Goal: Contribute content: Contribute content

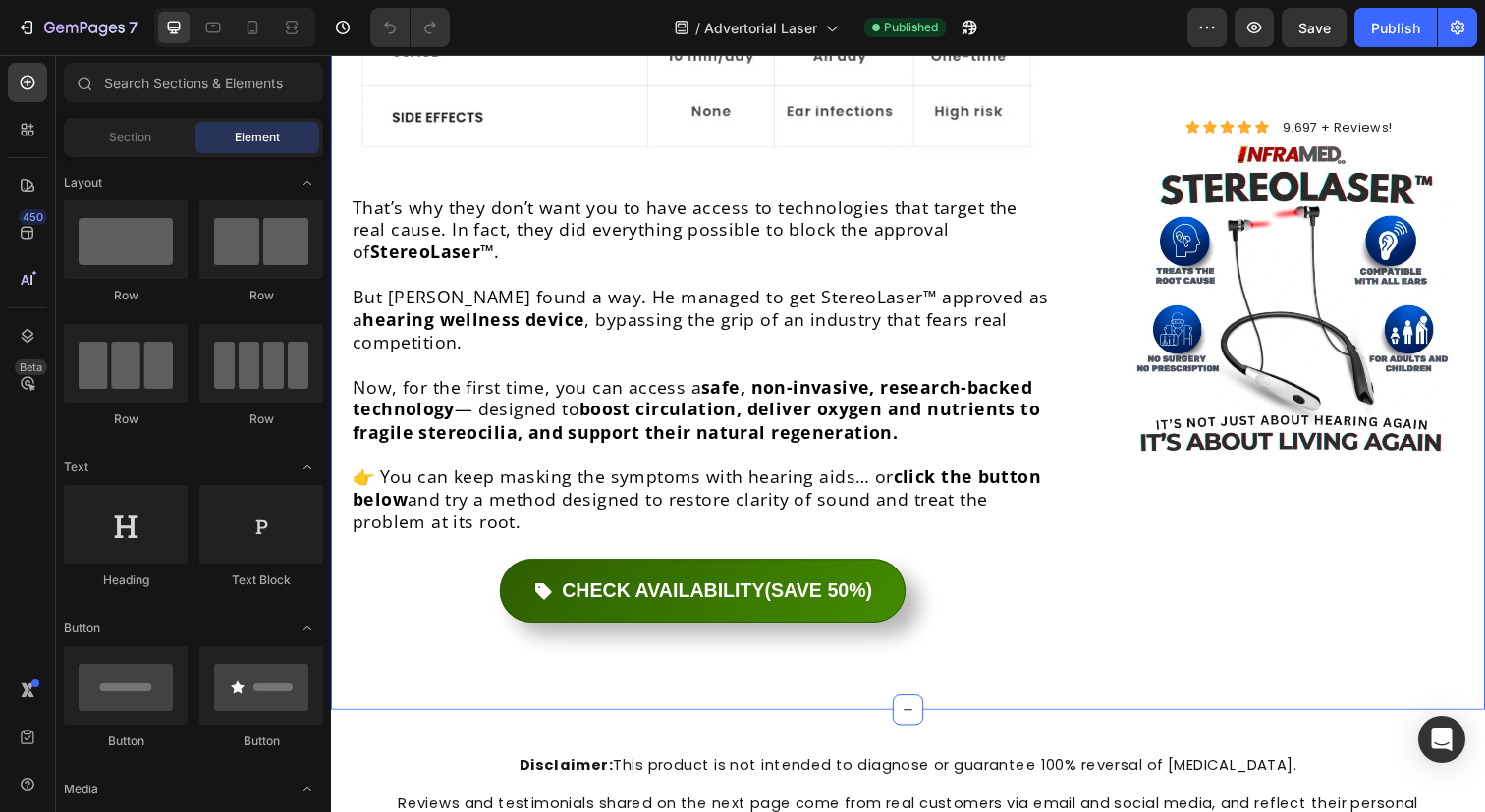
scroll to position [8705, 0]
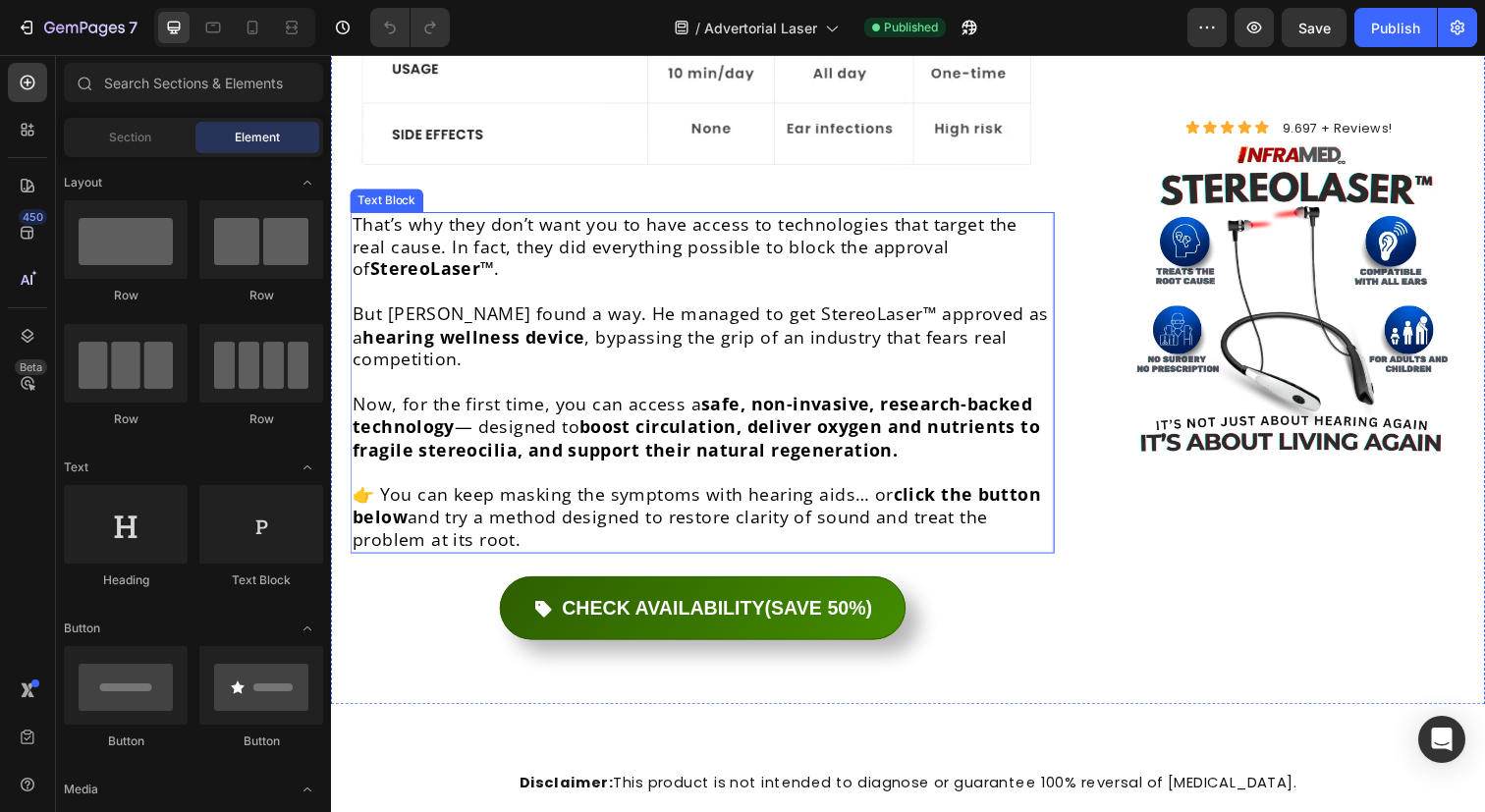
click at [730, 377] on p at bounding box center [710, 388] width 715 height 23
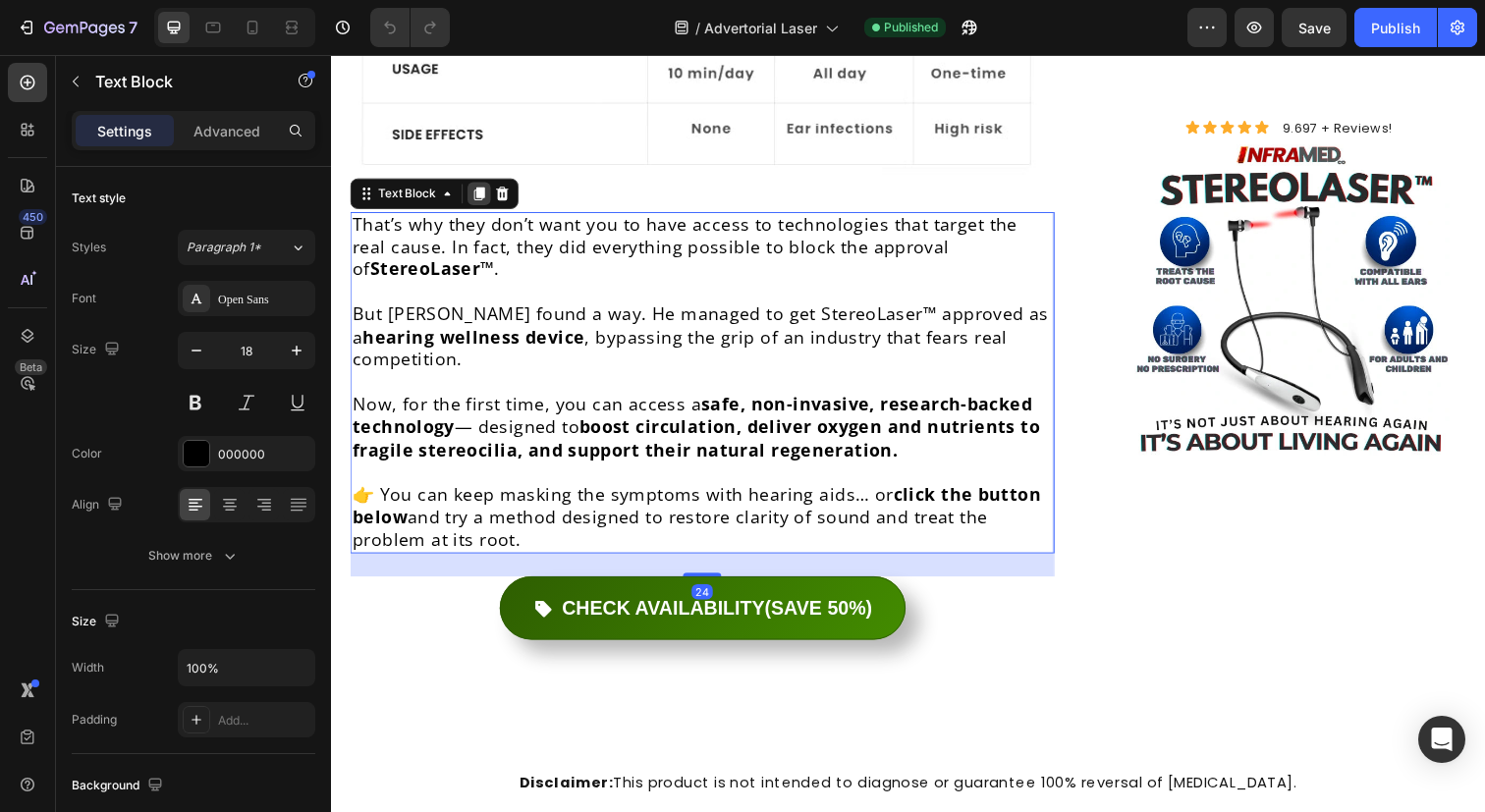
click at [483, 190] on icon at bounding box center [482, 197] width 11 height 14
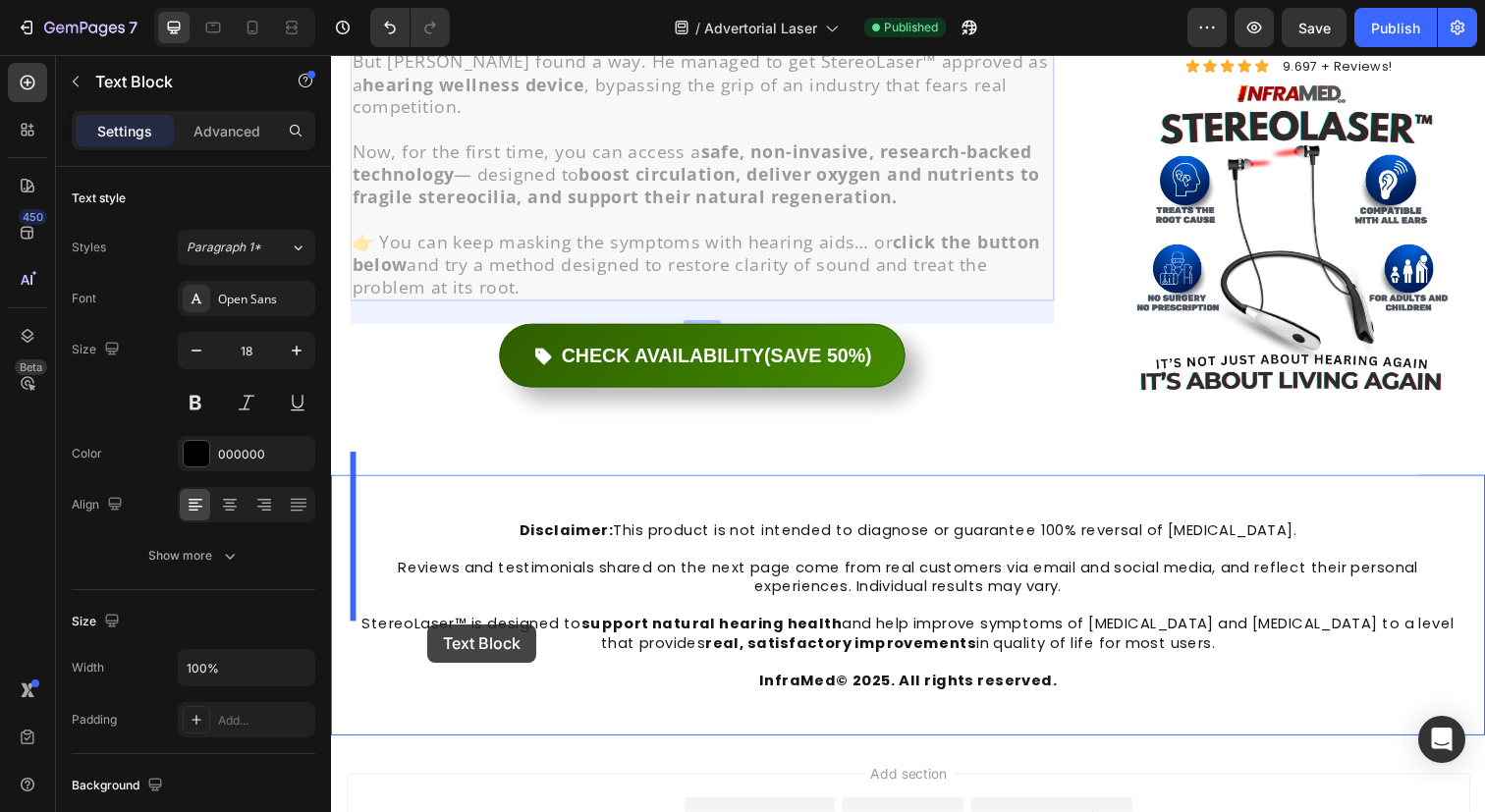
scroll to position [9436, 0]
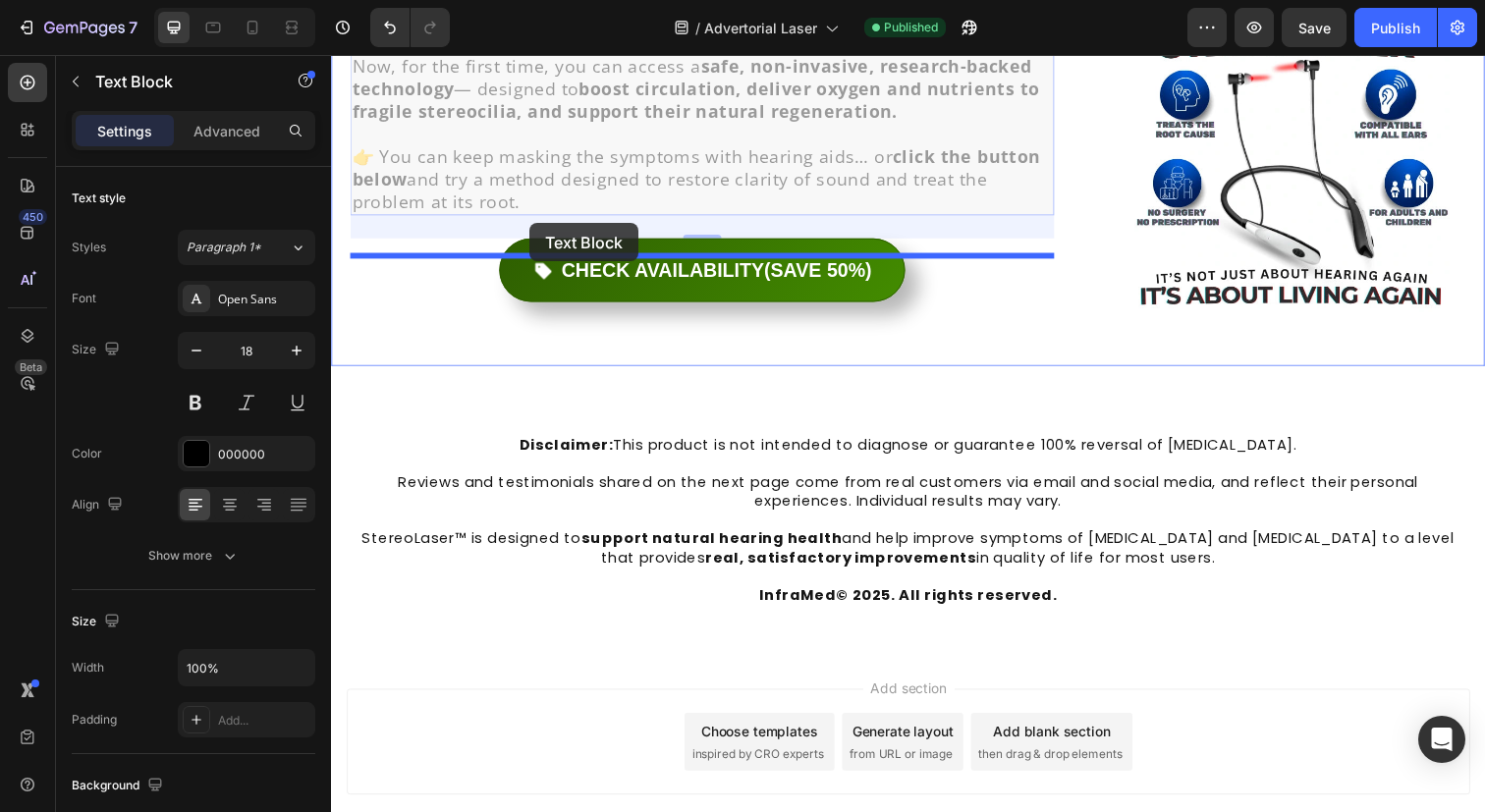
drag, startPoint x: 365, startPoint y: 504, endPoint x: 533, endPoint y: 228, distance: 323.0
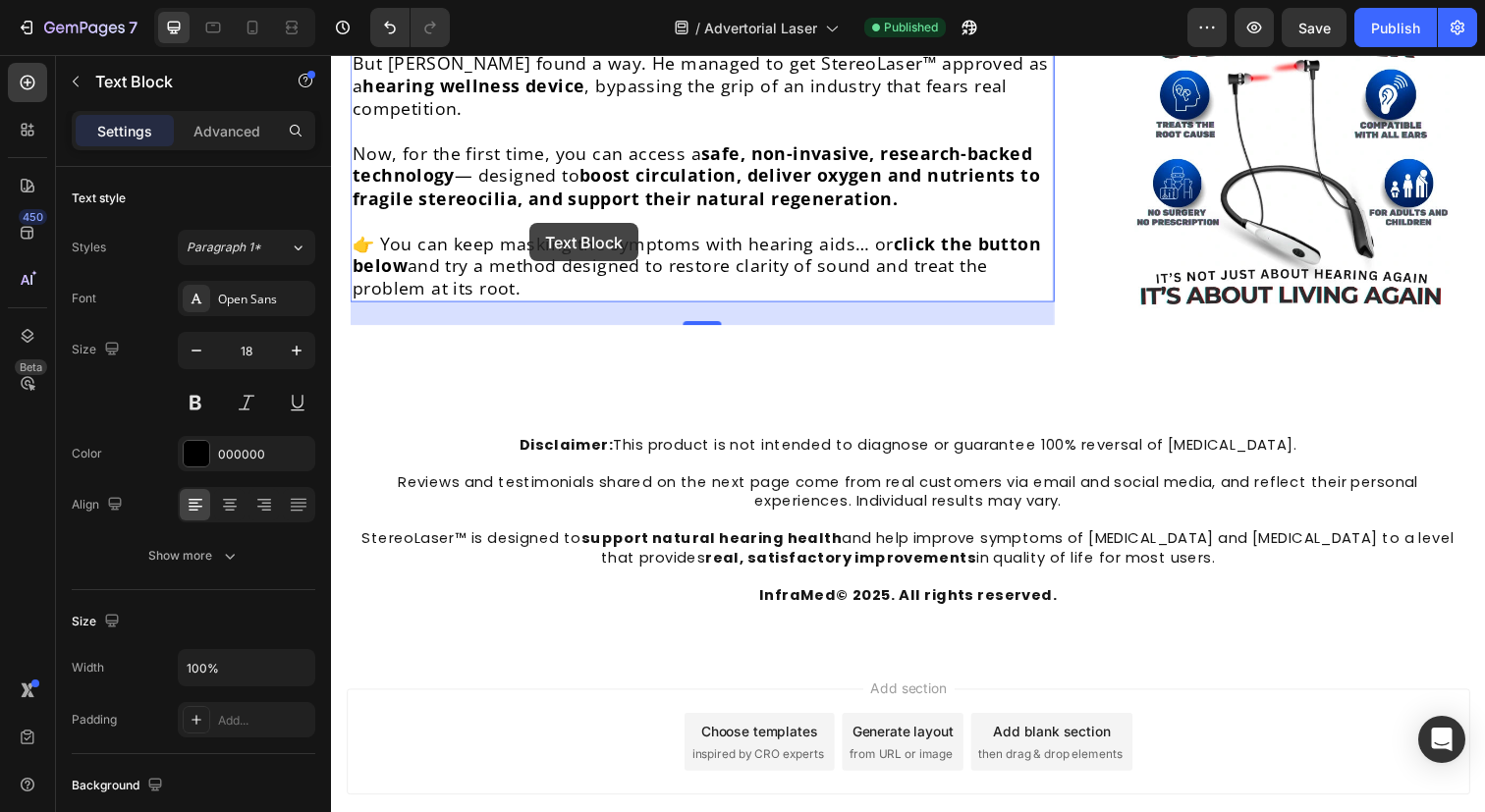
scroll to position [9049, 0]
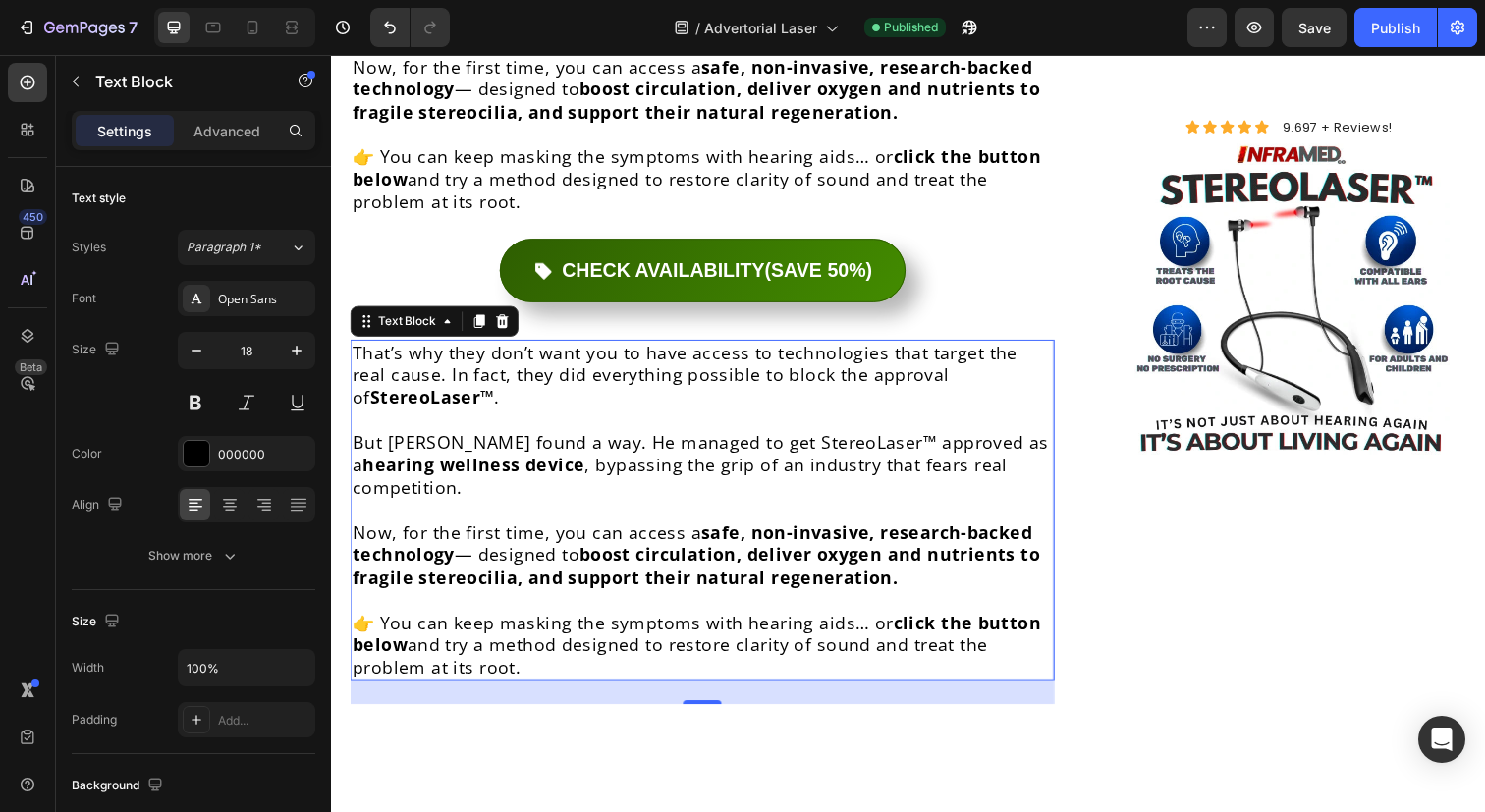
click at [589, 439] on p "But [PERSON_NAME] found a way. He managed to get StereoLaser™ approved as a hea…" at bounding box center [710, 473] width 715 height 69
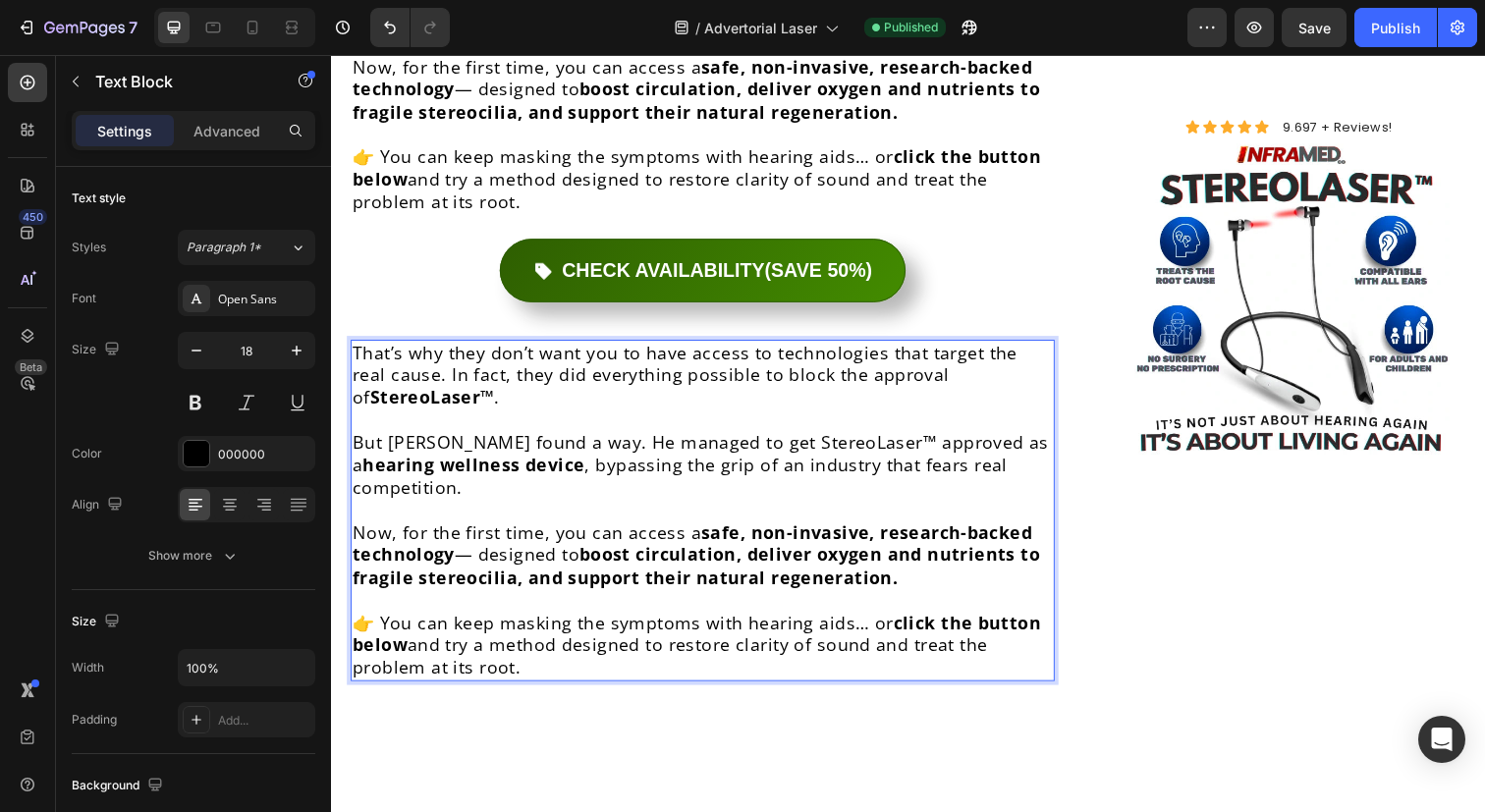
click at [589, 439] on p "But [PERSON_NAME] found a way. He managed to get StereoLaser™ approved as a hea…" at bounding box center [710, 473] width 715 height 69
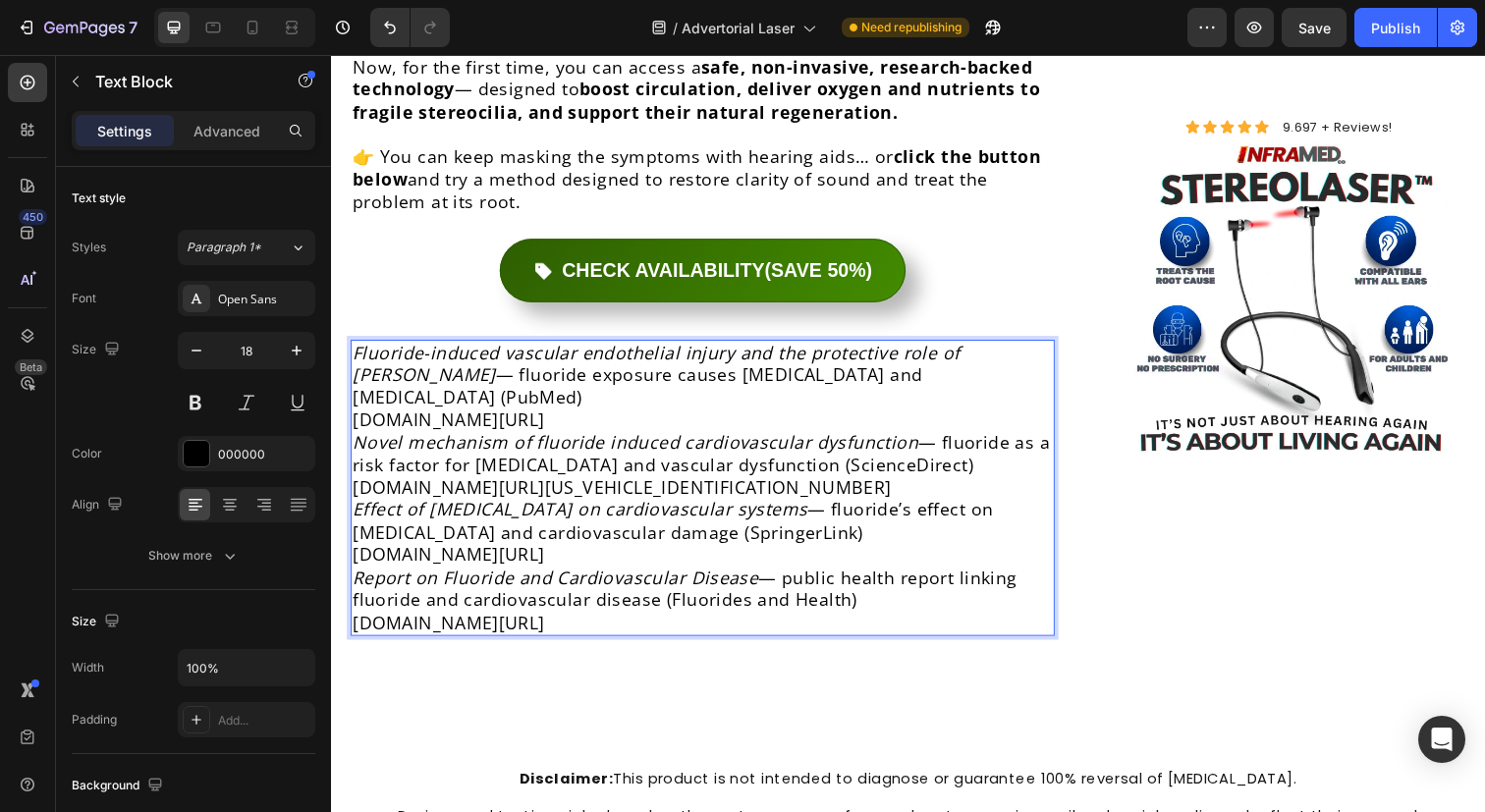
click at [355, 348] on p "Fluoride-induced vascular endothelial injury and the protective role of Acy — f…" at bounding box center [710, 394] width 715 height 92
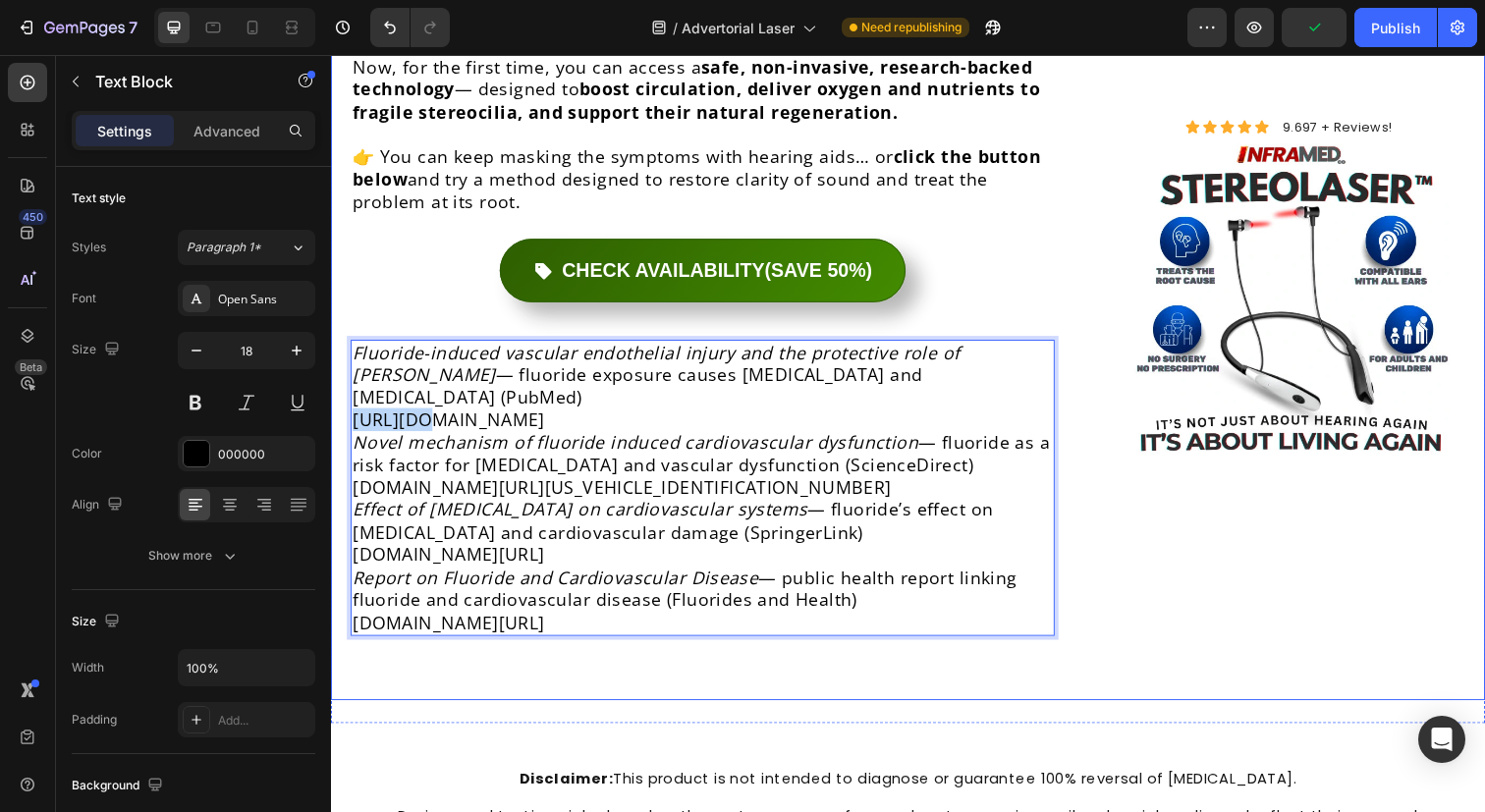
drag, startPoint x: 418, startPoint y: 331, endPoint x: 334, endPoint y: 329, distance: 84.5
copy p "https://"
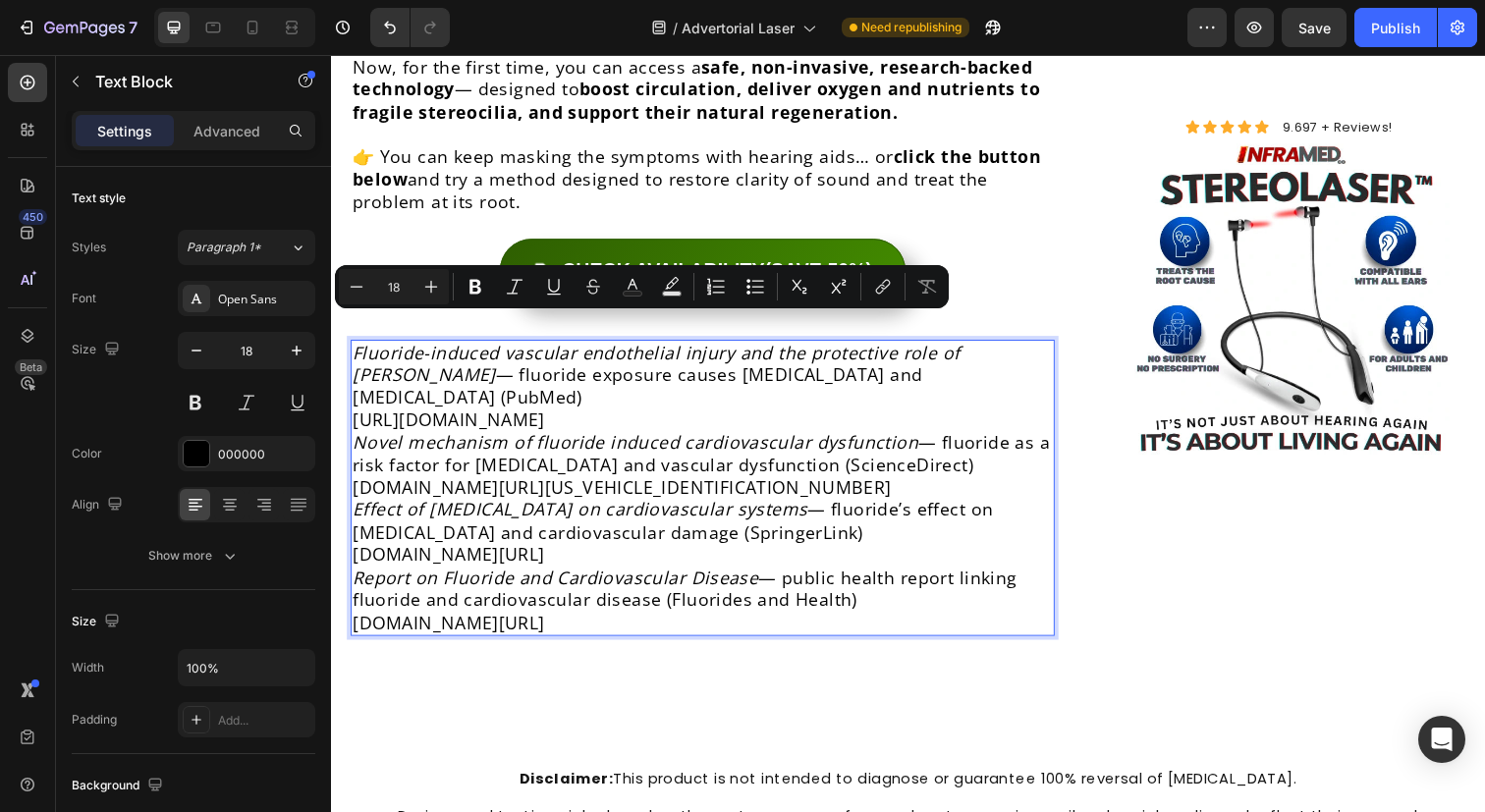
click at [492, 348] on p "Fluoride-induced vascular endothelial injury and the protective role of Acy — f…" at bounding box center [710, 394] width 715 height 92
drag, startPoint x: 732, startPoint y: 337, endPoint x: 252, endPoint y: 335, distance: 479.2
copy p "[URL][DOMAIN_NAME]"
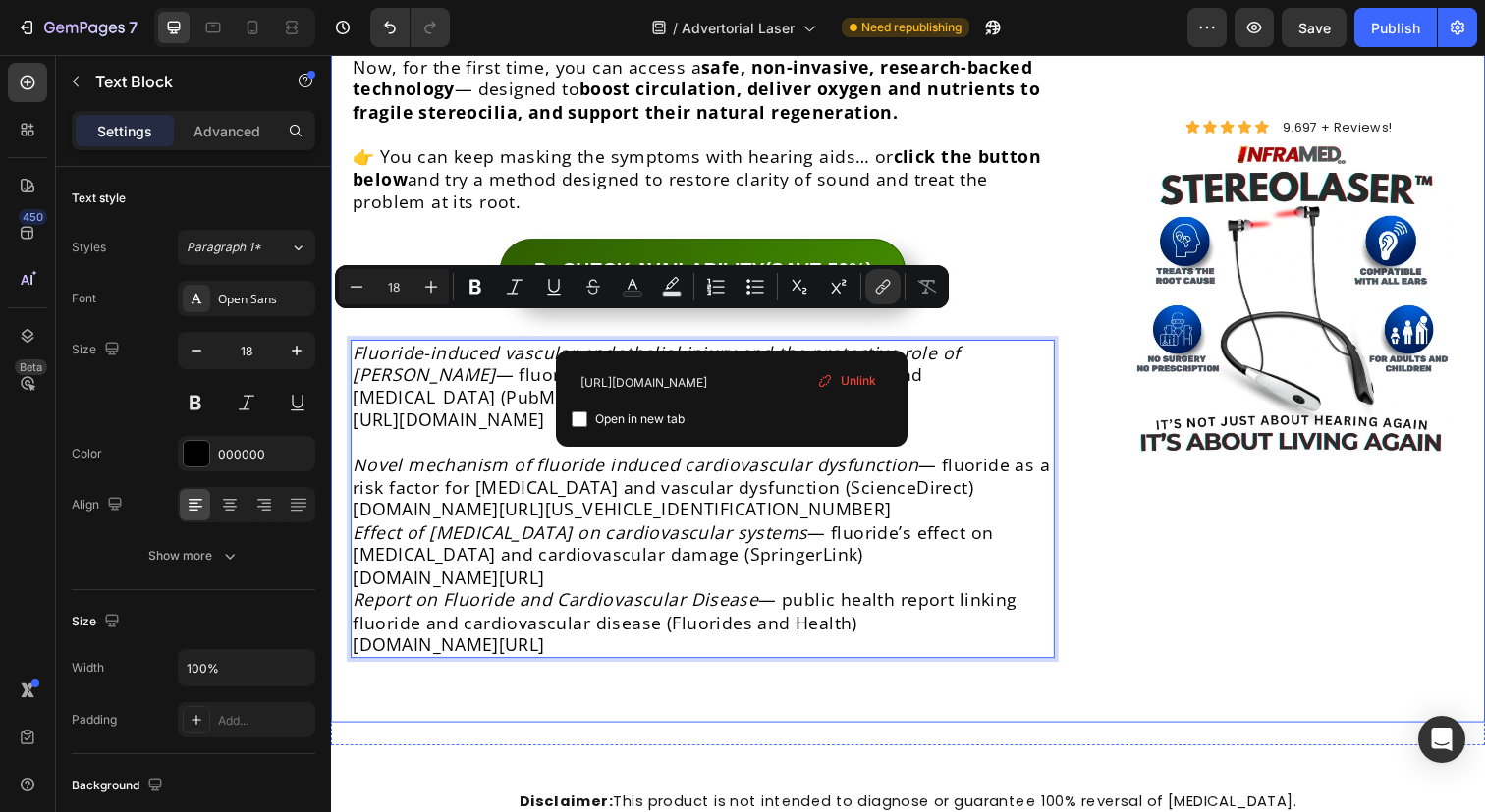
drag, startPoint x: 769, startPoint y: 330, endPoint x: 347, endPoint y: 341, distance: 422.4
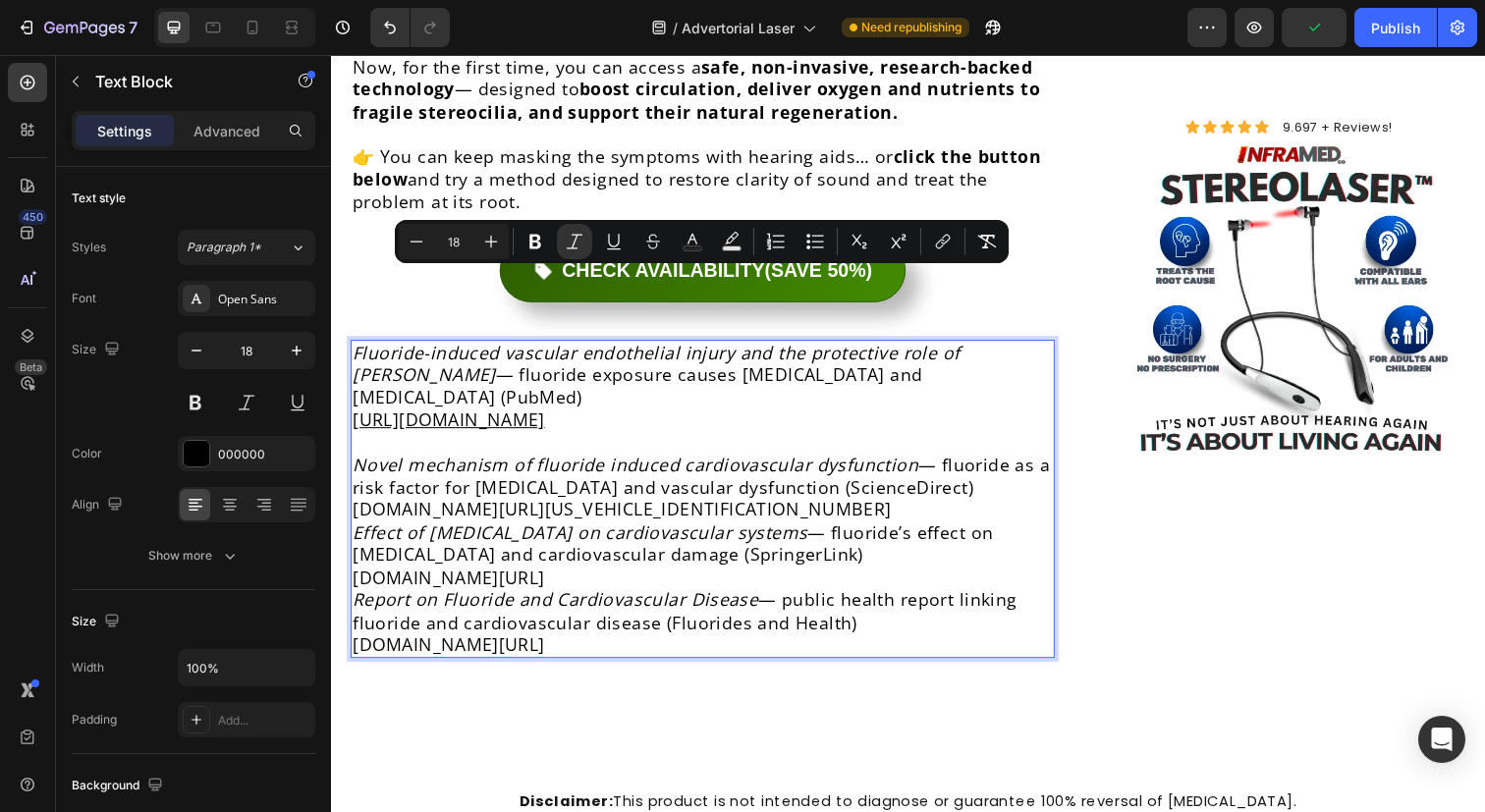
drag, startPoint x: 1058, startPoint y: 318, endPoint x: 353, endPoint y: 284, distance: 705.9
click at [352, 346] on div "Fluoride-induced vascular endothelial injury and the protective role of Acy — f…" at bounding box center [710, 509] width 719 height 326
click at [425, 249] on icon "Editor contextual toolbar" at bounding box center [417, 242] width 20 height 20
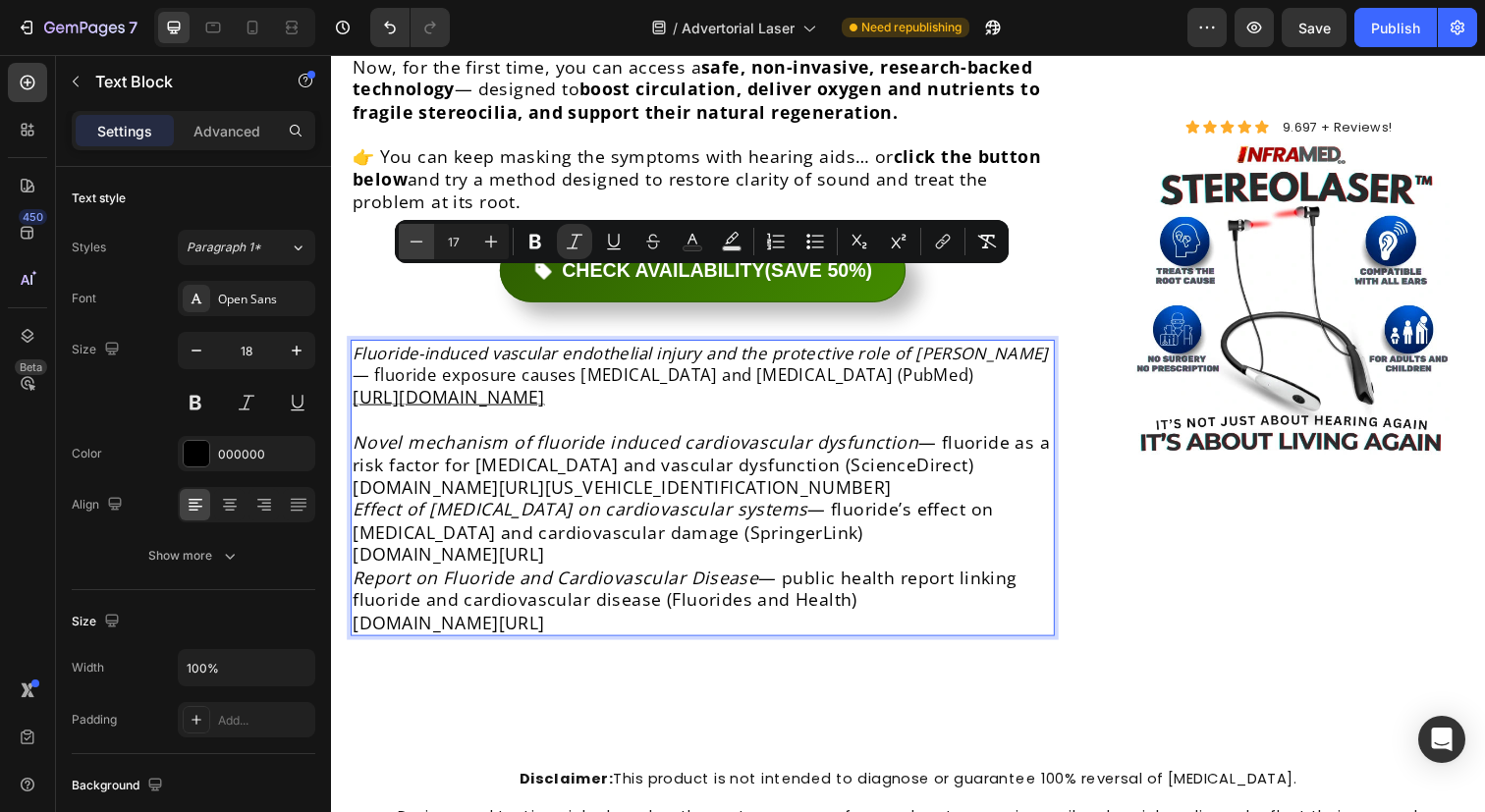
click at [407, 238] on icon "Editor contextual toolbar" at bounding box center [417, 242] width 20 height 20
type input "16"
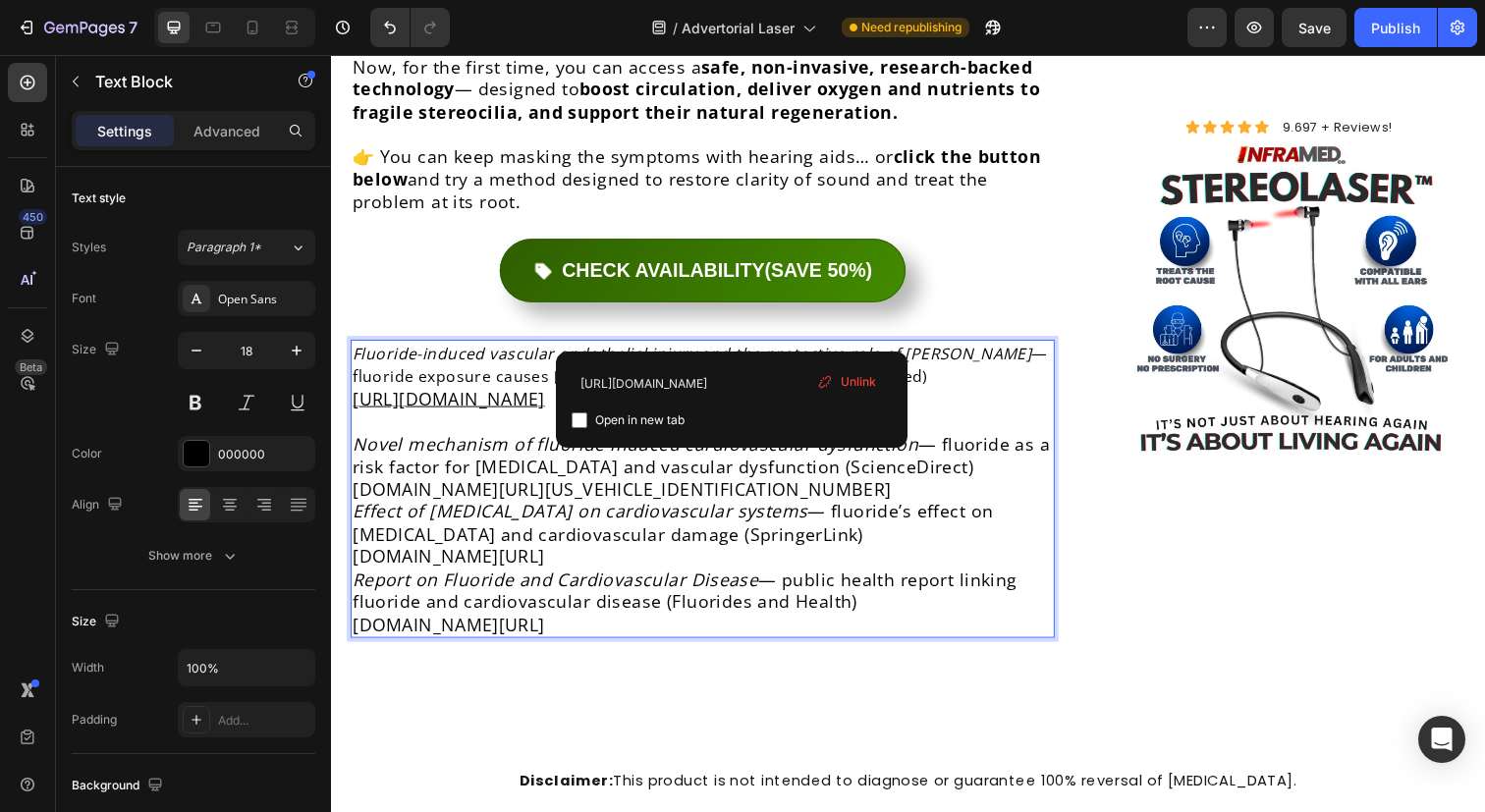
drag, startPoint x: 772, startPoint y: 336, endPoint x: 327, endPoint y: 336, distance: 444.9
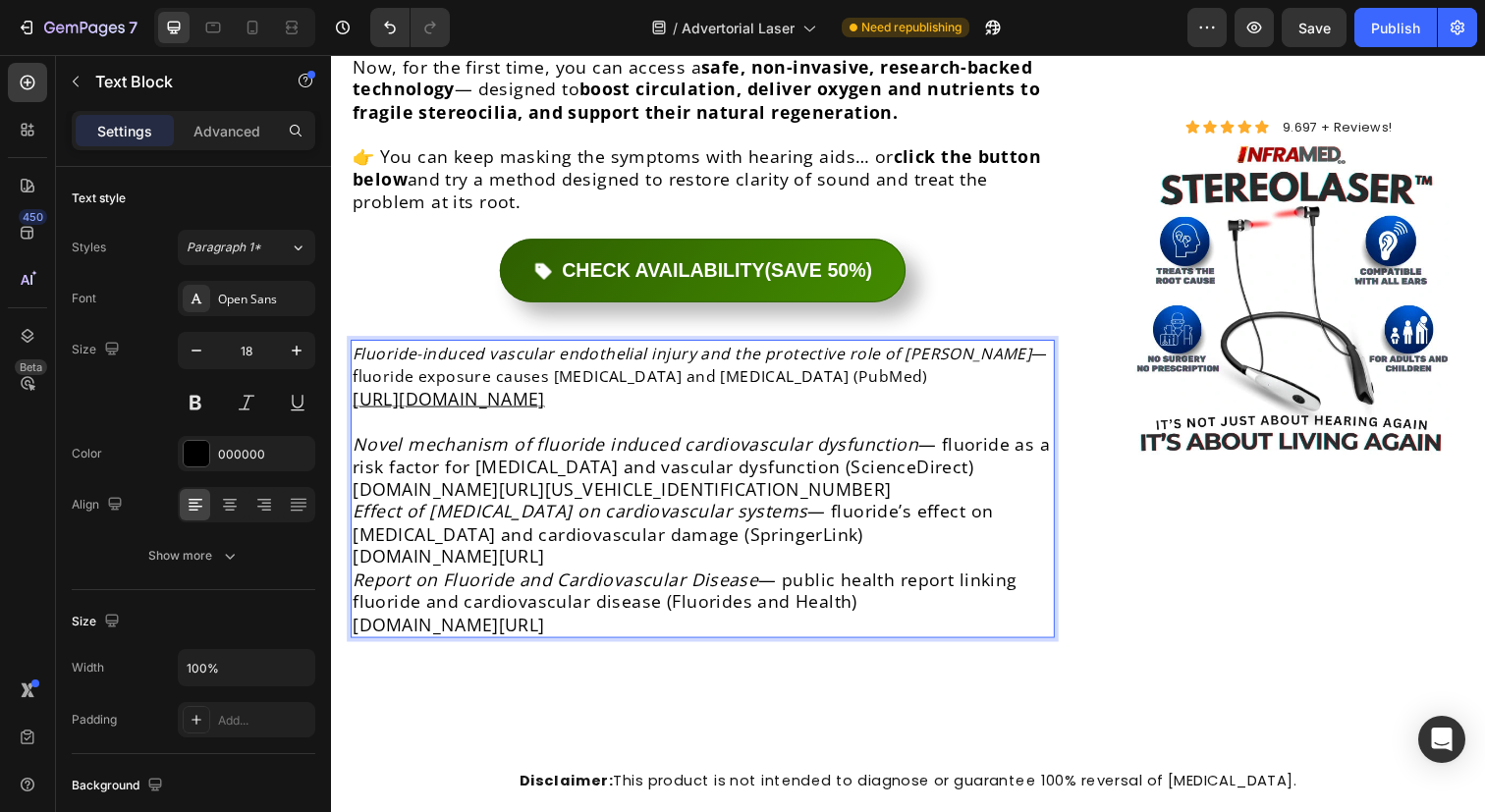
click at [364, 348] on p "Fluoride-induced vascular endothelial injury and the protective role of Acy — f…" at bounding box center [710, 383] width 715 height 71
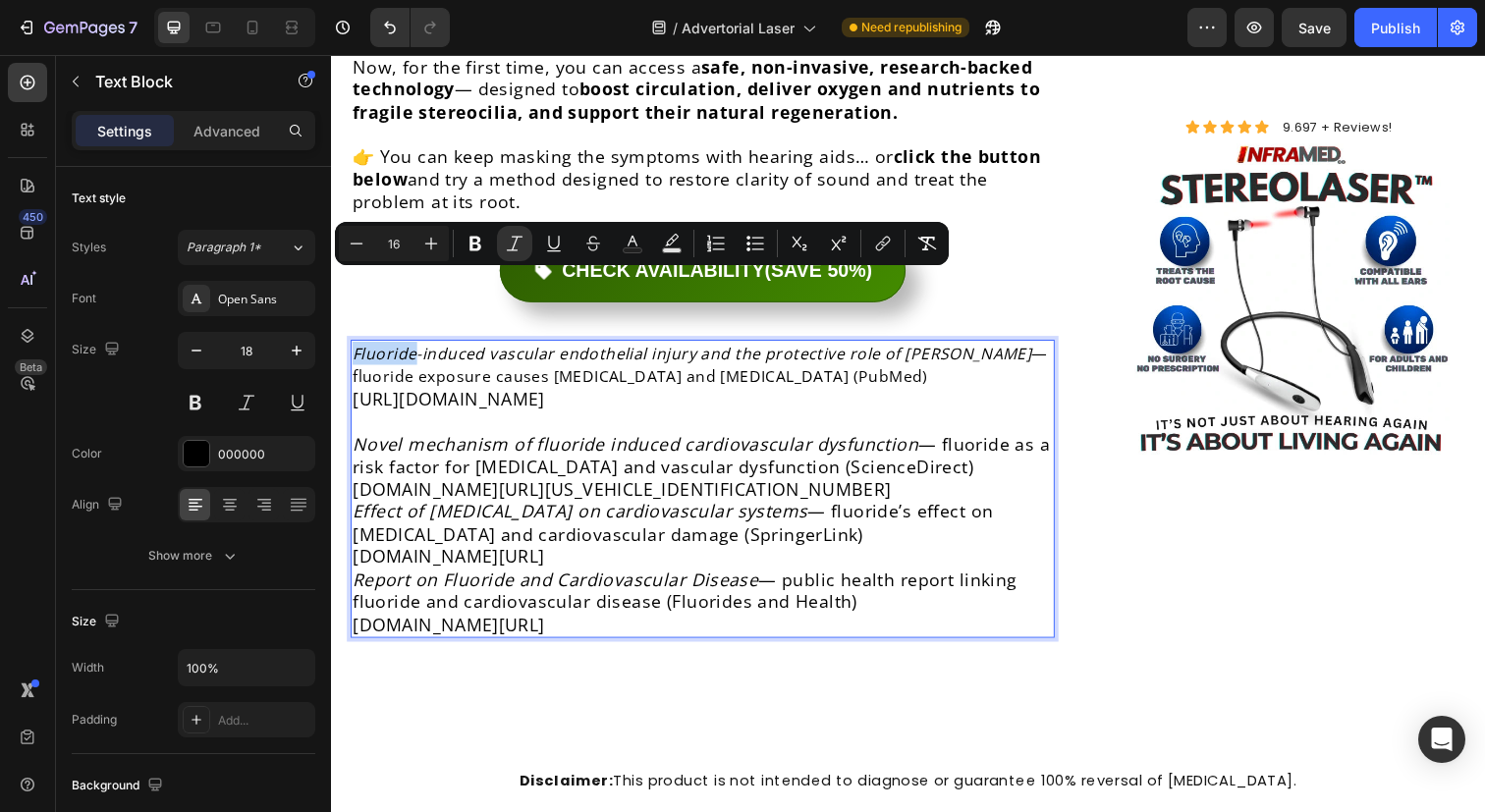
type input "18"
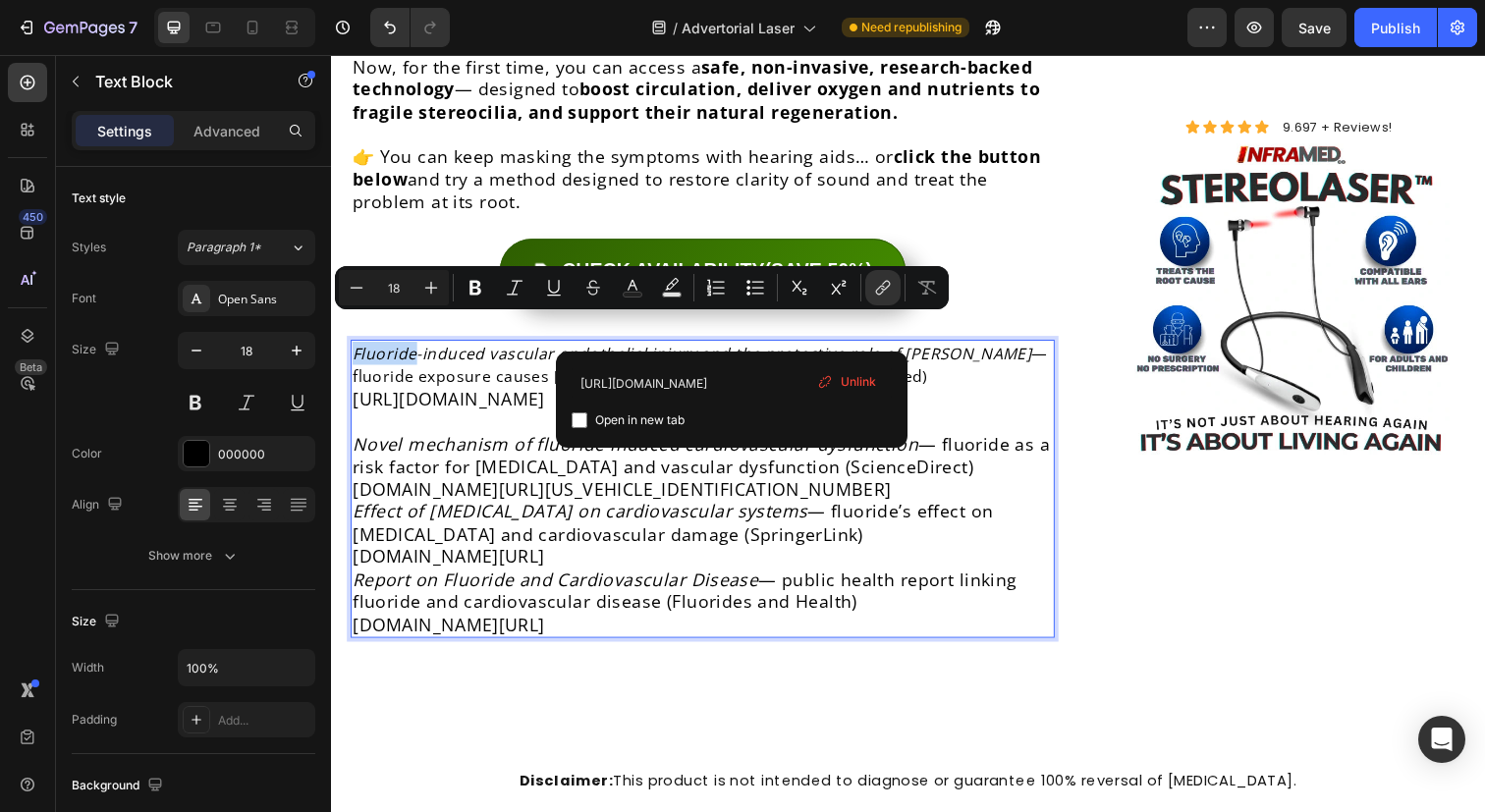
drag, startPoint x: 784, startPoint y: 339, endPoint x: 350, endPoint y: 338, distance: 434.1
click at [351, 346] on div "Fluoride-induced vascular endothelial injury and the protective role of Acy — f…" at bounding box center [710, 498] width 719 height 304
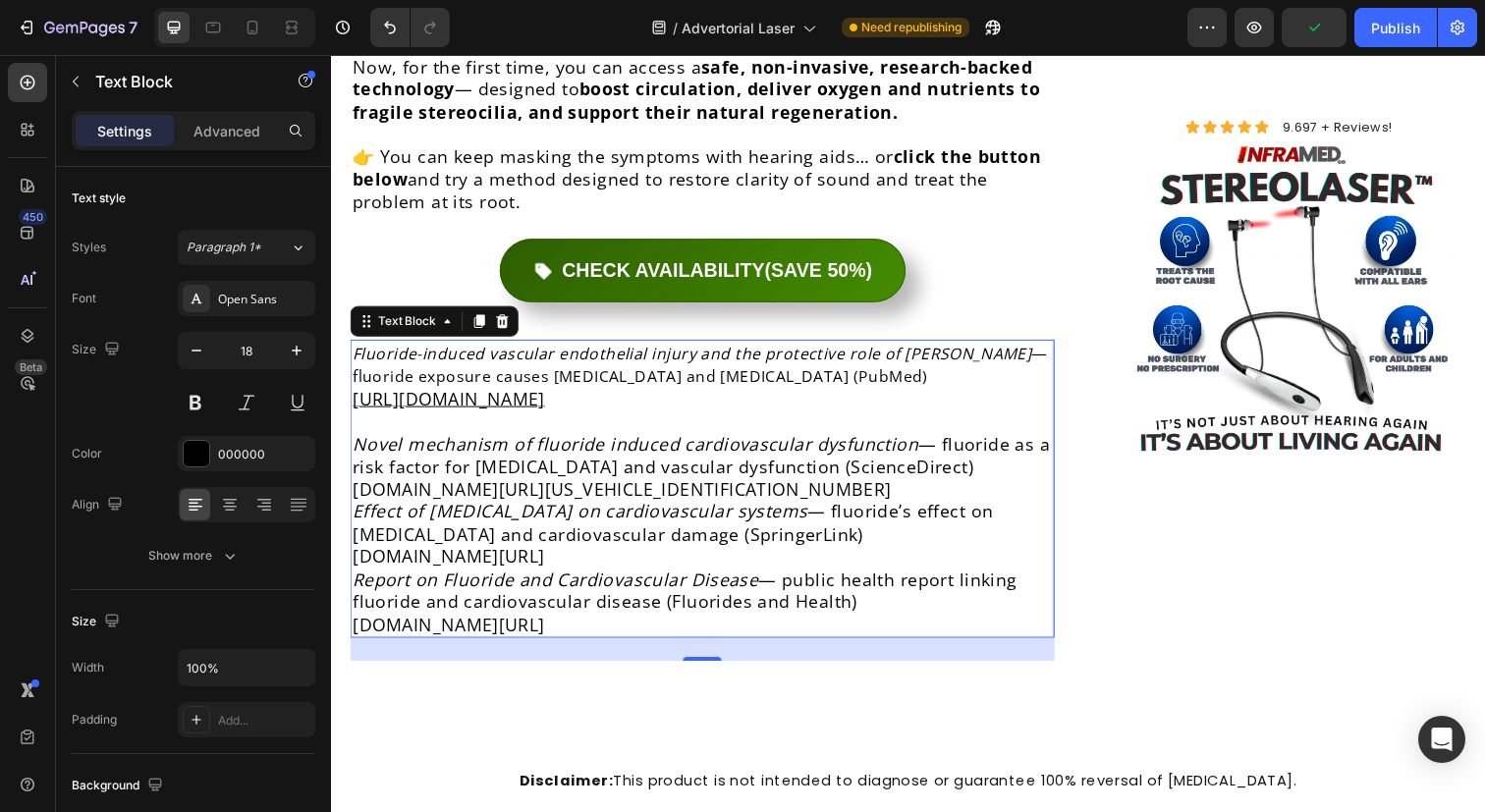
click at [405, 394] on u "[URL][DOMAIN_NAME]" at bounding box center [451, 406] width 196 height 24
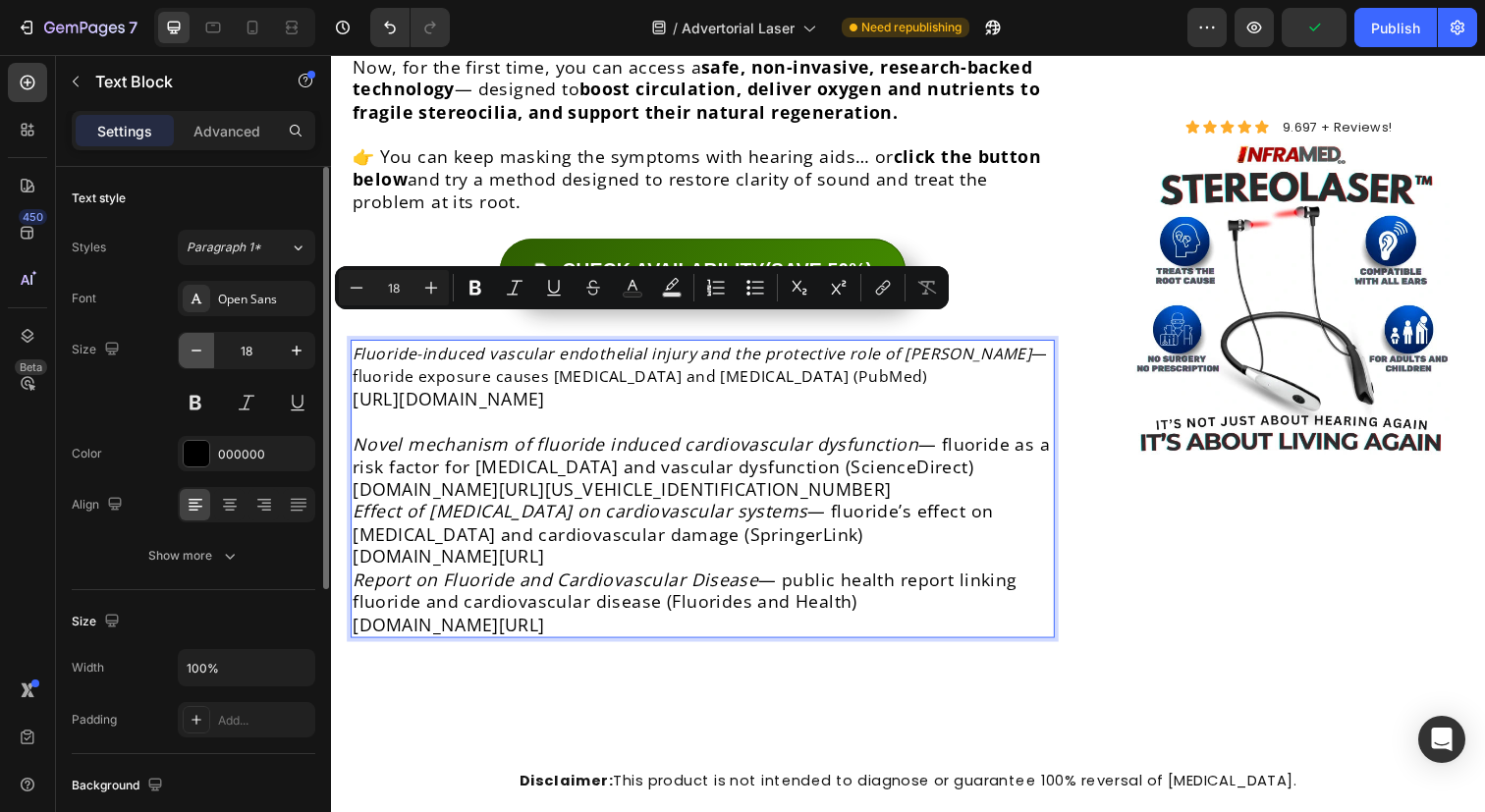
click at [195, 361] on button "button" at bounding box center [196, 350] width 35 height 35
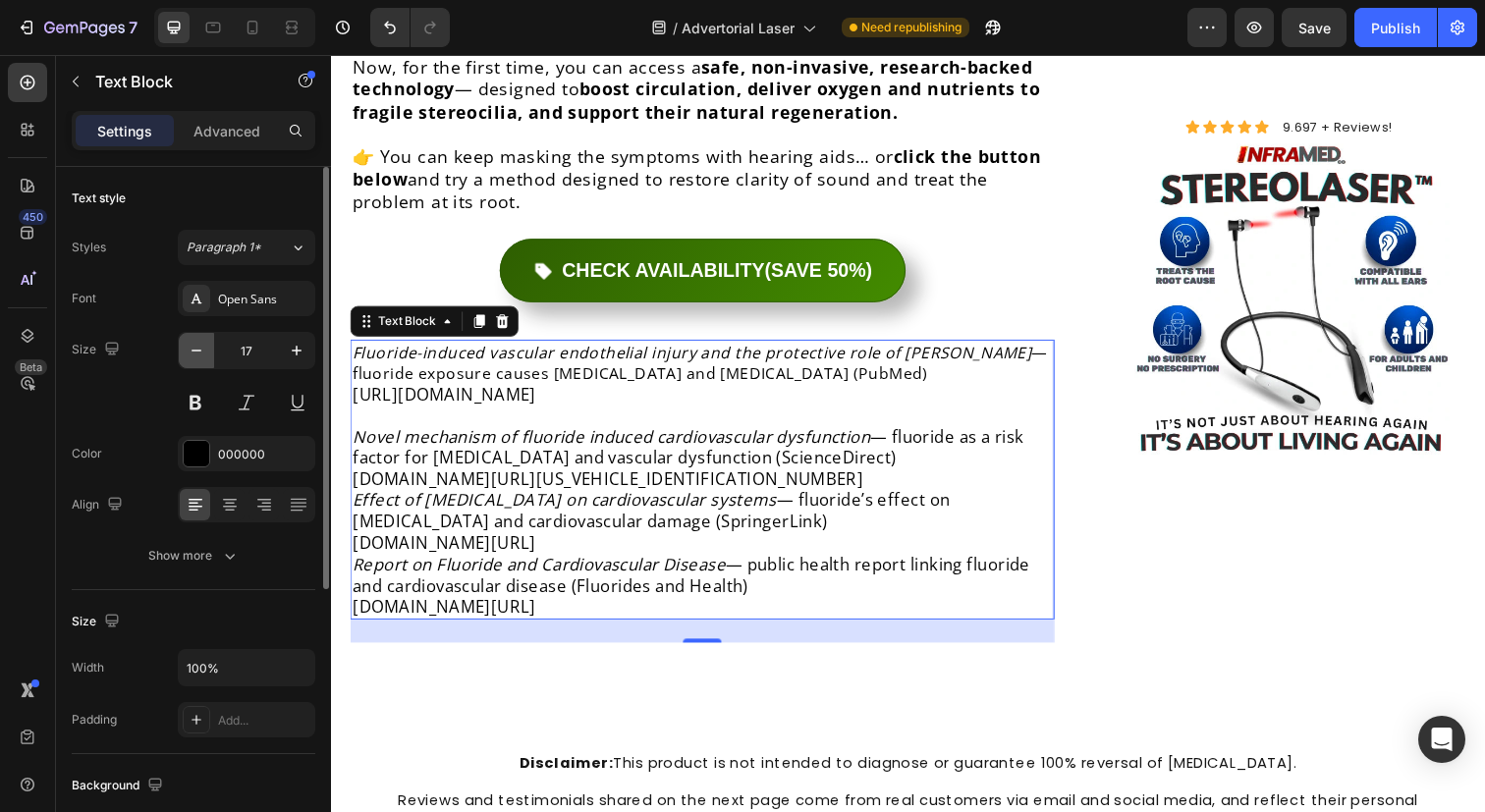
click at [195, 361] on button "button" at bounding box center [196, 350] width 35 height 35
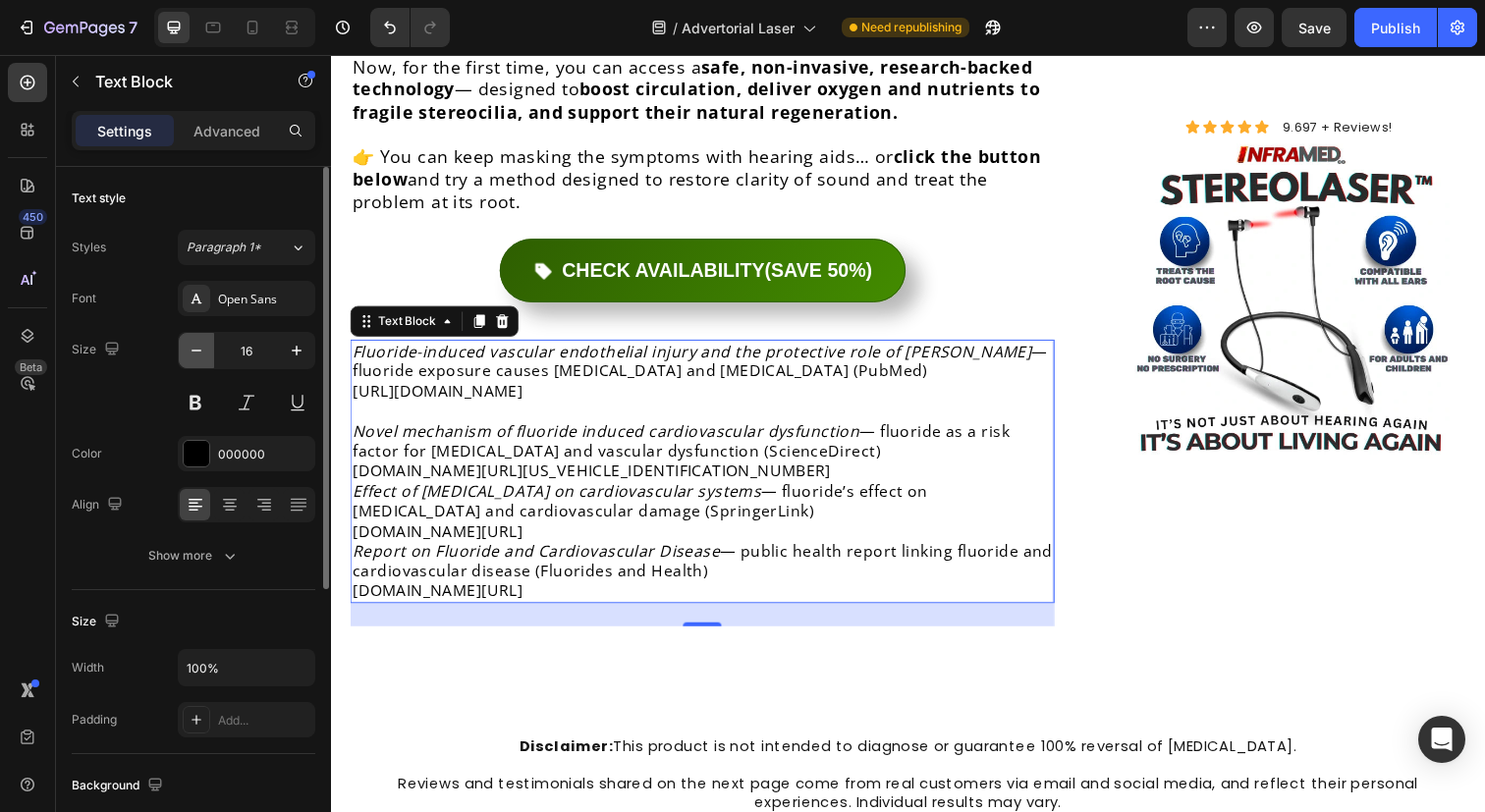
click at [195, 361] on button "button" at bounding box center [196, 350] width 35 height 35
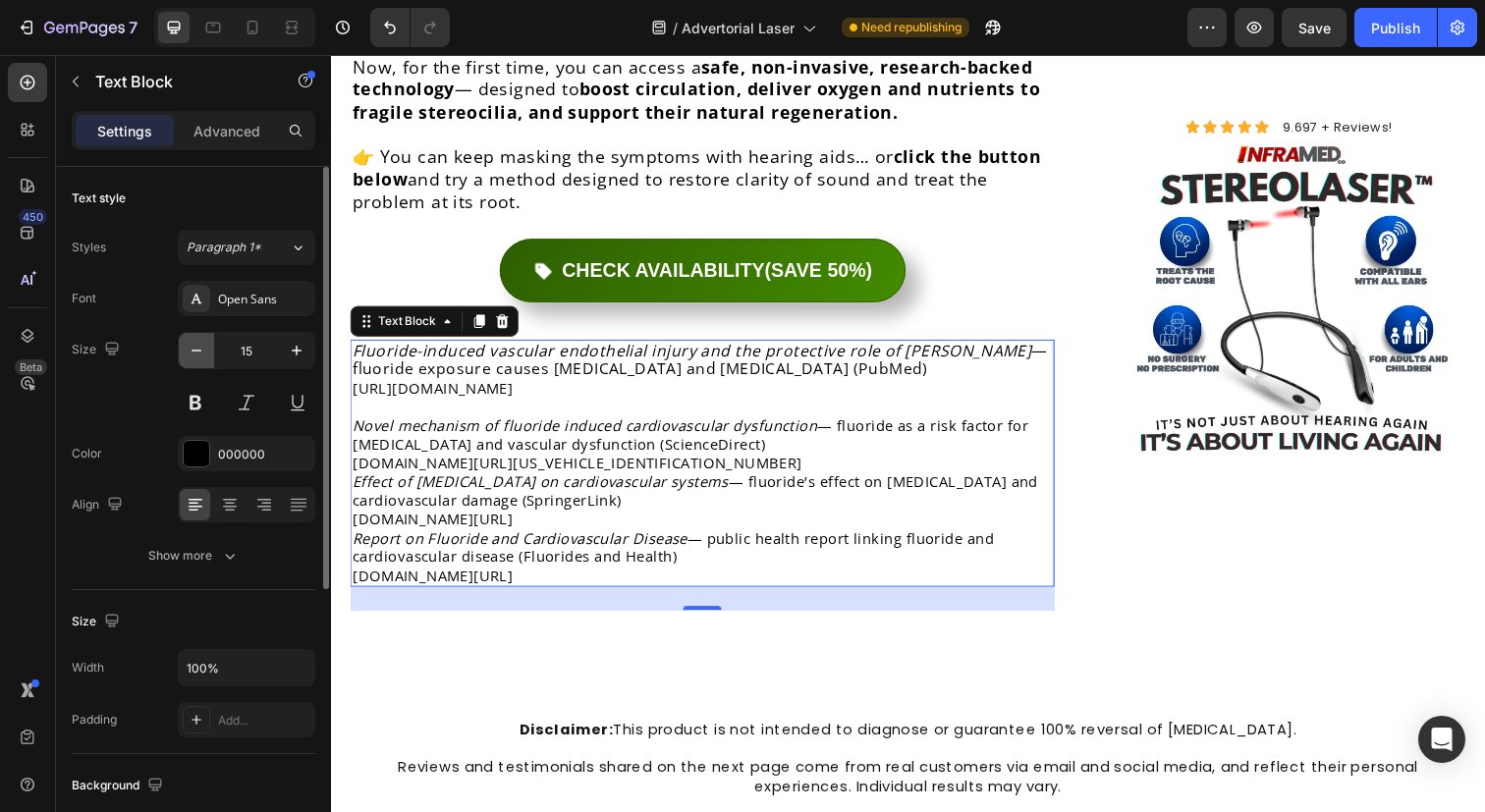
click at [195, 361] on button "button" at bounding box center [196, 350] width 35 height 35
type input "14"
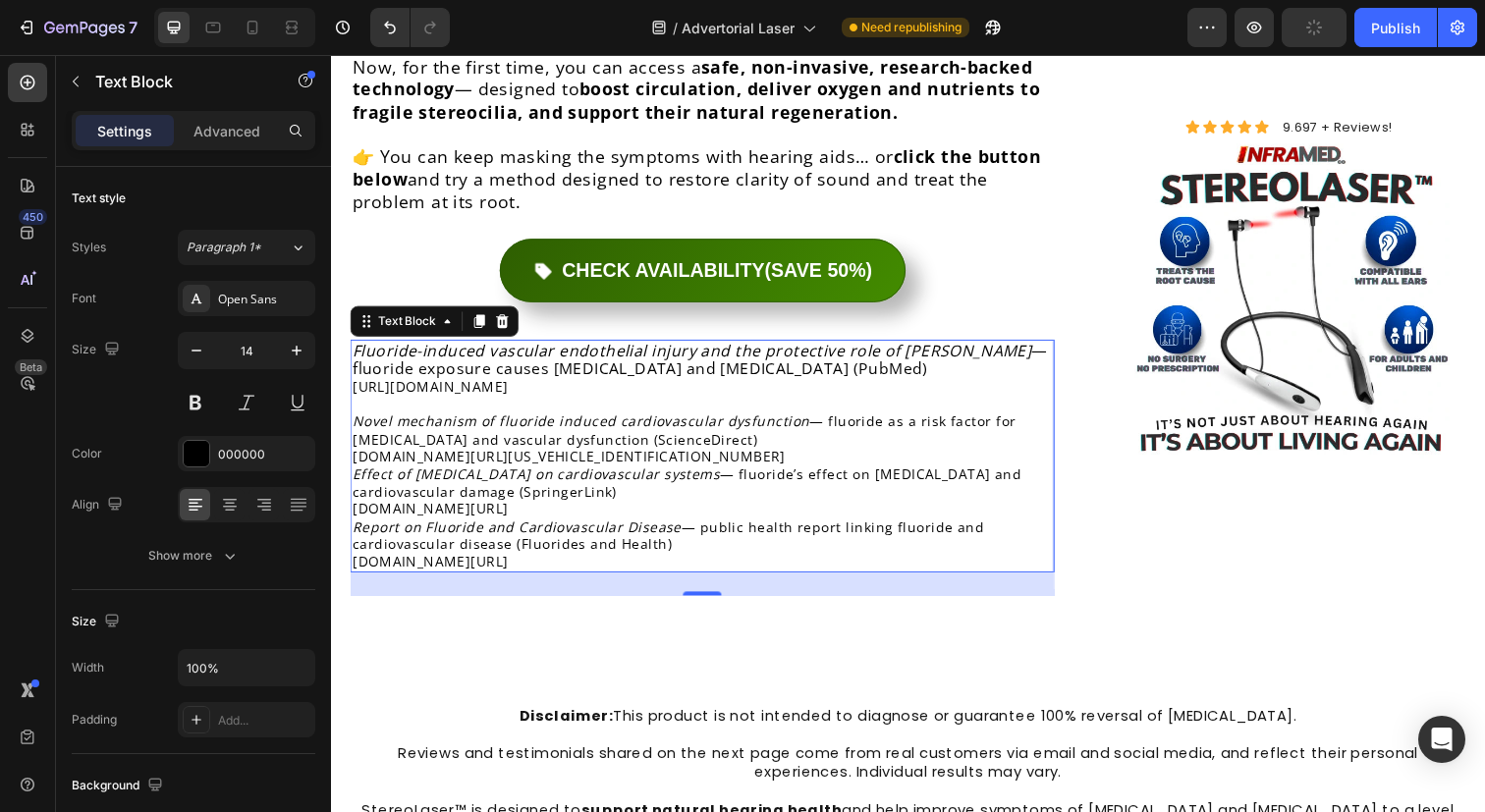
click at [715, 348] on p "Fluoride-induced vascular endothelial injury and the protective role of Acy — f…" at bounding box center [710, 376] width 715 height 56
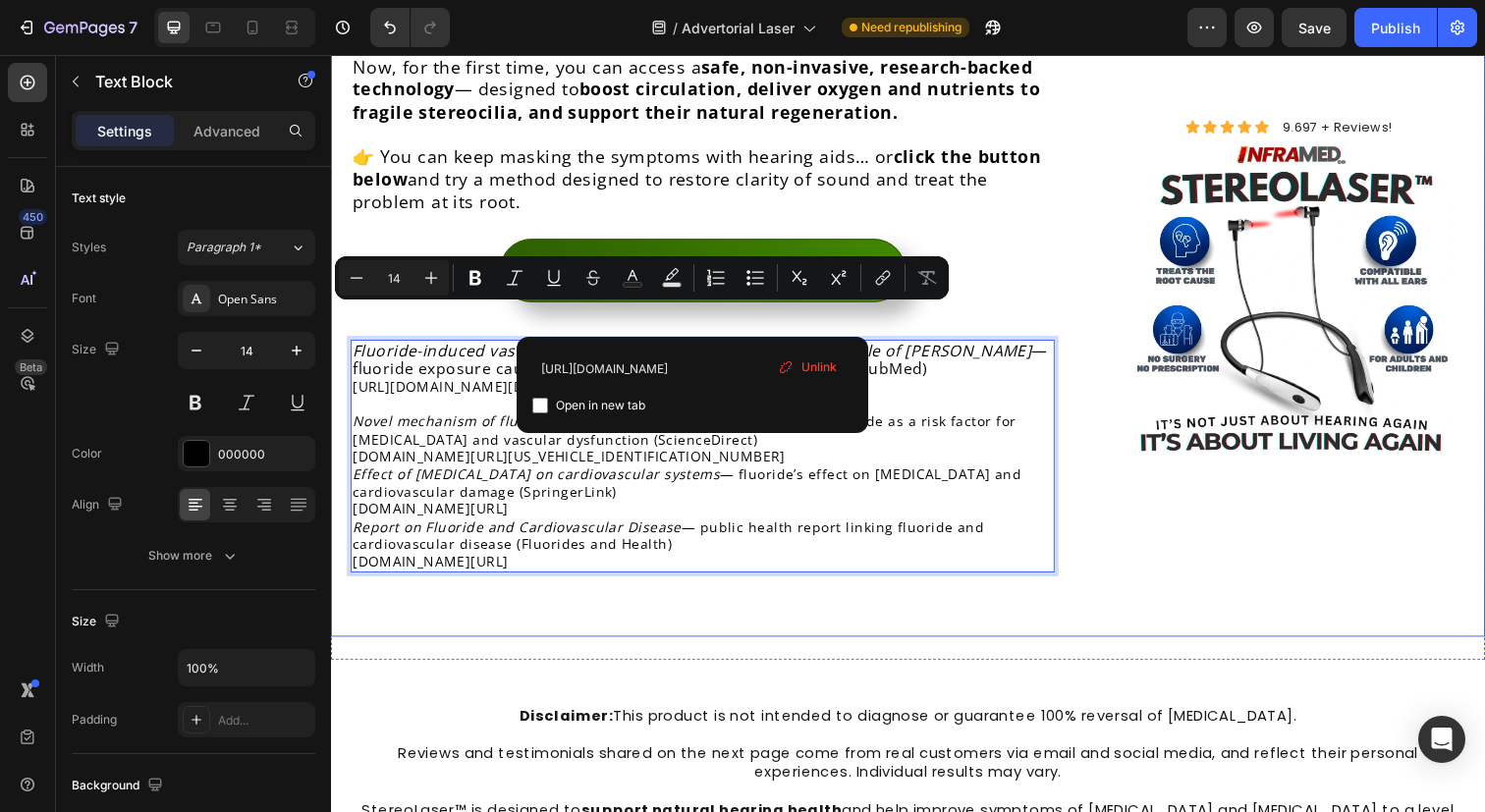
drag, startPoint x: 686, startPoint y: 325, endPoint x: 339, endPoint y: 316, distance: 347.8
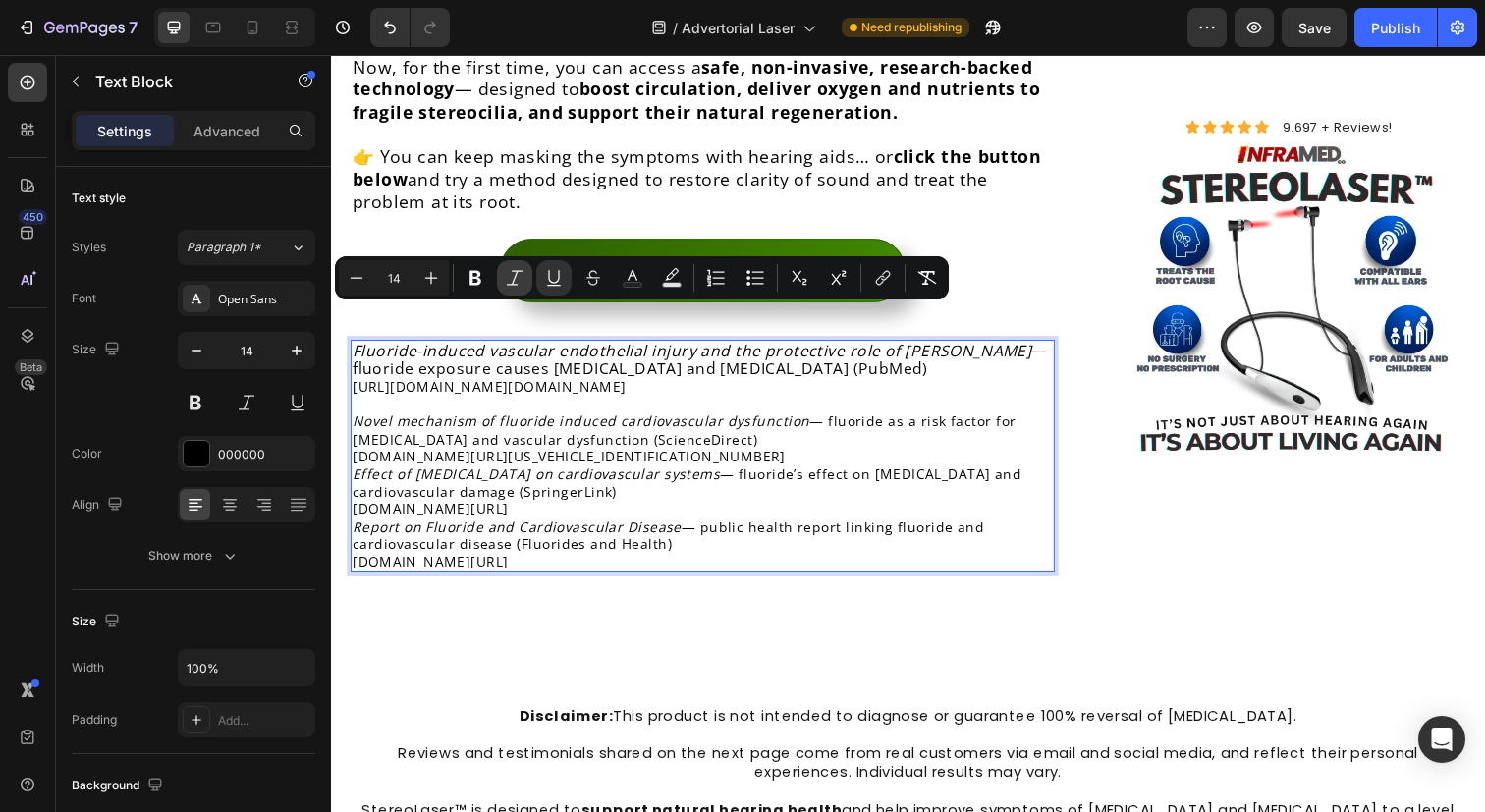
click at [522, 282] on icon "Editor contextual toolbar" at bounding box center [515, 278] width 20 height 20
click at [717, 403] on p "Rich Text Editor. Editing area: main" at bounding box center [710, 412] width 715 height 18
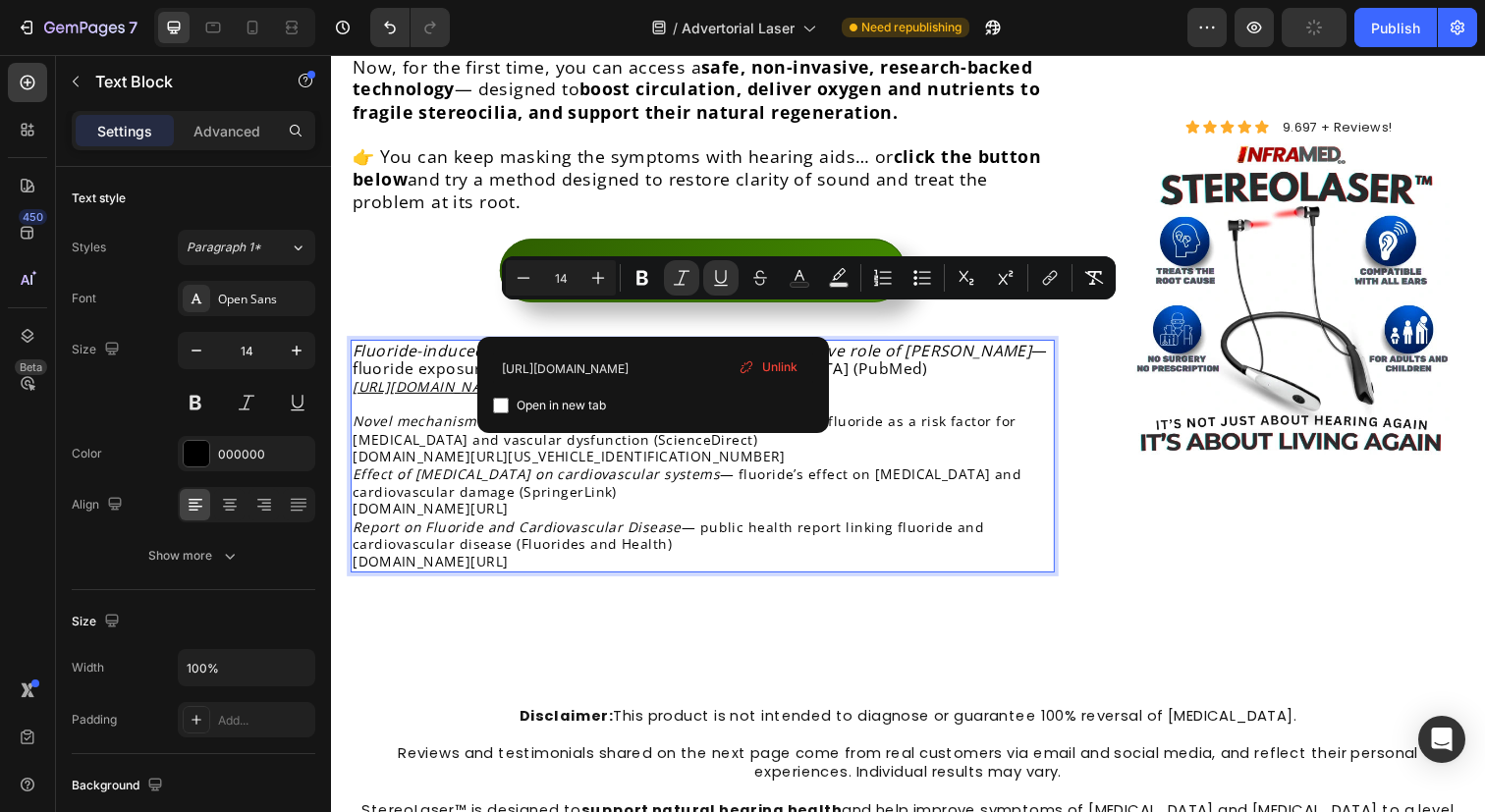
drag, startPoint x: 661, startPoint y: 327, endPoint x: 1005, endPoint y: 326, distance: 343.7
click at [1005, 348] on p "Fluoride-induced vascular endothelial injury and the protective role of Acy — f…" at bounding box center [710, 376] width 715 height 56
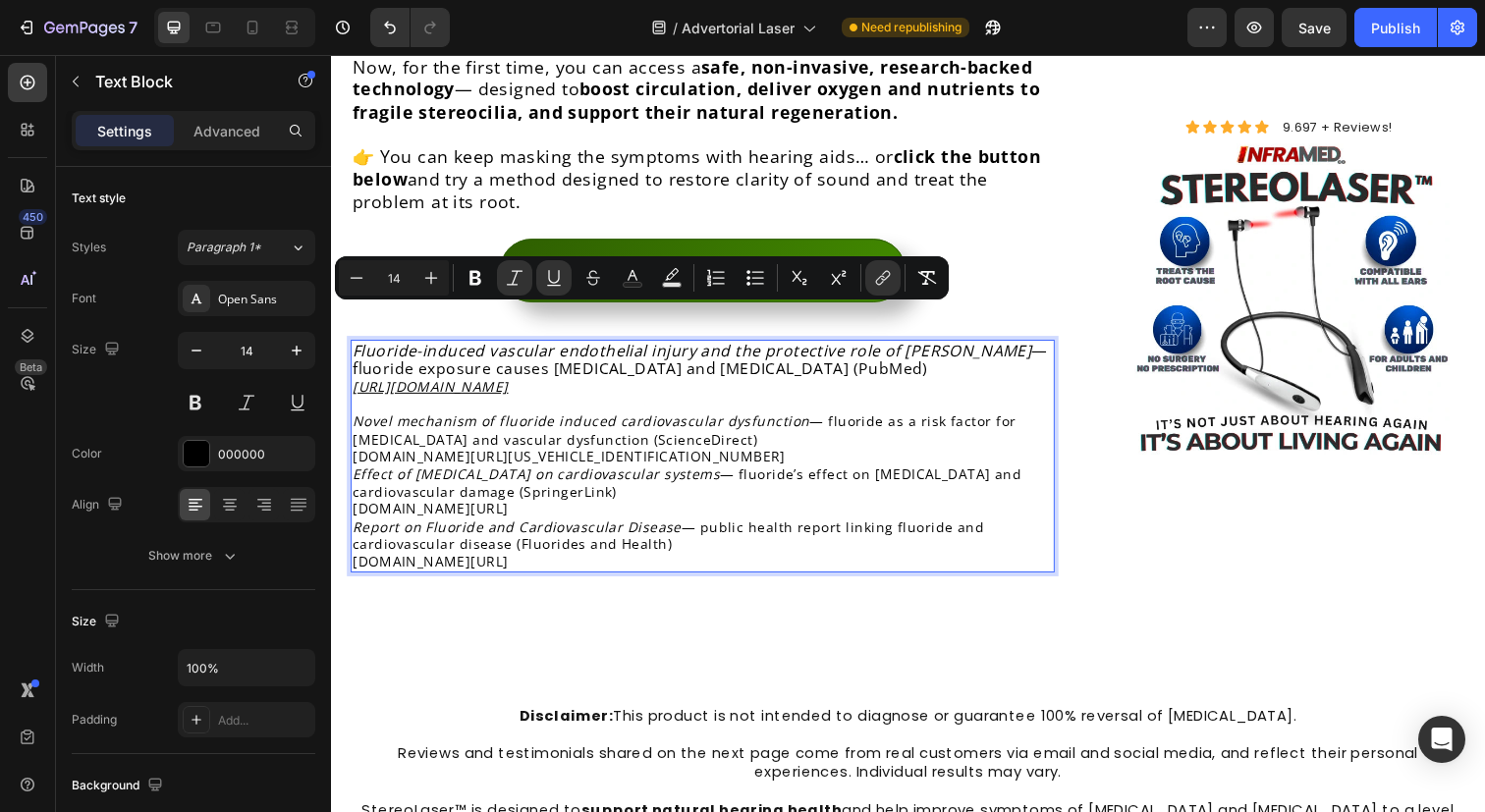
drag, startPoint x: 528, startPoint y: 326, endPoint x: 298, endPoint y: 328, distance: 230.8
click at [669, 403] on p "Rich Text Editor. Editing area: main" at bounding box center [710, 412] width 715 height 18
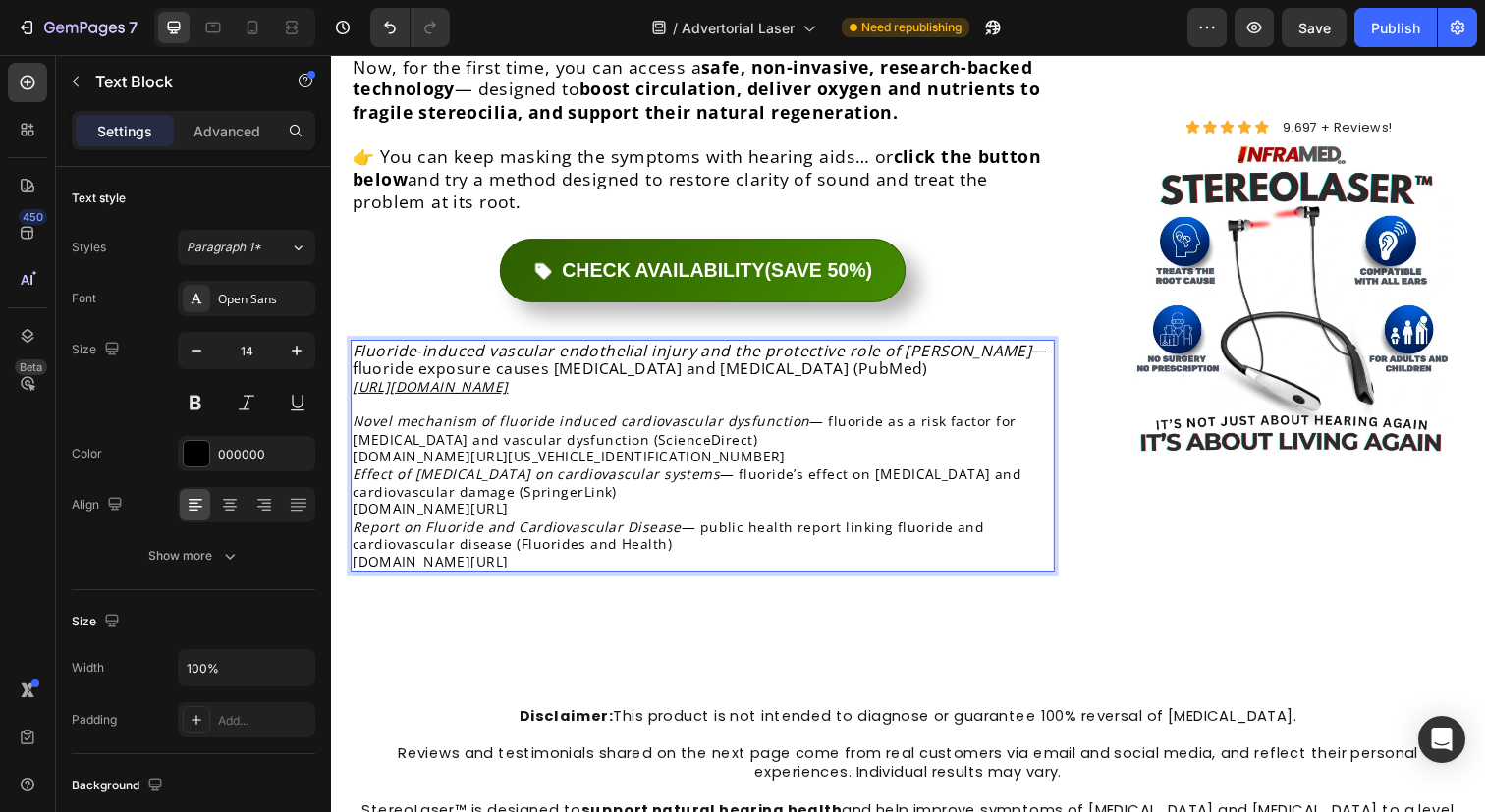
click at [681, 348] on p "Fluoride-induced vascular endothelial injury and the protective role of Acy — f…" at bounding box center [710, 376] width 715 height 56
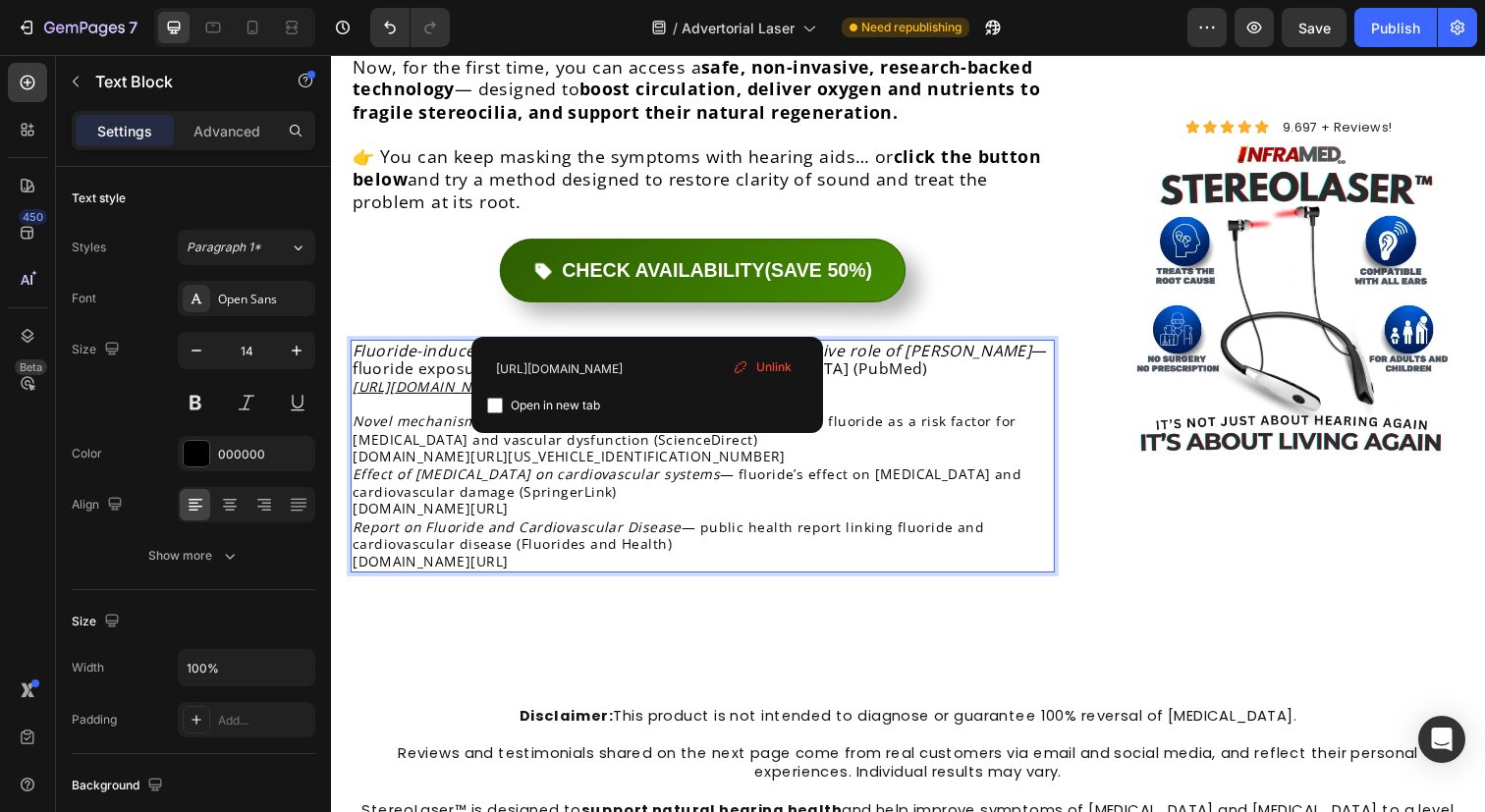
click at [458, 419] on icon "Novel mechanism of fluoride induced cardiovascular dysfunction" at bounding box center [586, 428] width 466 height 19
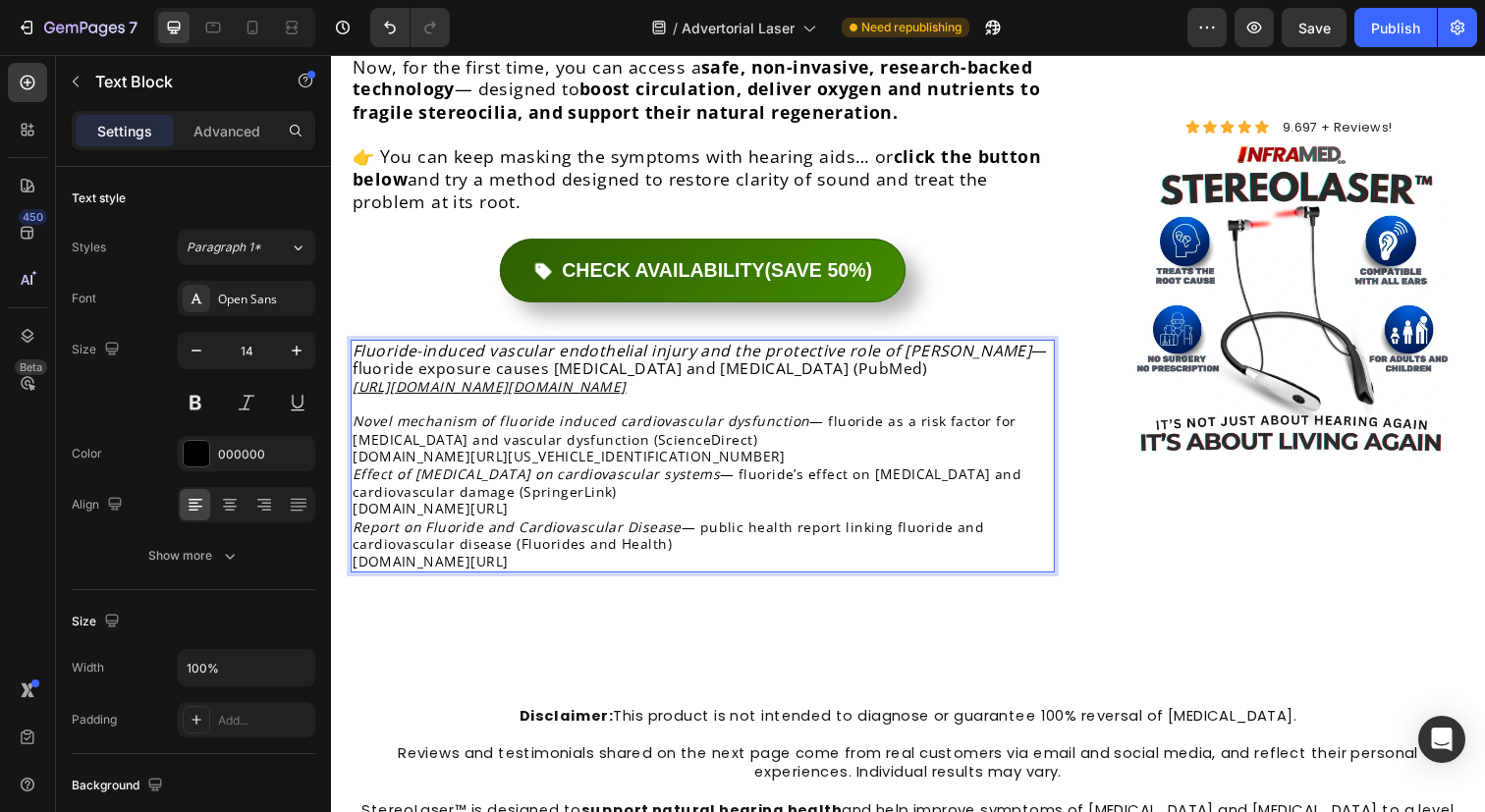
click at [799, 420] on p "Novel mechanism of fluoride induced cardiovascular dysfunction — fluoride as a …" at bounding box center [710, 447] width 715 height 54
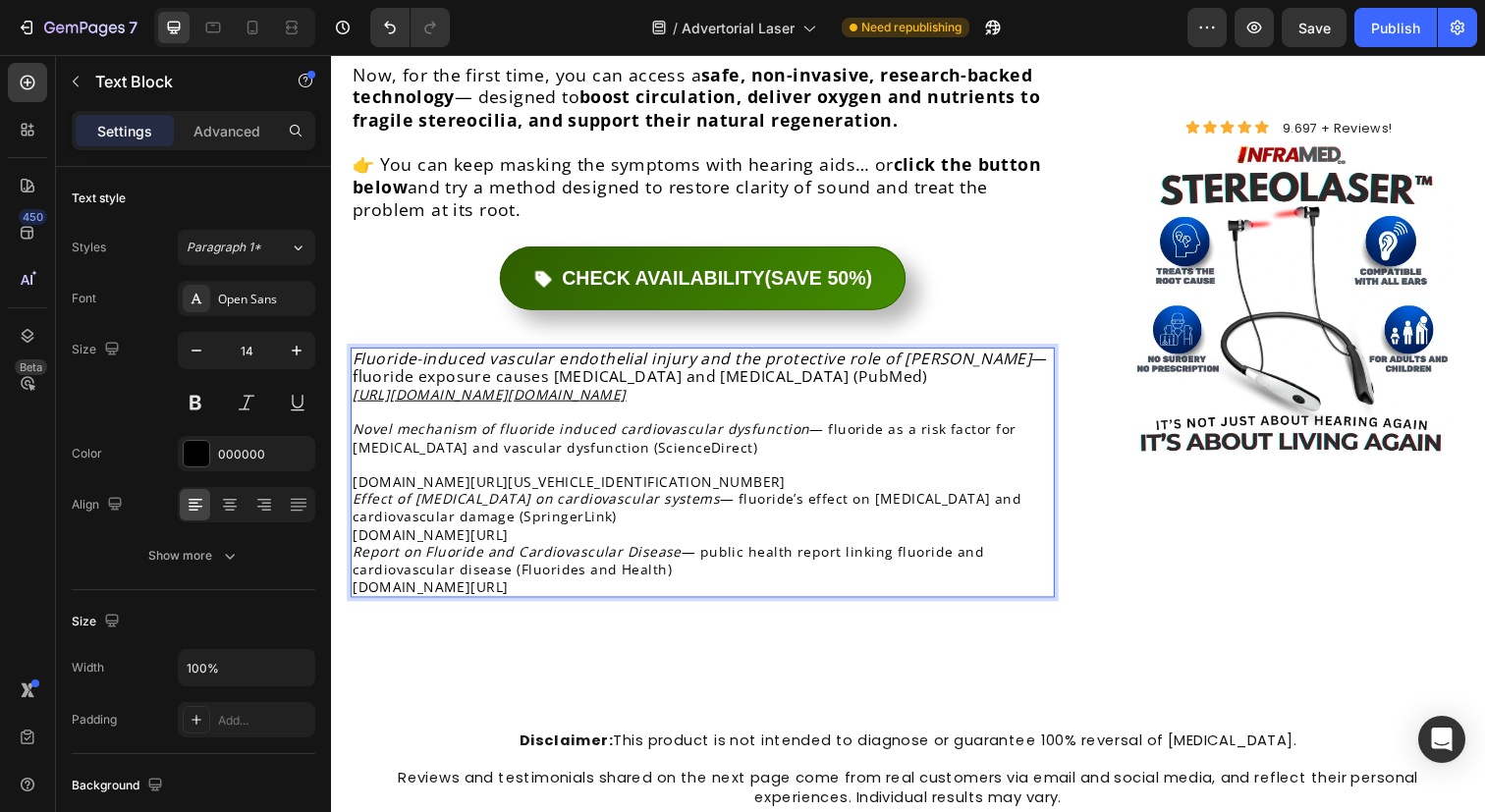
scroll to position [9050, 0]
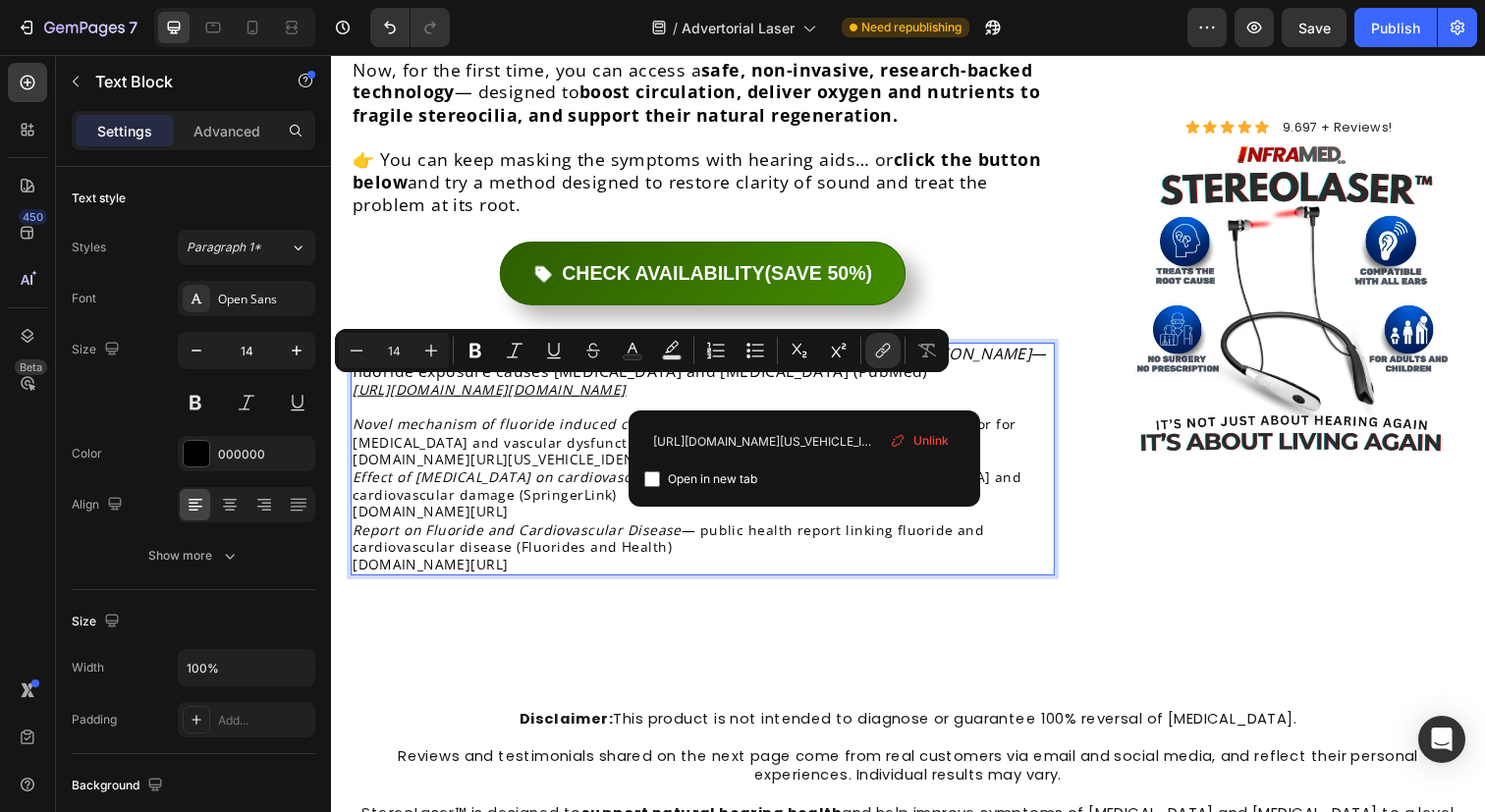
drag, startPoint x: 830, startPoint y: 394, endPoint x: 203, endPoint y: 397, distance: 626.5
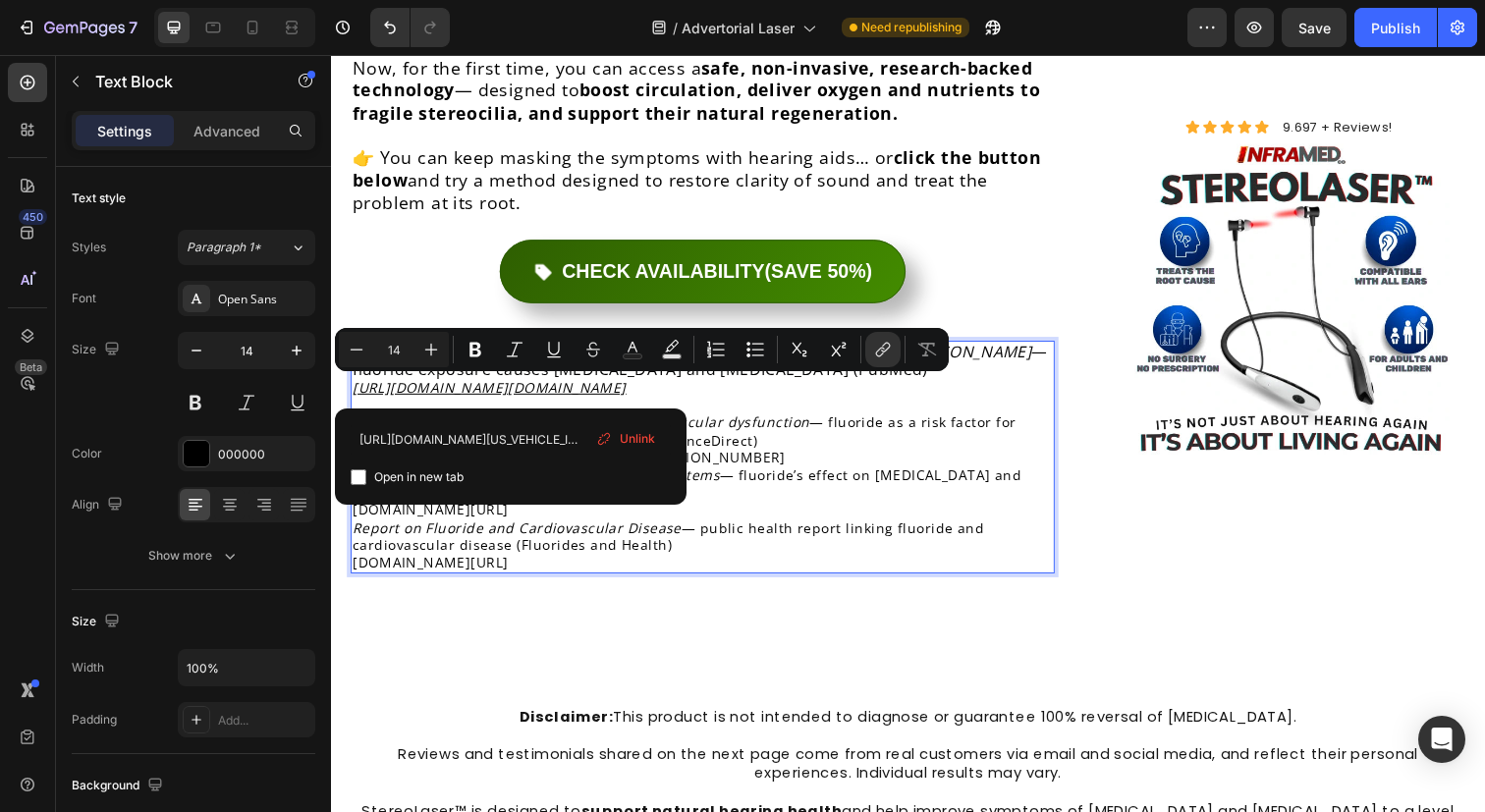
copy link "[DOMAIN_NAME][URL][US_VEHICLE_IDENTIFICATION_NUMBER]"
click at [507, 349] on icon "Editor contextual toolbar" at bounding box center [515, 350] width 20 height 20
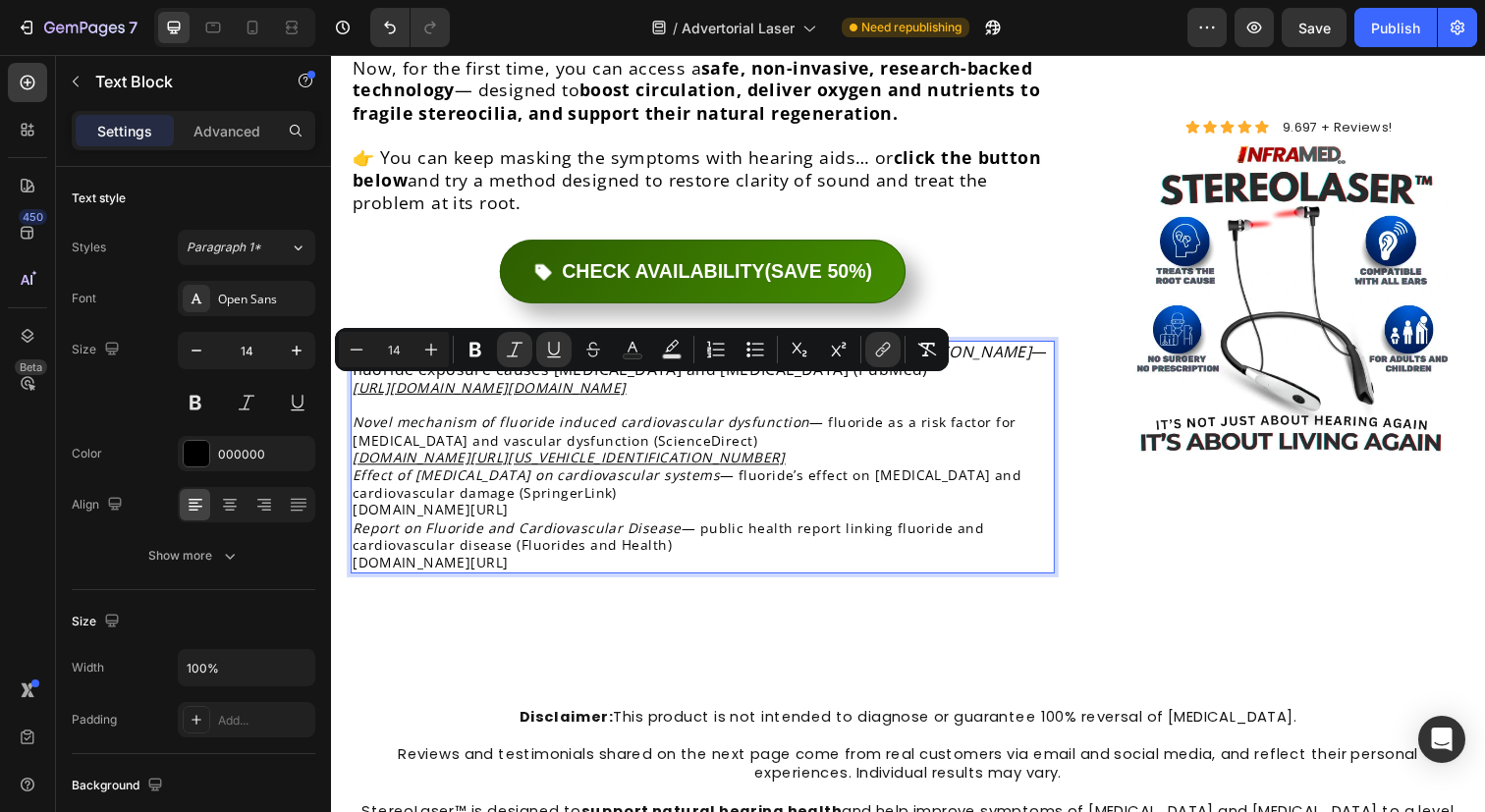
click at [855, 421] on p "Novel mechanism of fluoride induced cardiovascular dysfunction — fluoride as a …" at bounding box center [710, 448] width 715 height 54
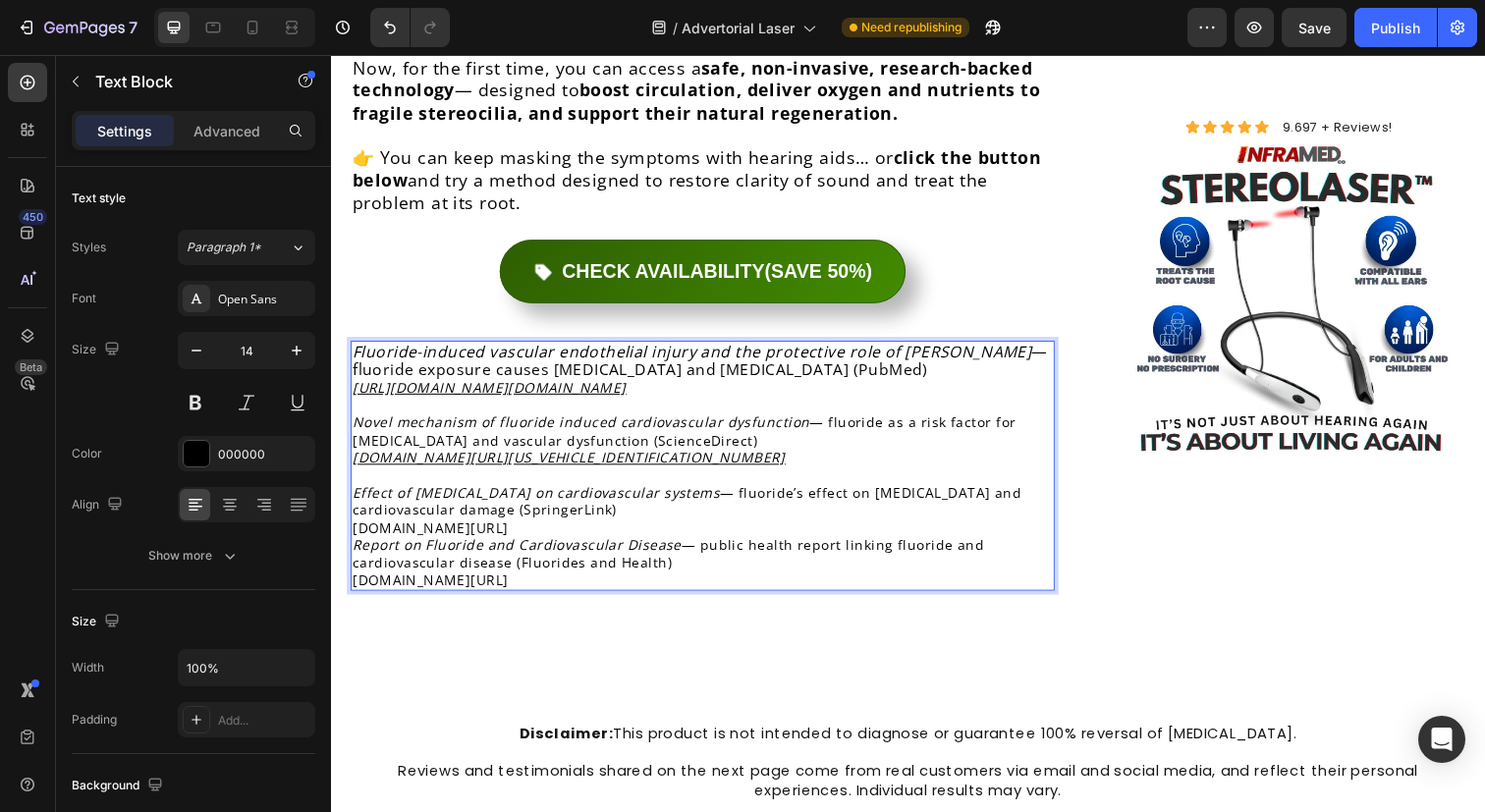
click at [756, 421] on p "Novel mechanism of fluoride induced cardiovascular dysfunction — fluoride as a …" at bounding box center [710, 448] width 715 height 54
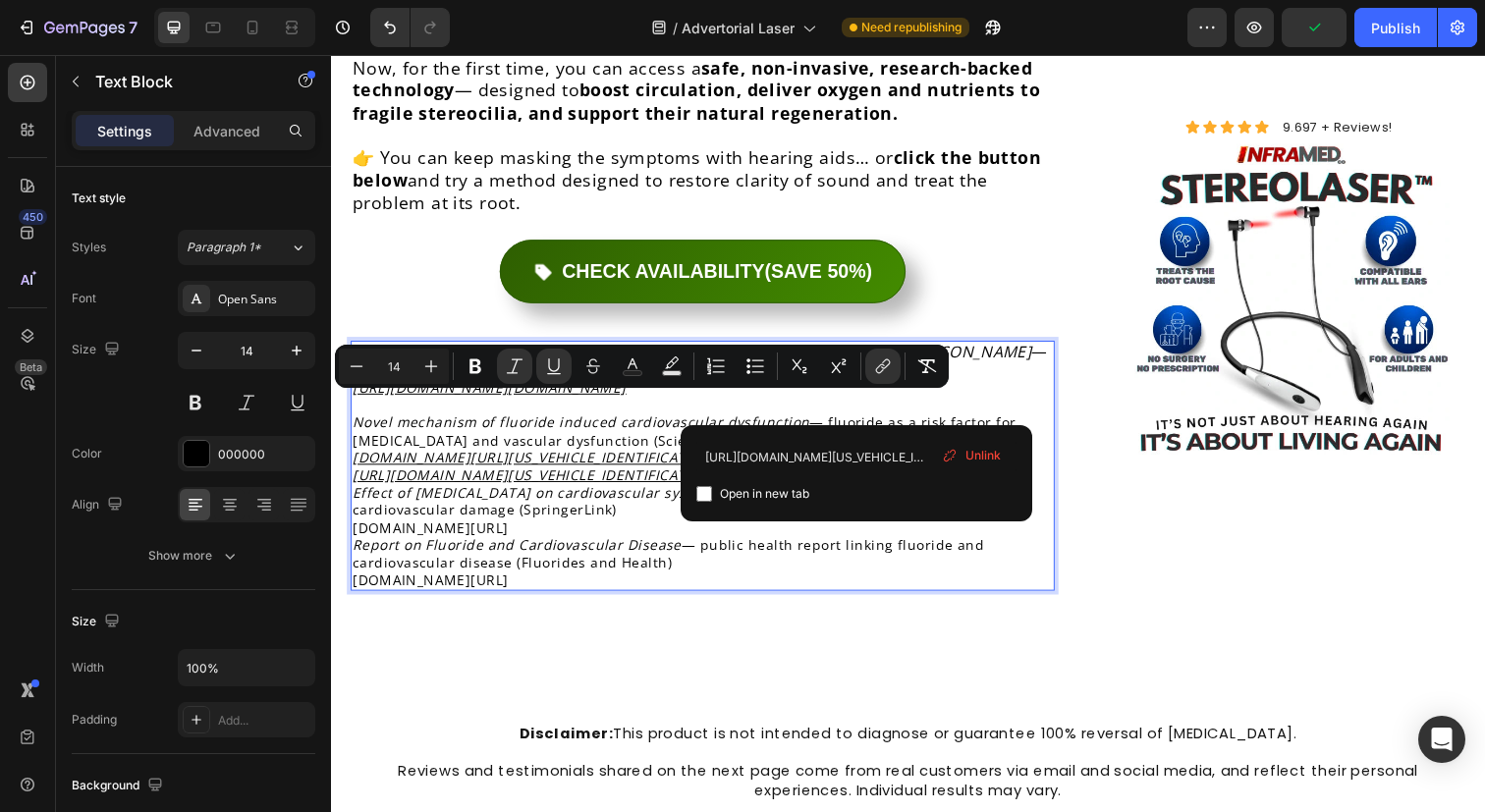
drag, startPoint x: 879, startPoint y: 409, endPoint x: 301, endPoint y: 408, distance: 577.4
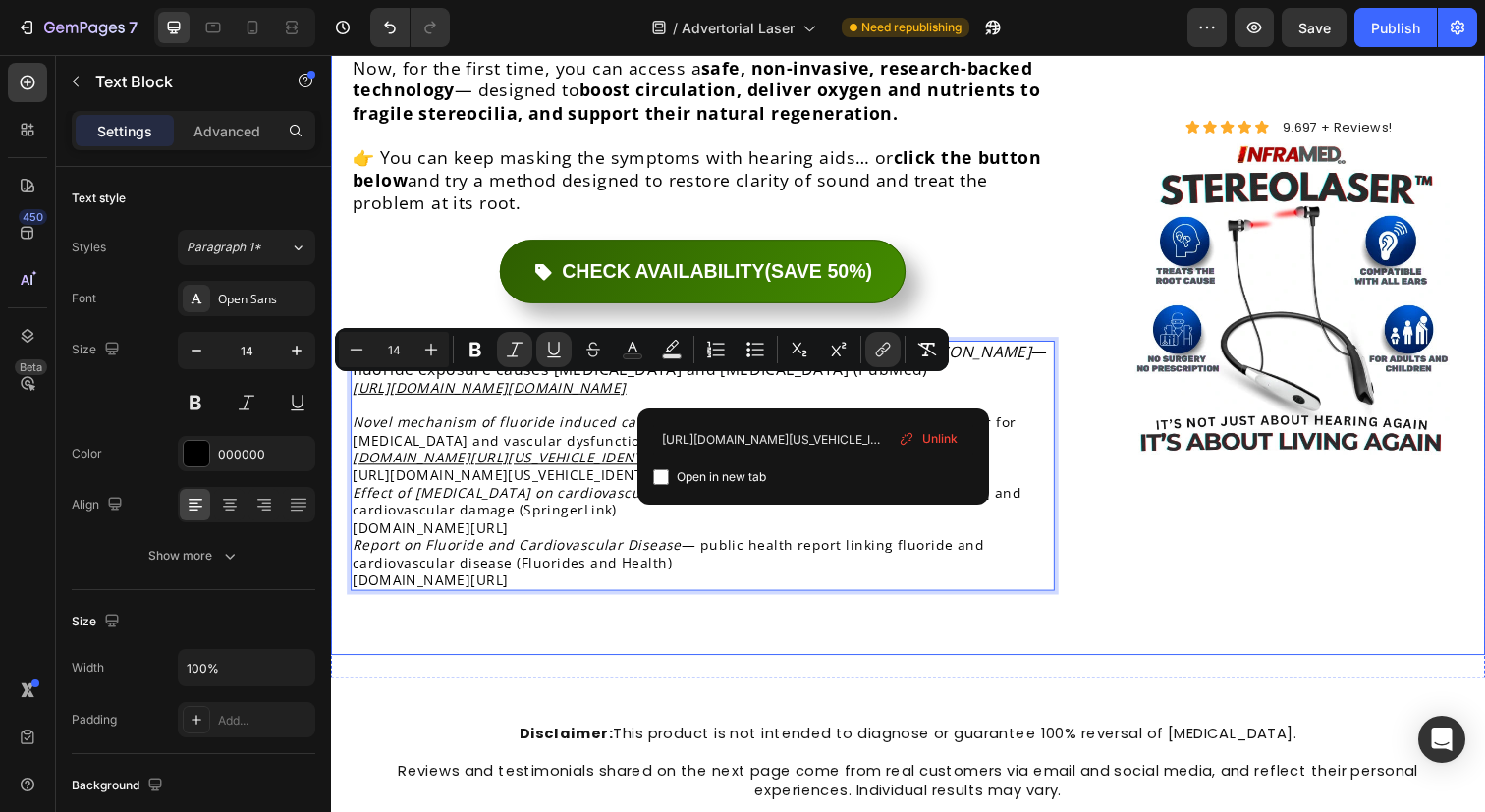
drag, startPoint x: 835, startPoint y: 397, endPoint x: 349, endPoint y: 401, distance: 486.1
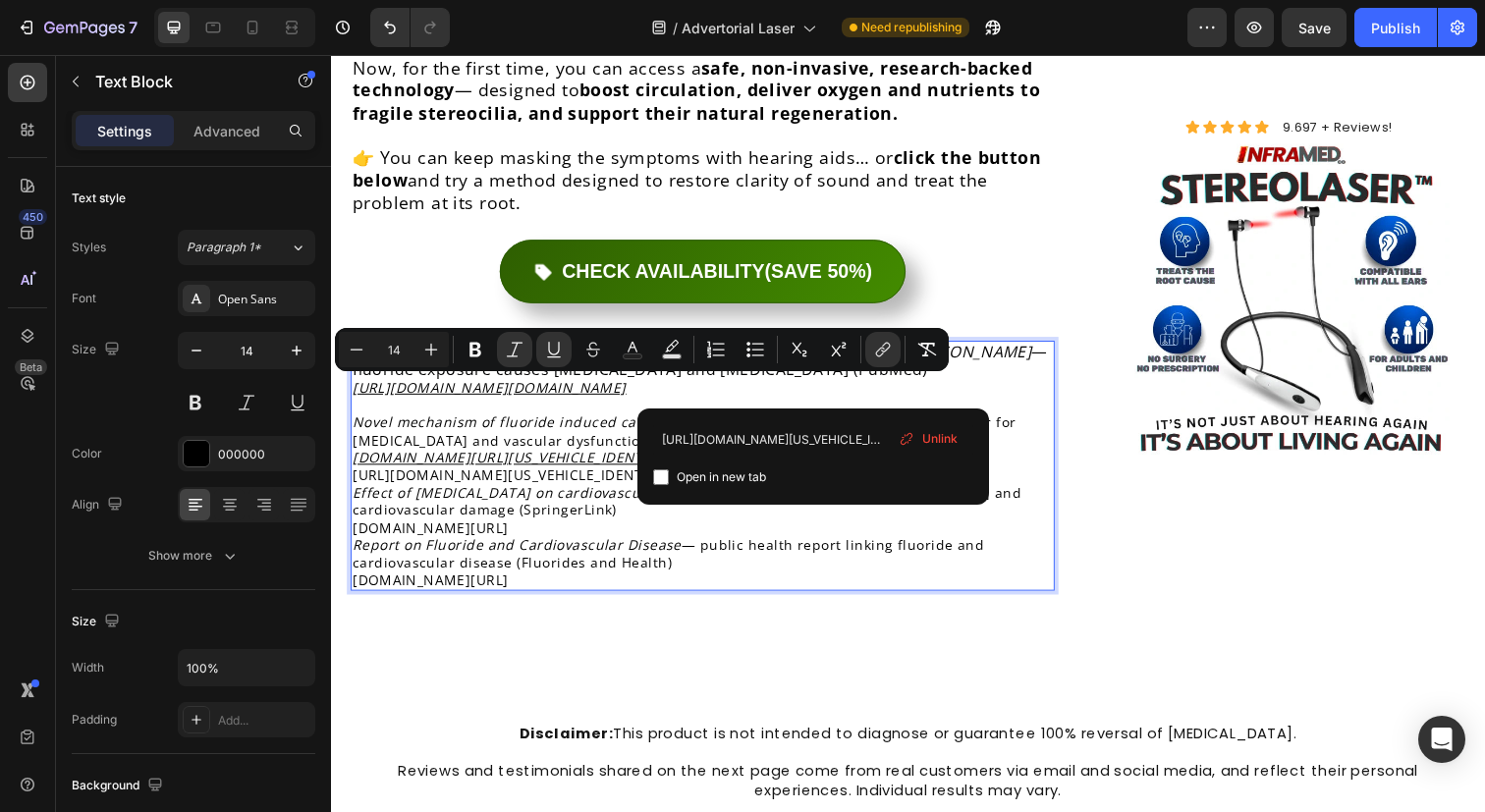
click at [381, 457] on u "[DOMAIN_NAME][URL][US_VEHICLE_IDENTIFICATION_NUMBER]" at bounding box center [574, 466] width 442 height 19
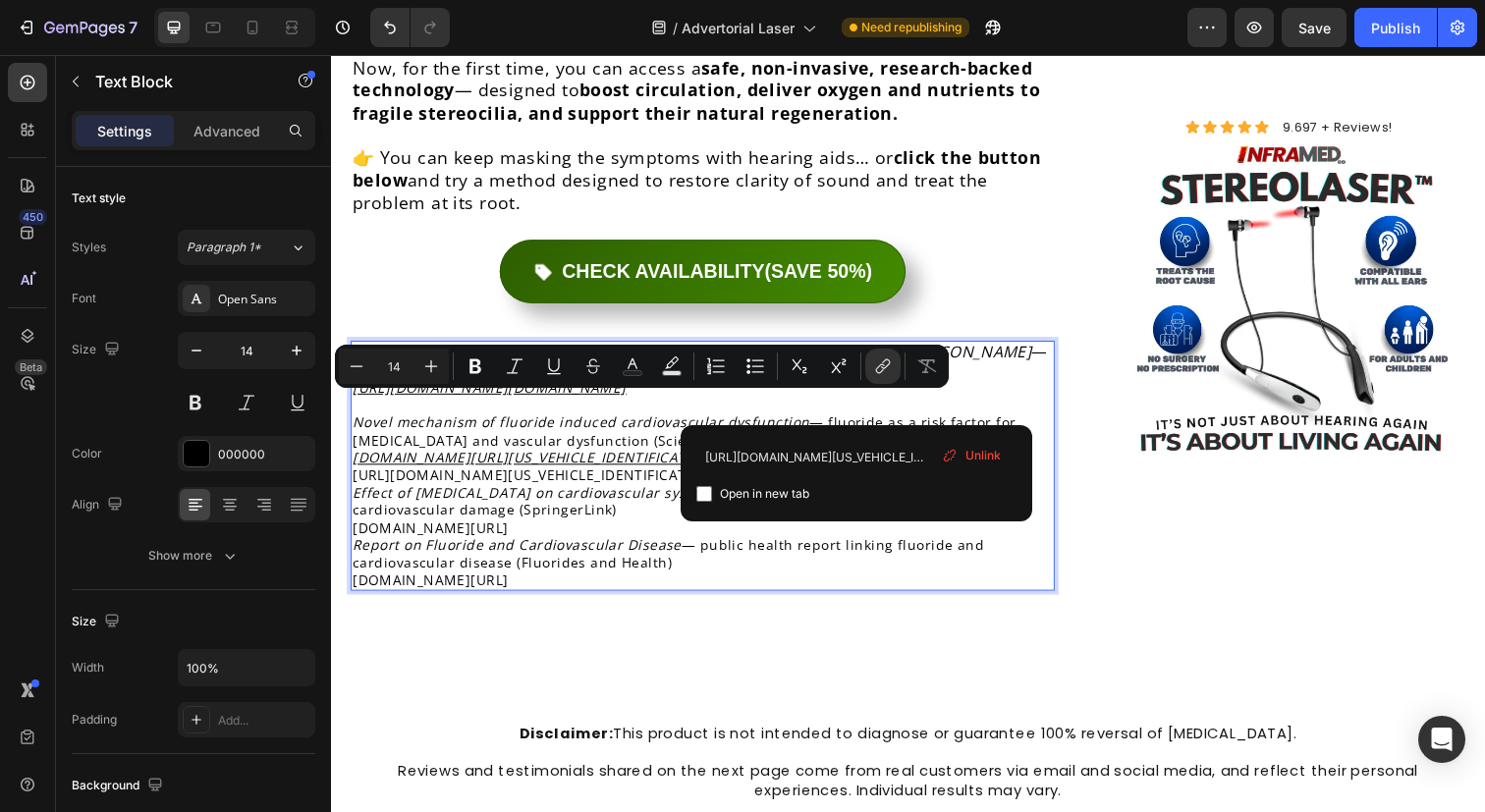
drag, startPoint x: 867, startPoint y: 410, endPoint x: 354, endPoint y: 411, distance: 513.6
click at [354, 475] on p "[URL][DOMAIN_NAME][US_VEHICLE_IDENTIFICATION_NUMBER]" at bounding box center [710, 484] width 715 height 18
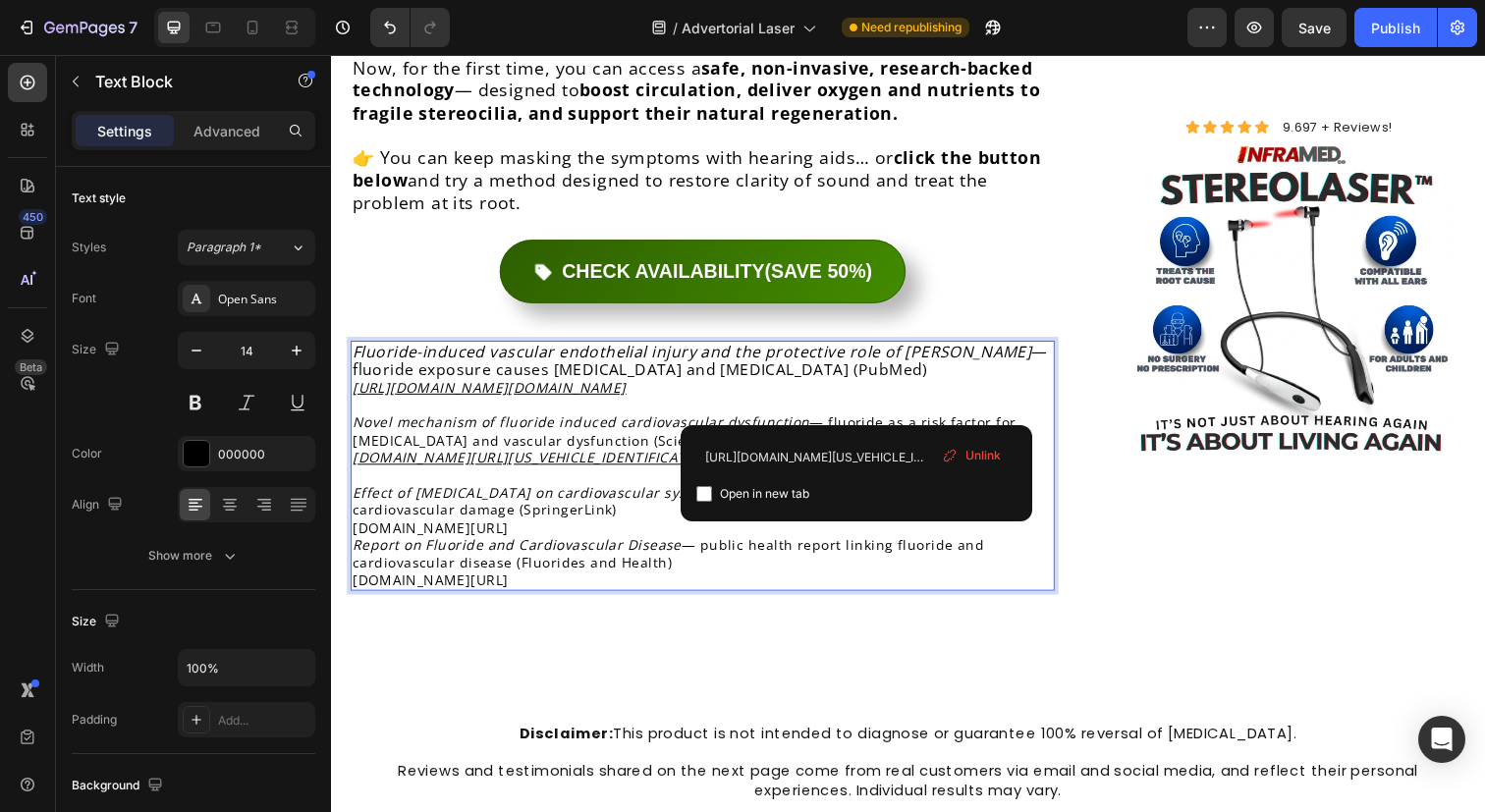
click at [590, 457] on u "[DOMAIN_NAME][URL][US_VEHICLE_IDENTIFICATION_NUMBER]" at bounding box center [574, 466] width 442 height 19
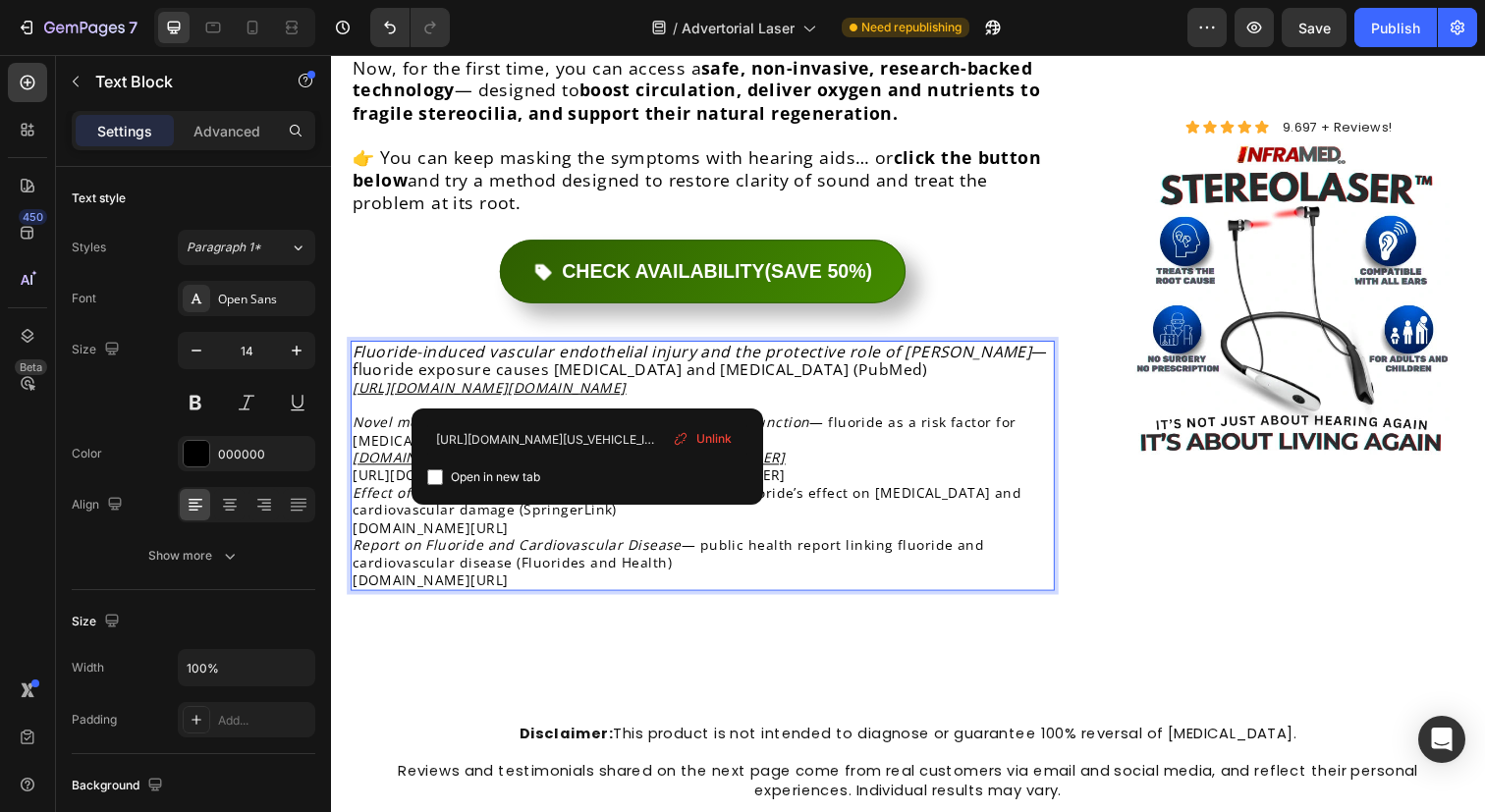
click at [550, 471] on div "Open in new tab" at bounding box center [587, 477] width 320 height 24
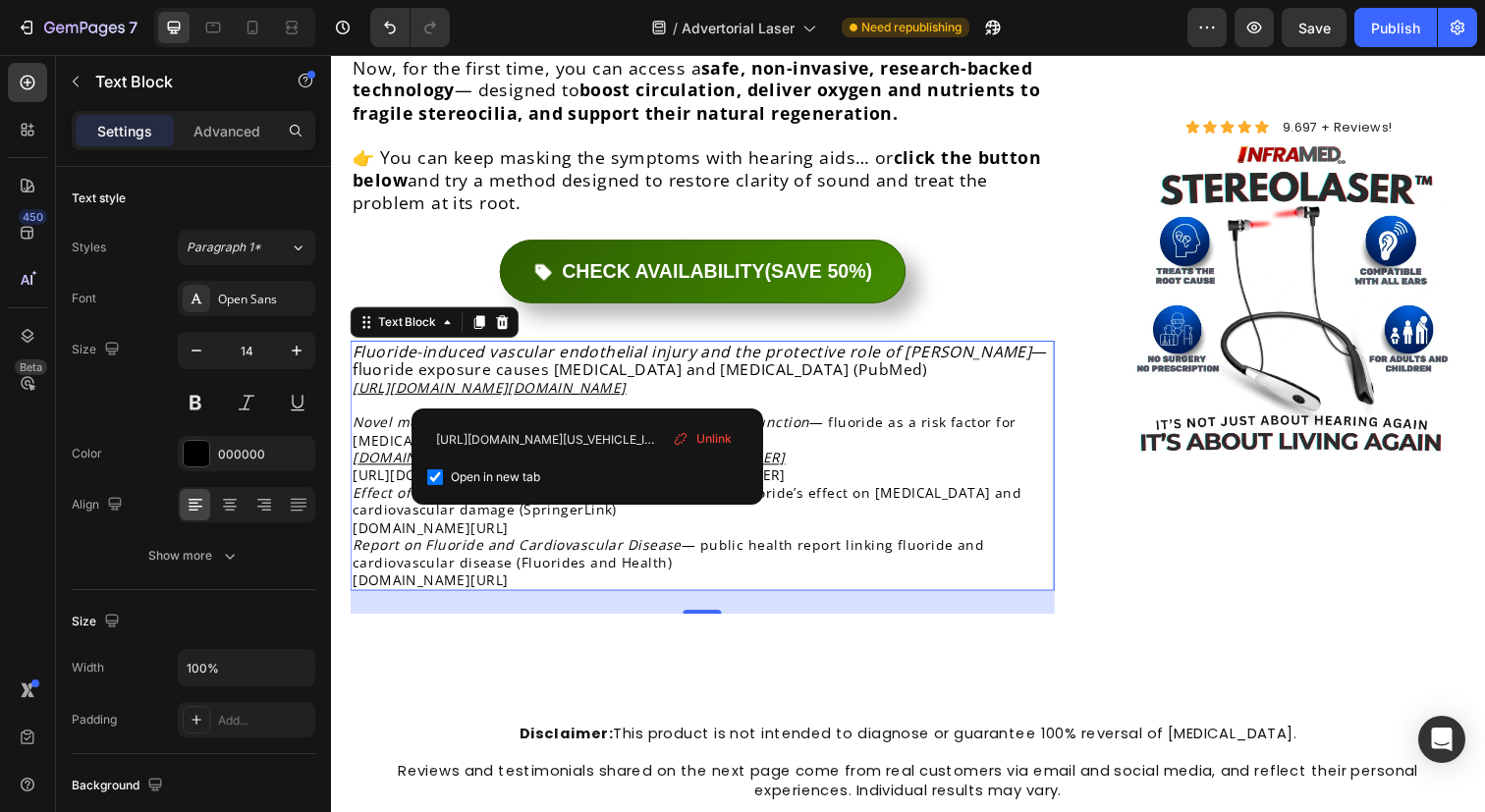
click at [528, 476] on span "Open in new tab" at bounding box center [495, 477] width 89 height 24
checkbox input "false"
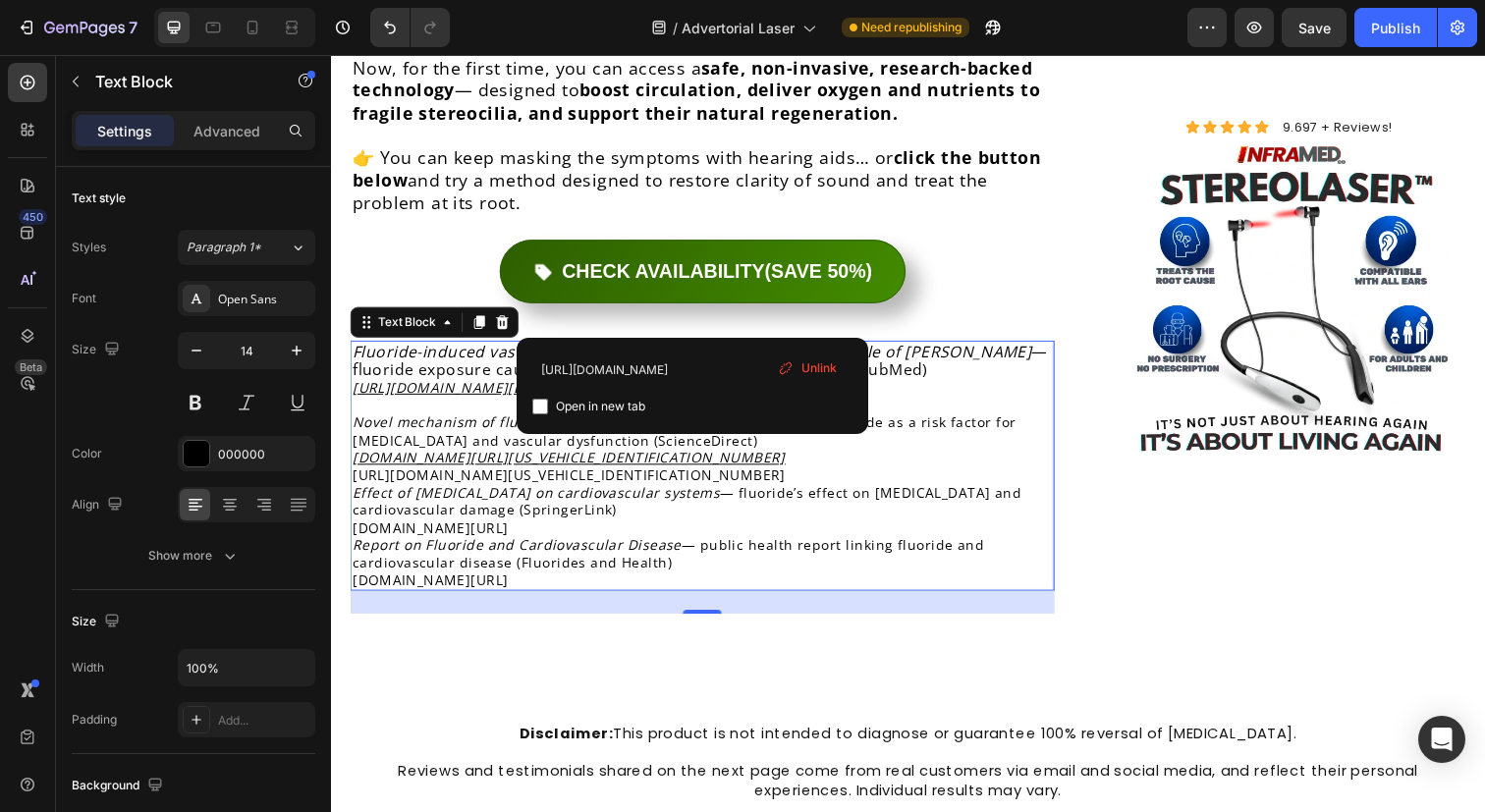
click at [632, 385] on u "[URL][DOMAIN_NAME][DOMAIN_NAME]" at bounding box center [493, 394] width 280 height 19
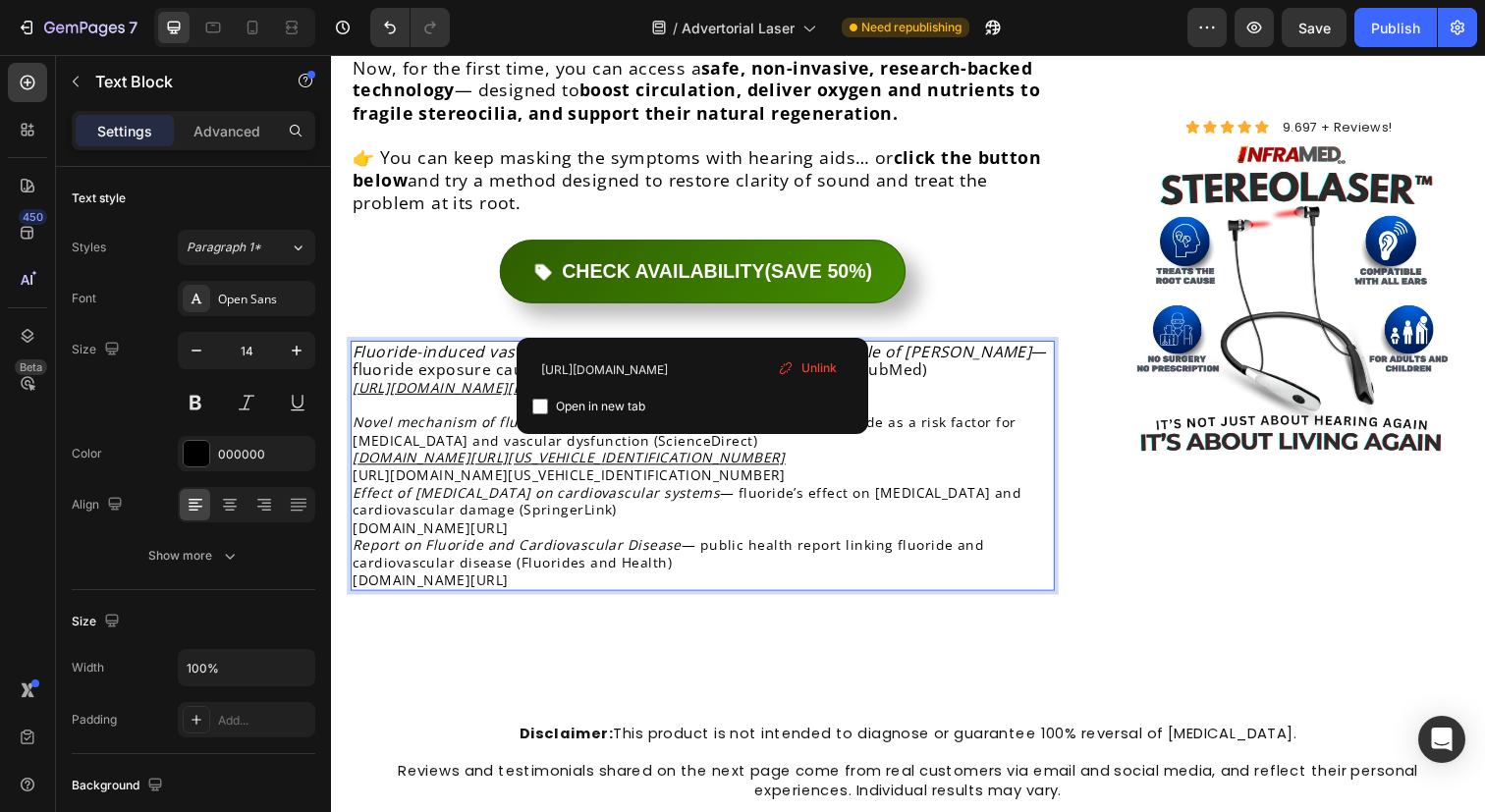
click at [466, 420] on icon "Novel mechanism of fluoride induced cardiovascular dysfunction" at bounding box center [586, 429] width 466 height 19
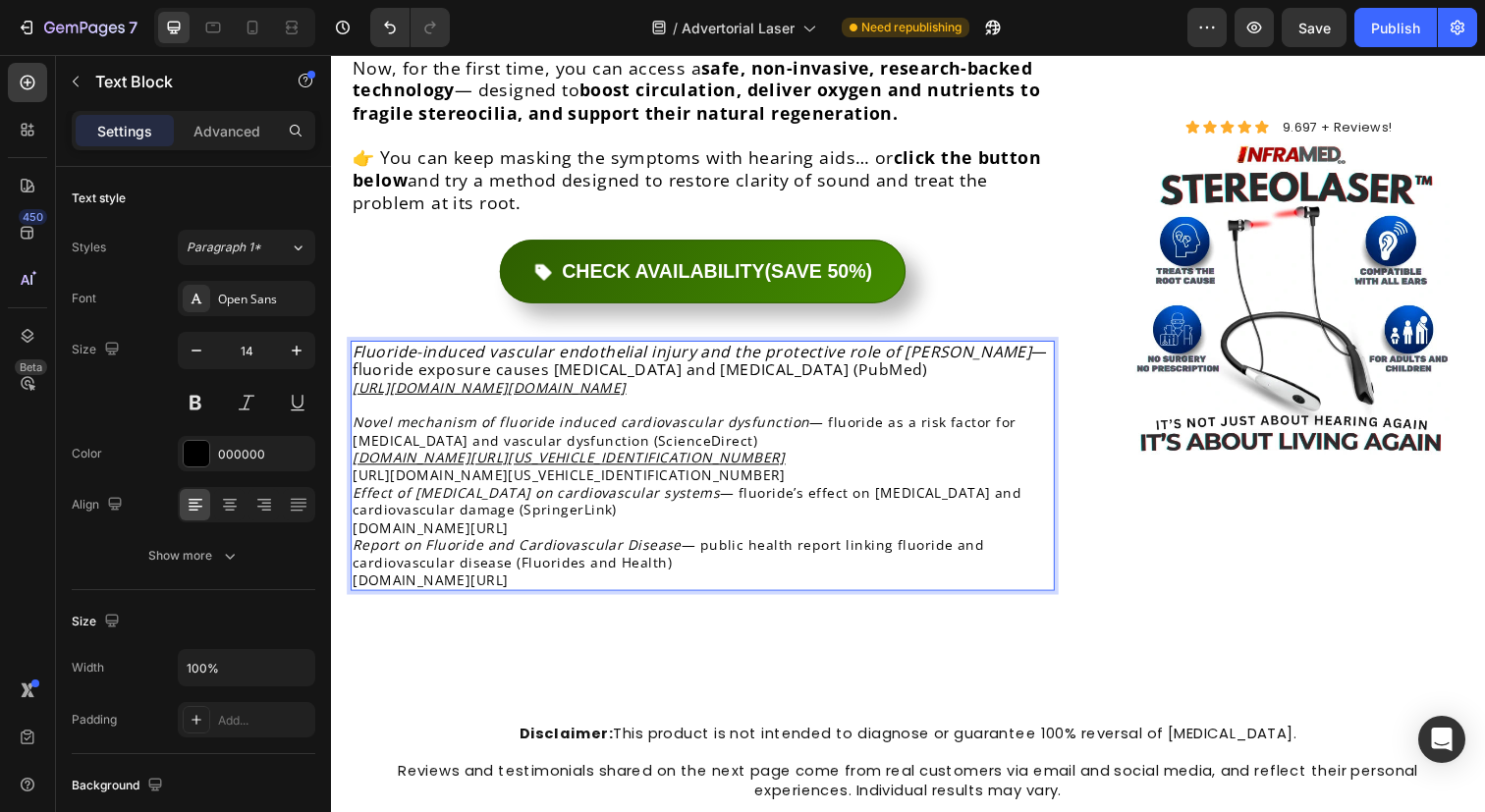
click at [812, 421] on p "Novel mechanism of fluoride induced cardiovascular dysfunction — fluoride as a …" at bounding box center [710, 448] width 715 height 54
click at [825, 347] on span "Fluoride-induced vascular endothelial injury and the protective role of Acy — f…" at bounding box center [708, 367] width 710 height 40
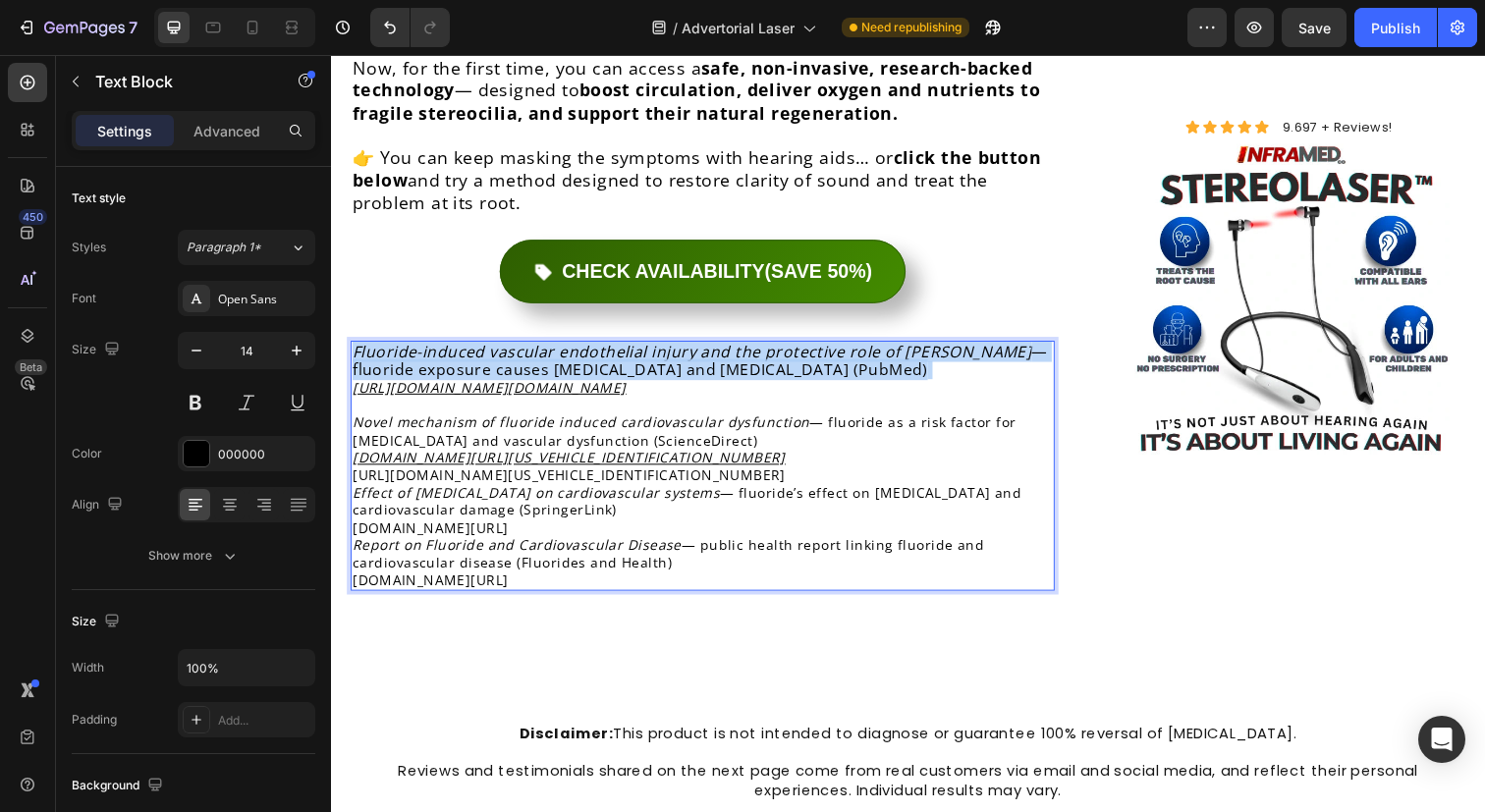
click at [825, 347] on span "Fluoride-induced vascular endothelial injury and the protective role of Acy — f…" at bounding box center [708, 367] width 710 height 40
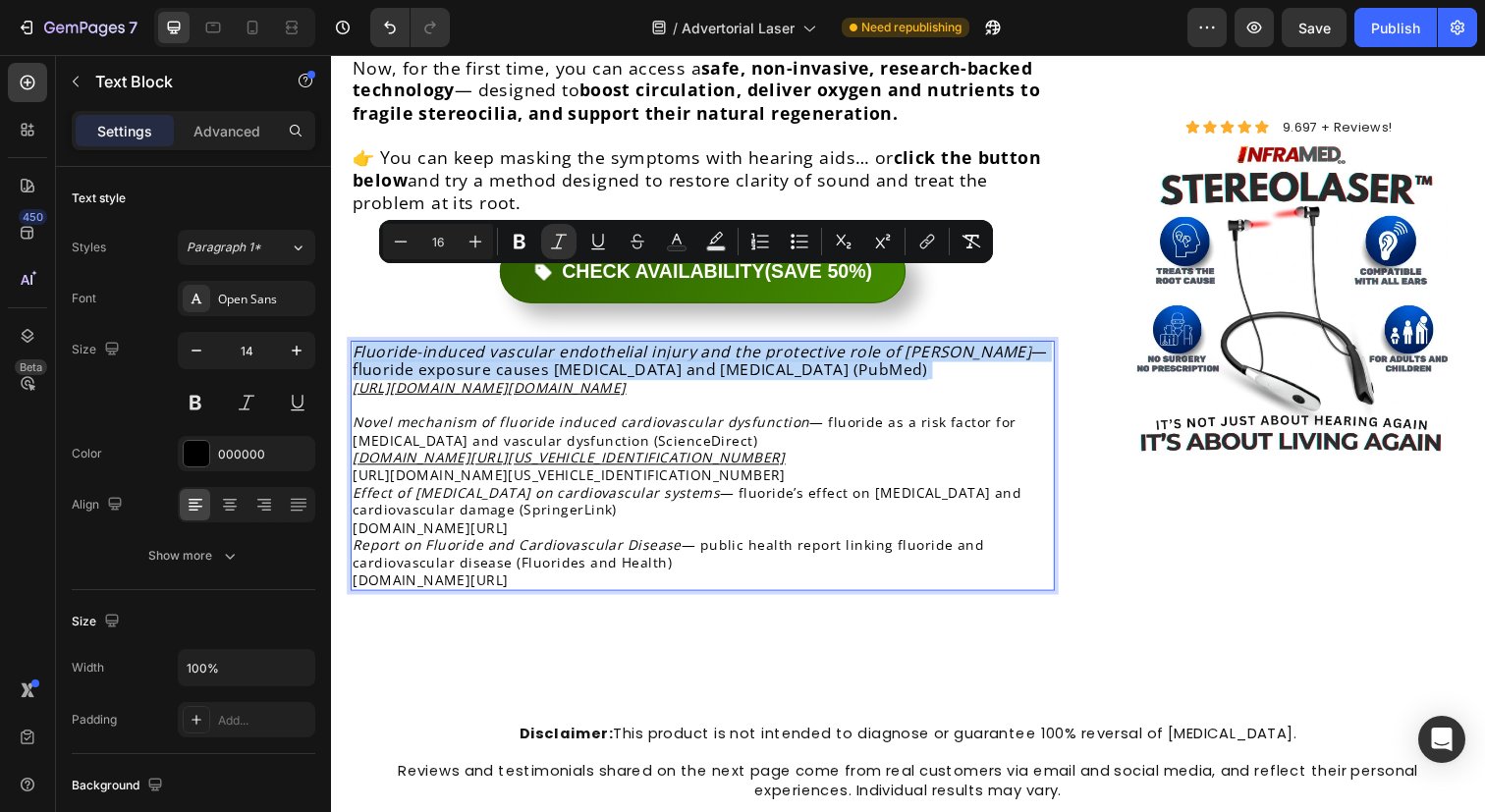
type input "14"
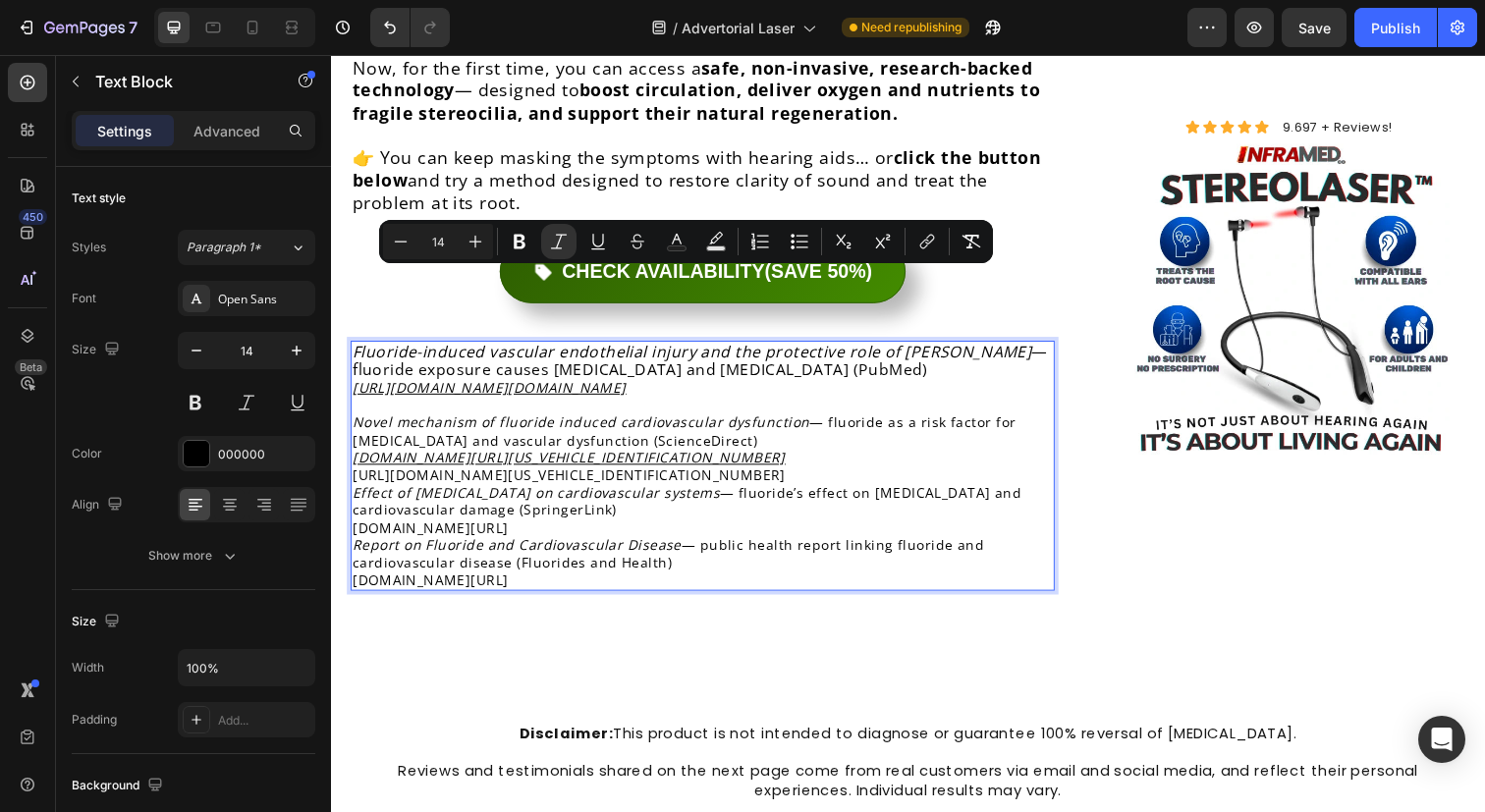
click at [647, 421] on p "Novel mechanism of fluoride induced cardiovascular dysfunction — fluoride as a …" at bounding box center [710, 448] width 715 height 54
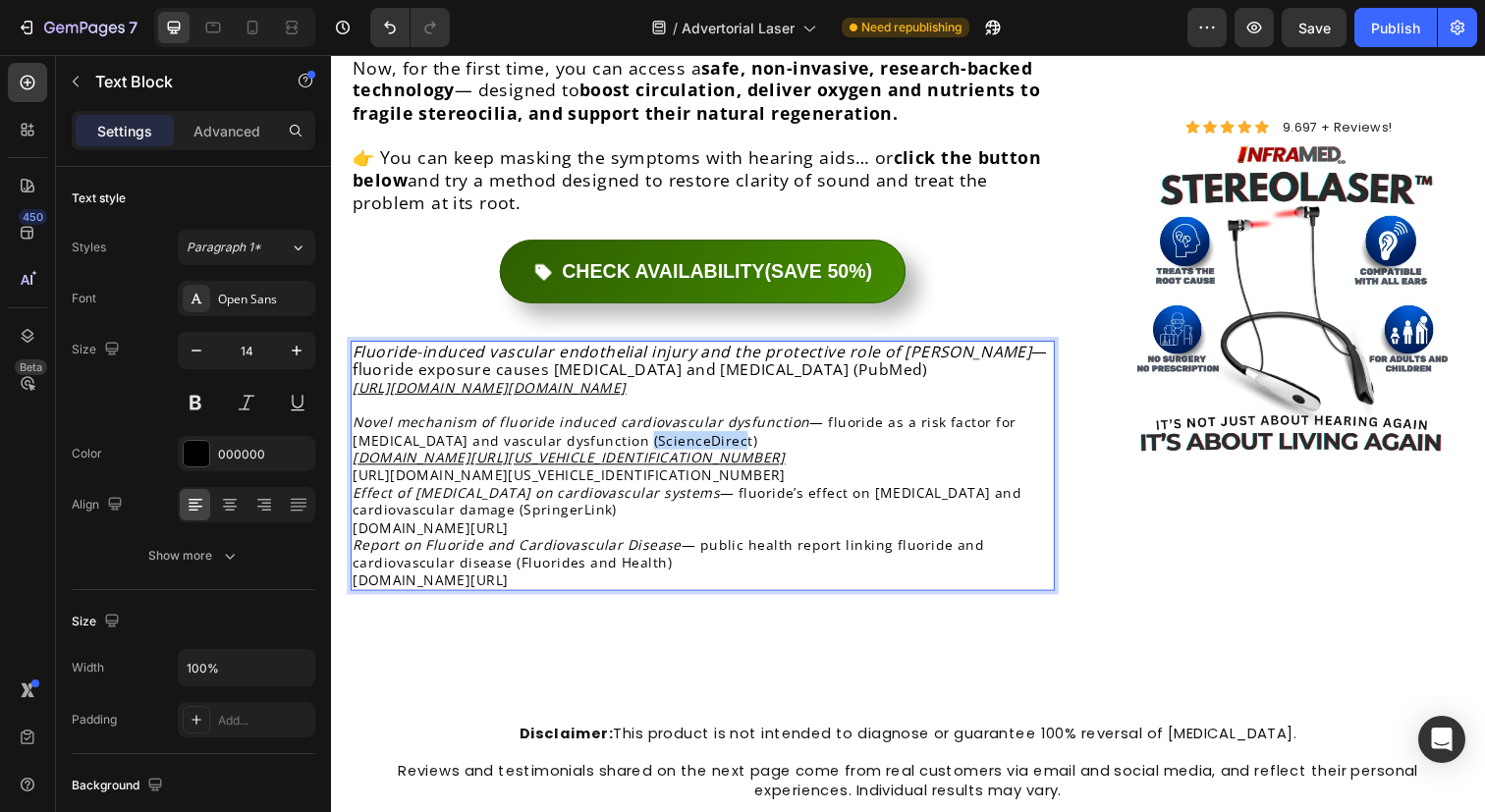
click at [647, 421] on p "Novel mechanism of fluoride induced cardiovascular dysfunction — fluoride as a …" at bounding box center [710, 448] width 715 height 54
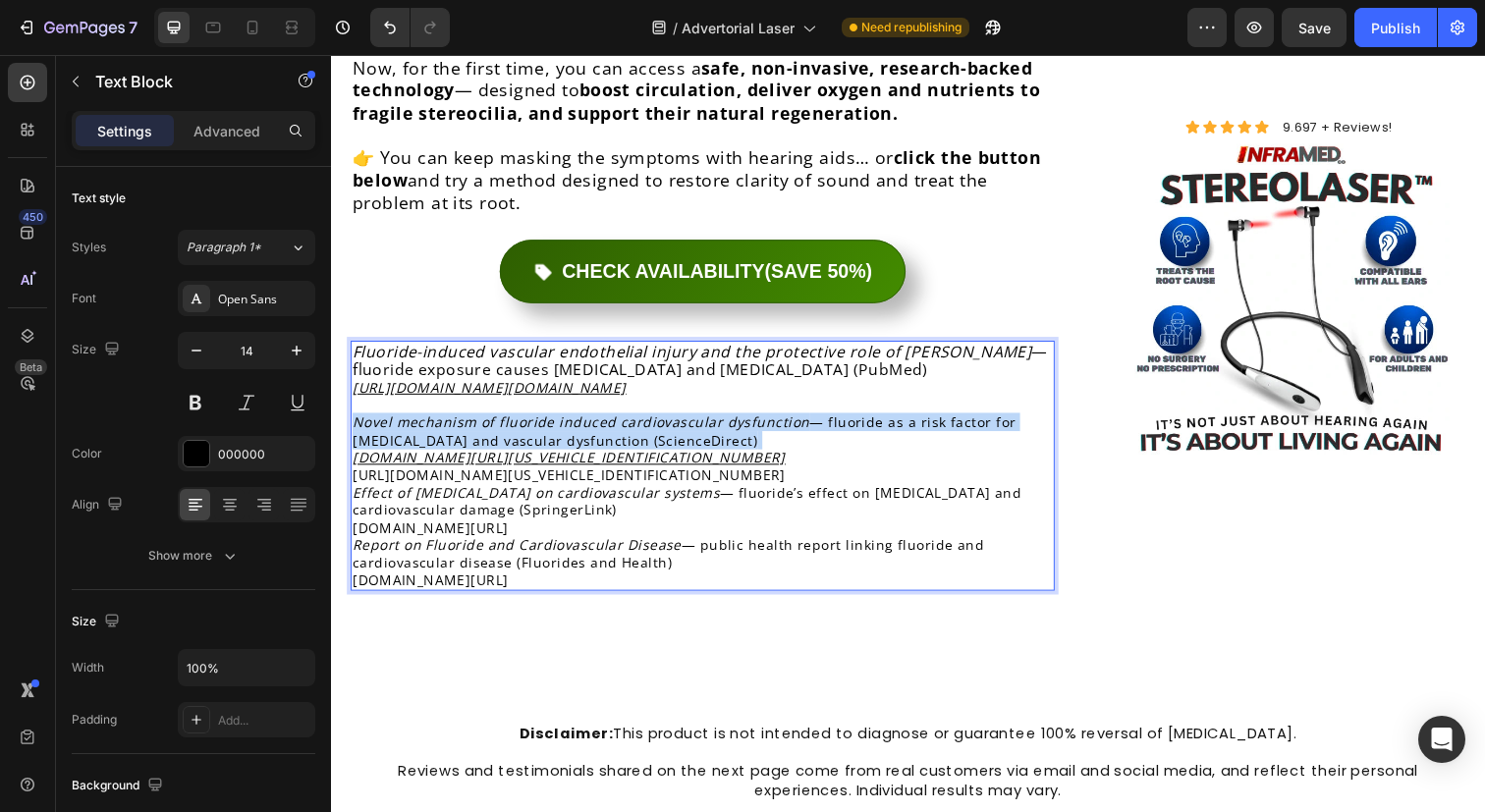
click at [646, 421] on p "Novel mechanism of fluoride induced cardiovascular dysfunction — fluoride as a …" at bounding box center [710, 448] width 715 height 54
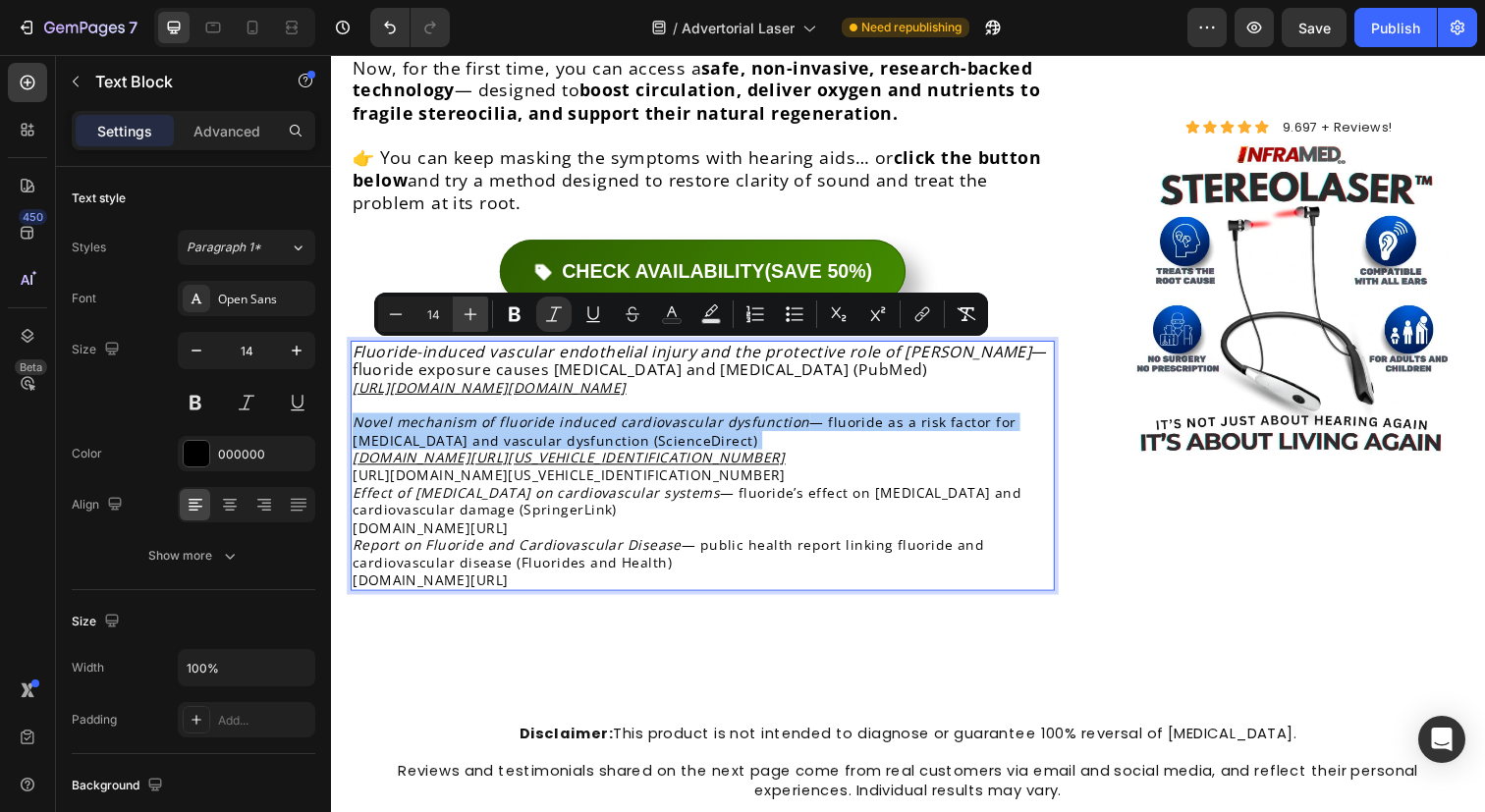
click at [472, 314] on icon "Editor contextual toolbar" at bounding box center [471, 314] width 20 height 20
type input "16"
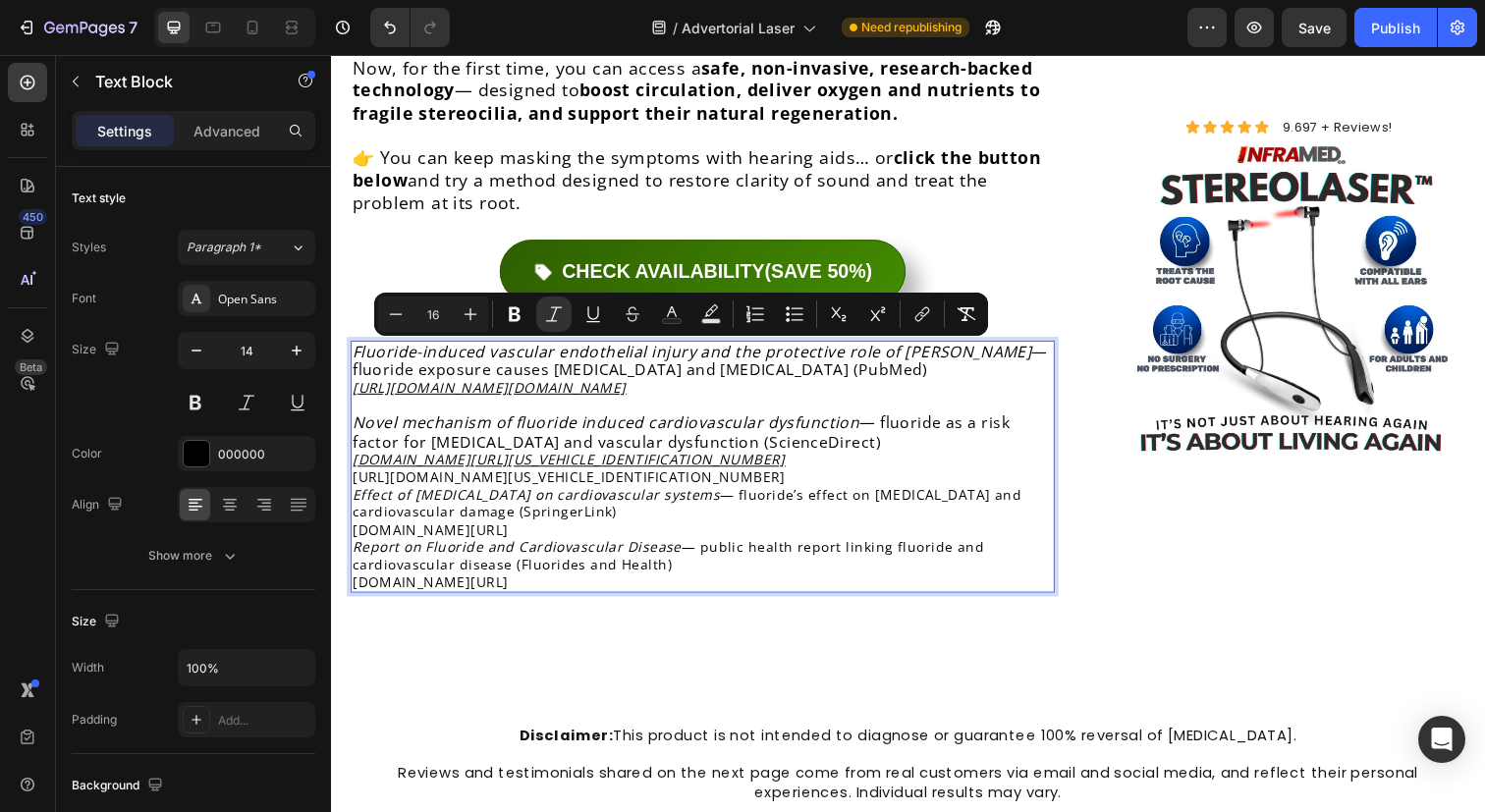
click at [885, 421] on p "Novel mechanism of fluoride induced cardiovascular dysfunction — fluoride as a …" at bounding box center [710, 449] width 715 height 56
click at [869, 421] on p "Novel mechanism of fluoride induced cardiovascular dysfunction — fluoride as a …" at bounding box center [710, 449] width 715 height 56
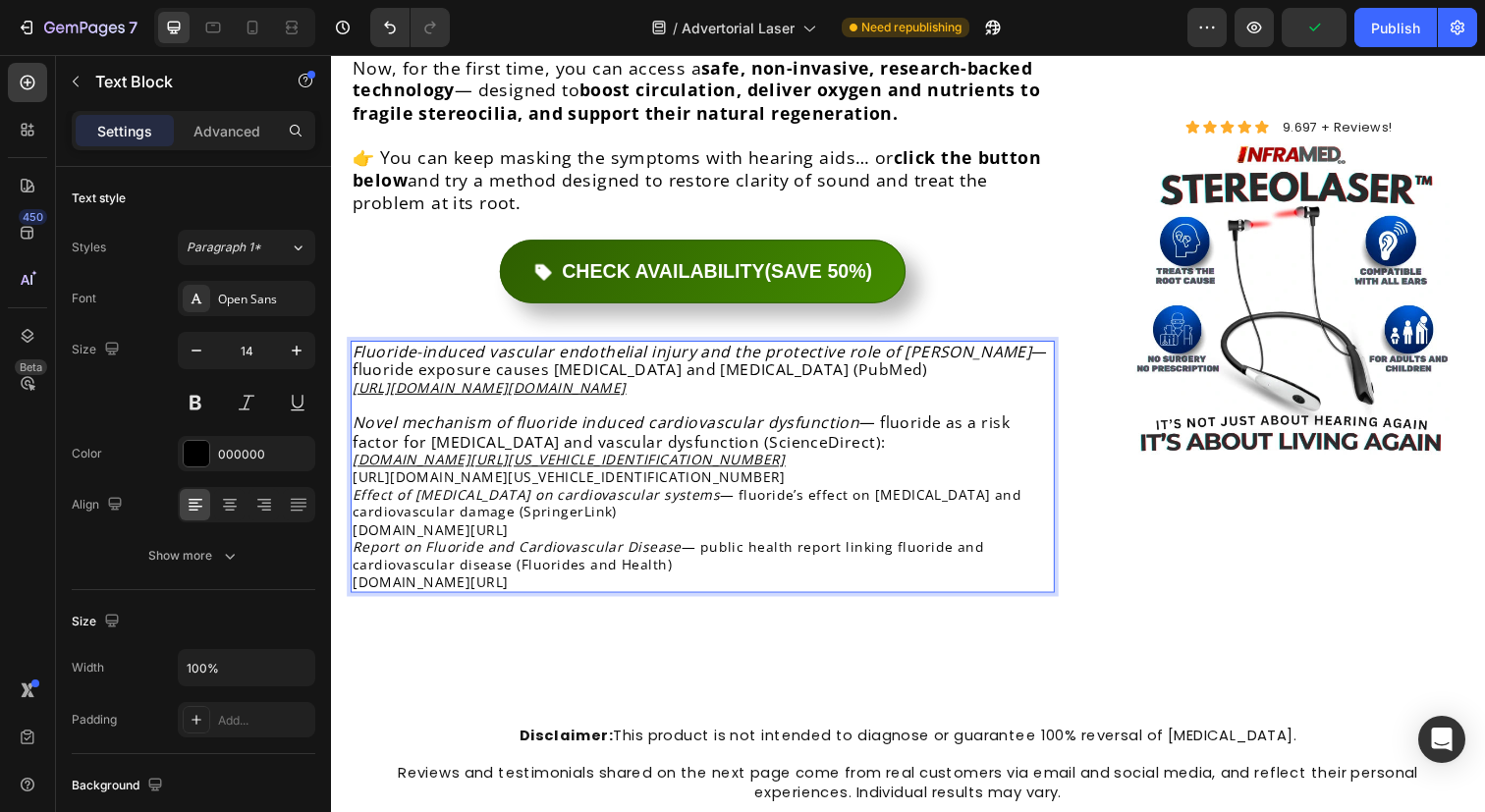
click at [945, 349] on p "Fluoride-induced vascular endothelial injury and the protective role of Acy — f…" at bounding box center [710, 377] width 715 height 56
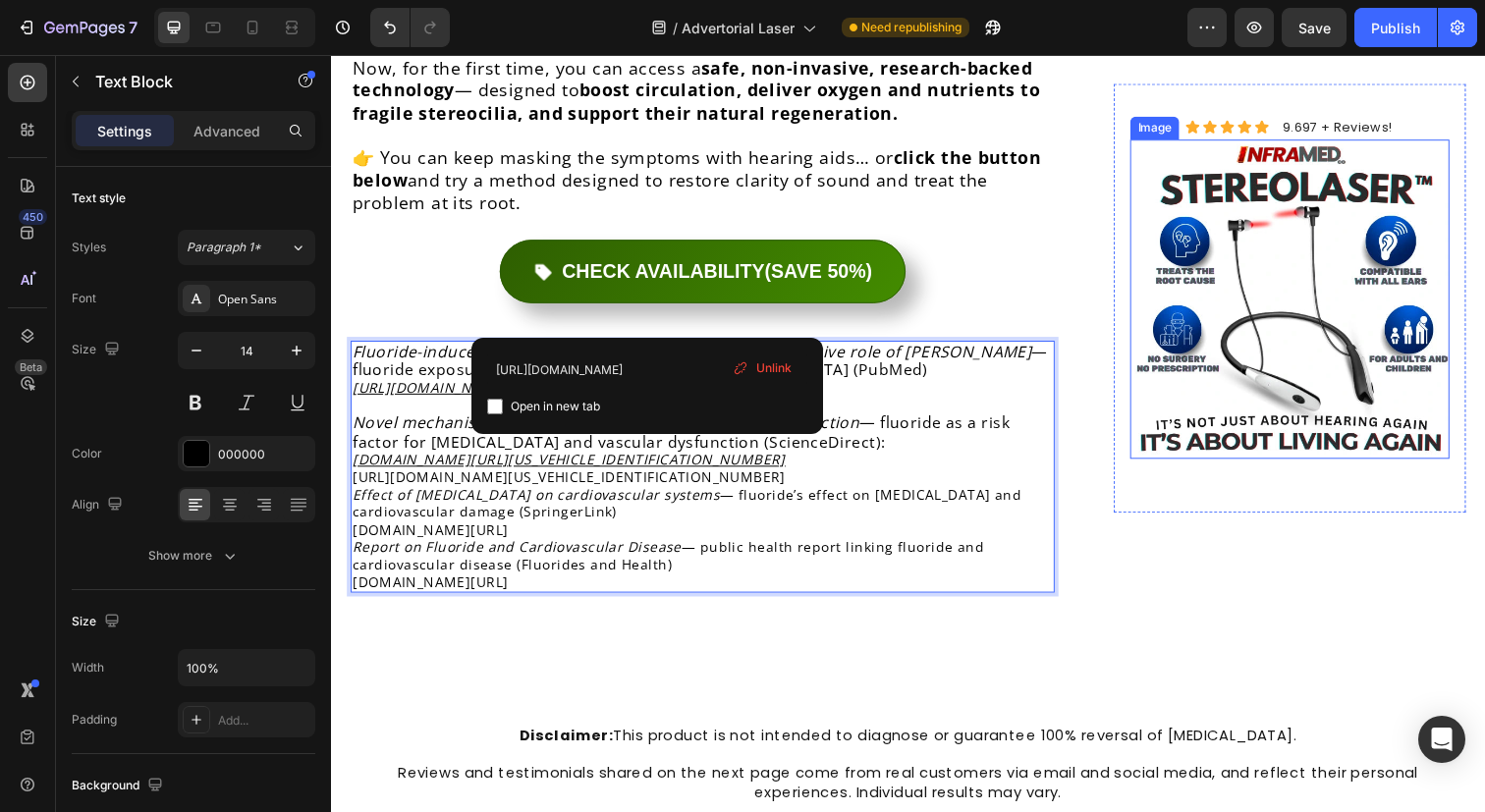
drag, startPoint x: 657, startPoint y: 328, endPoint x: 1163, endPoint y: 336, distance: 505.8
click at [951, 349] on p "Fluoride-induced vascular endothelial injury and the protective role of Acy — f…" at bounding box center [710, 377] width 715 height 56
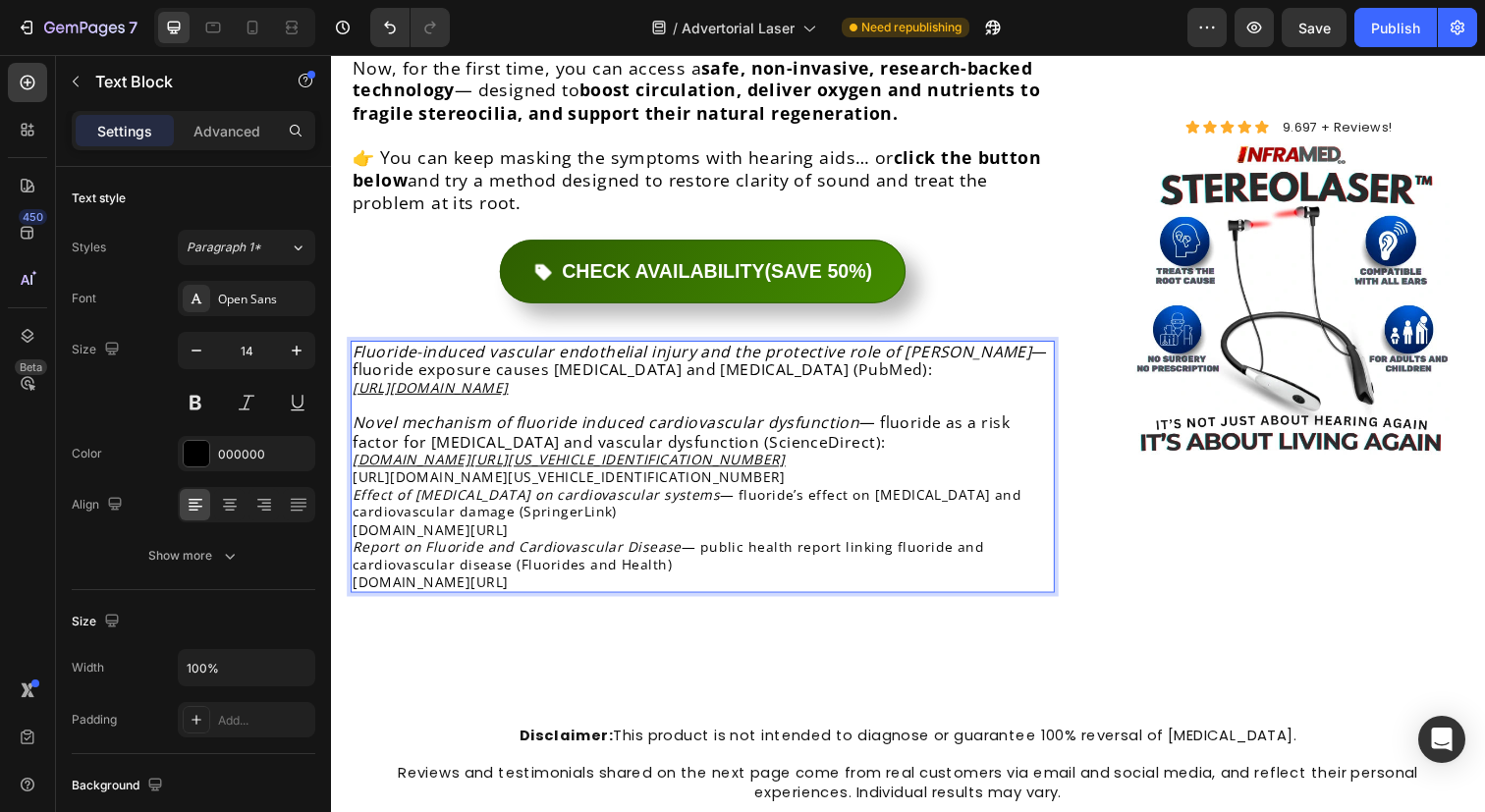
click at [905, 477] on p "[URL][DOMAIN_NAME][US_VEHICLE_IDENTIFICATION_NUMBER]" at bounding box center [710, 486] width 715 height 18
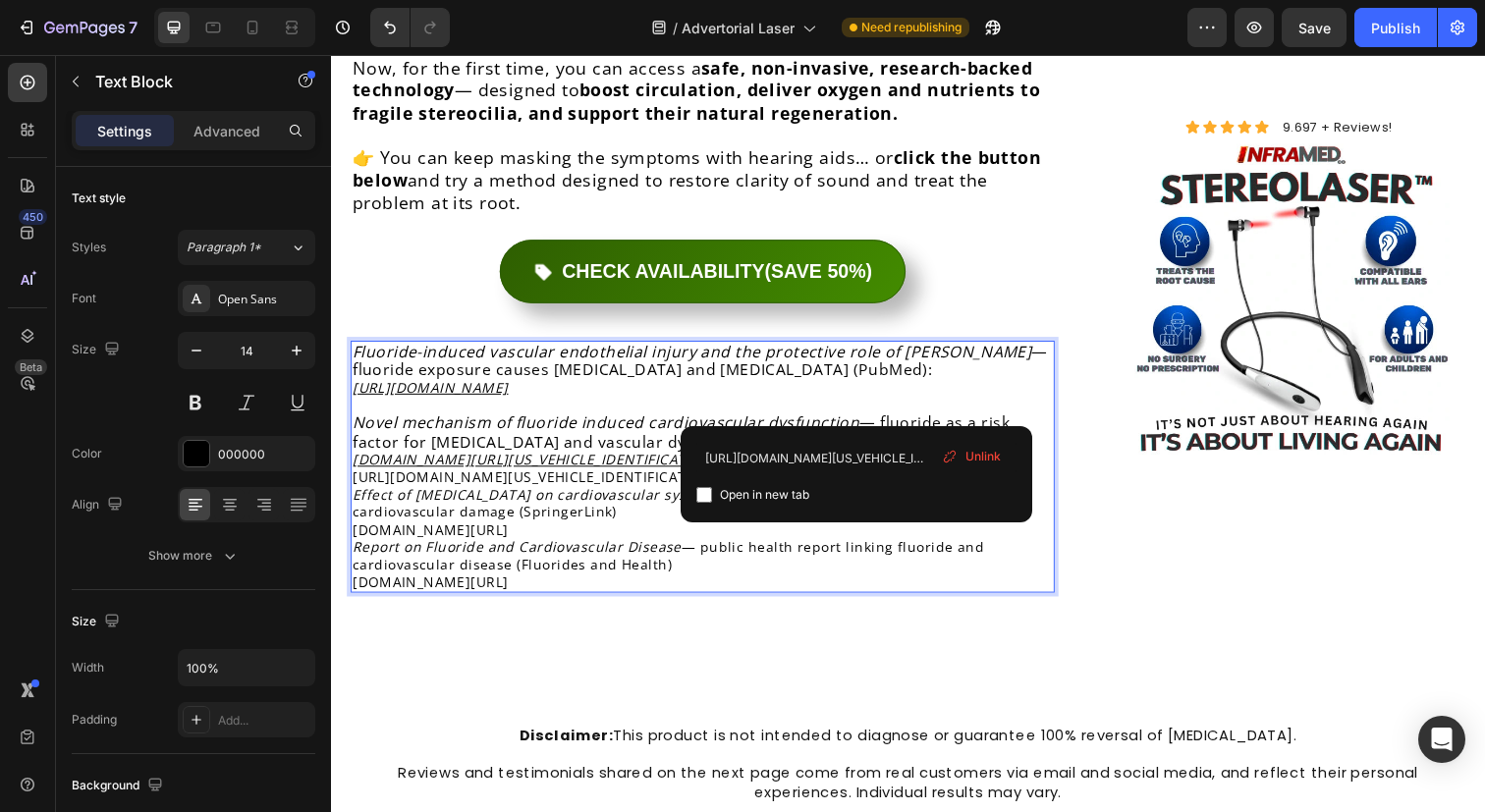
click at [885, 421] on p "Novel mechanism of fluoride induced cardiovascular dysfunction — fluoride as a …" at bounding box center [710, 449] width 715 height 56
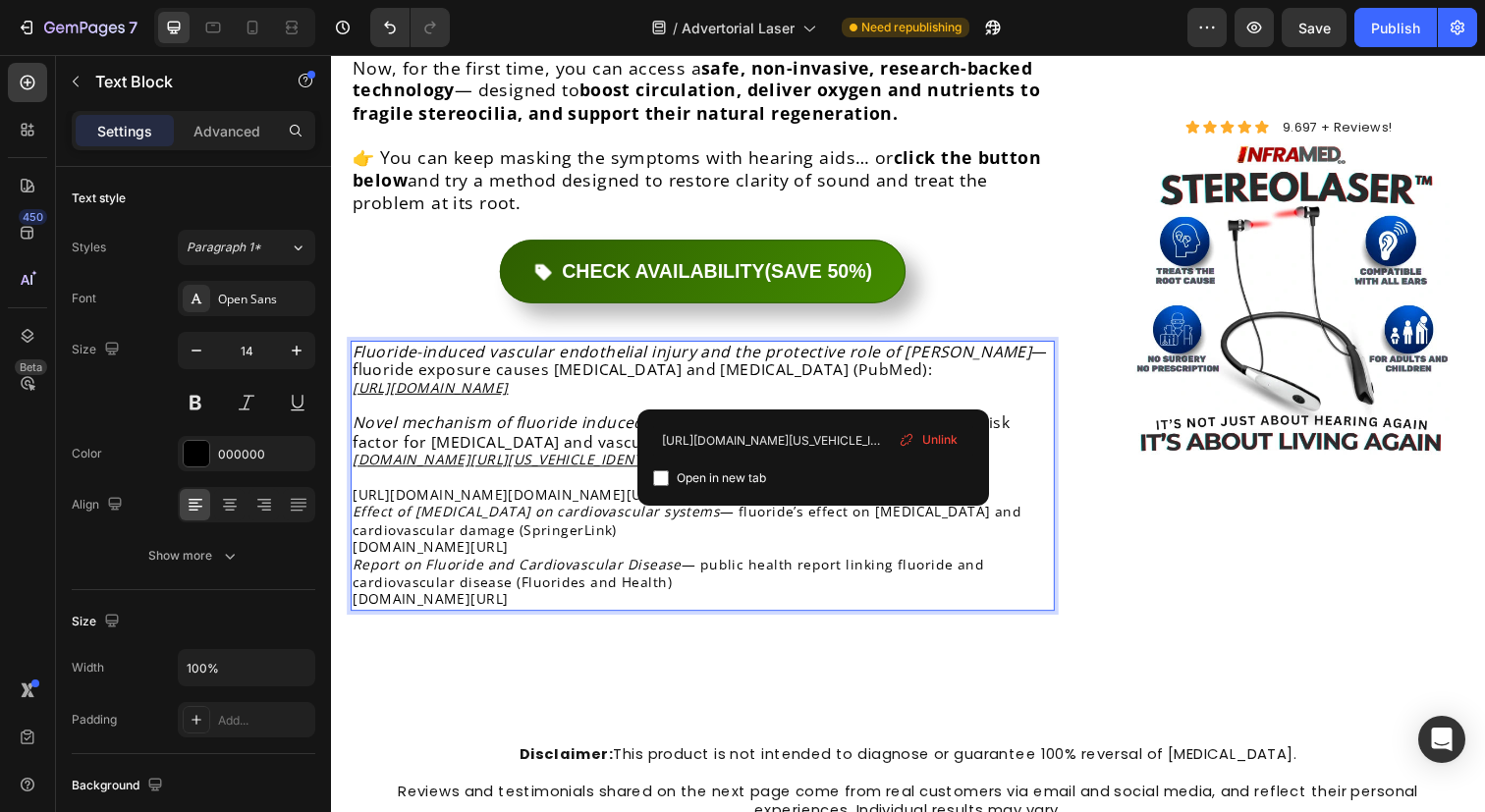
click at [493, 494] on link "[URL][DOMAIN_NAME][DOMAIN_NAME][US_VEHICLE_IDENTIFICATION_NUMBER]" at bounding box center [634, 503] width 563 height 19
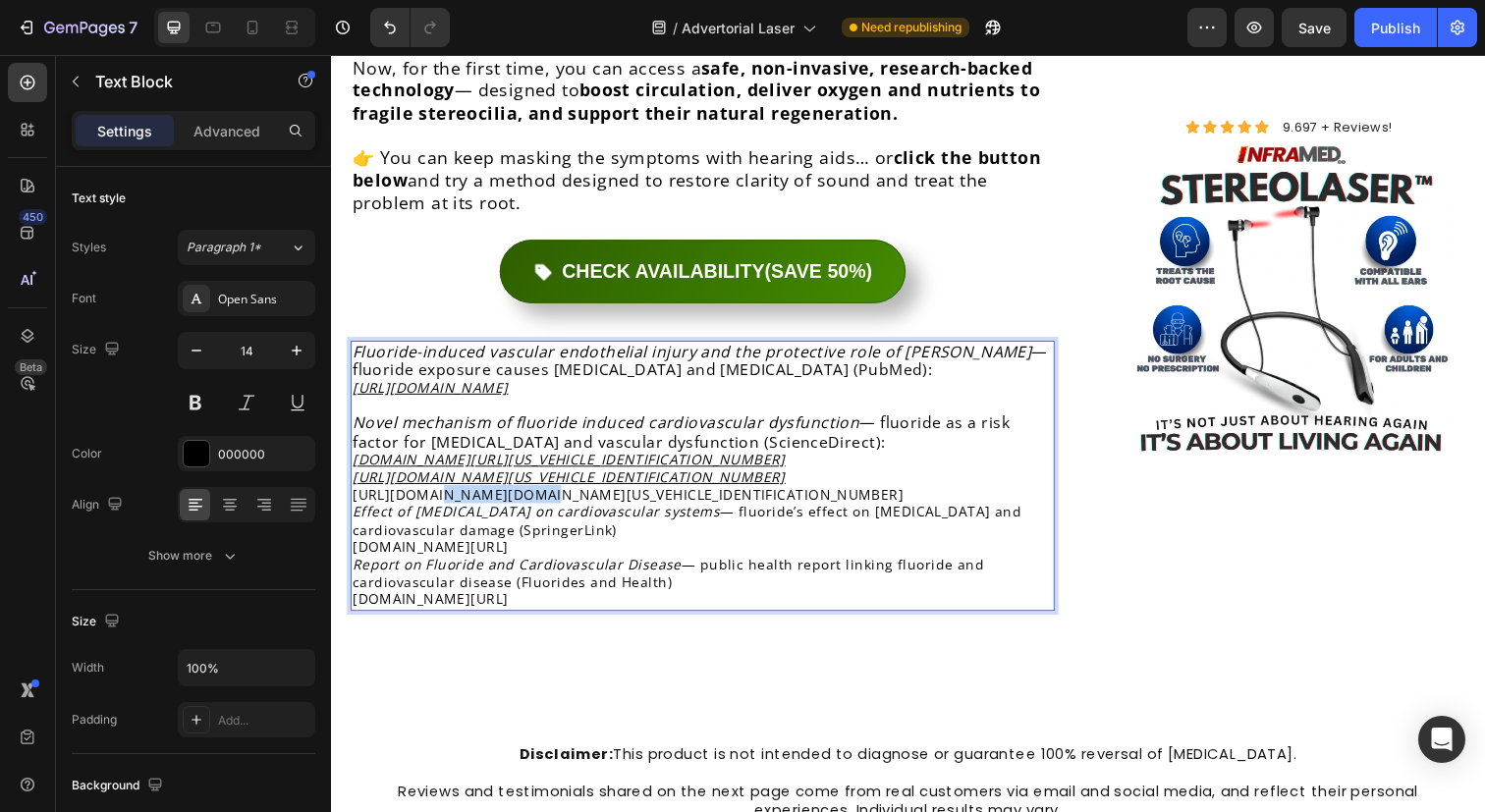
click at [493, 494] on link "[URL][DOMAIN_NAME][DOMAIN_NAME][US_VEHICLE_IDENTIFICATION_NUMBER]" at bounding box center [634, 503] width 563 height 19
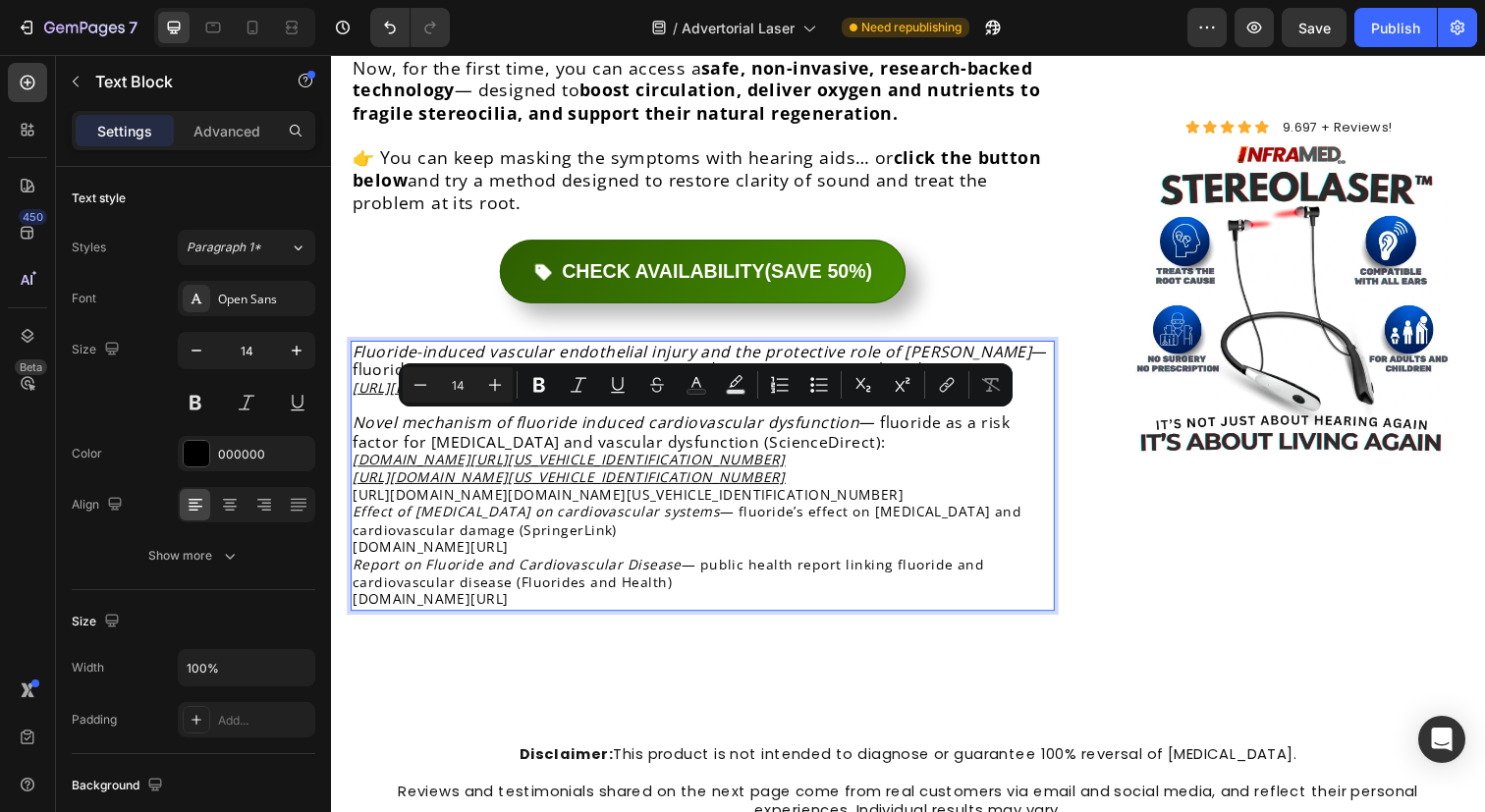
drag, startPoint x: 813, startPoint y: 483, endPoint x: 820, endPoint y: 474, distance: 11.2
click at [813, 513] on p "Effect of [MEDICAL_DATA] on cardiovascular systems — fluoride’s effect on [MEDI…" at bounding box center [710, 540] width 715 height 54
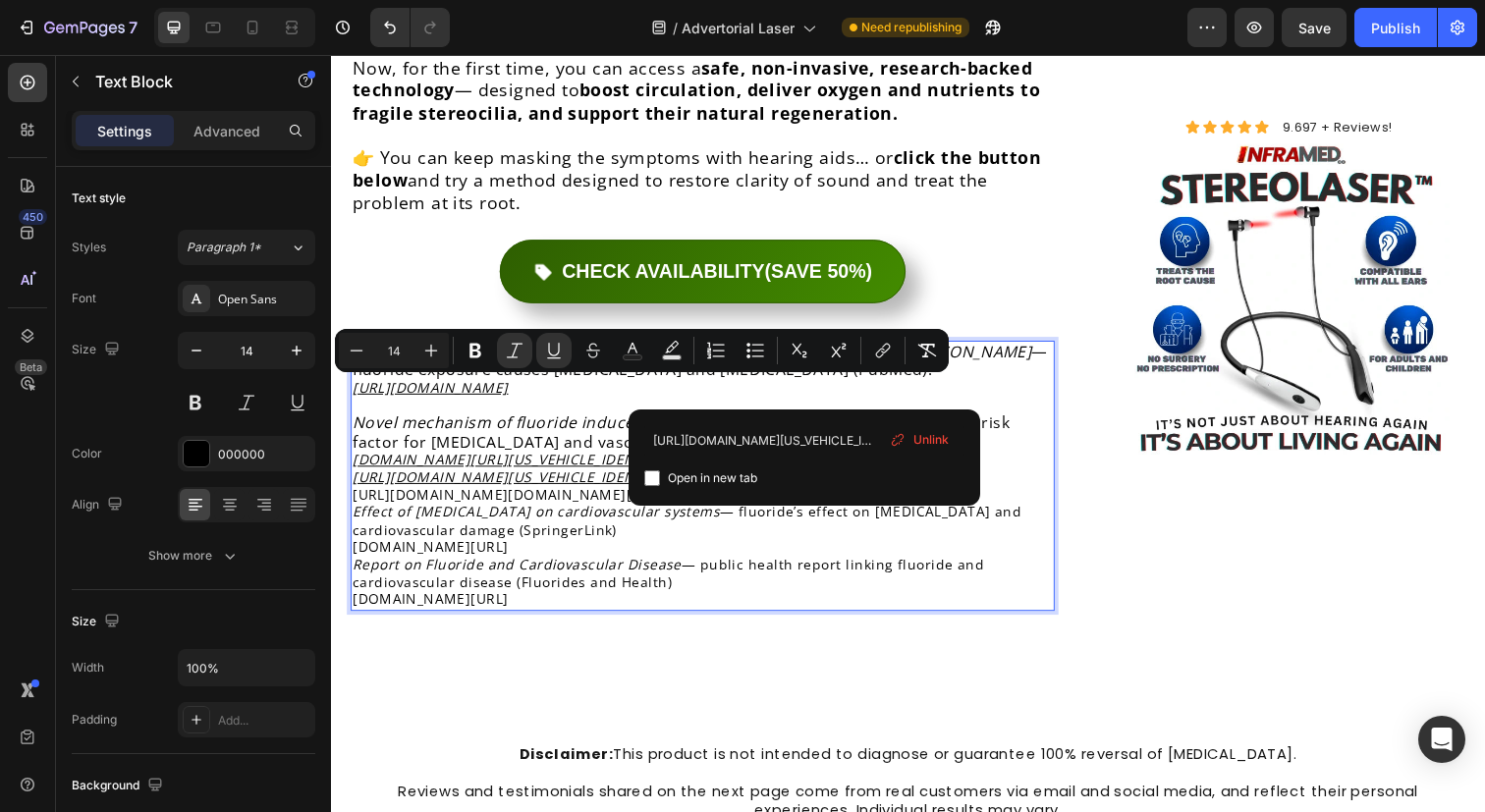
drag, startPoint x: 749, startPoint y: 398, endPoint x: 327, endPoint y: 404, distance: 422.3
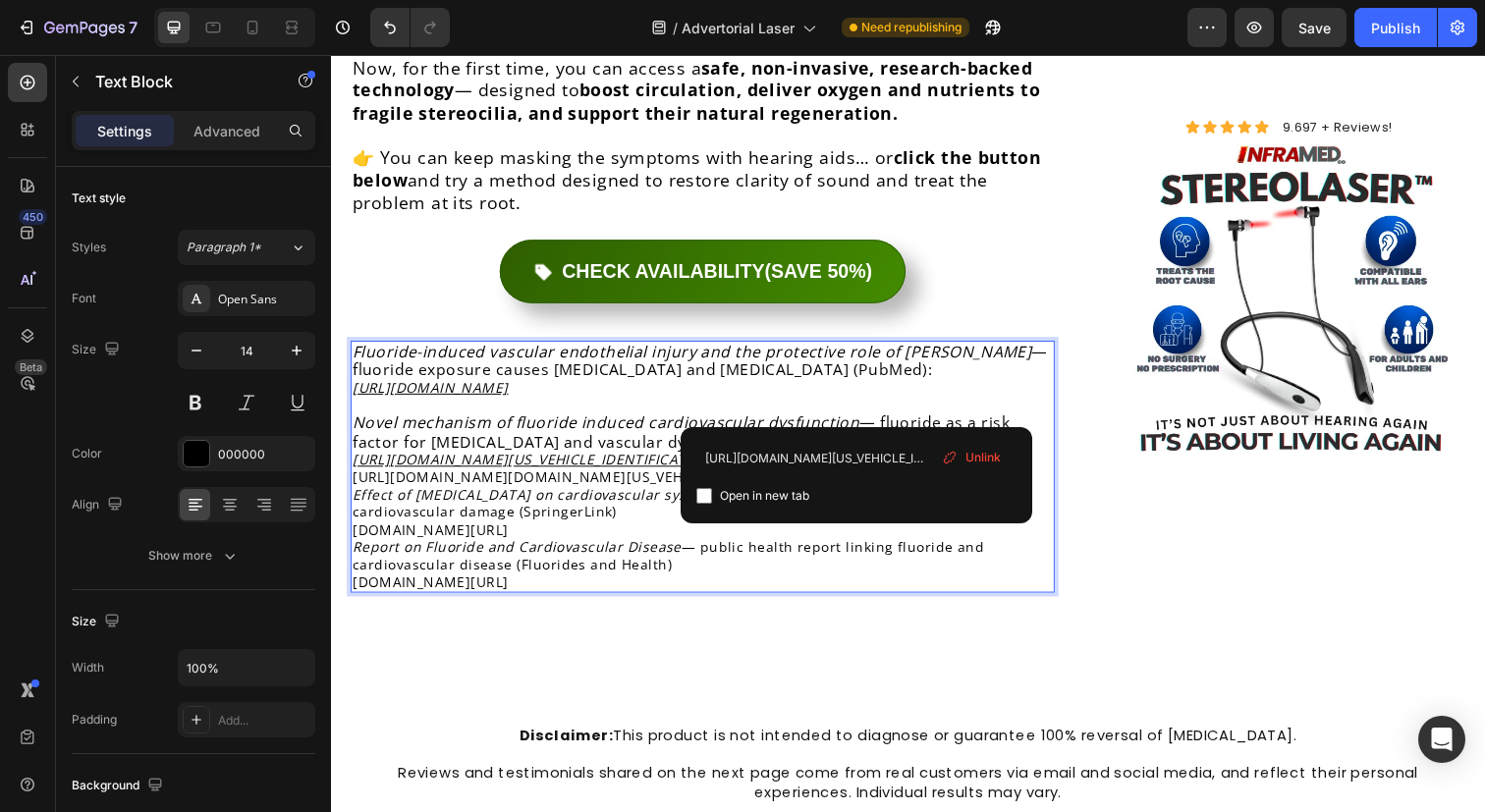
click at [941, 399] on div "Fluoride-induced vascular endothelial injury and the protective role of Acy — f…" at bounding box center [710, 476] width 719 height 258
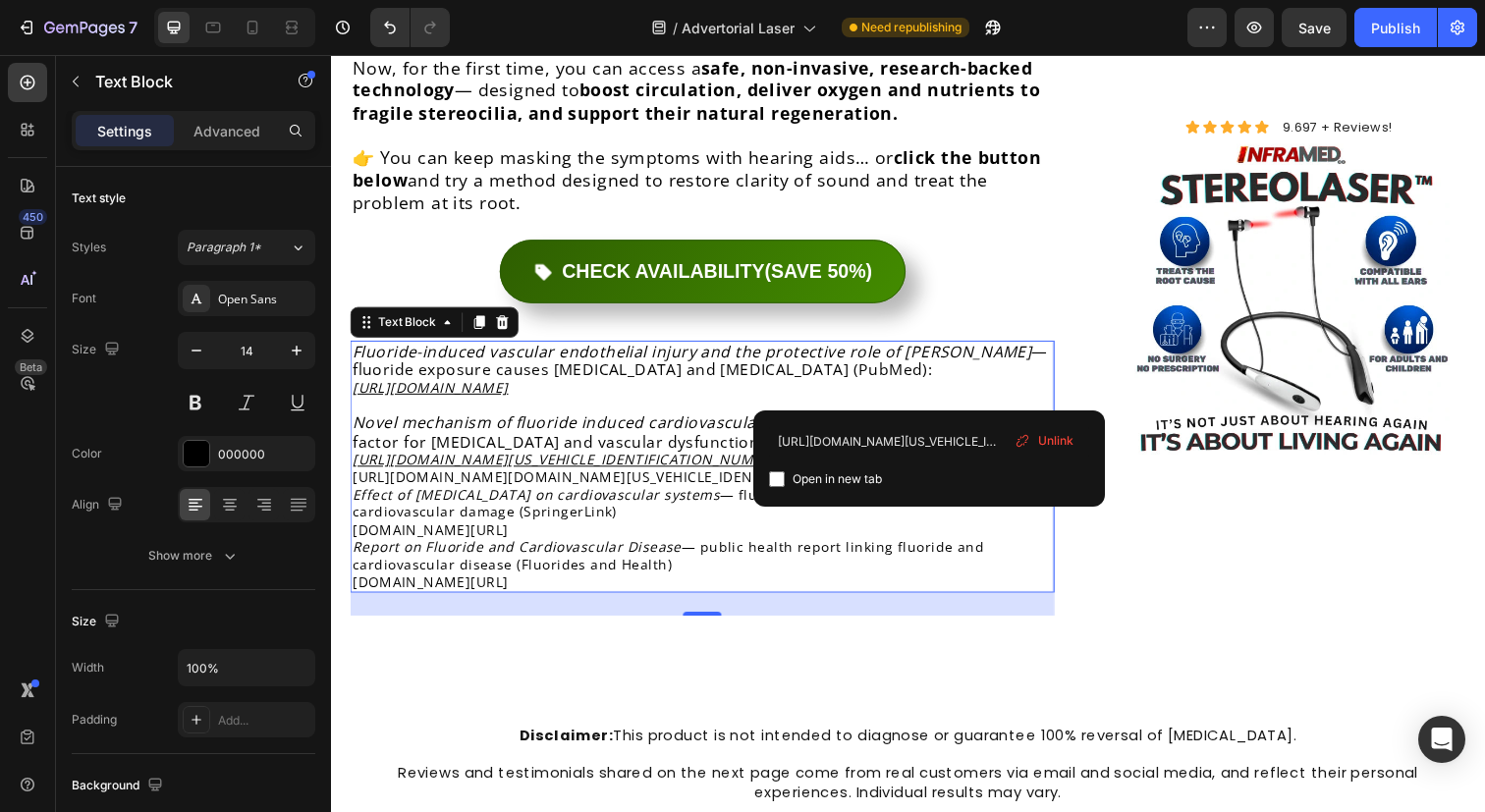
click at [900, 421] on p "Novel mechanism of fluoride induced cardiovascular dysfunction — fluoride as a …" at bounding box center [710, 439] width 715 height 37
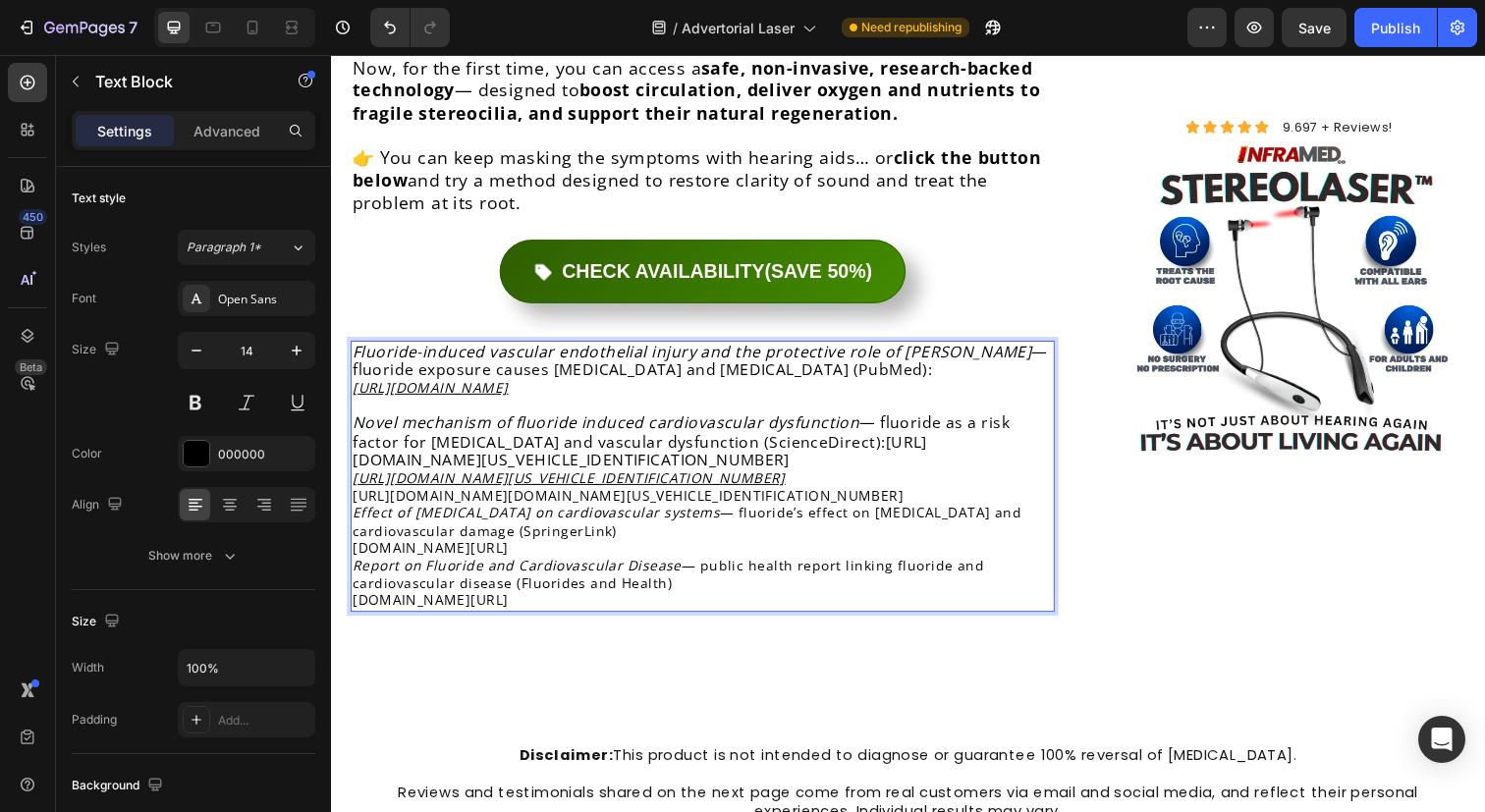
click at [892, 478] on p "[URL][DOMAIN_NAME][US_VEHICLE_IDENTIFICATION_NUMBER]" at bounding box center [710, 487] width 715 height 18
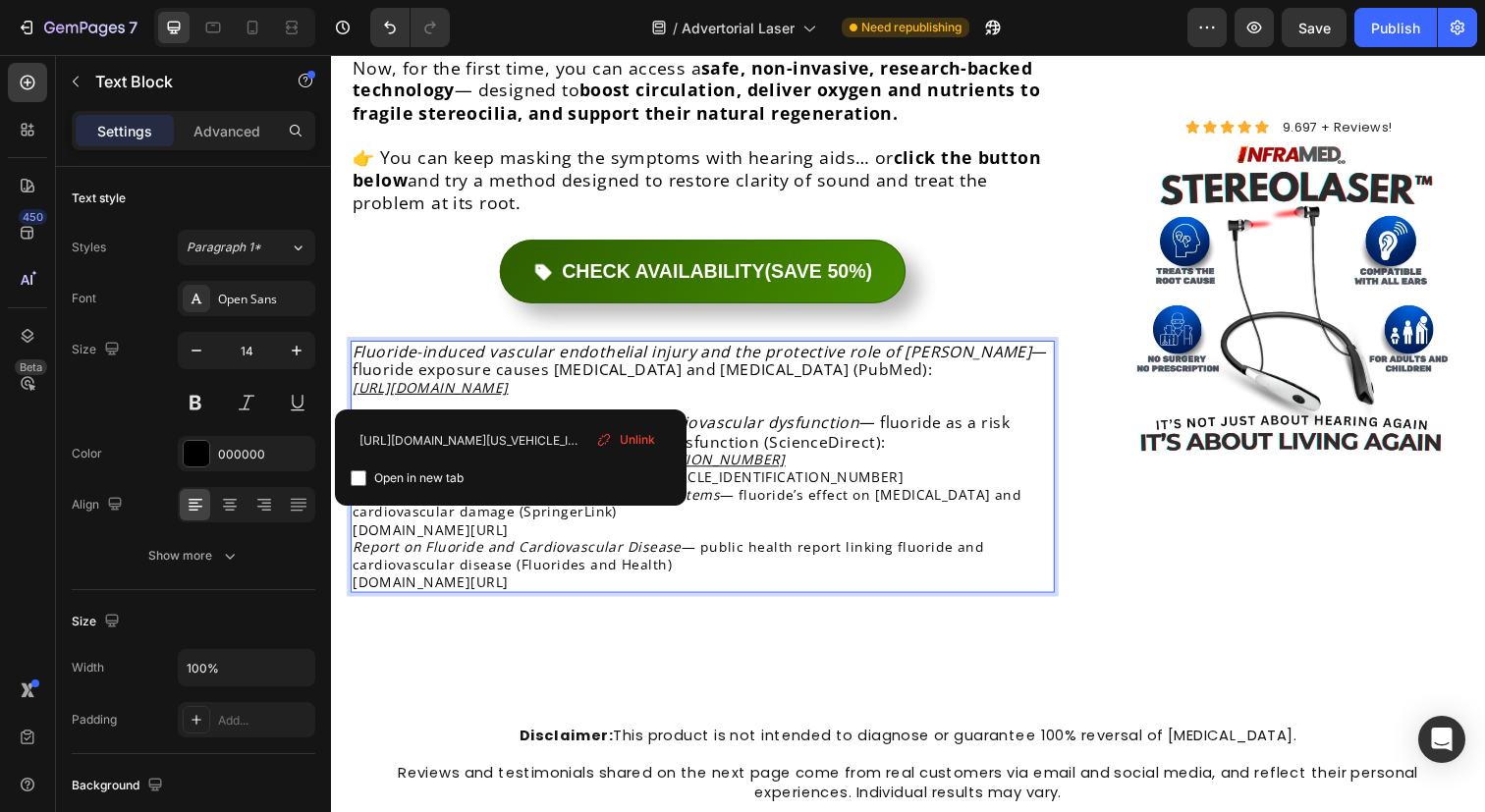
click at [973, 405] on div "Fluoride-induced vascular endothelial injury and the protective role of Acy — f…" at bounding box center [710, 476] width 719 height 258
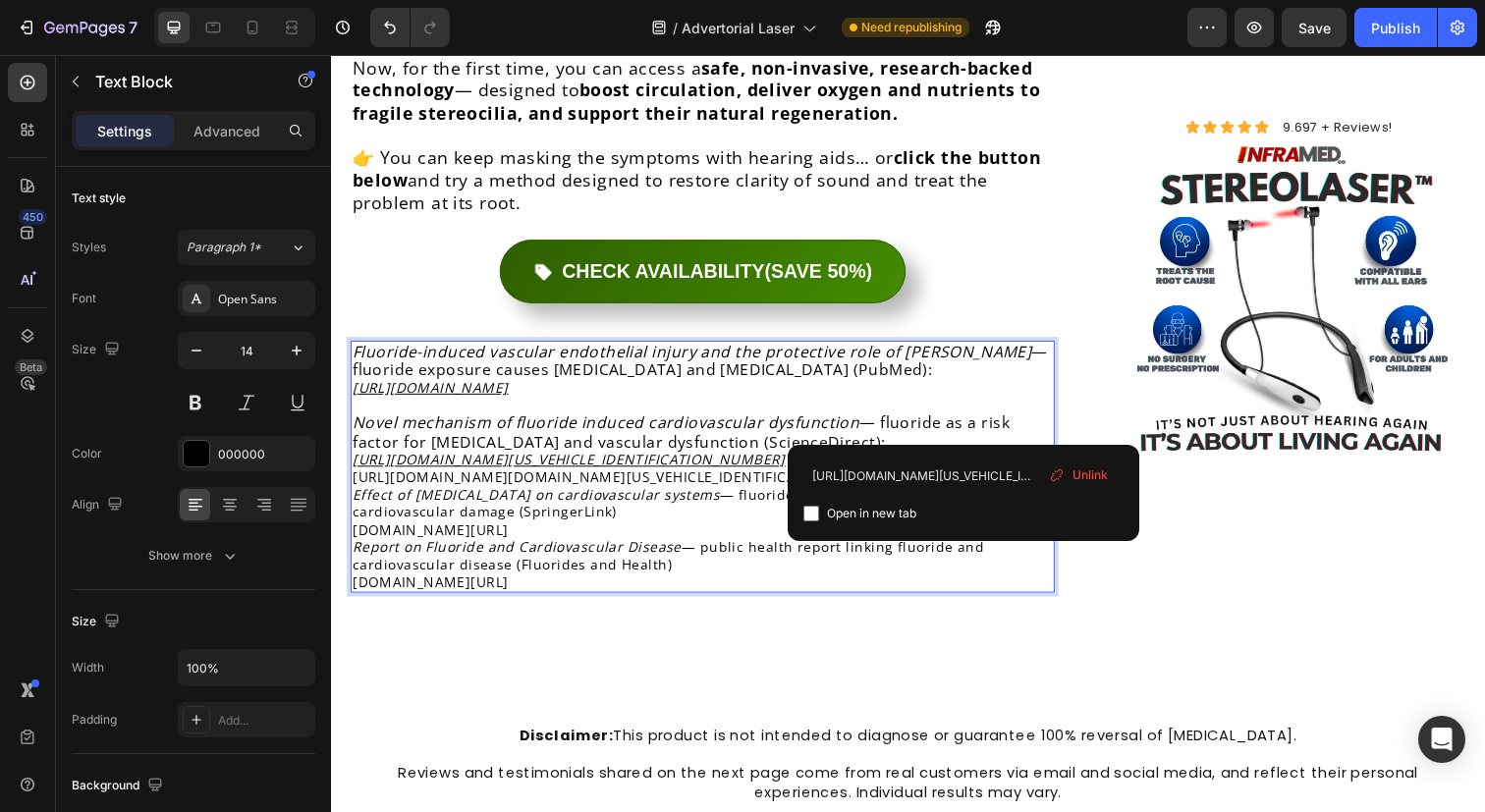
click at [944, 406] on div "Fluoride-induced vascular endothelial injury and the protective role of Acy — f…" at bounding box center [710, 476] width 719 height 258
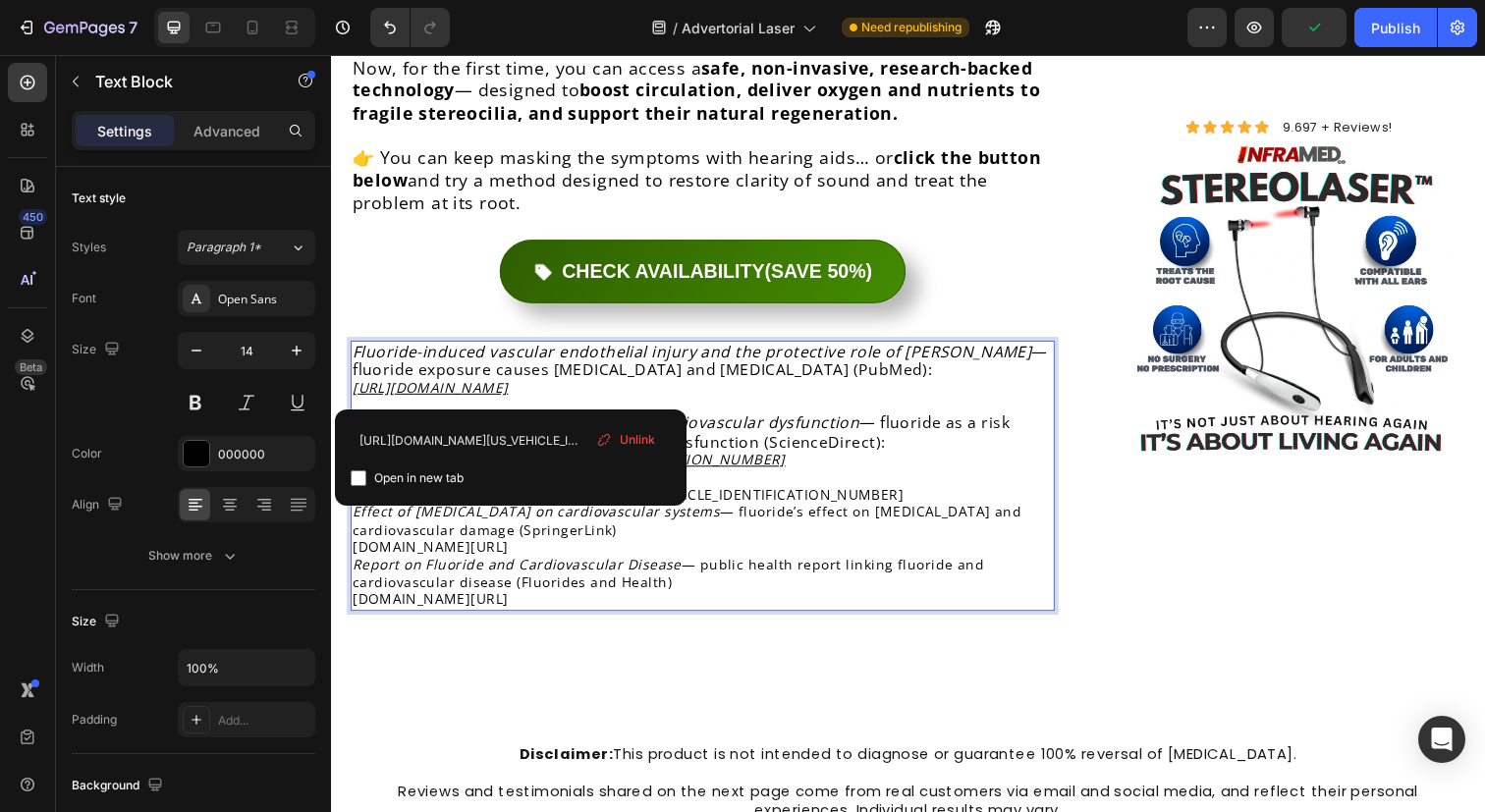
click at [729, 513] on p "Effect of [MEDICAL_DATA] on cardiovascular systems — fluoride’s effect on [MEDI…" at bounding box center [710, 540] width 715 height 54
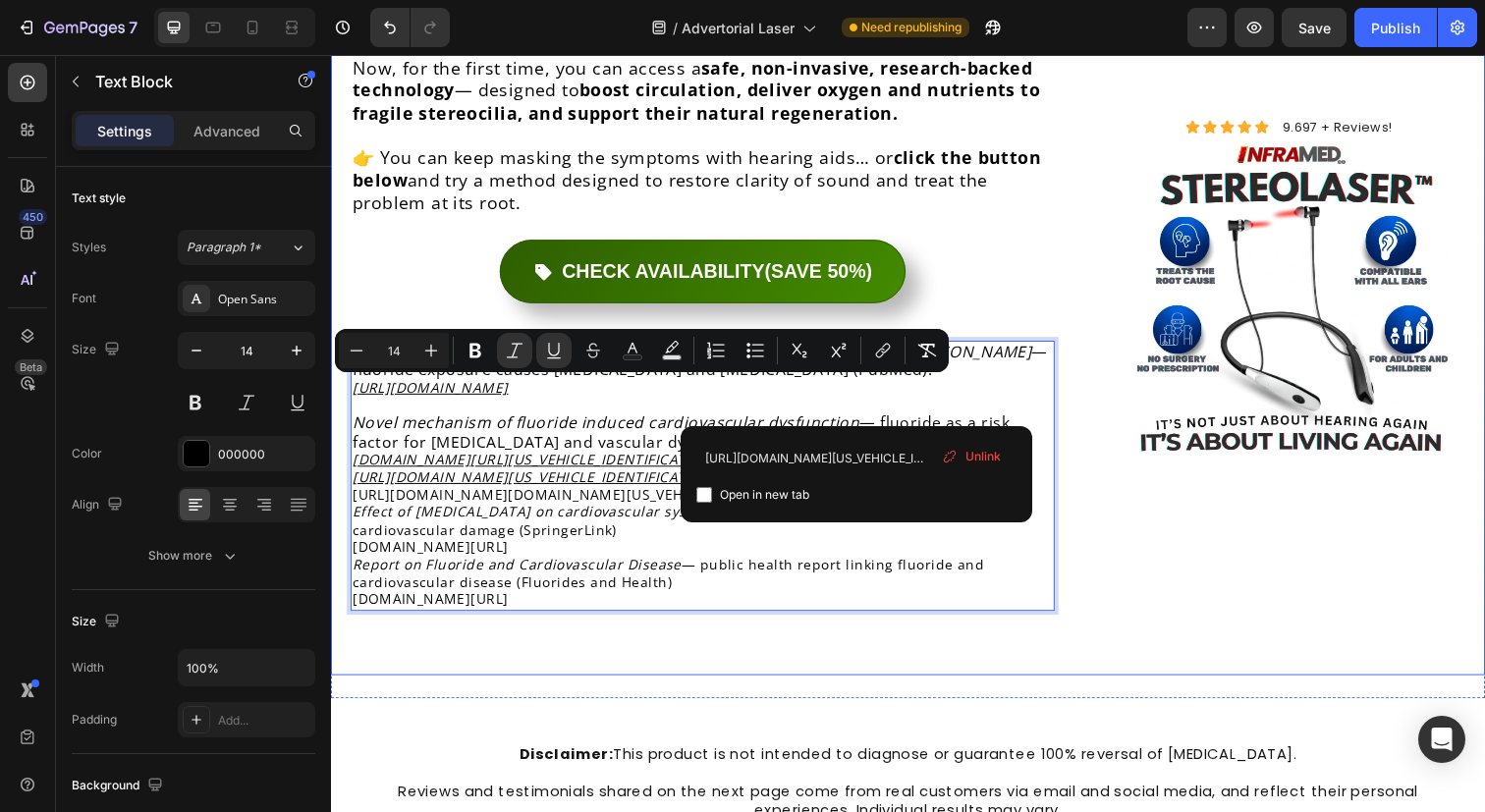
drag, startPoint x: 924, startPoint y: 412, endPoint x: 338, endPoint y: 399, distance: 586.4
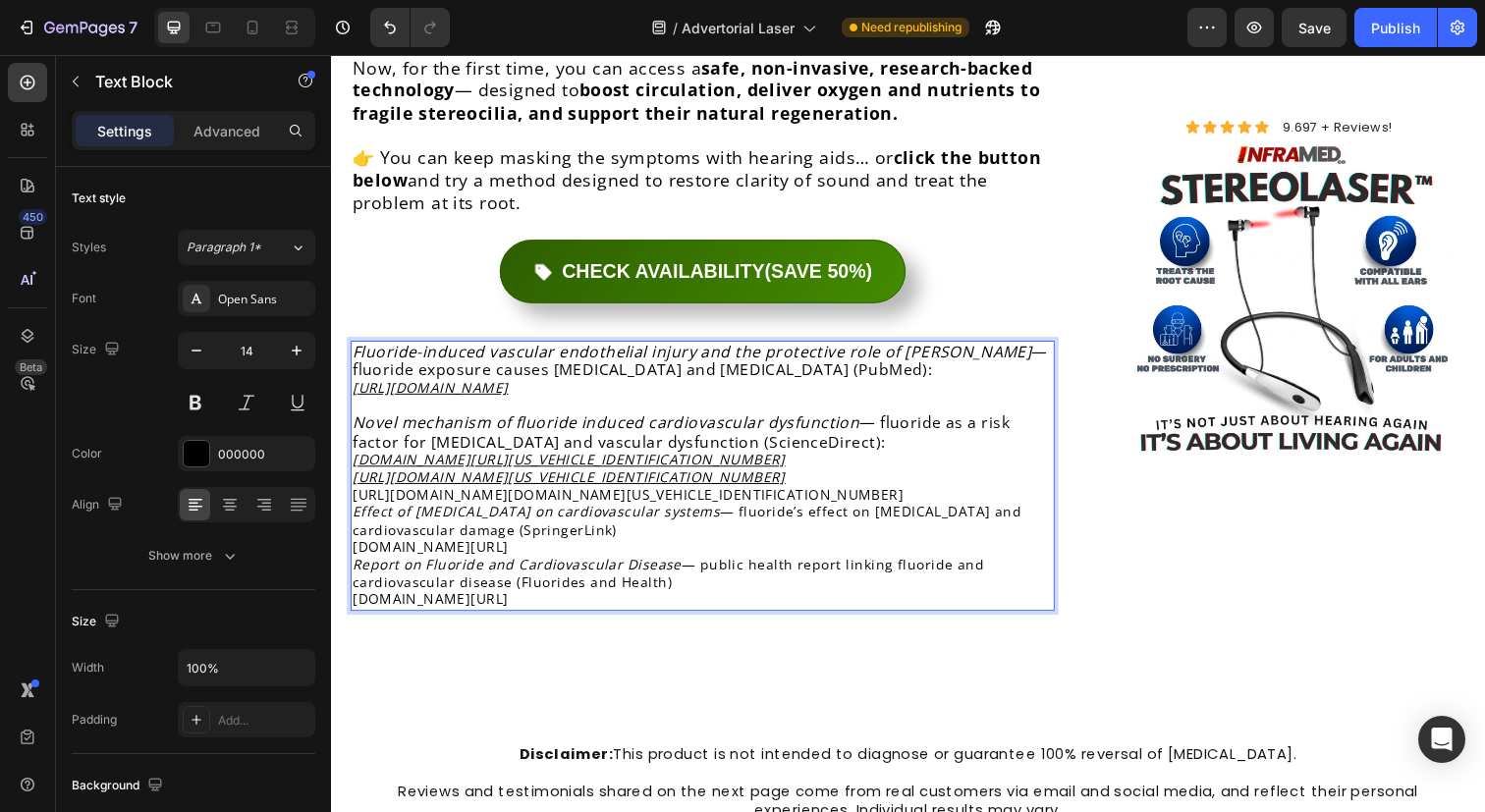
click at [426, 459] on u "[DOMAIN_NAME][URL][US_VEHICLE_IDENTIFICATION_NUMBER]" at bounding box center [574, 468] width 442 height 19
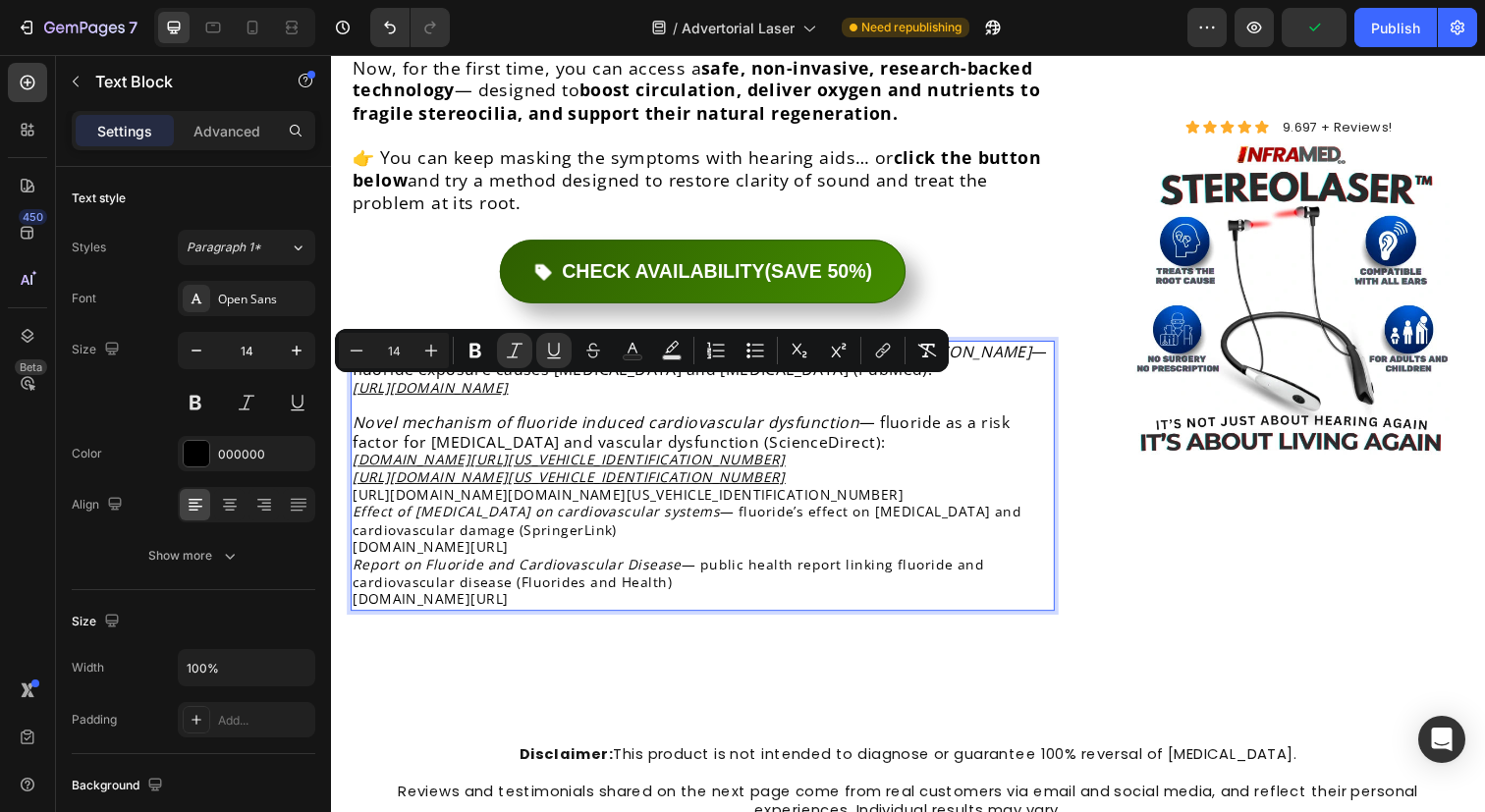
click at [602, 476] on u "[URL][DOMAIN_NAME][US_VEHICLE_IDENTIFICATION_NUMBER]" at bounding box center [574, 485] width 442 height 19
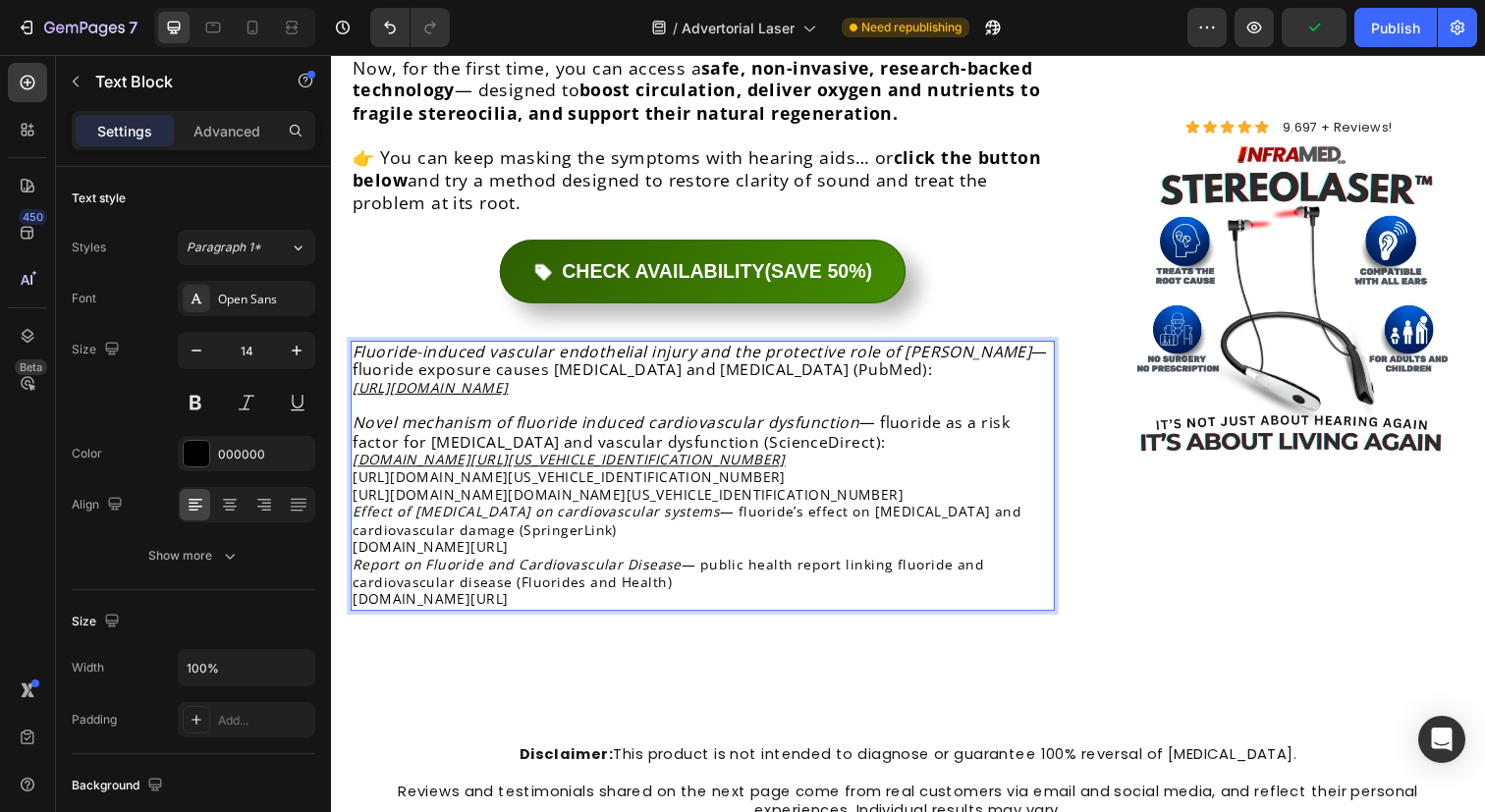
click at [645, 419] on icon "Novel mechanism of fluoride induced cardiovascular dysfunction" at bounding box center [612, 430] width 518 height 22
click at [707, 347] on icon "Fluoride-induced vascular endothelial injury and the protective role of [PERSON…" at bounding box center [699, 358] width 693 height 22
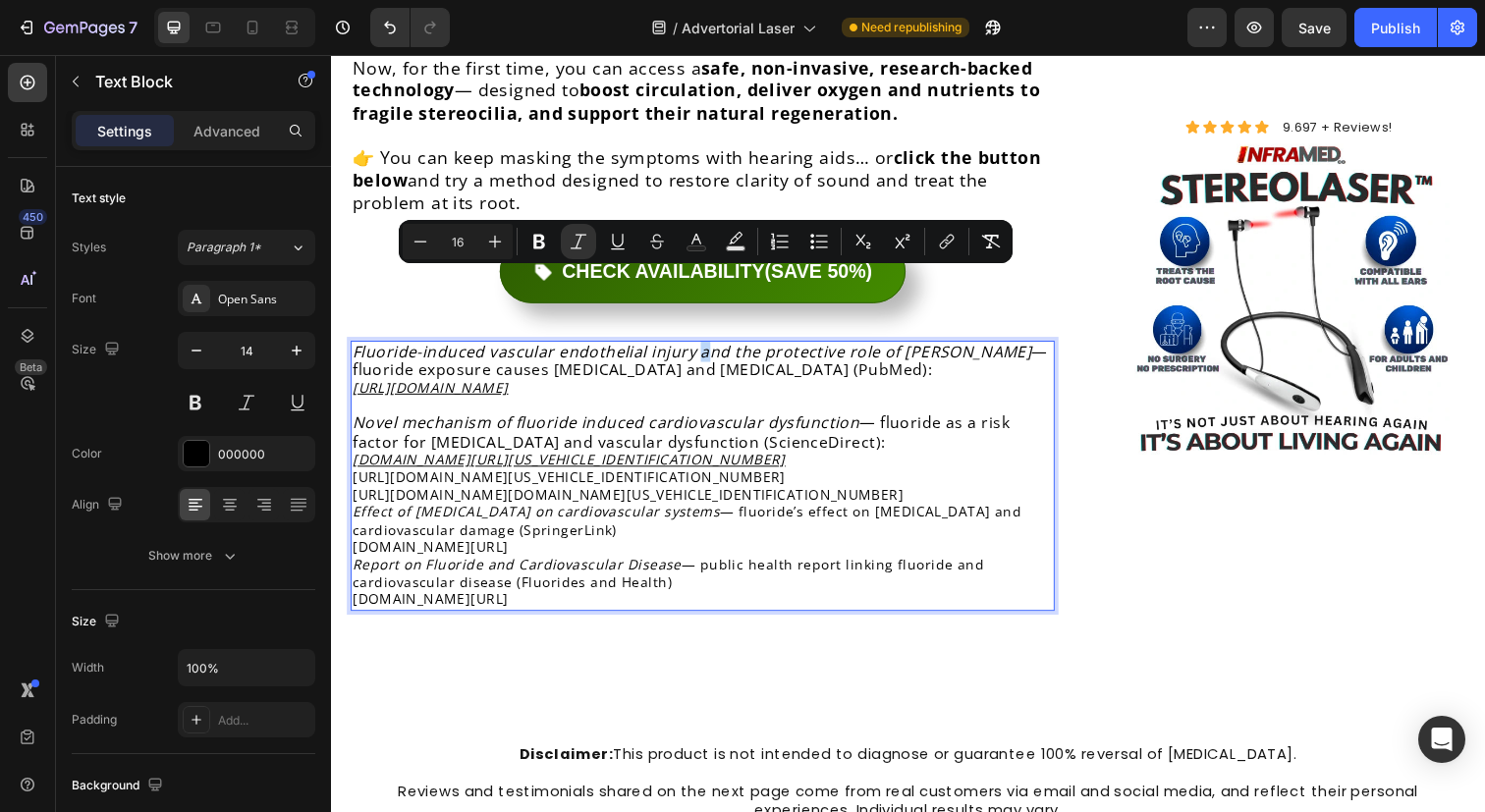
copy icon "a"
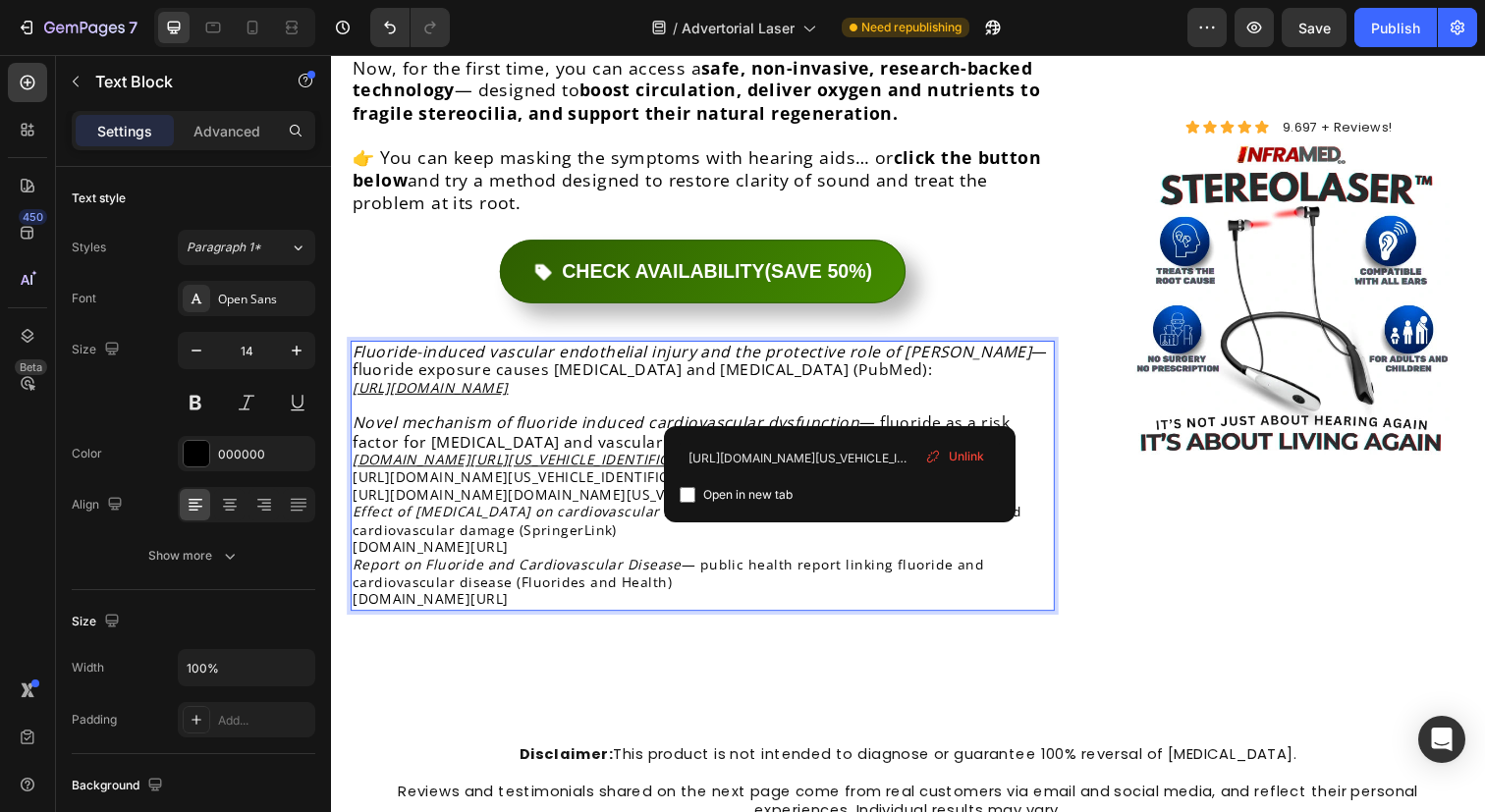
click at [794, 476] on link "[URL][DOMAIN_NAME][US_VEHICLE_IDENTIFICATION_NUMBER]" at bounding box center [574, 485] width 442 height 19
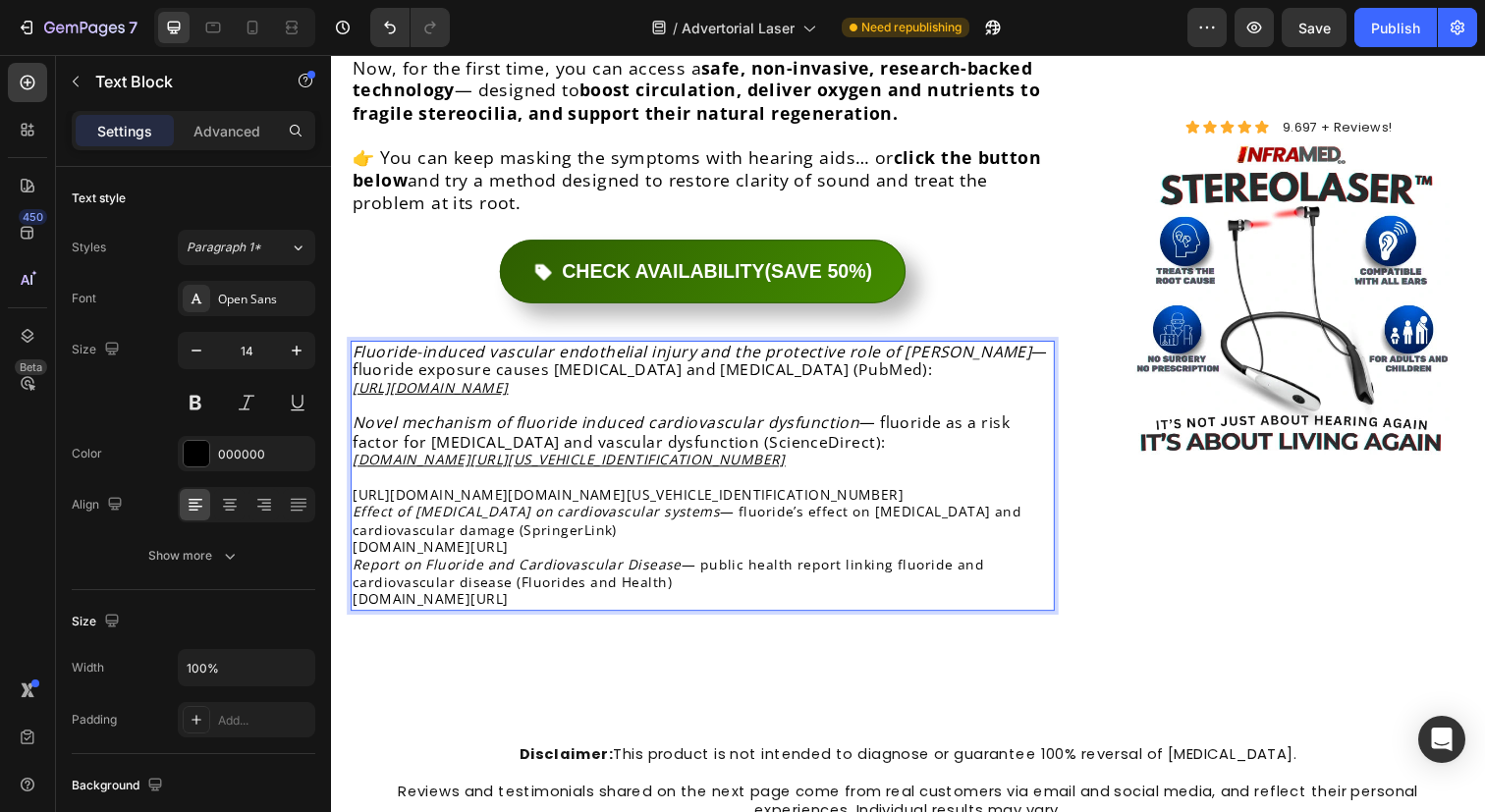
click at [877, 494] on link "[URL][DOMAIN_NAME][DOMAIN_NAME][US_VEHICLE_IDENTIFICATION_NUMBER]" at bounding box center [634, 503] width 563 height 19
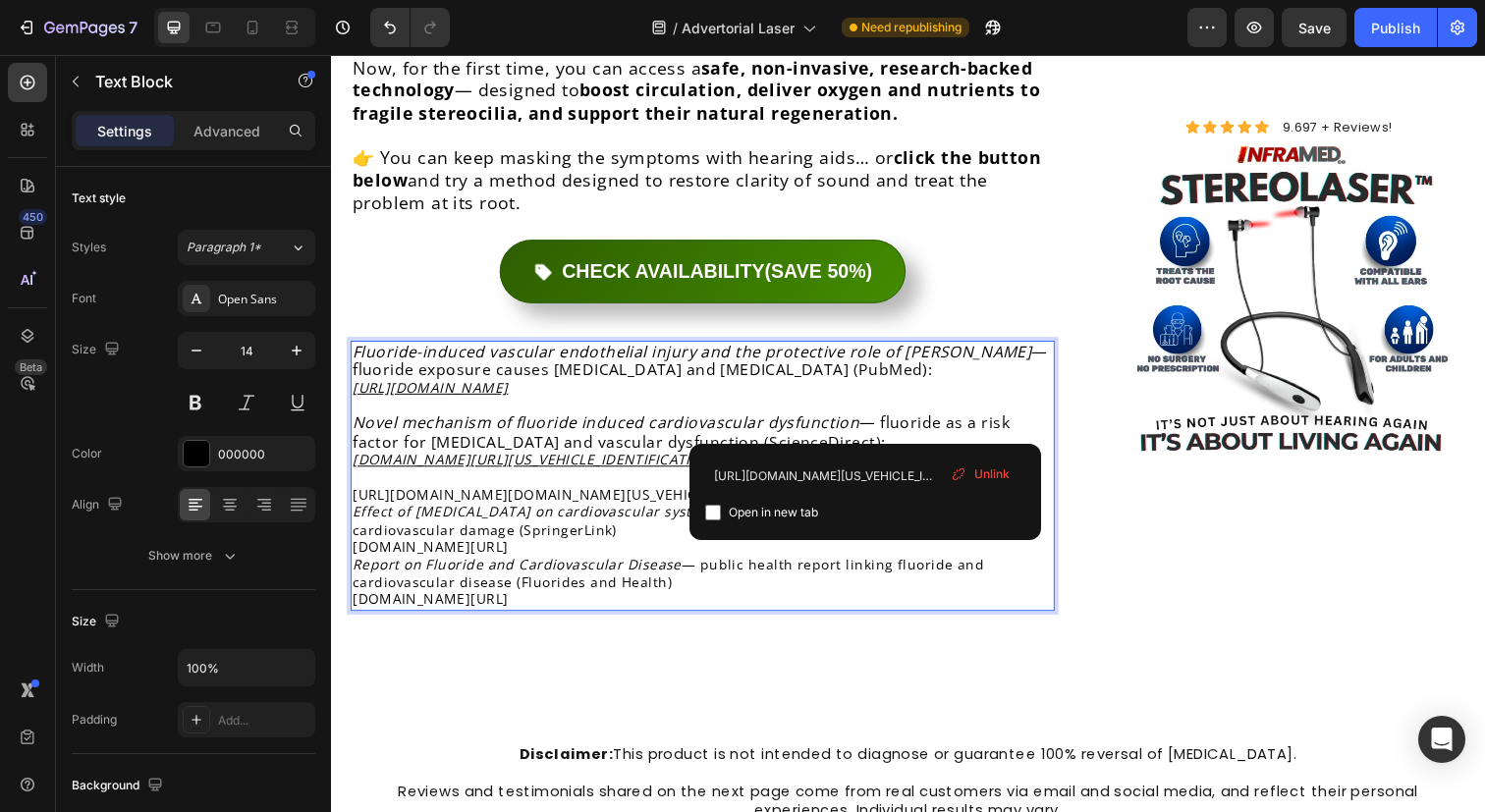
click at [877, 494] on link "[URL][DOMAIN_NAME][DOMAIN_NAME][US_VEHICLE_IDENTIFICATION_NUMBER]" at bounding box center [634, 503] width 563 height 19
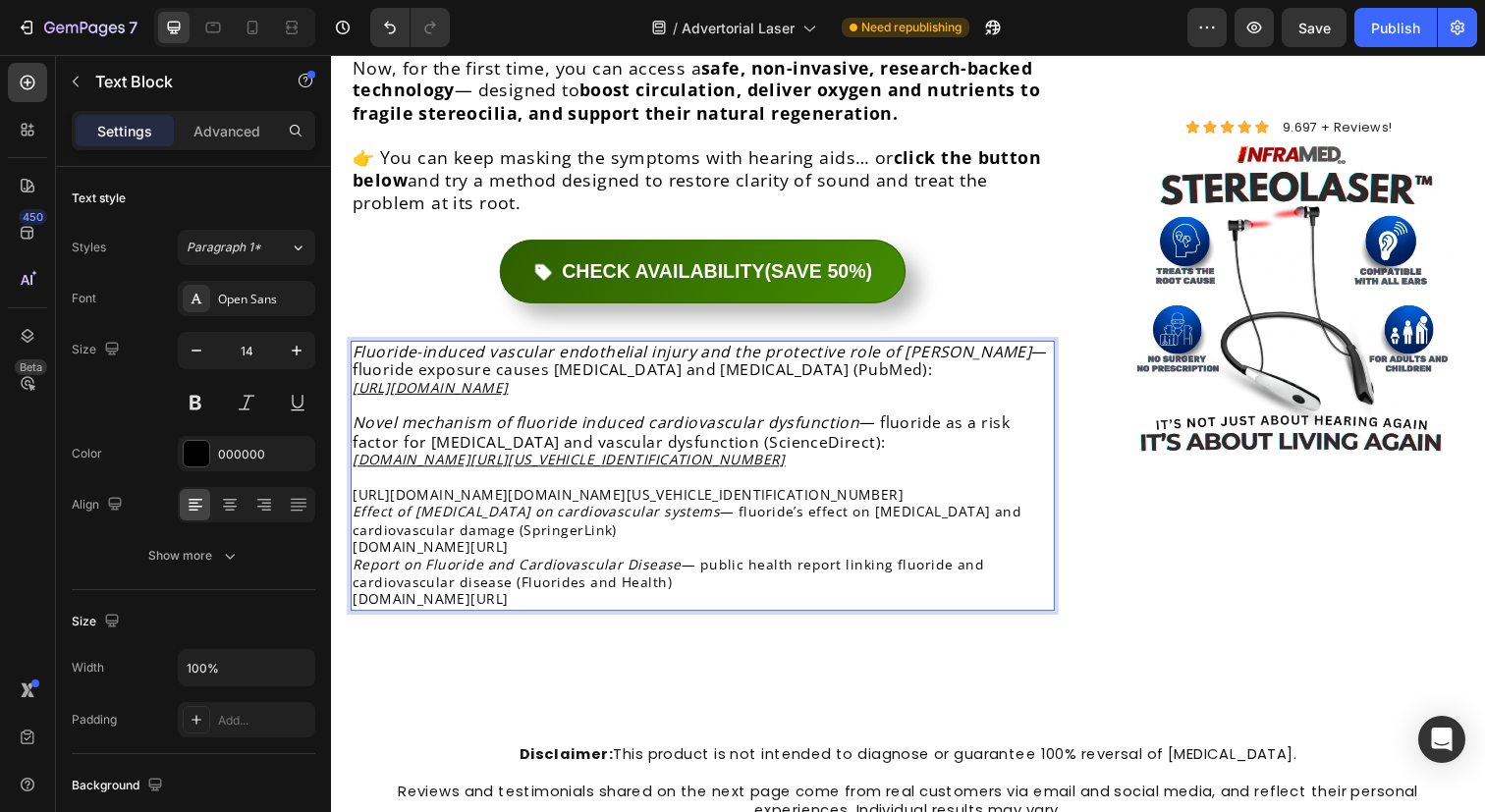
click at [877, 494] on link "[URL][DOMAIN_NAME][DOMAIN_NAME][US_VEHICLE_IDENTIFICATION_NUMBER]" at bounding box center [634, 503] width 563 height 19
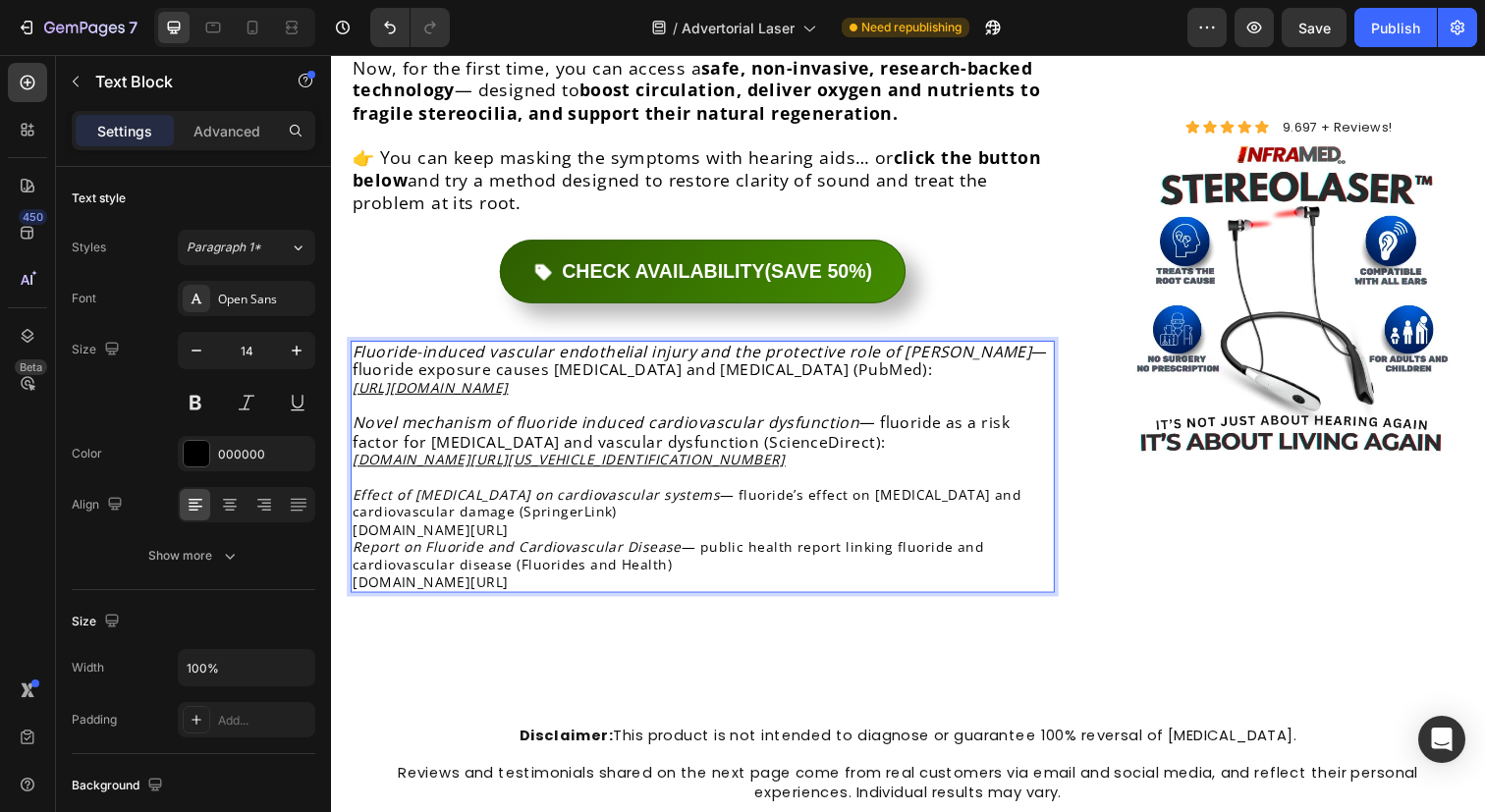
click at [691, 495] on p "Effect of [MEDICAL_DATA] on cardiovascular systems — fluoride’s effect on [MEDI…" at bounding box center [710, 522] width 715 height 54
click at [738, 495] on p "Effect of [MEDICAL_DATA] on cardiovascular systems — fluoride’s effect on [MEDI…" at bounding box center [710, 522] width 715 height 54
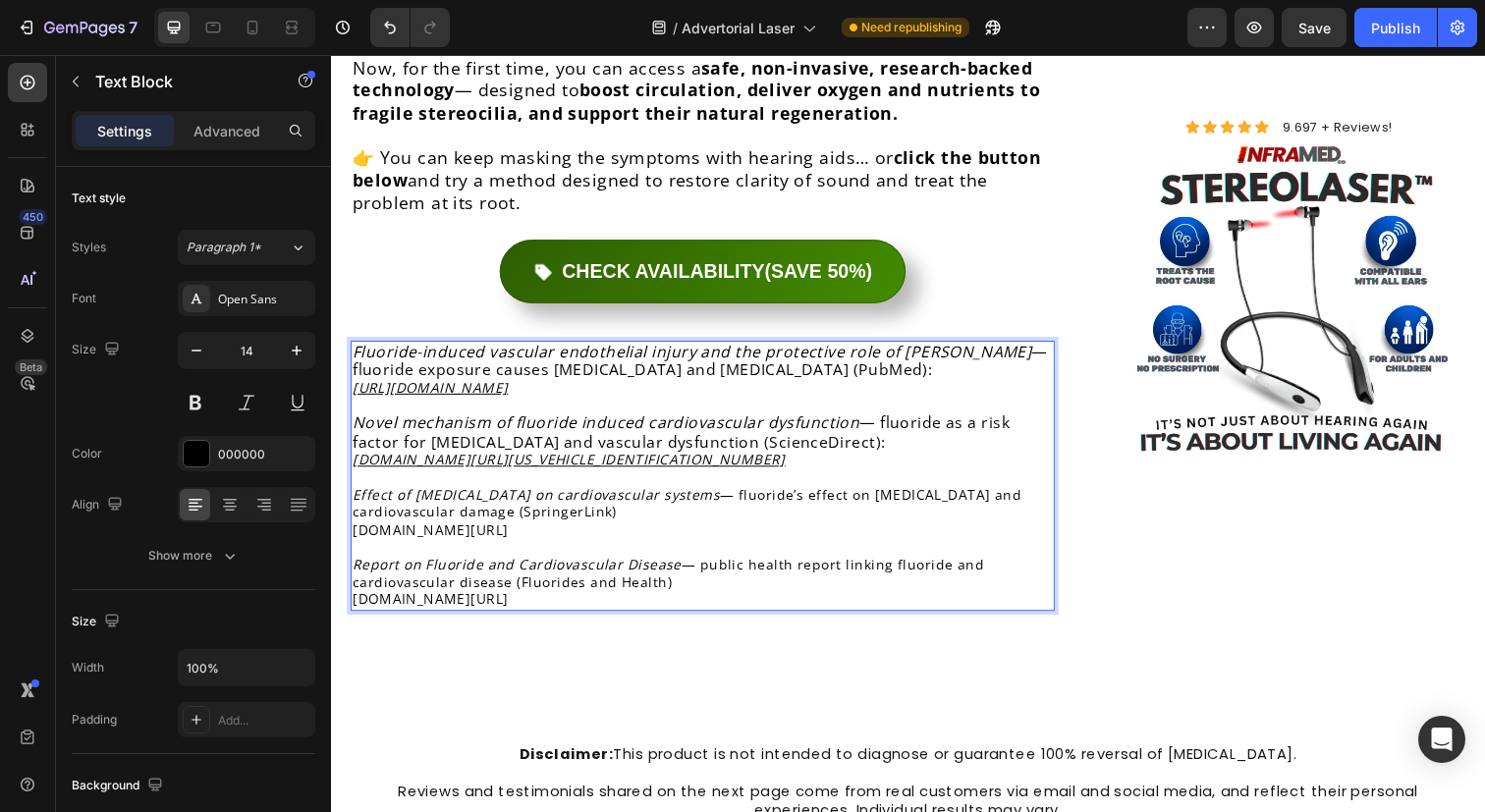
click at [356, 495] on p "Effect of [MEDICAL_DATA] on cardiovascular systems — fluoride’s effect on [MEDI…" at bounding box center [710, 522] width 715 height 54
click at [718, 549] on p "Rich Text Editor. Editing area: main" at bounding box center [710, 558] width 715 height 18
click at [719, 495] on p "Effect of [MEDICAL_DATA] on cardiovascular systems — fluoride’s effect on [MEDI…" at bounding box center [710, 522] width 715 height 54
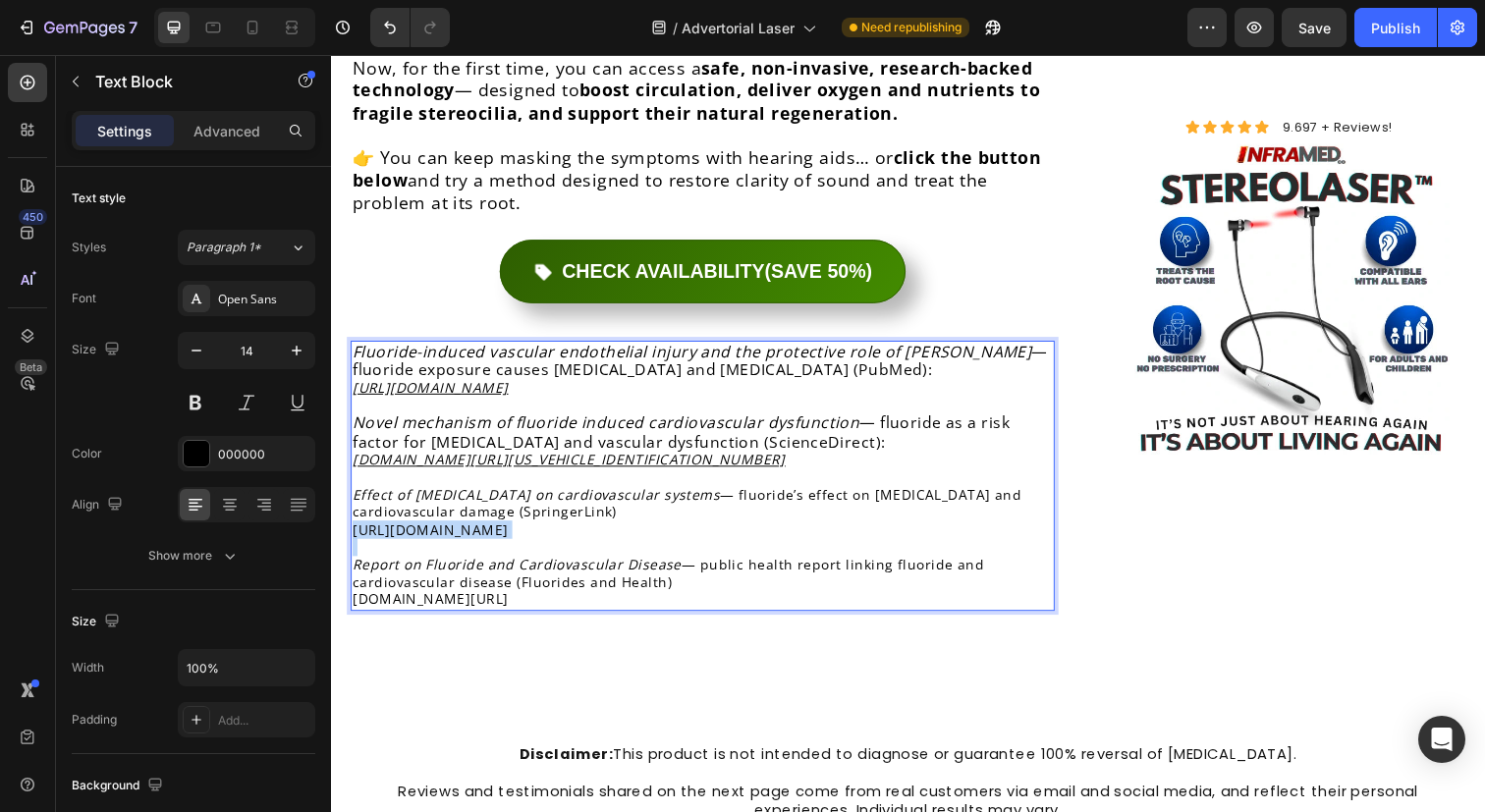
click at [719, 495] on p "Effect of [MEDICAL_DATA] on cardiovascular systems — fluoride’s effect on [MEDI…" at bounding box center [710, 522] width 715 height 54
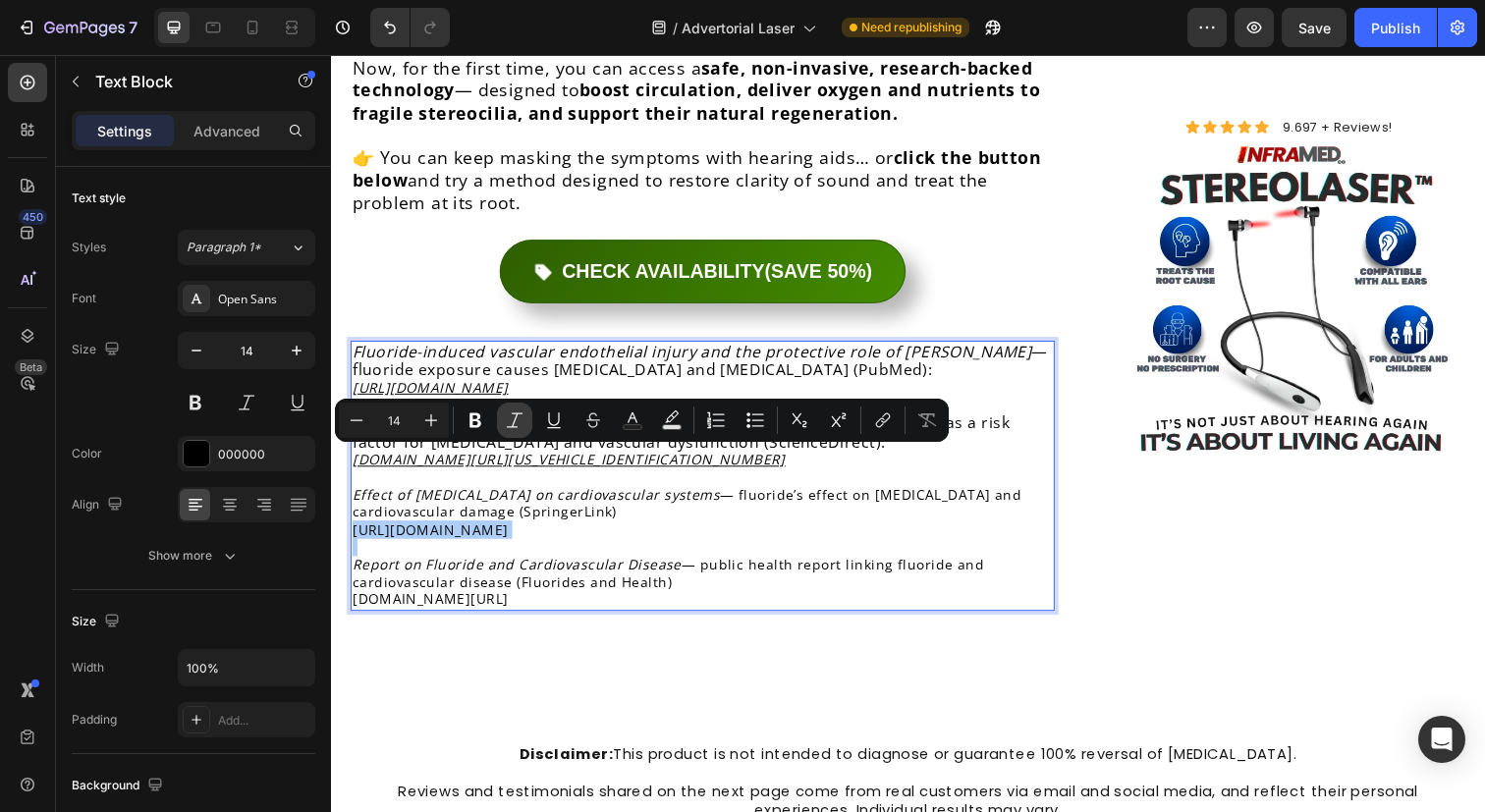
click at [511, 415] on icon "Editor contextual toolbar" at bounding box center [515, 420] width 20 height 20
copy p "[URL][DOMAIN_NAME]"
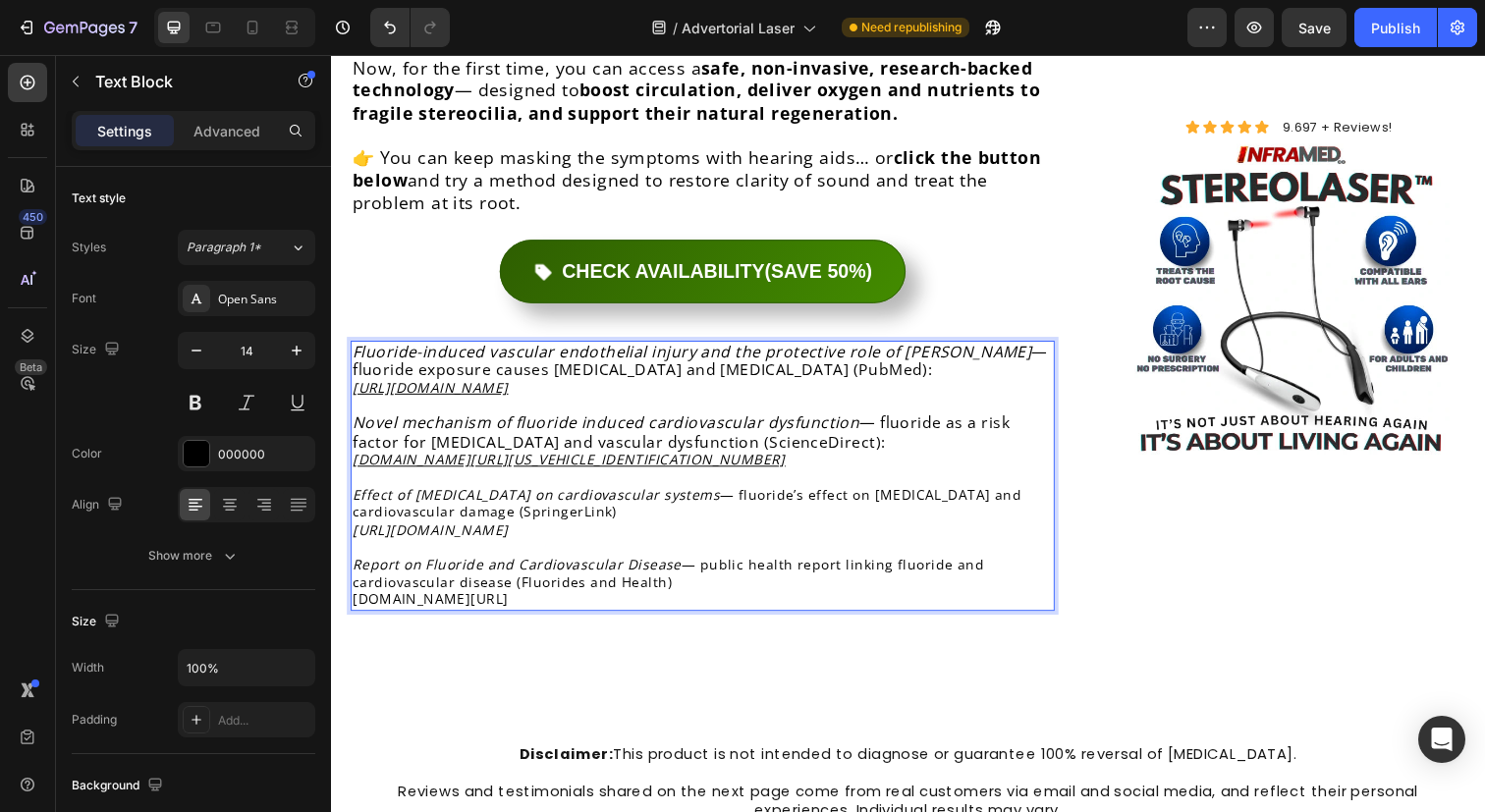
click at [512, 530] on icon "[URL][DOMAIN_NAME]" at bounding box center [432, 539] width 159 height 19
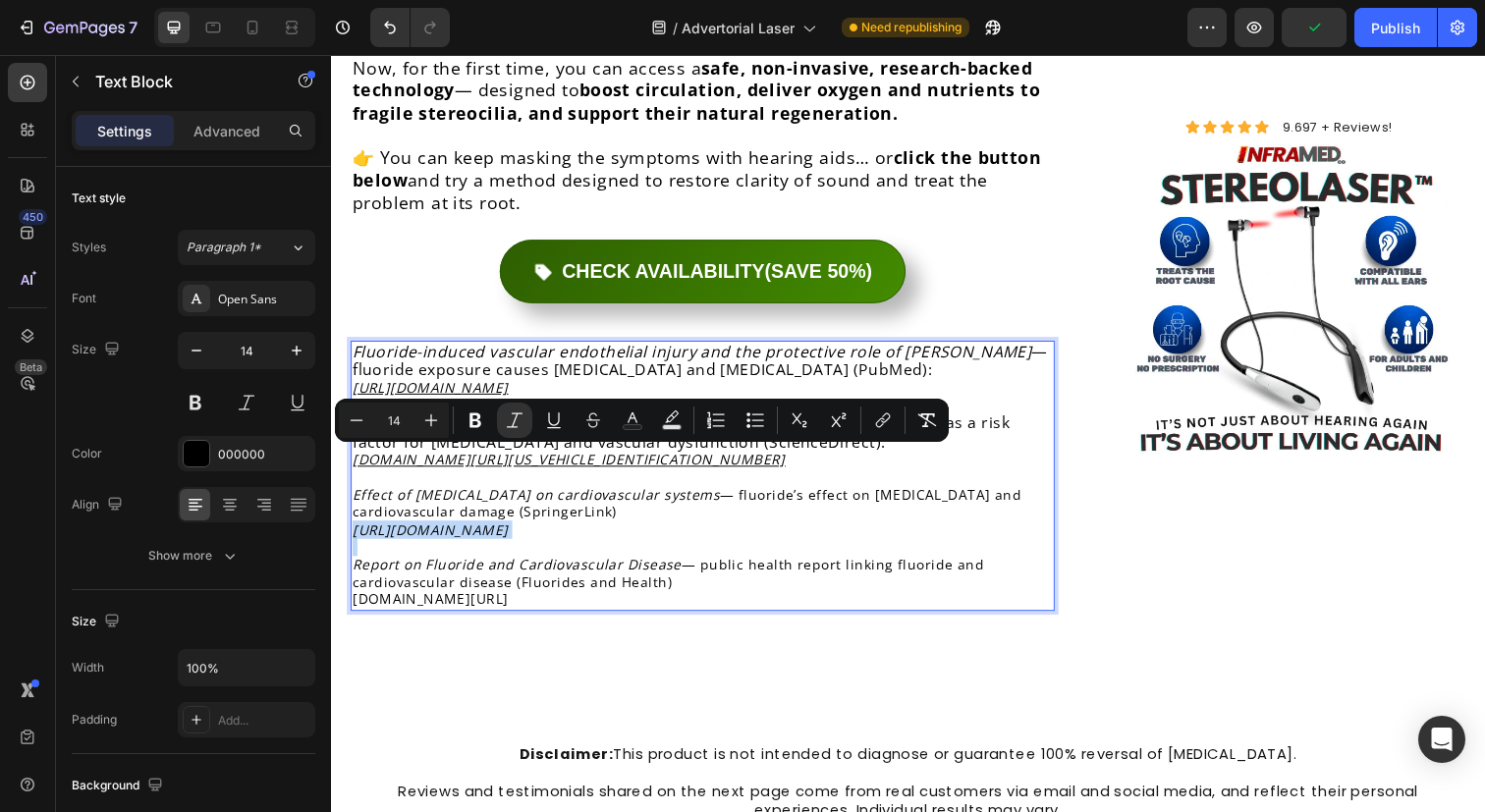
click at [512, 530] on icon "[URL][DOMAIN_NAME]" at bounding box center [432, 539] width 159 height 19
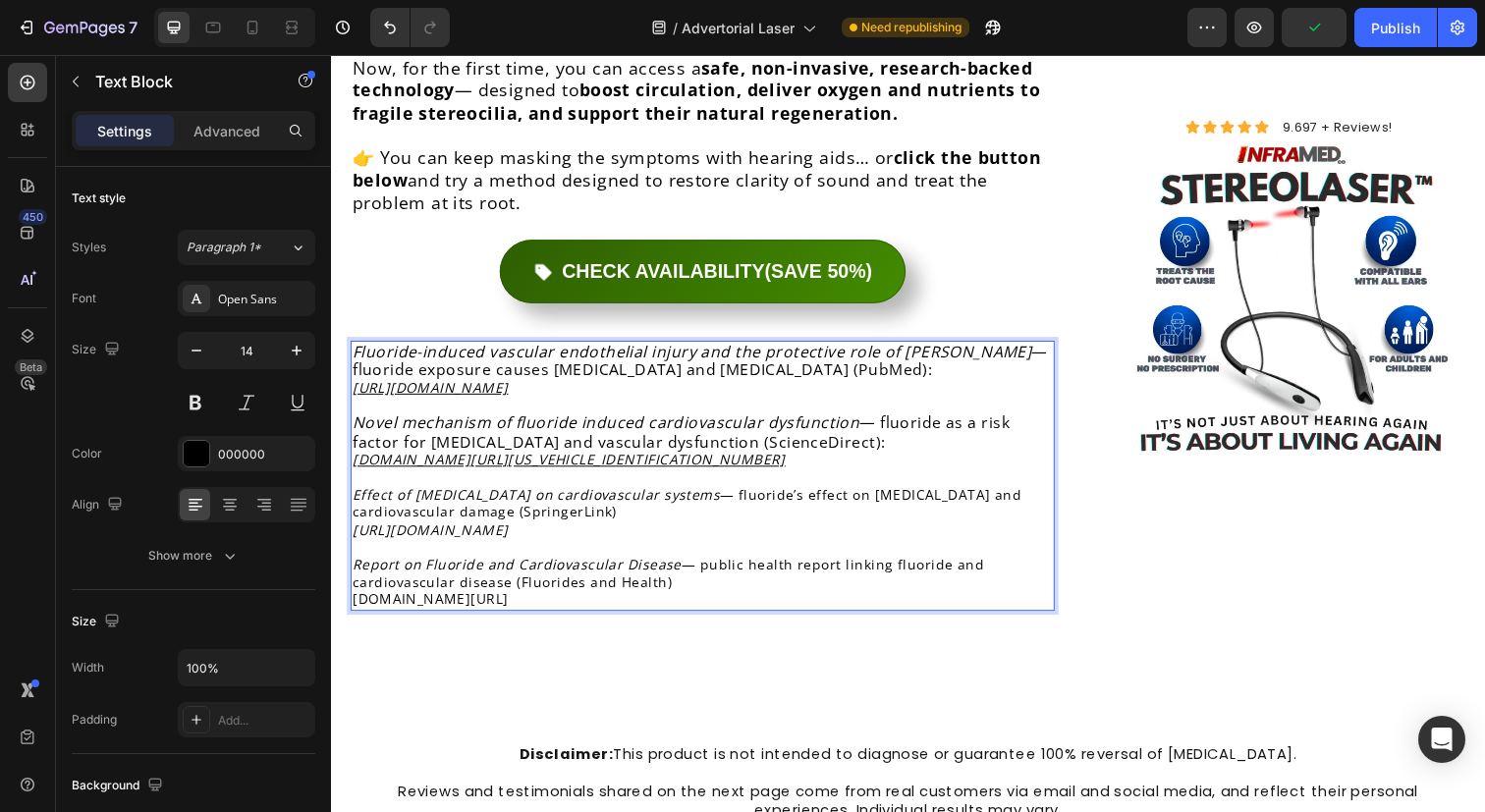
click at [686, 459] on u "[DOMAIN_NAME][URL][US_VEHICLE_IDENTIFICATION_NUMBER]" at bounding box center [574, 468] width 442 height 19
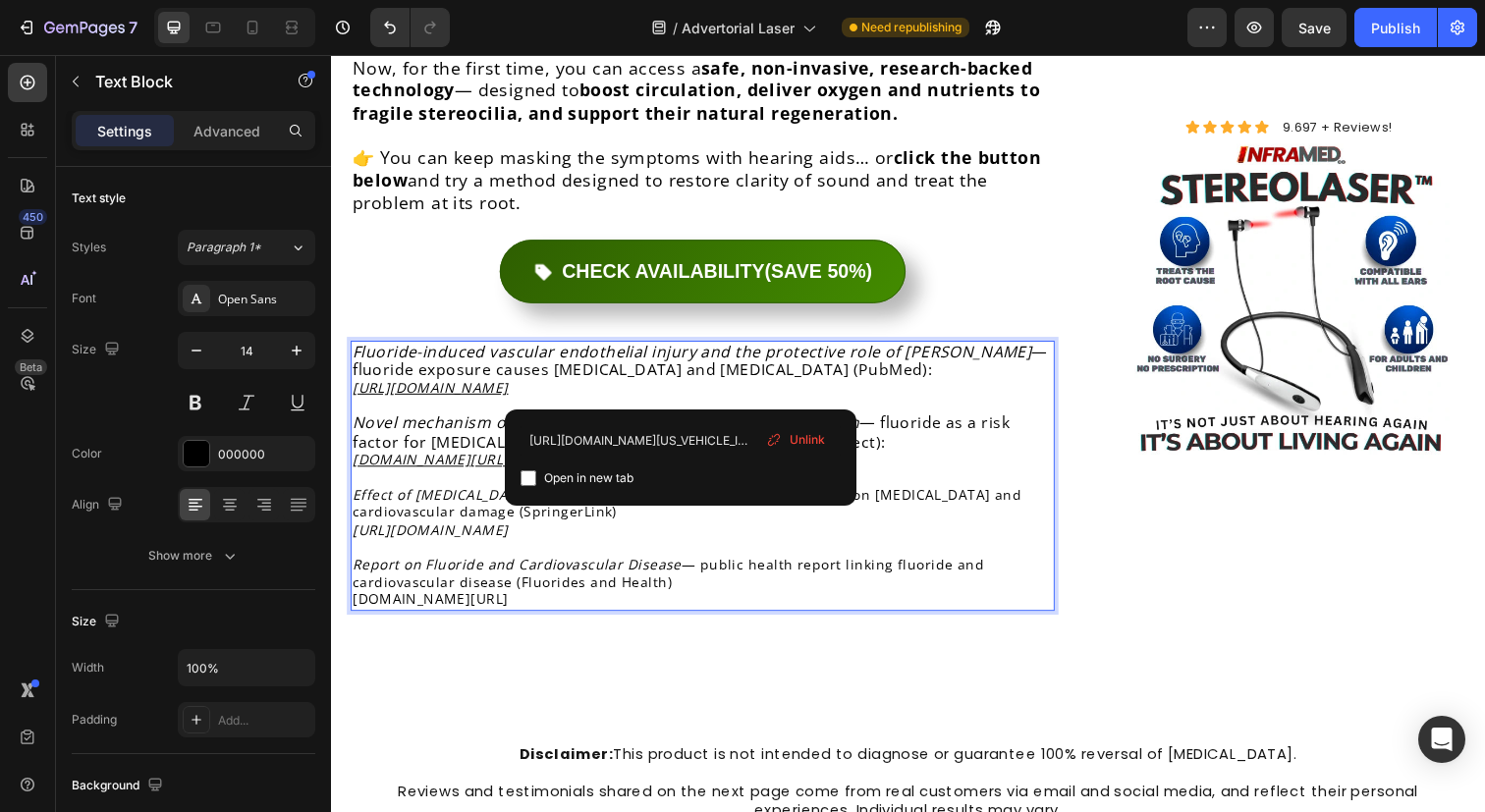
click at [472, 530] on icon "[URL][DOMAIN_NAME]" at bounding box center [432, 539] width 159 height 19
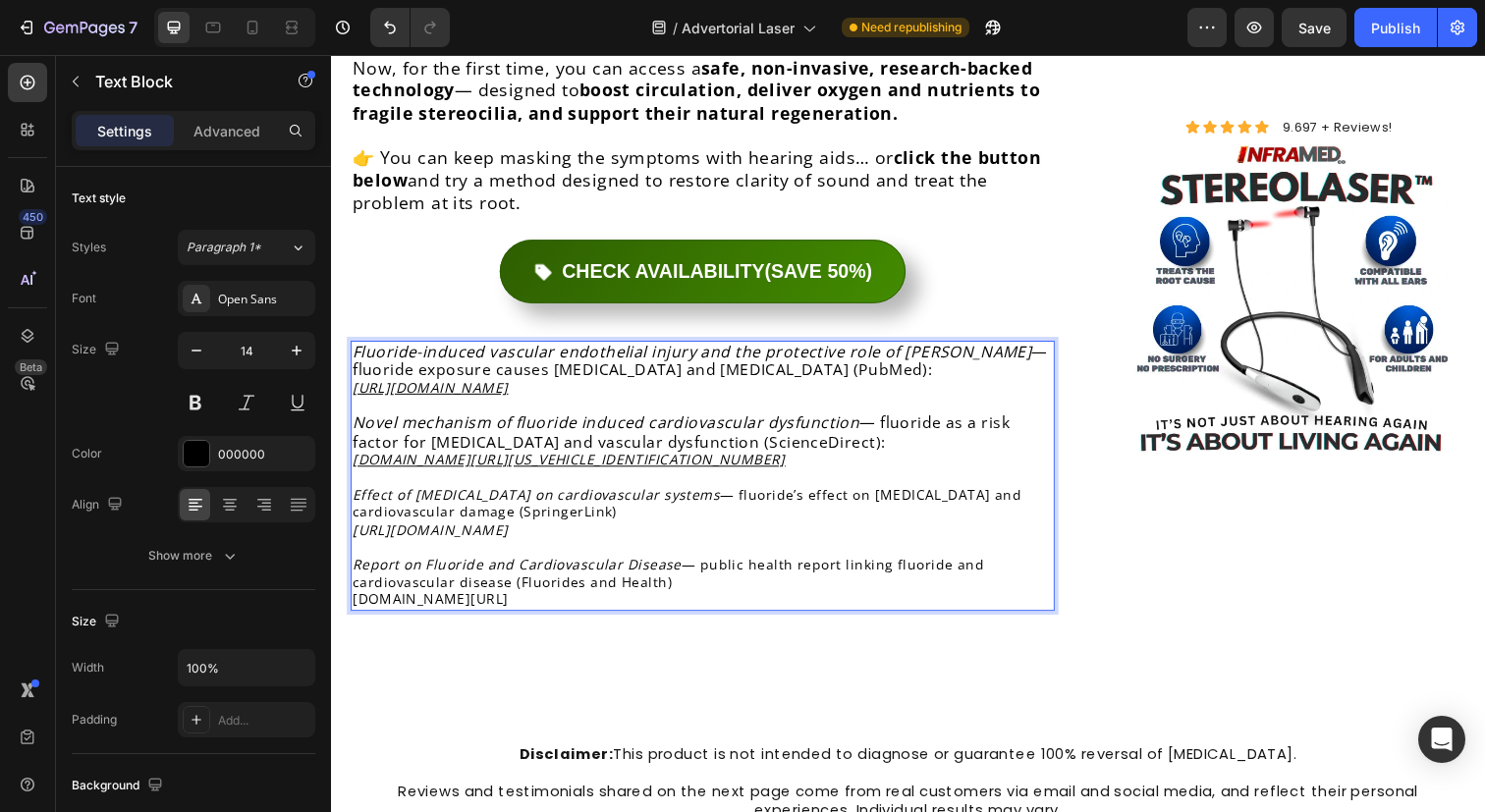
click at [472, 530] on icon "[URL][DOMAIN_NAME]" at bounding box center [432, 539] width 159 height 19
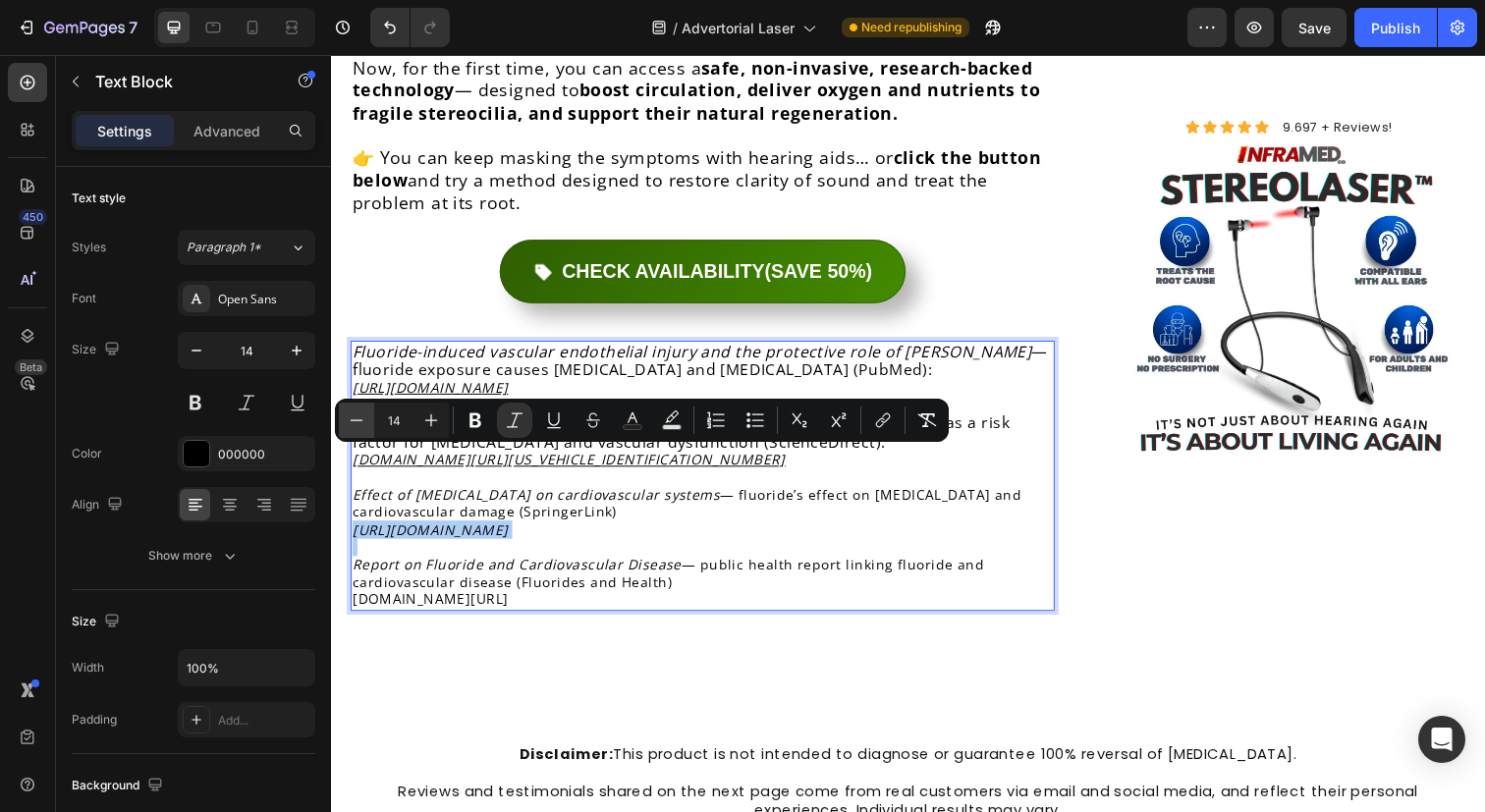
click at [355, 425] on icon "Editor contextual toolbar" at bounding box center [357, 420] width 20 height 20
click at [421, 419] on icon "Editor contextual toolbar" at bounding box center [431, 420] width 20 height 20
type input "14"
click at [512, 530] on icon "[URL][DOMAIN_NAME]" at bounding box center [432, 539] width 159 height 19
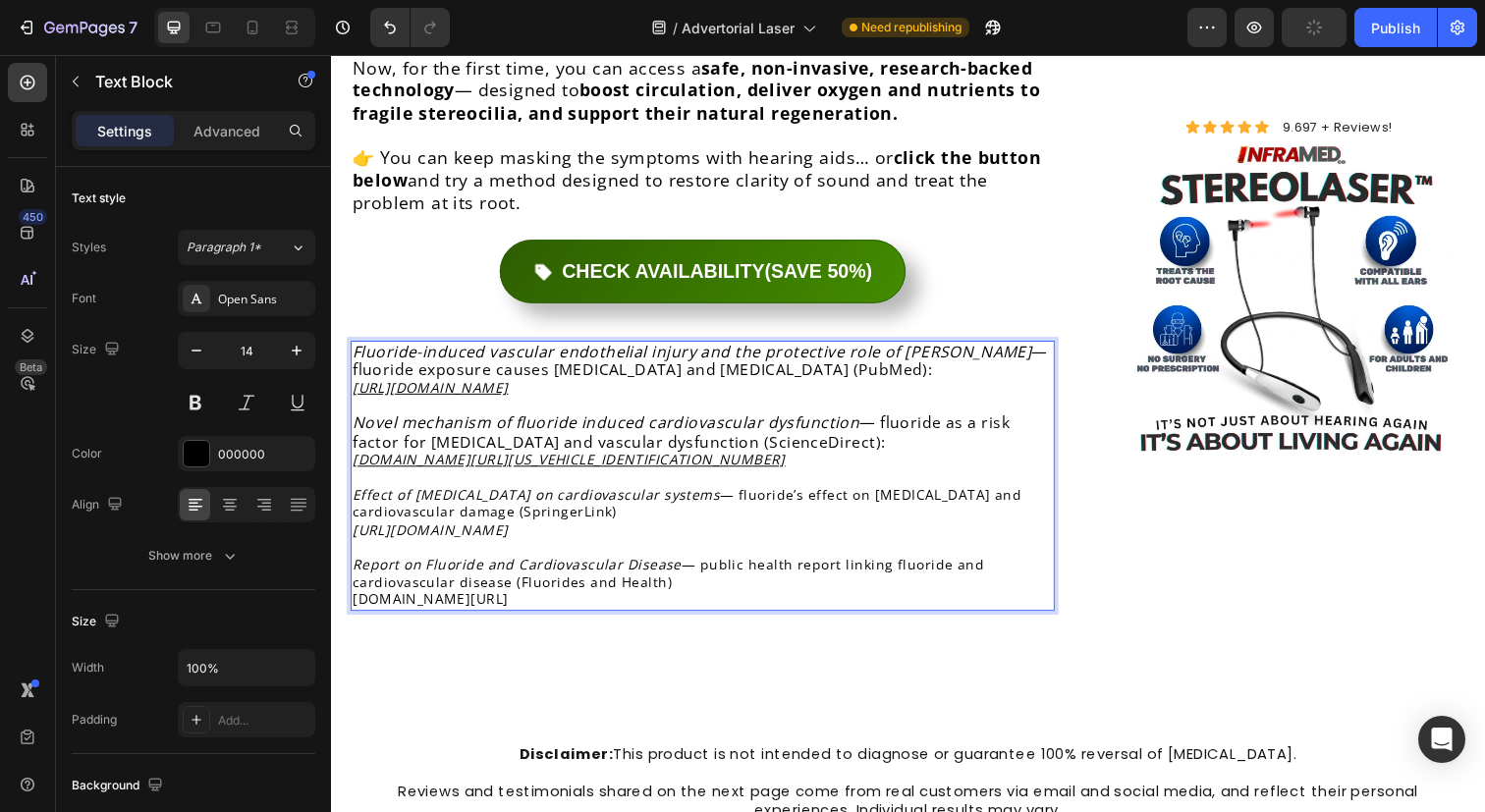
click at [512, 530] on icon "[URL][DOMAIN_NAME]" at bounding box center [432, 539] width 159 height 19
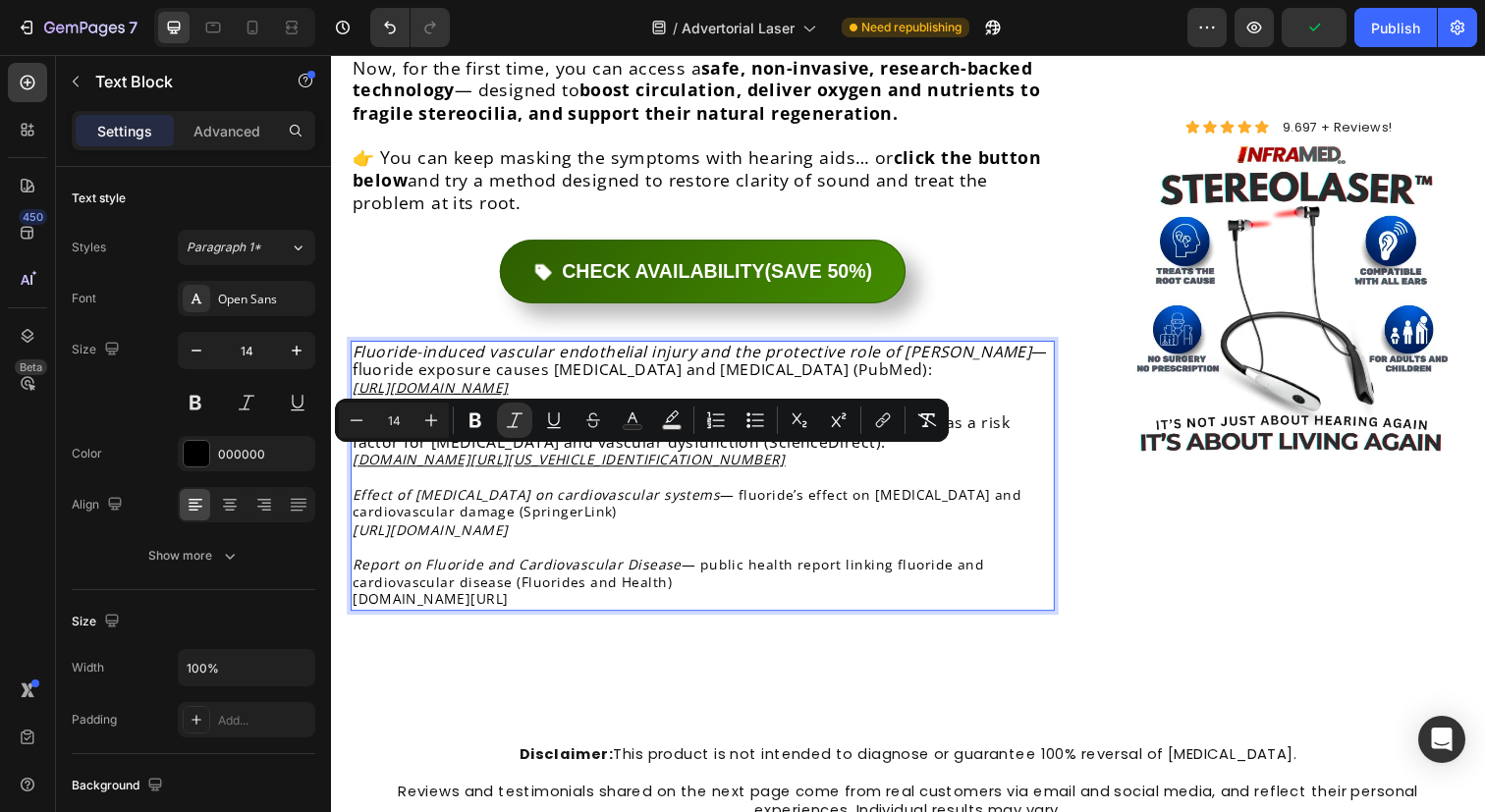
click at [512, 530] on icon "[URL][DOMAIN_NAME]" at bounding box center [432, 539] width 159 height 19
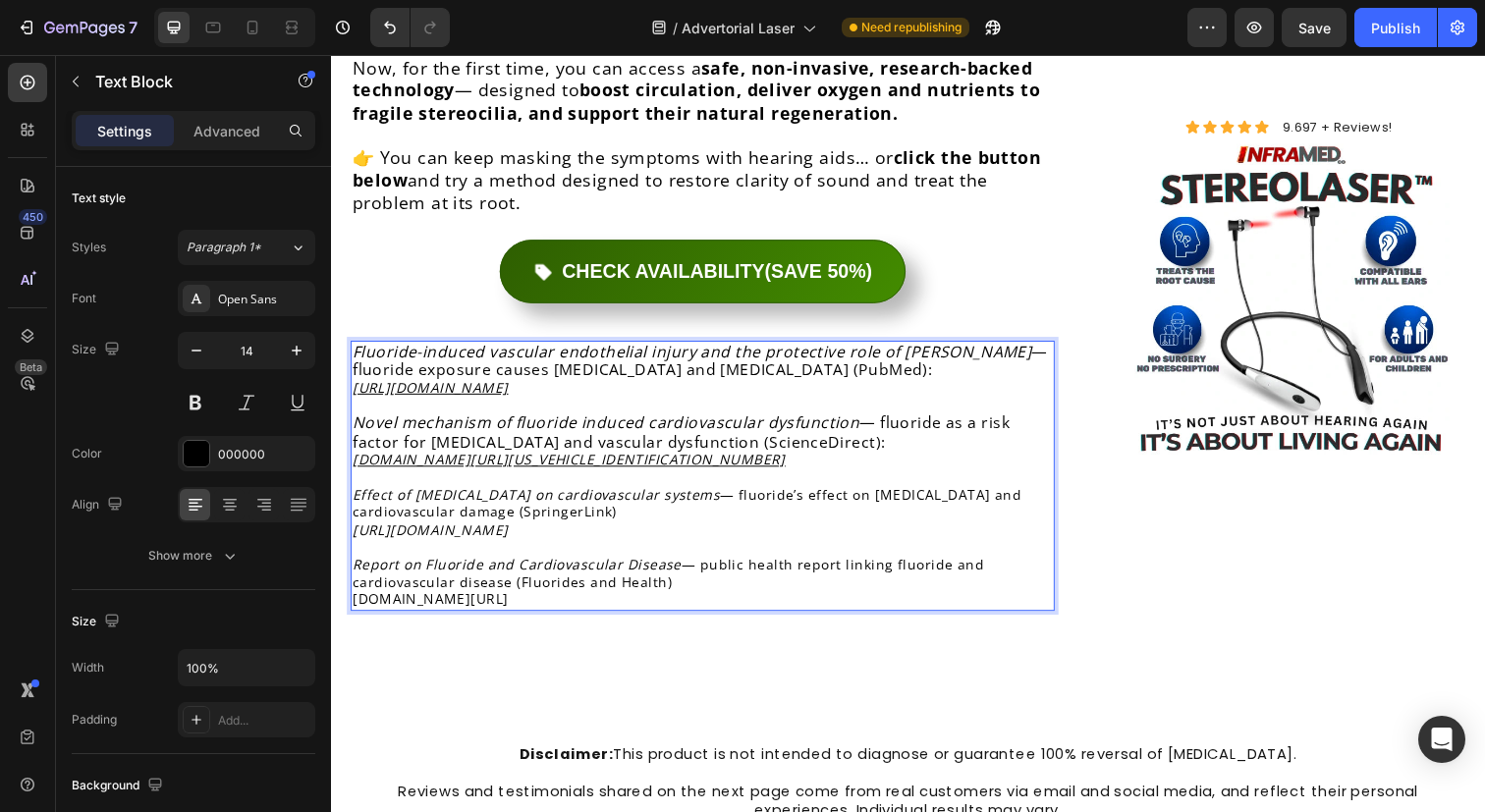
click at [512, 530] on icon "[URL][DOMAIN_NAME]" at bounding box center [432, 539] width 159 height 19
click at [617, 495] on p "Effect of [MEDICAL_DATA] on cardiovascular systems — fluoride’s effect on [MEDI…" at bounding box center [710, 512] width 715 height 35
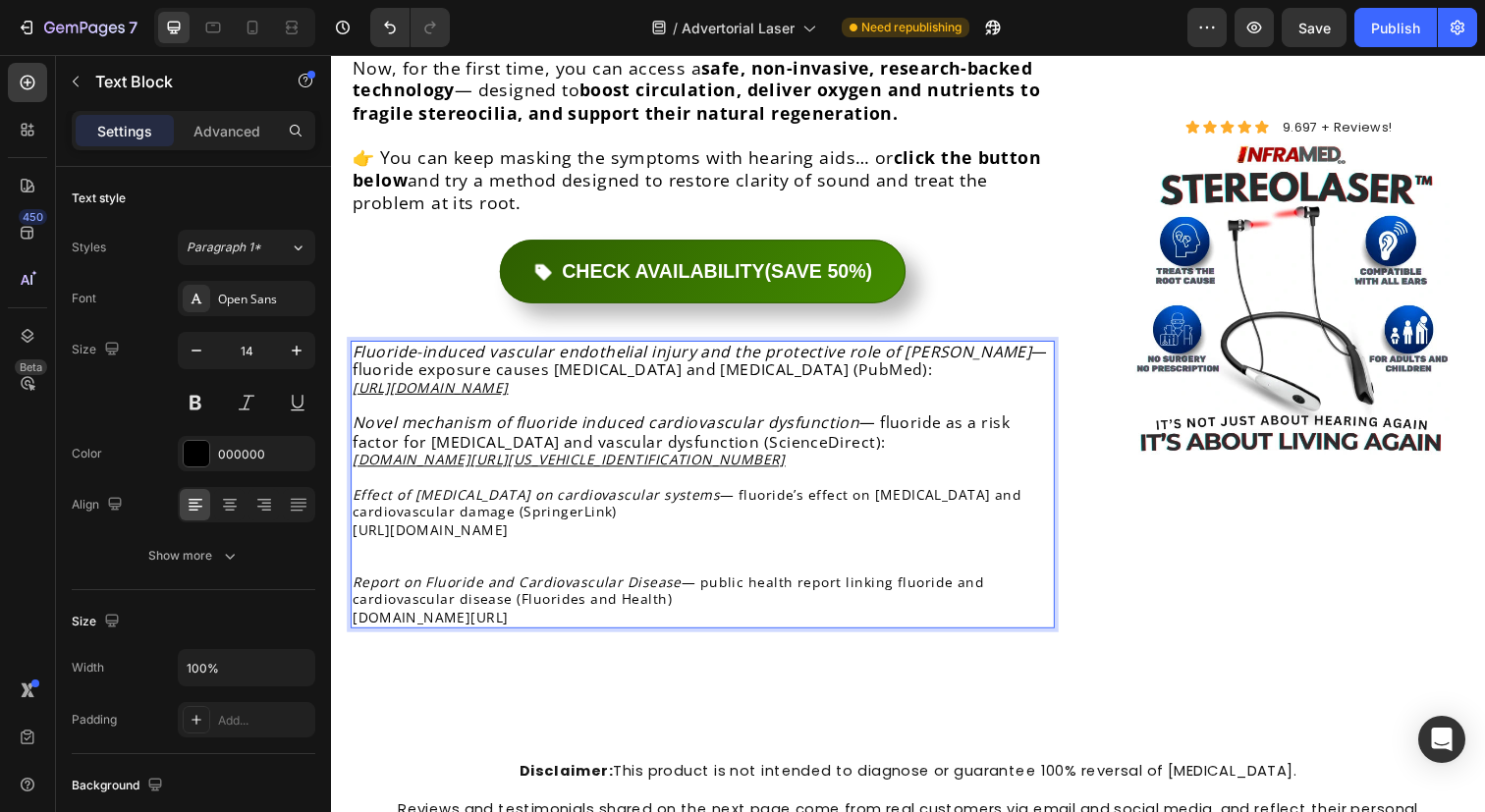
click at [579, 567] on p "Rich Text Editor. Editing area: main" at bounding box center [710, 576] width 715 height 18
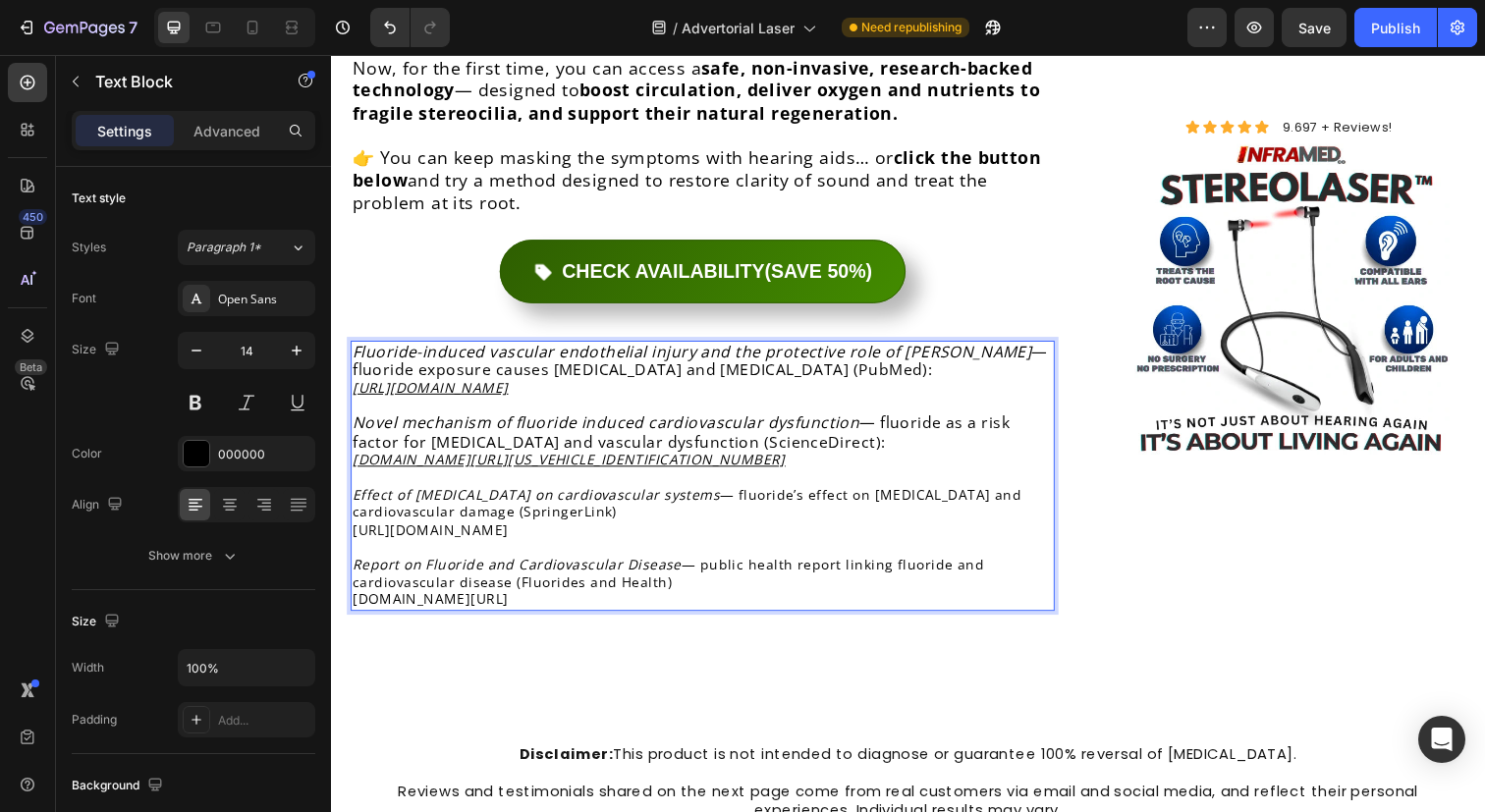
click at [670, 567] on p "Report on Fluoride and Cardiovascular Disease — public health report linking fl…" at bounding box center [710, 594] width 715 height 54
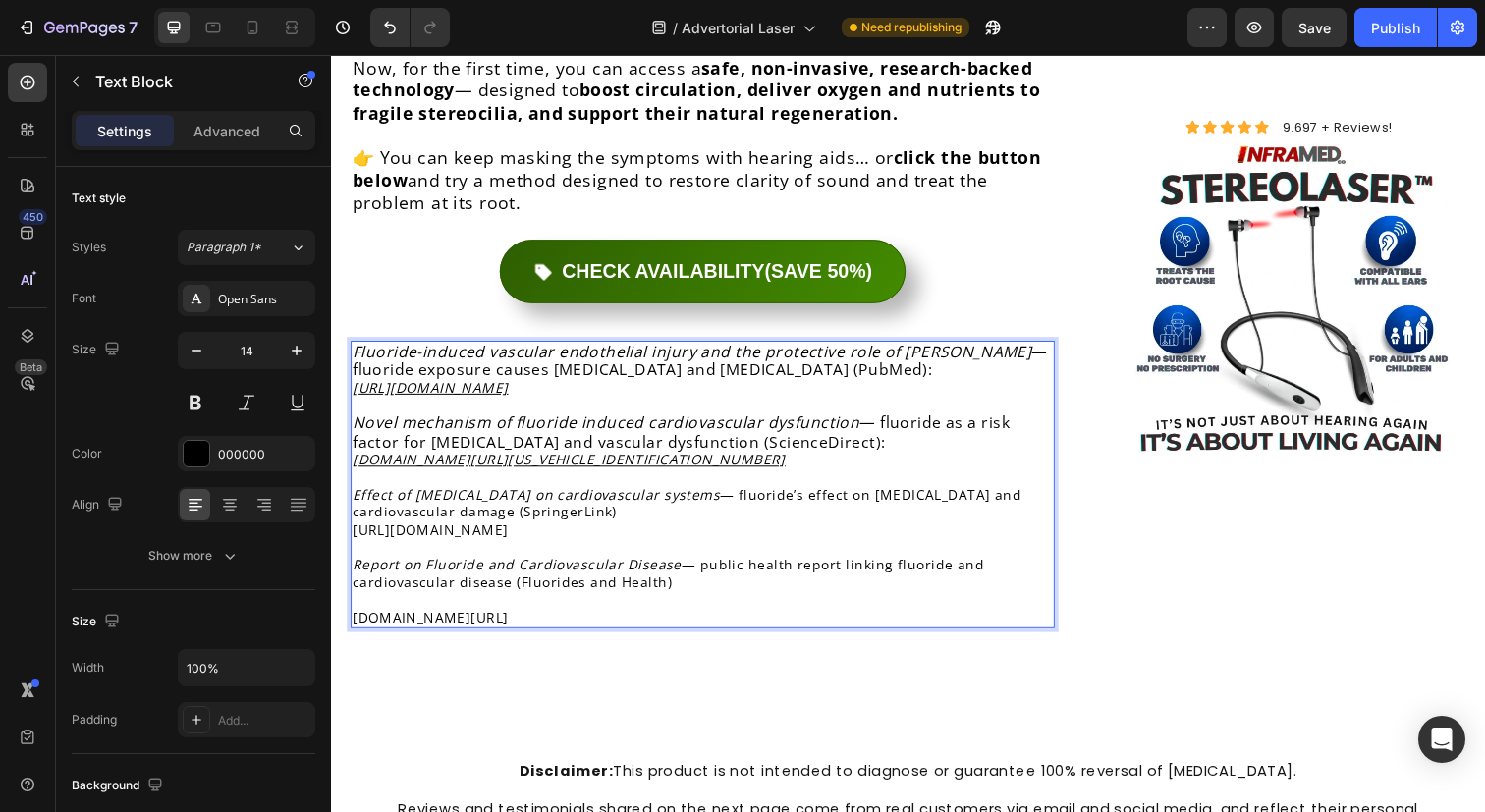
click at [670, 566] on icon "Report on Fluoride and Cardiovascular Disease" at bounding box center [521, 575] width 336 height 19
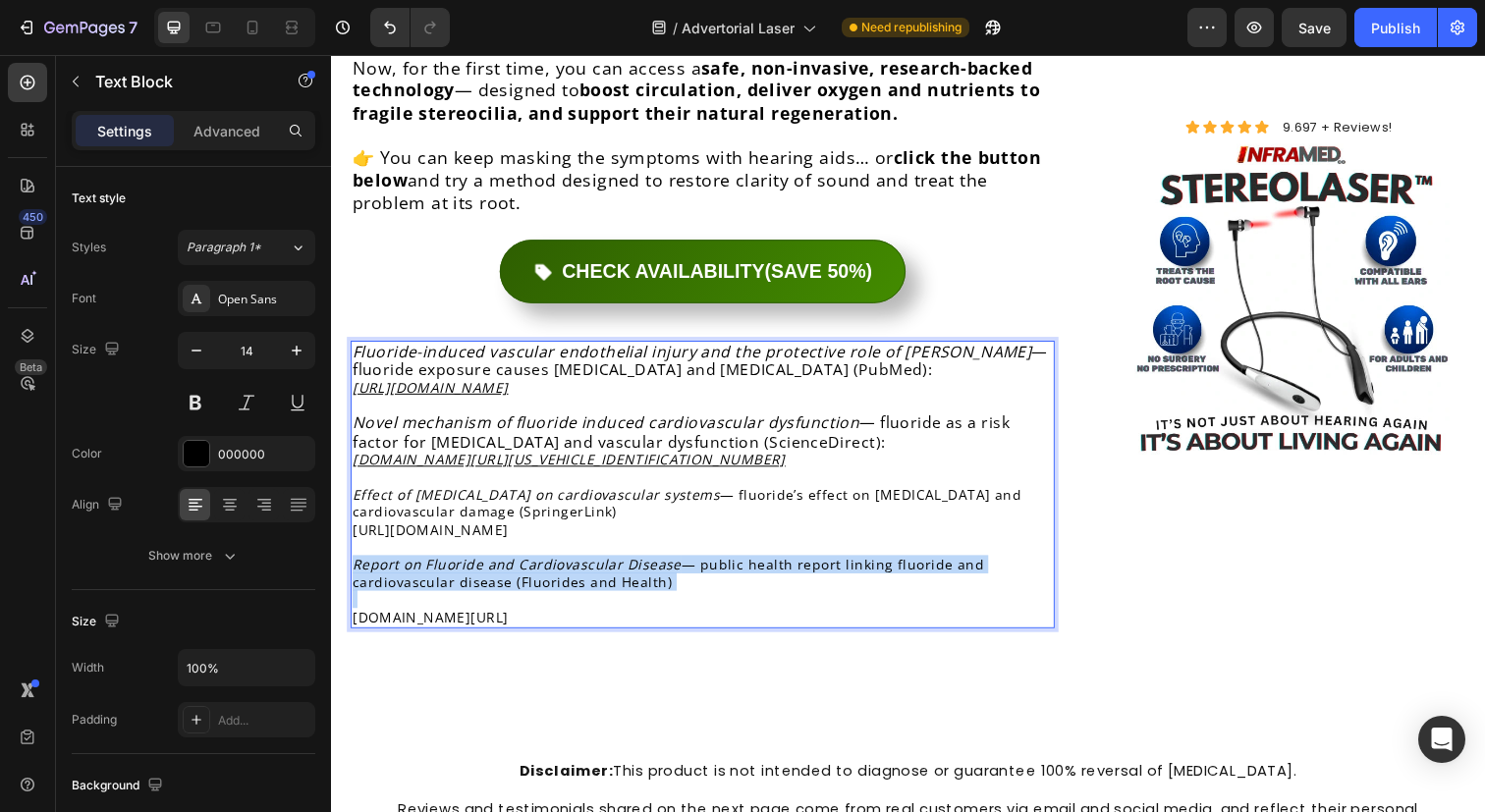
click at [670, 566] on icon "Report on Fluoride and Cardiovascular Disease" at bounding box center [521, 575] width 336 height 19
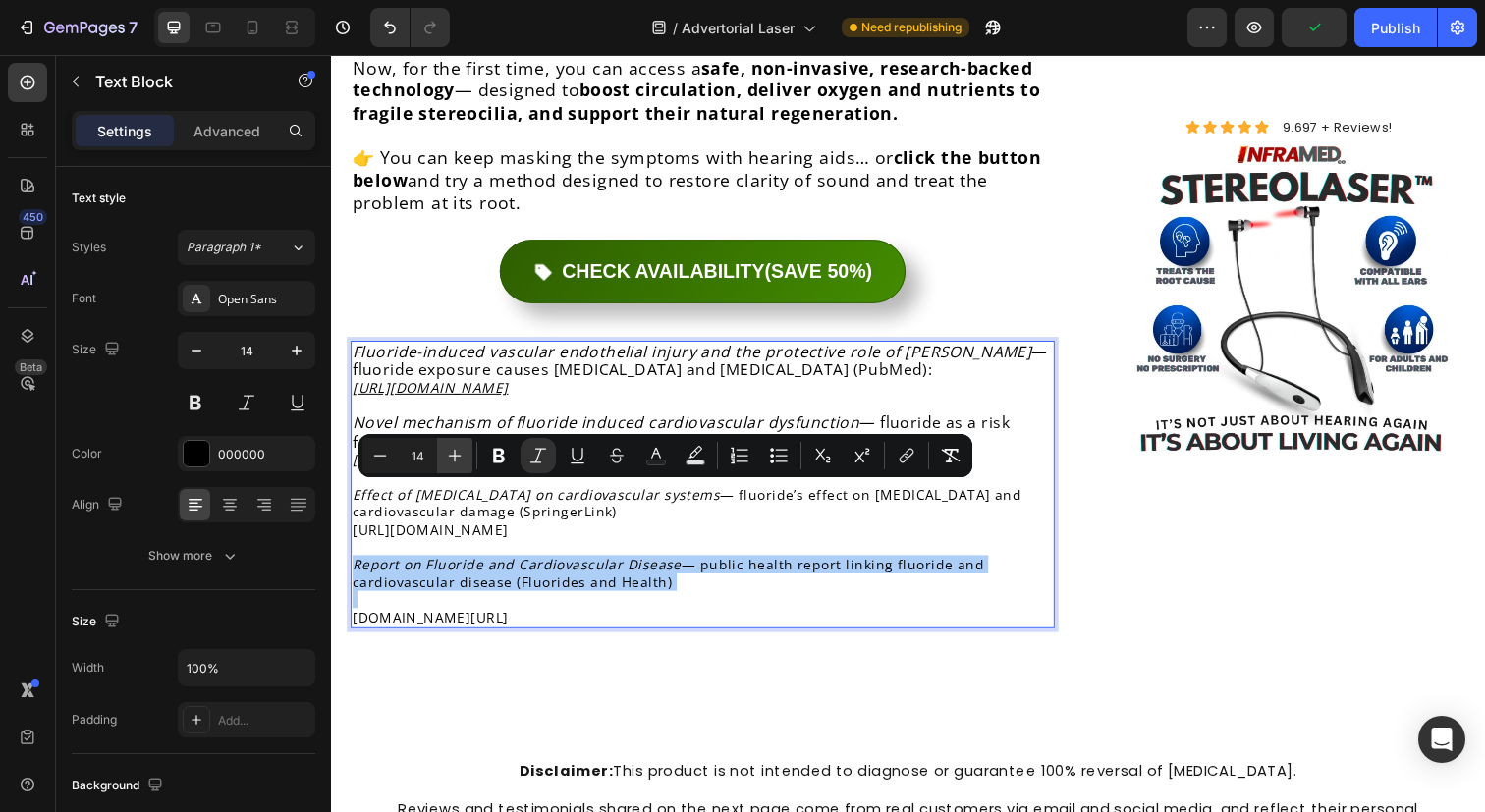
click at [455, 458] on icon "Editor contextual toolbar" at bounding box center [455, 456] width 13 height 13
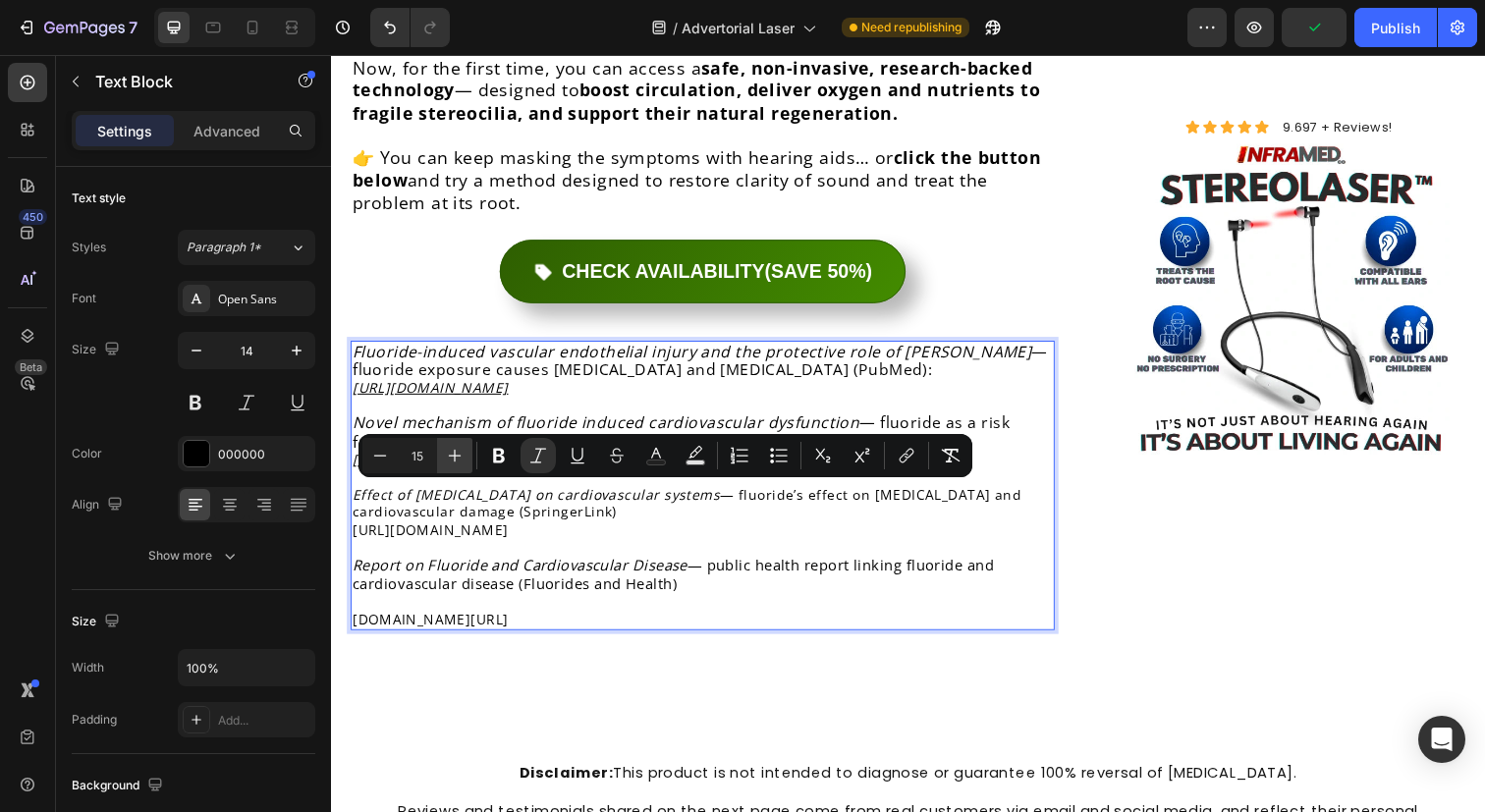
click at [455, 458] on icon "Editor contextual toolbar" at bounding box center [455, 456] width 13 height 13
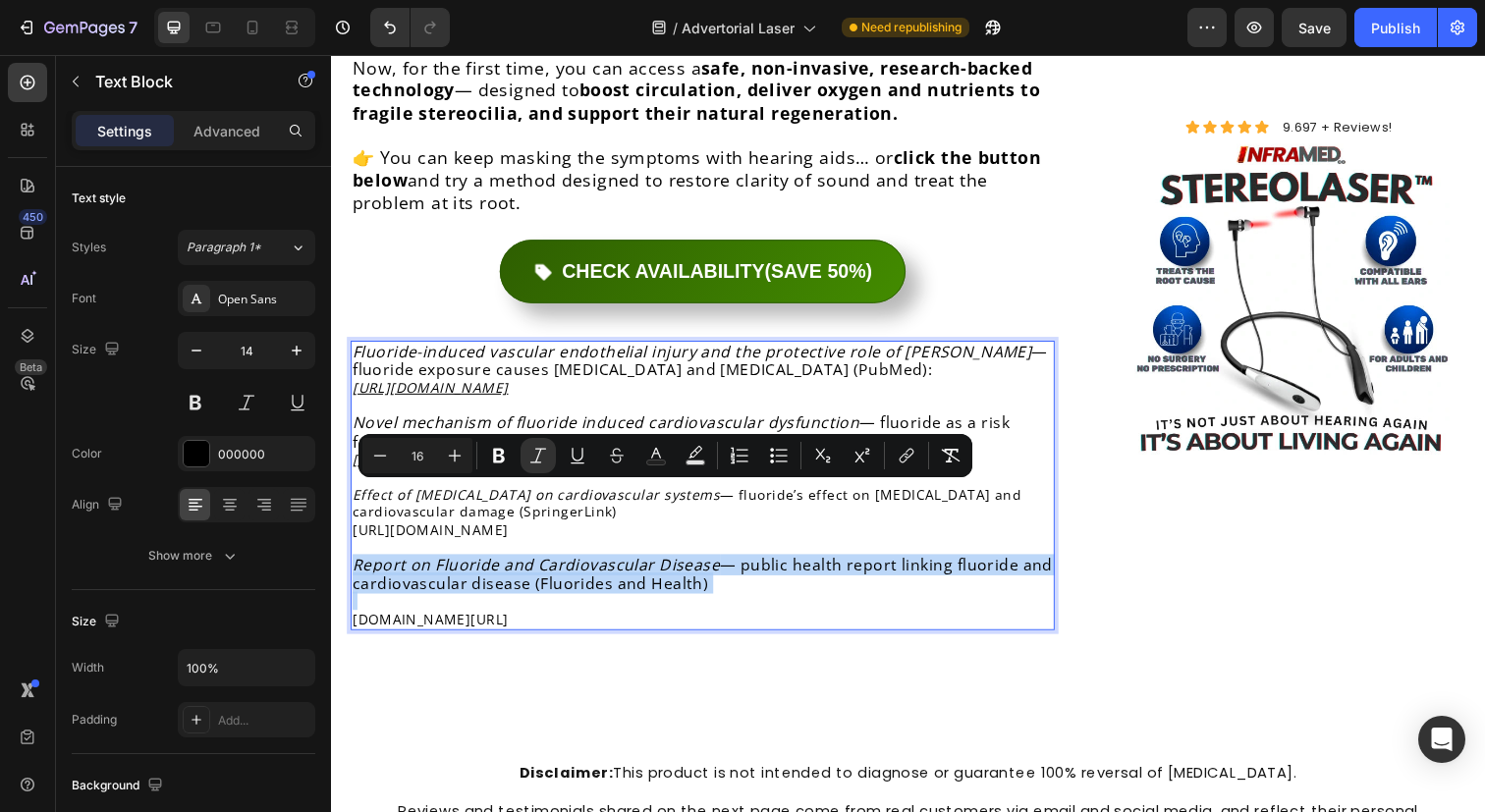
click at [483, 604] on p "[DOMAIN_NAME][URL]" at bounding box center [710, 621] width 715 height 35
type input "14"
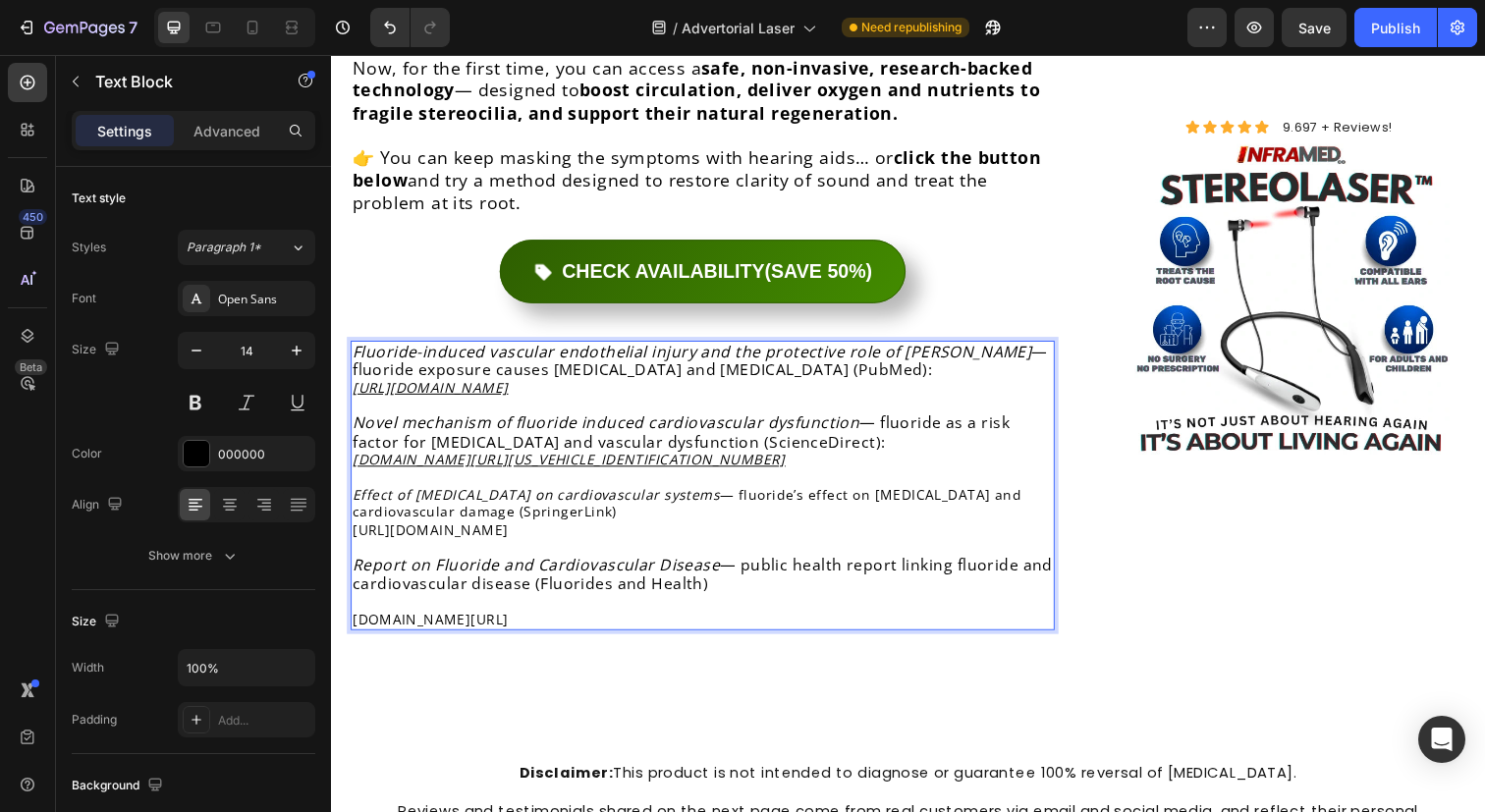
click at [482, 604] on p "⁠⁠⁠⁠⁠⁠⁠ [DOMAIN_NAME][URL]" at bounding box center [710, 621] width 715 height 35
click at [482, 604] on p "[DOMAIN_NAME][URL]" at bounding box center [710, 621] width 715 height 35
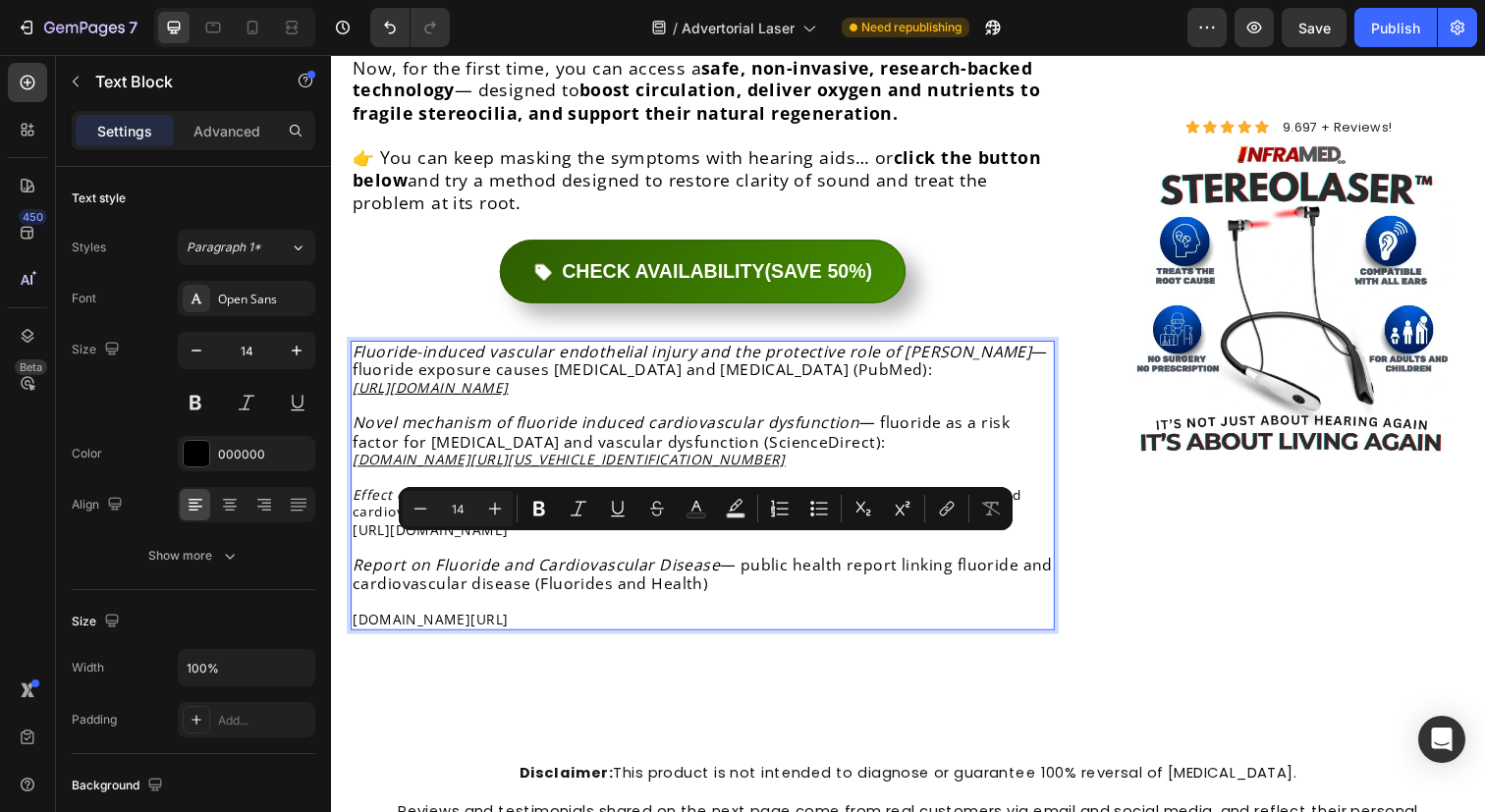
copy p "[DOMAIN_NAME][URL]"
click at [631, 495] on p "Effect of [MEDICAL_DATA] on cardiovascular systems — fluoride’s effect on [MEDI…" at bounding box center [710, 512] width 715 height 35
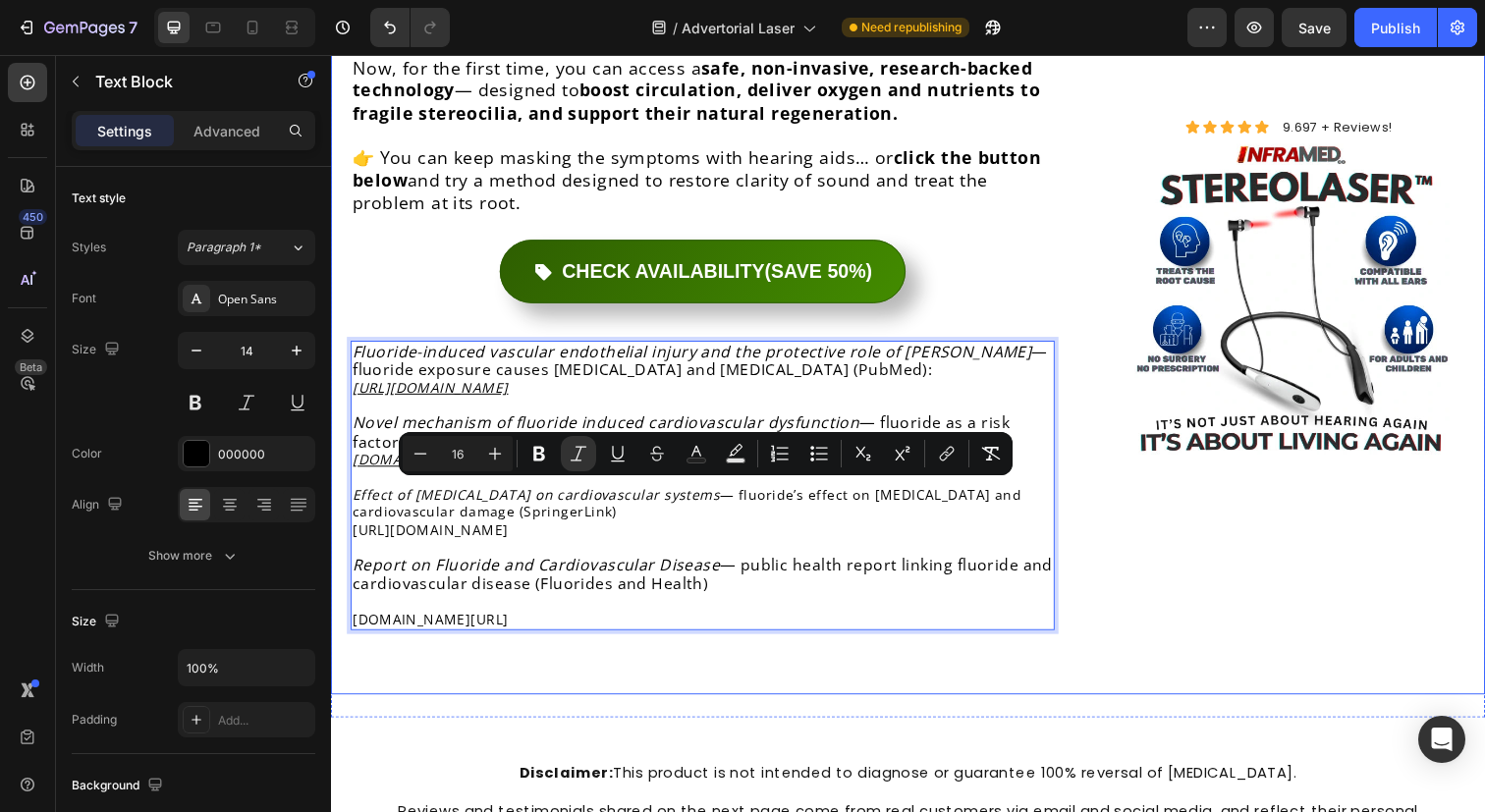
drag, startPoint x: 557, startPoint y: 571, endPoint x: 358, endPoint y: 477, distance: 219.2
click at [352, 497] on div "Fluoride-induced vascular endothelial injury and the protective role of Acy — f…" at bounding box center [710, 495] width 719 height 296
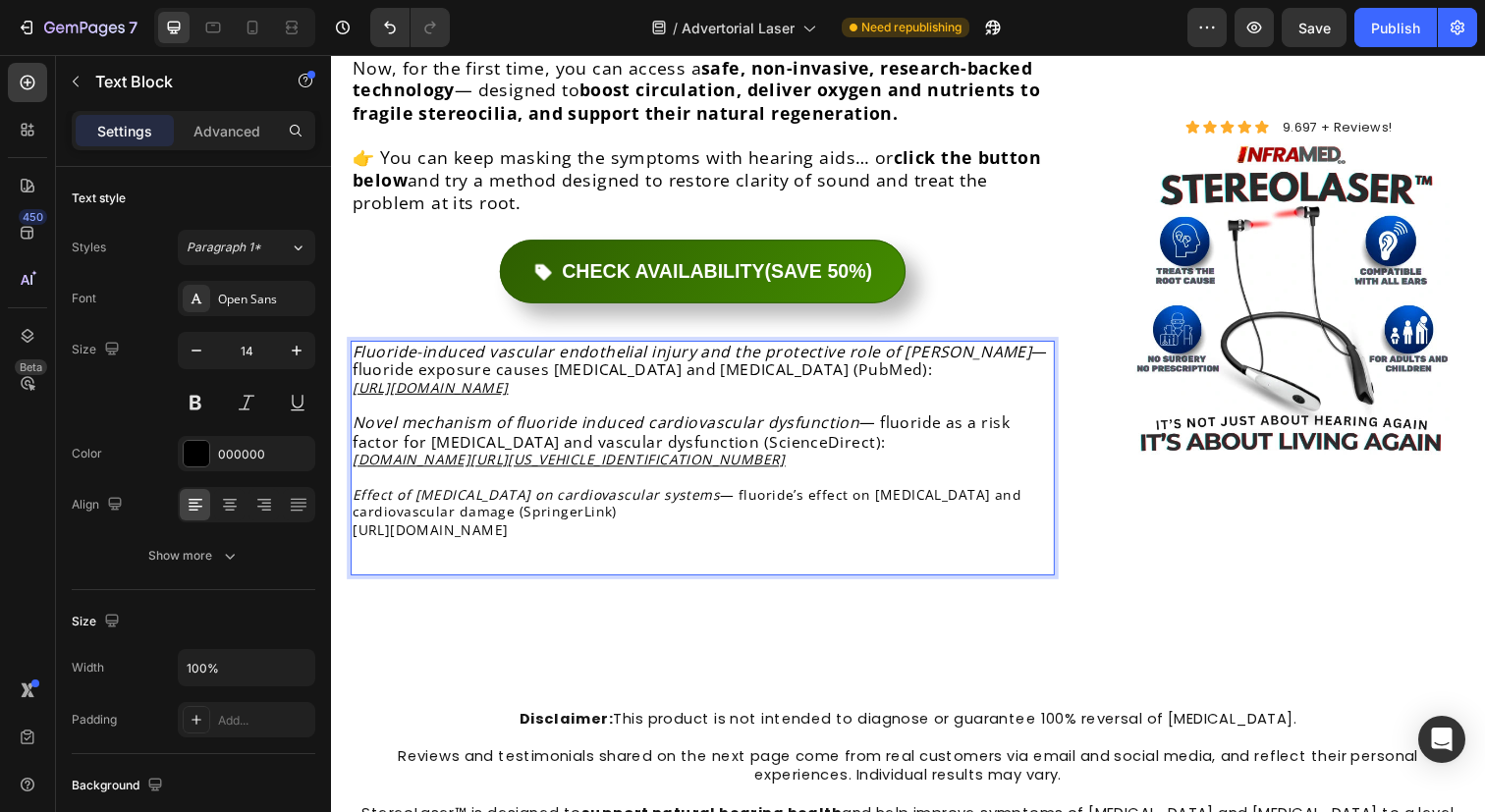
click at [581, 494] on icon "Effect of [MEDICAL_DATA] on cardiovascular systems" at bounding box center [540, 503] width 375 height 19
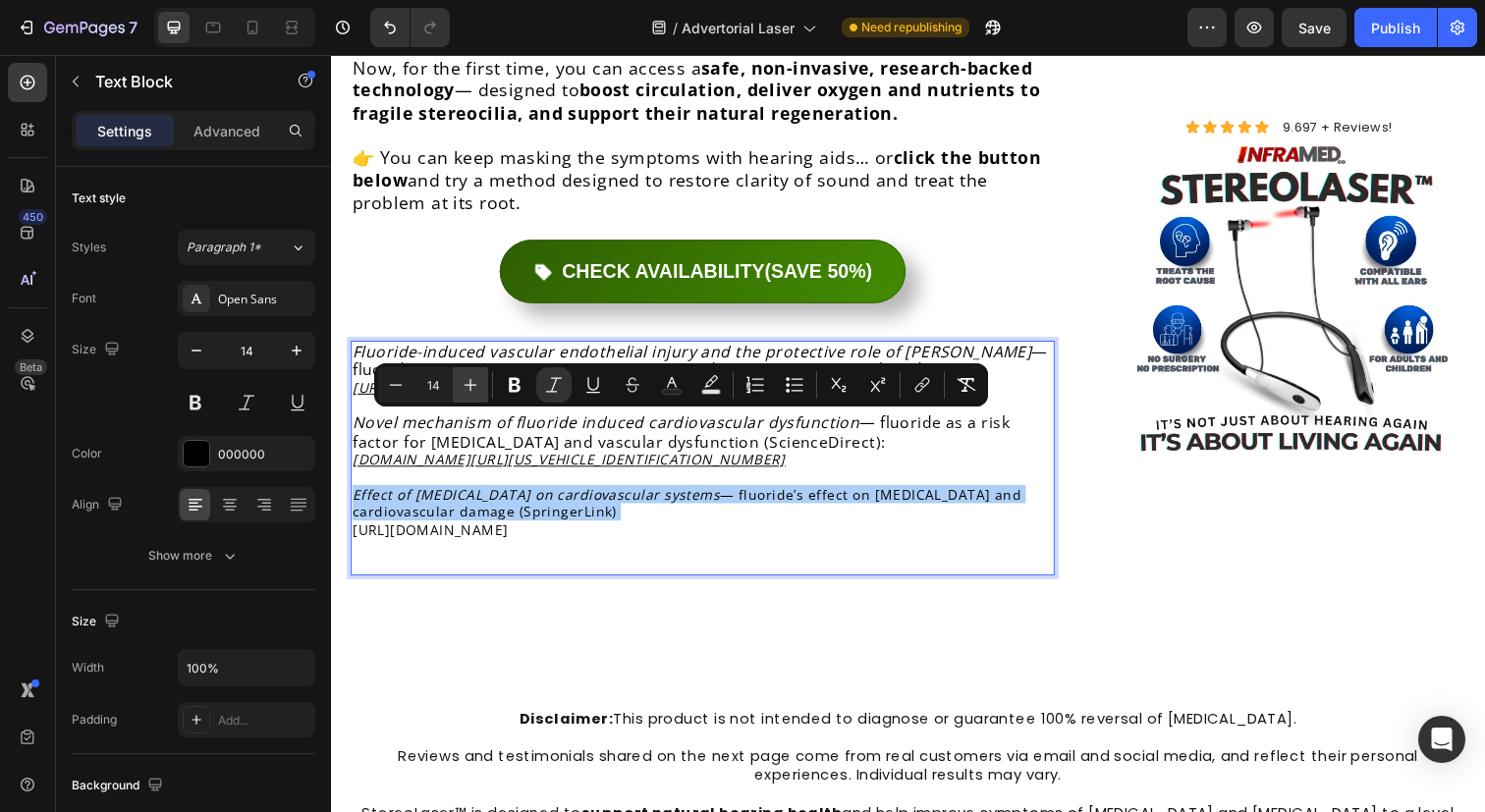
click at [474, 384] on icon "Editor contextual toolbar" at bounding box center [471, 385] width 13 height 13
type input "16"
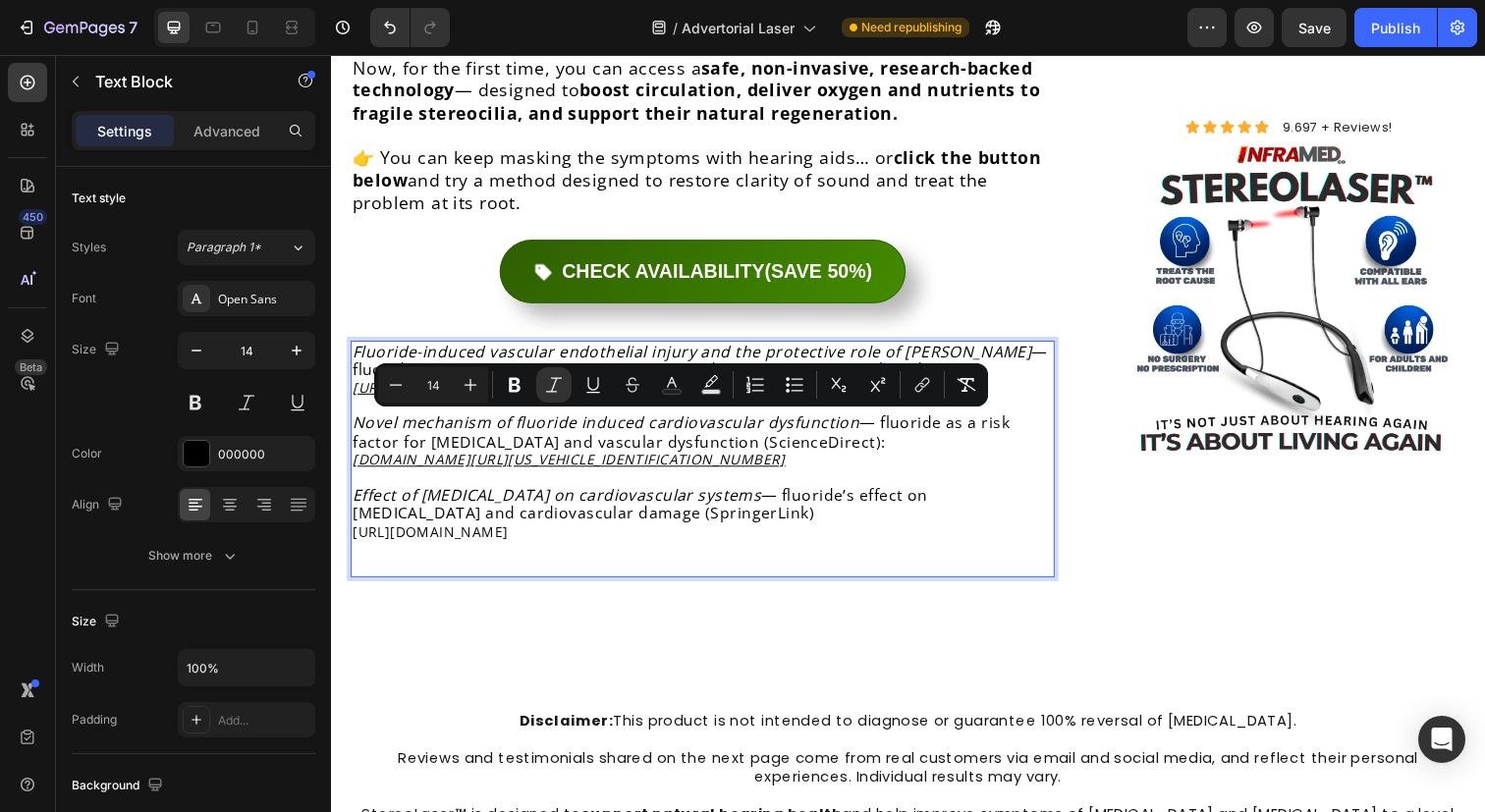
click at [488, 533] on p "[URL][DOMAIN_NAME]" at bounding box center [710, 542] width 715 height 18
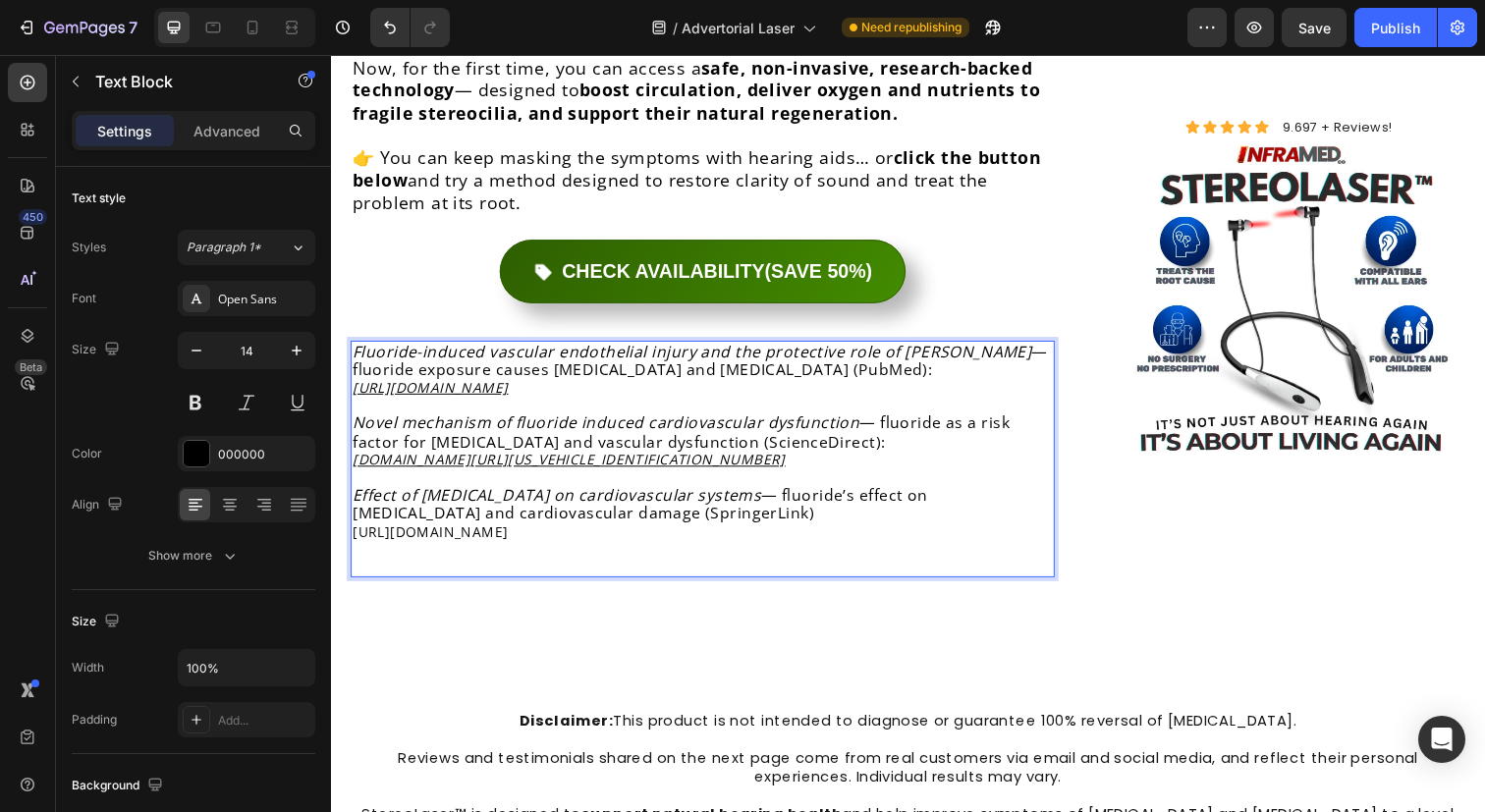
click at [586, 533] on p "[URL][DOMAIN_NAME]" at bounding box center [710, 542] width 715 height 18
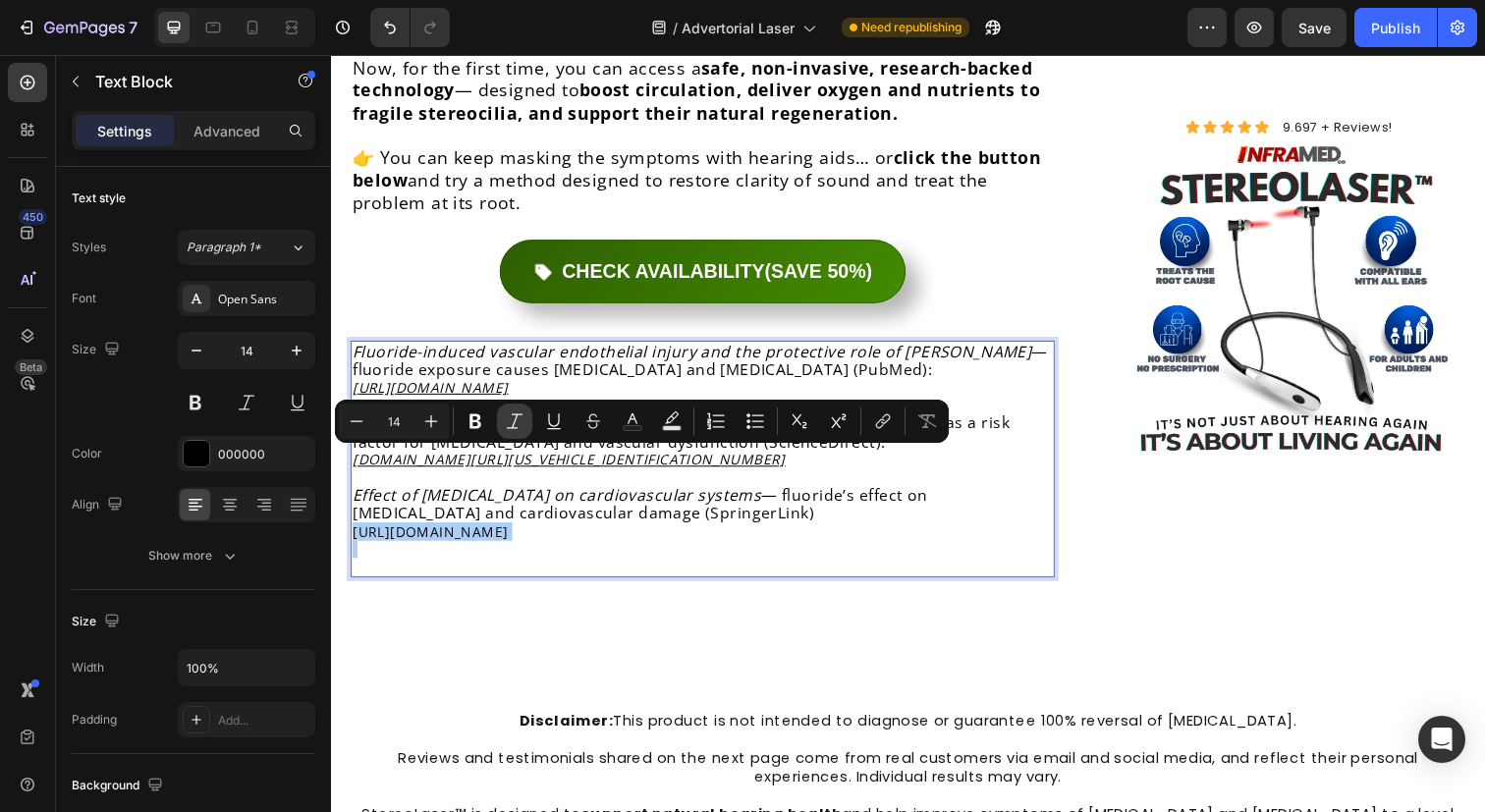
click at [528, 425] on button "Italic" at bounding box center [514, 421] width 35 height 35
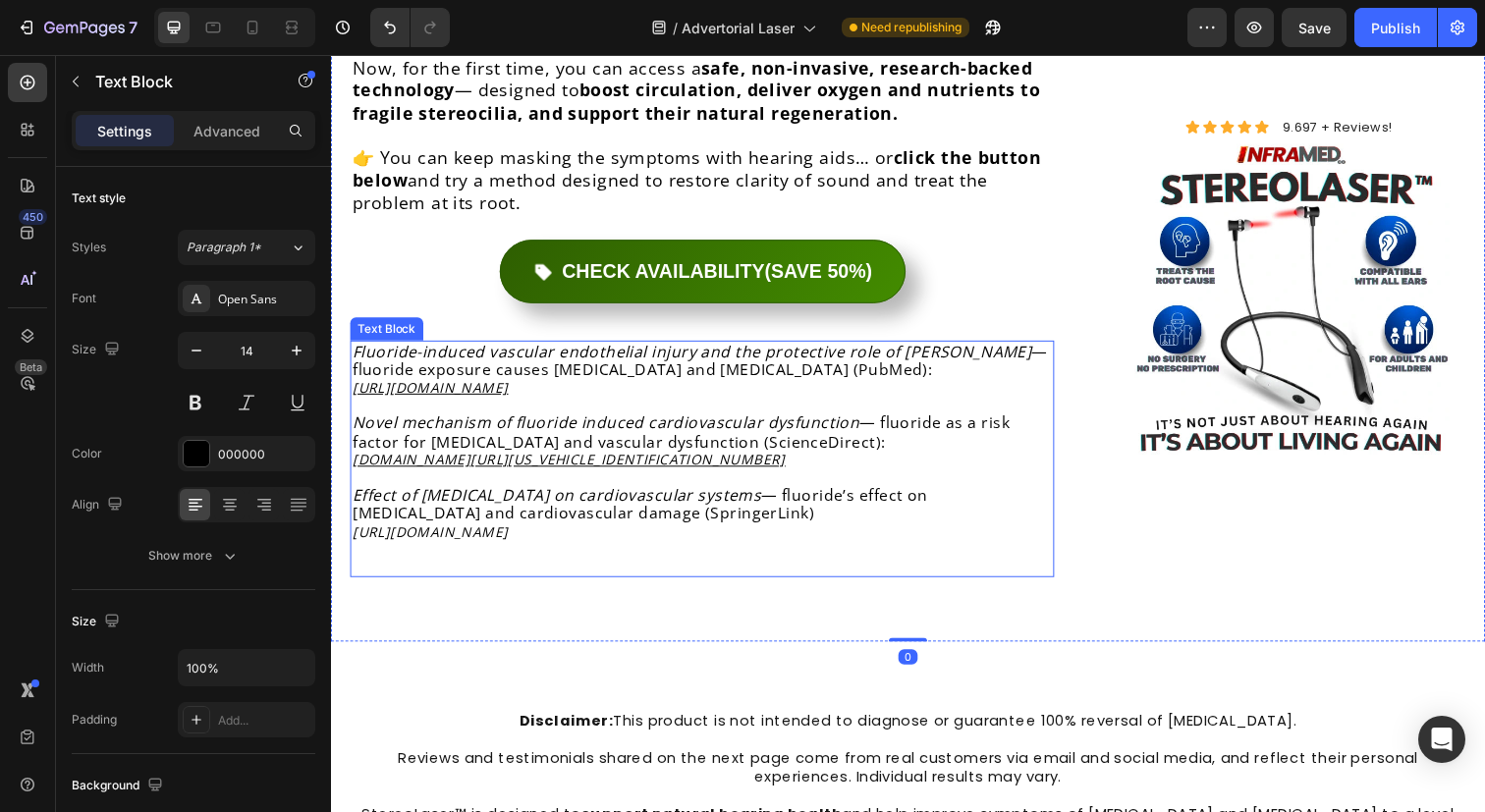
click at [512, 532] on icon "[URL][DOMAIN_NAME]" at bounding box center [432, 541] width 159 height 19
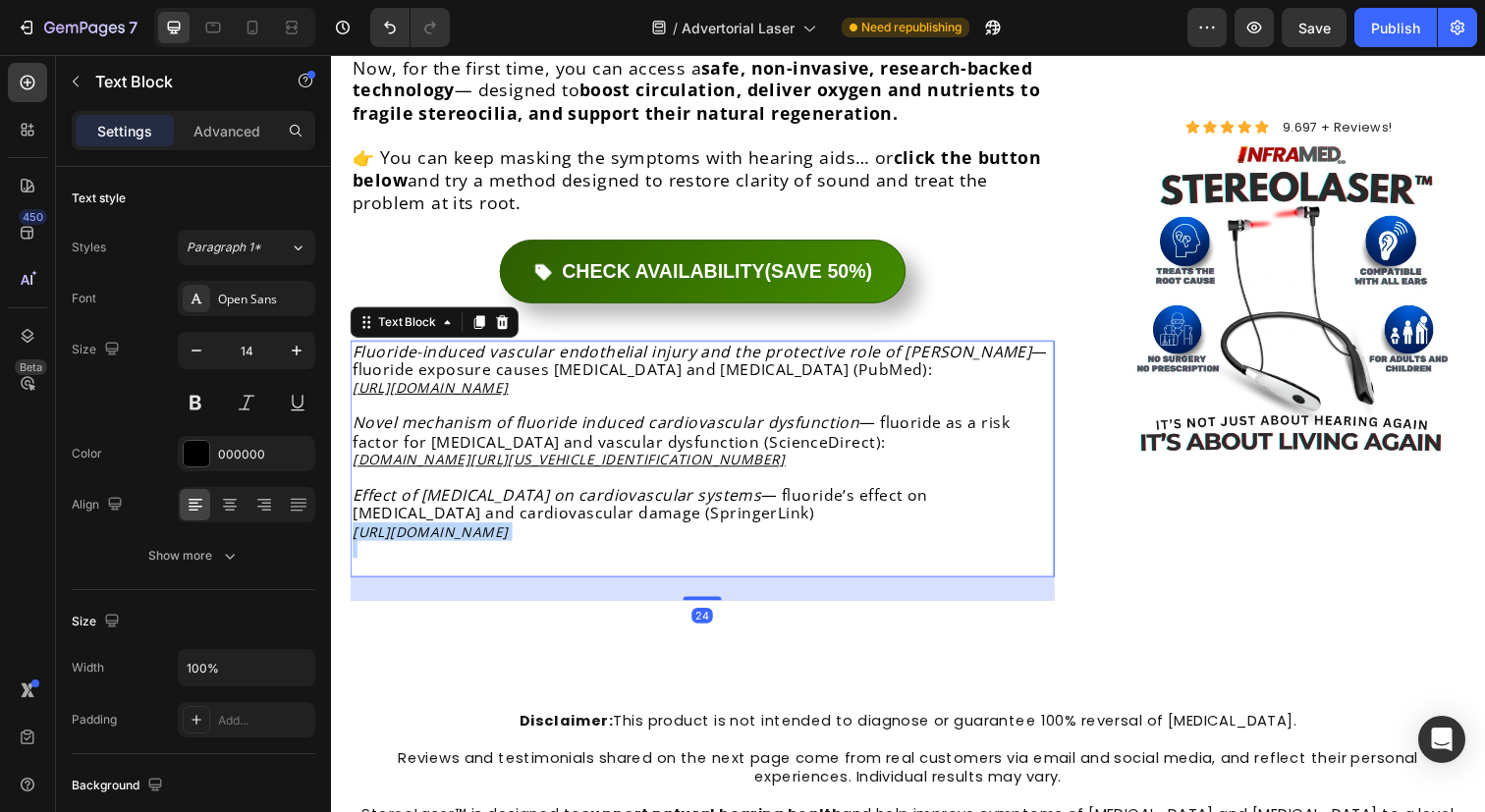
click at [512, 532] on icon "[URL][DOMAIN_NAME]" at bounding box center [432, 541] width 159 height 19
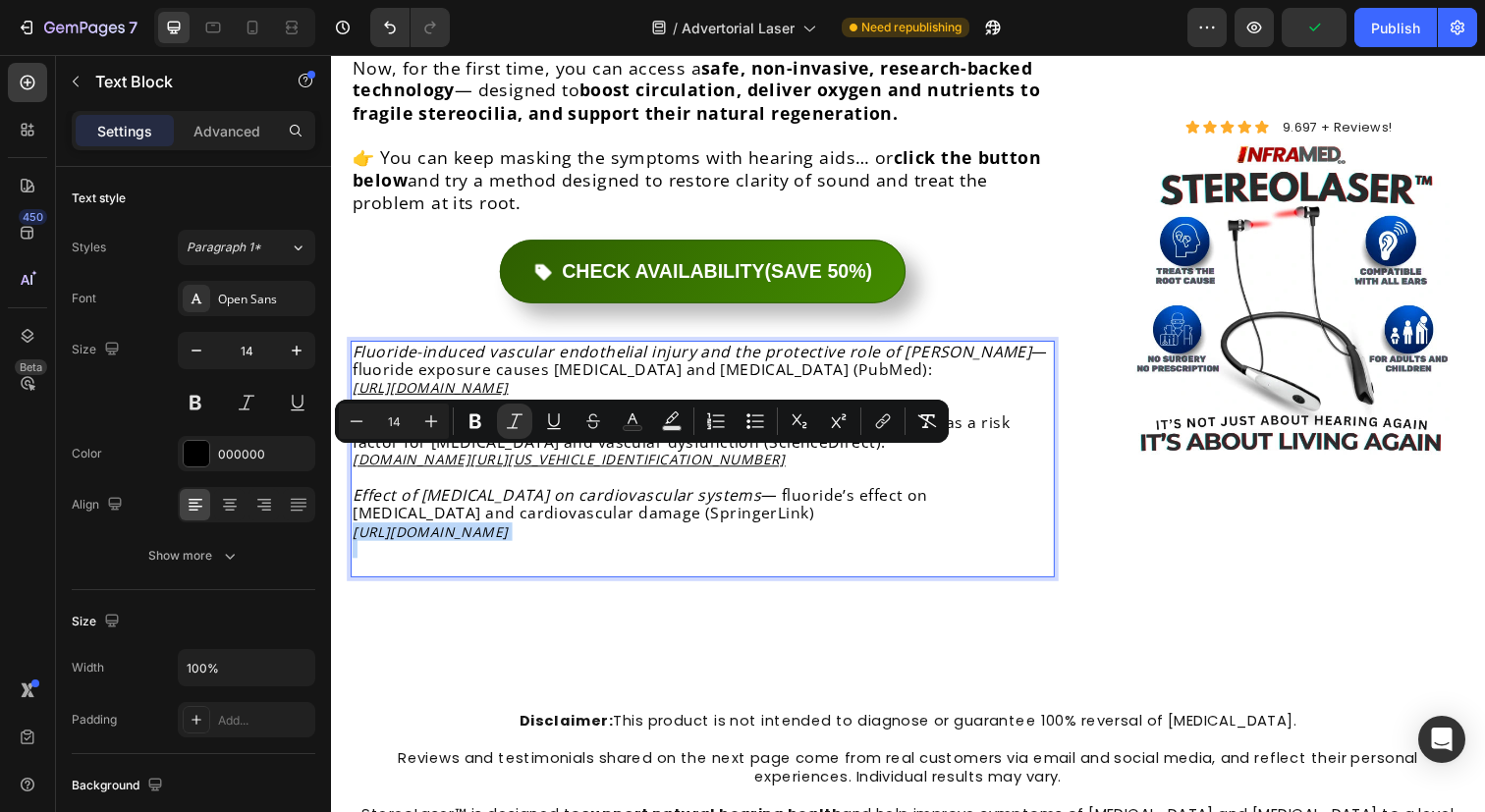
click at [640, 551] on p "Rich Text Editor. Editing area: main" at bounding box center [710, 560] width 715 height 18
click at [547, 416] on icon "Editor contextual toolbar" at bounding box center [554, 421] width 20 height 20
click at [871, 420] on button "link" at bounding box center [882, 421] width 35 height 35
click at [420, 532] on u "[URL][DOMAIN_NAME]" at bounding box center [432, 541] width 159 height 19
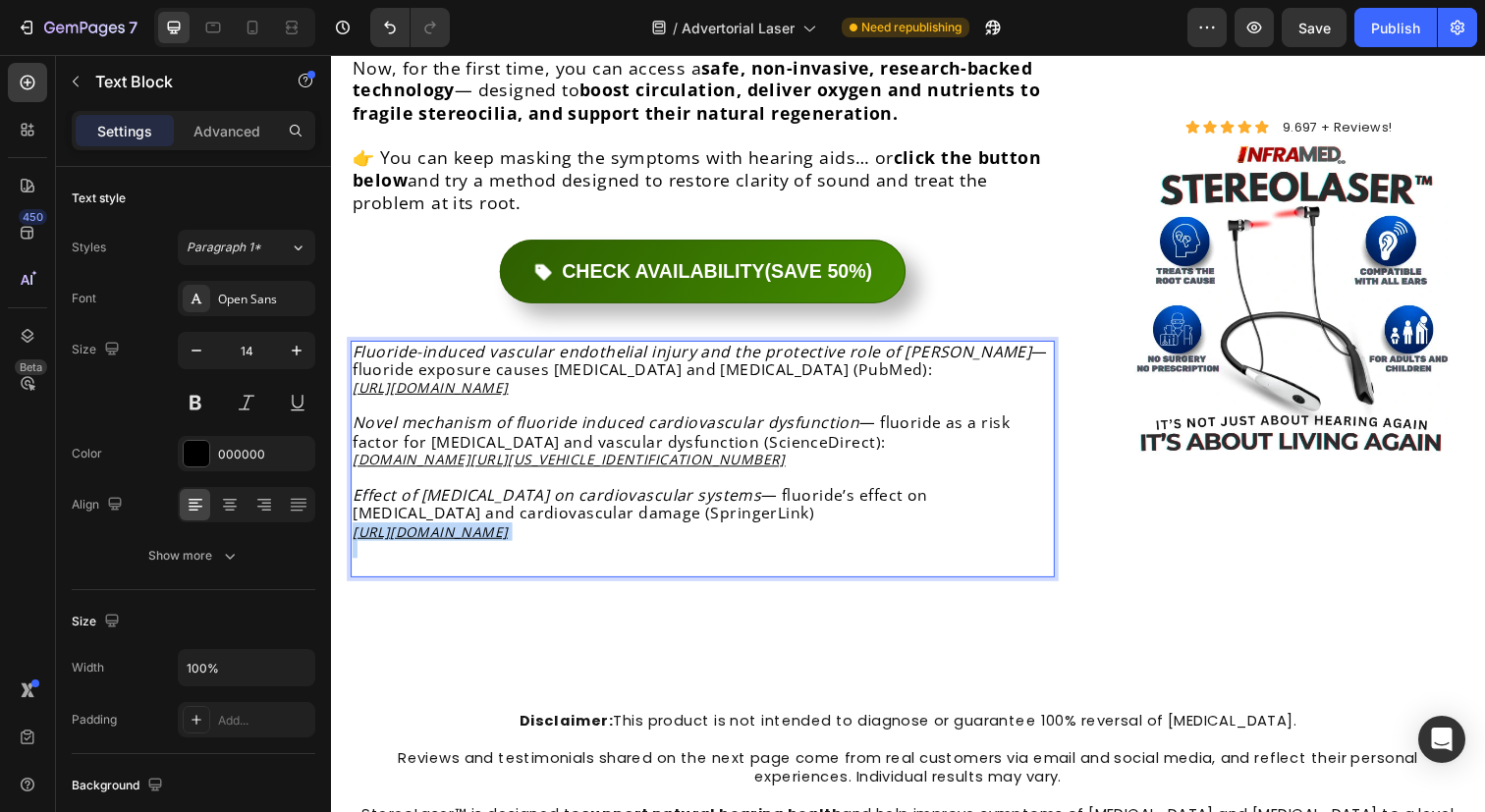
click at [420, 532] on u "[URL][DOMAIN_NAME]" at bounding box center [432, 541] width 159 height 19
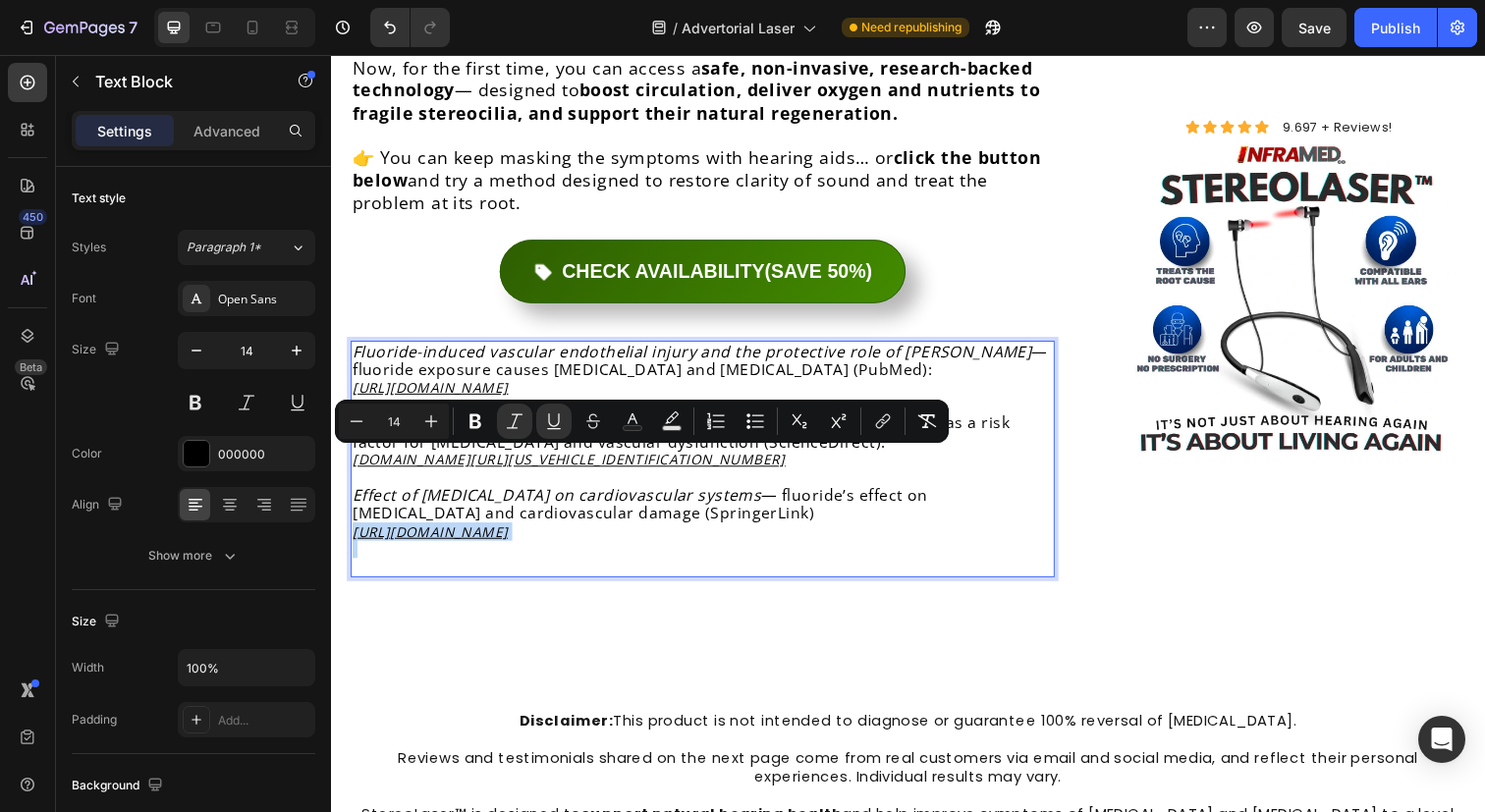
copy u "[URL][DOMAIN_NAME]"
click at [881, 432] on button "link" at bounding box center [882, 421] width 35 height 35
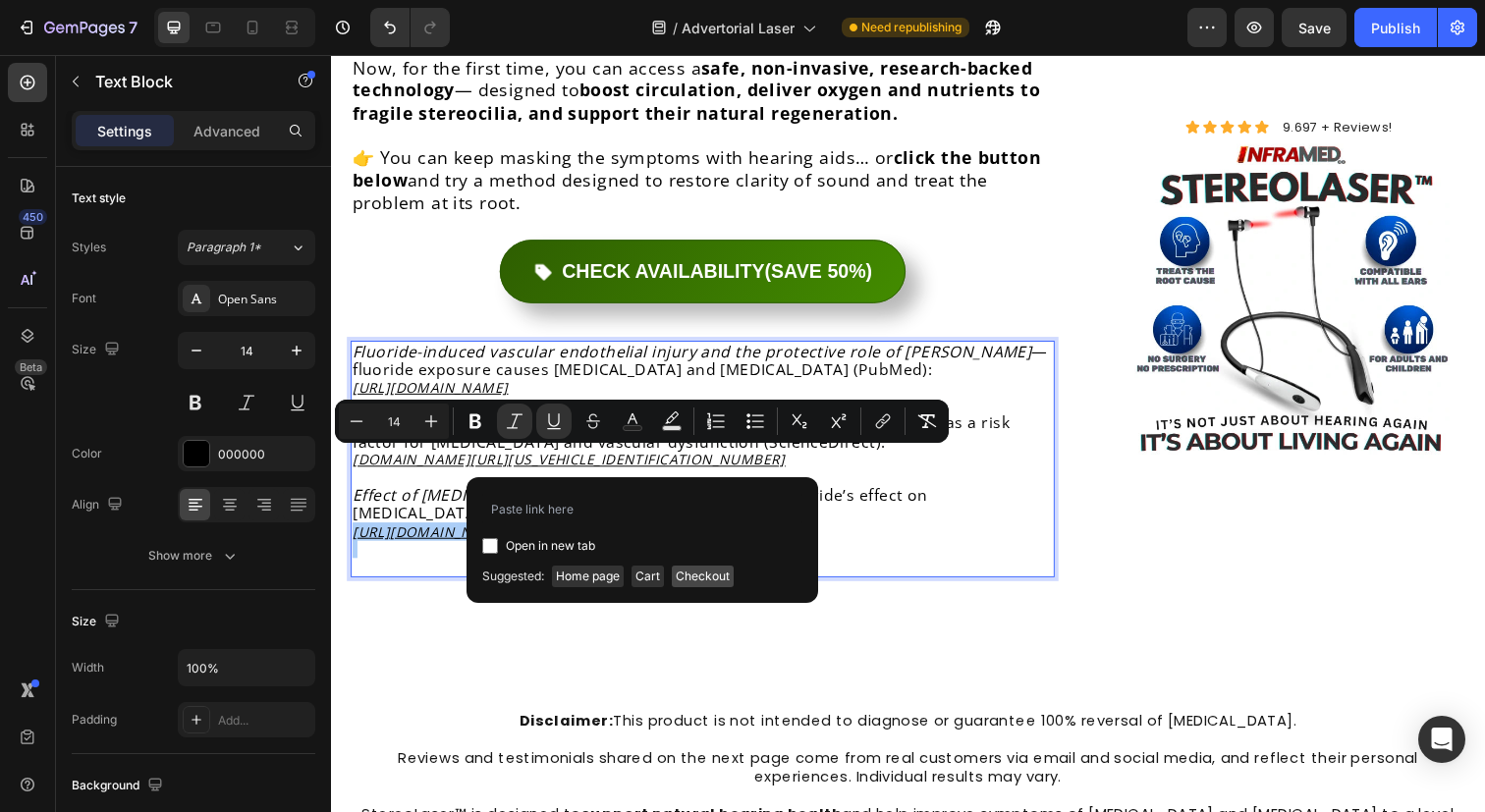
type input "[URL][DOMAIN_NAME]"
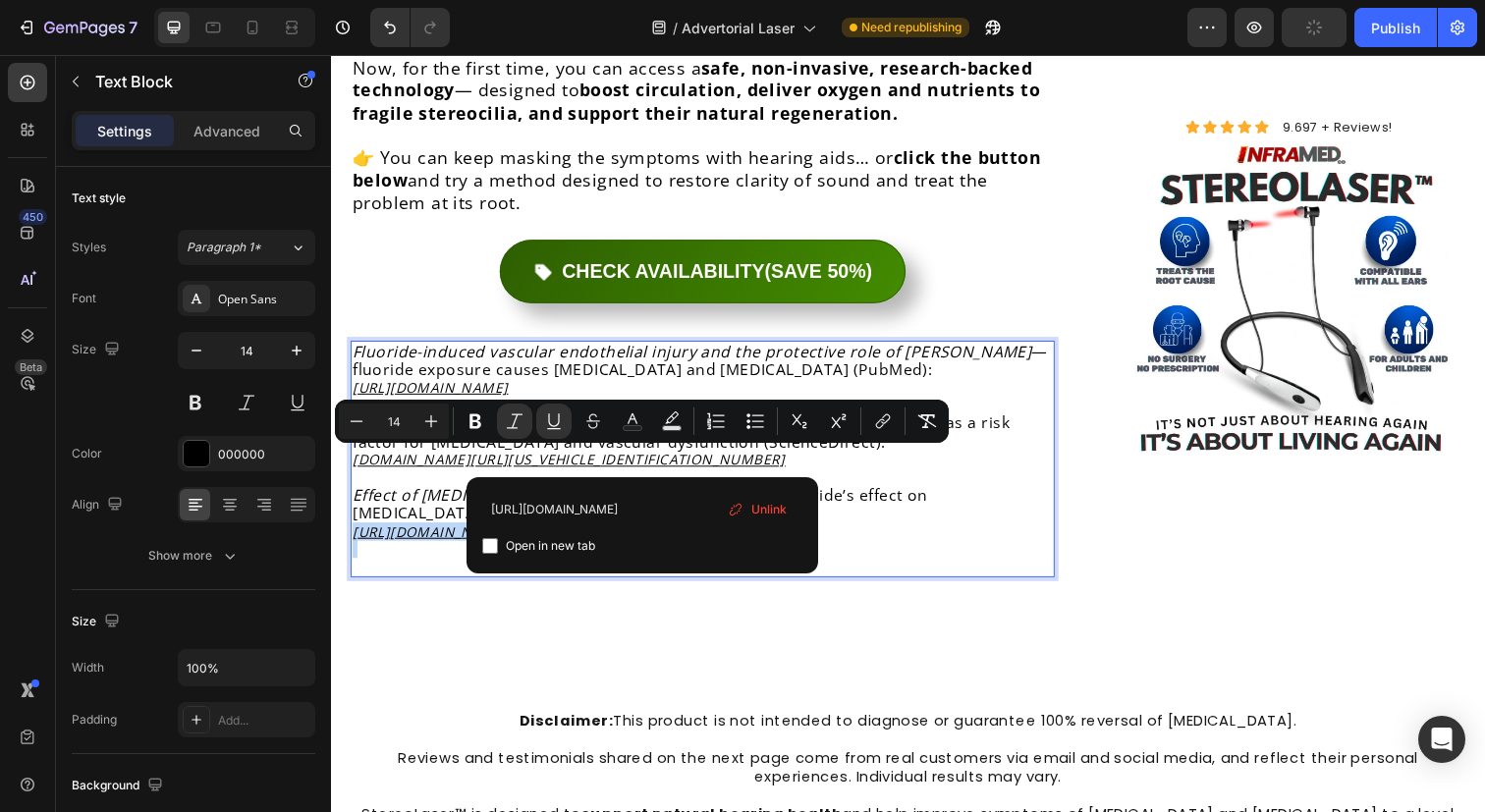
click at [431, 551] on p "Rich Text Editor. Editing area: main" at bounding box center [710, 560] width 715 height 18
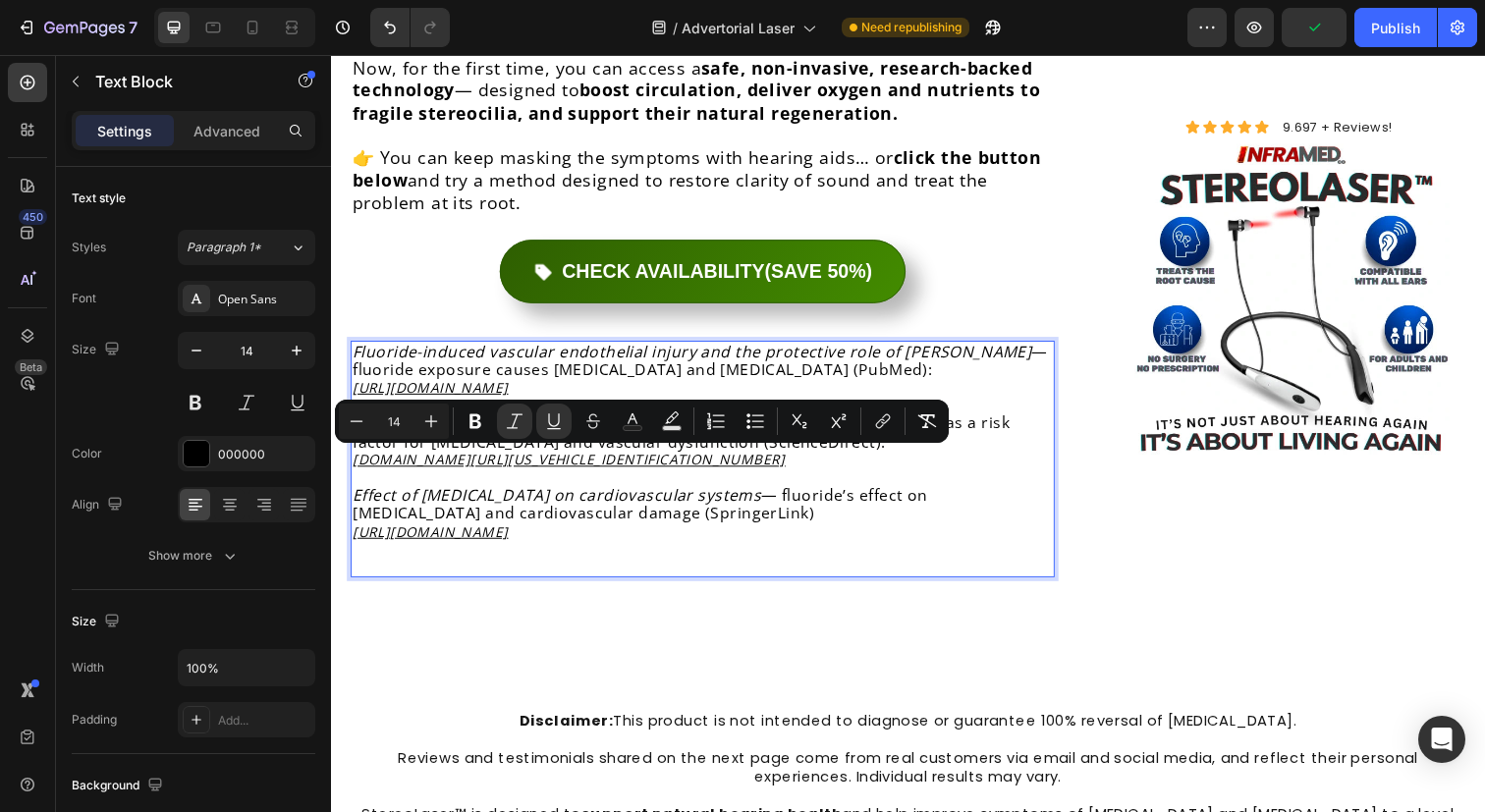
click at [817, 551] on p "Rich Text Editor. Editing area: main" at bounding box center [710, 560] width 715 height 18
click at [819, 551] on p "Rich Text Editor. Editing area: main" at bounding box center [710, 560] width 715 height 18
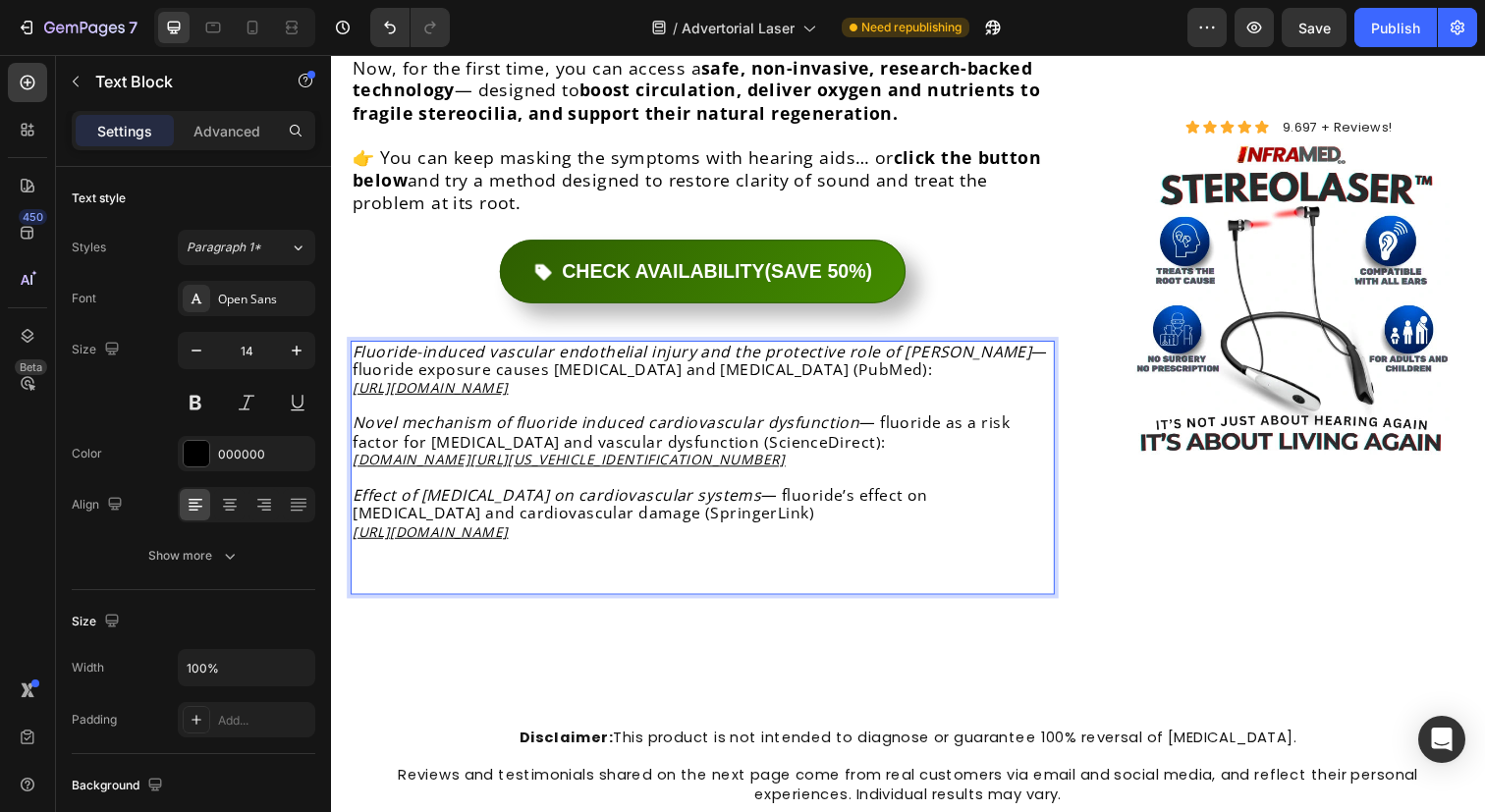
click at [818, 569] on p "Rich Text Editor. Editing area: main" at bounding box center [710, 578] width 715 height 18
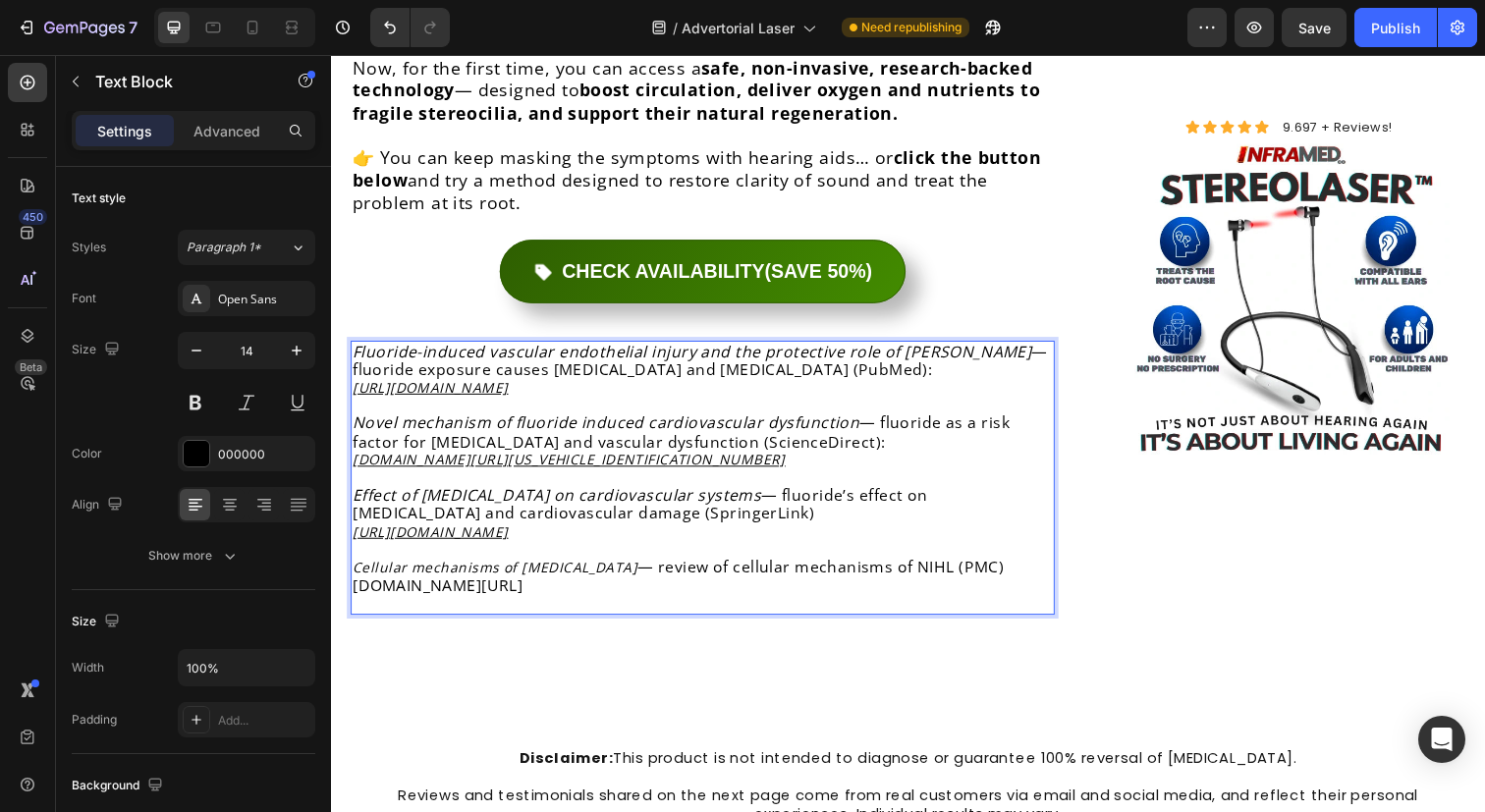
click at [526, 585] on span "[DOMAIN_NAME][URL]" at bounding box center [440, 596] width 174 height 22
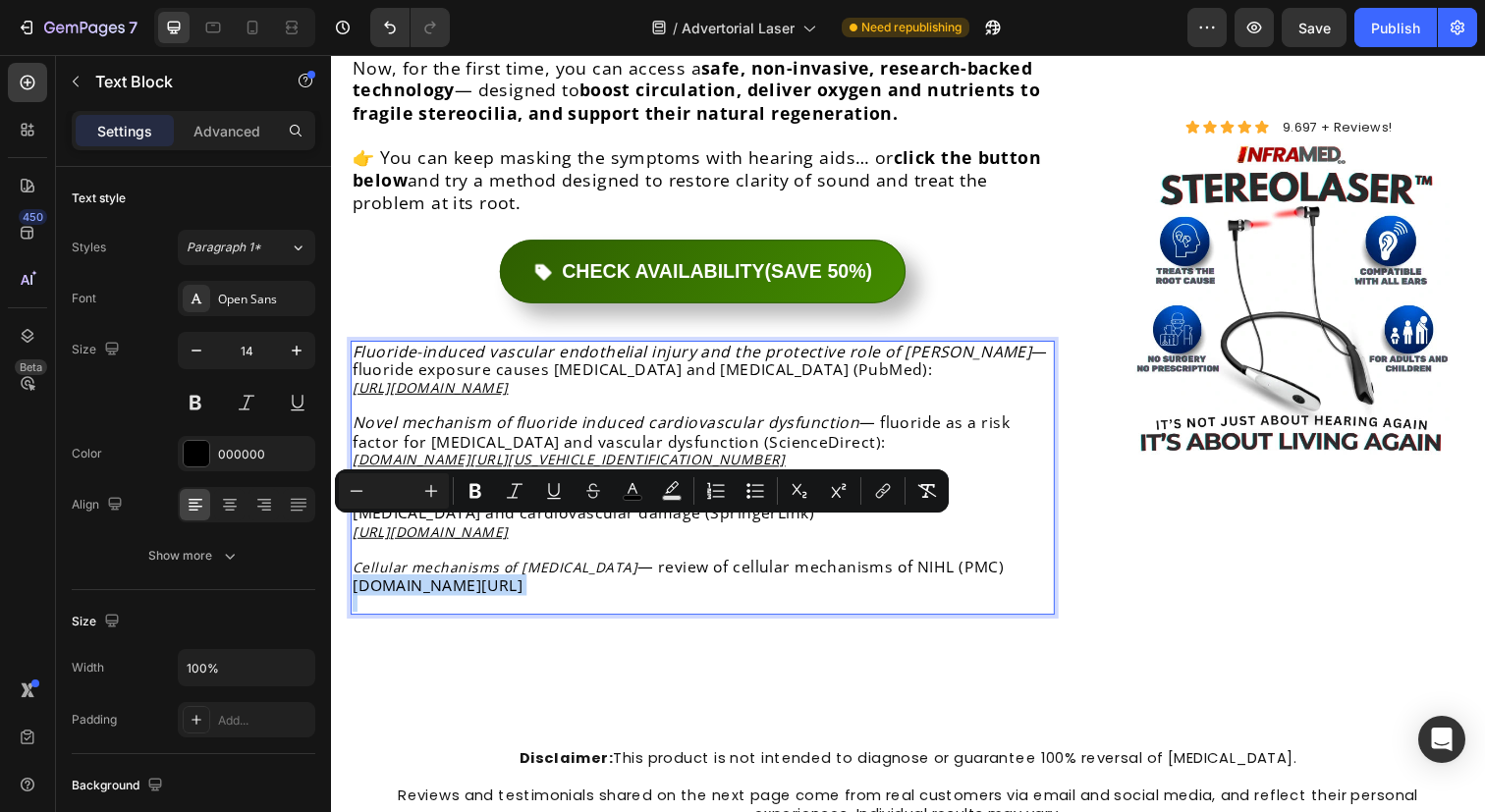
copy span "[DOMAIN_NAME][URL]"
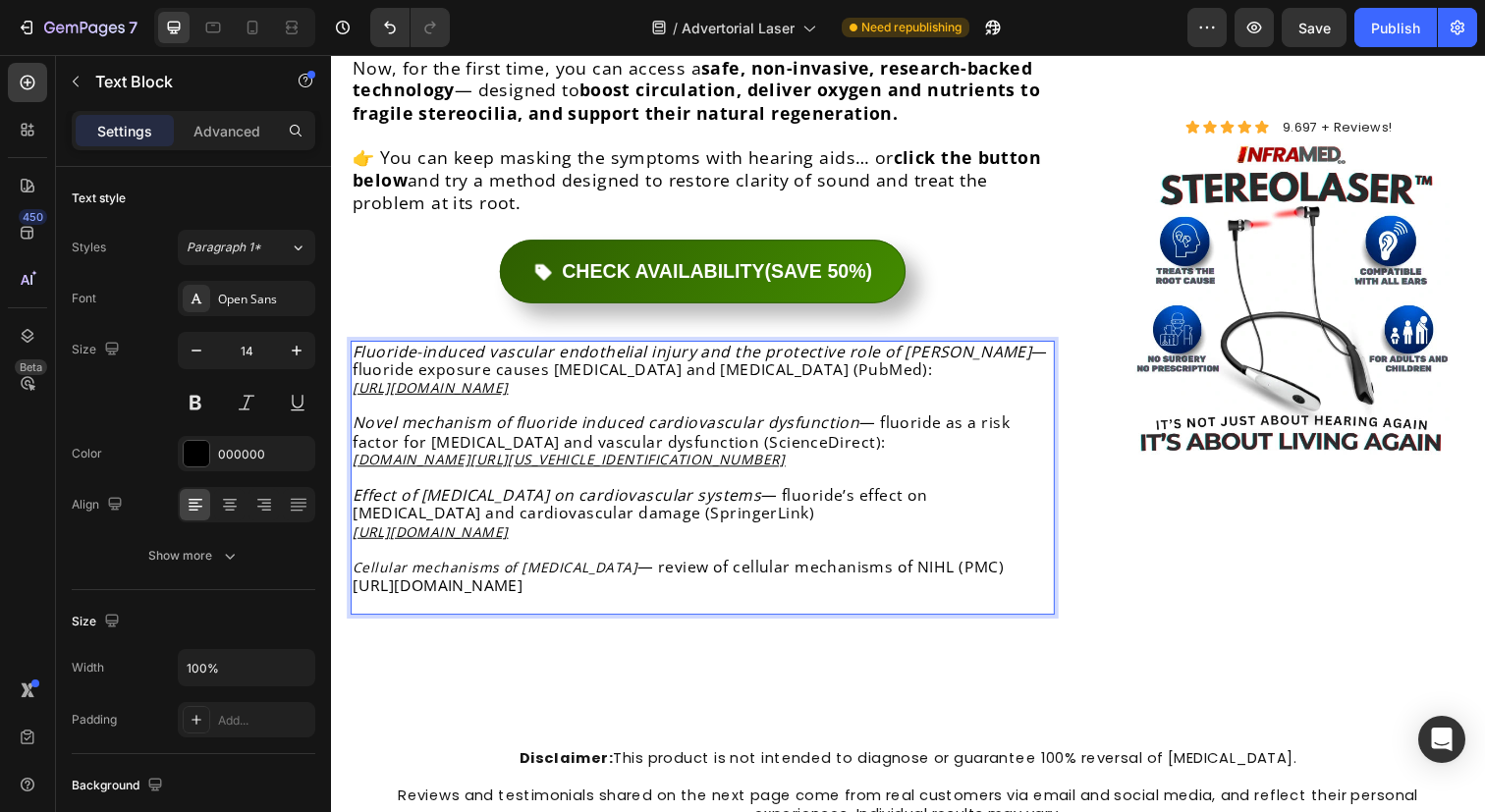
click at [526, 585] on span "[URL][DOMAIN_NAME]" at bounding box center [440, 596] width 174 height 22
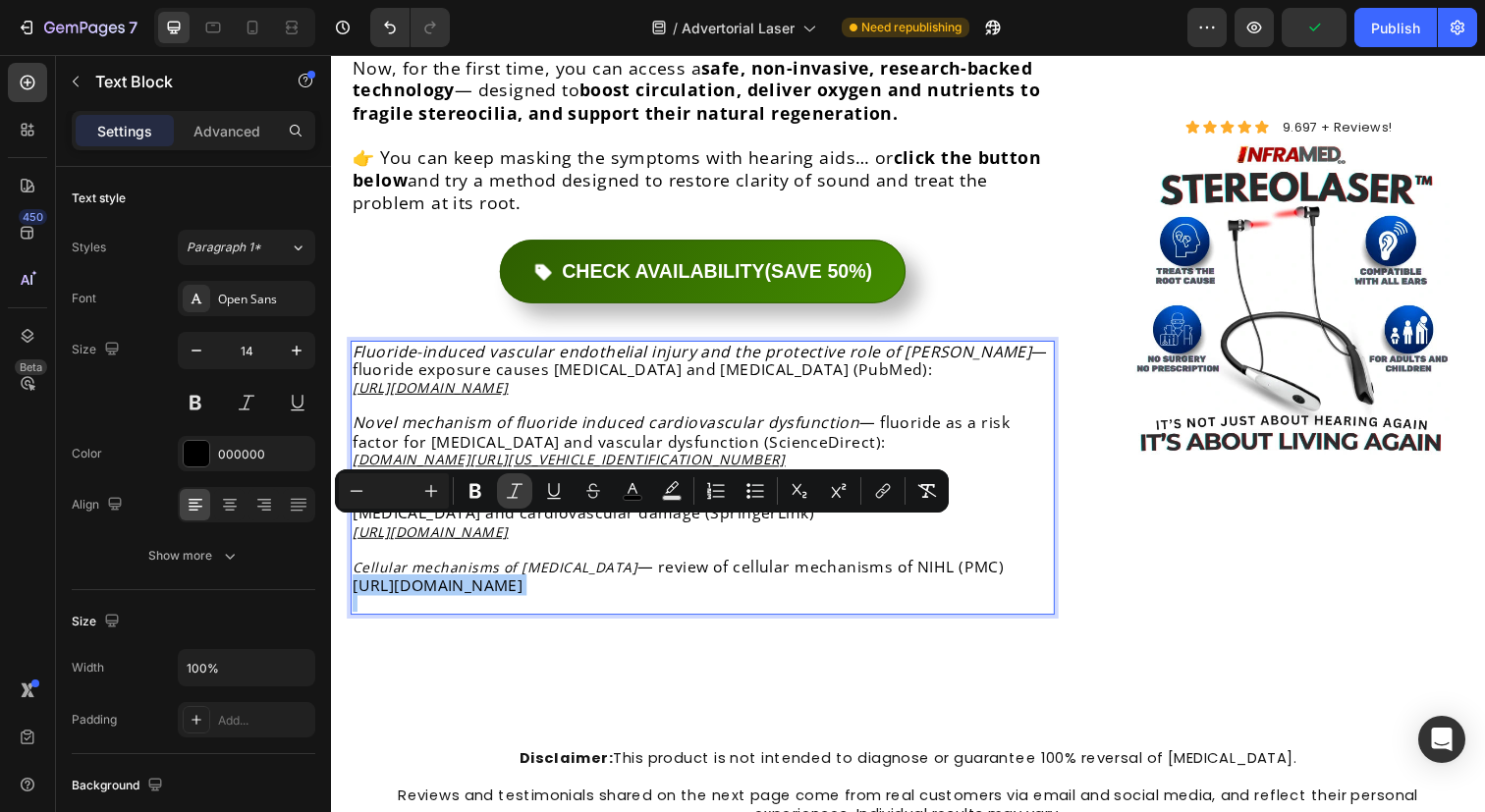
click at [517, 504] on button "Italic" at bounding box center [514, 490] width 35 height 35
click at [526, 585] on icon "[URL][DOMAIN_NAME]" at bounding box center [440, 596] width 174 height 22
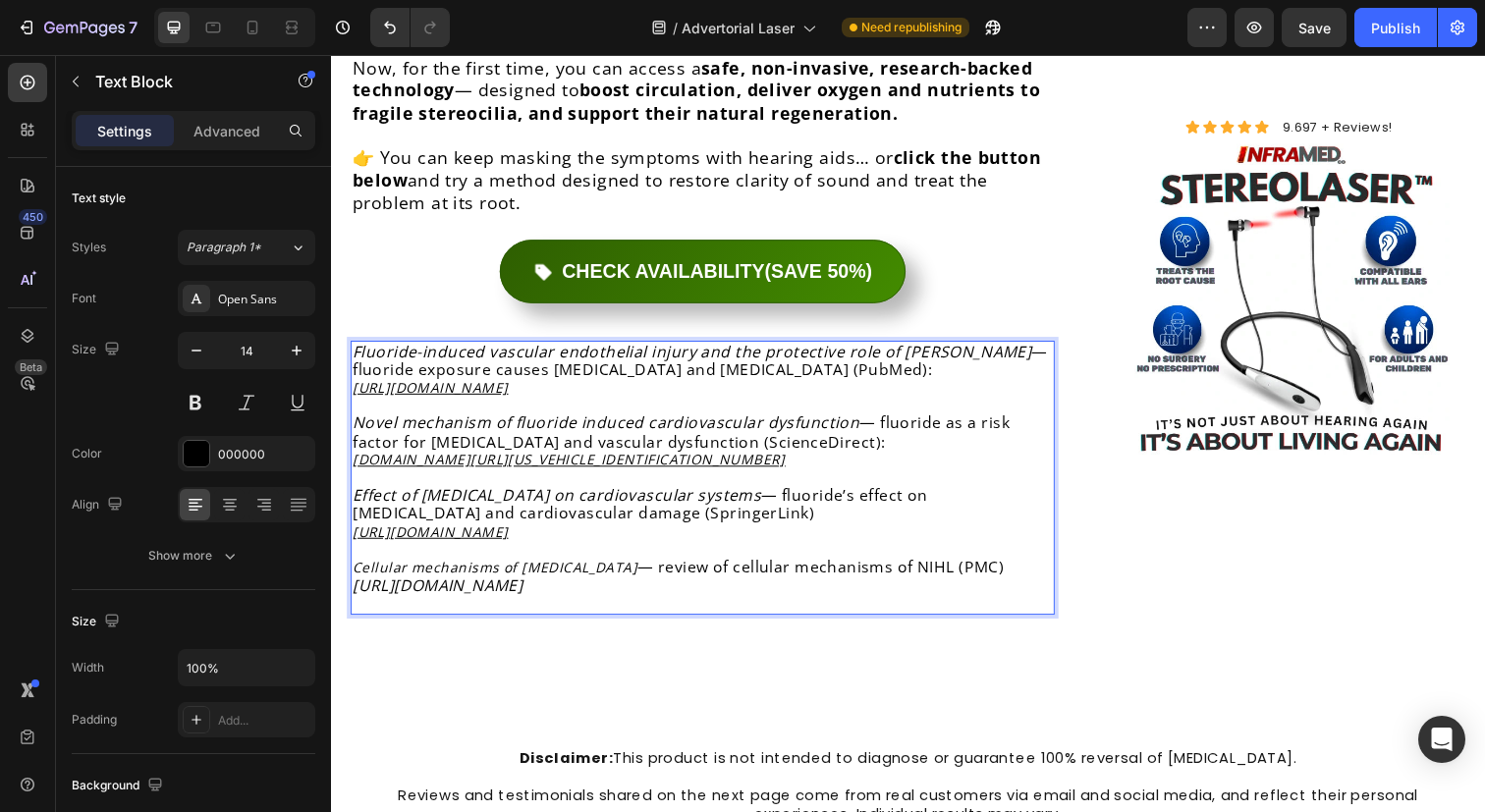
click at [508, 569] on icon "Cellular mechanisms of [MEDICAL_DATA]" at bounding box center [498, 578] width 291 height 19
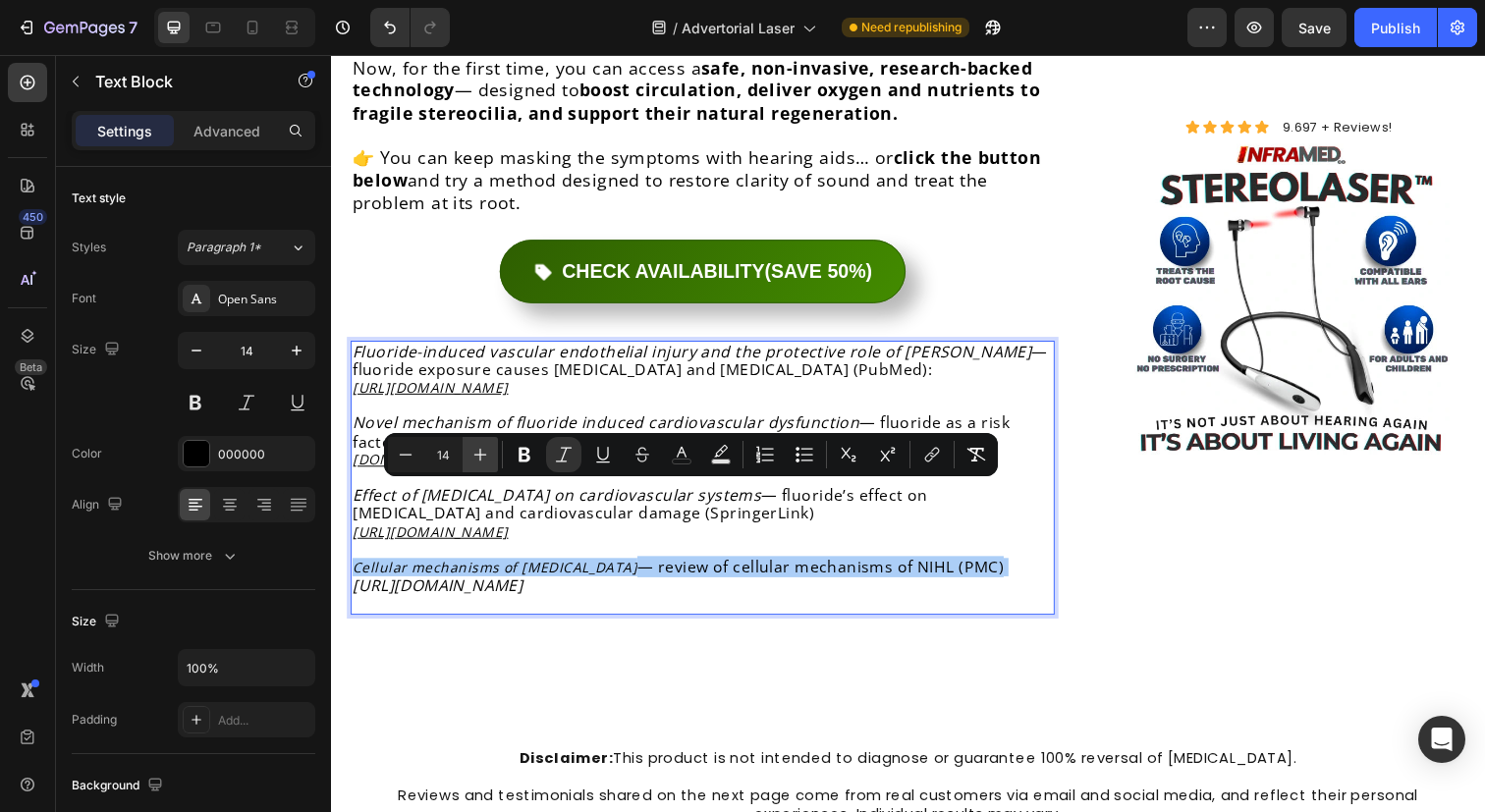
click at [465, 459] on button "Plus" at bounding box center [480, 454] width 35 height 35
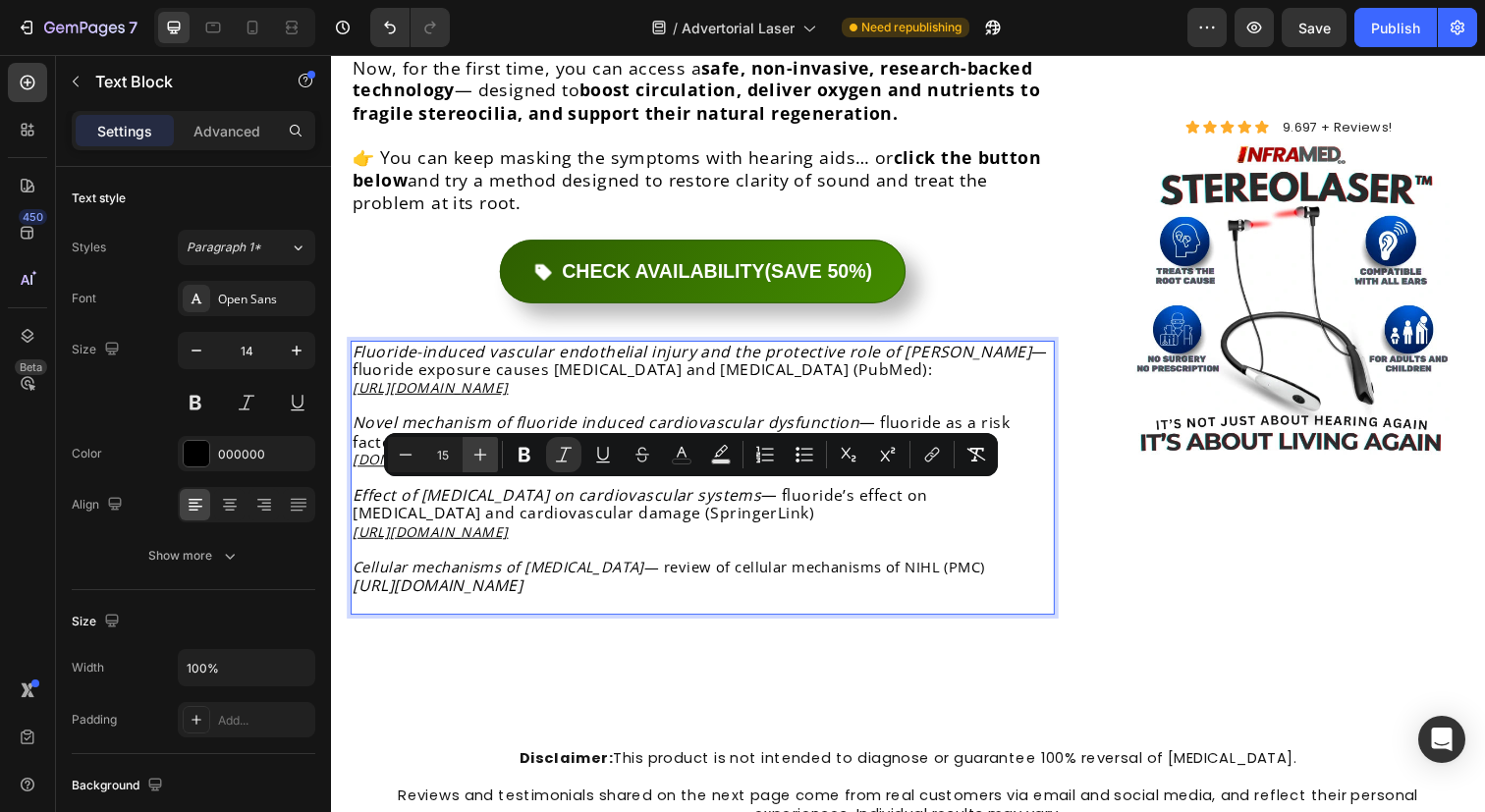
click at [465, 459] on button "Plus" at bounding box center [480, 454] width 35 height 35
type input "16"
click at [505, 585] on icon "[URL][DOMAIN_NAME]" at bounding box center [440, 596] width 174 height 22
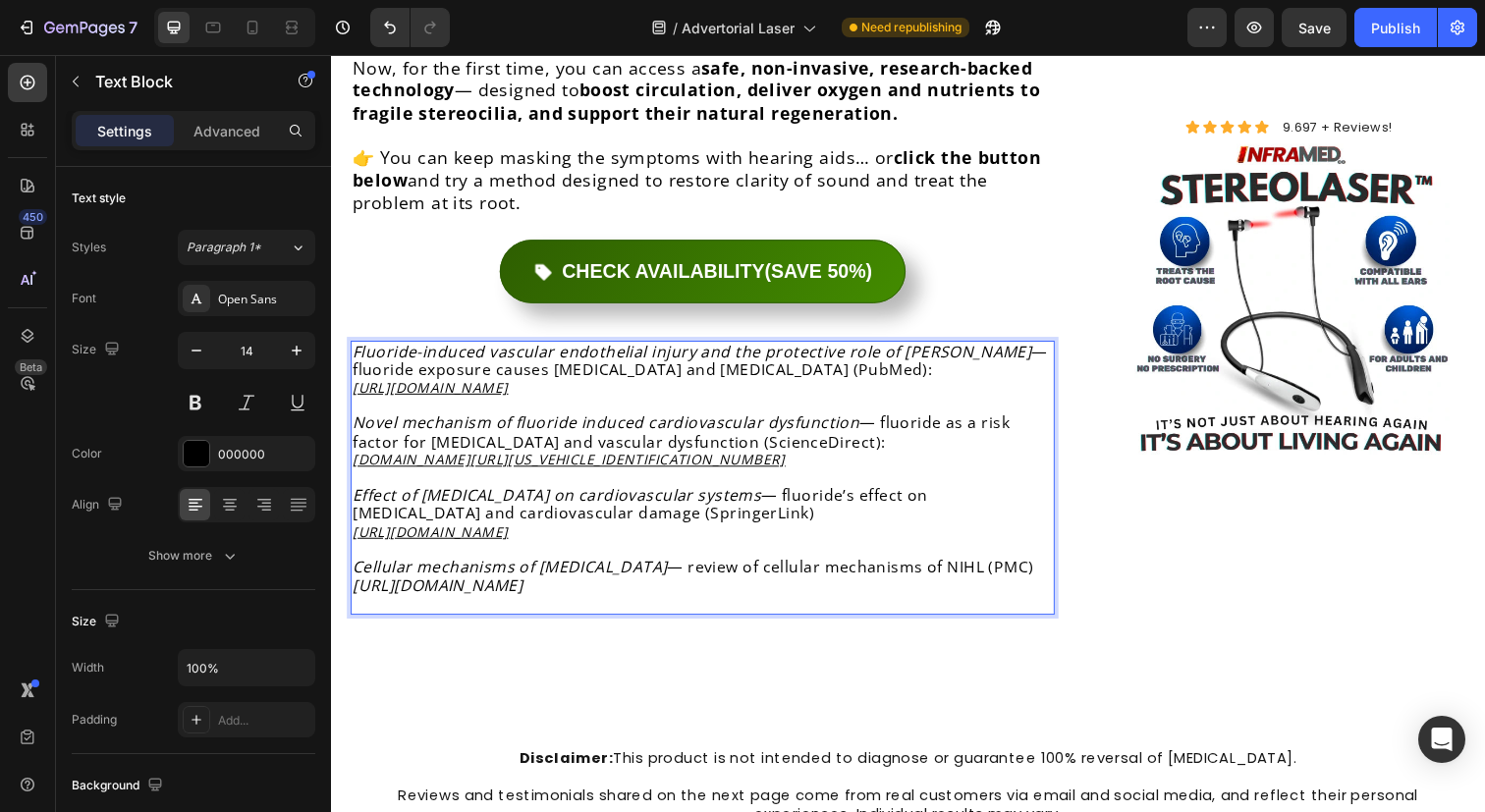
click at [505, 585] on icon "[URL][DOMAIN_NAME]" at bounding box center [440, 596] width 174 height 22
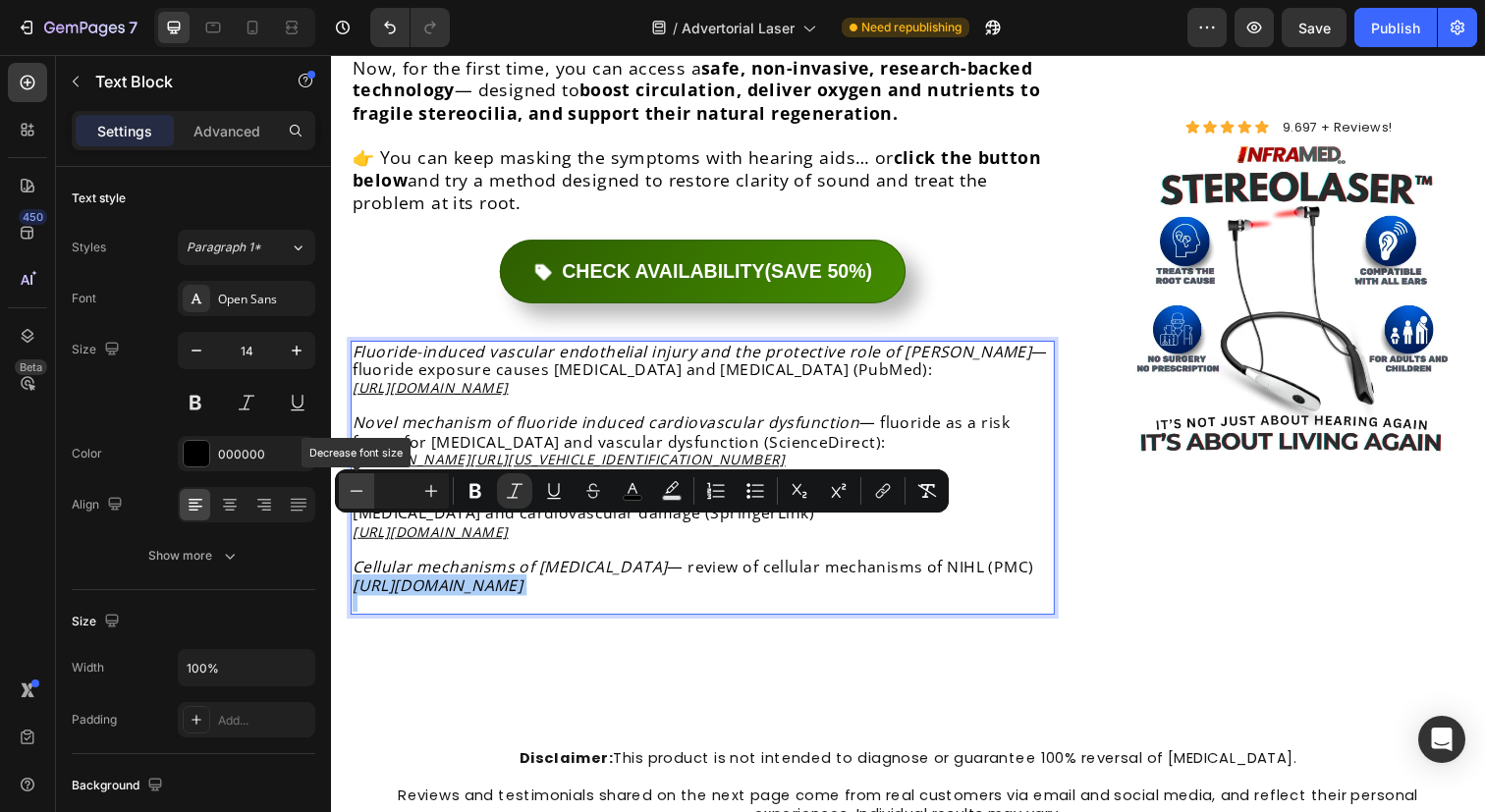
click at [349, 490] on icon "Editor contextual toolbar" at bounding box center [357, 491] width 20 height 20
click at [349, 489] on icon "Editor contextual toolbar" at bounding box center [357, 491] width 20 height 20
click at [410, 482] on input "Editor contextual toolbar" at bounding box center [393, 491] width 39 height 24
type input "14"
click at [444, 586] on icon "[URL][DOMAIN_NAME]" at bounding box center [432, 595] width 159 height 19
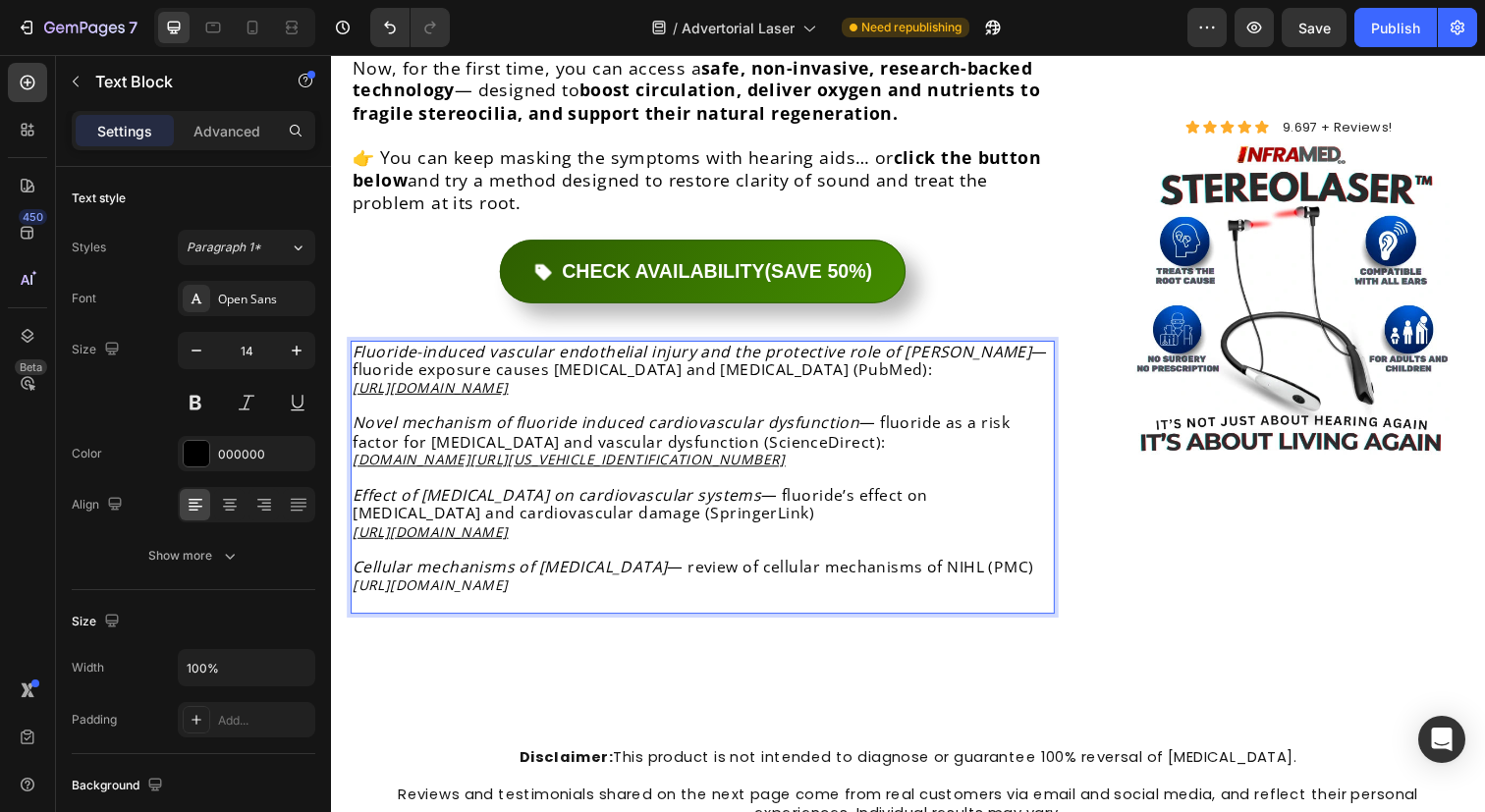
click at [512, 586] on icon "[URL][DOMAIN_NAME]" at bounding box center [432, 595] width 159 height 19
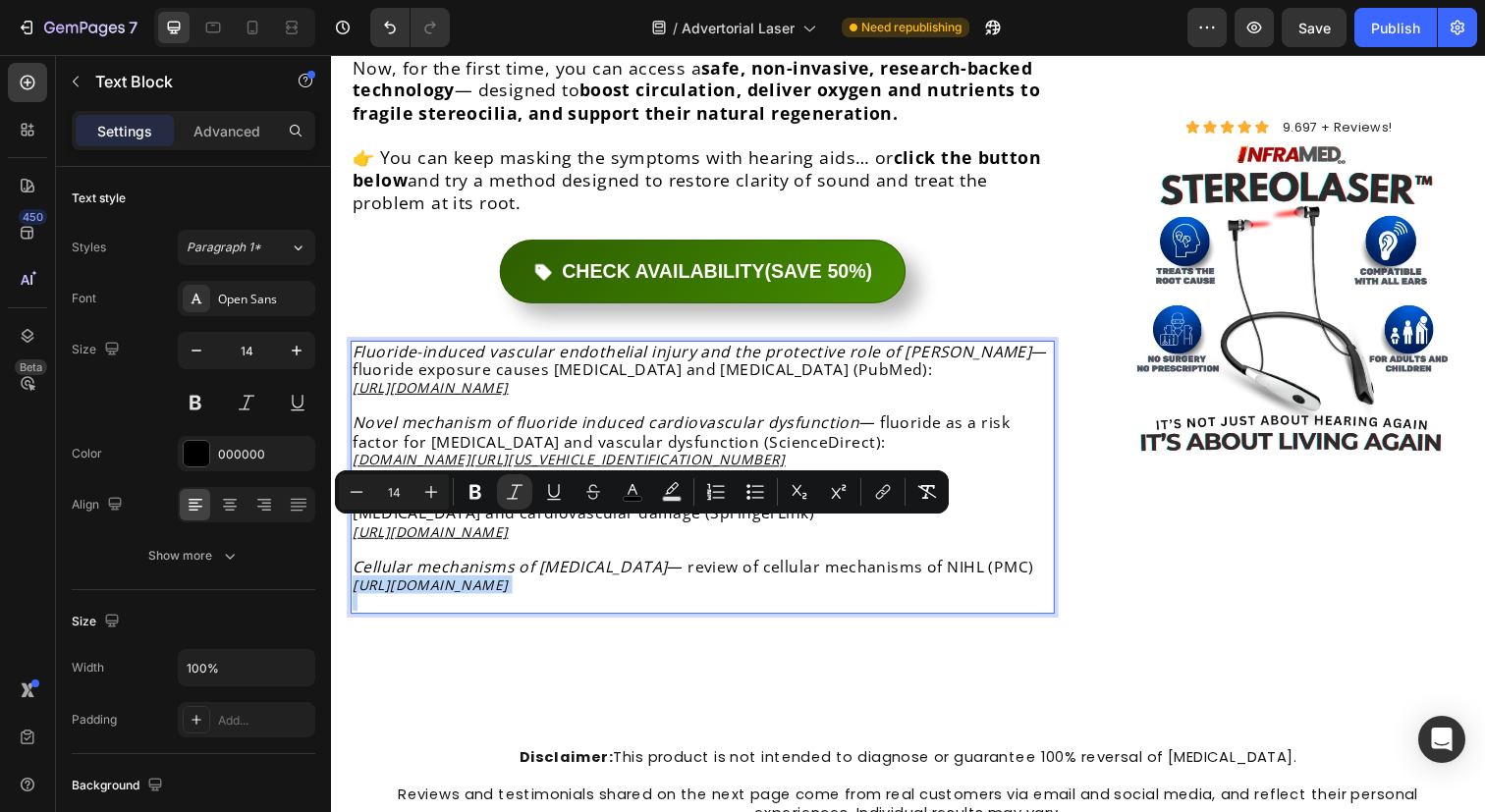
copy icon "[URL][DOMAIN_NAME]"
click at [877, 486] on icon "Editor contextual toolbar" at bounding box center [883, 492] width 20 height 20
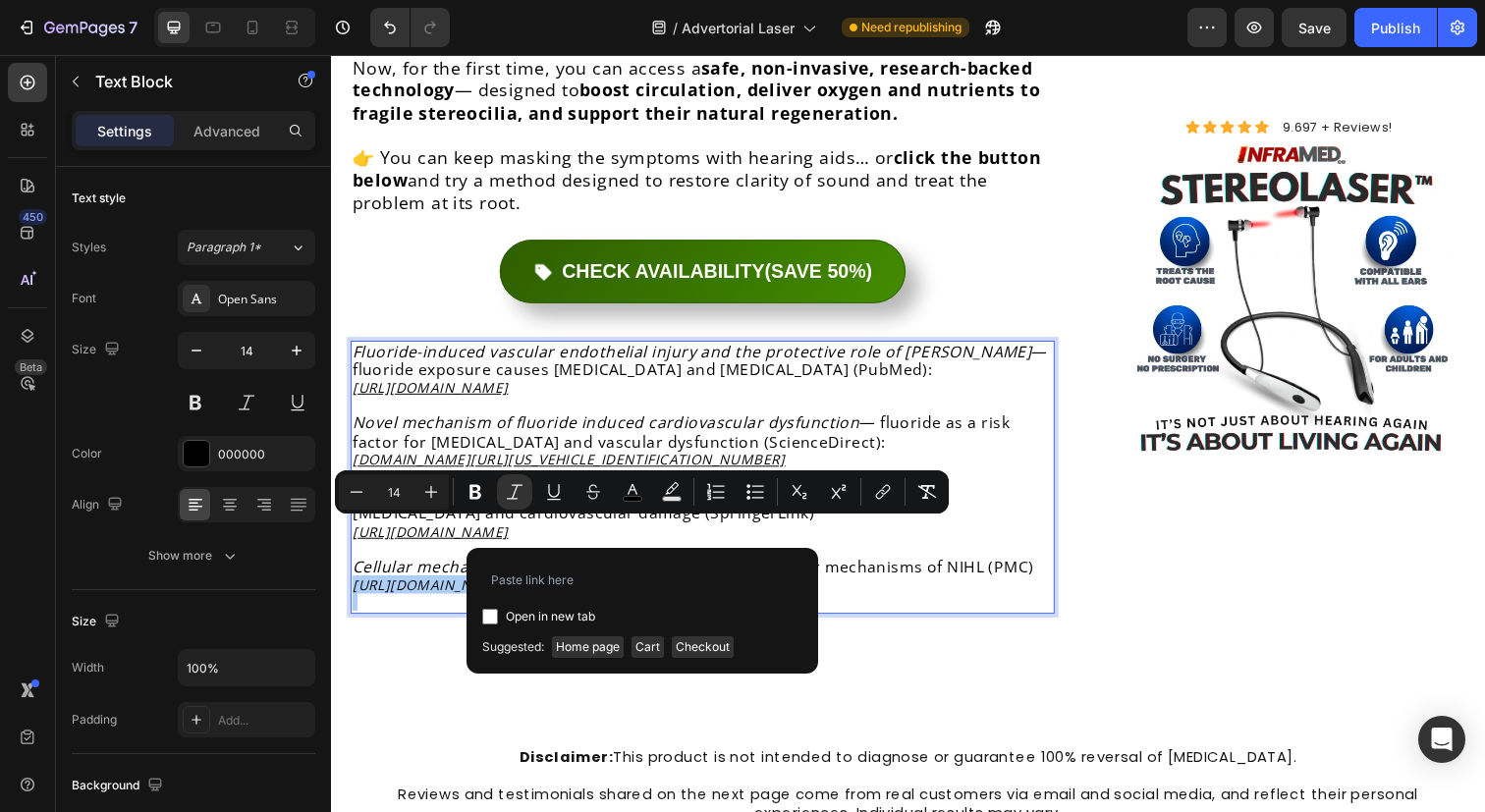
type input "[URL][DOMAIN_NAME]"
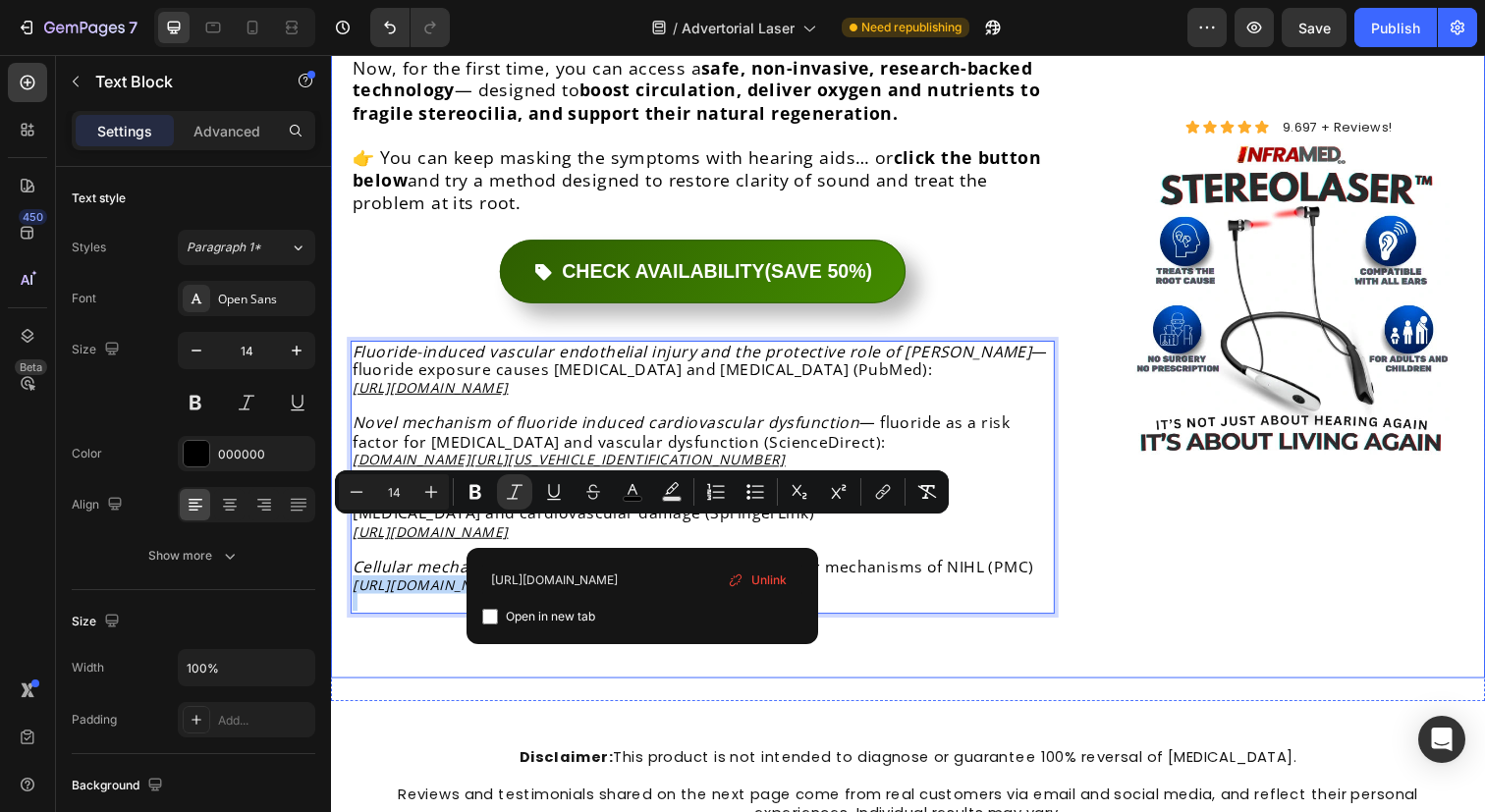
click at [433, 605] on p "Rich Text Editor. Editing area: main" at bounding box center [710, 614] width 715 height 18
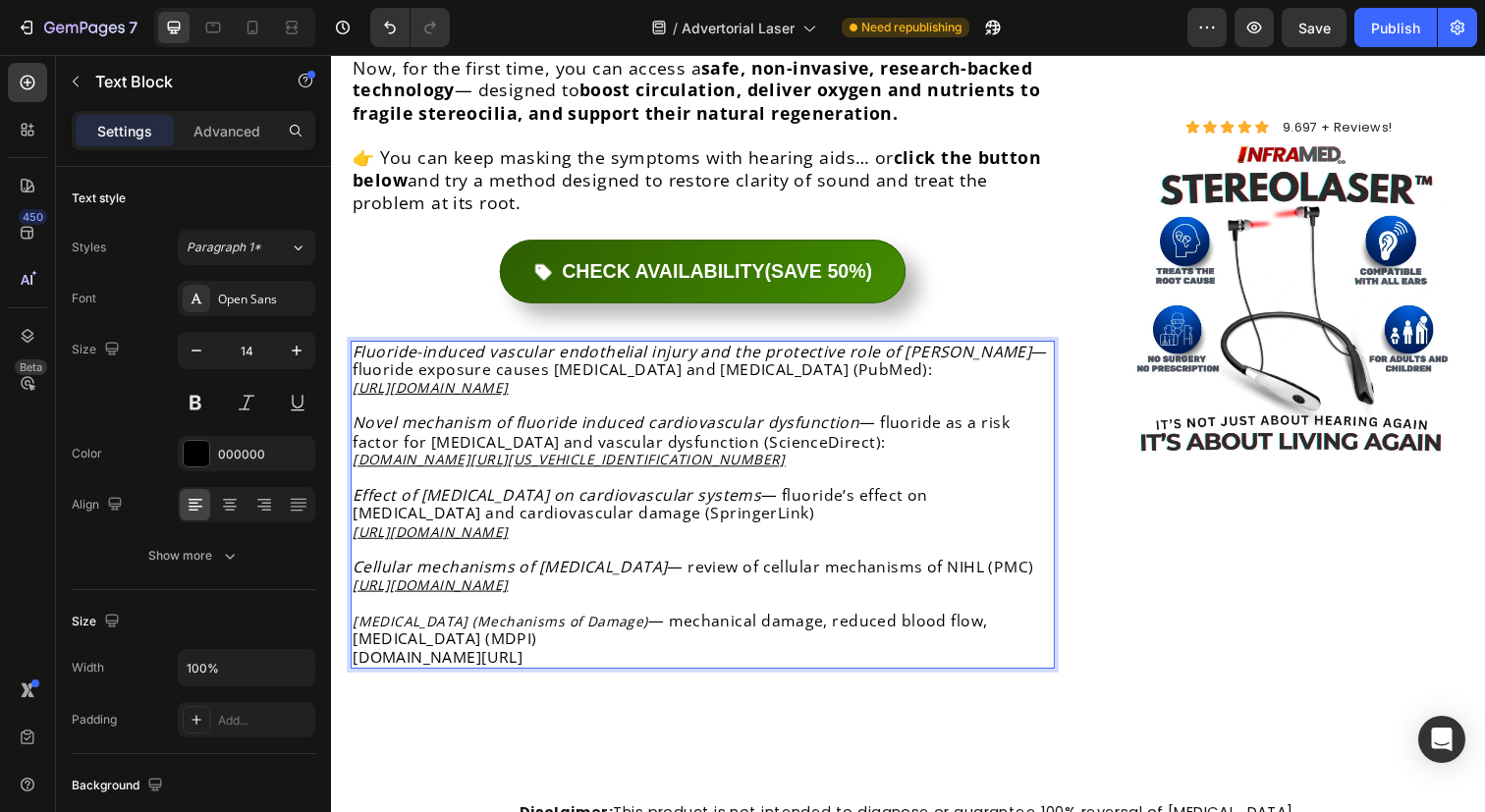
click at [589, 624] on p "[MEDICAL_DATA] (Mechanisms of Damage) — mechanical damage, reduced blood flow, …" at bounding box center [710, 652] width 715 height 57
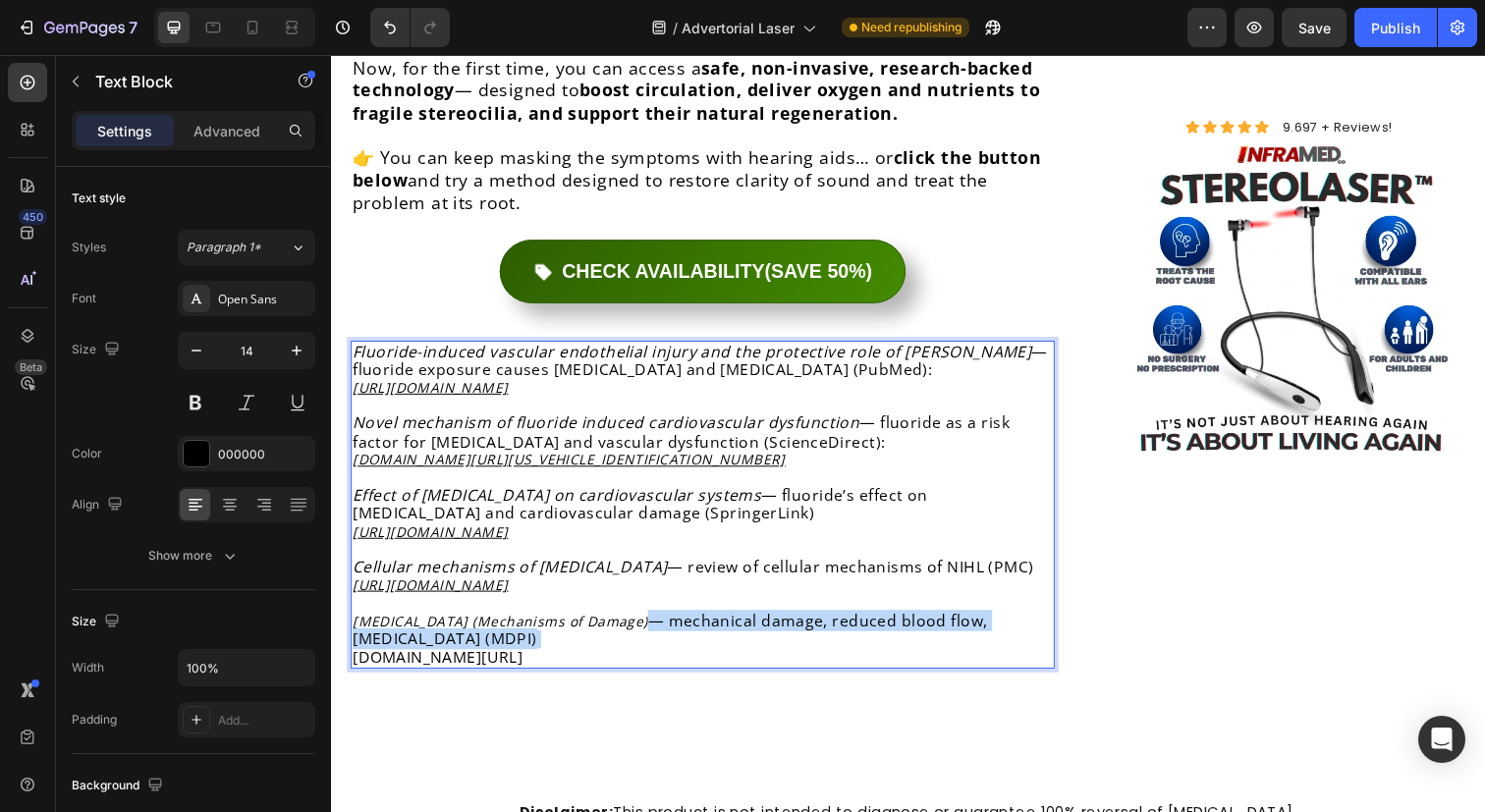
click at [589, 624] on p "[MEDICAL_DATA] (Mechanisms of Damage) — mechanical damage, reduced blood flow, …" at bounding box center [710, 652] width 715 height 57
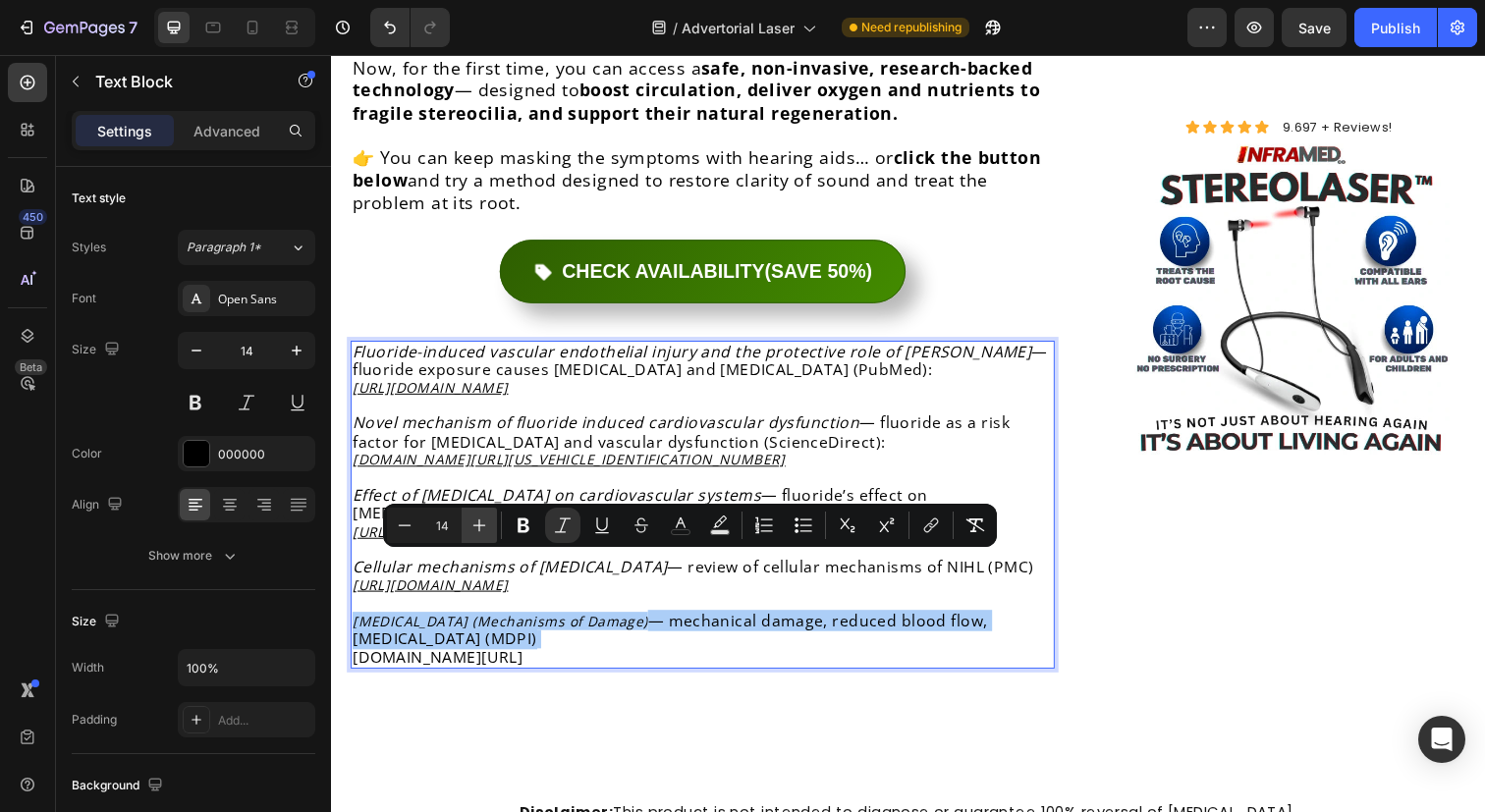
click at [490, 528] on button "Plus" at bounding box center [479, 525] width 35 height 35
type input "16"
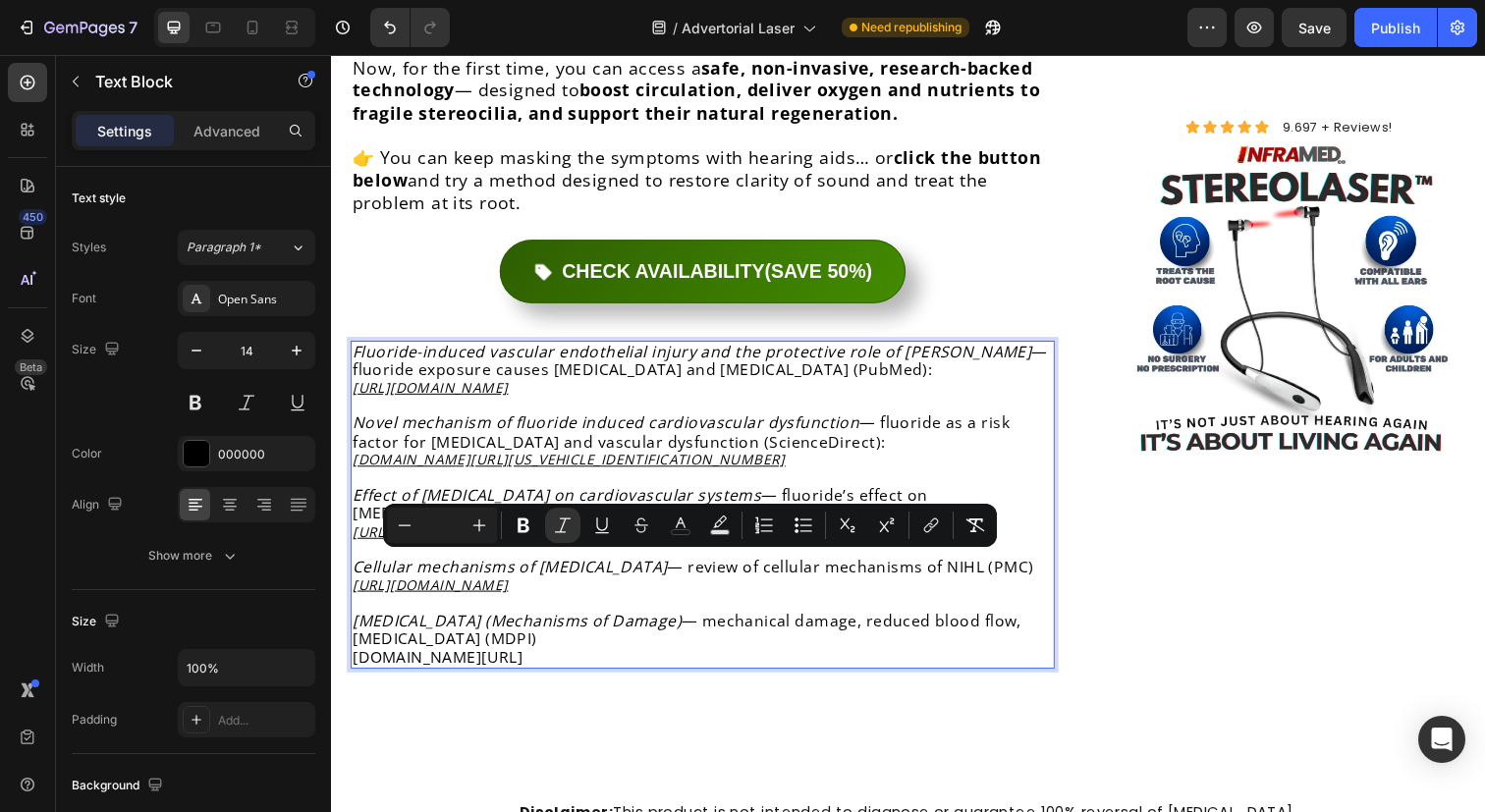
click at [526, 659] on span "[DOMAIN_NAME][URL]" at bounding box center [440, 670] width 174 height 22
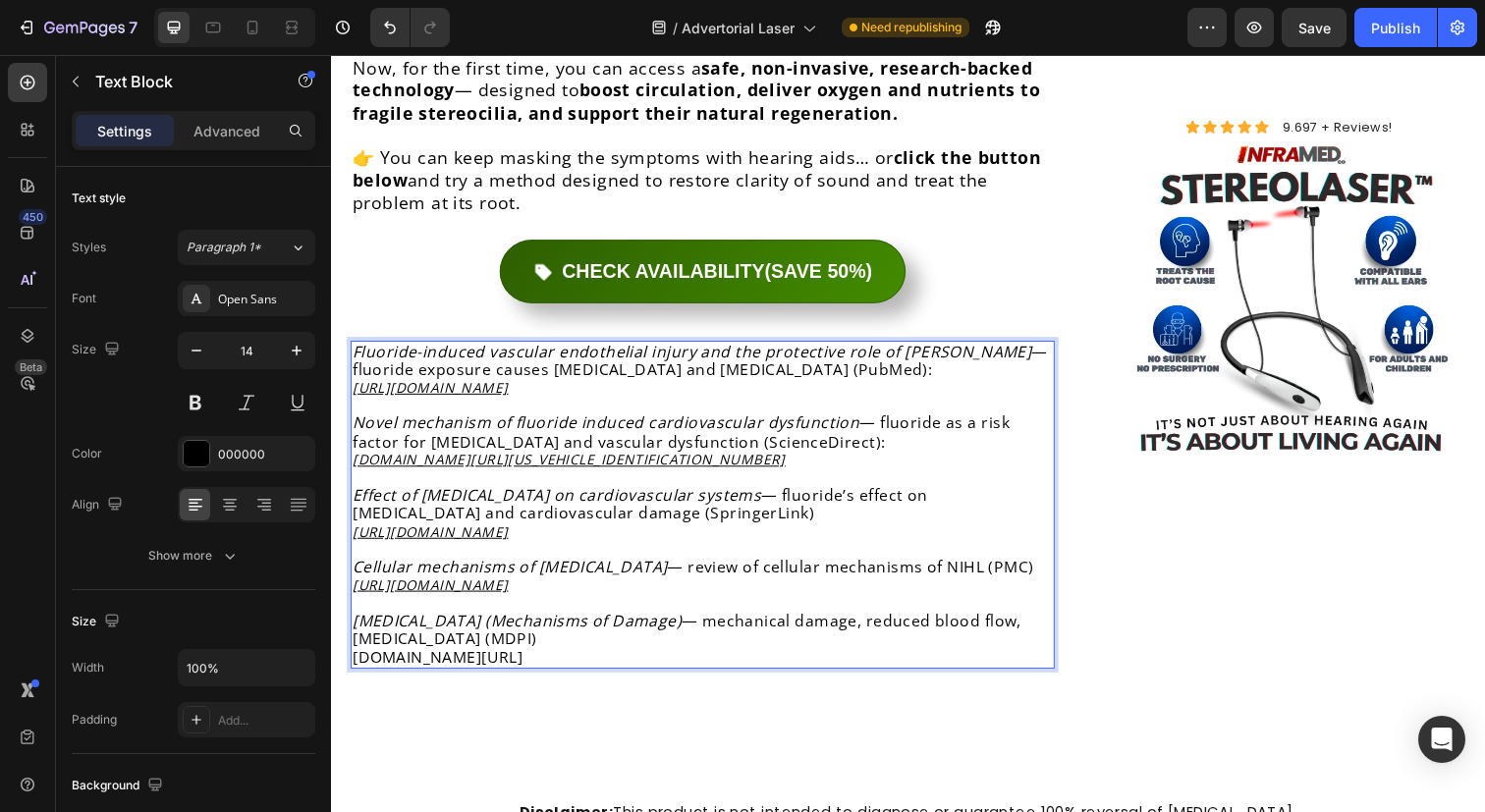
click at [526, 659] on span "[DOMAIN_NAME][URL]" at bounding box center [440, 670] width 174 height 22
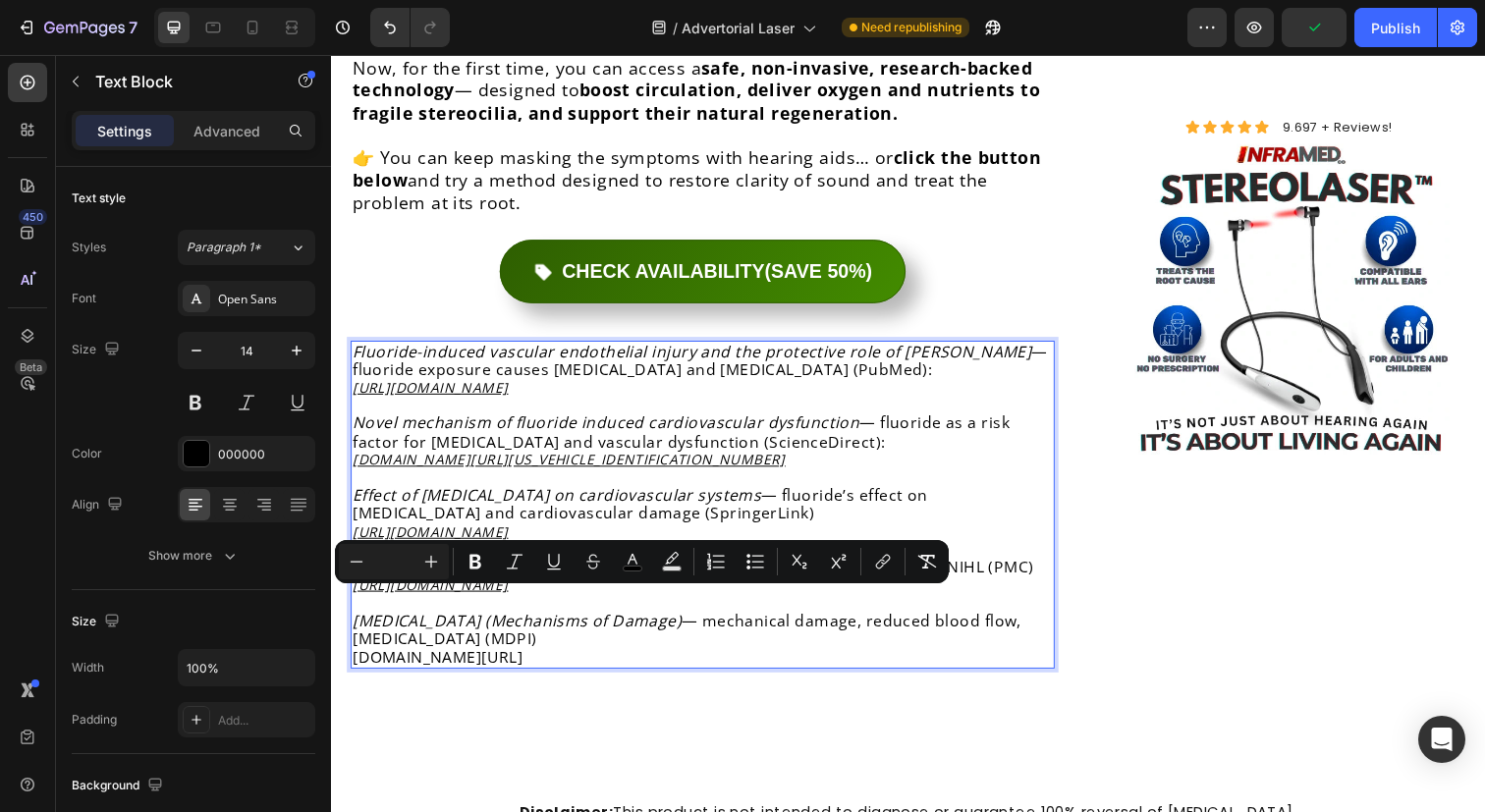
click at [397, 568] on input "Editor contextual toolbar" at bounding box center [393, 562] width 39 height 24
type input "14"
click at [512, 660] on span "[DOMAIN_NAME][URL]" at bounding box center [432, 669] width 159 height 19
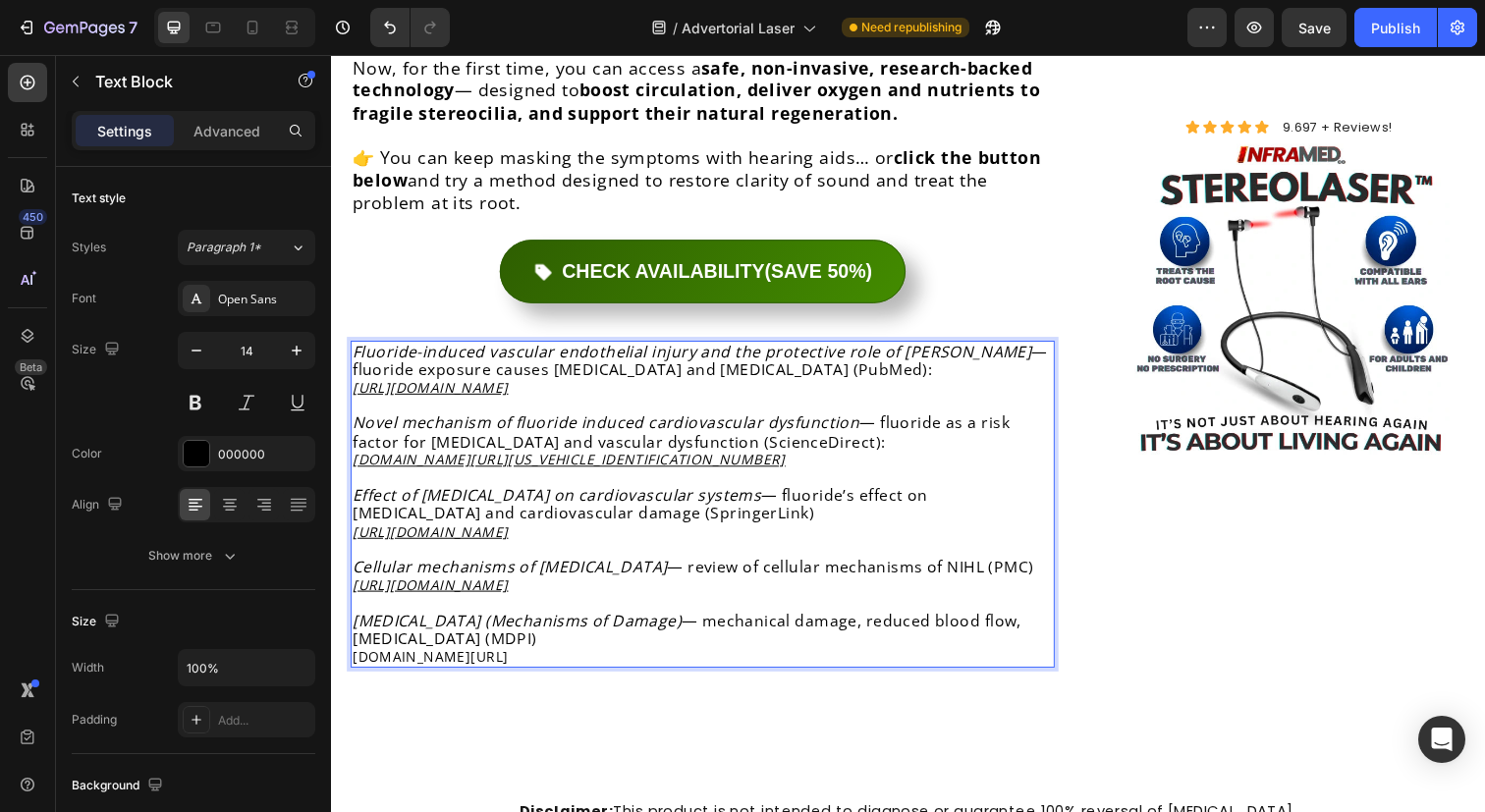
click at [512, 660] on span "[DOMAIN_NAME][URL]" at bounding box center [432, 669] width 159 height 19
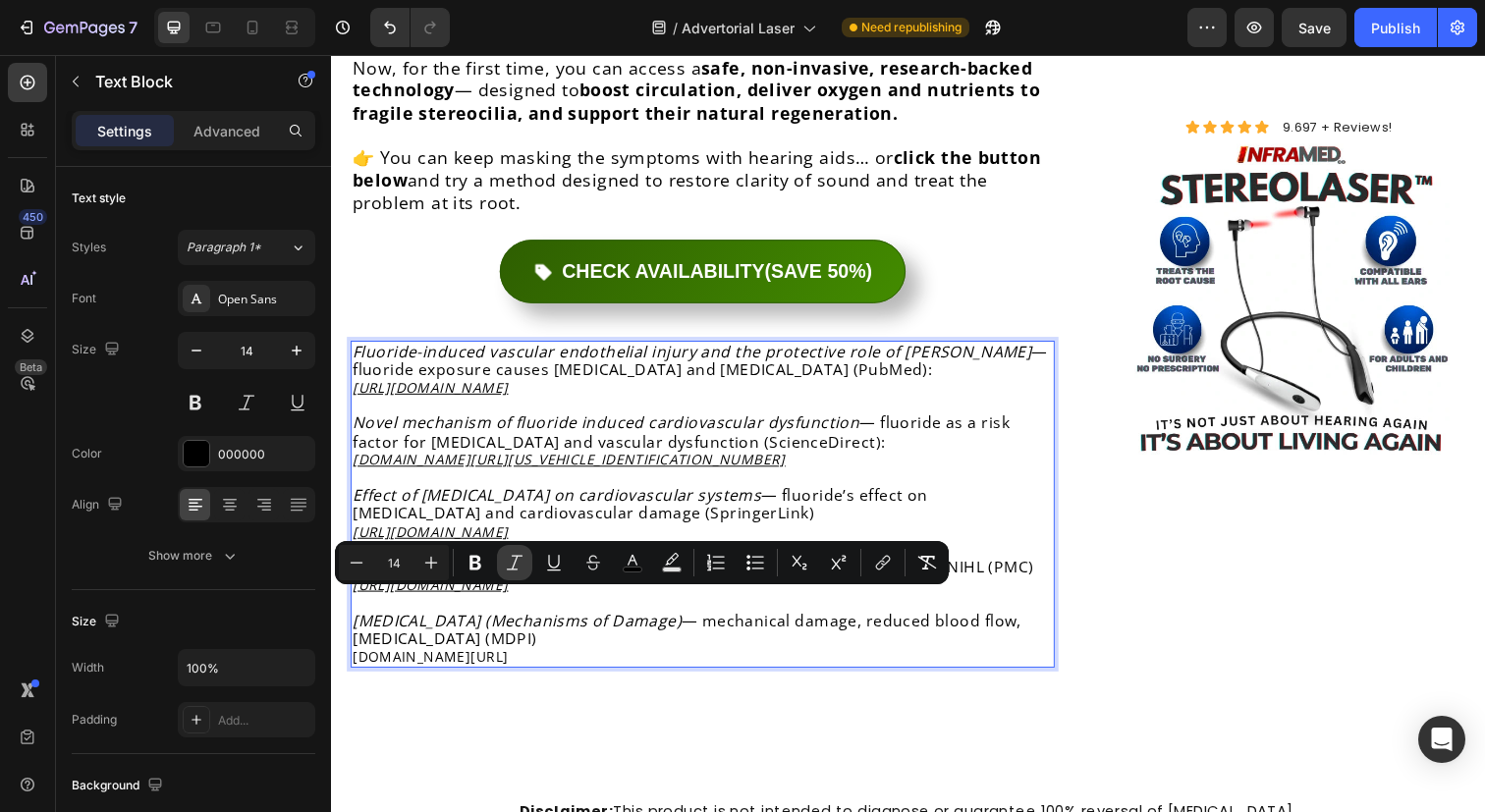
click at [505, 554] on icon "Editor contextual toolbar" at bounding box center [515, 563] width 20 height 20
copy br "Rich Text Editor. Editing area: main"
click at [896, 567] on button "link" at bounding box center [882, 562] width 35 height 35
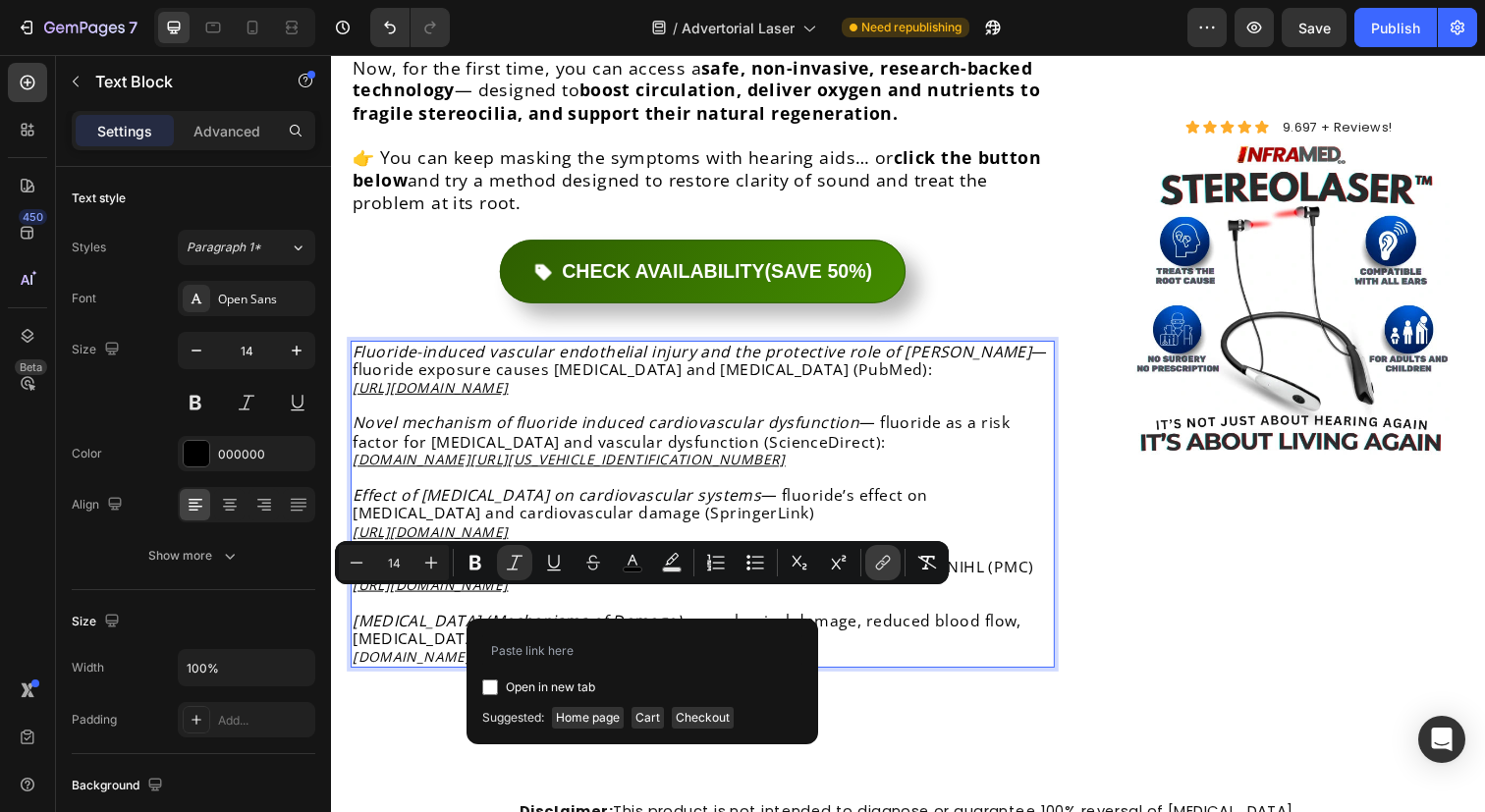
type input "[DOMAIN_NAME][URL]"
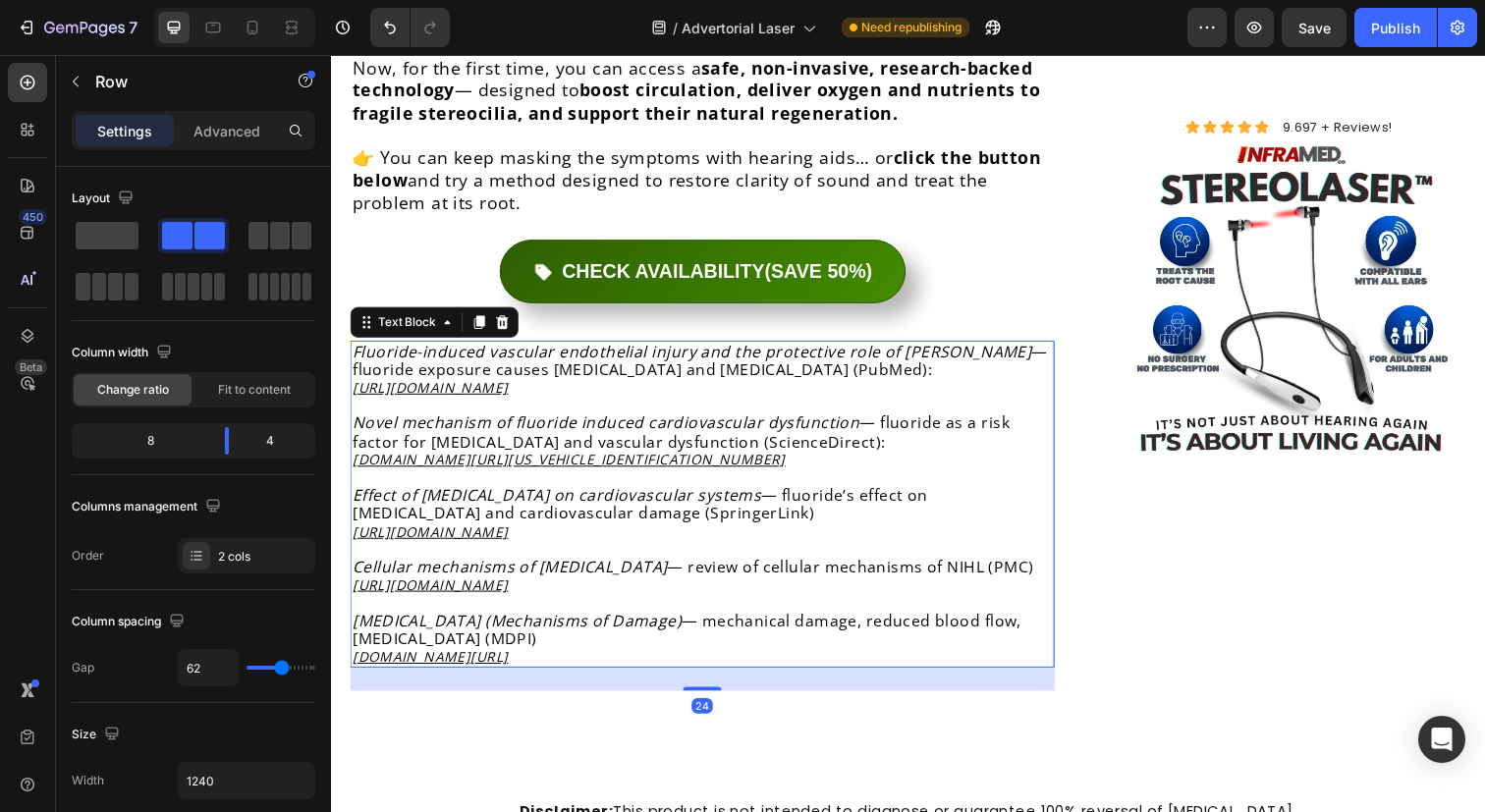
click at [633, 624] on p "[MEDICAL_DATA] (Mechanisms of Damage) — mechanical damage, reduced blood flow, …" at bounding box center [710, 652] width 715 height 56
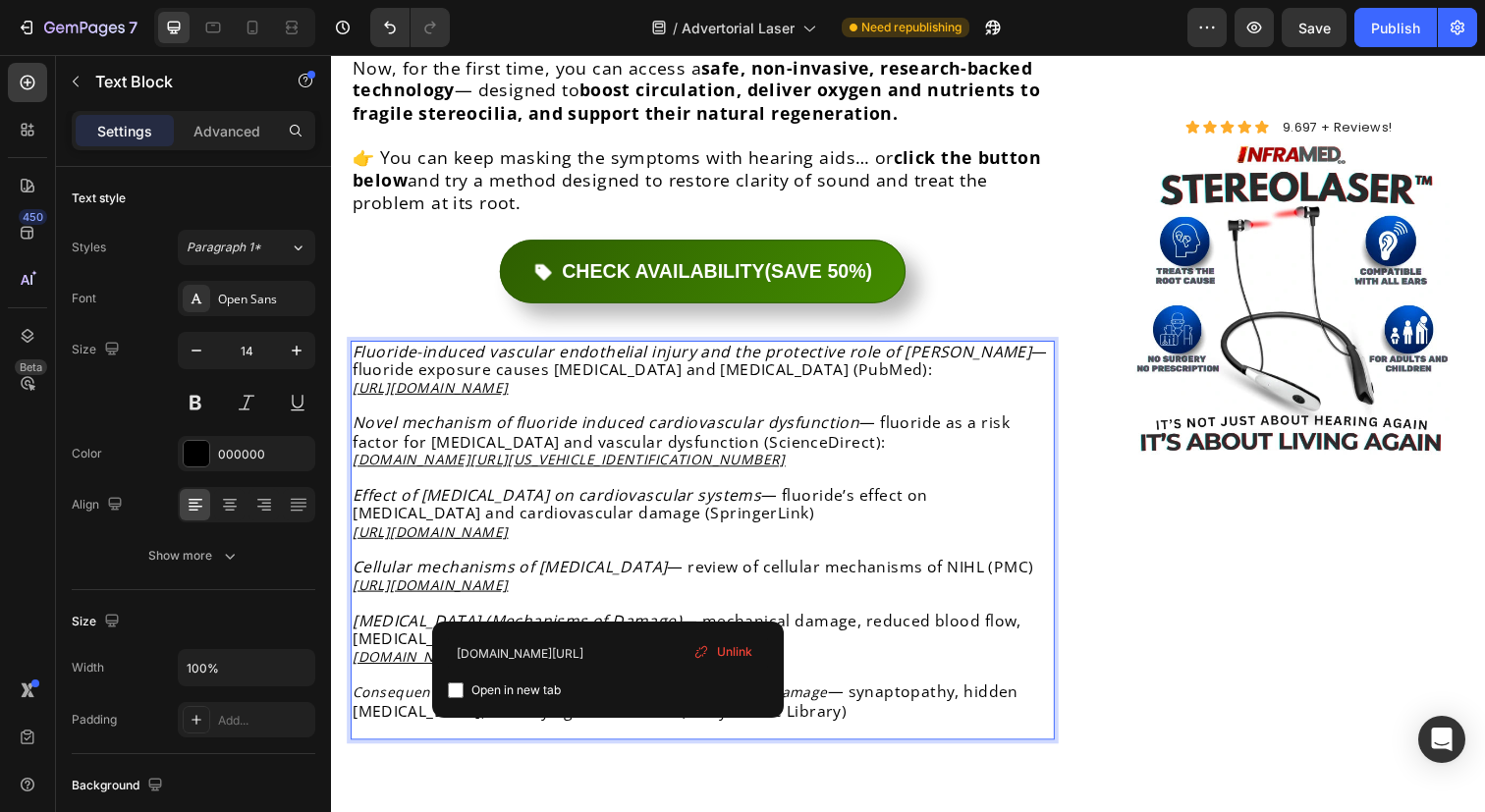
click at [385, 696] on icon "Consequences and Mechanisms of Noise-Induced Cochlear Damage" at bounding box center [595, 705] width 485 height 19
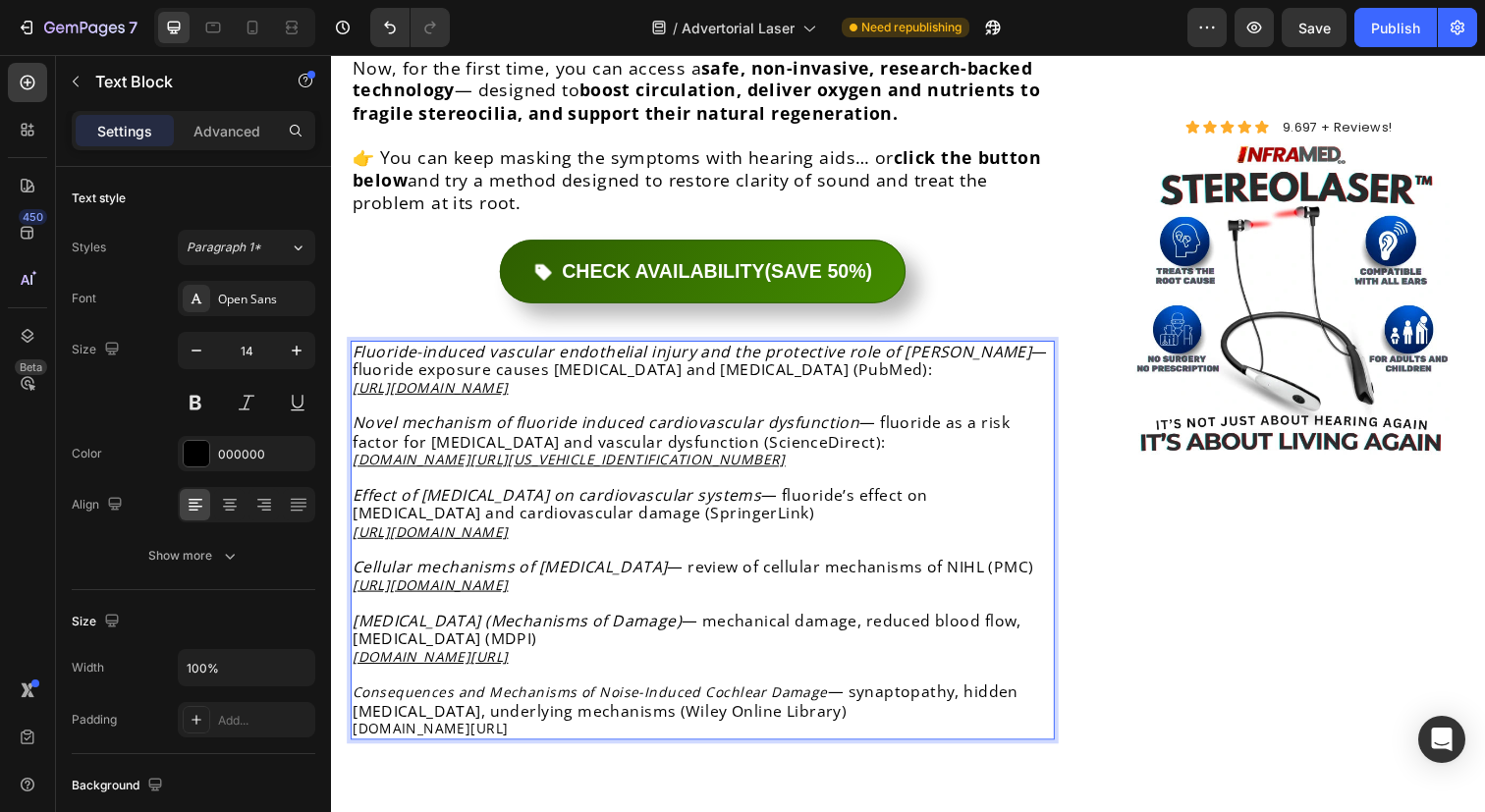
click at [385, 696] on icon "Consequences and Mechanisms of Noise-Induced Cochlear Damage" at bounding box center [595, 705] width 485 height 19
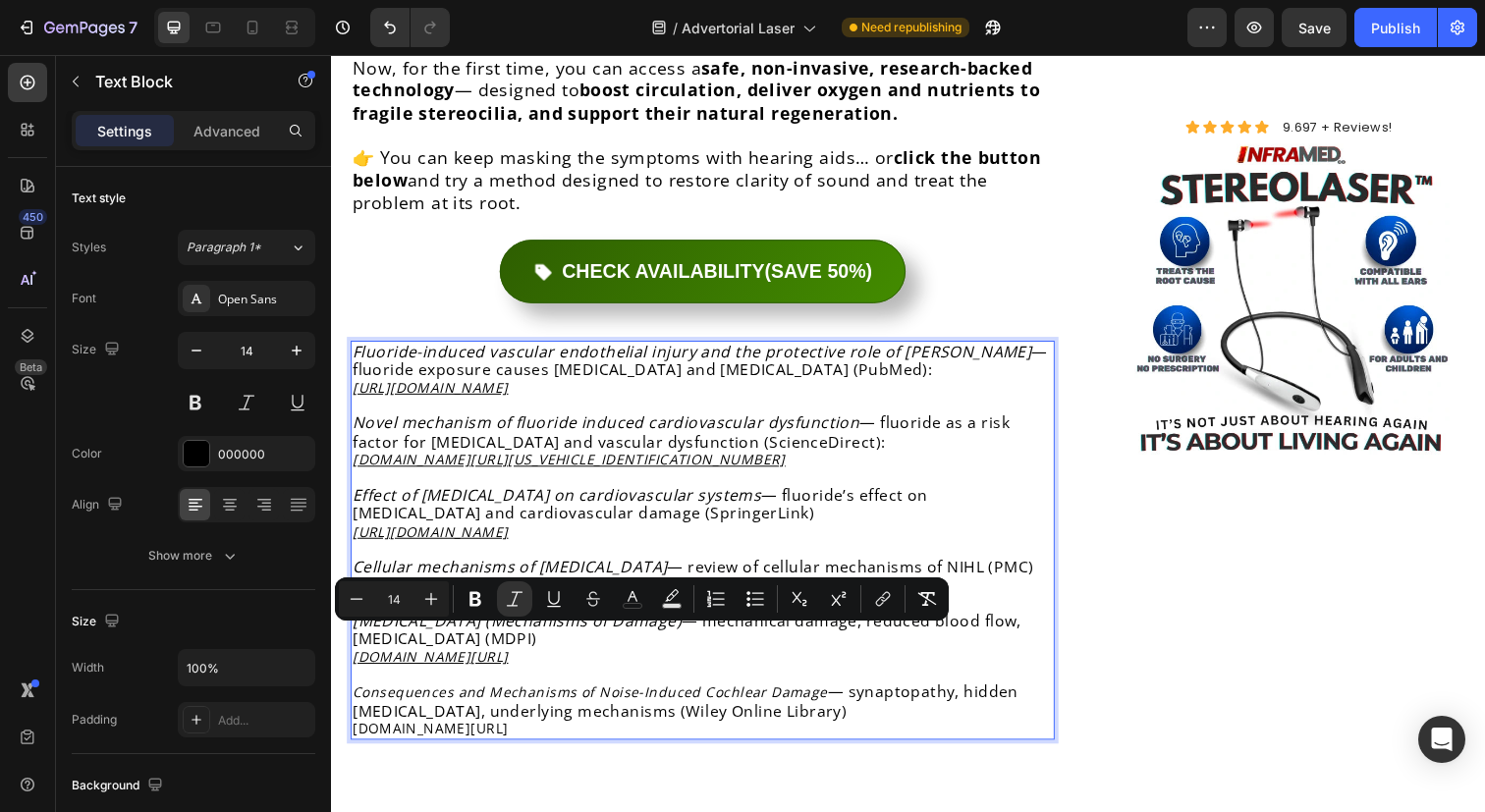
click at [640, 696] on p "Consequences and Mechanisms of Noise-Induced Cochlear Damage — synaptopathy, hi…" at bounding box center [710, 724] width 715 height 56
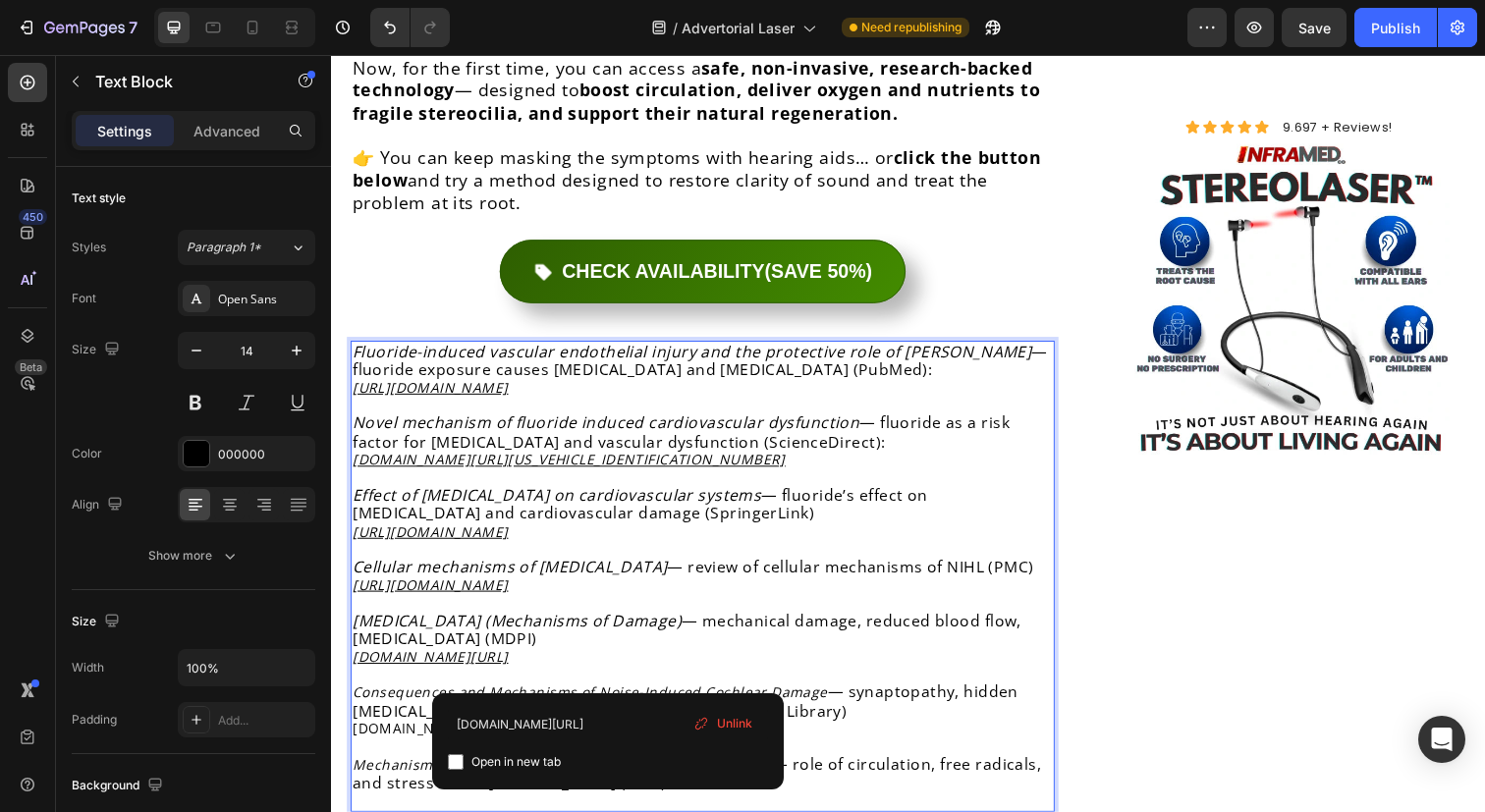
click at [398, 770] on icon "Mechanisms of [MEDICAL_DATA] Indicate Multiple Pathways" at bounding box center [567, 779] width 428 height 19
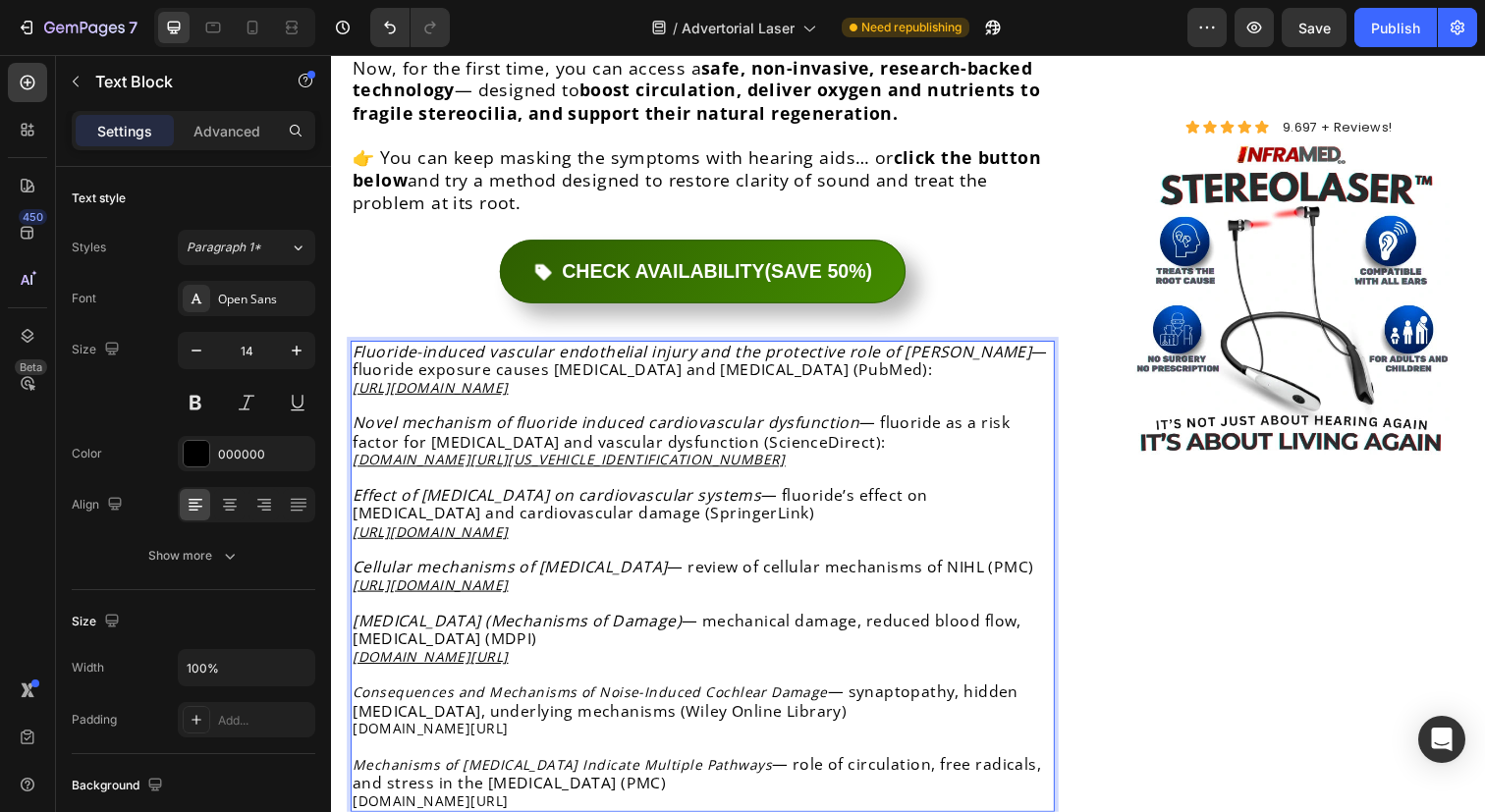
click at [398, 770] on icon "Mechanisms of [MEDICAL_DATA] Indicate Multiple Pathways" at bounding box center [567, 779] width 428 height 19
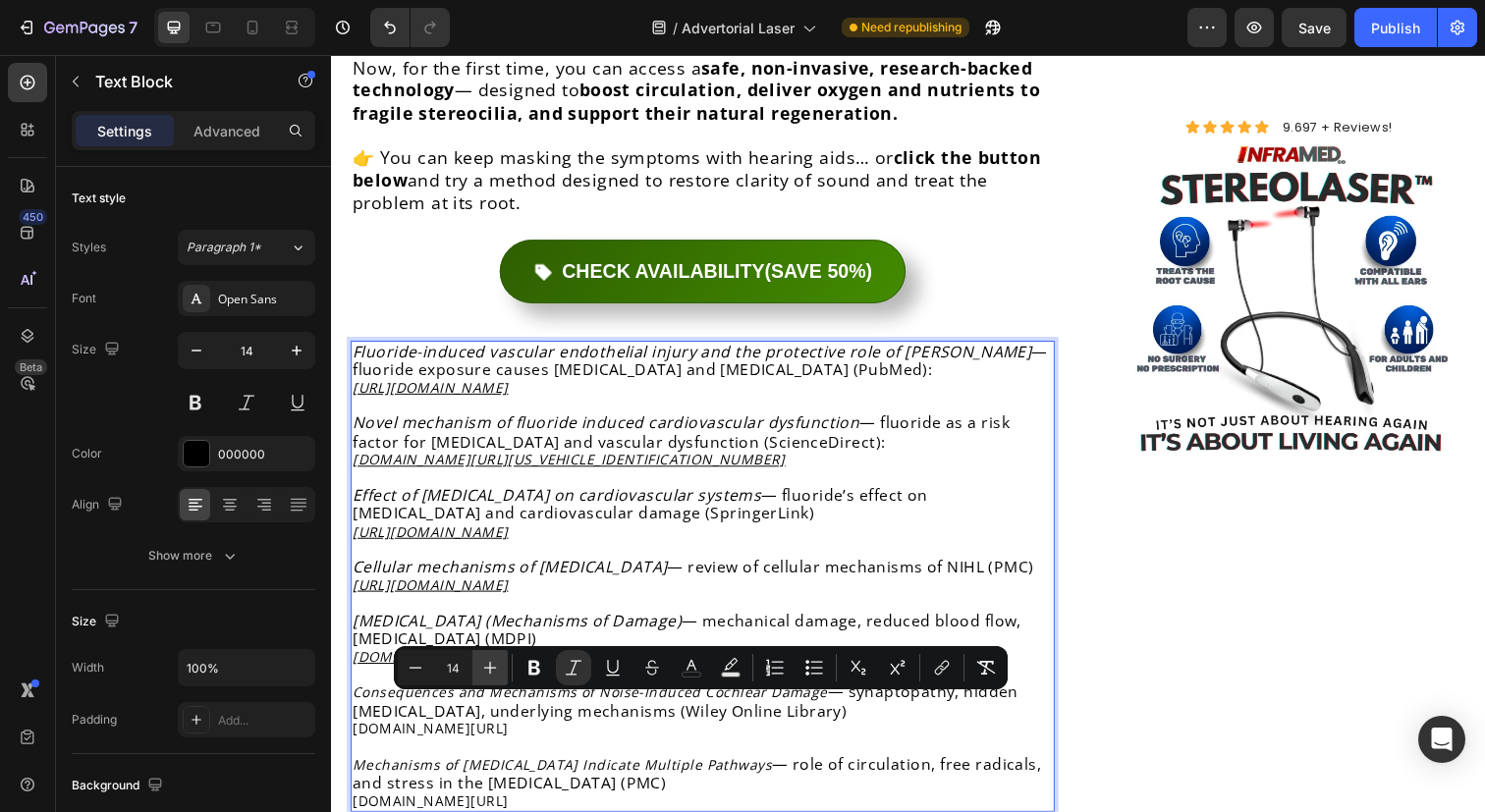
click at [497, 669] on icon "Editor contextual toolbar" at bounding box center [490, 668] width 20 height 20
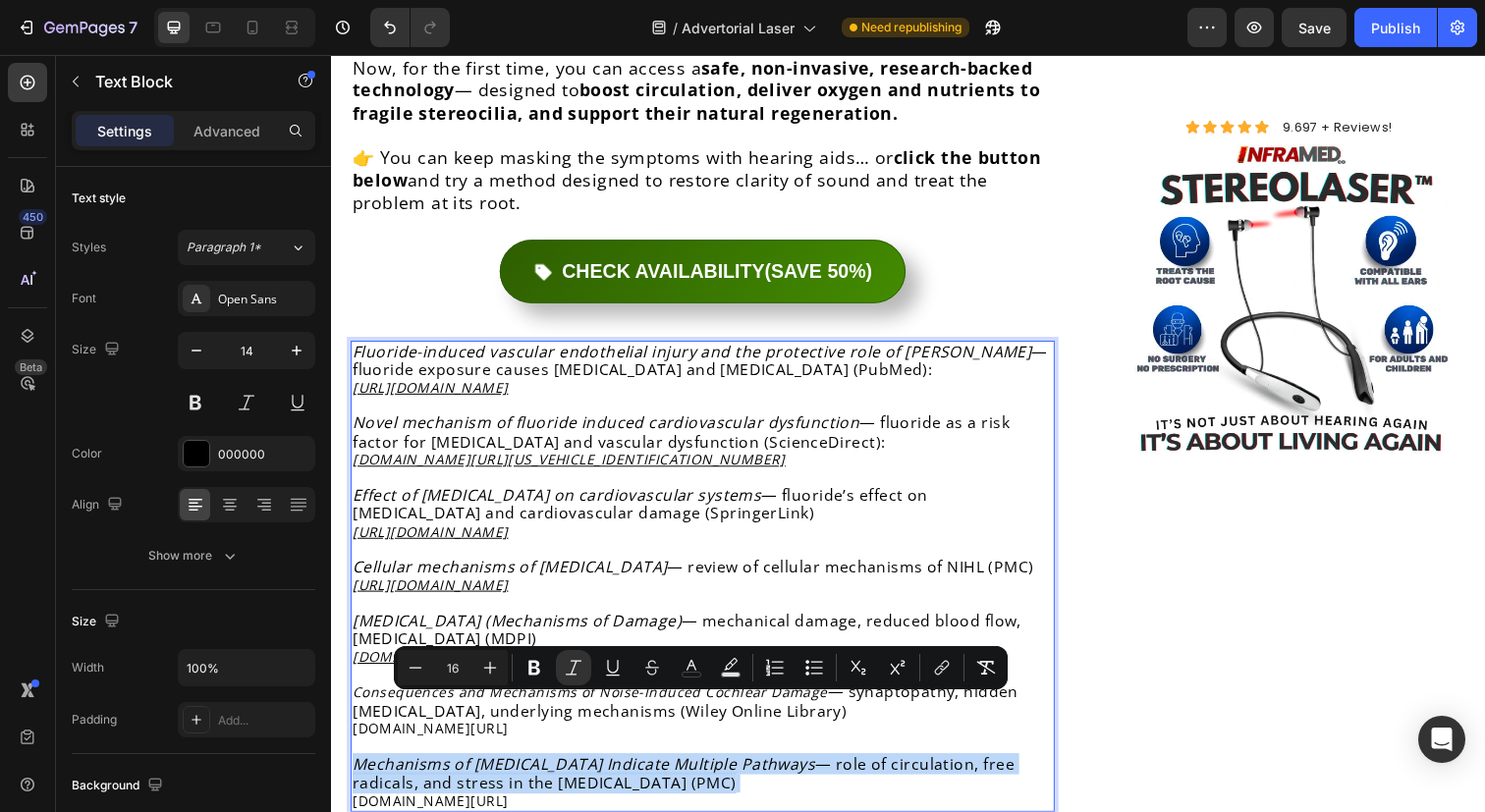
type input "14"
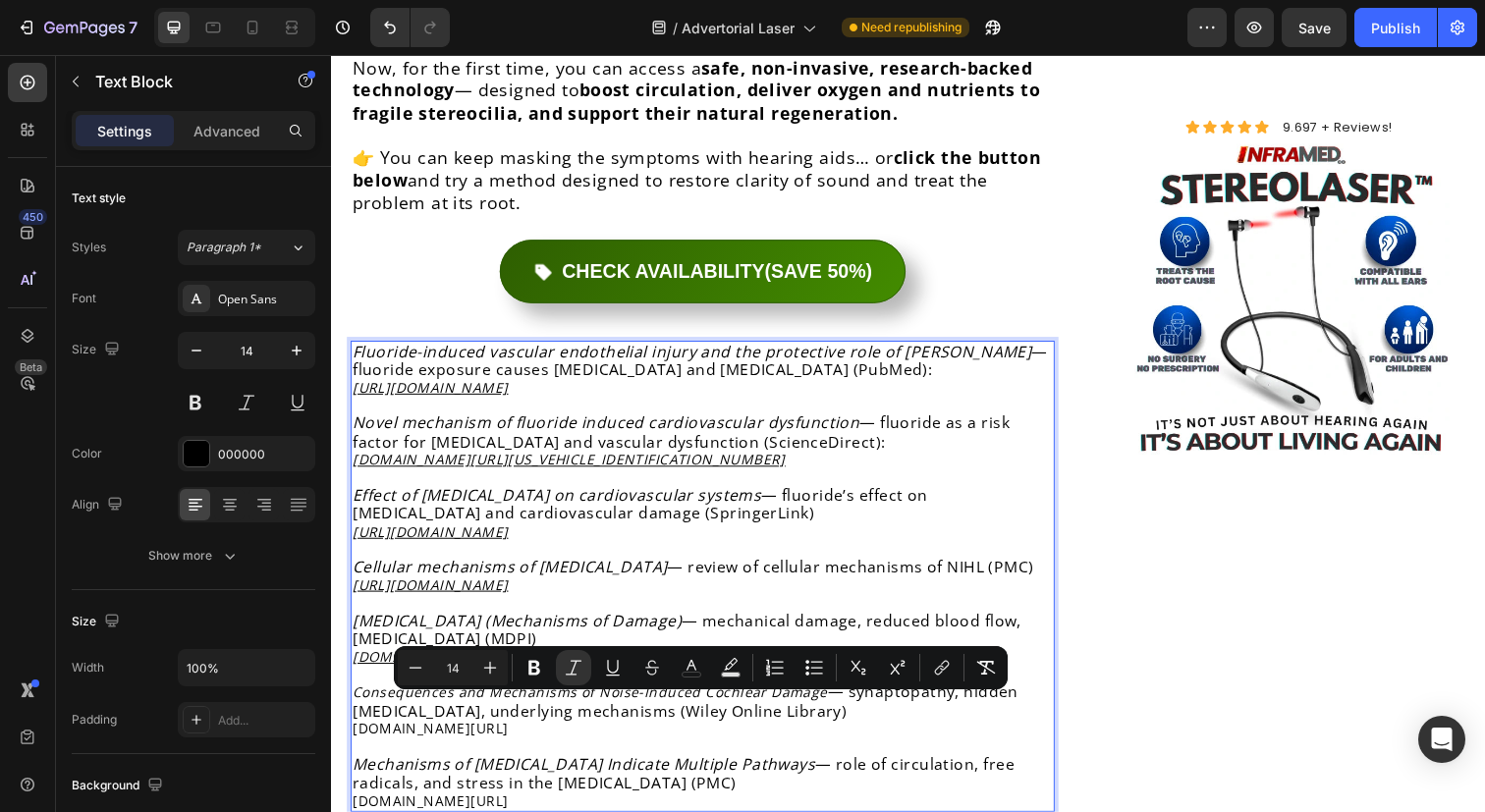
click at [404, 696] on icon "Consequences and Mechanisms of Noise-Induced Cochlear Damage" at bounding box center [595, 705] width 485 height 19
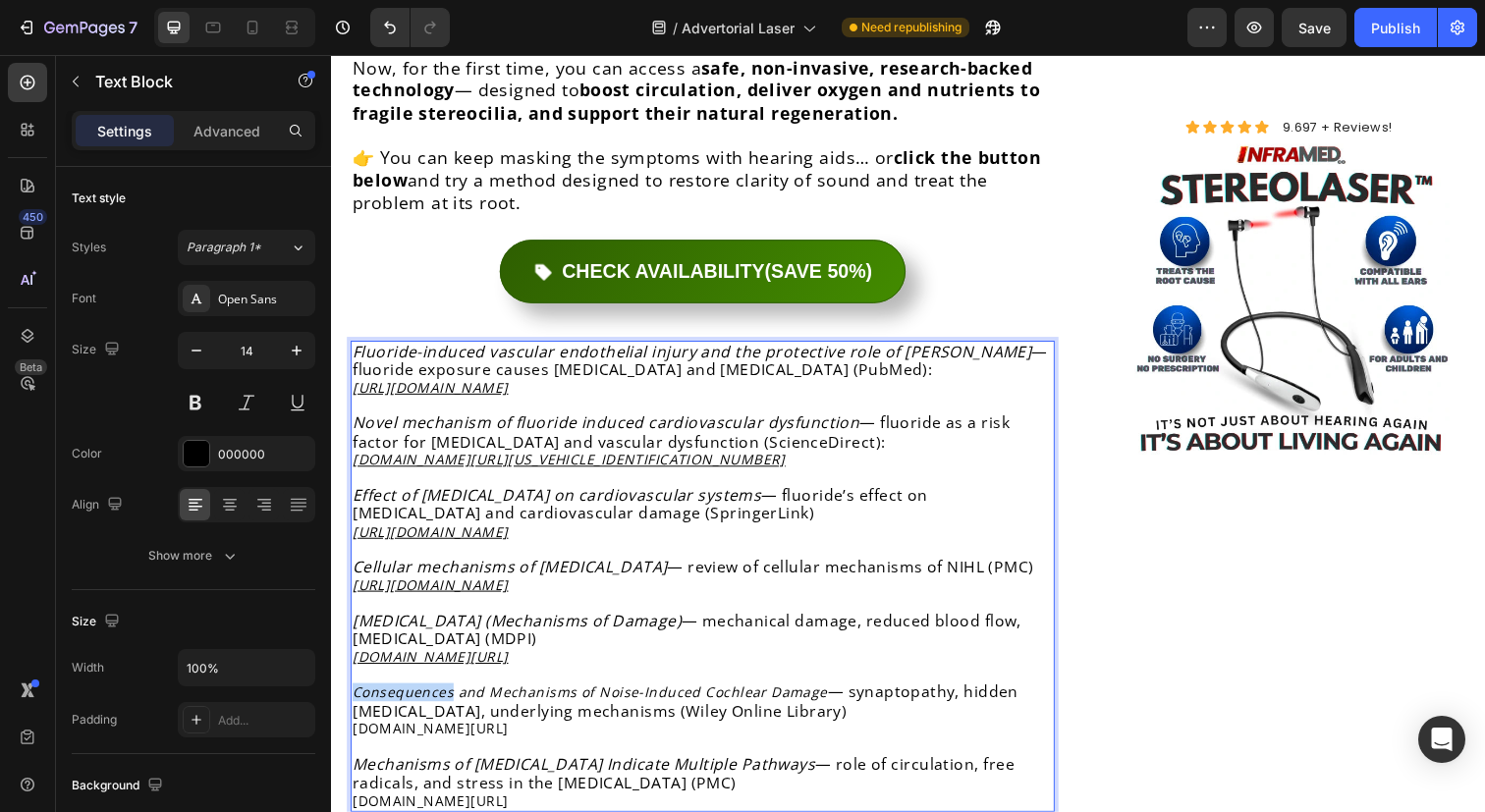
click at [404, 696] on icon "Consequences and Mechanisms of Noise-Induced Cochlear Damage" at bounding box center [595, 705] width 485 height 19
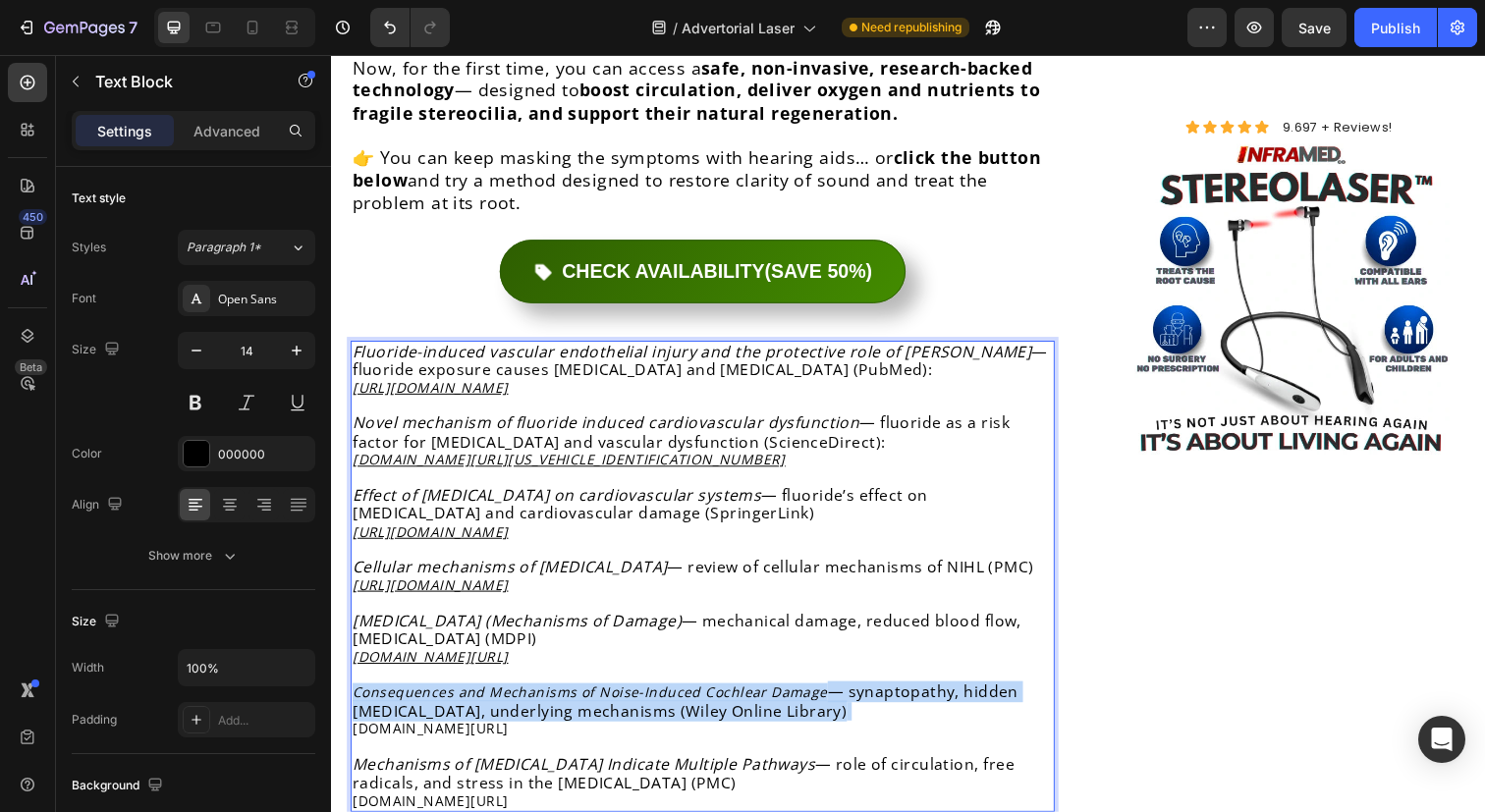
click at [404, 696] on icon "Consequences and Mechanisms of Noise-Induced Cochlear Damage" at bounding box center [595, 705] width 485 height 19
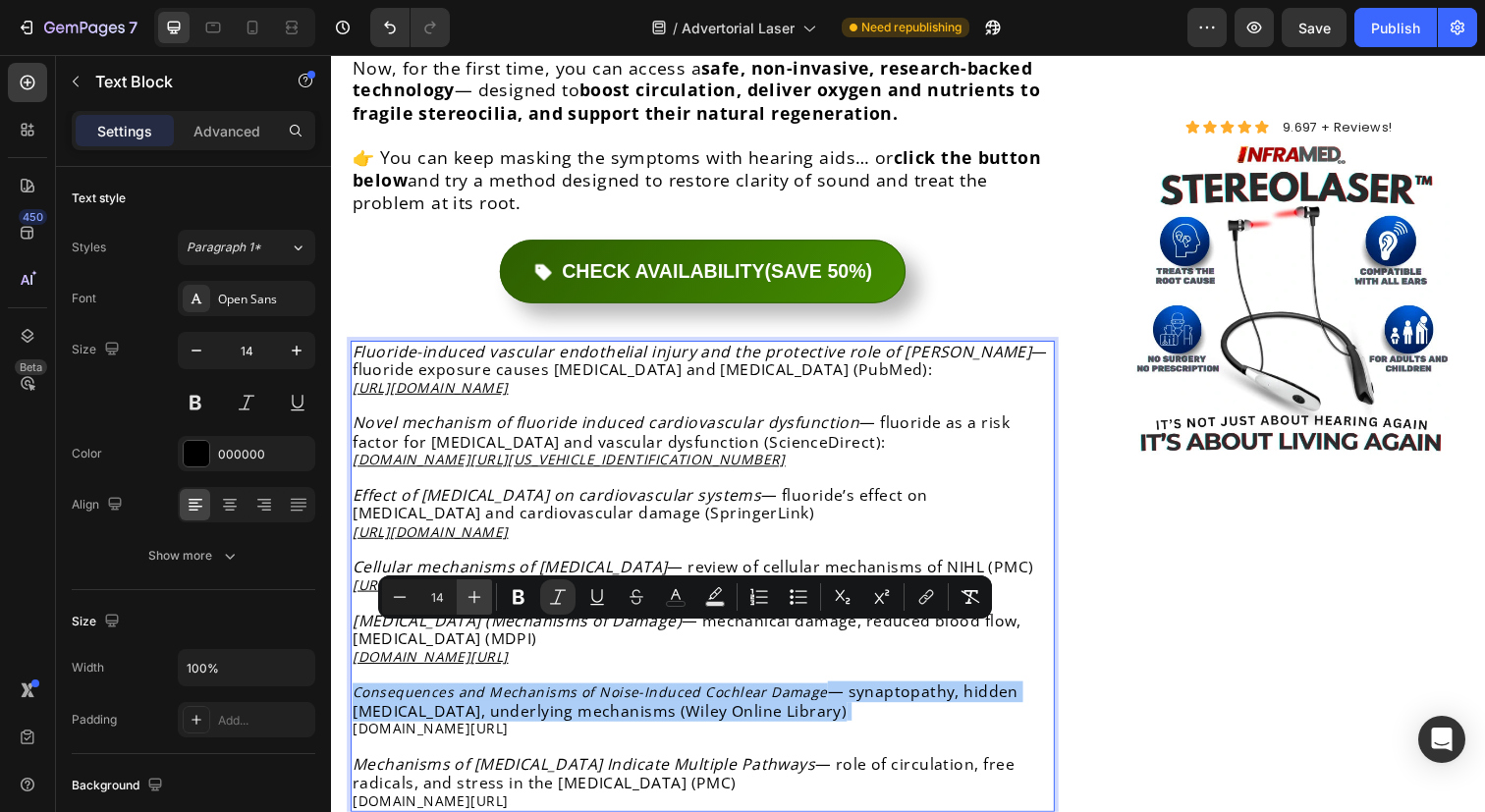
click at [466, 592] on icon "Editor contextual toolbar" at bounding box center [475, 597] width 20 height 20
type input "16"
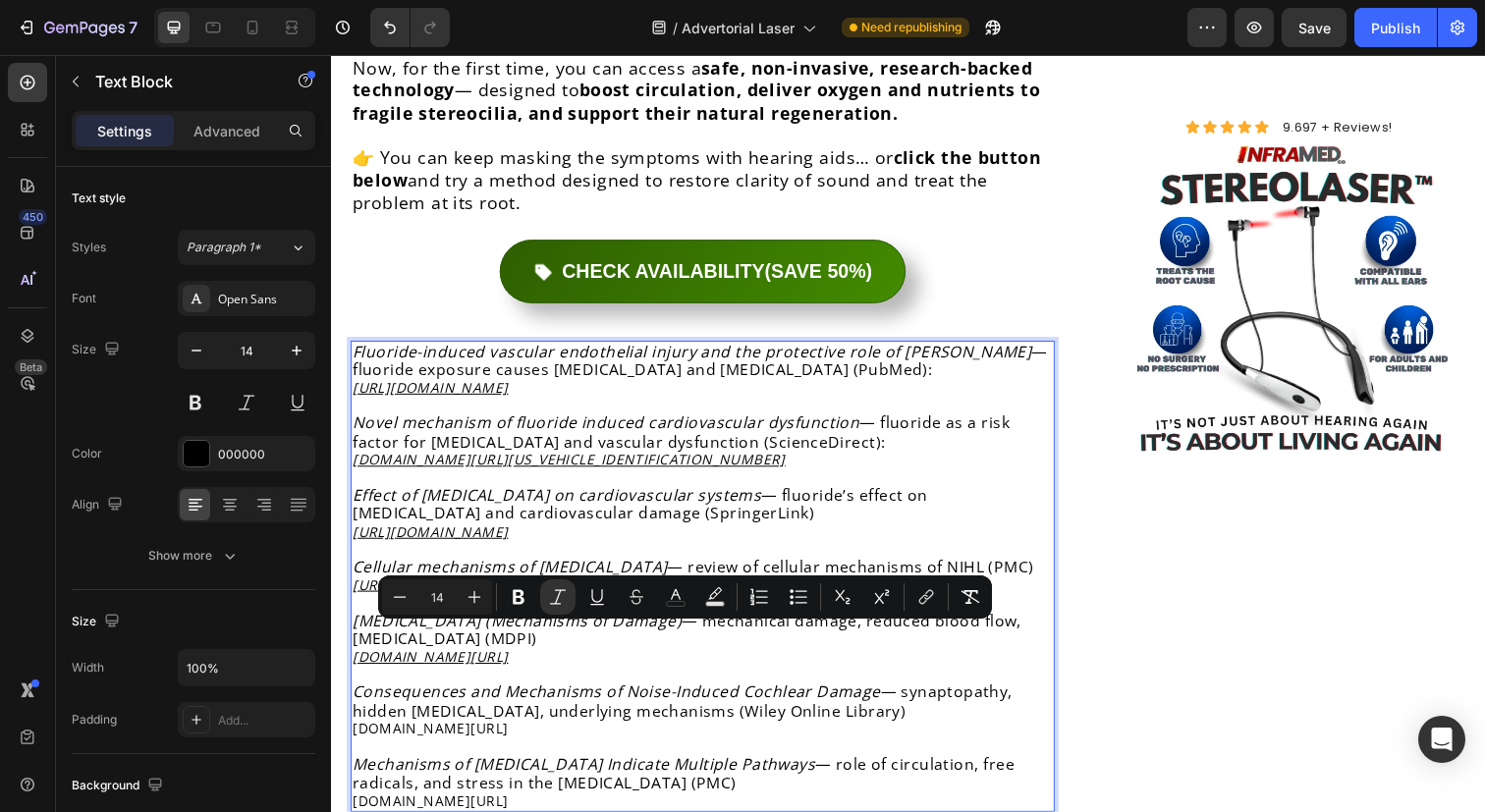
click at [485, 807] on link "[DOMAIN_NAME][URL]" at bounding box center [432, 816] width 159 height 19
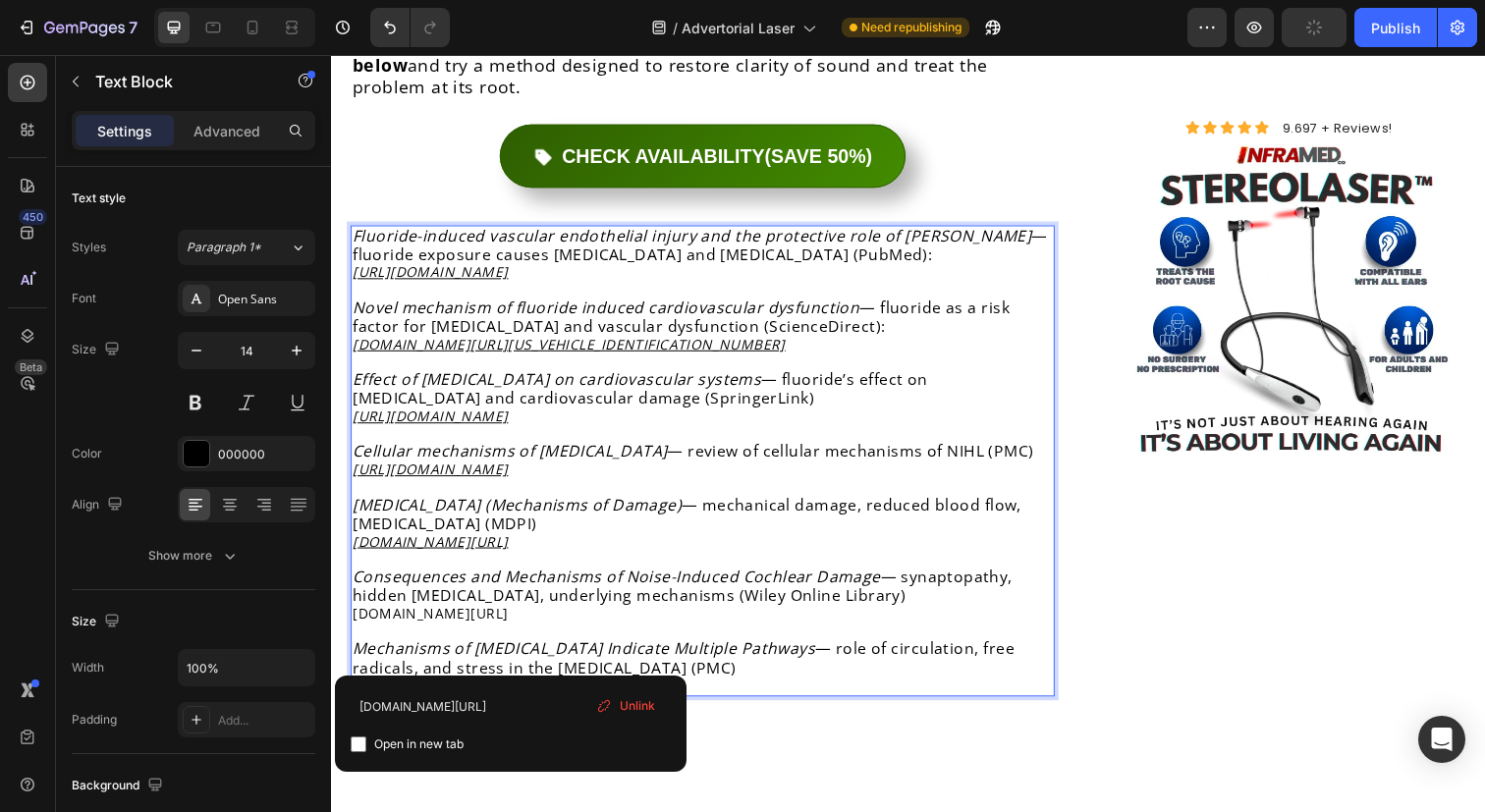
scroll to position [9170, 0]
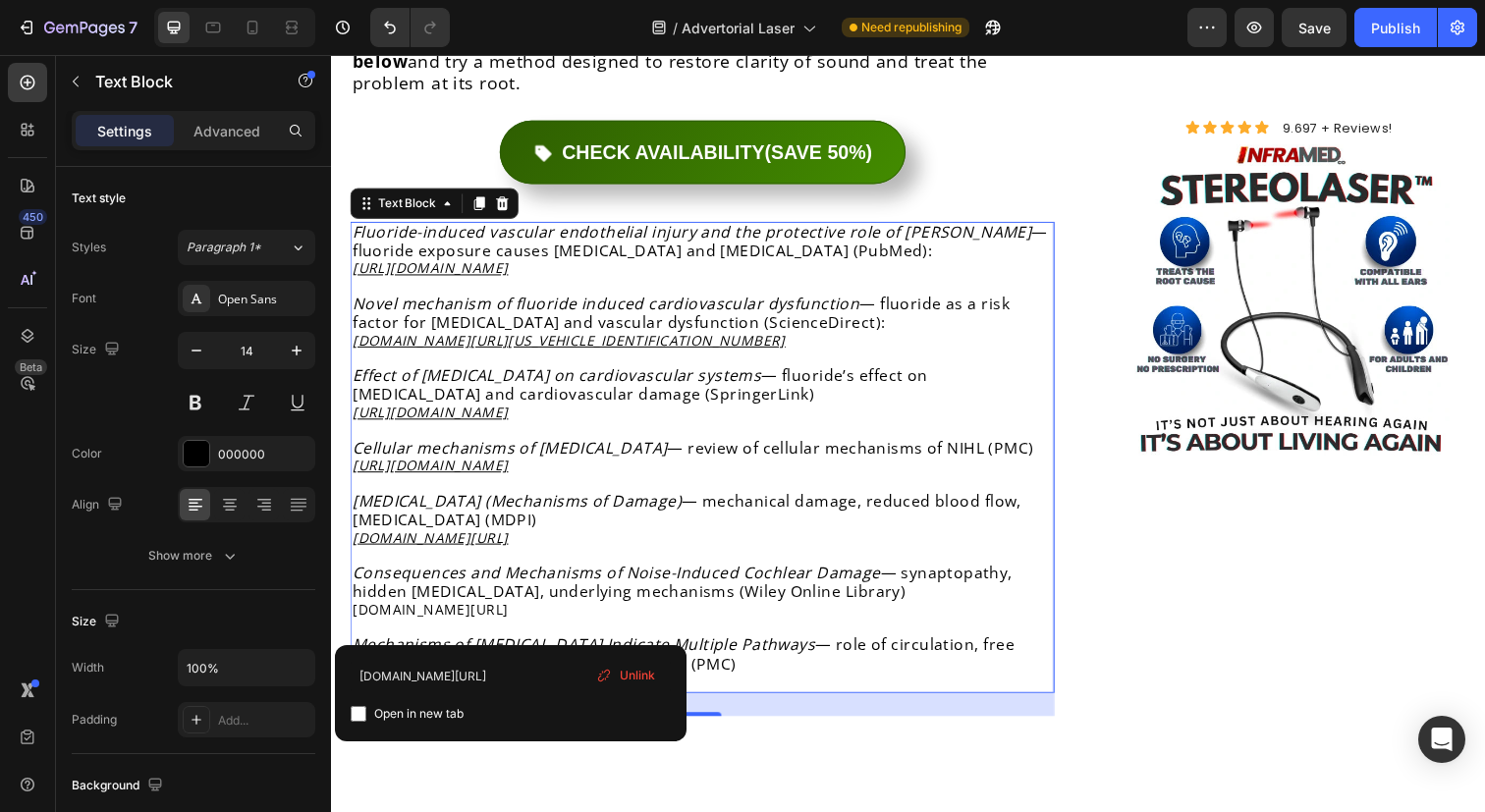
click at [512, 685] on link "[DOMAIN_NAME][URL]" at bounding box center [432, 694] width 159 height 19
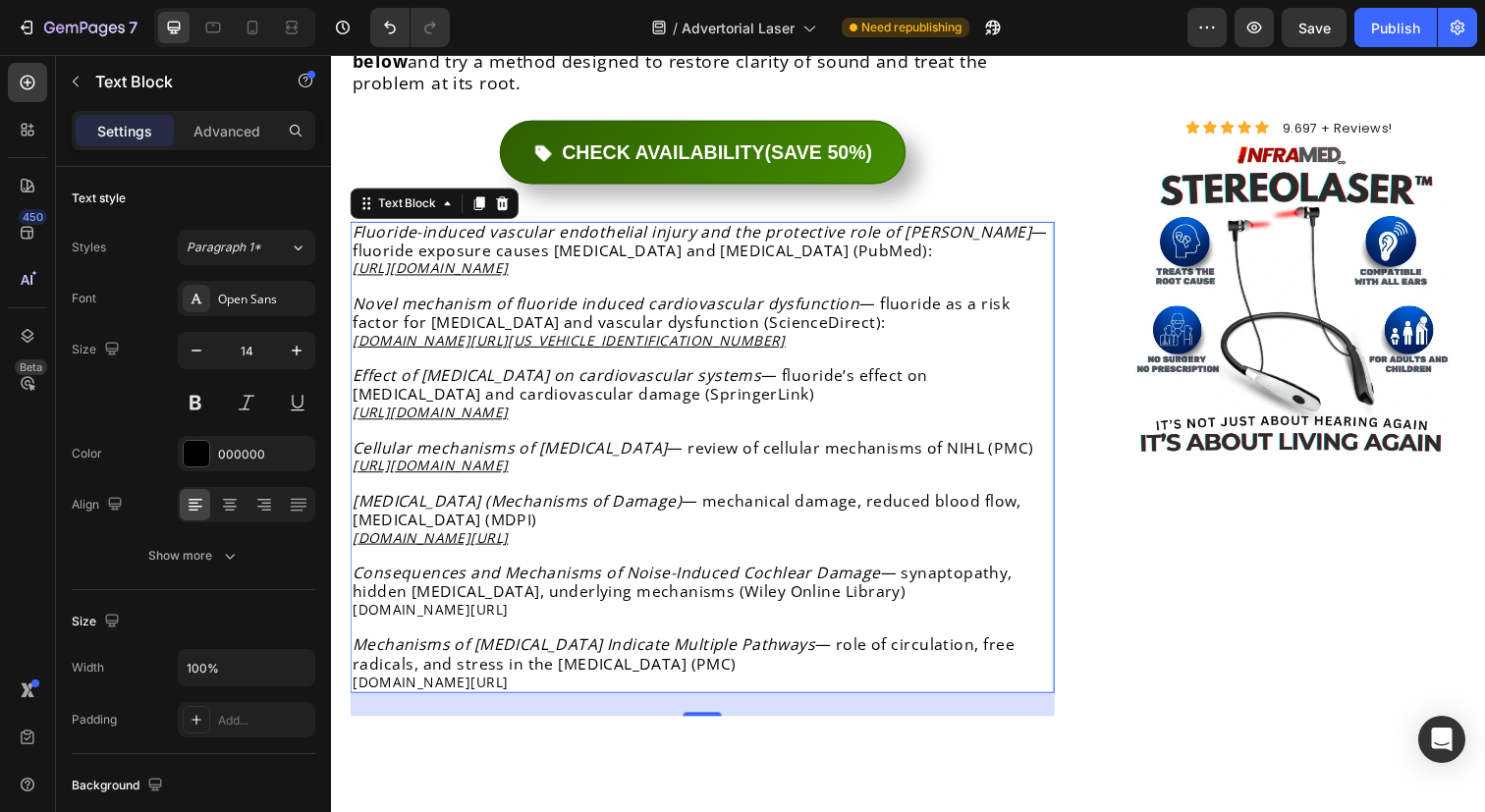
click at [512, 685] on link "[DOMAIN_NAME][URL]" at bounding box center [432, 694] width 159 height 19
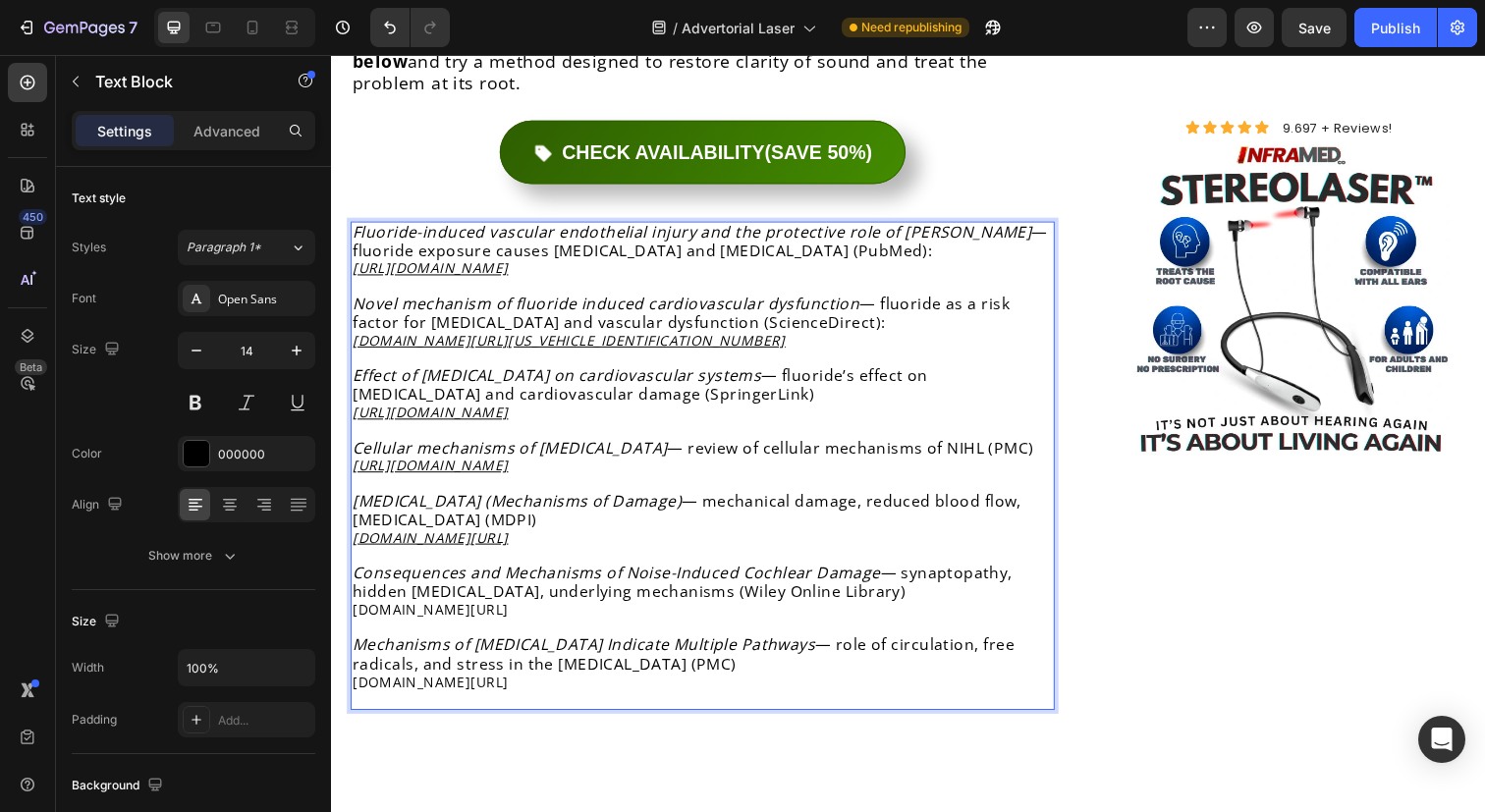
click at [551, 648] on p "Mechanisms of [MEDICAL_DATA] Indicate Multiple Pathways — role of circulation, …" at bounding box center [710, 676] width 715 height 56
click at [544, 704] on p "Rich Text Editor. Editing area: main" at bounding box center [710, 713] width 715 height 18
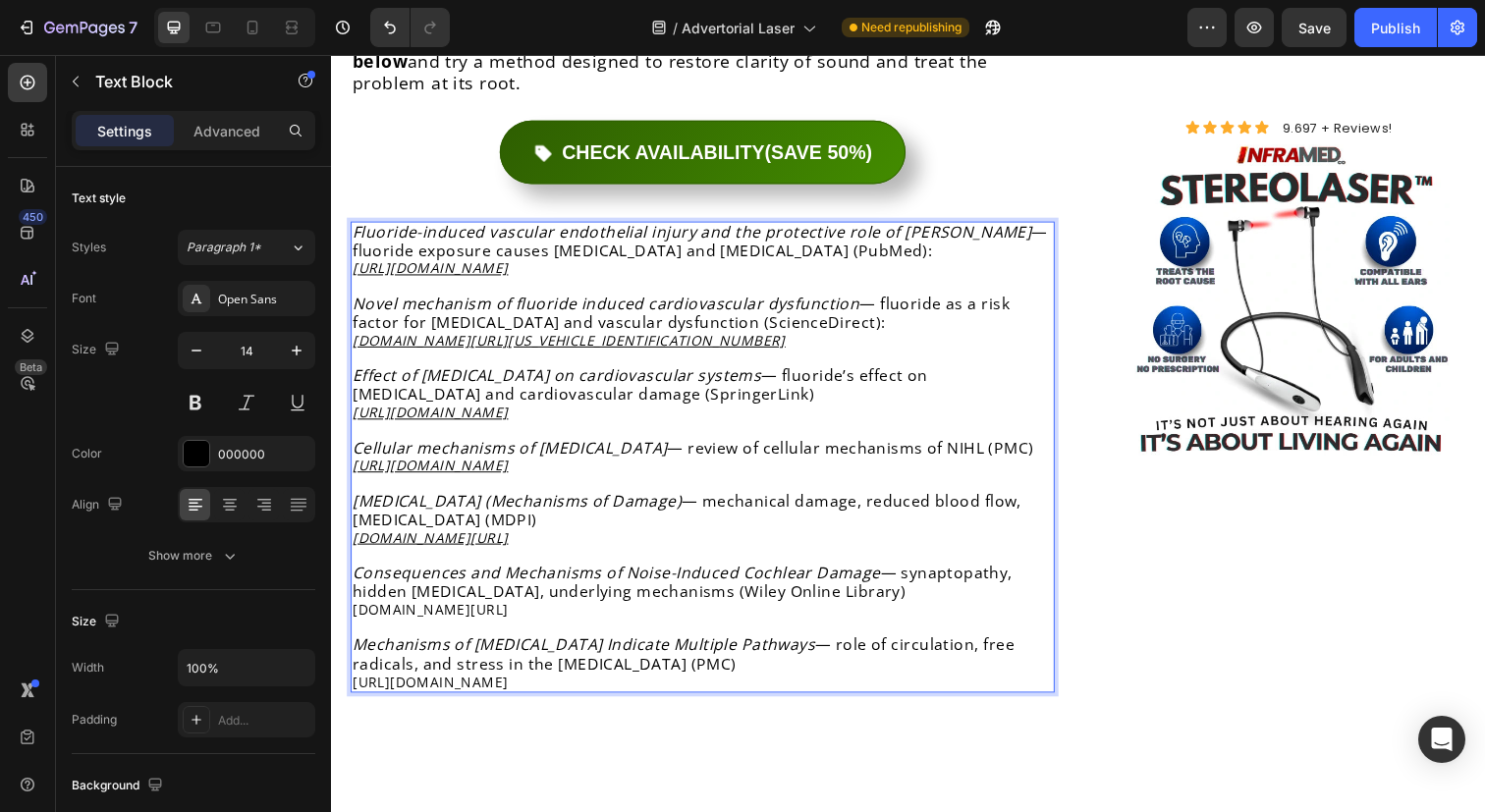
click at [528, 630] on p "Rich Text Editor. Editing area: main" at bounding box center [710, 639] width 715 height 18
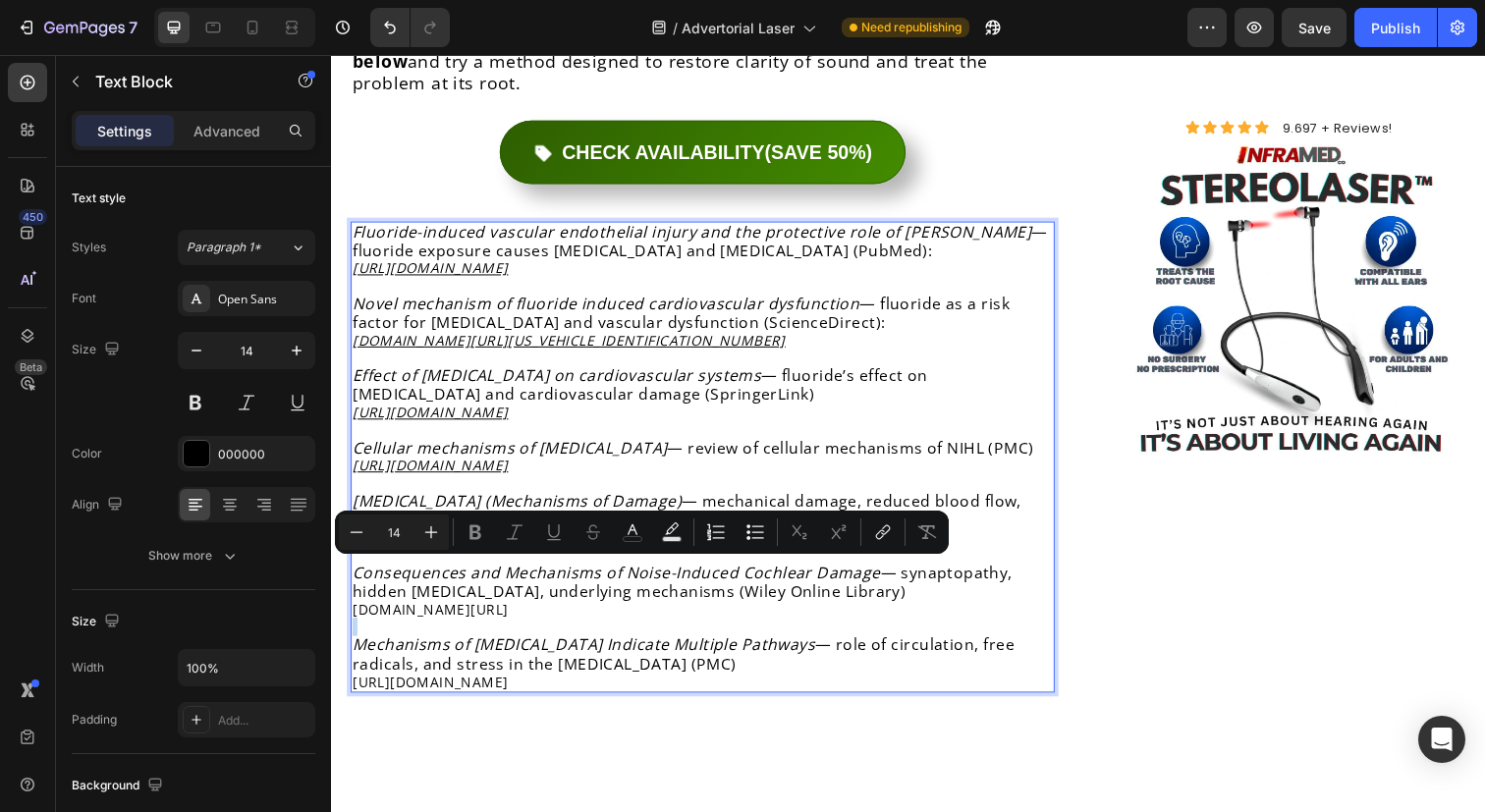
click at [527, 630] on p "Rich Text Editor. Editing area: main" at bounding box center [710, 639] width 715 height 18
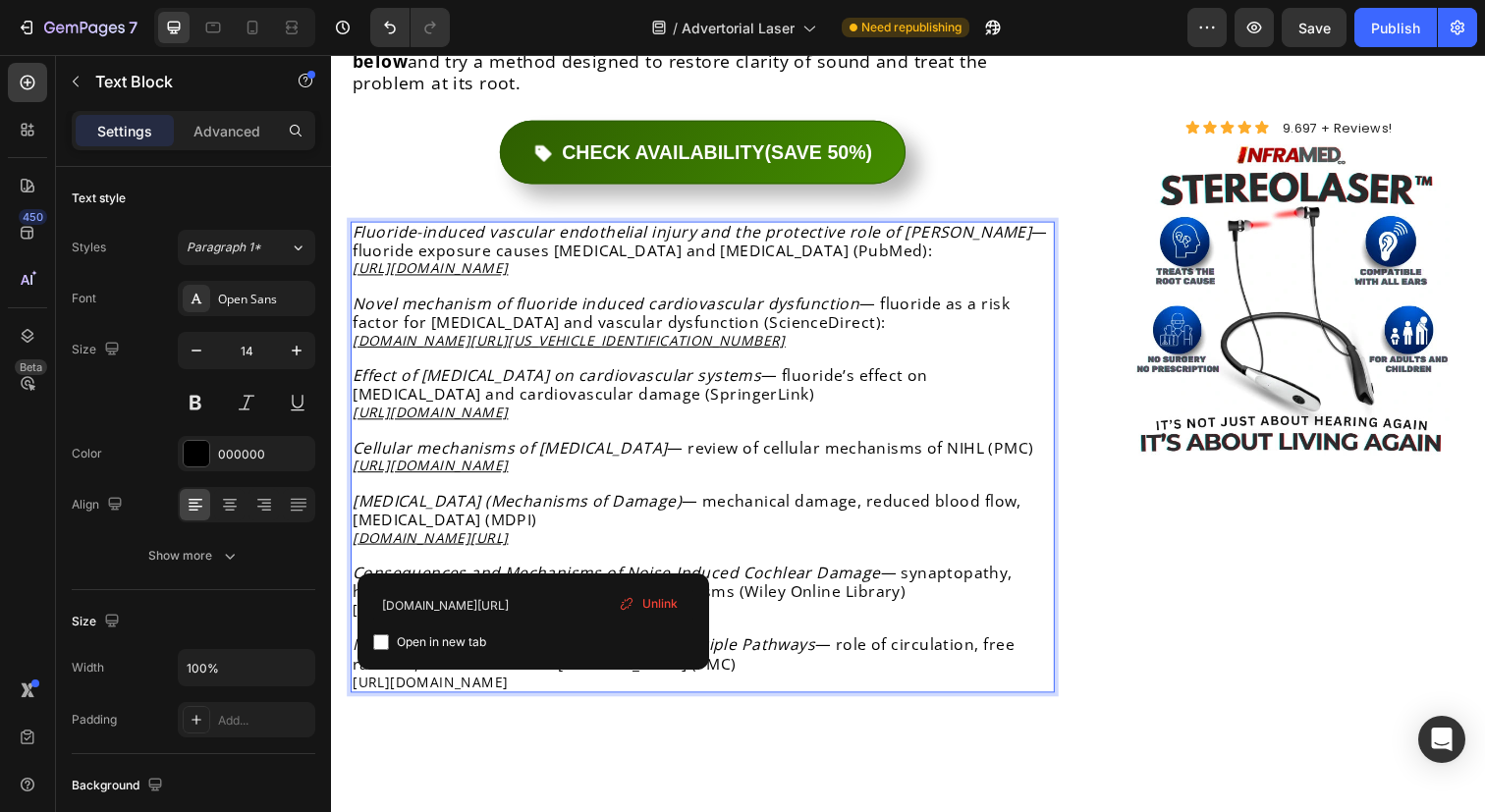
click at [512, 612] on link "[DOMAIN_NAME][URL]" at bounding box center [432, 621] width 159 height 19
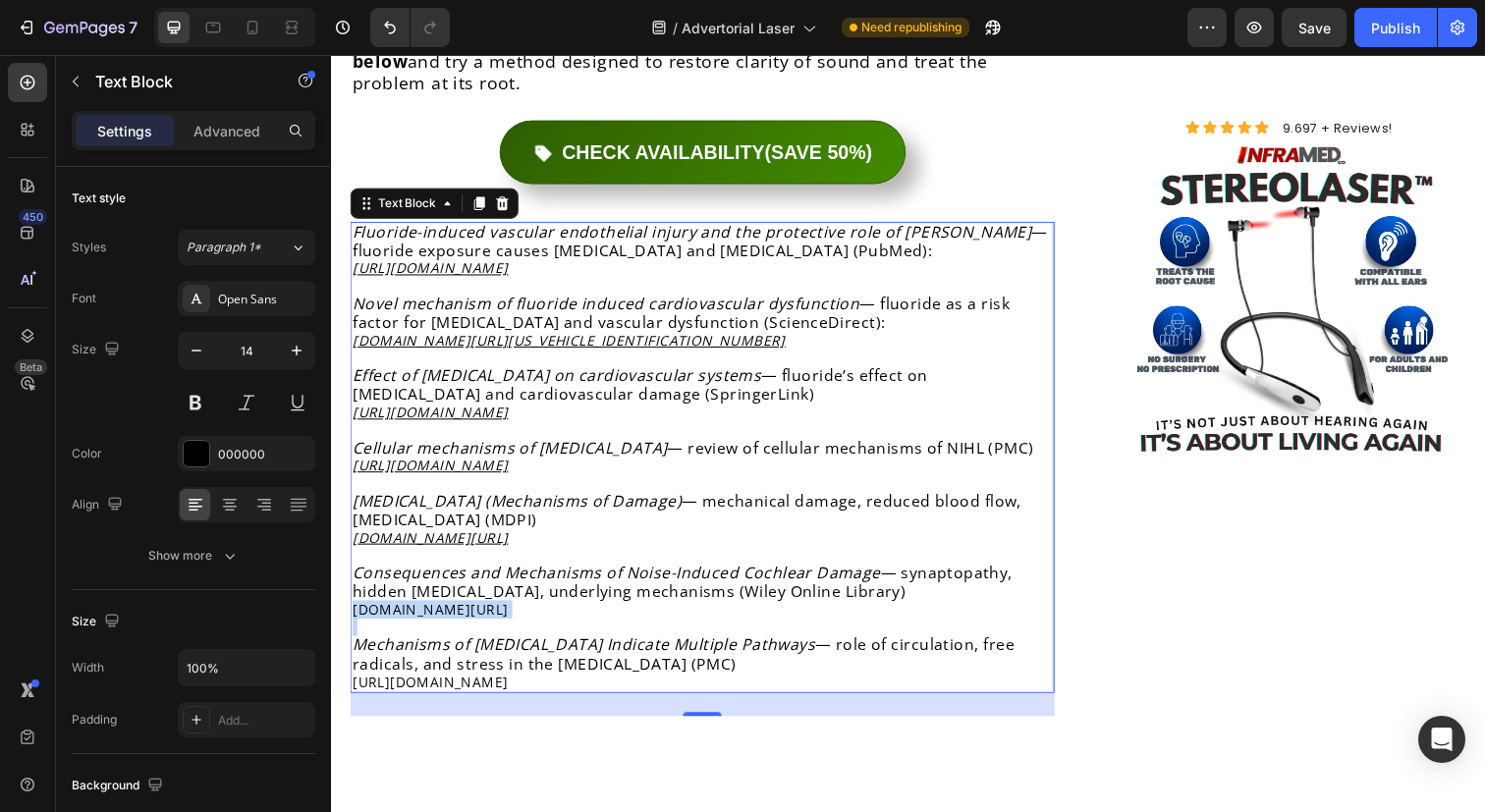
click at [512, 612] on link "[DOMAIN_NAME][URL]" at bounding box center [432, 621] width 159 height 19
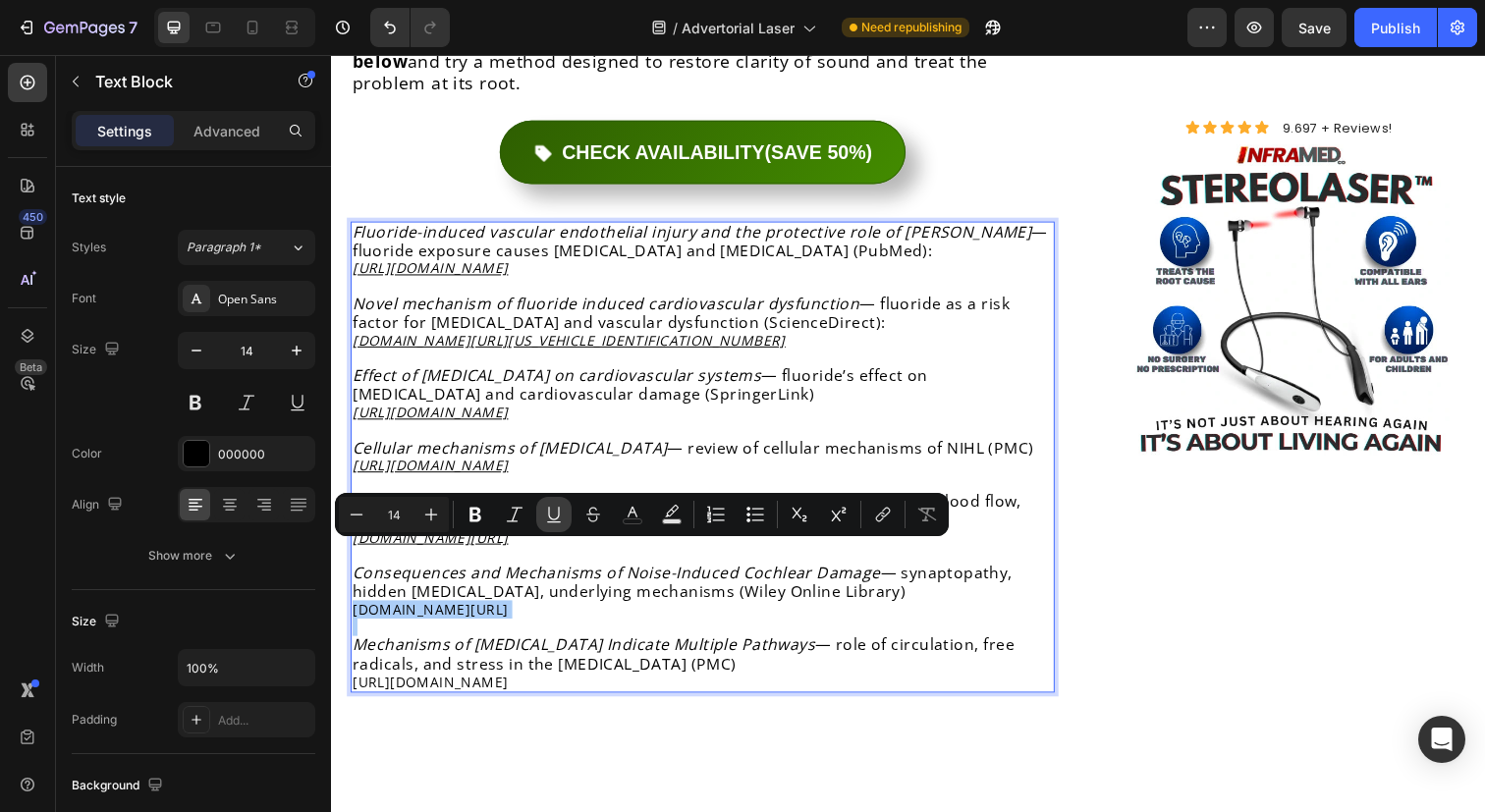
click at [556, 519] on icon "Editor contextual toolbar" at bounding box center [554, 515] width 20 height 20
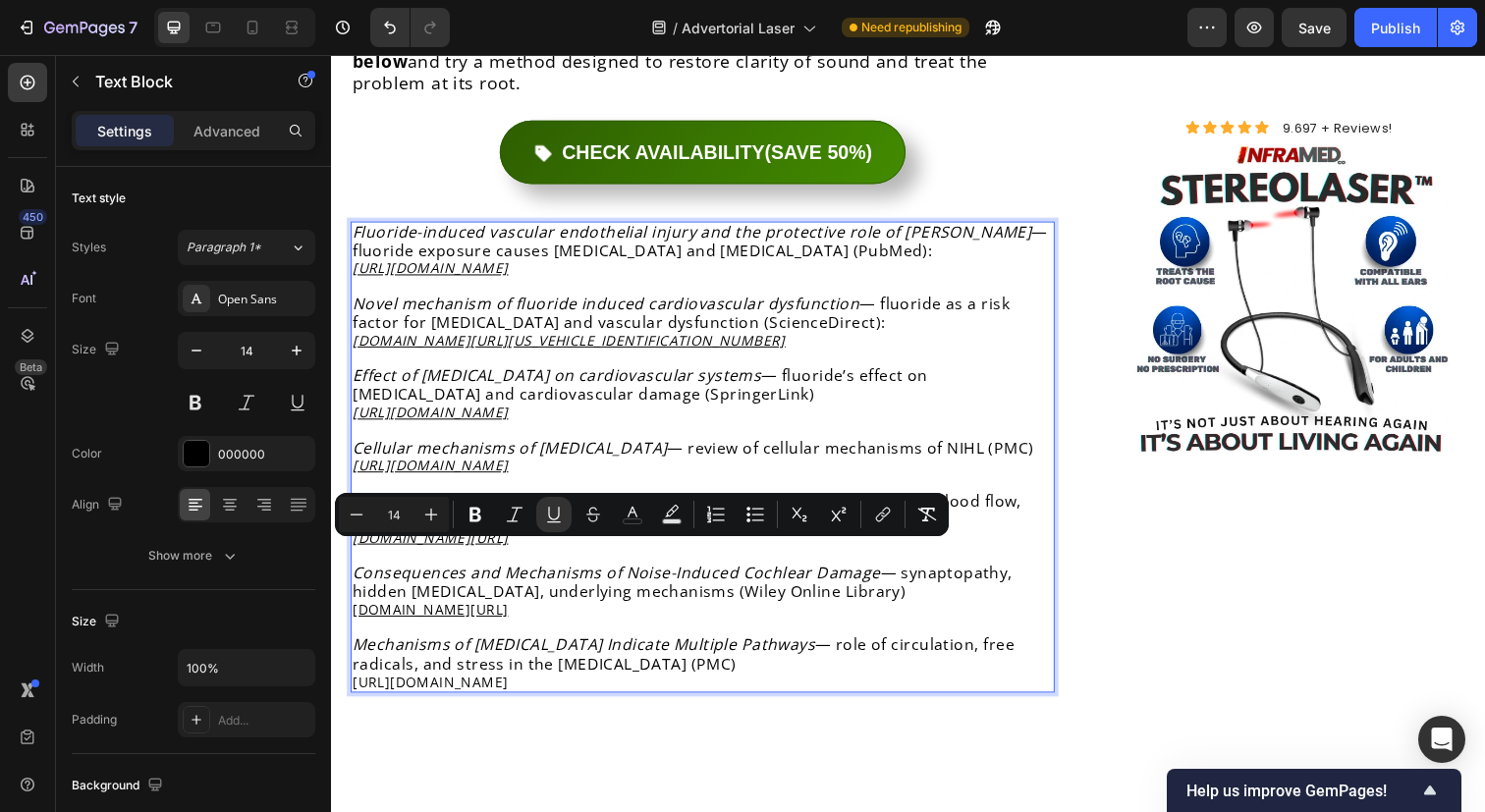
click at [577, 648] on p "Mechanisms of [MEDICAL_DATA] Indicate Multiple Pathways — role of circulation, …" at bounding box center [710, 676] width 715 height 56
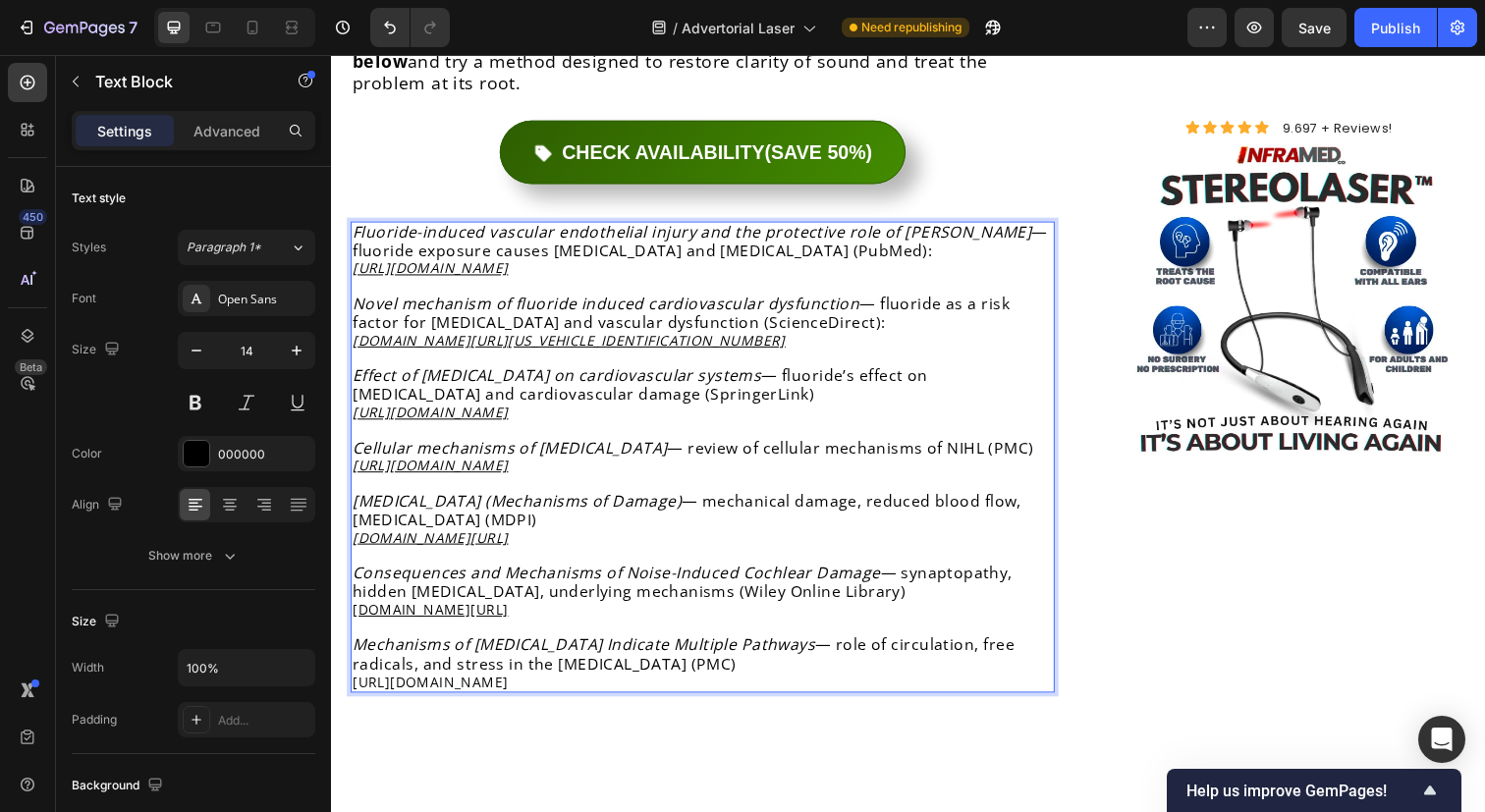
click at [577, 648] on p "Mechanisms of [MEDICAL_DATA] Indicate Multiple Pathways — role of circulation, …" at bounding box center [710, 676] width 715 height 56
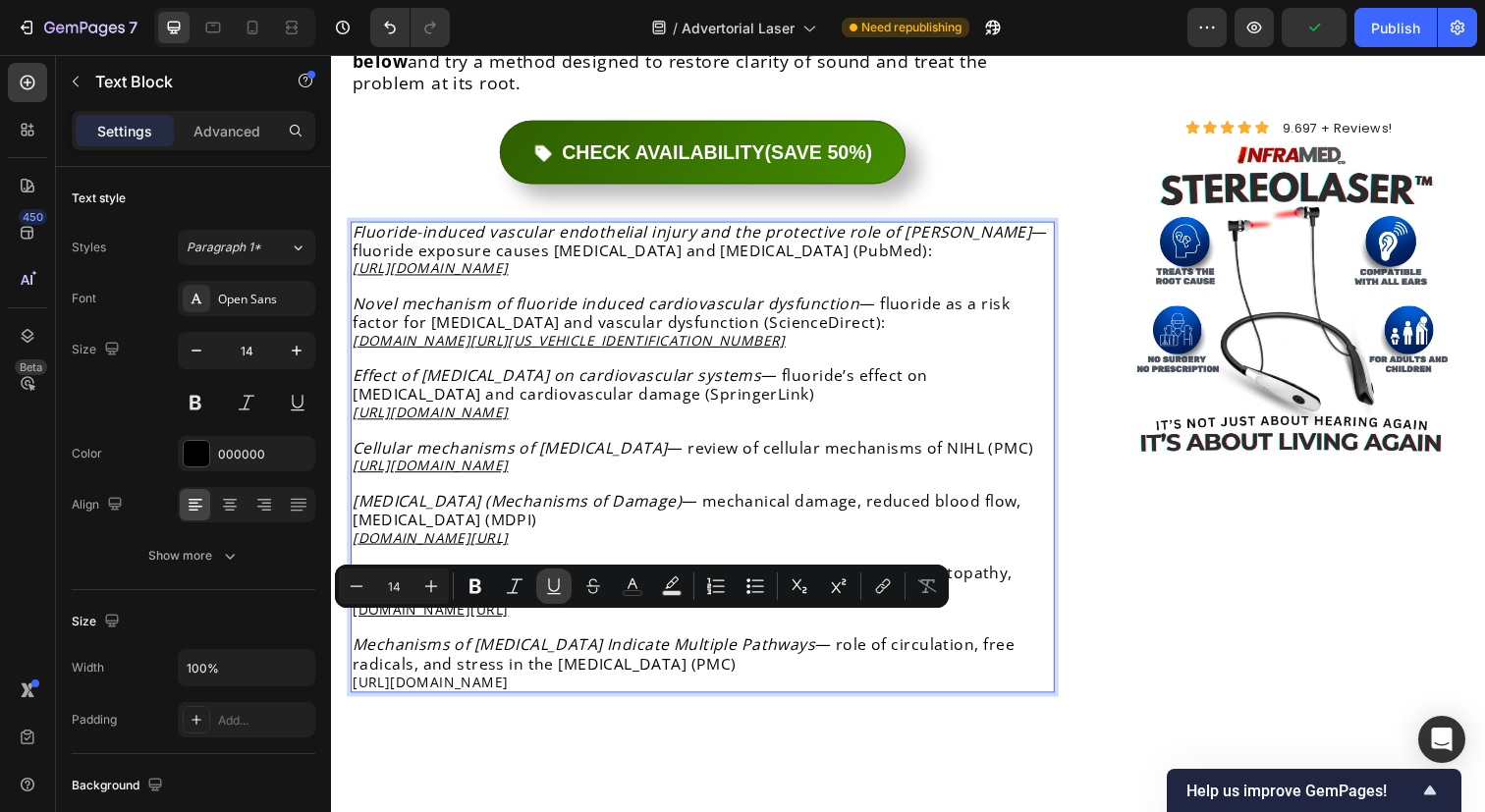
click at [553, 587] on icon "Editor contextual toolbar" at bounding box center [554, 586] width 20 height 20
click at [878, 586] on icon "Editor contextual toolbar" at bounding box center [880, 589] width 9 height 10
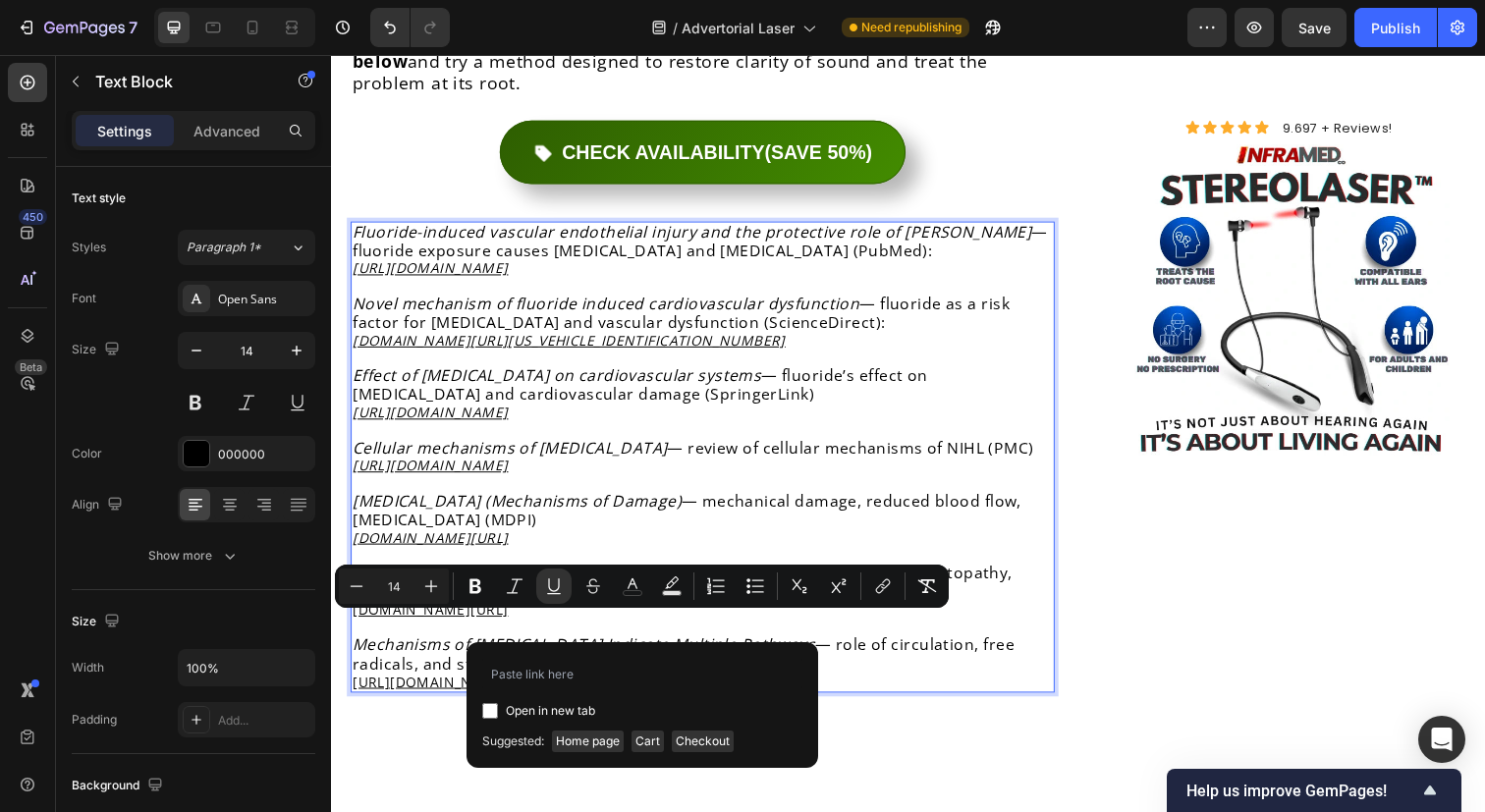
click at [512, 685] on u "[URL][DOMAIN_NAME]" at bounding box center [432, 694] width 159 height 19
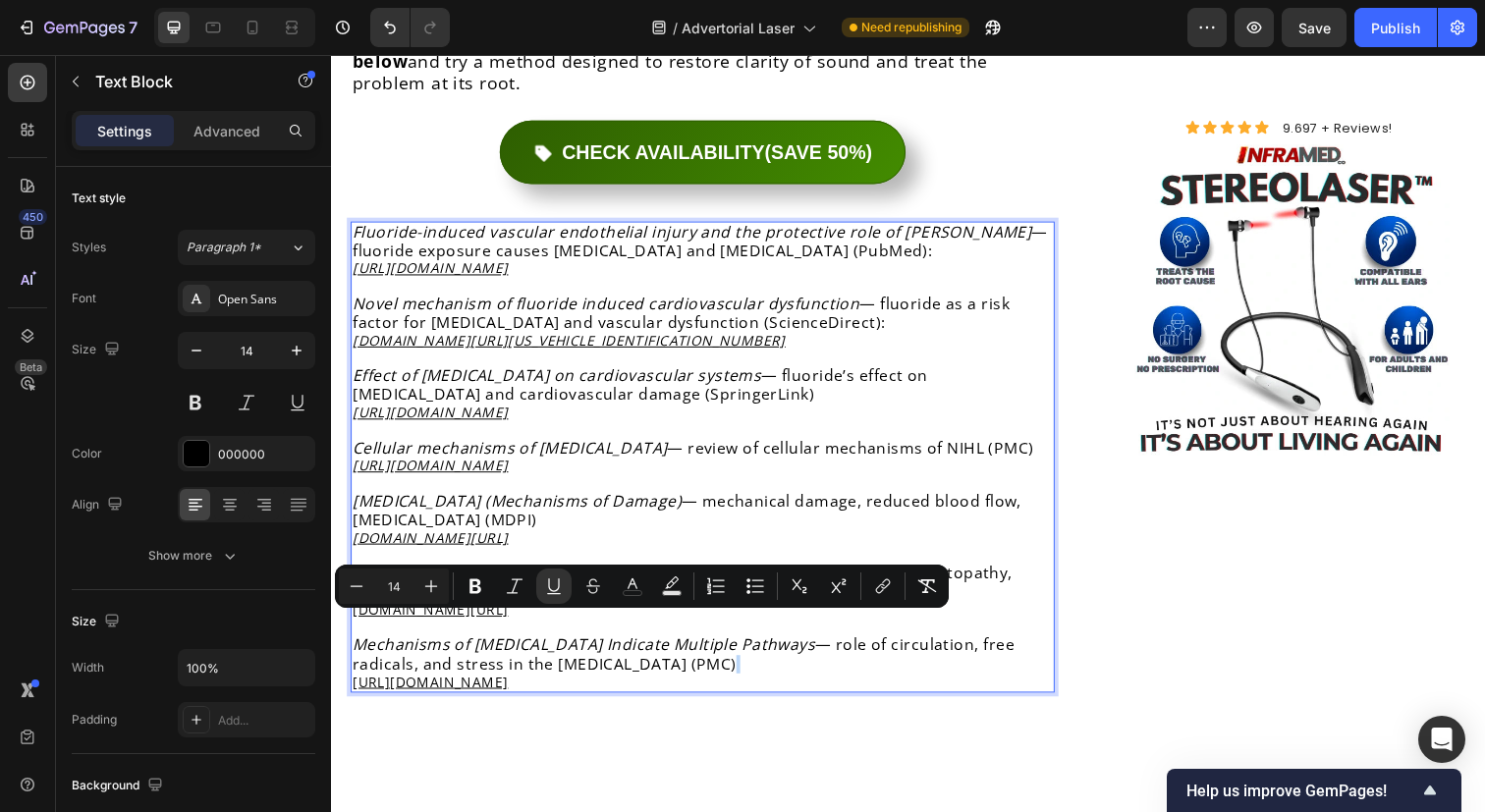
click at [512, 685] on u "[URL][DOMAIN_NAME]" at bounding box center [432, 694] width 159 height 19
click at [879, 587] on icon "Editor contextual toolbar" at bounding box center [883, 586] width 20 height 20
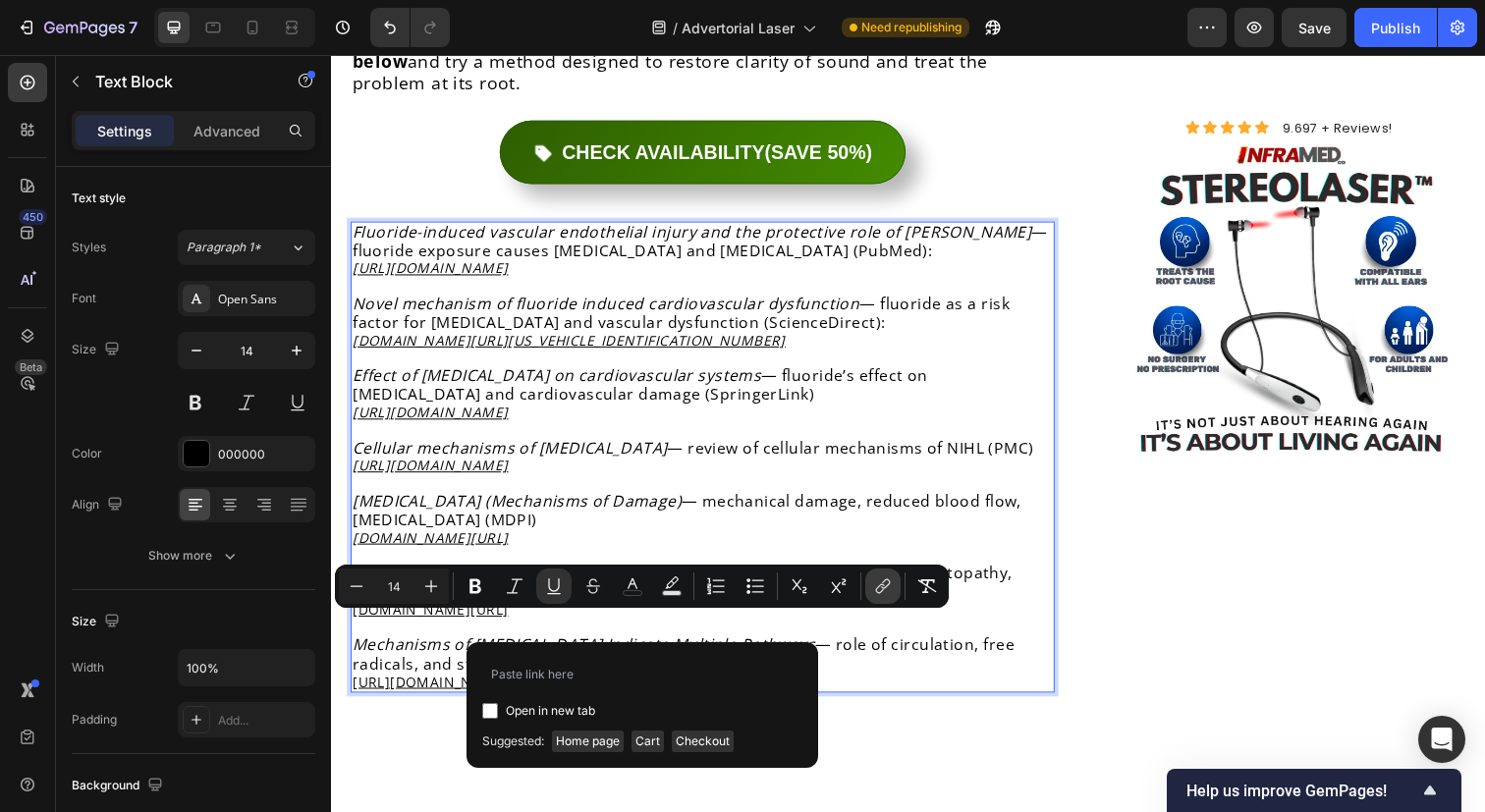
type input "[URL][DOMAIN_NAME]"
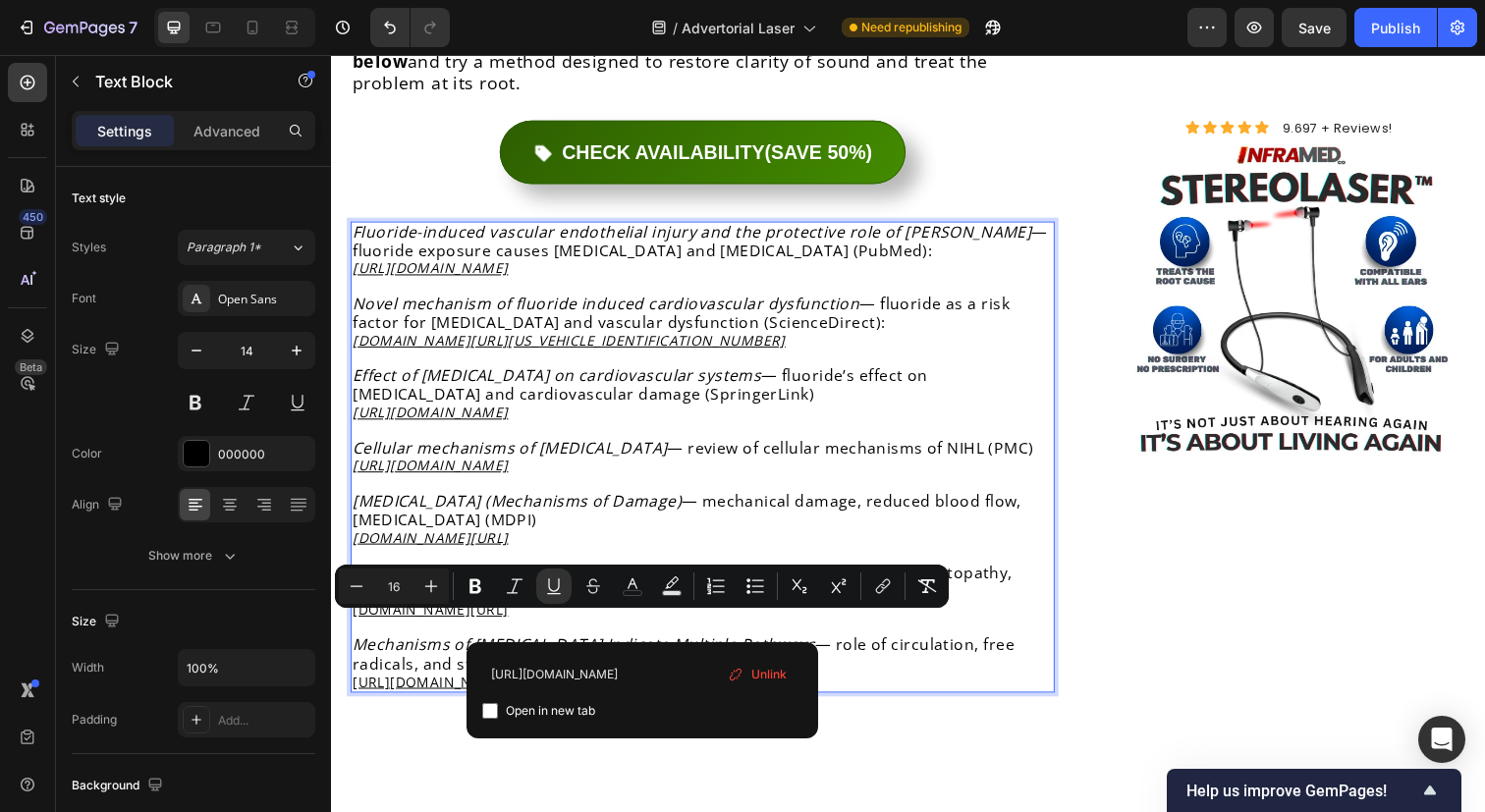
click at [609, 573] on span "— synaptopathy, hidden [MEDICAL_DATA], underlying mechanisms (Wiley Online Libr…" at bounding box center [690, 593] width 674 height 40
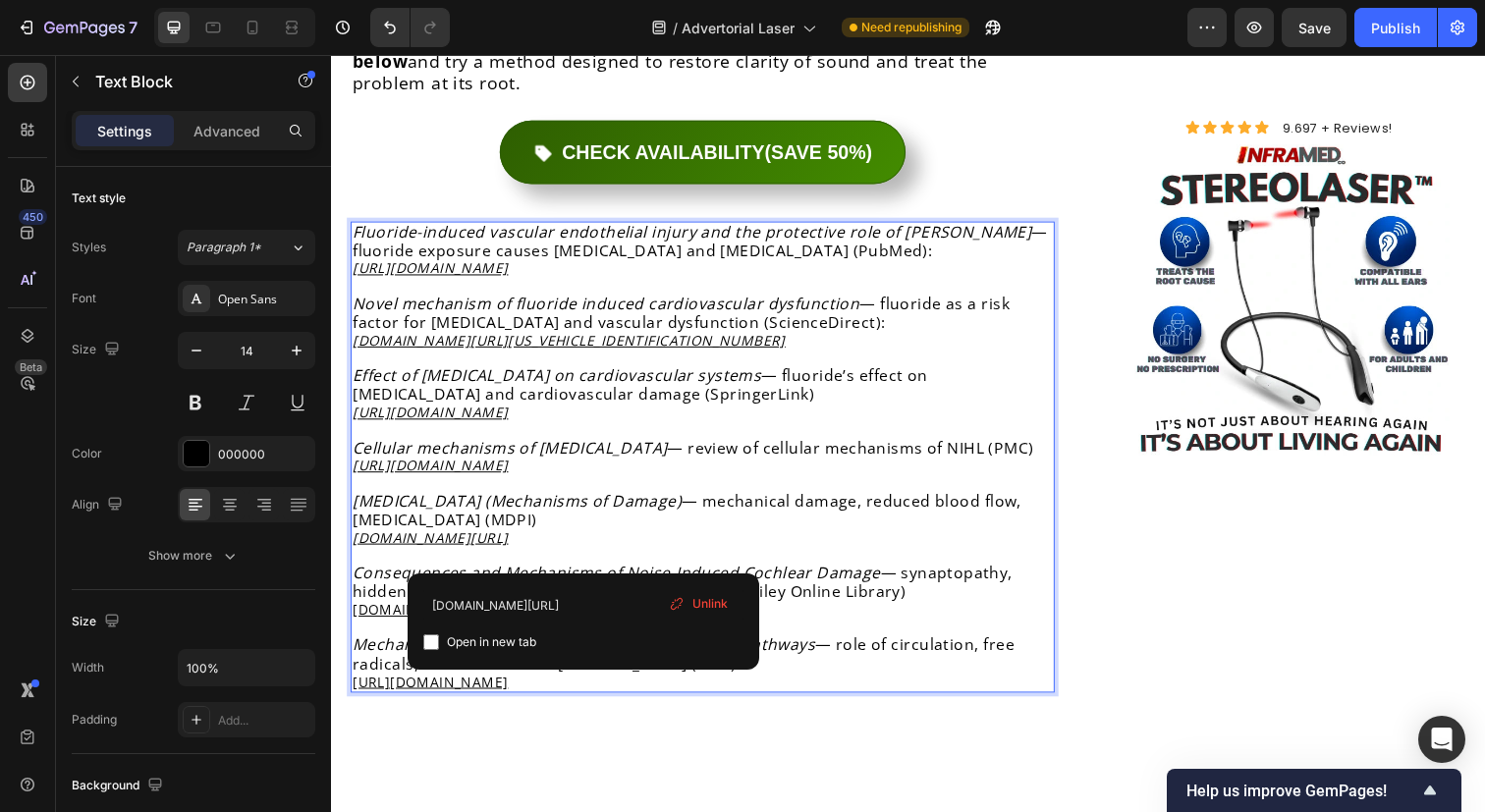
click at [512, 612] on u "[DOMAIN_NAME][URL]" at bounding box center [432, 621] width 159 height 19
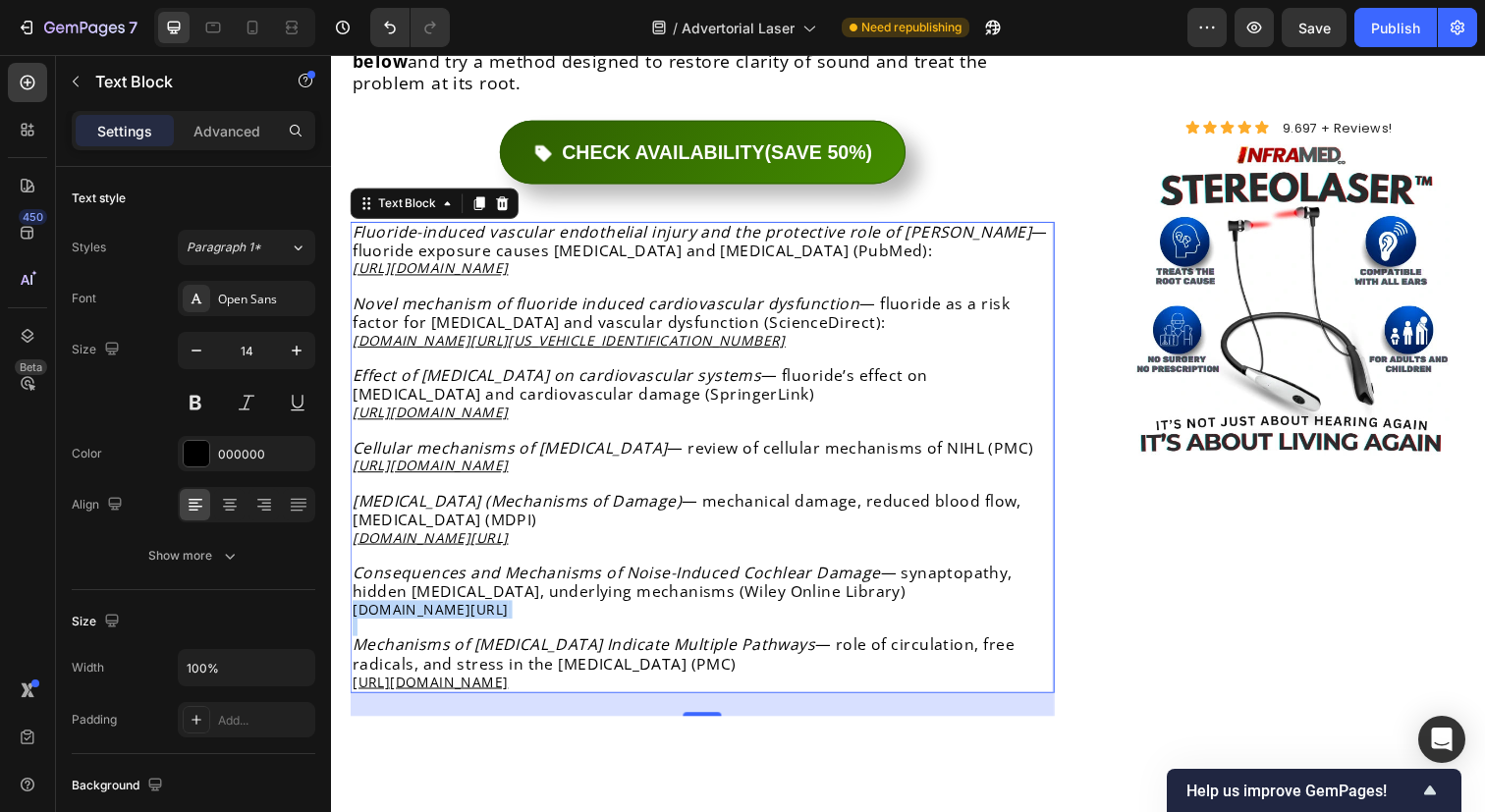
click at [512, 612] on link "[DOMAIN_NAME][URL]" at bounding box center [432, 621] width 159 height 19
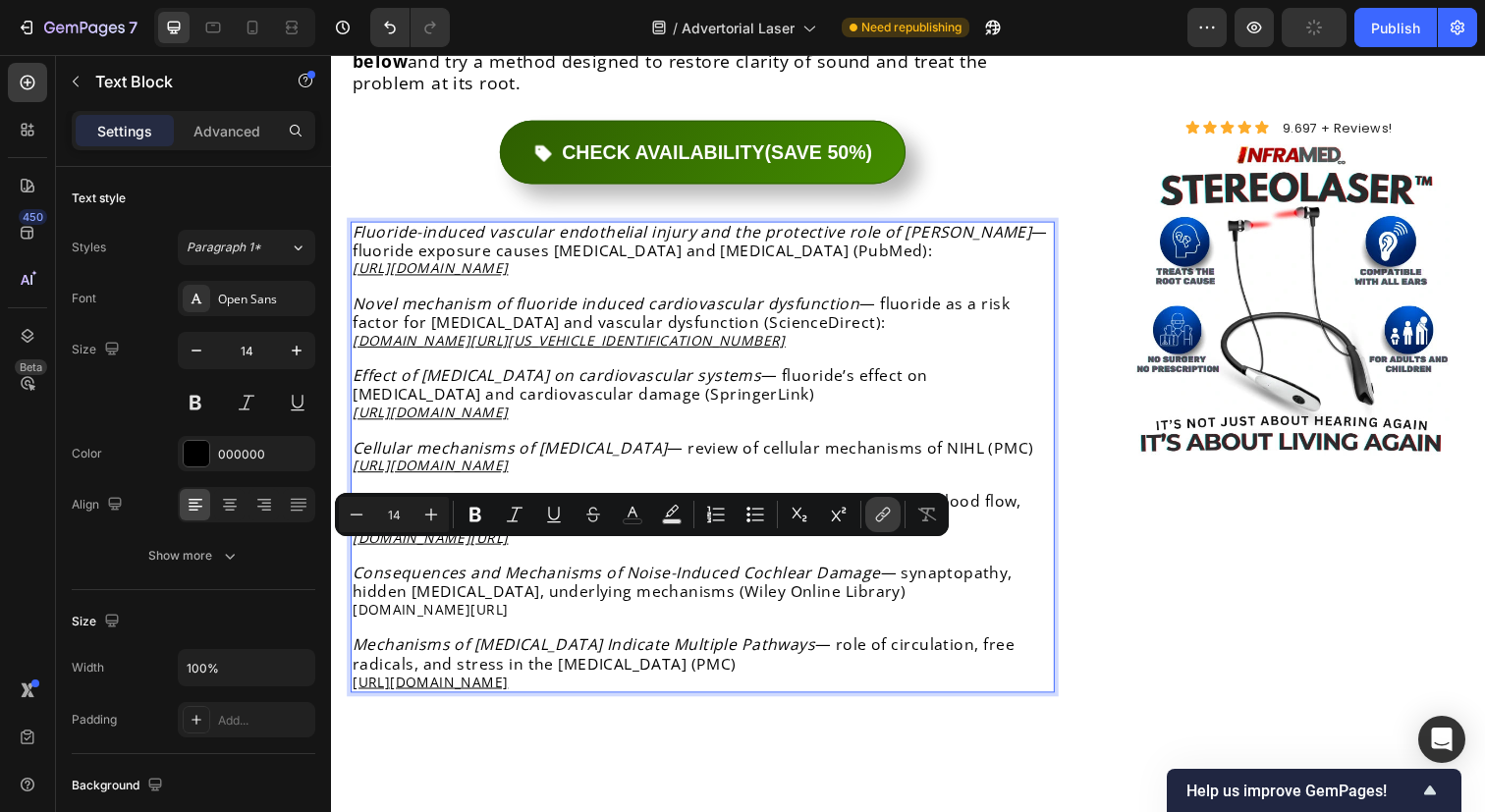
click at [879, 523] on icon "Editor contextual toolbar" at bounding box center [883, 515] width 20 height 20
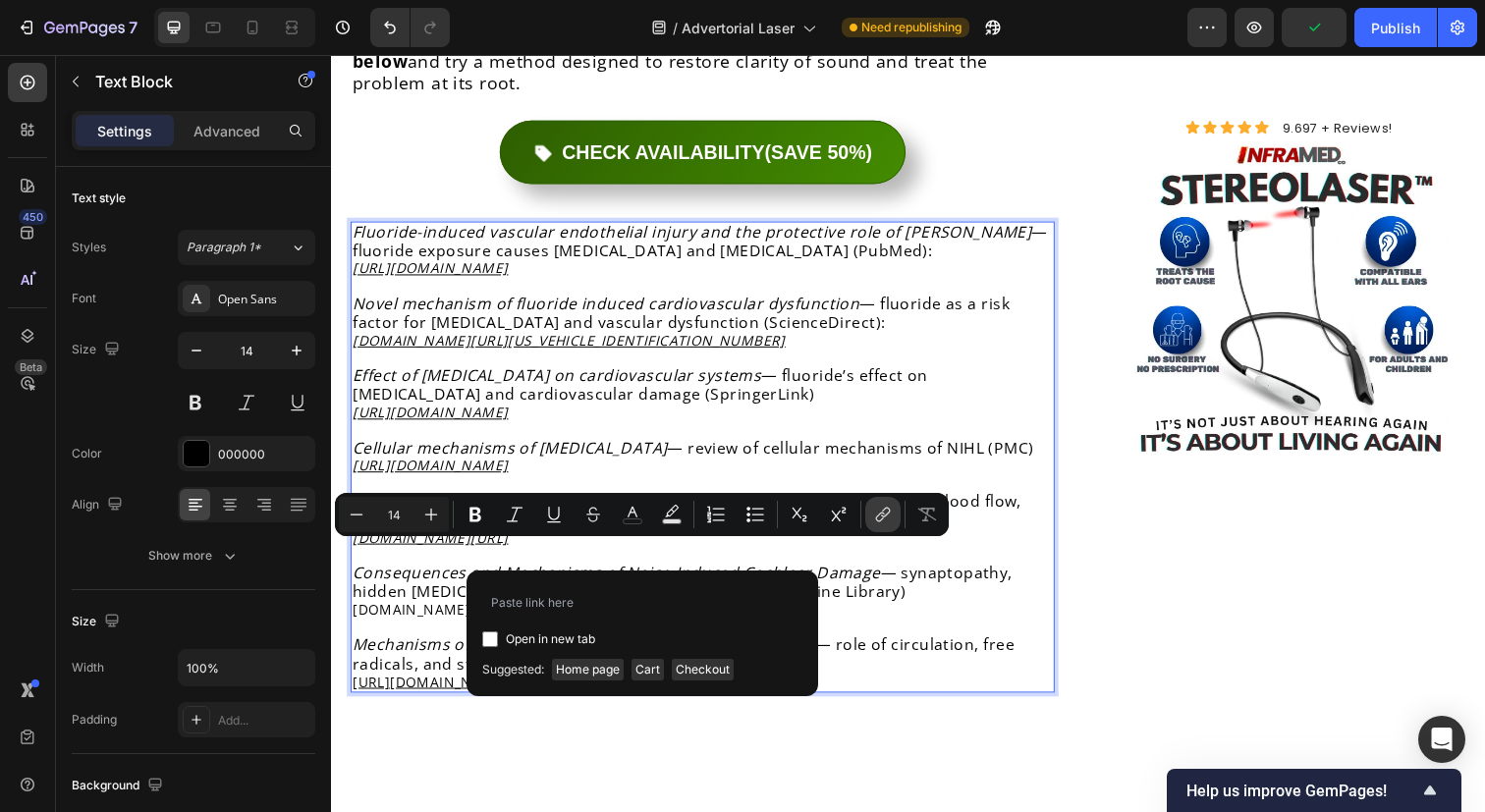
type input "[DOMAIN_NAME][URL]"
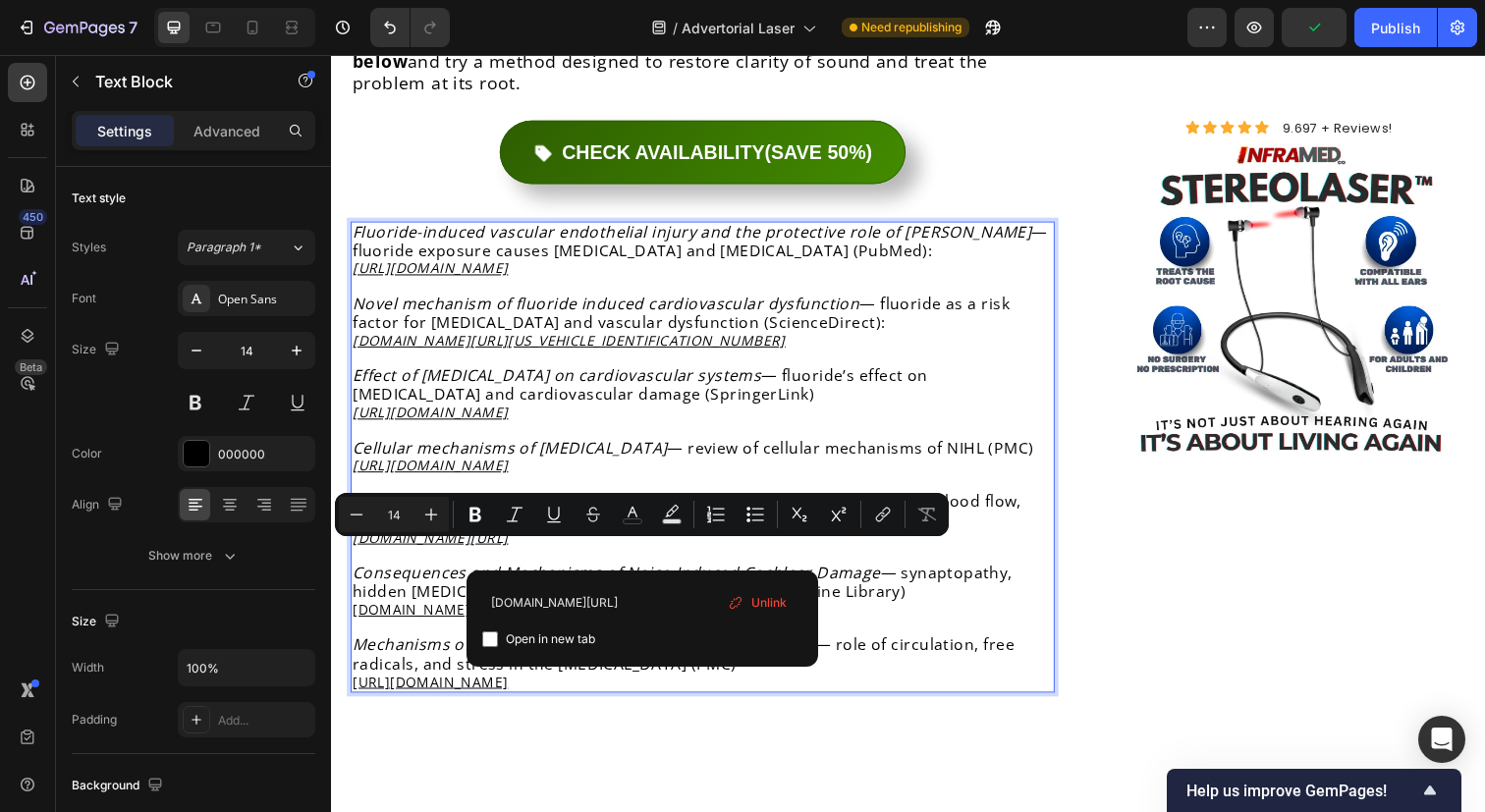
click at [798, 574] on p "Consequences and Mechanisms of Noise-Induced Cochlear Damage — synaptopathy, hi…" at bounding box center [710, 602] width 715 height 56
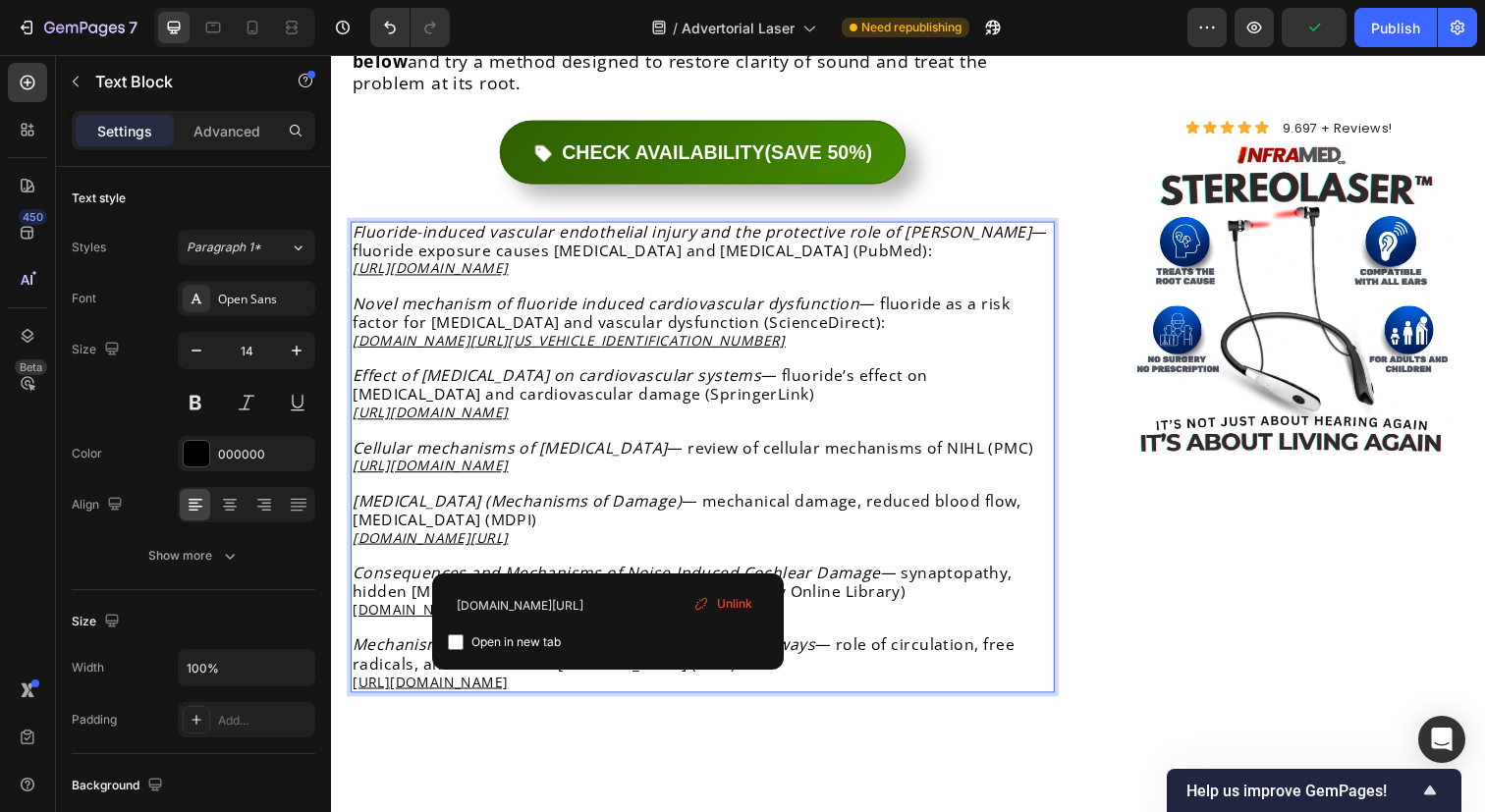
click at [655, 502] on p "[MEDICAL_DATA] (Mechanisms of Damage) — mechanical damage, reduced blood flow, …" at bounding box center [710, 530] width 715 height 56
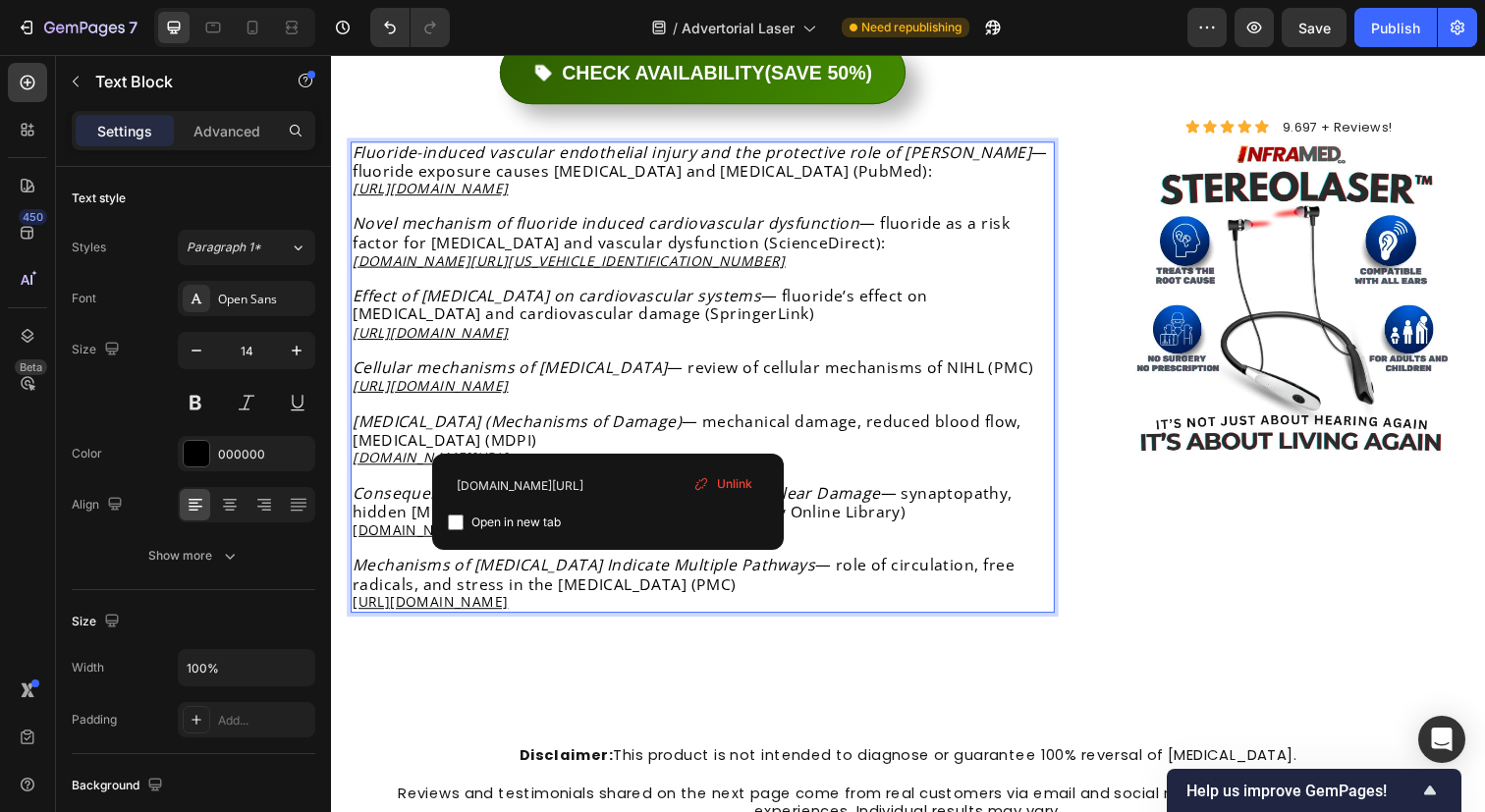
scroll to position [9253, 0]
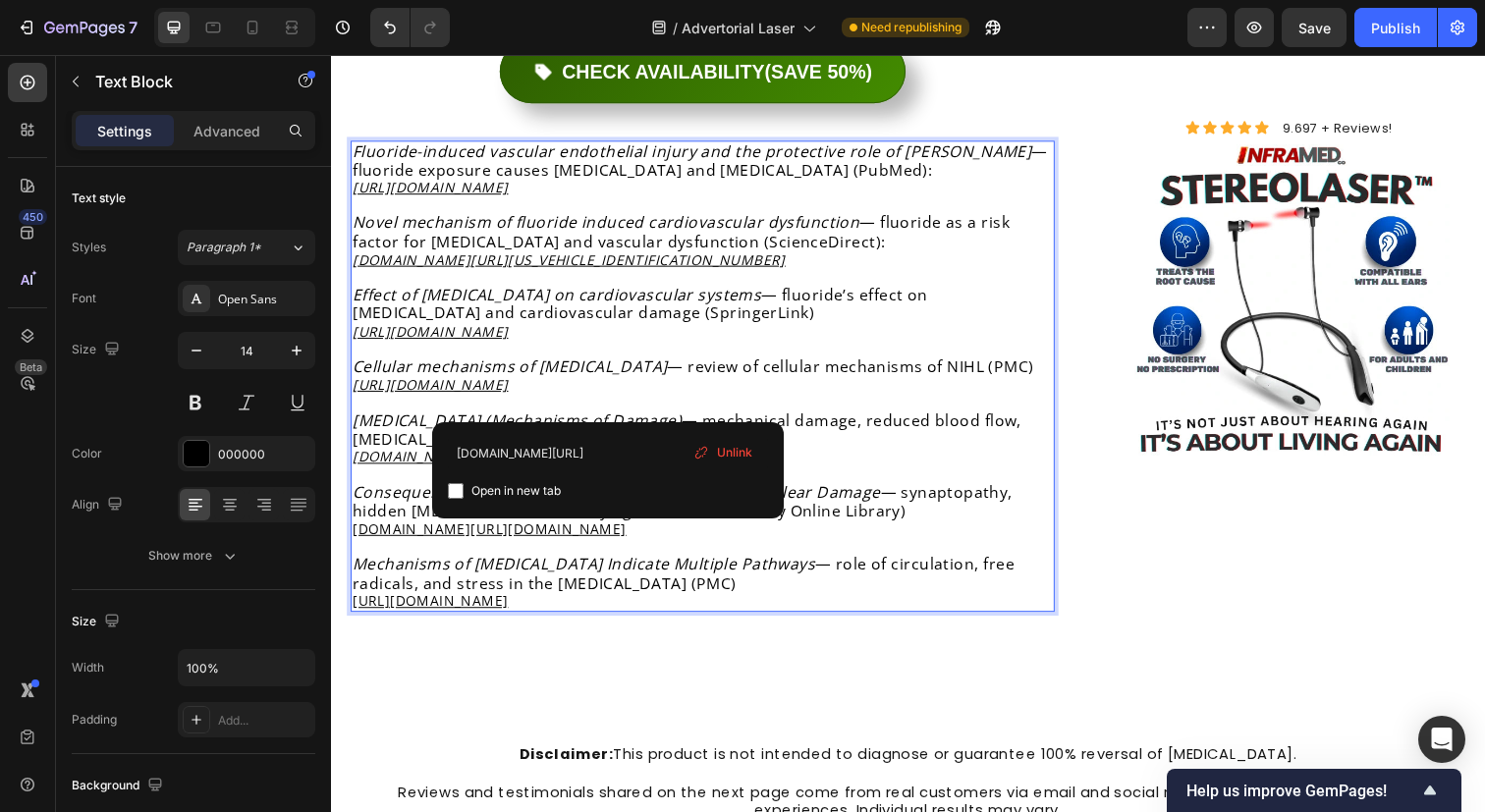
click at [858, 566] on p "Mechanisms of [MEDICAL_DATA] Indicate Multiple Pathways — role of circulation, …" at bounding box center [710, 594] width 715 height 56
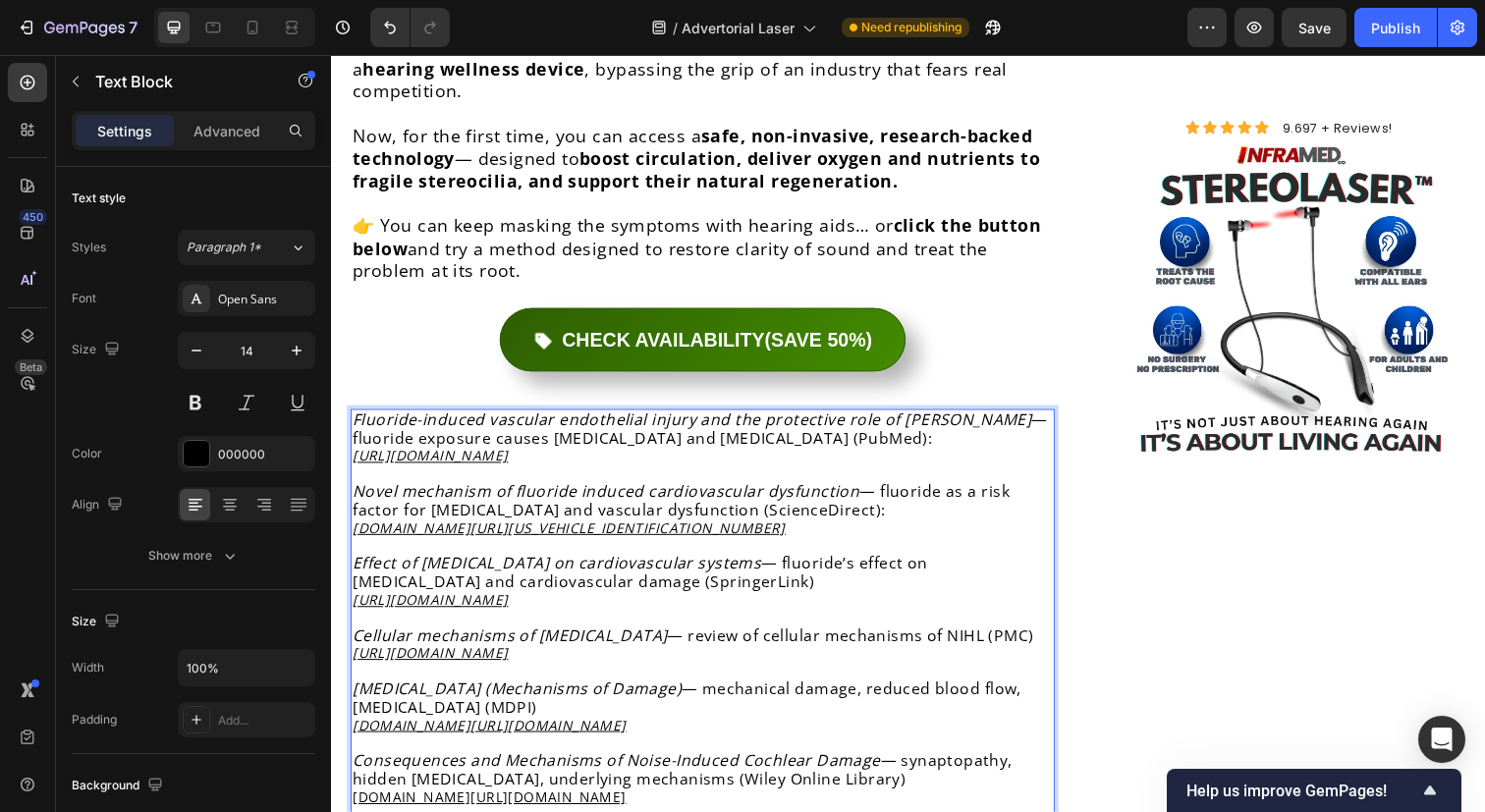
scroll to position [8988, 0]
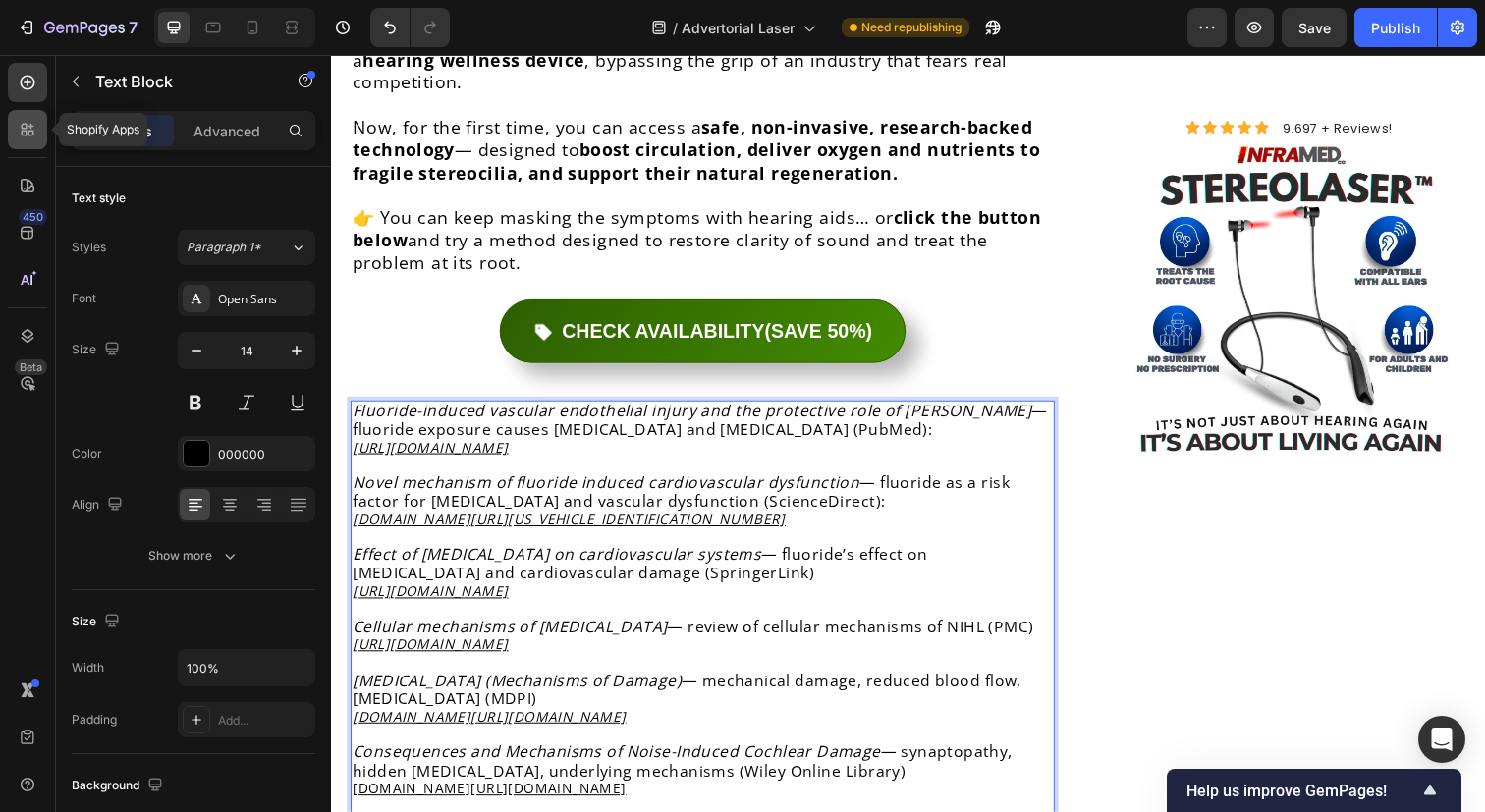
click at [16, 134] on div at bounding box center [27, 129] width 39 height 39
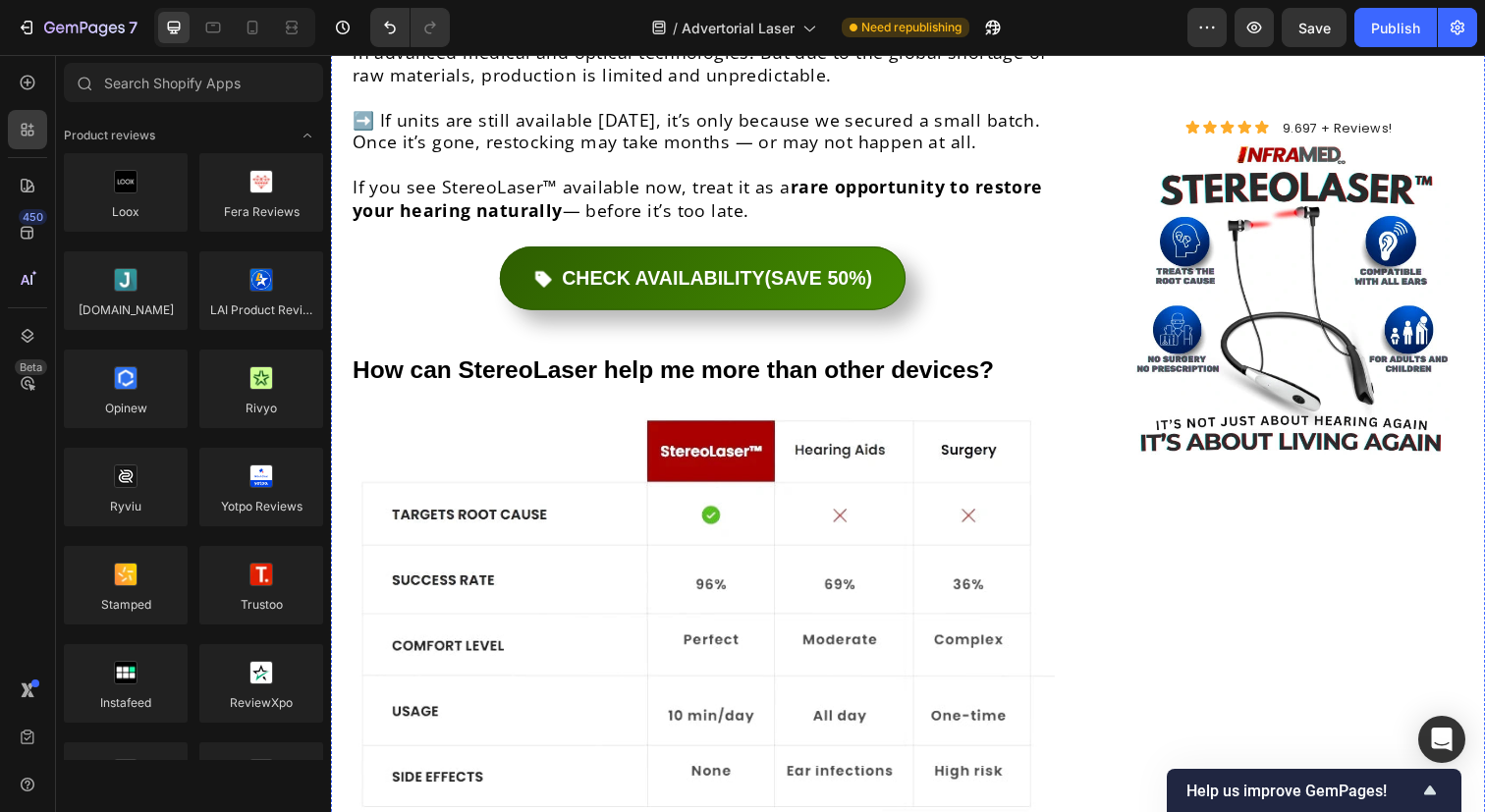
scroll to position [8087, 0]
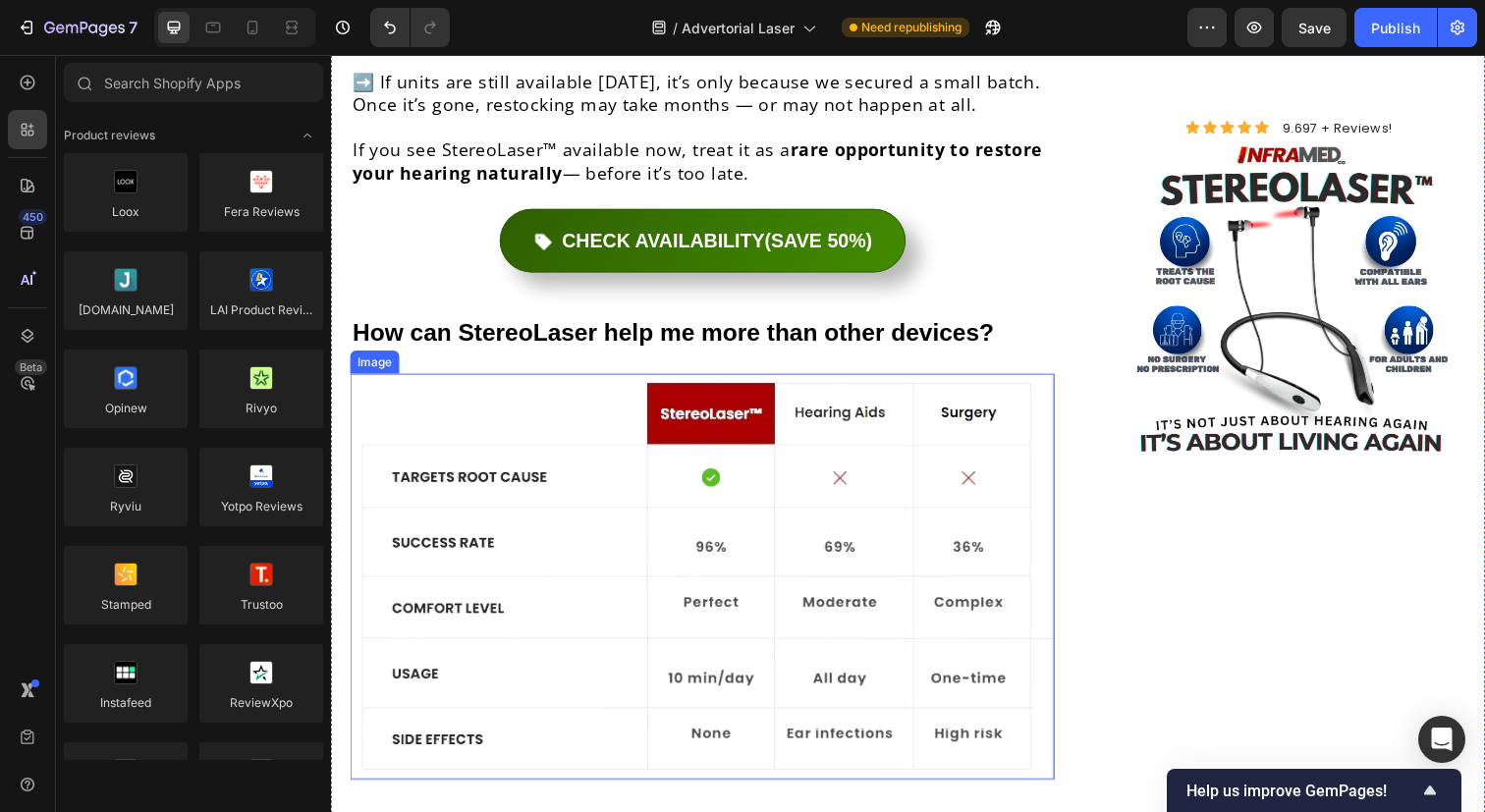
click at [552, 456] on img at bounding box center [710, 587] width 719 height 414
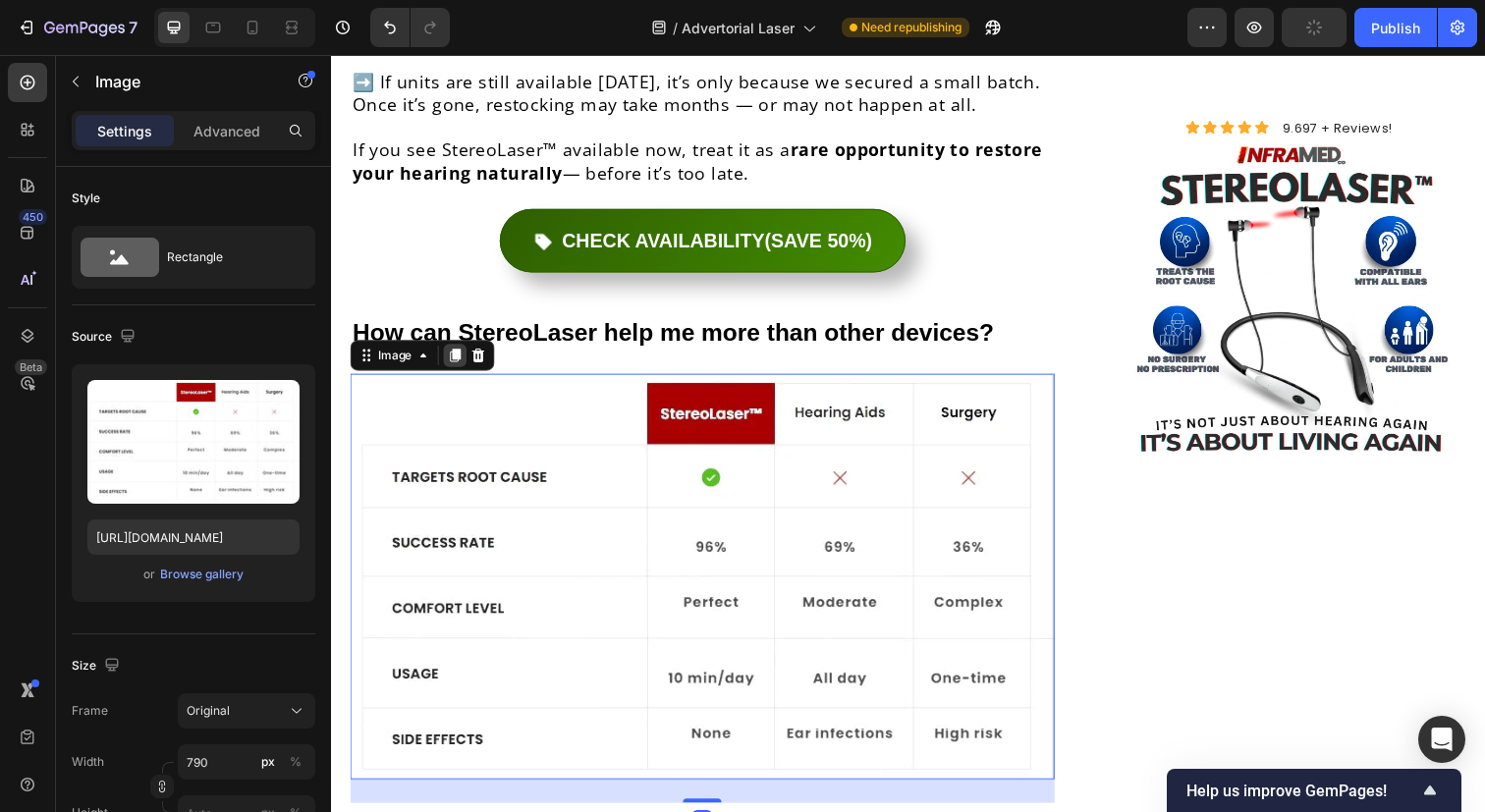
click at [452, 354] on icon at bounding box center [458, 362] width 16 height 16
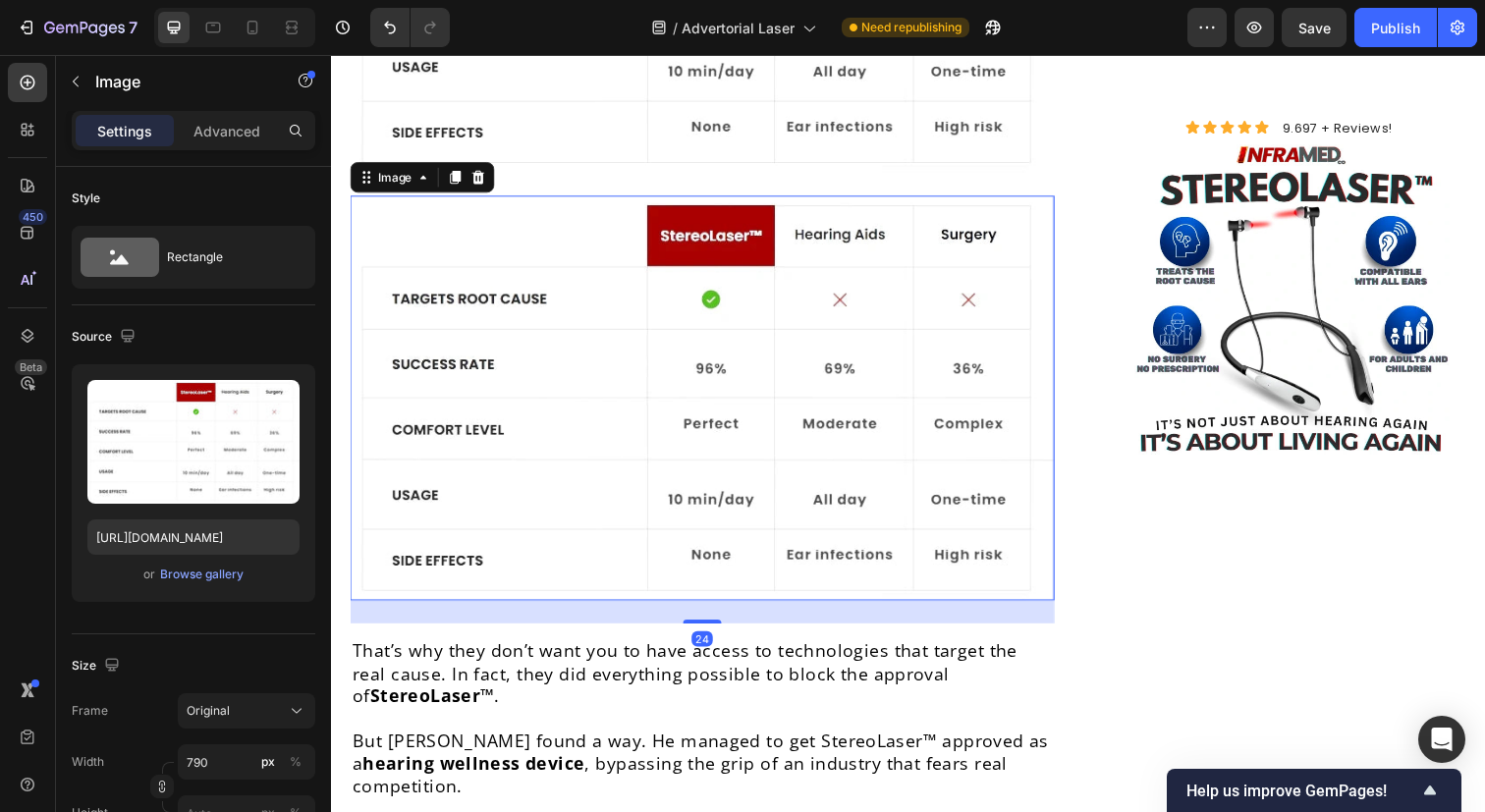
scroll to position [8711, 0]
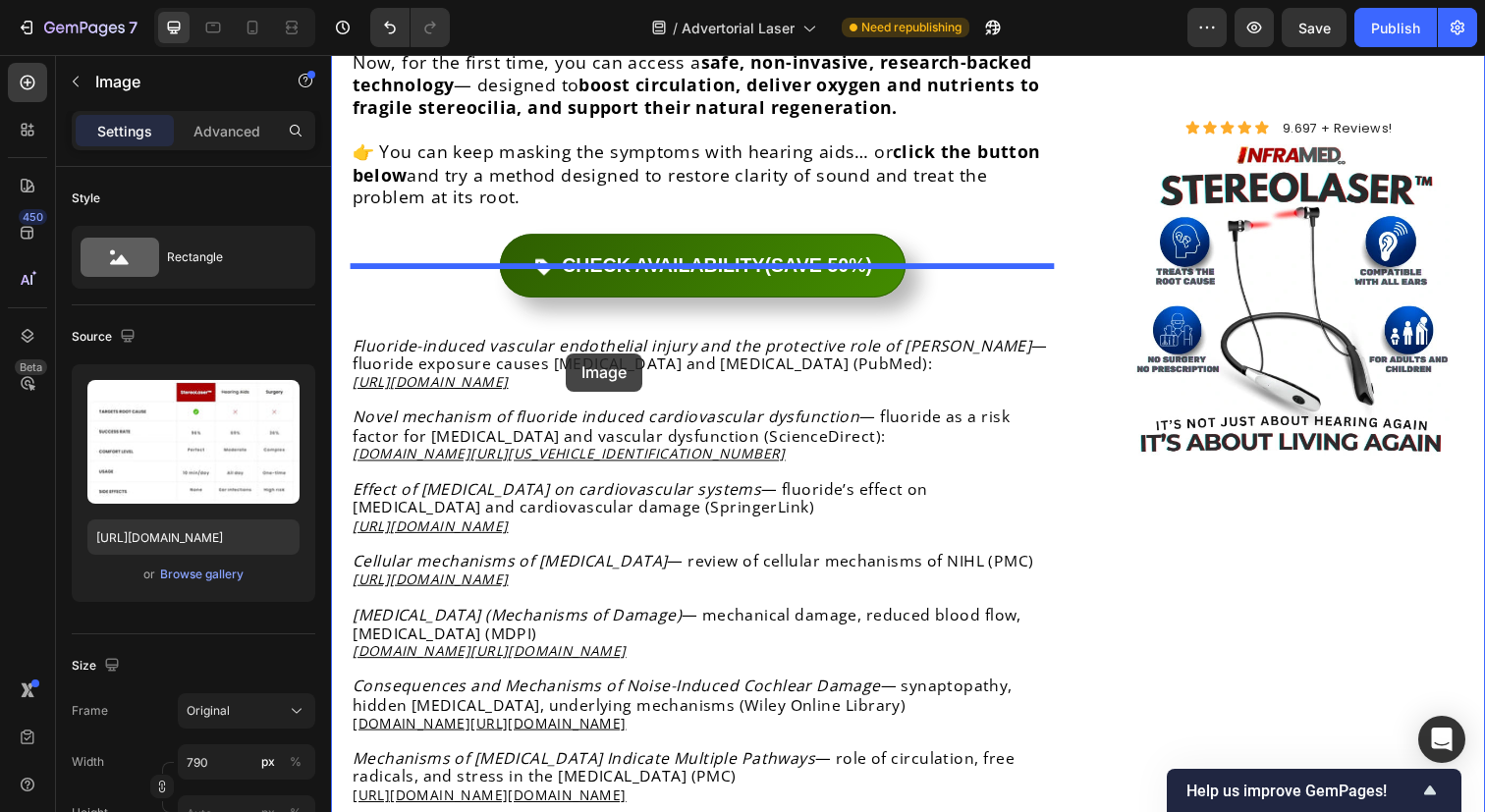
drag, startPoint x: 362, startPoint y: 104, endPoint x: 571, endPoint y: 359, distance: 329.4
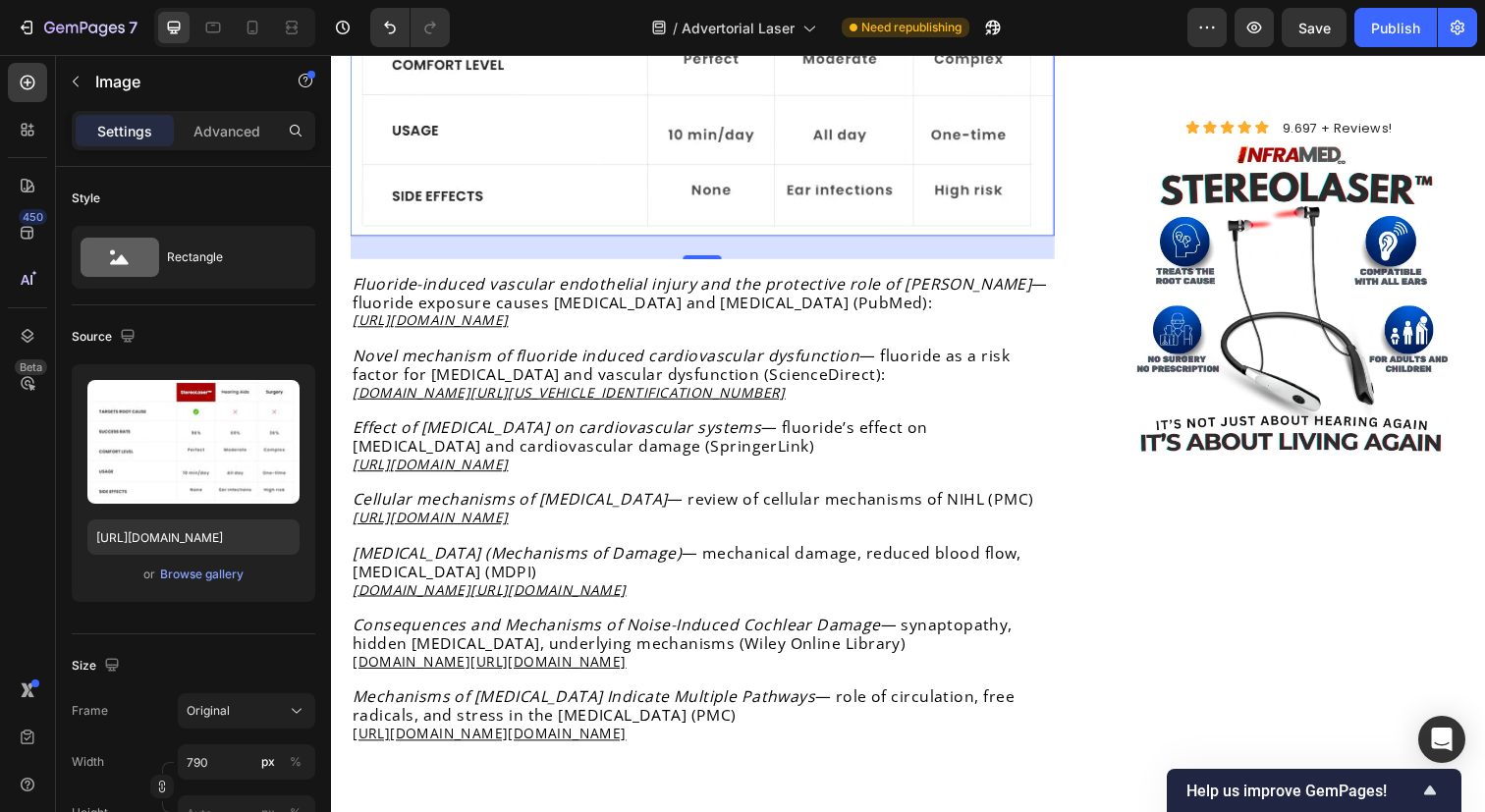
scroll to position [9560, 0]
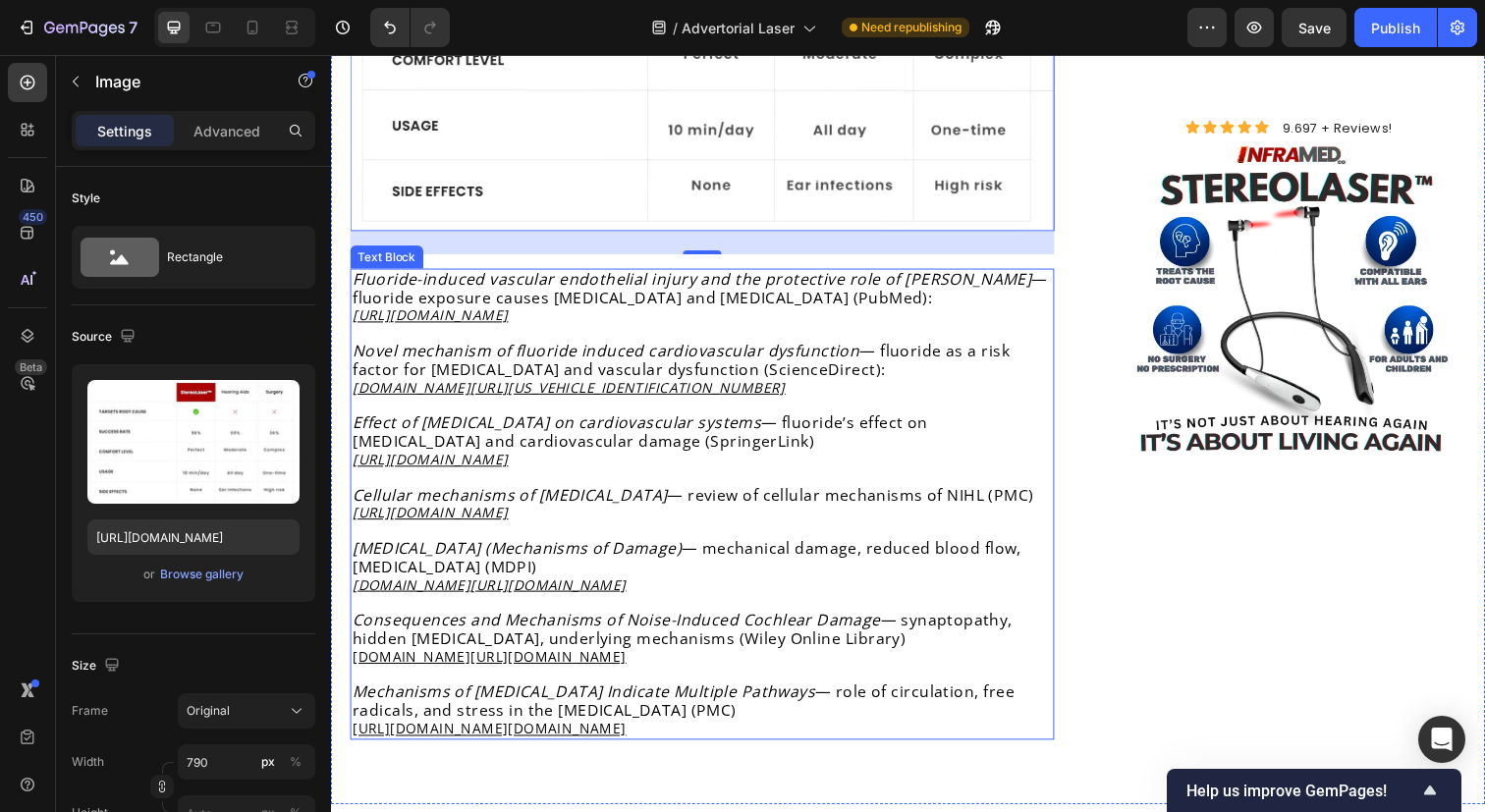
click at [802, 273] on span "Fluoride-induced vascular endothelial injury and the protective role of Acy — f…" at bounding box center [708, 293] width 710 height 40
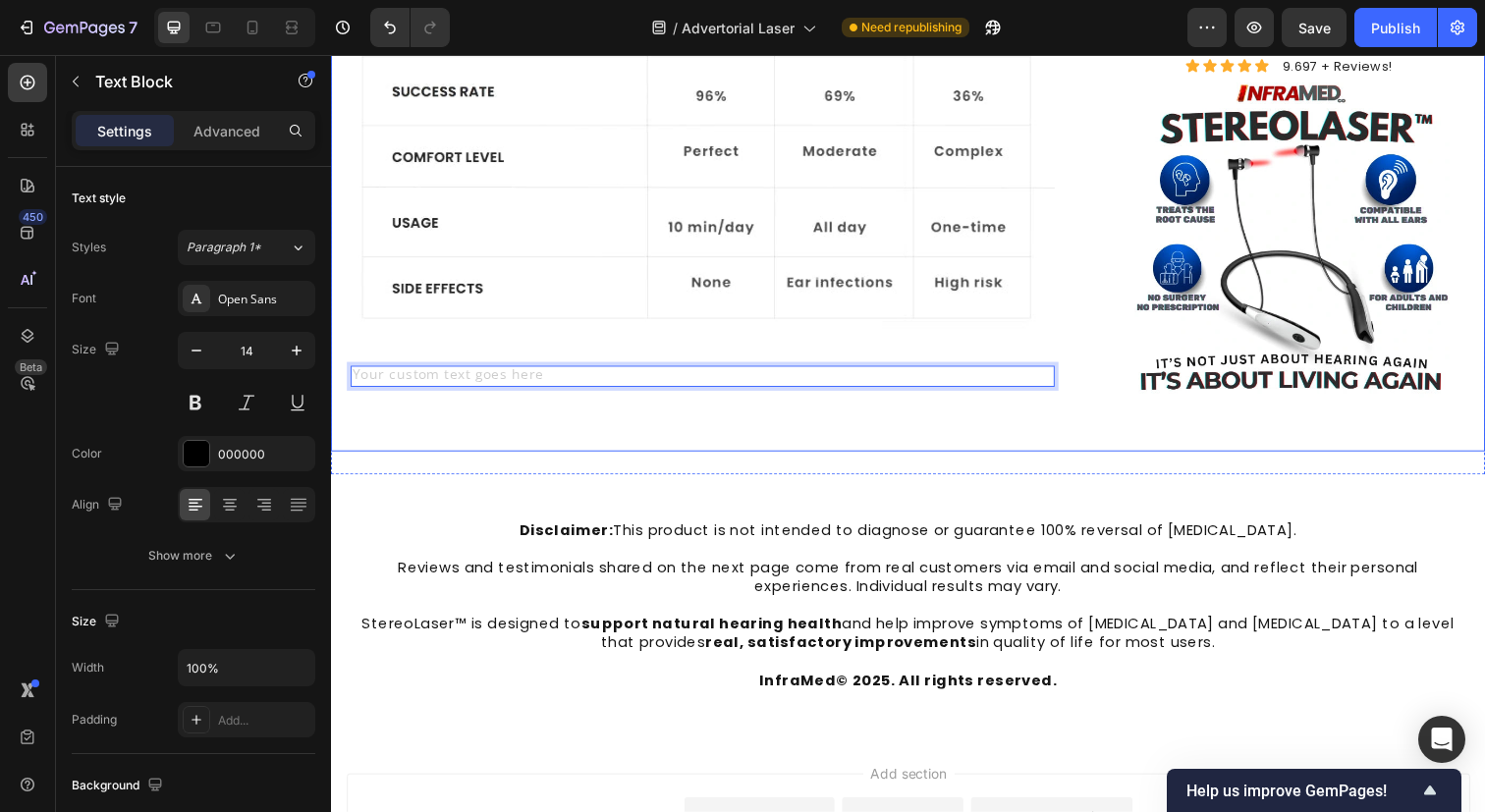
scroll to position [9463, 0]
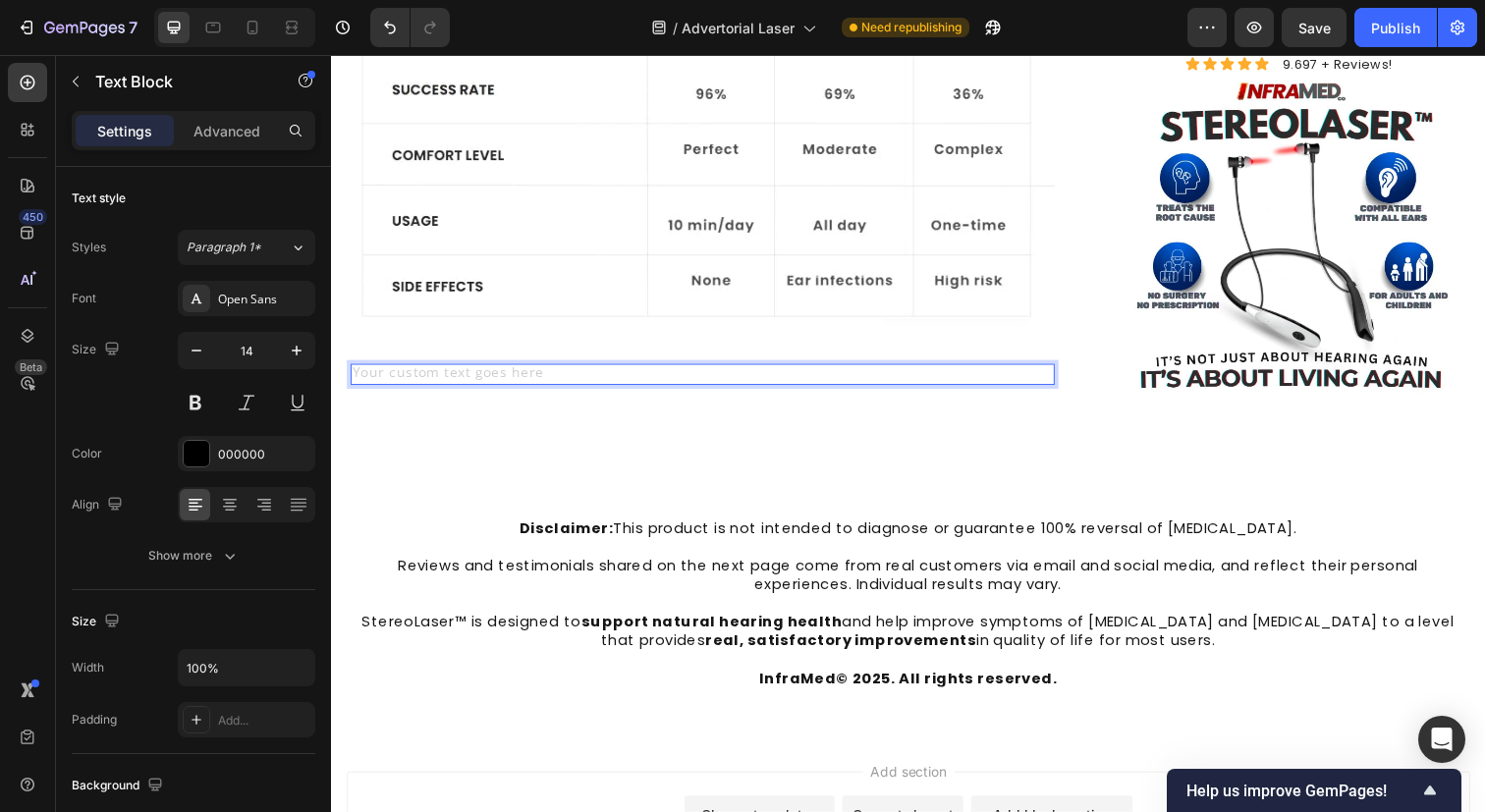
click at [730, 370] on div "Rich Text Editor. Editing area: main" at bounding box center [710, 381] width 719 height 22
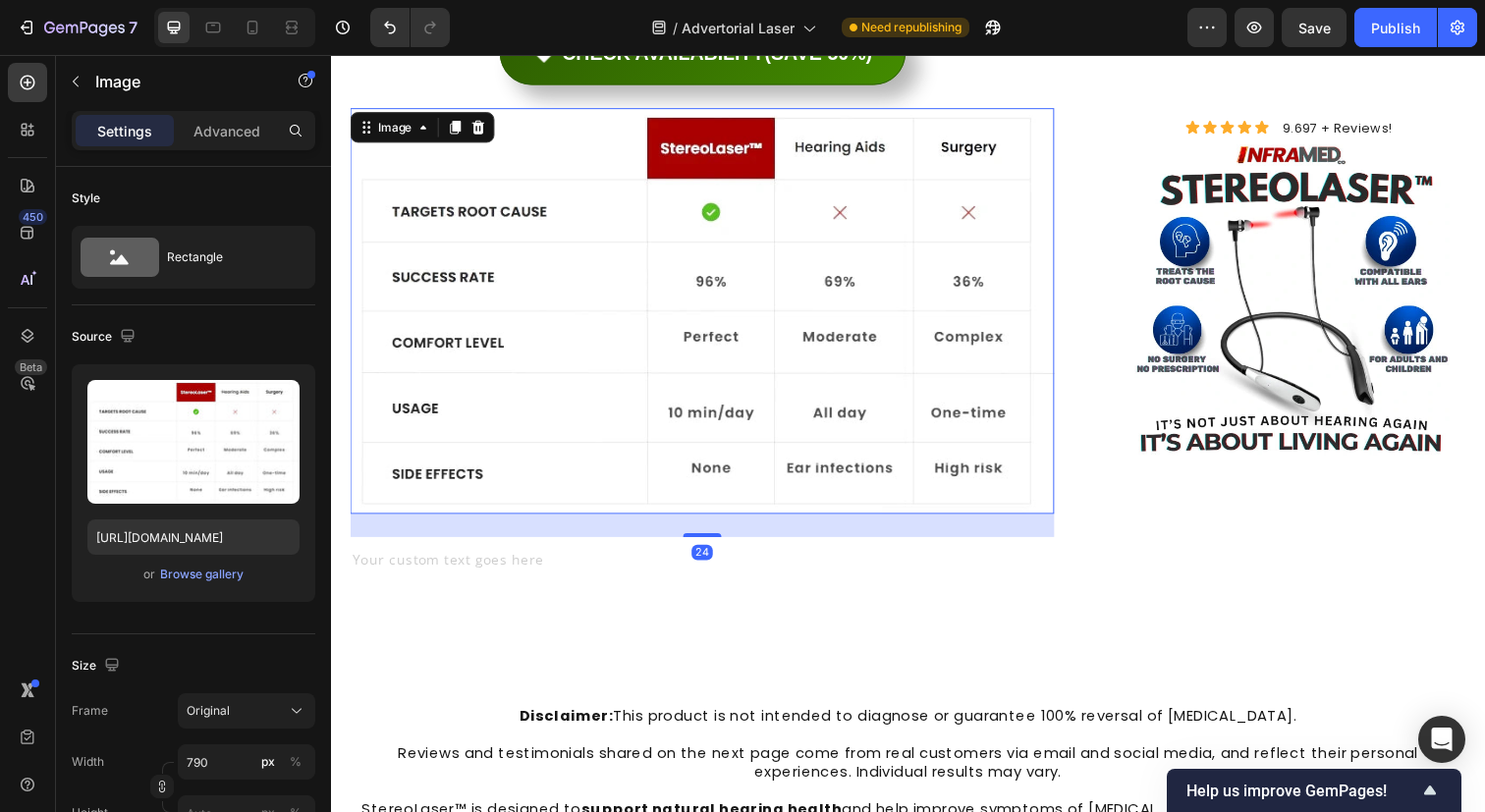
click at [717, 205] on img at bounding box center [710, 316] width 719 height 414
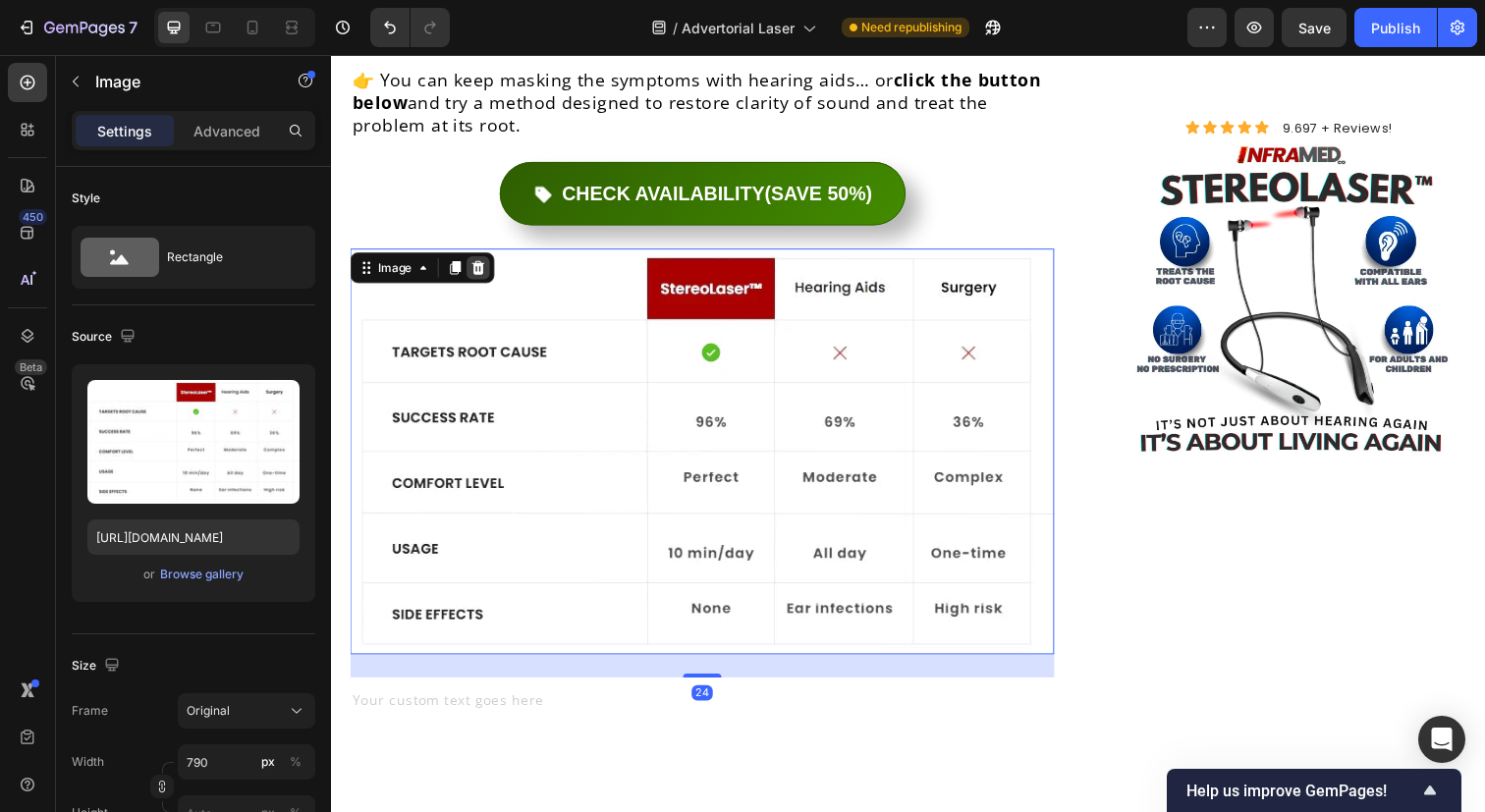
click at [478, 265] on icon at bounding box center [481, 272] width 13 height 14
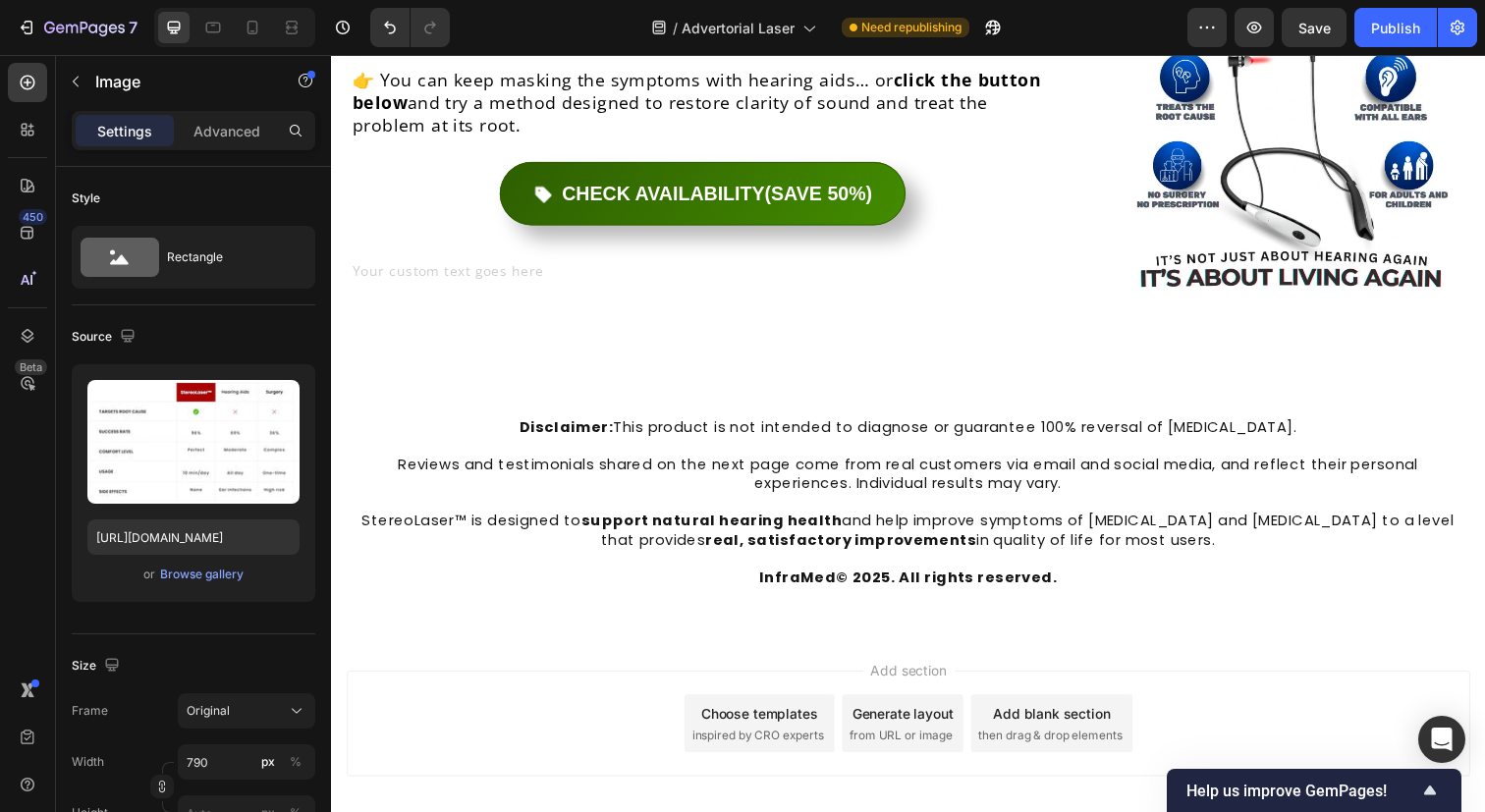
scroll to position [9109, 0]
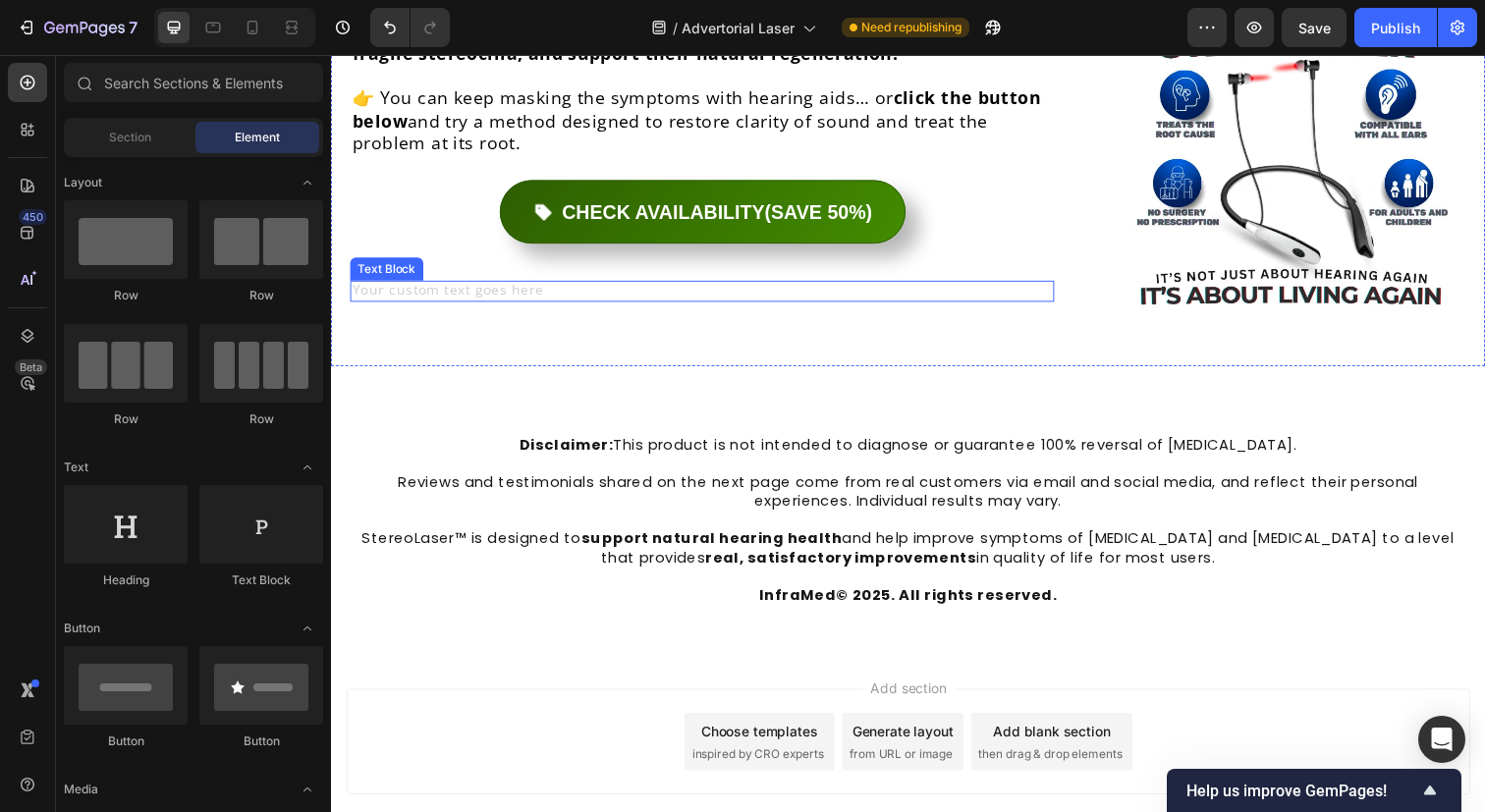
click at [519, 286] on div "Rich Text Editor. Editing area: main" at bounding box center [710, 297] width 719 height 22
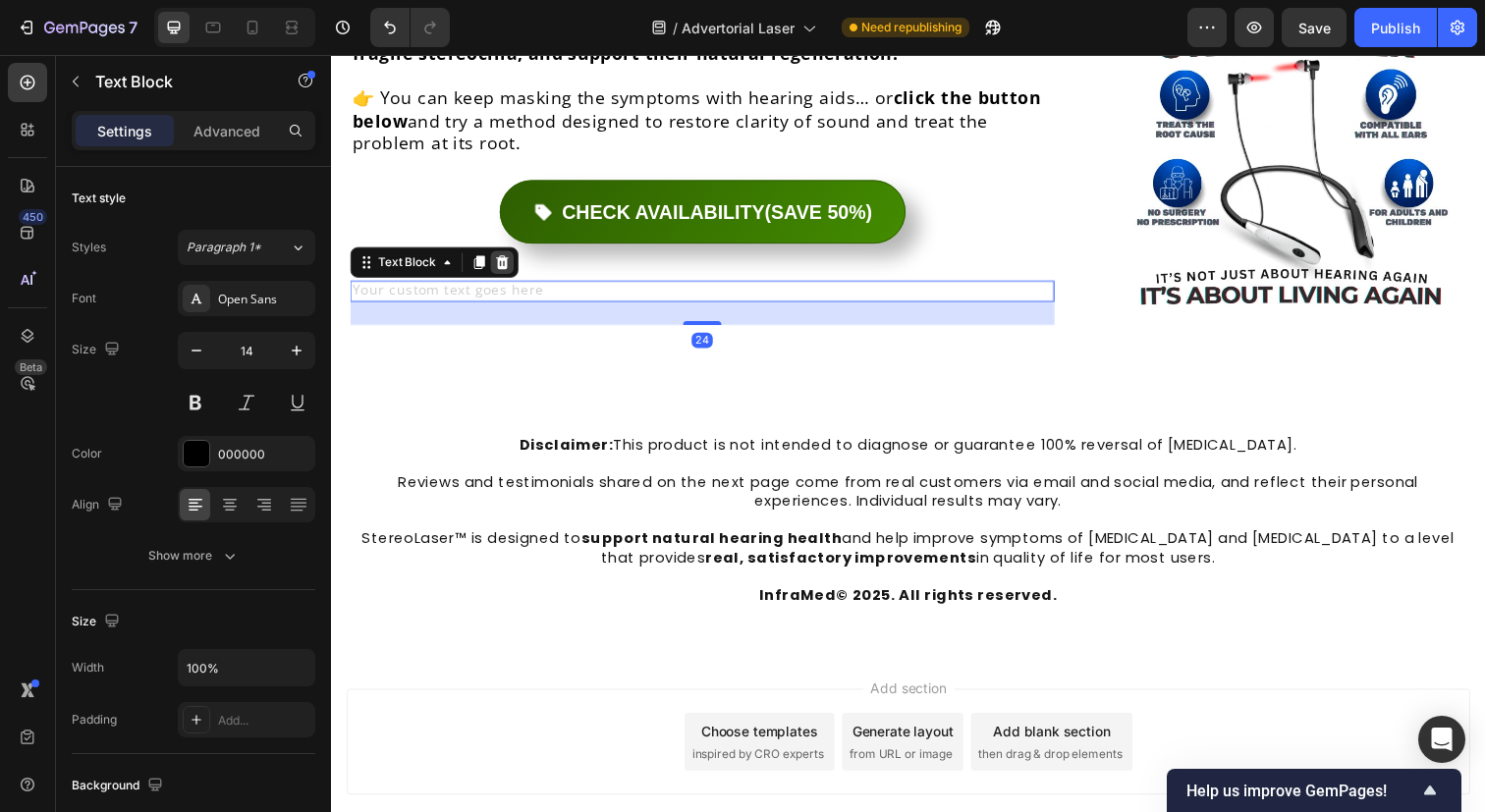
click at [500, 259] on icon at bounding box center [506, 267] width 16 height 16
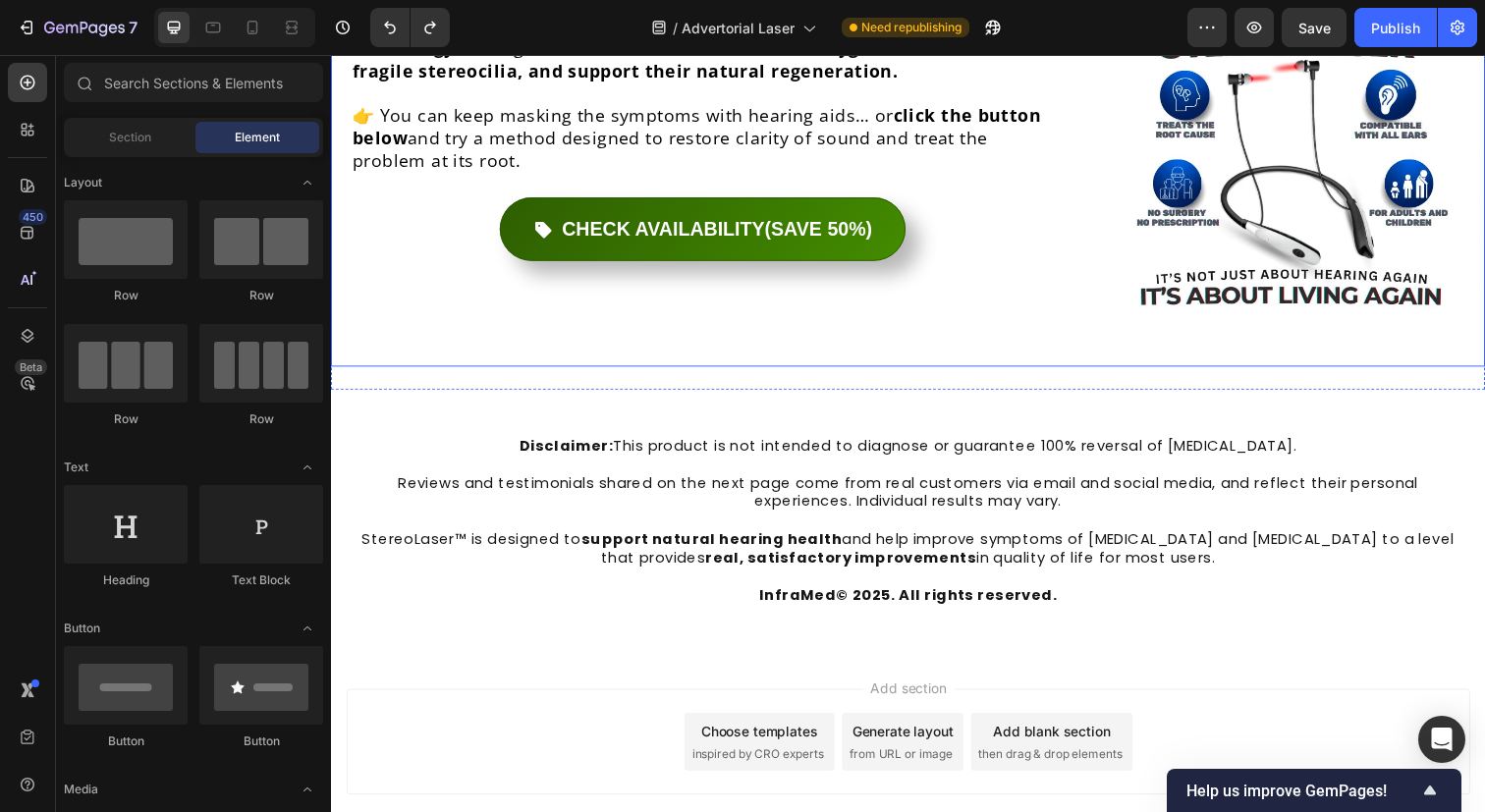
scroll to position [9128, 0]
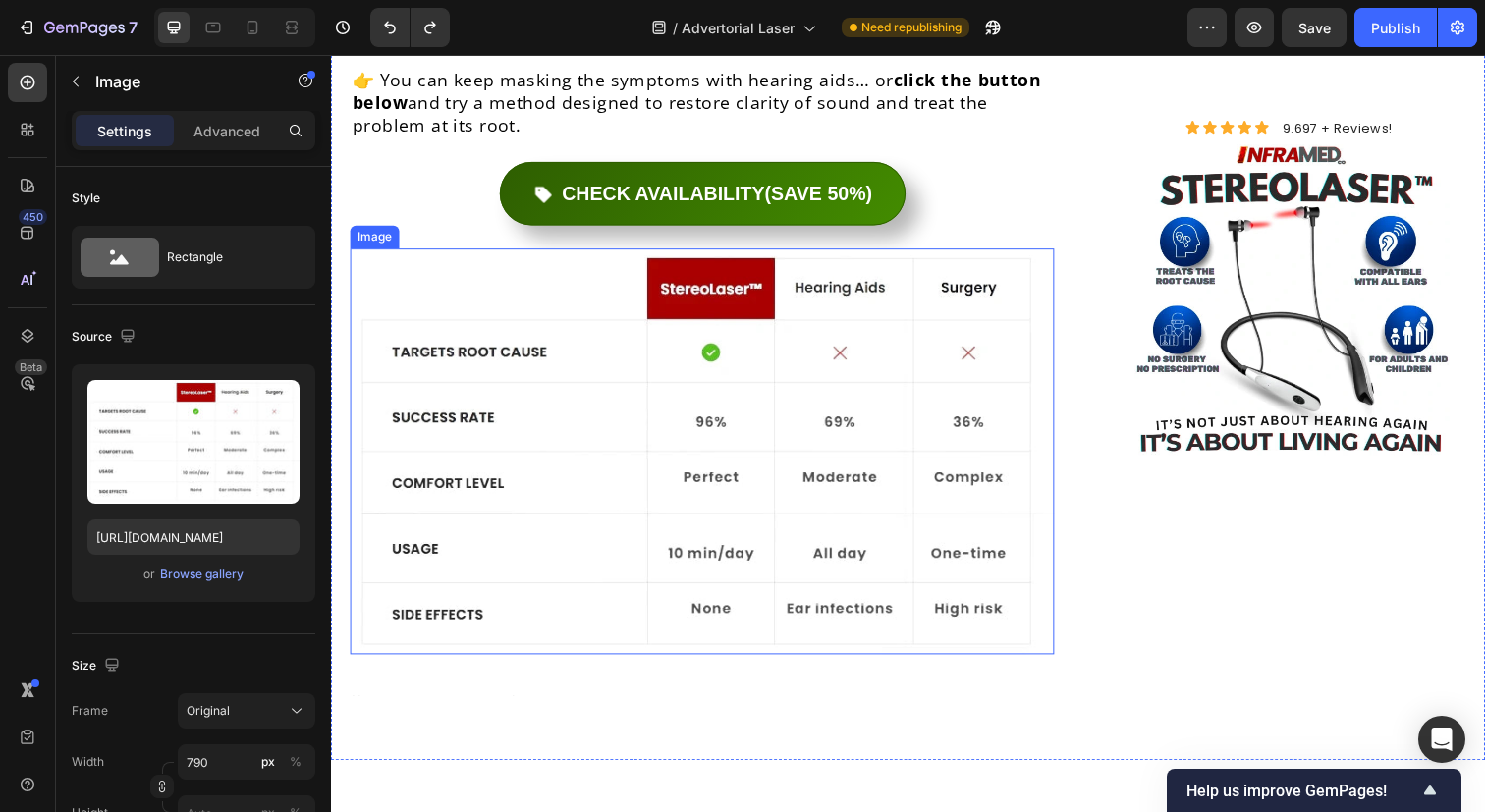
click at [664, 252] on img at bounding box center [710, 459] width 719 height 414
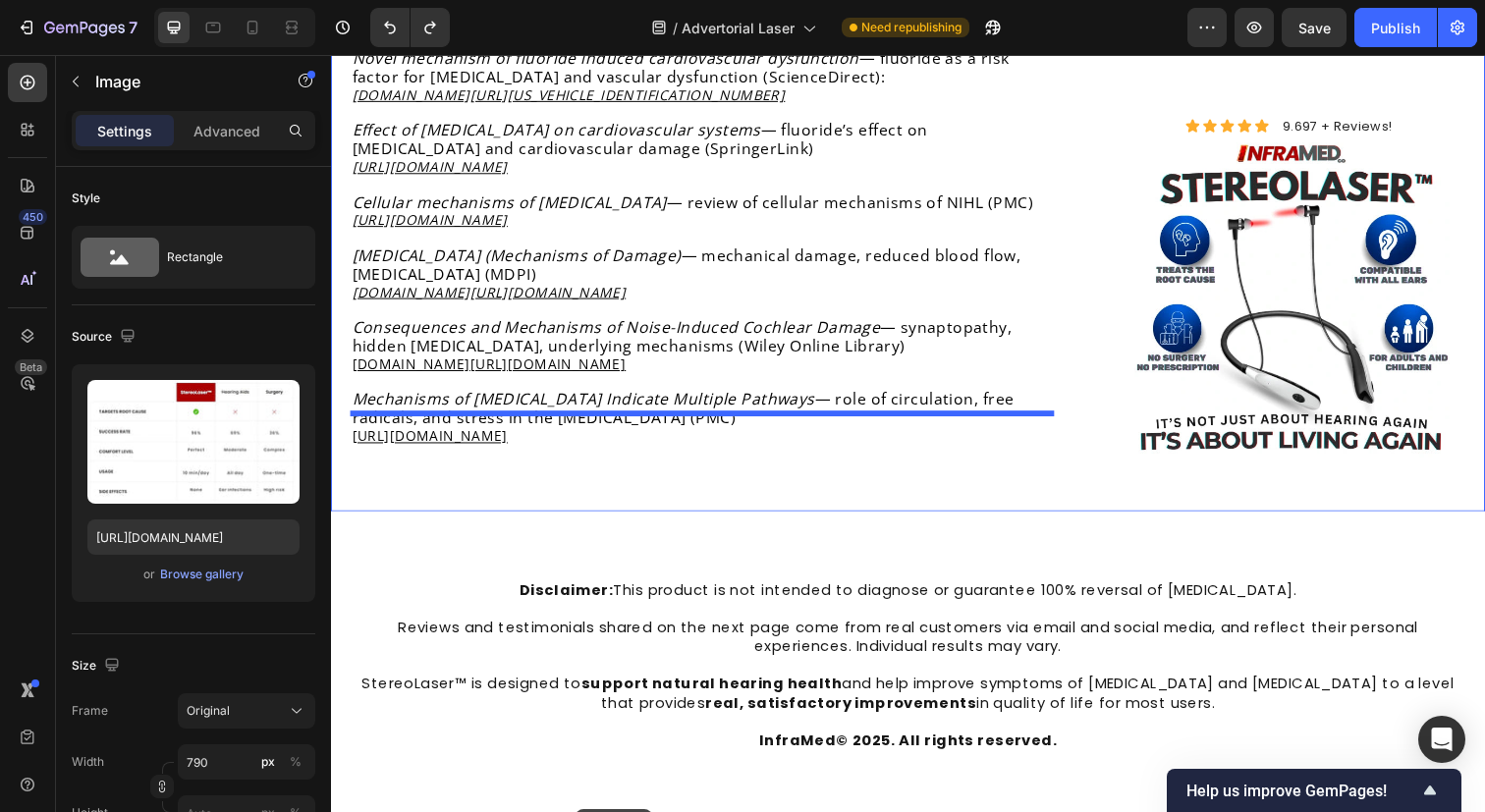
scroll to position [10020, 0]
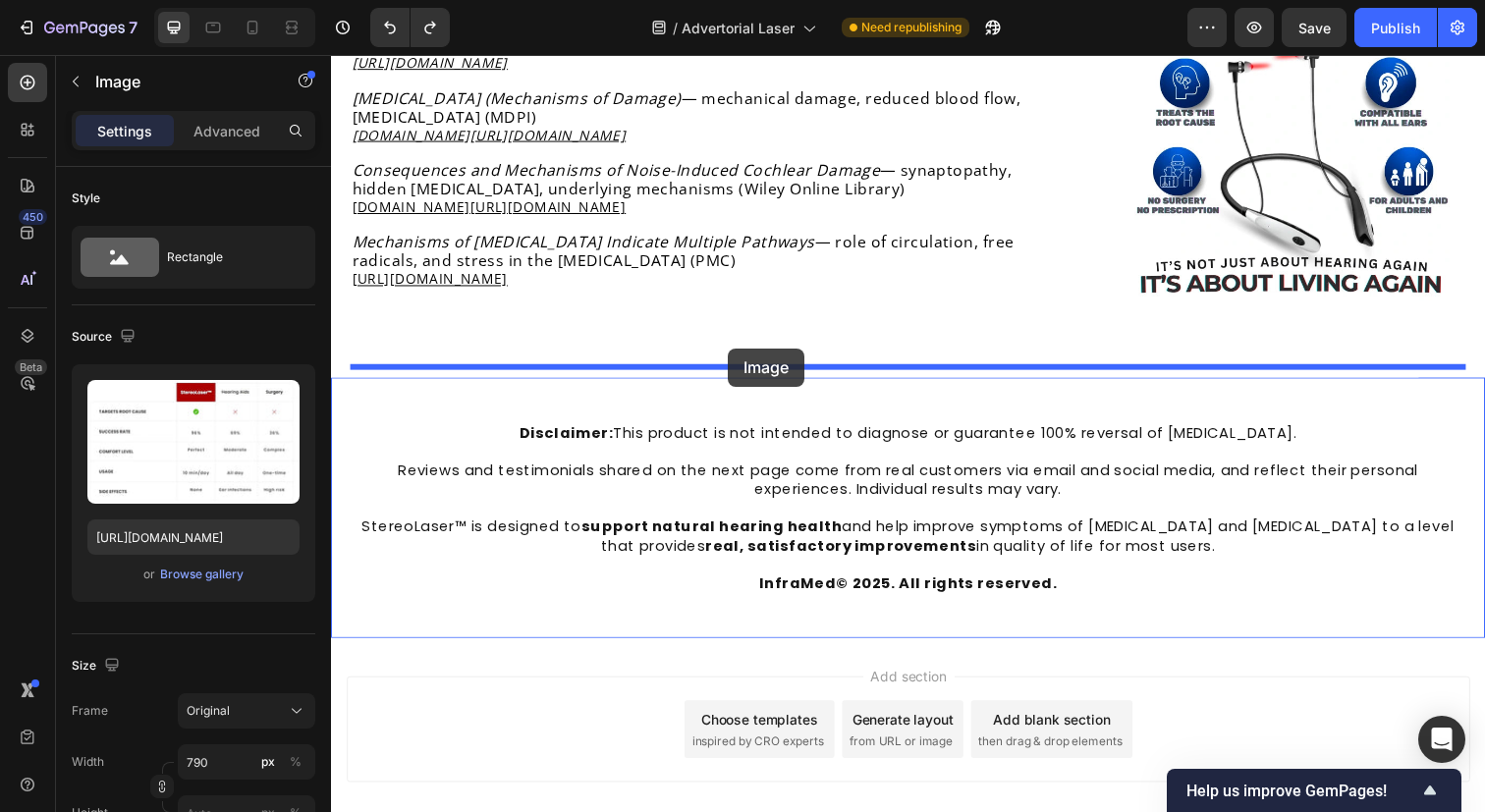
drag, startPoint x: 362, startPoint y: 161, endPoint x: 737, endPoint y: 354, distance: 420.8
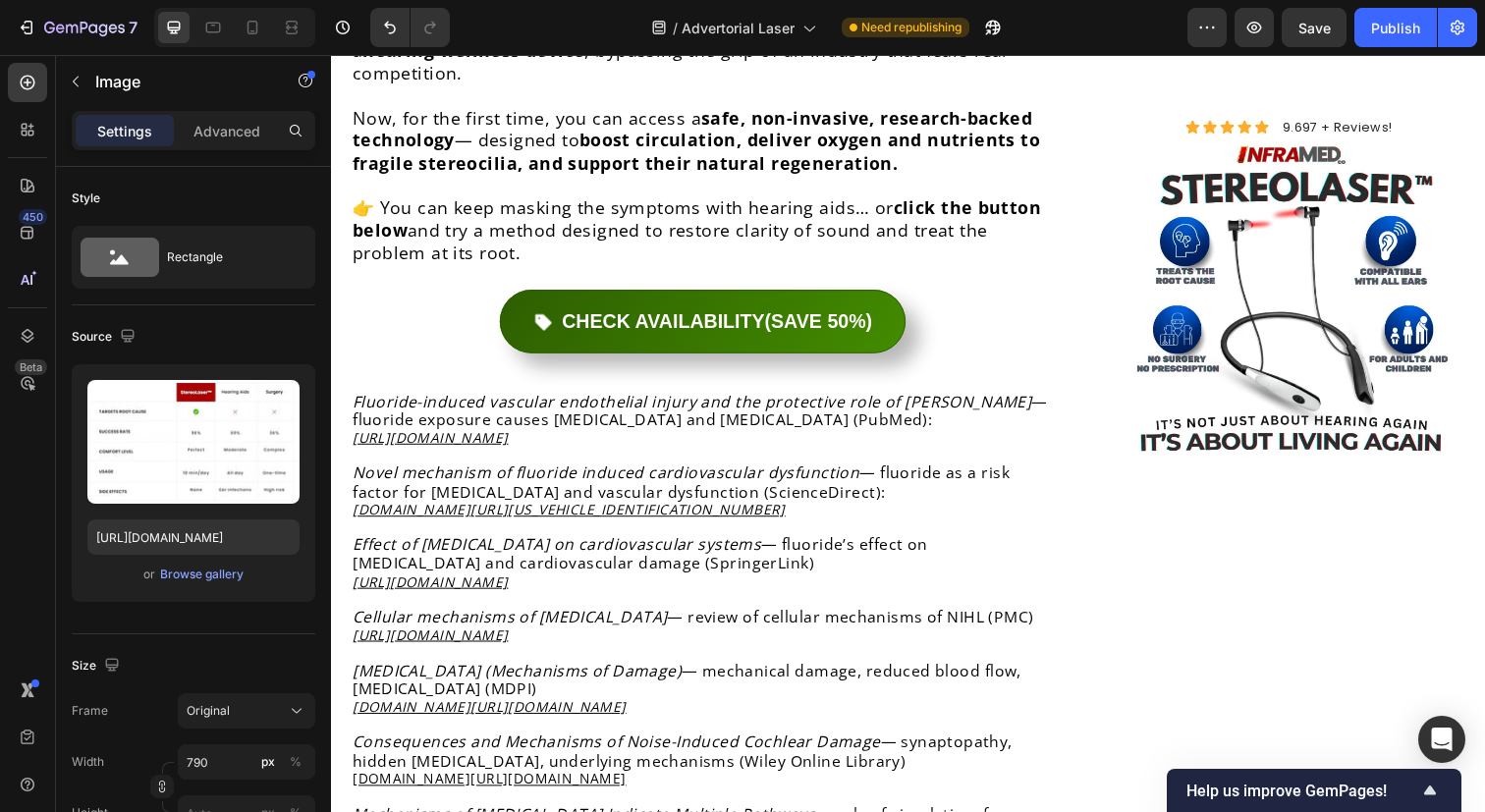
scroll to position [8893, 0]
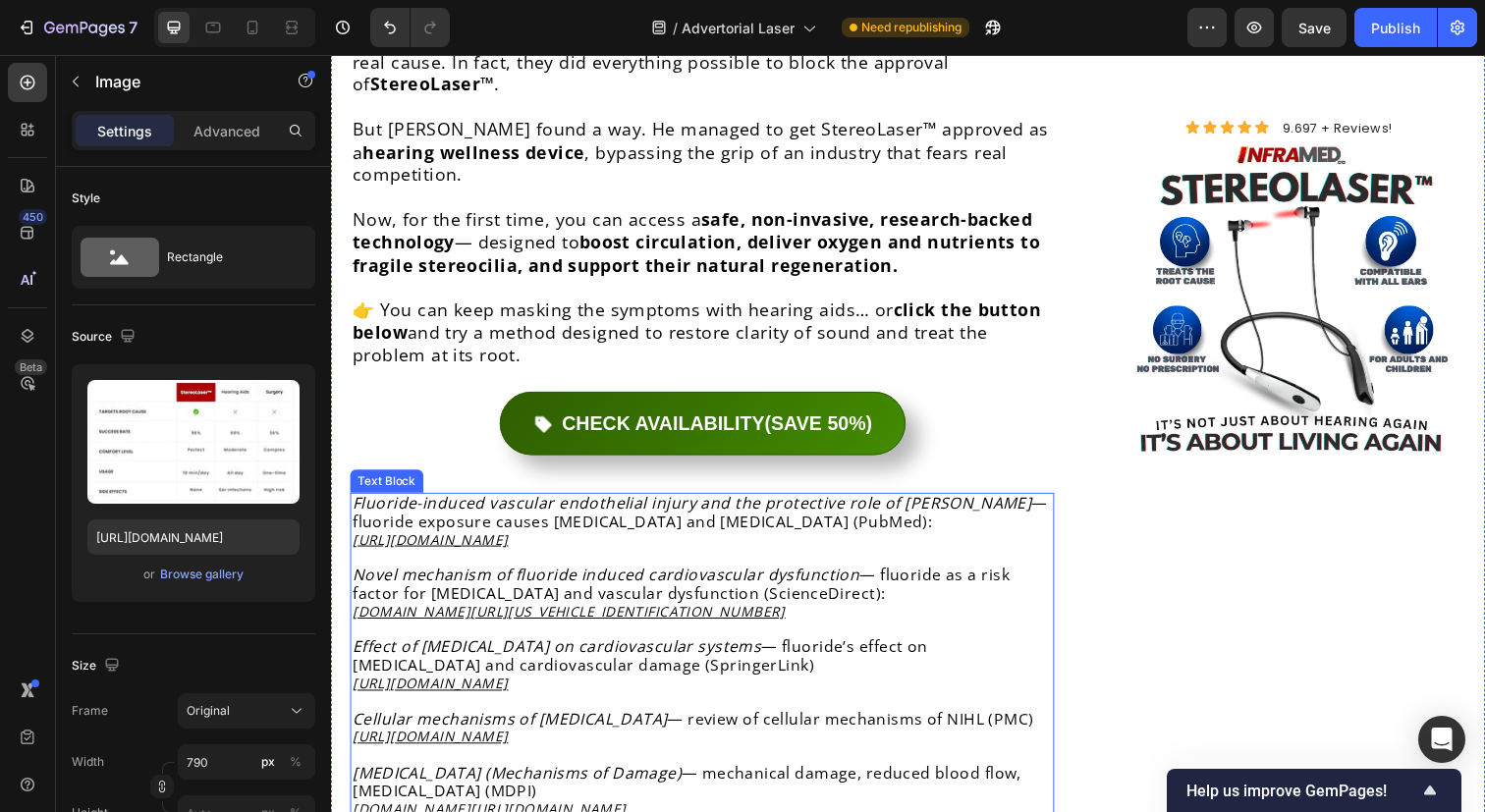
click at [718, 559] on p at bounding box center [710, 568] width 715 height 18
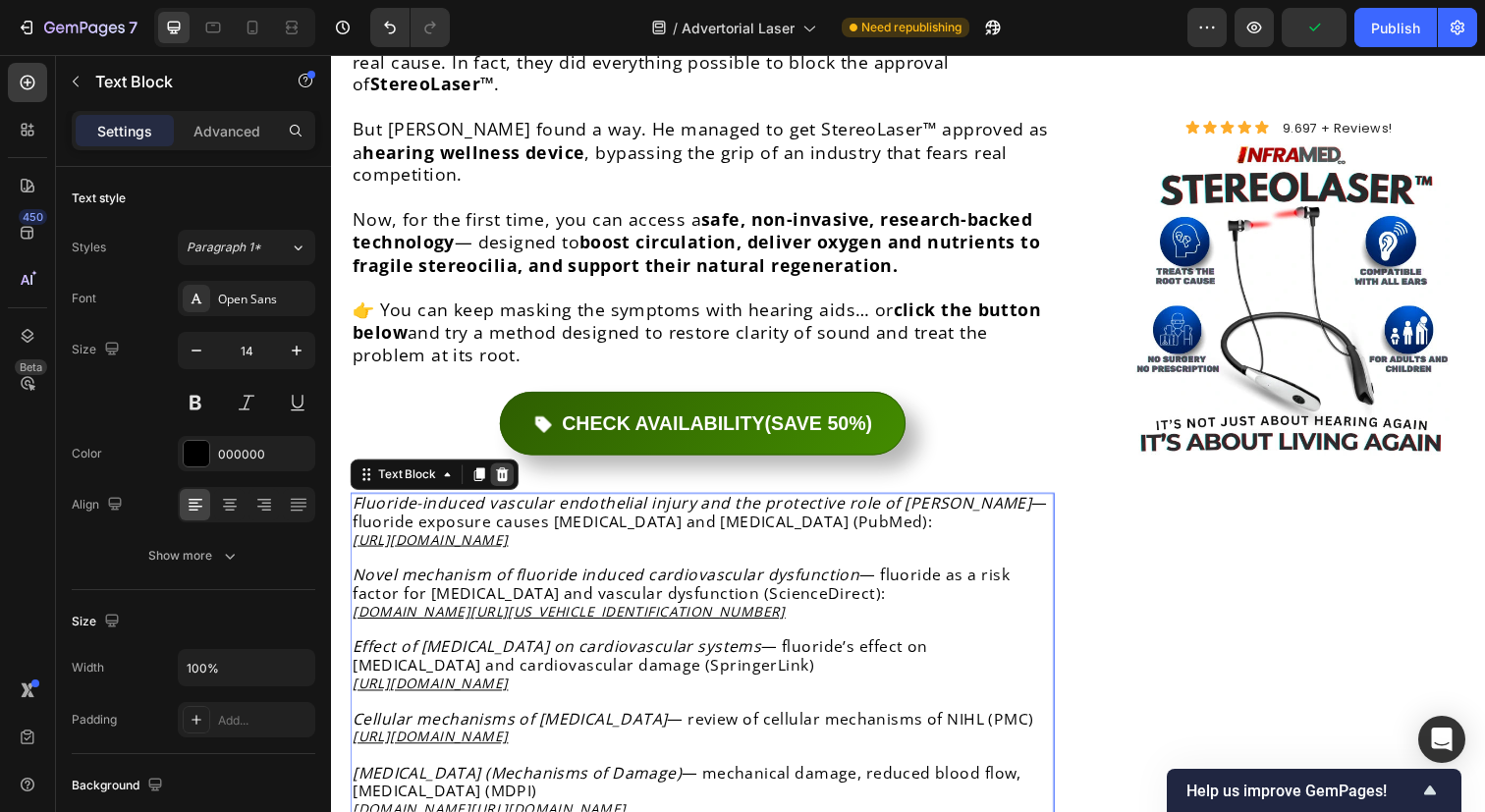
click at [517, 471] on div at bounding box center [506, 483] width 24 height 24
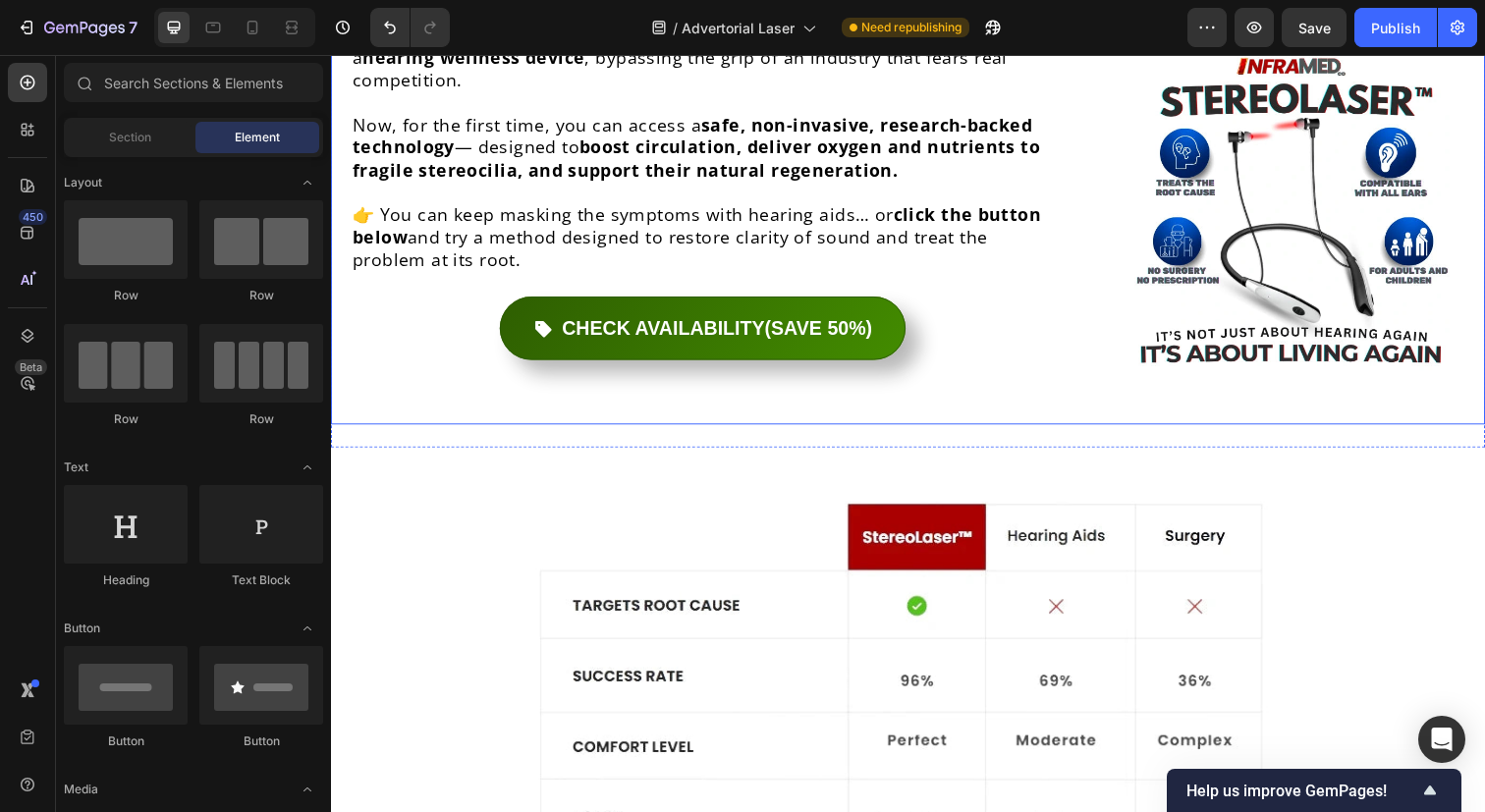
scroll to position [9000, 0]
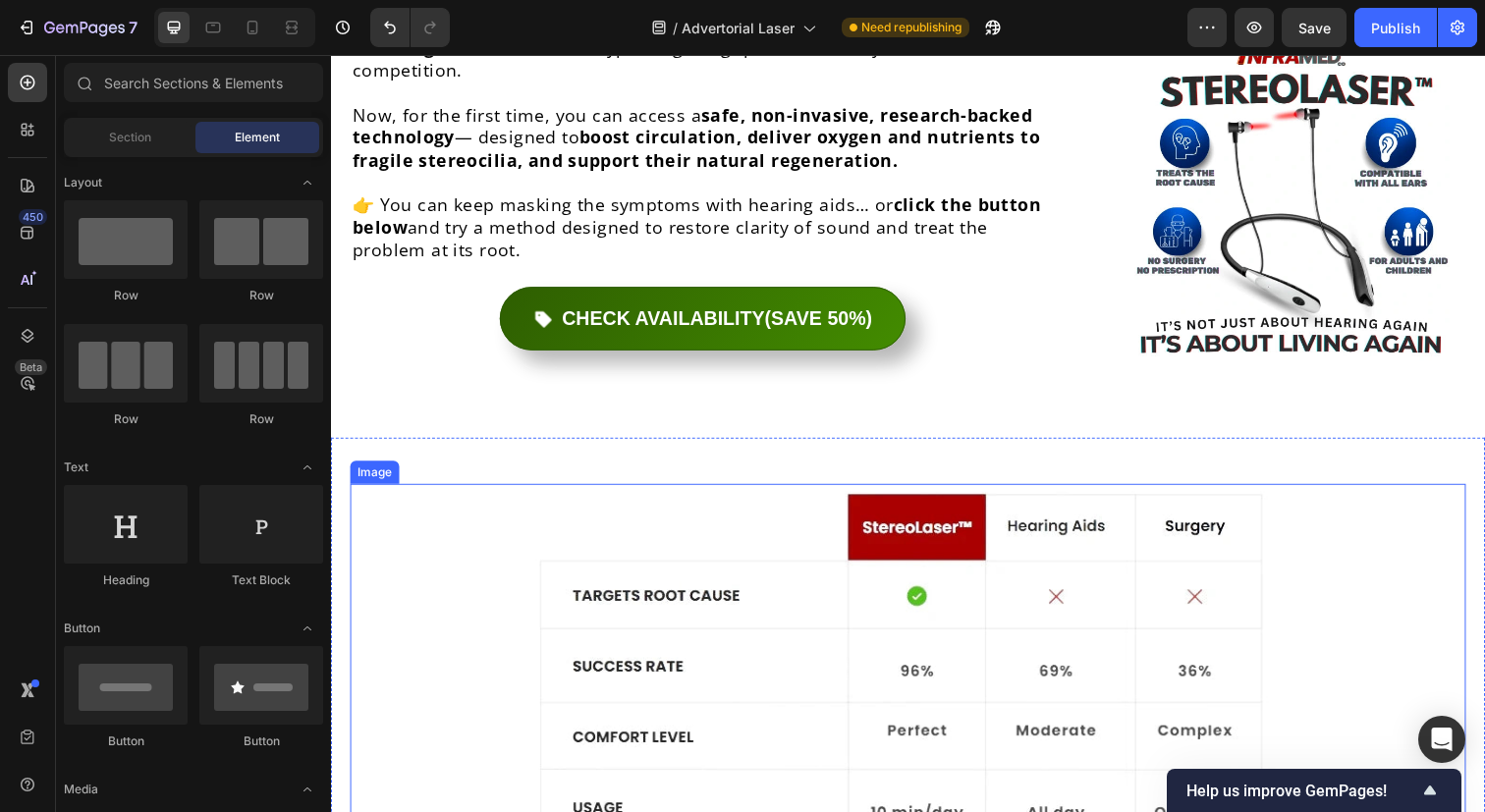
click at [729, 497] on img at bounding box center [920, 716] width 776 height 447
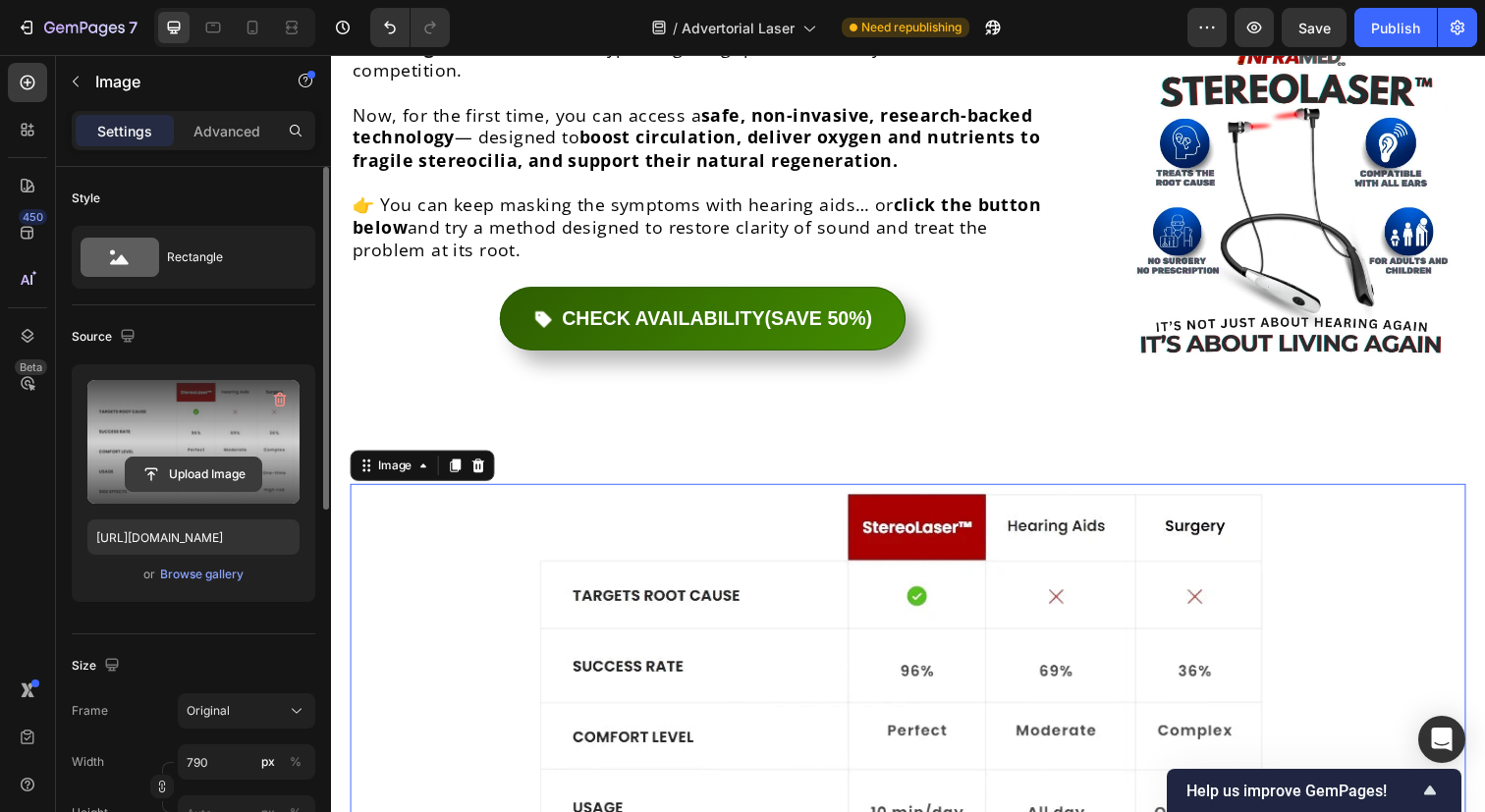
click at [165, 471] on input "file" at bounding box center [194, 474] width 136 height 33
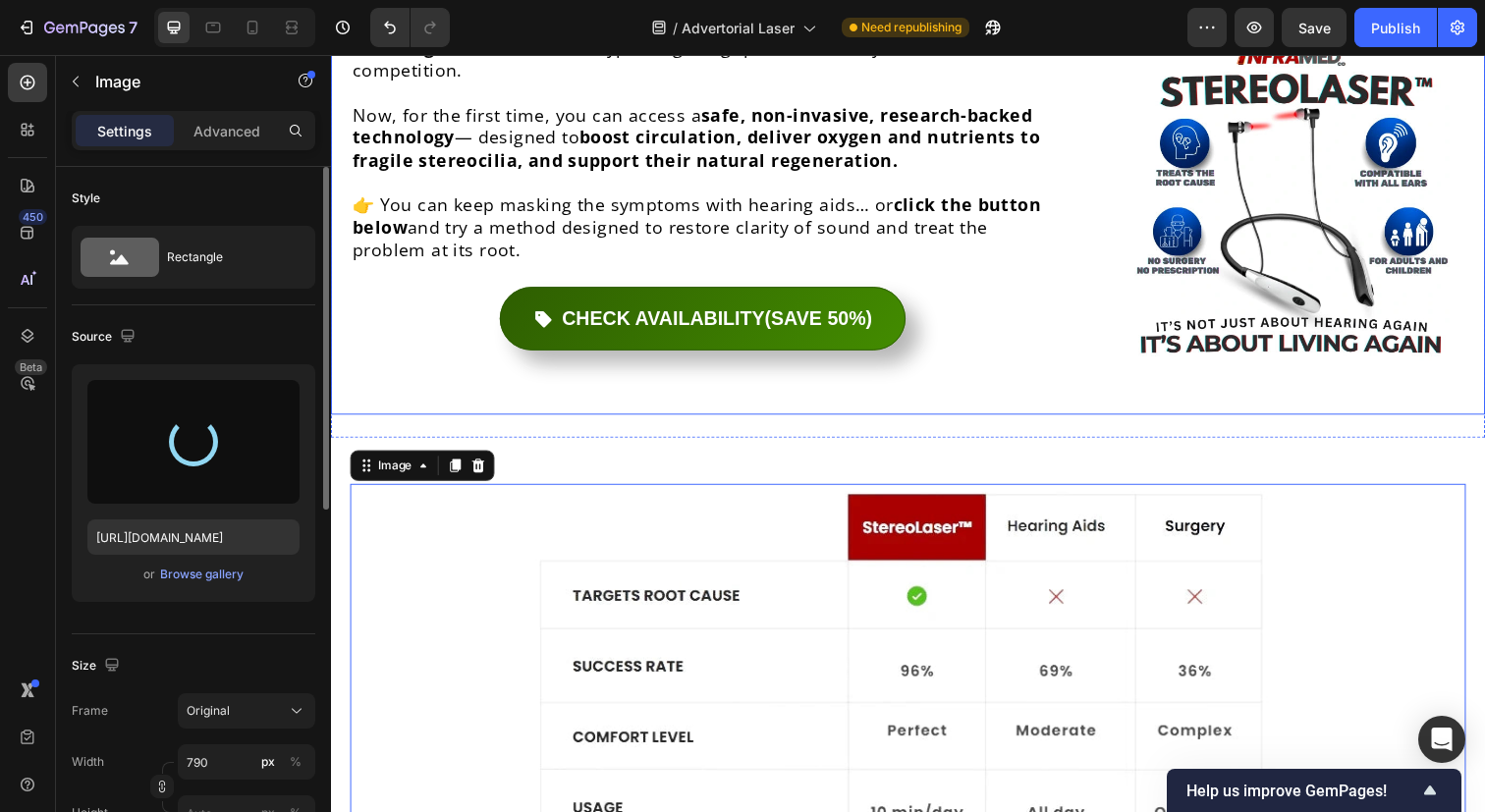
type input "[URL][DOMAIN_NAME]"
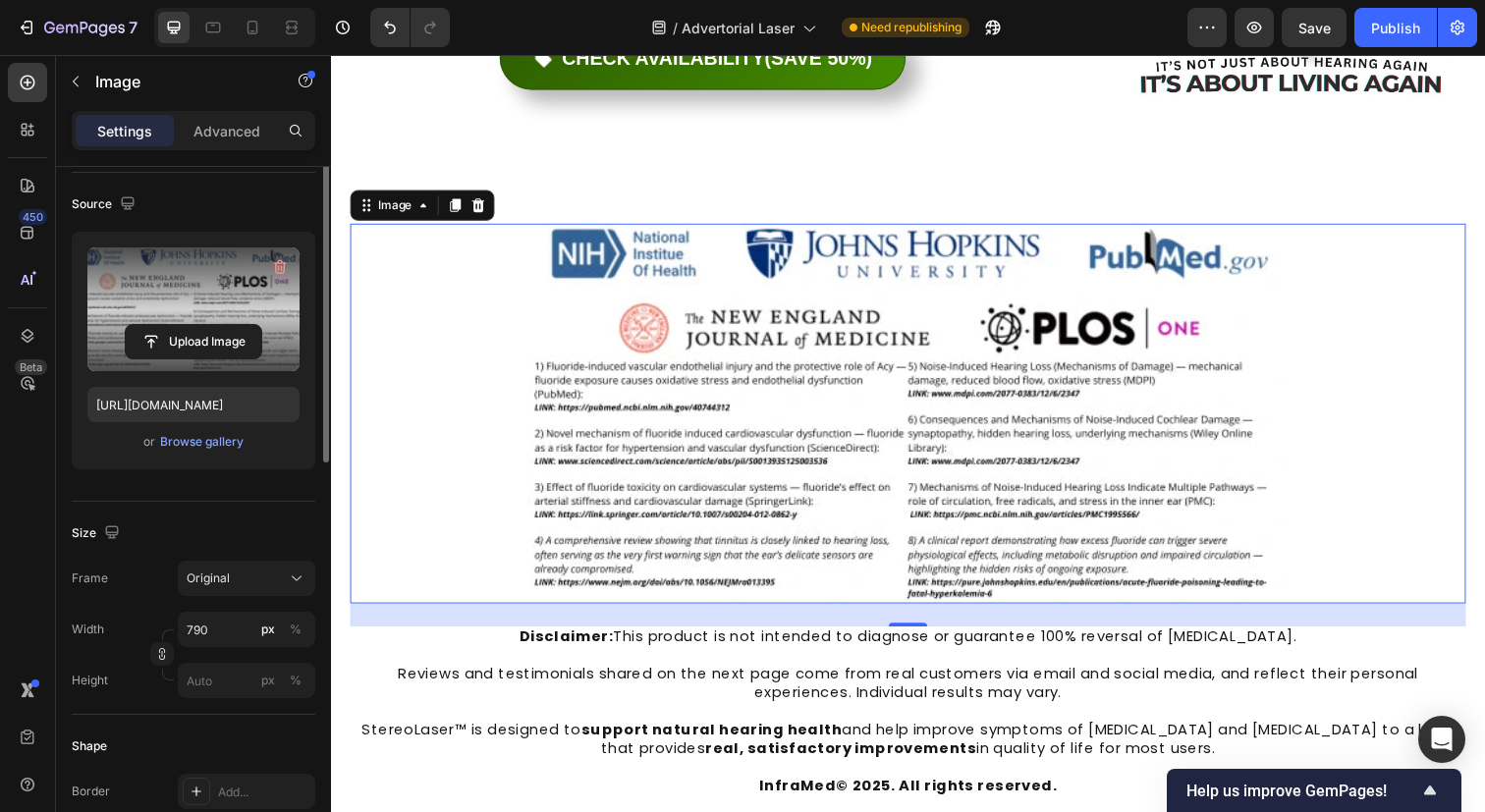
scroll to position [138, 0]
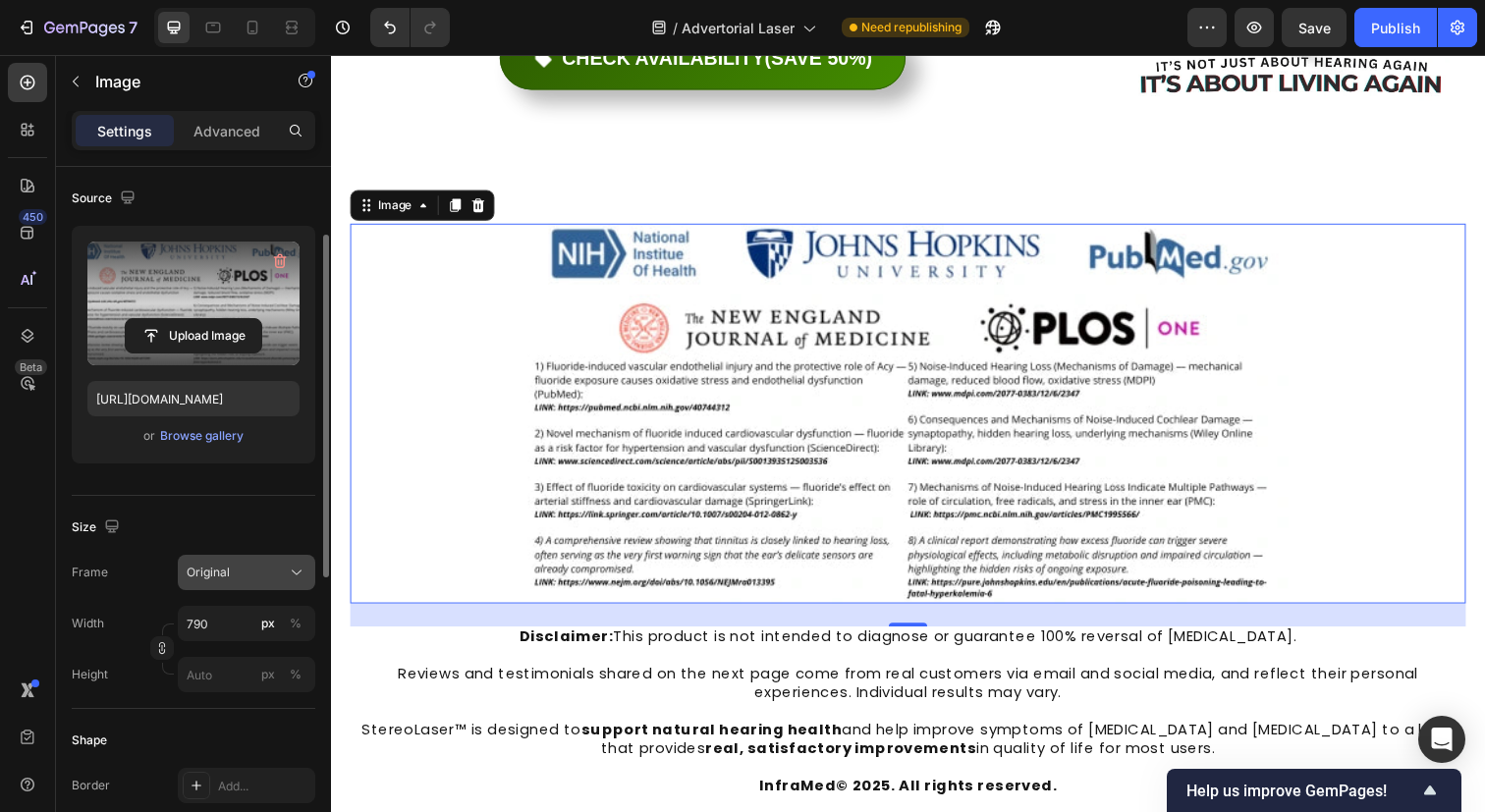
click at [275, 566] on div "Original" at bounding box center [235, 573] width 96 height 18
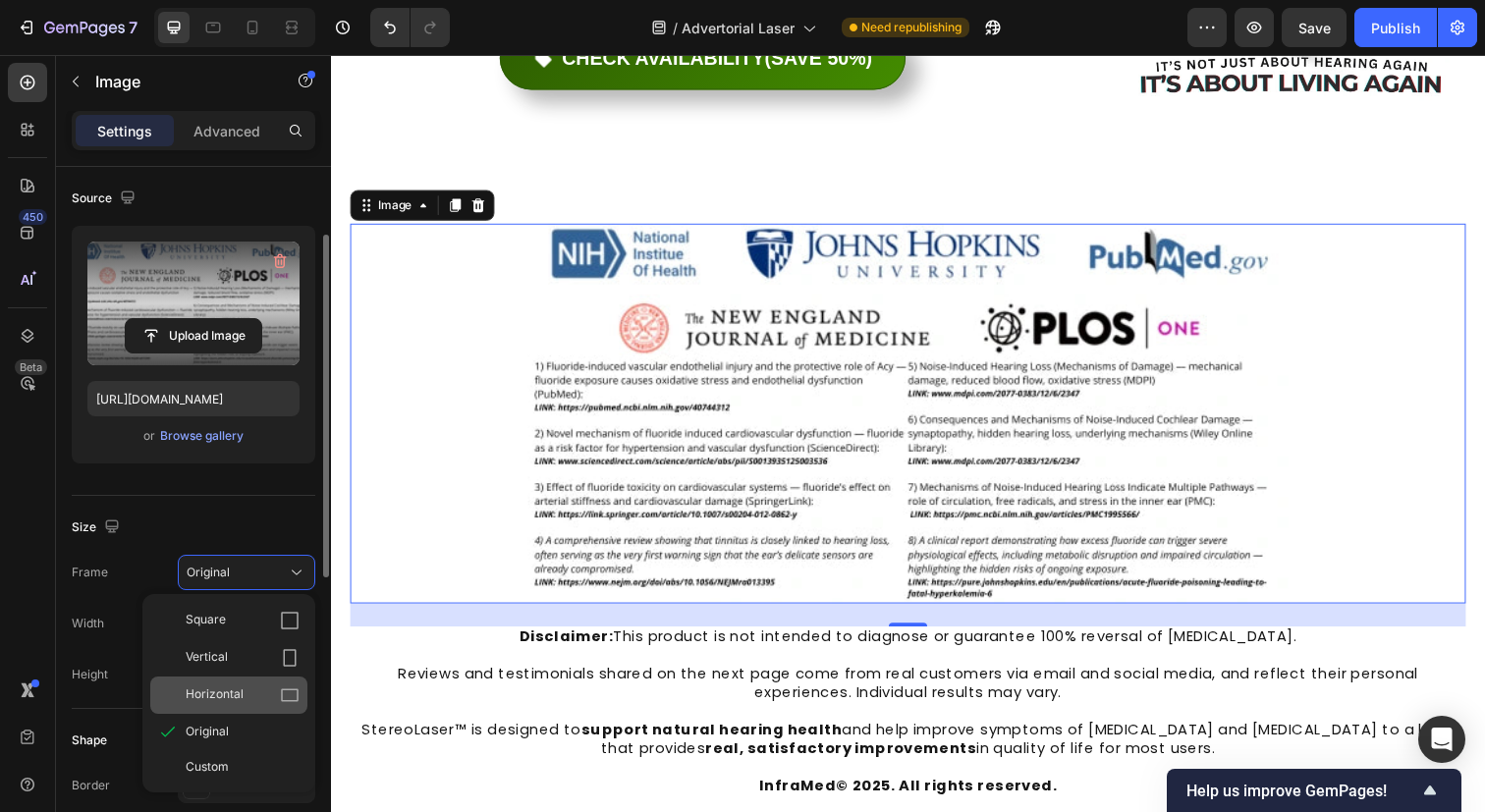
click at [255, 680] on div "Horizontal" at bounding box center [228, 695] width 157 height 37
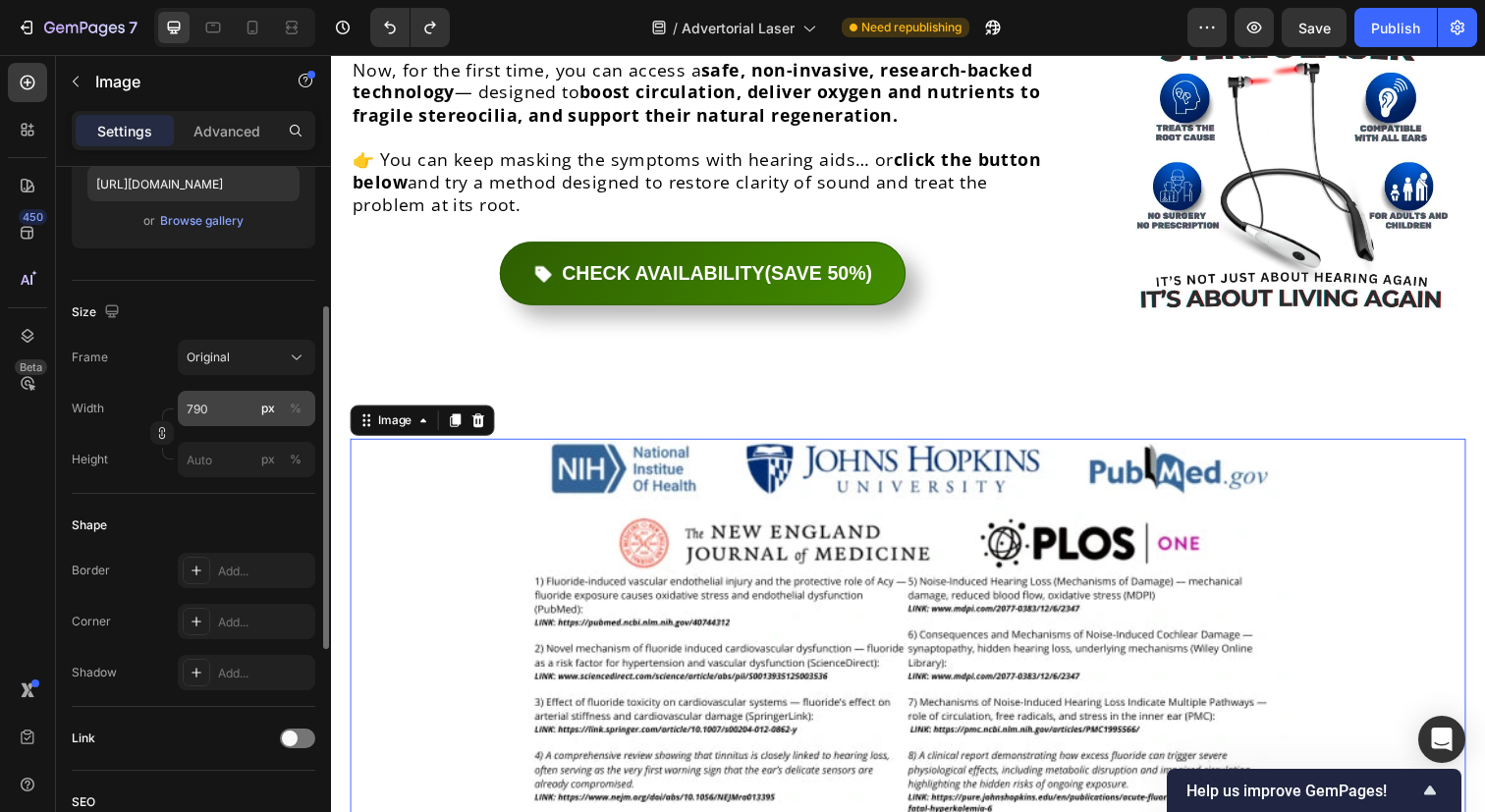
scroll to position [382, 0]
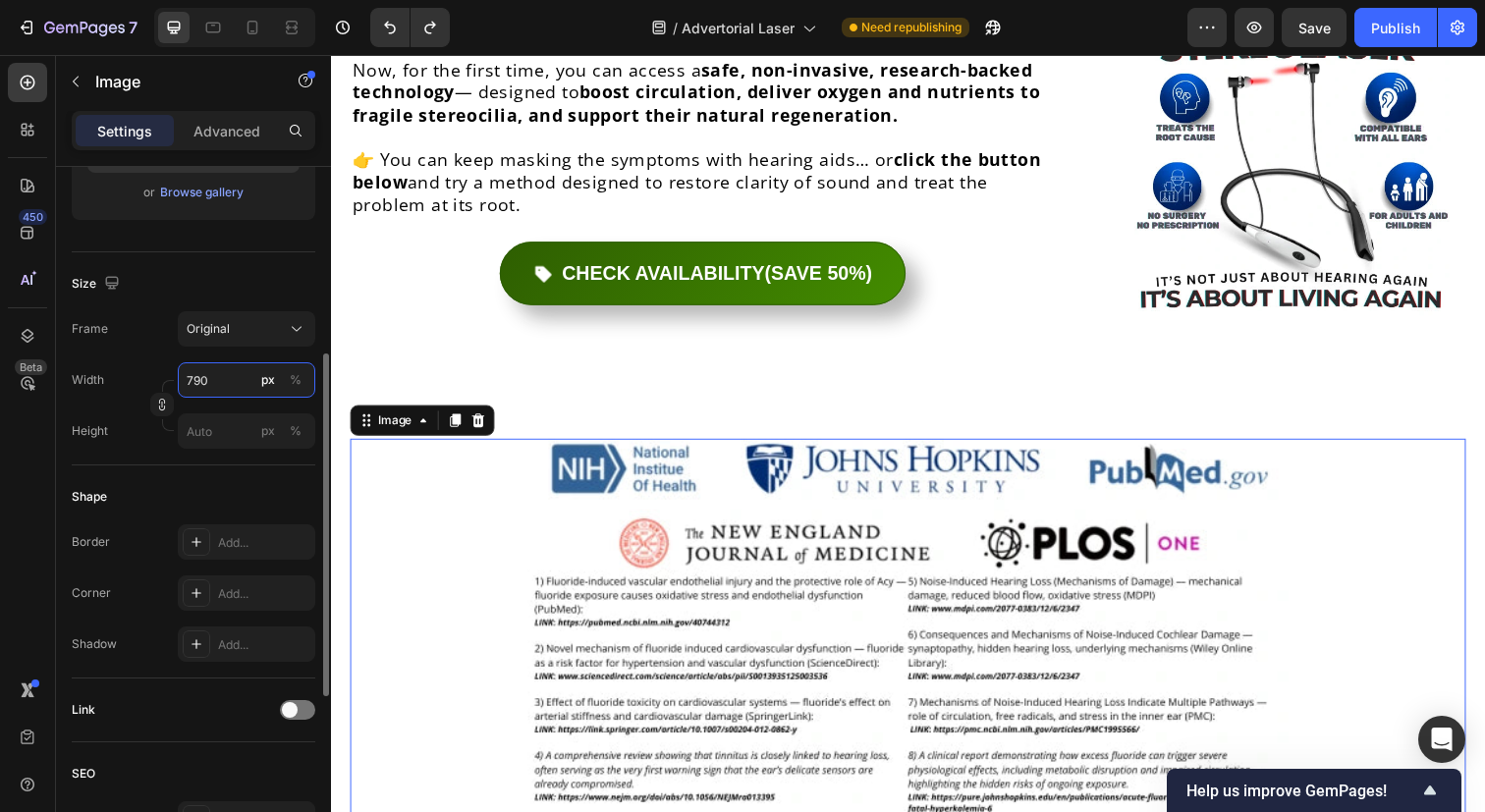
click at [221, 387] on input "790" at bounding box center [246, 379] width 137 height 35
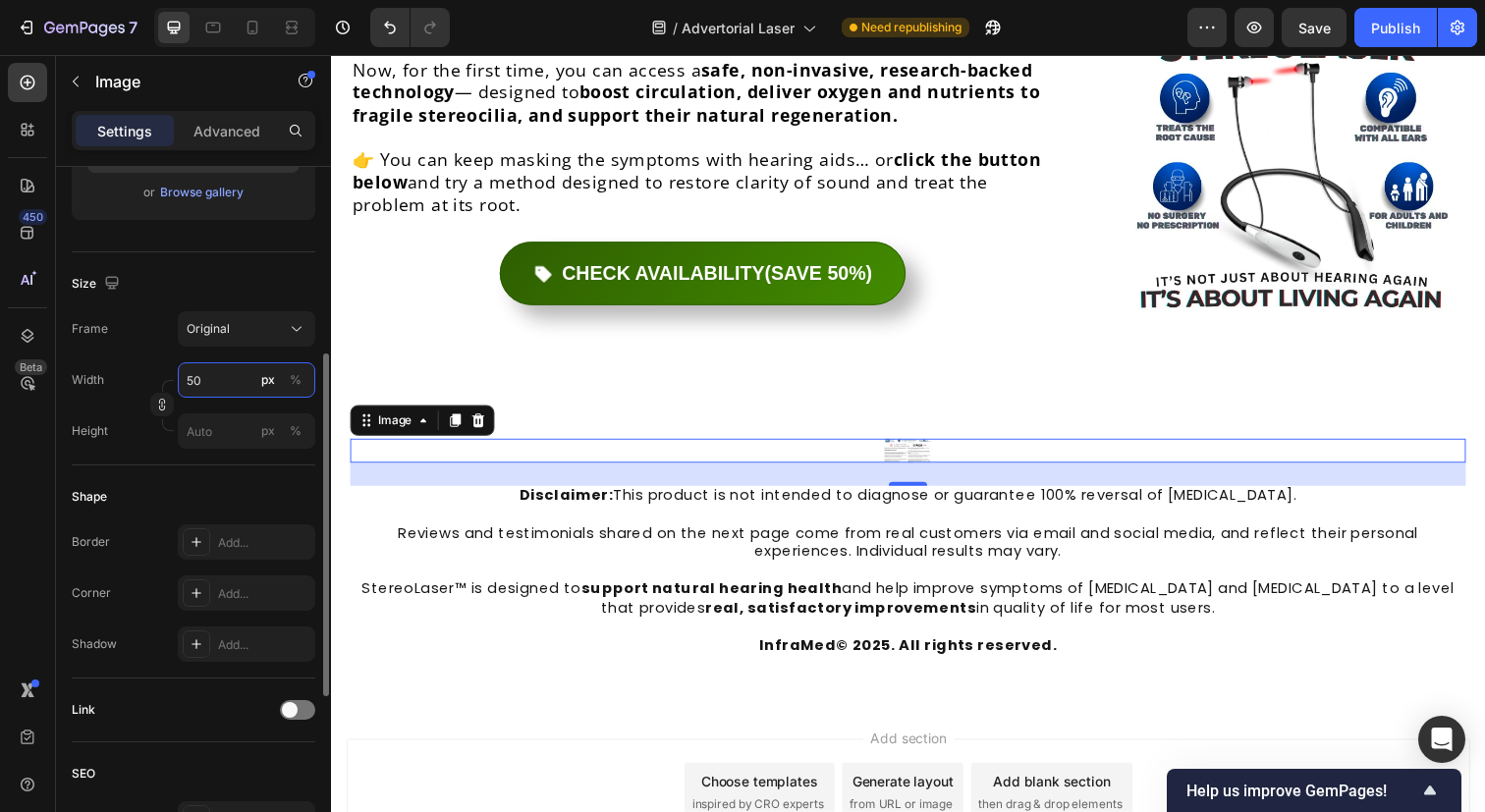
type input "5"
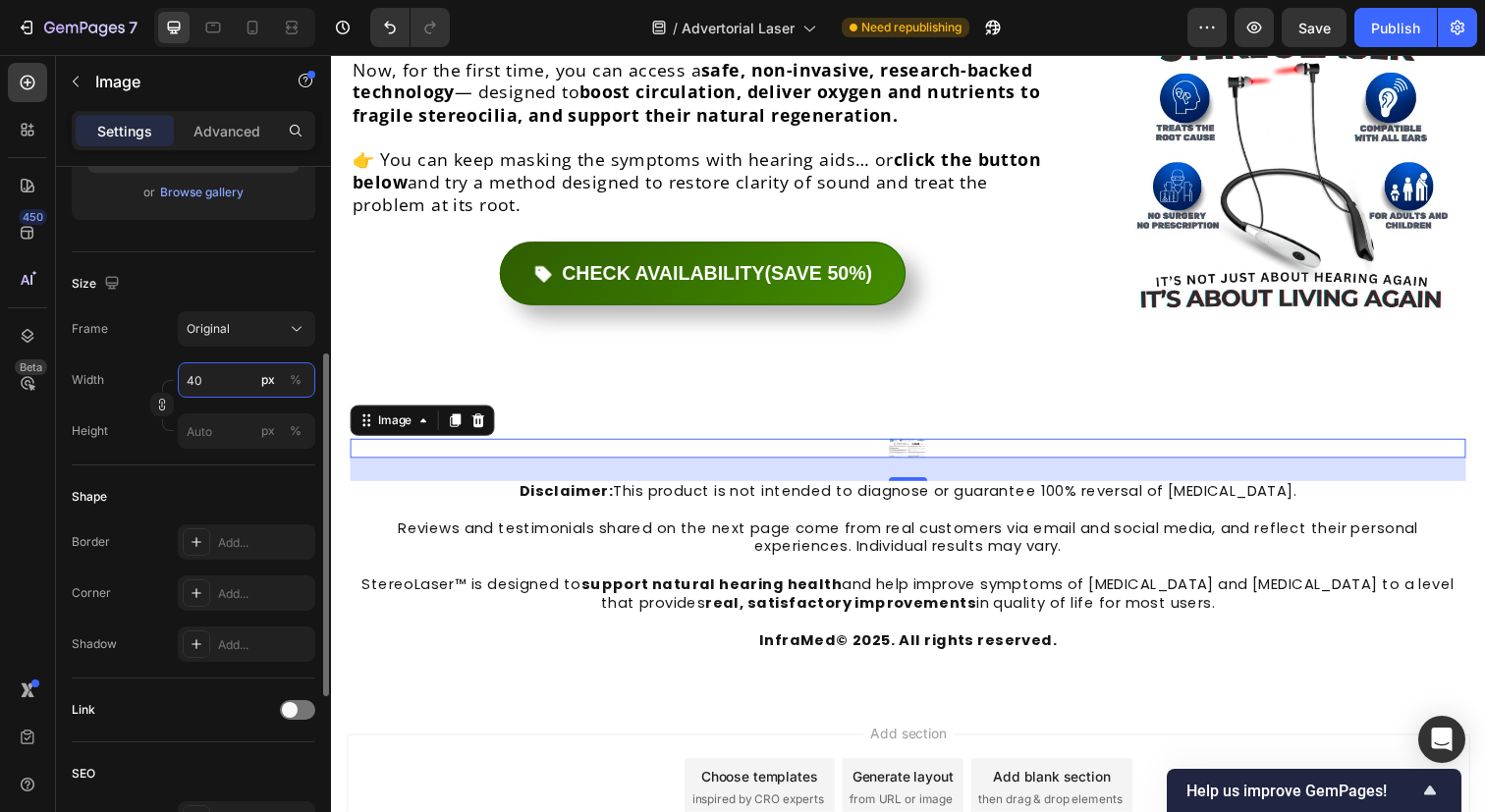
type input "4"
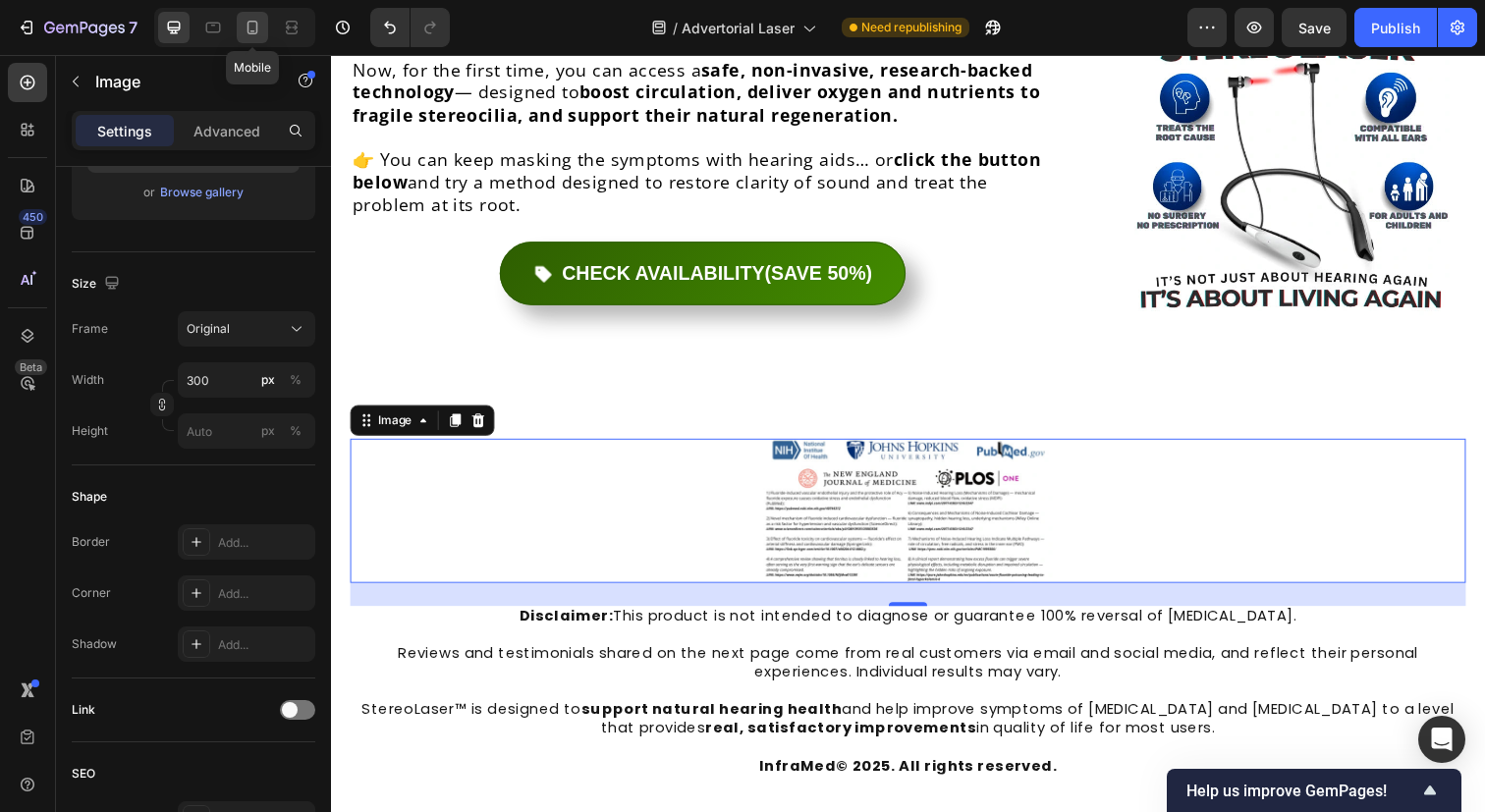
click at [257, 25] on icon at bounding box center [252, 28] width 11 height 14
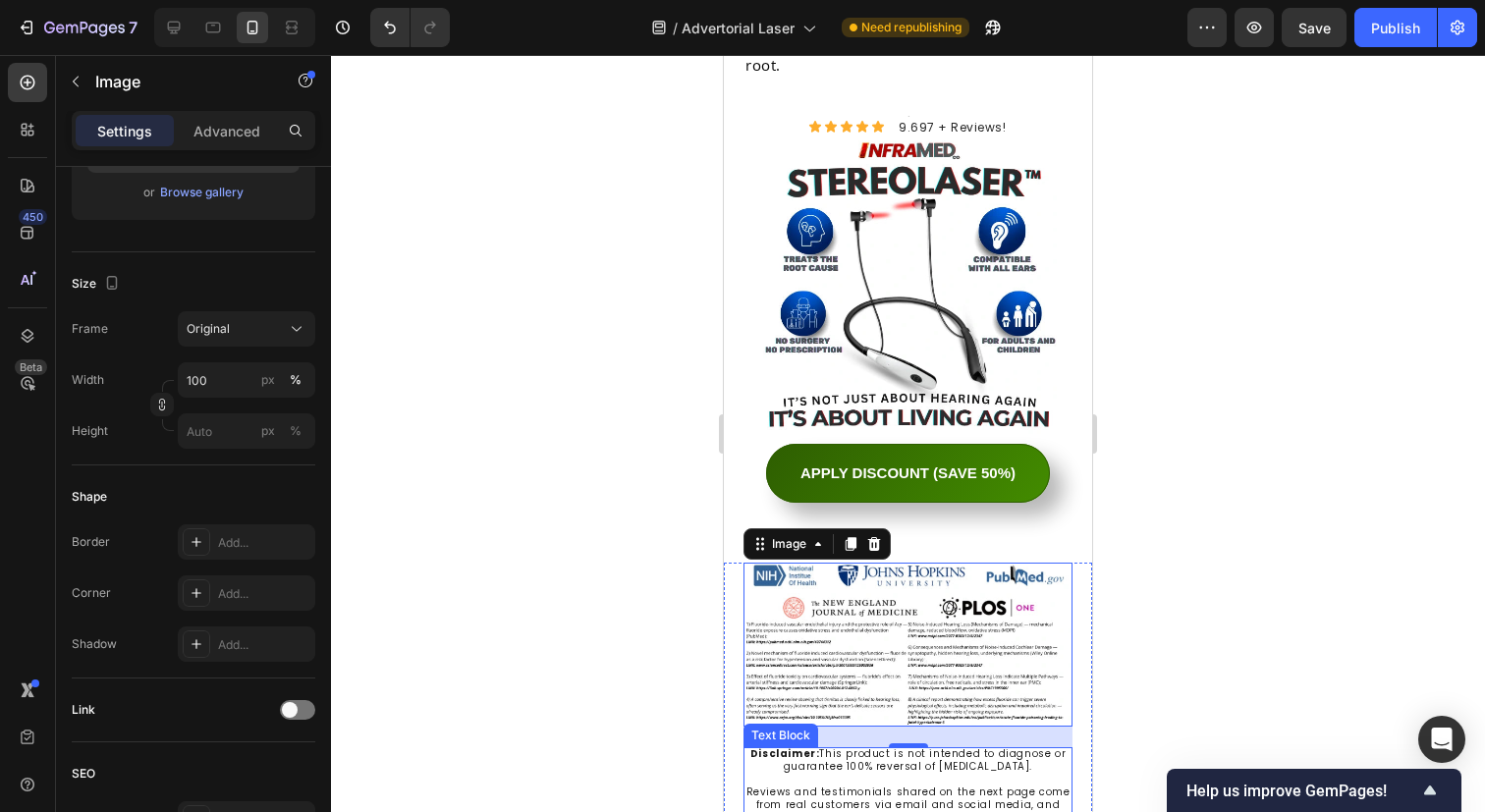
scroll to position [8021, 0]
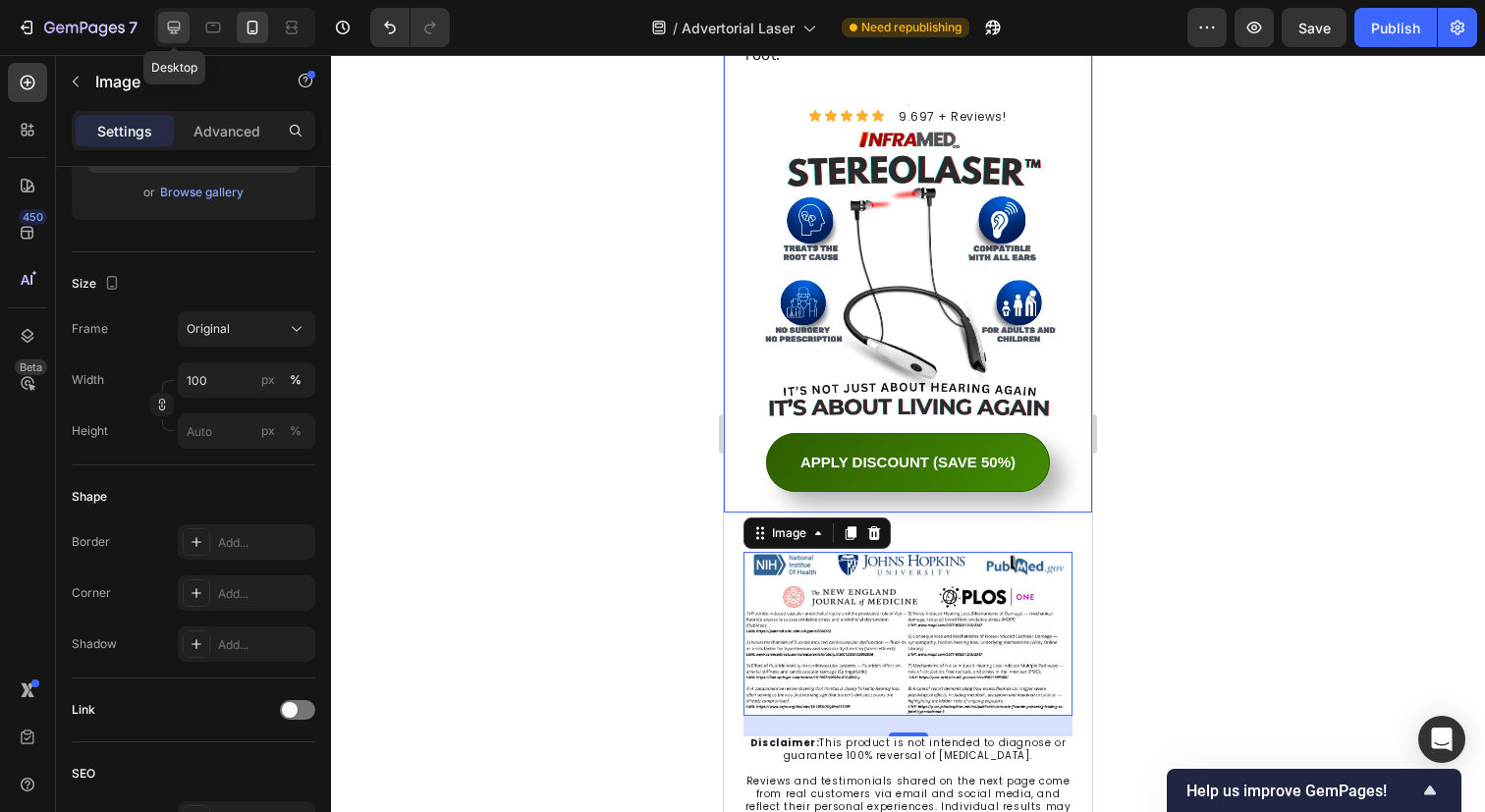
click at [181, 24] on icon at bounding box center [174, 28] width 20 height 20
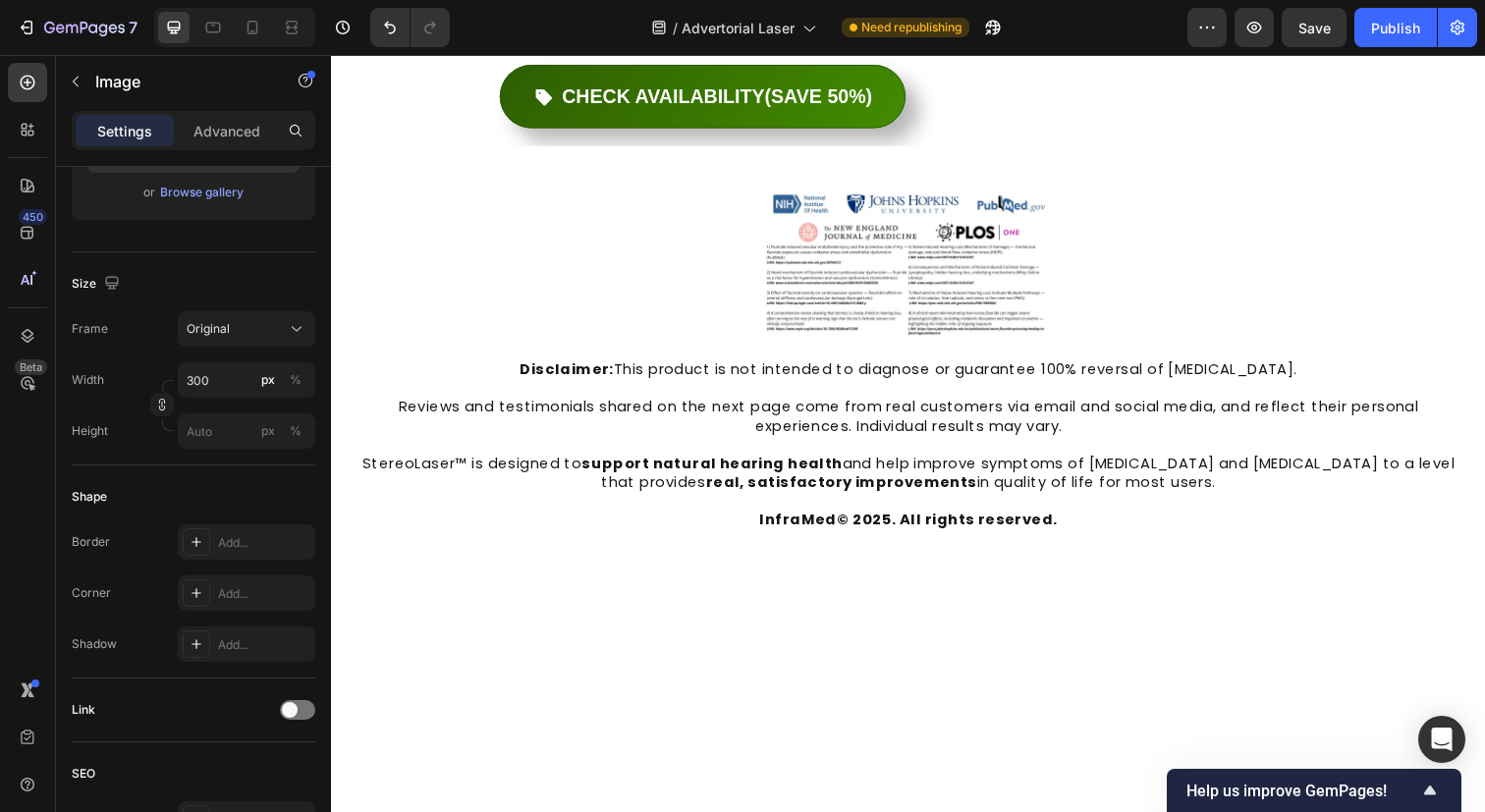
scroll to position [9213, 0]
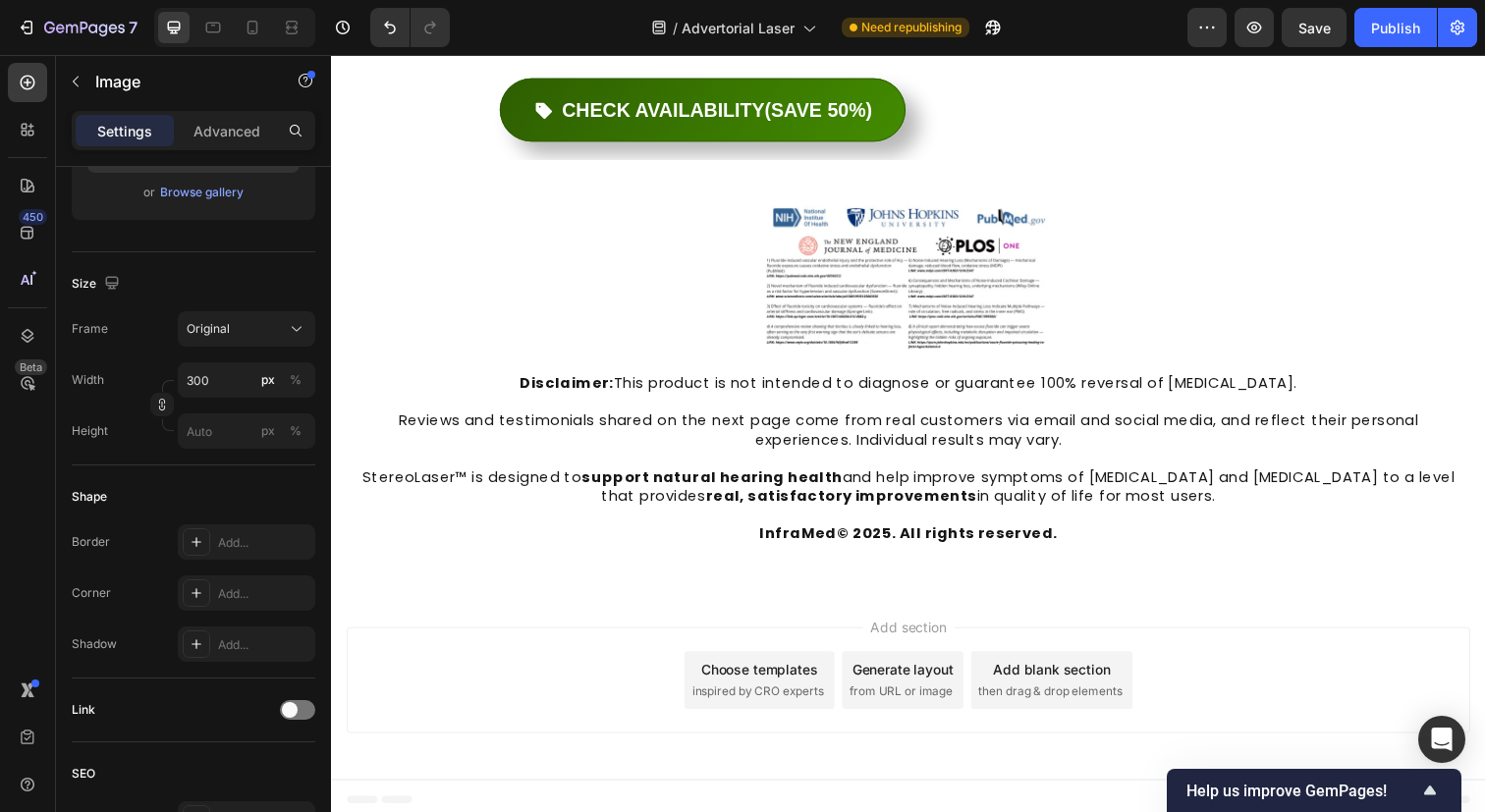
click at [849, 302] on img at bounding box center [920, 282] width 295 height 147
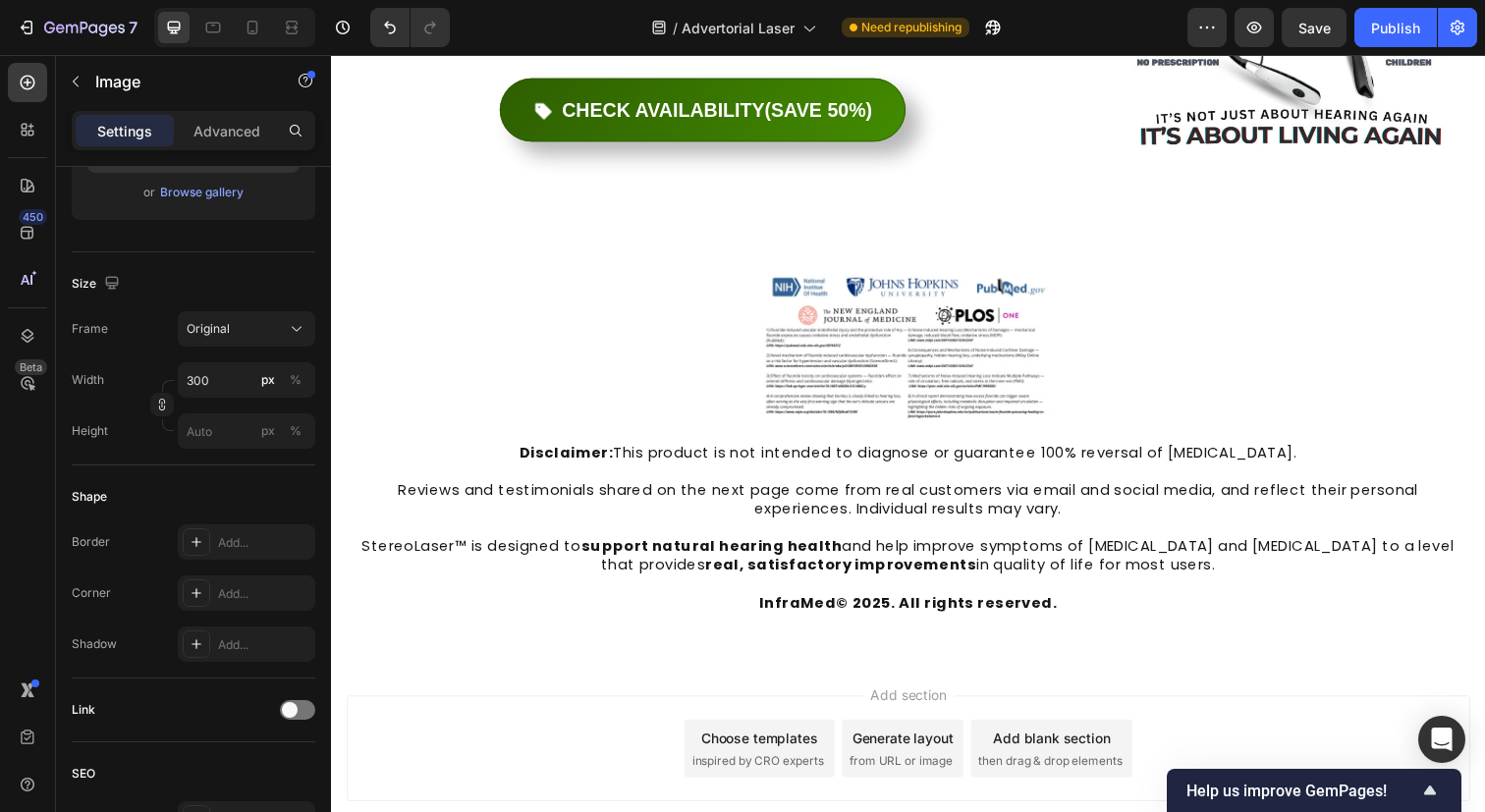
click at [822, 280] on img at bounding box center [920, 353] width 295 height 147
click at [192, 381] on input "300" at bounding box center [246, 379] width 137 height 35
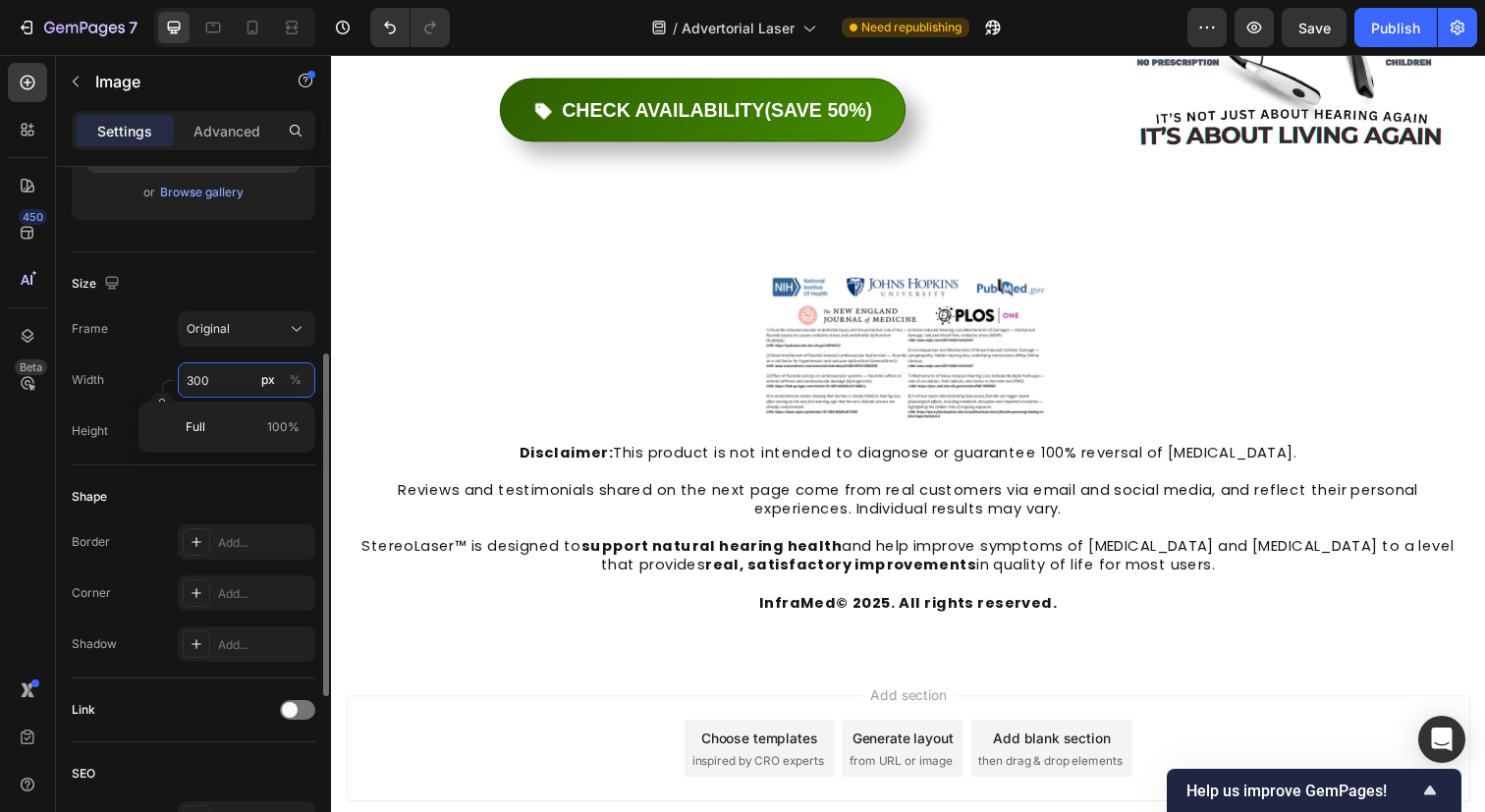
click at [192, 381] on input "300" at bounding box center [246, 379] width 137 height 35
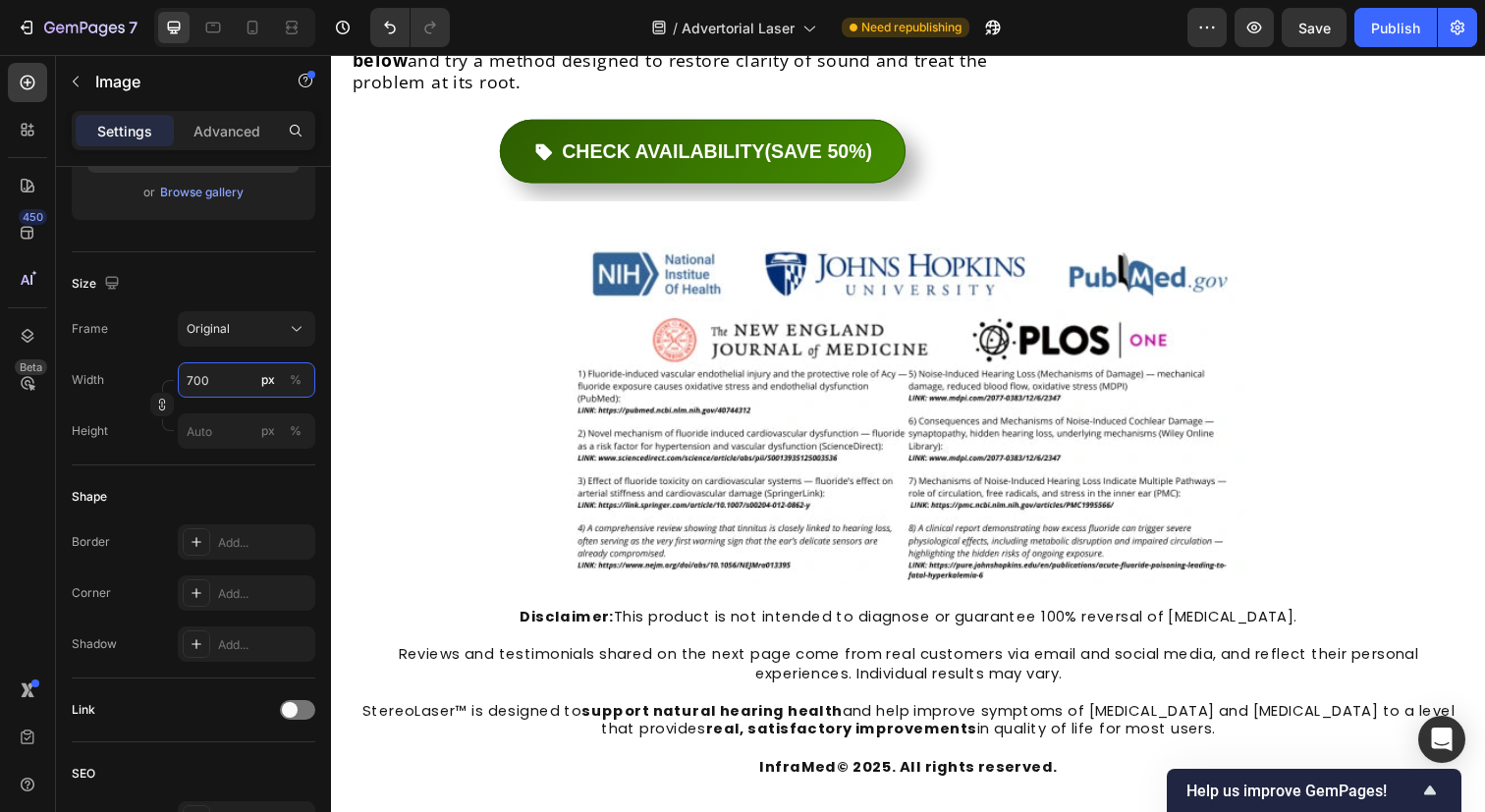
scroll to position [9193, 0]
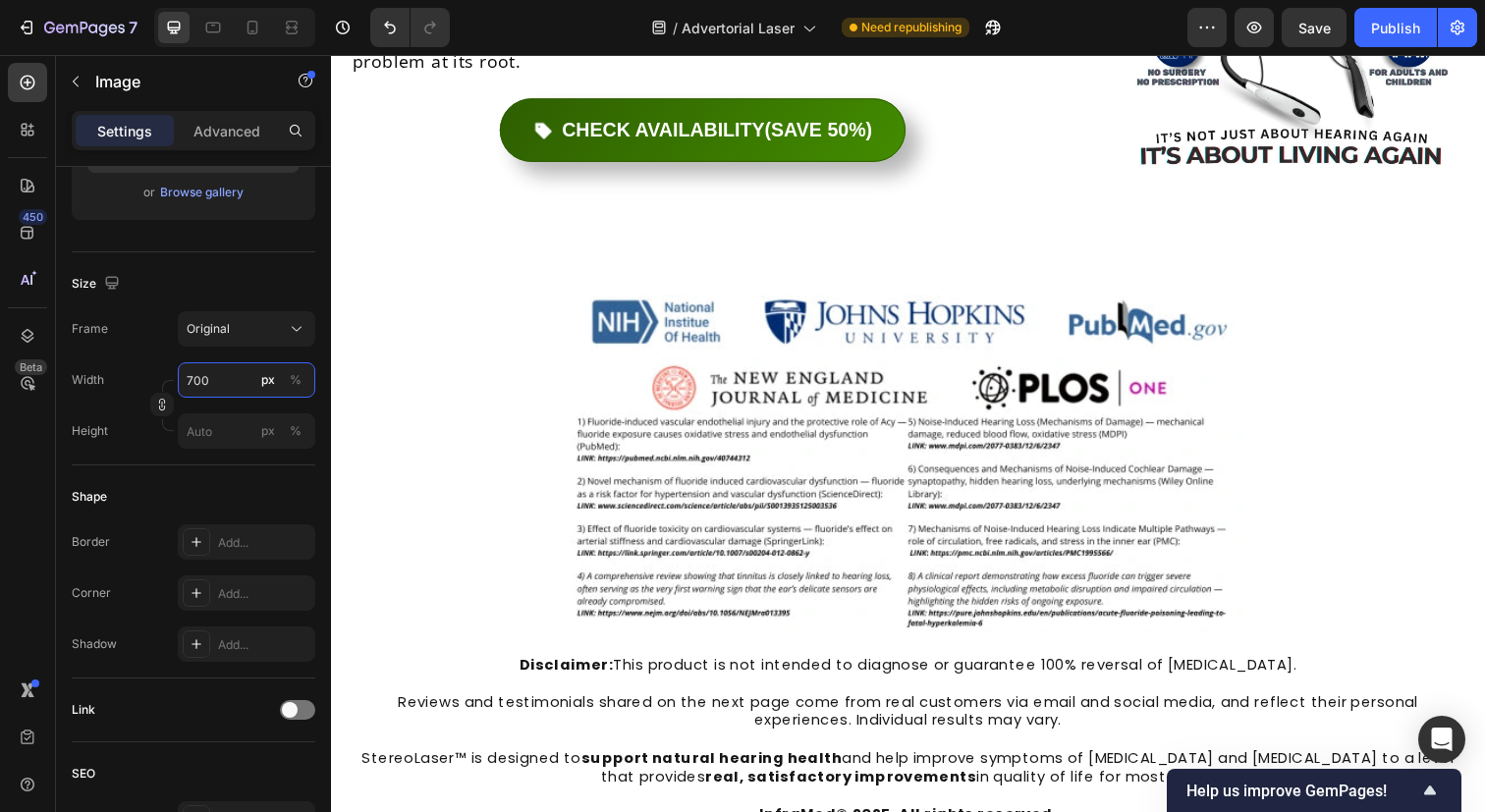
type input "700"
click at [914, 331] on img at bounding box center [919, 473] width 687 height 344
click at [619, 445] on img at bounding box center [919, 473] width 687 height 344
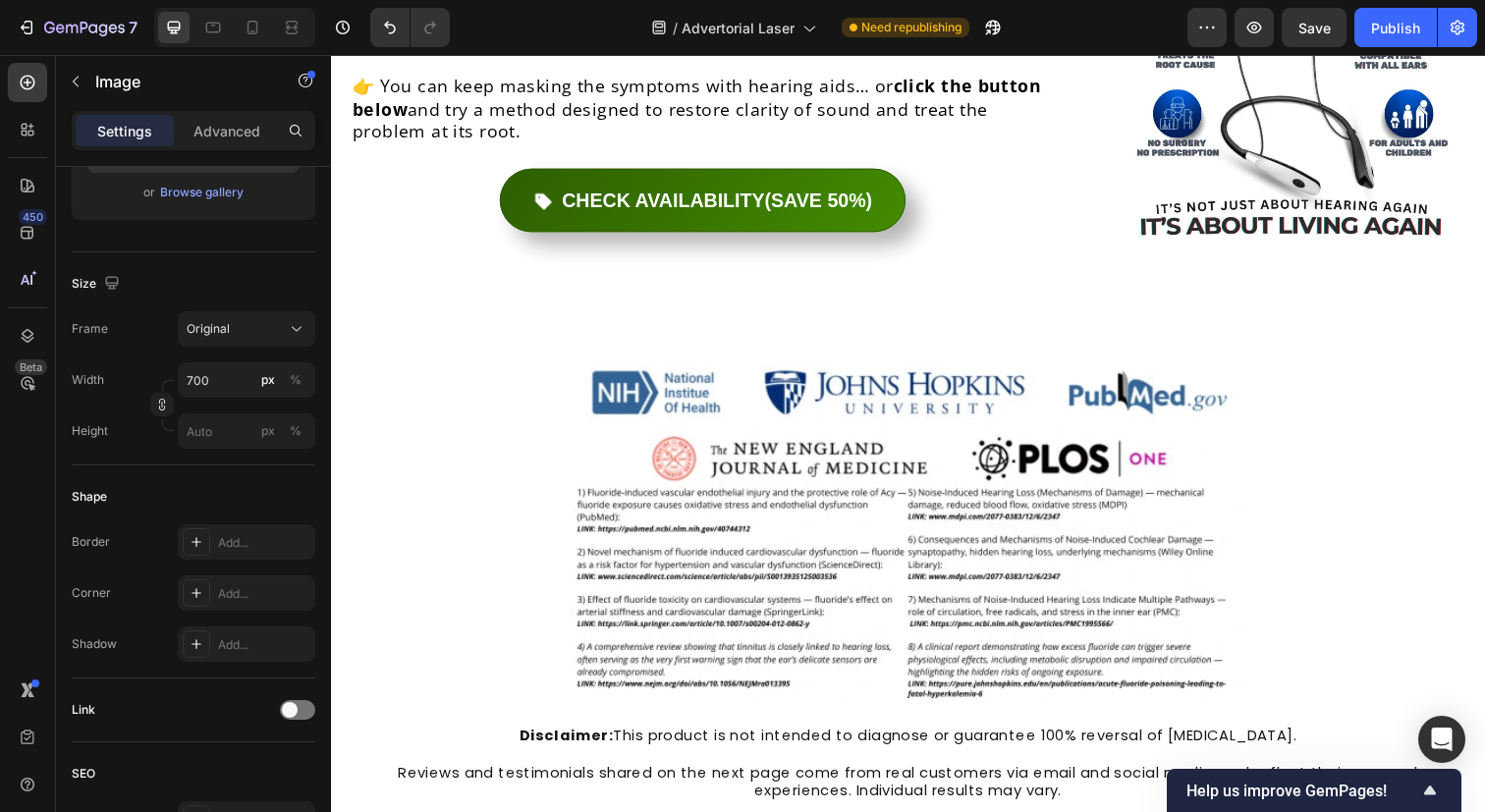
scroll to position [9194, 0]
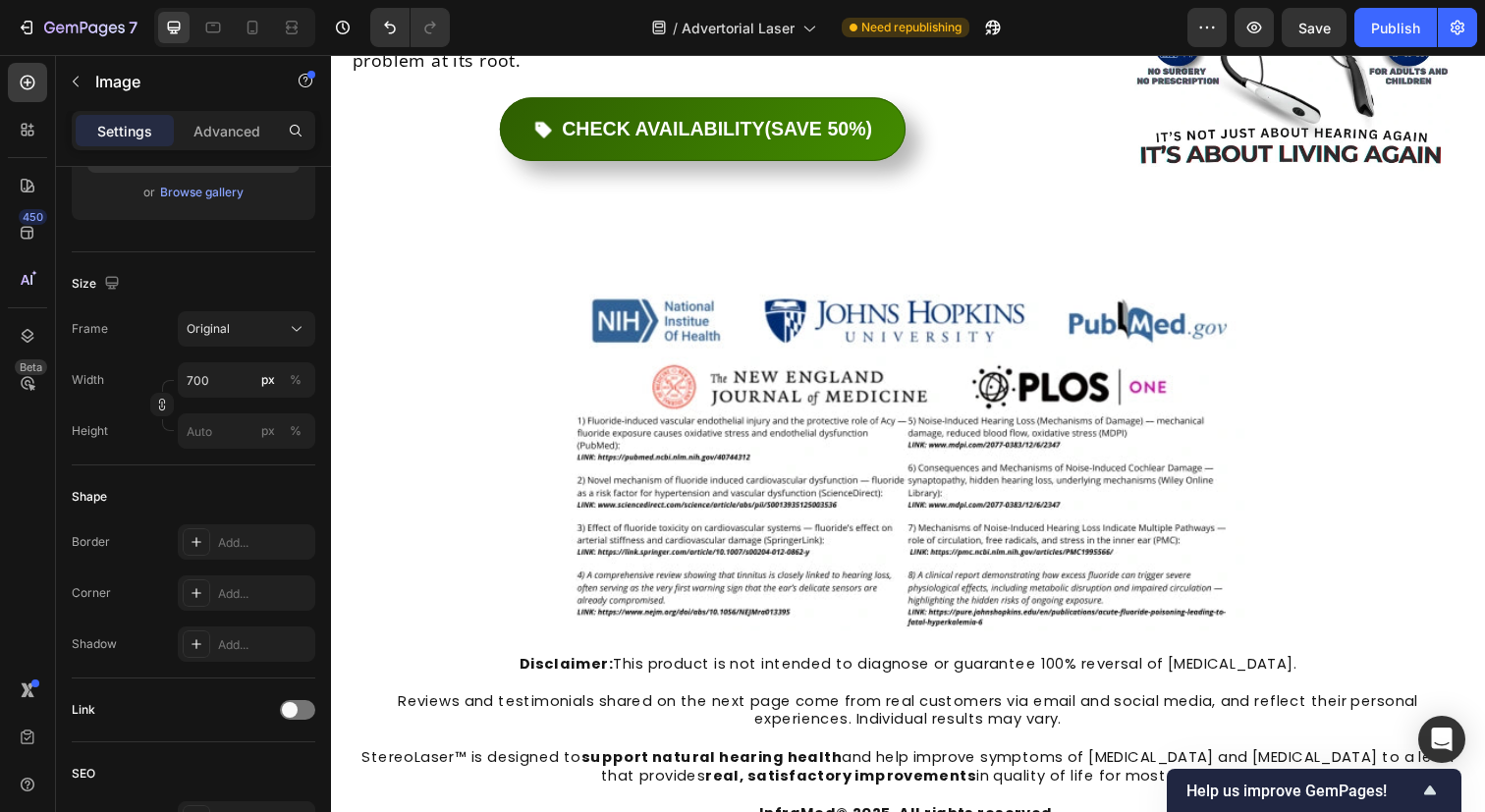
click at [888, 350] on img at bounding box center [919, 472] width 687 height 344
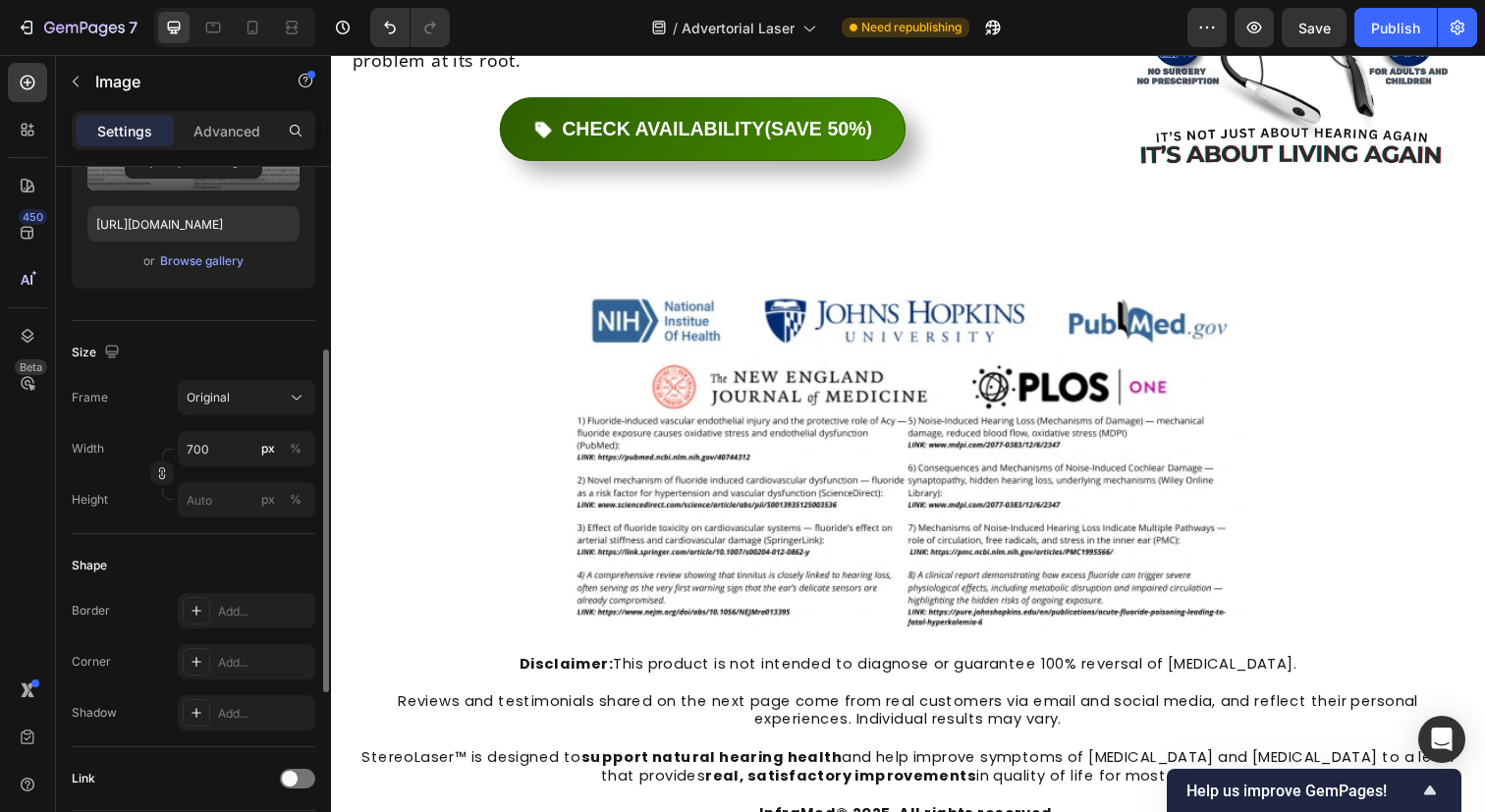
scroll to position [333, 0]
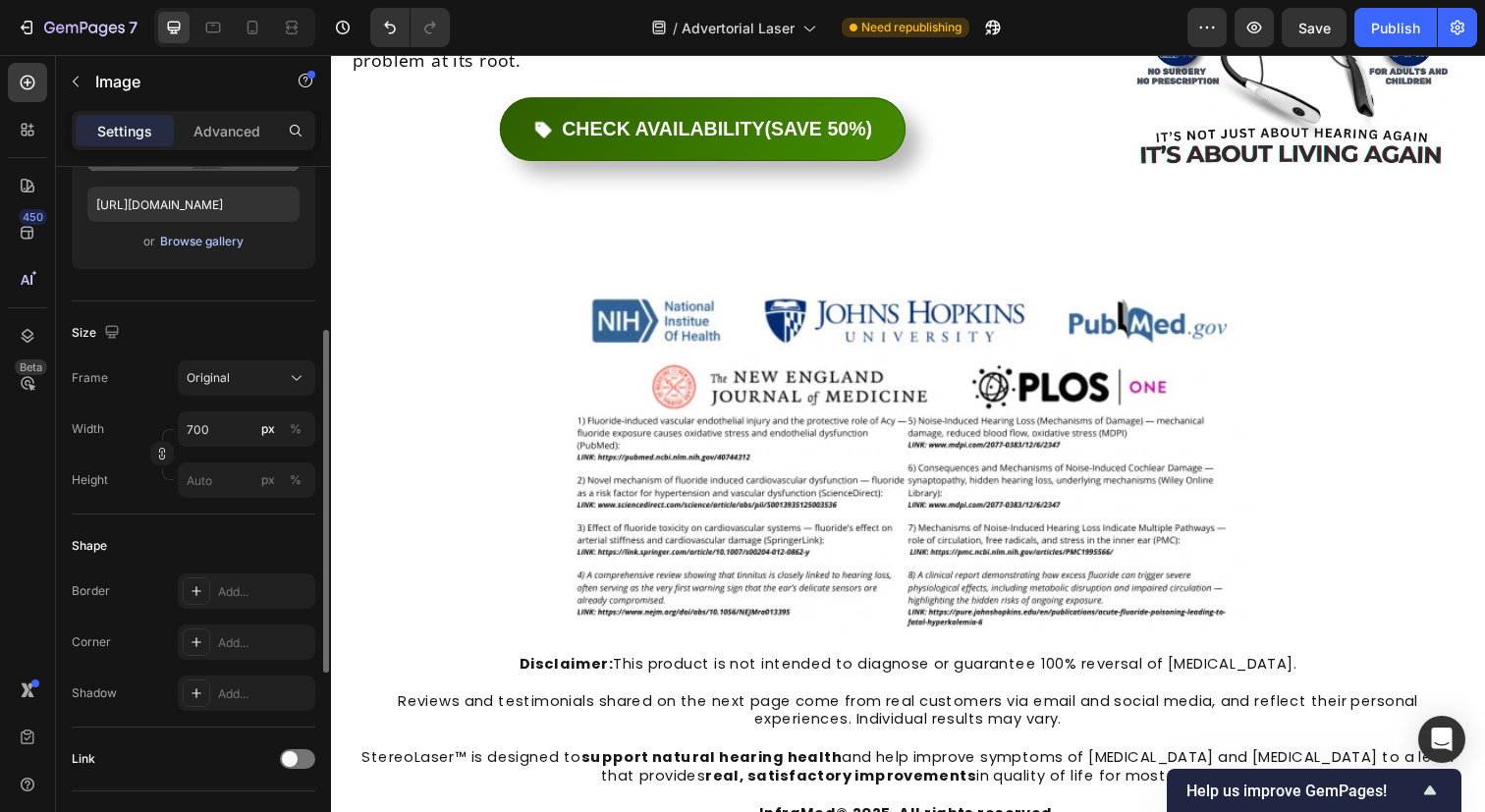
click at [198, 235] on div "Browse gallery" at bounding box center [201, 242] width 83 height 18
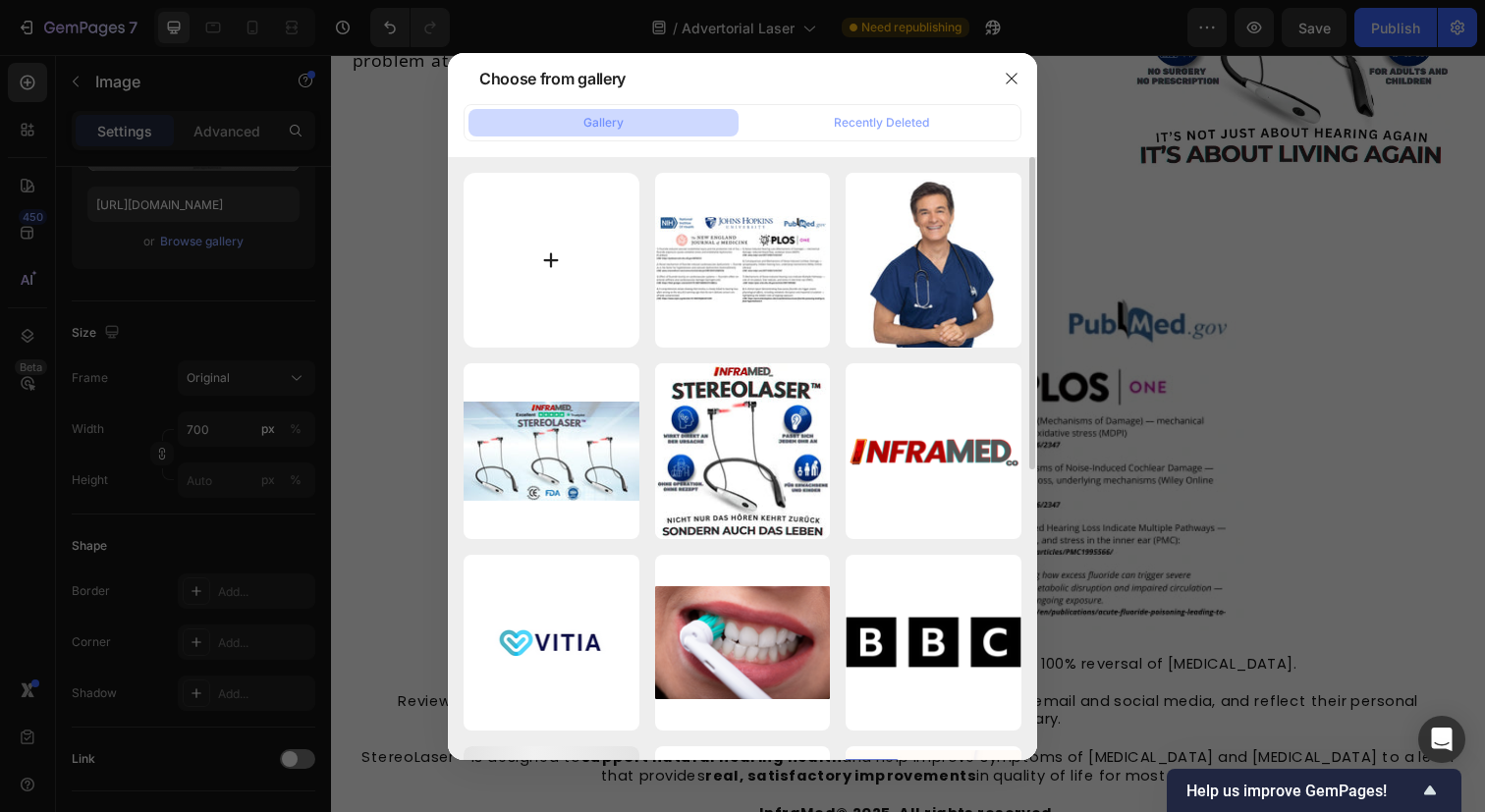
click at [575, 253] on input "file" at bounding box center [552, 261] width 176 height 176
type input "C:\fakepath\desk.png"
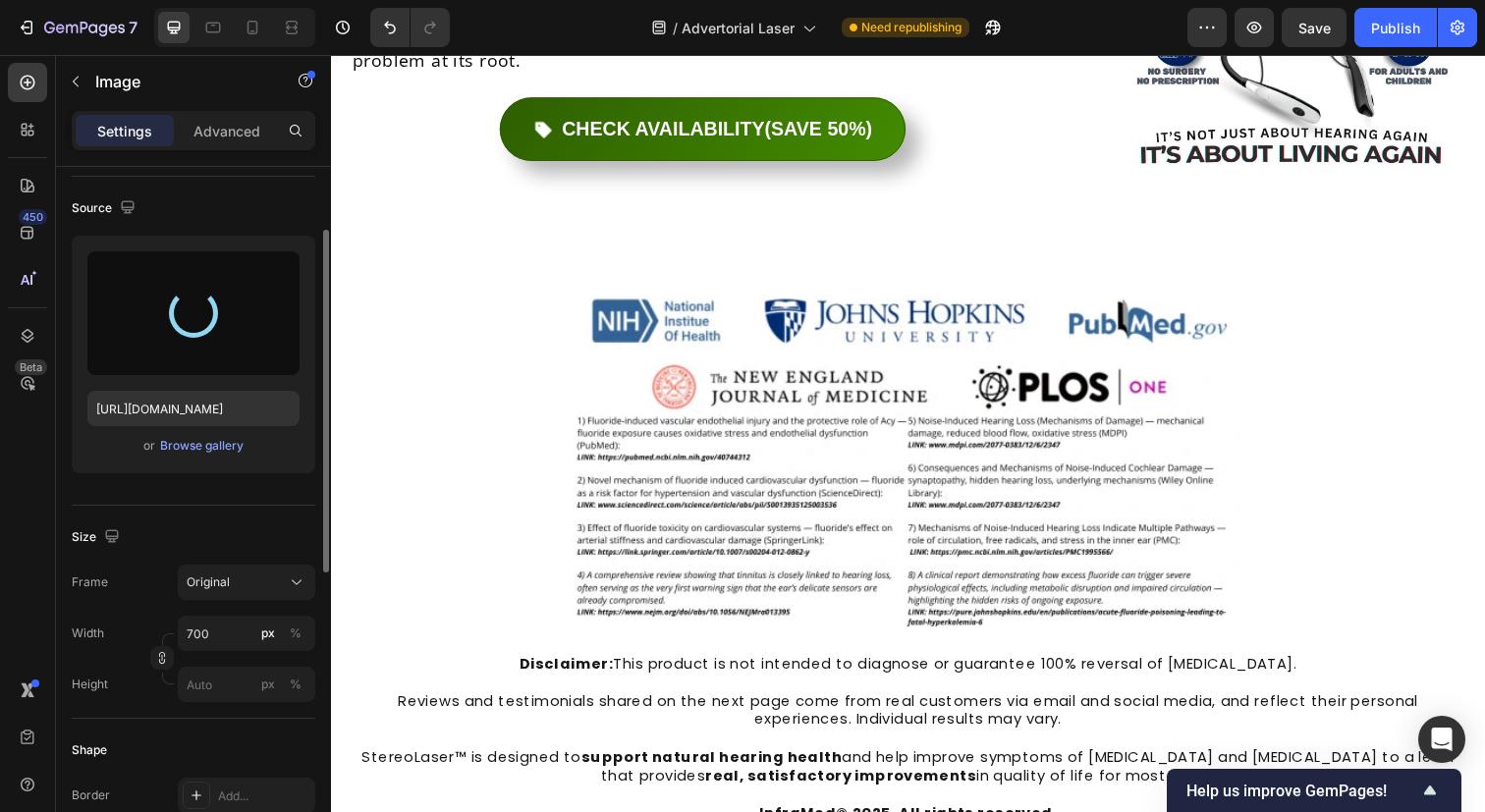
scroll to position [113, 0]
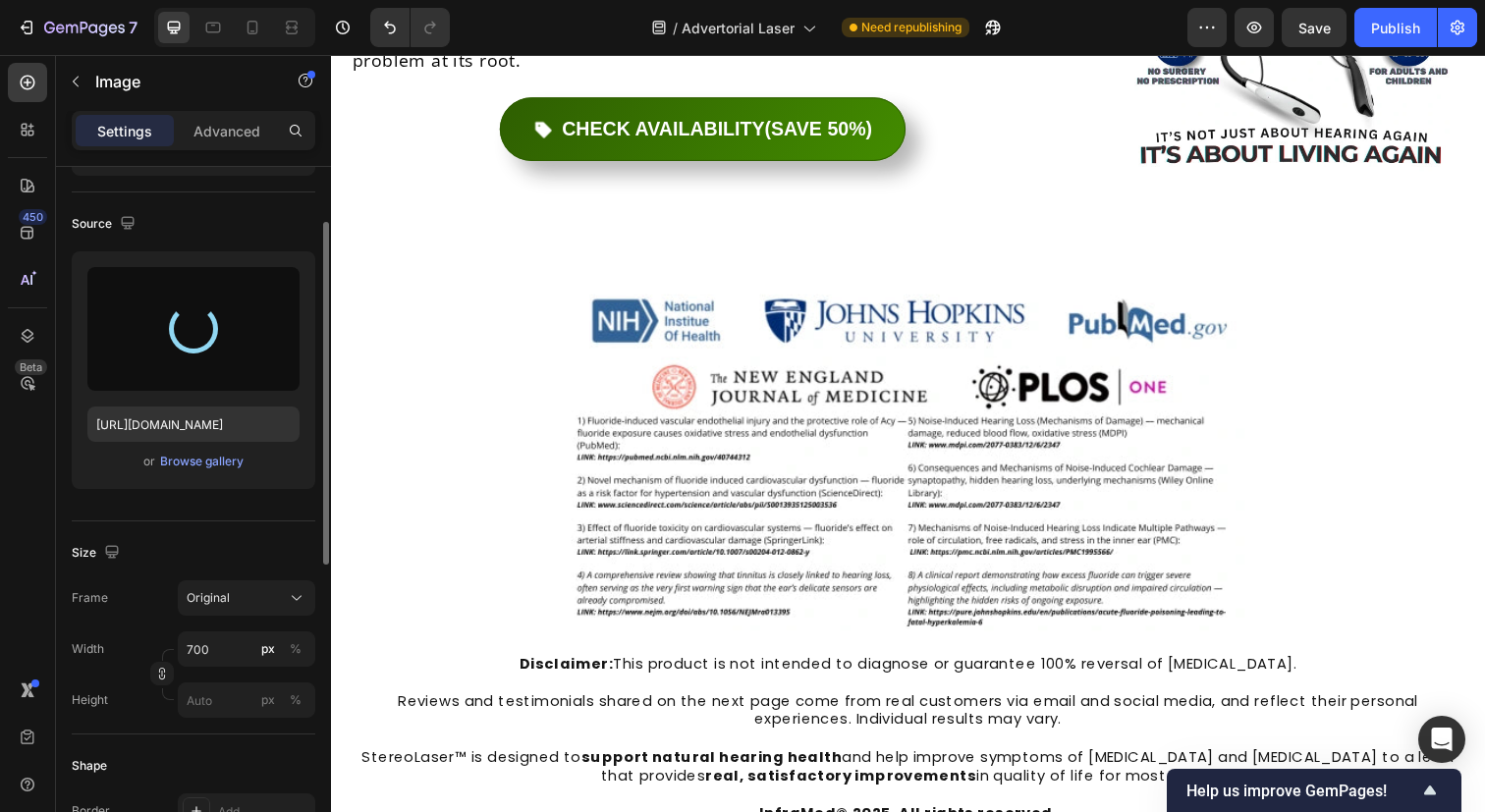
type input "[URL][DOMAIN_NAME]"
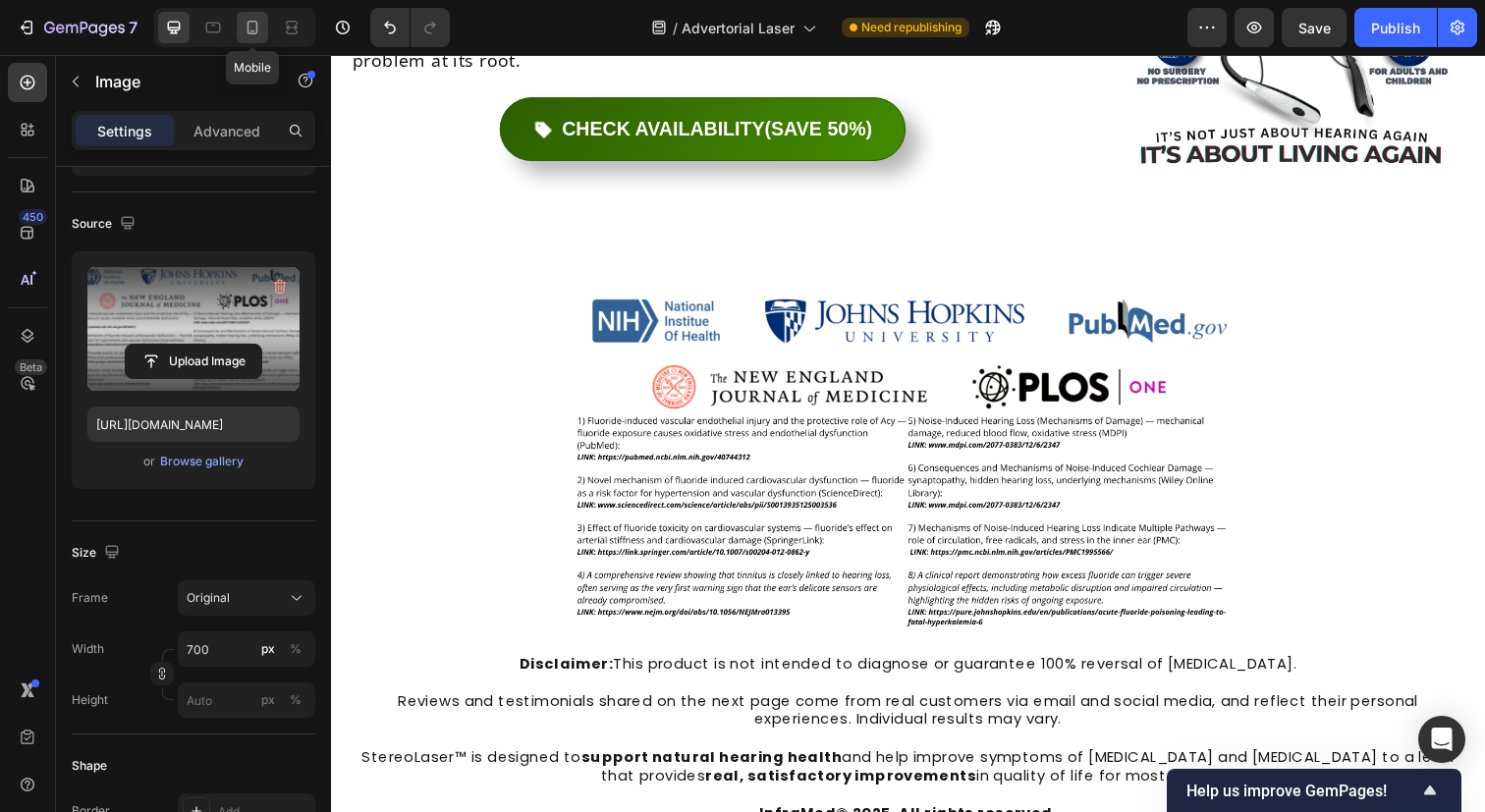
click at [260, 26] on icon at bounding box center [253, 28] width 20 height 20
type input "100"
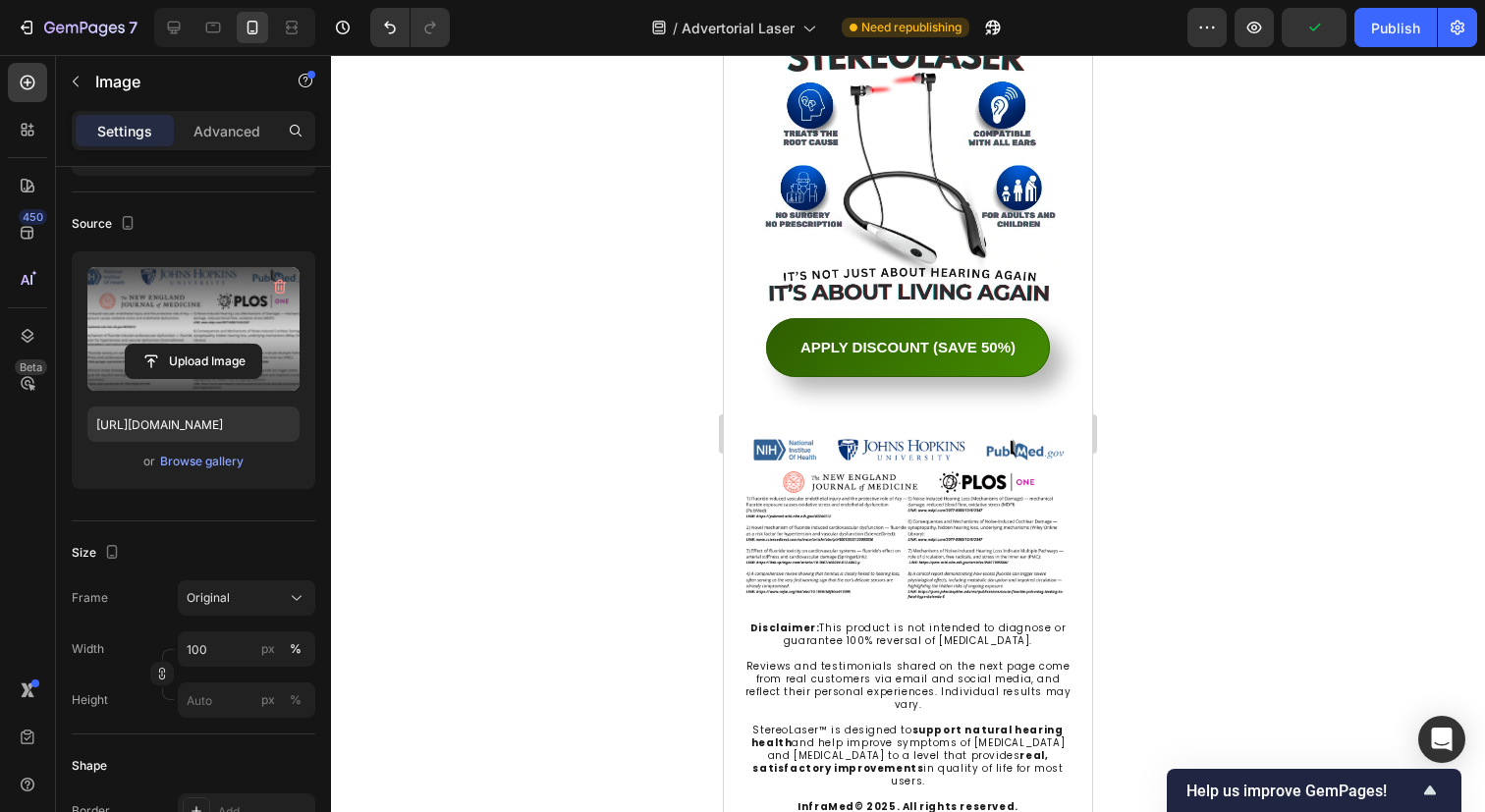
scroll to position [8131, 0]
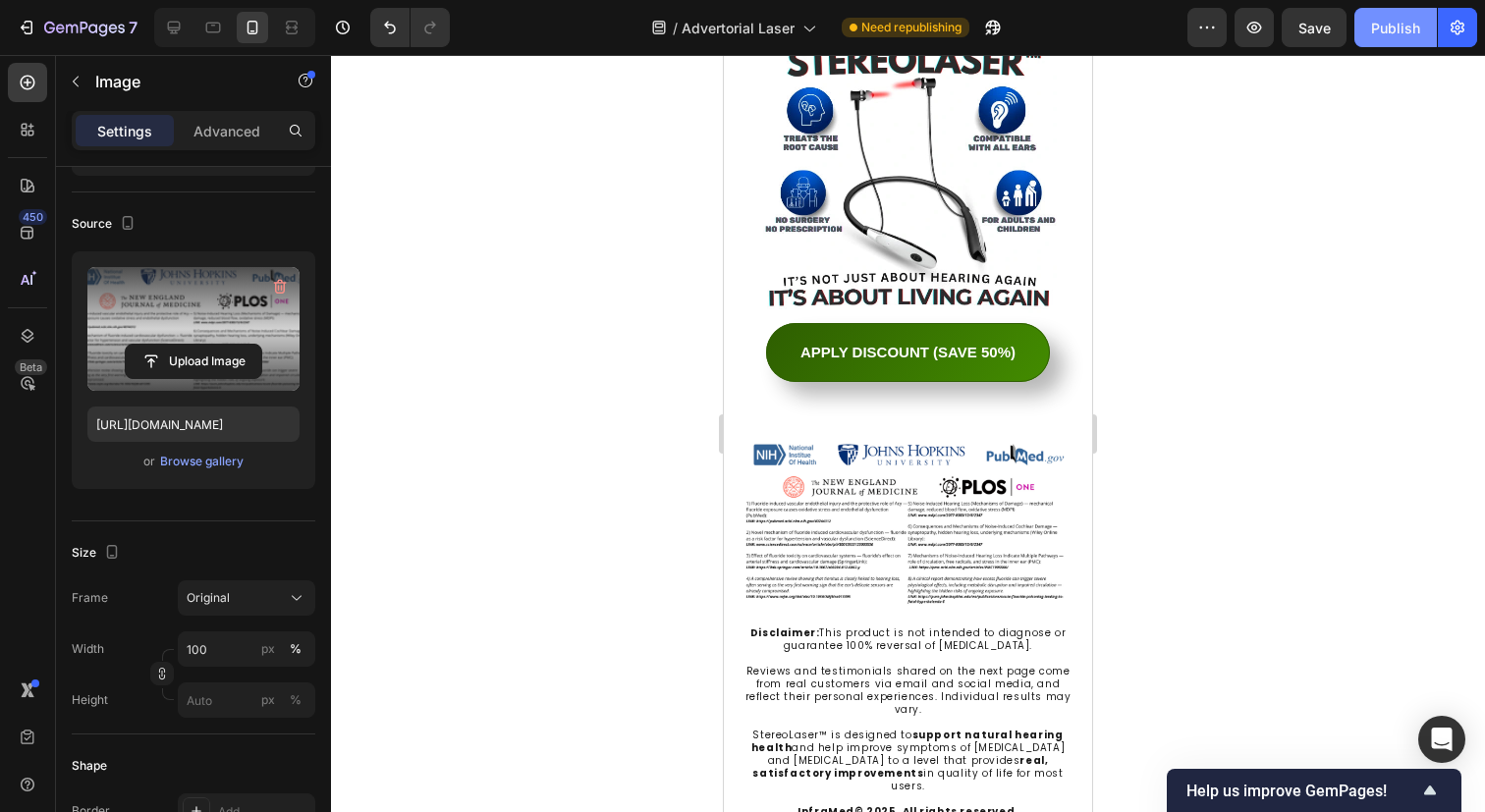
click at [1373, 33] on div "Publish" at bounding box center [1395, 28] width 49 height 21
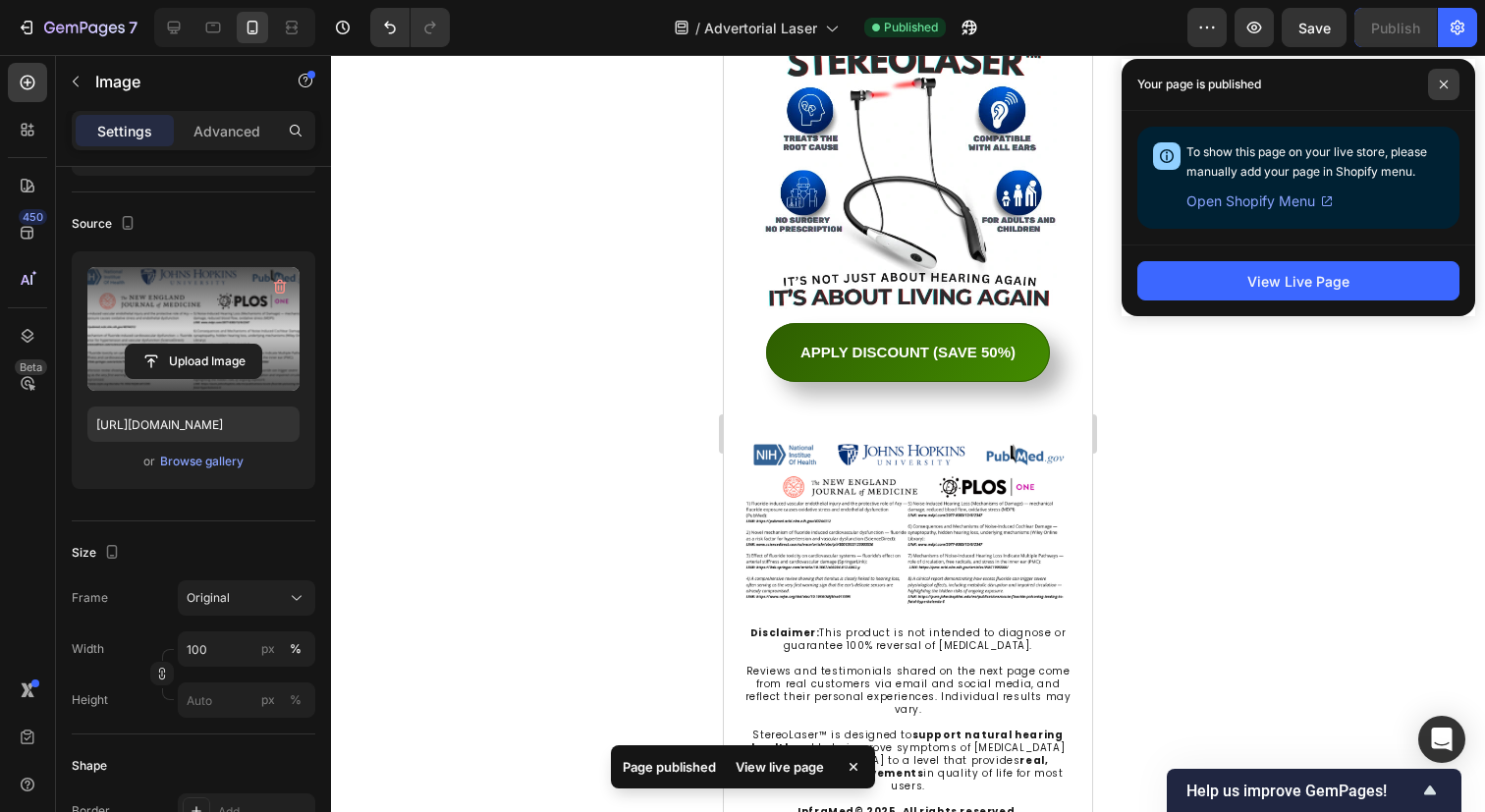
click at [1447, 83] on icon at bounding box center [1444, 85] width 10 height 10
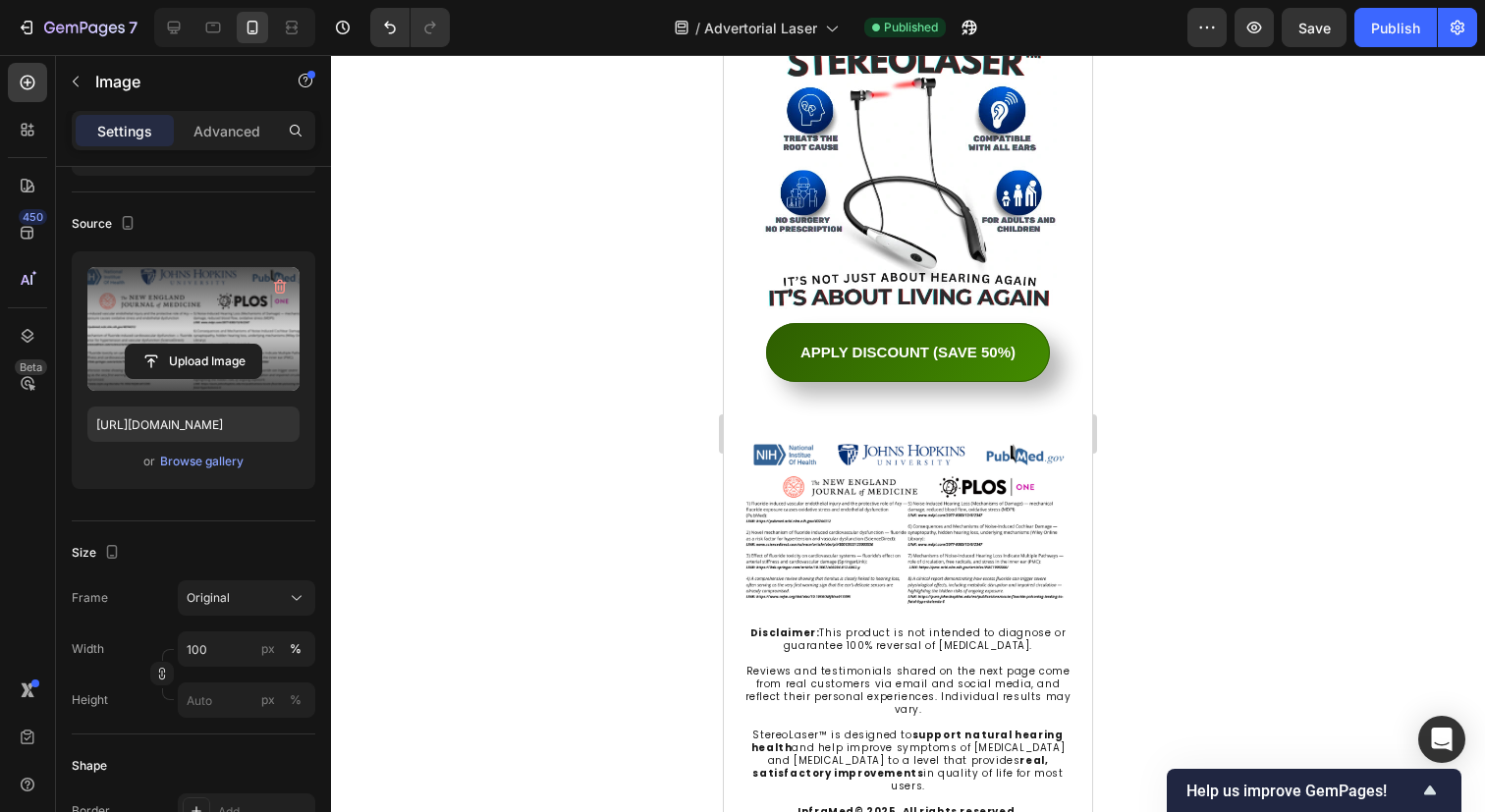
click at [588, 359] on div at bounding box center [908, 433] width 1154 height 757
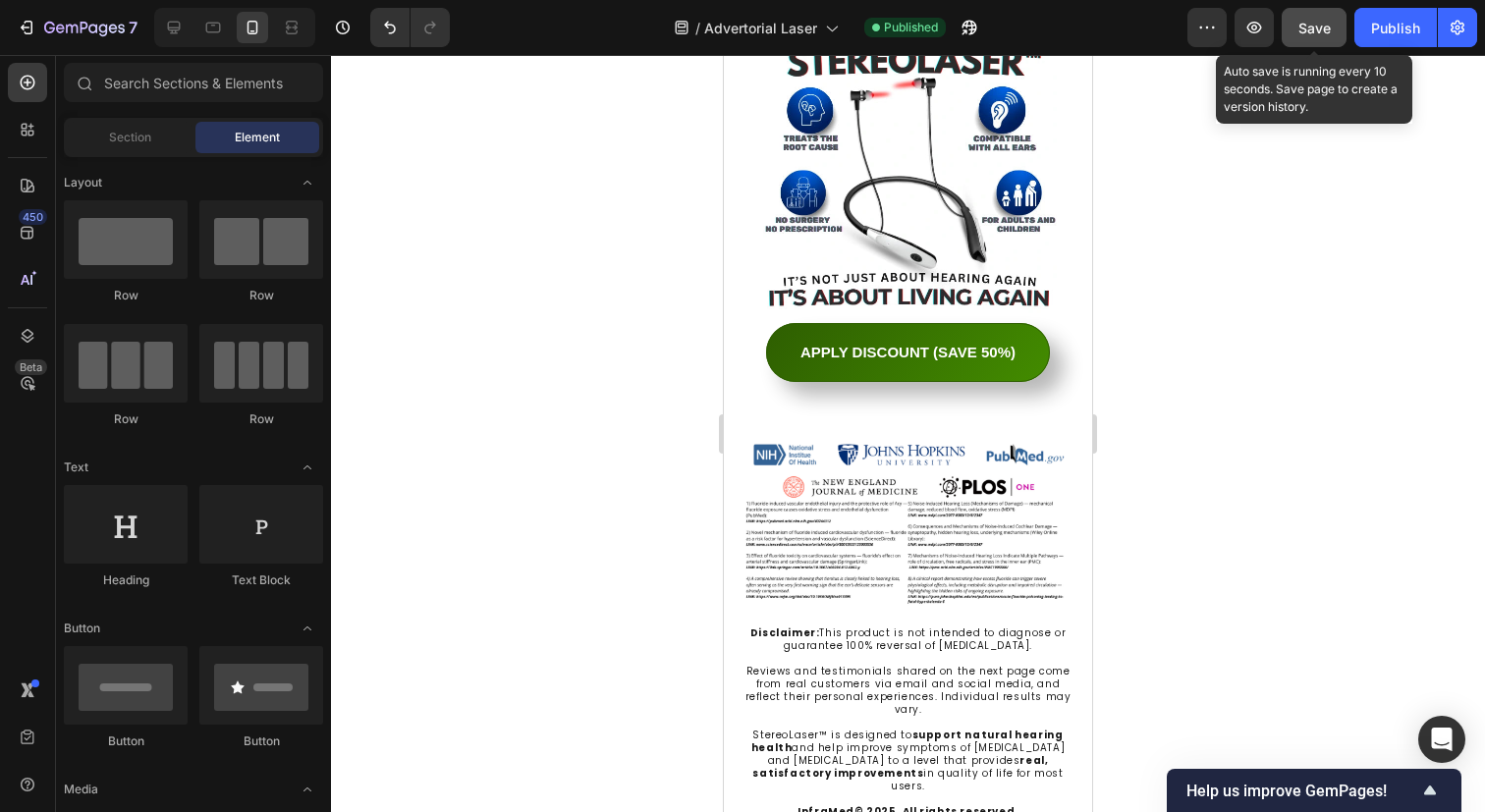
click at [1320, 36] on div "Save" at bounding box center [1314, 28] width 32 height 21
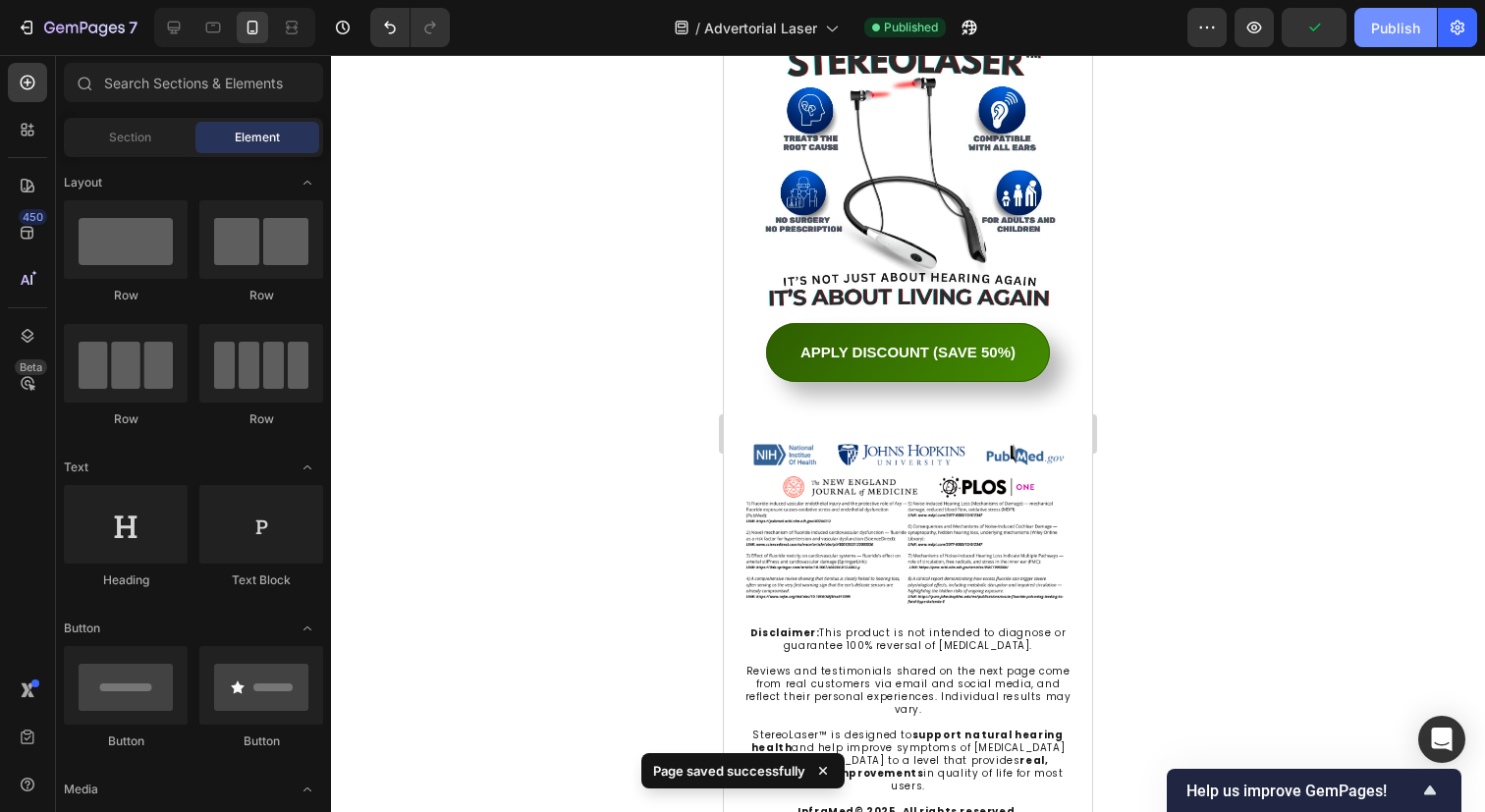
click at [1375, 36] on div "Publish" at bounding box center [1395, 28] width 49 height 21
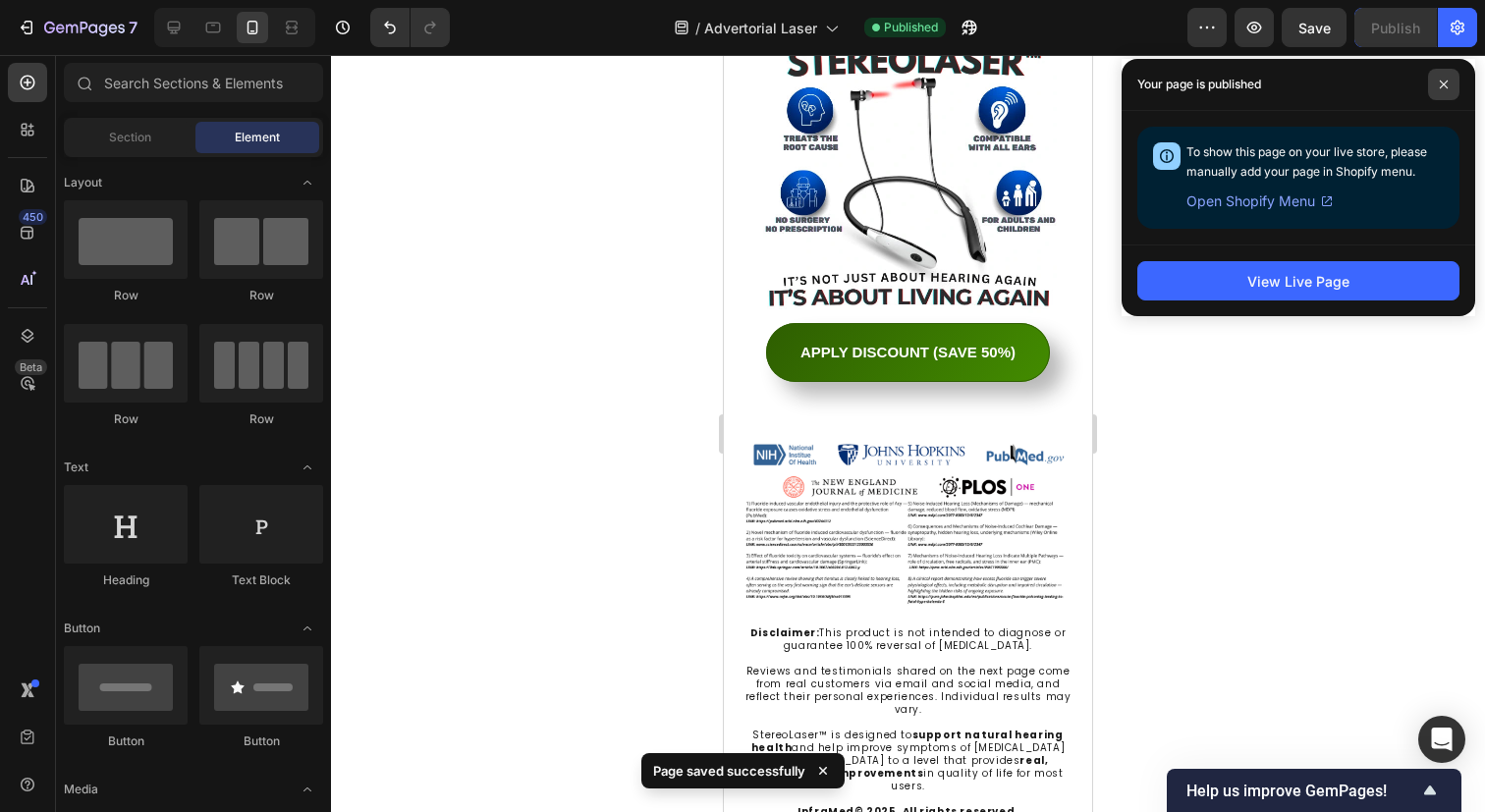
click at [1446, 89] on span at bounding box center [1443, 84] width 31 height 31
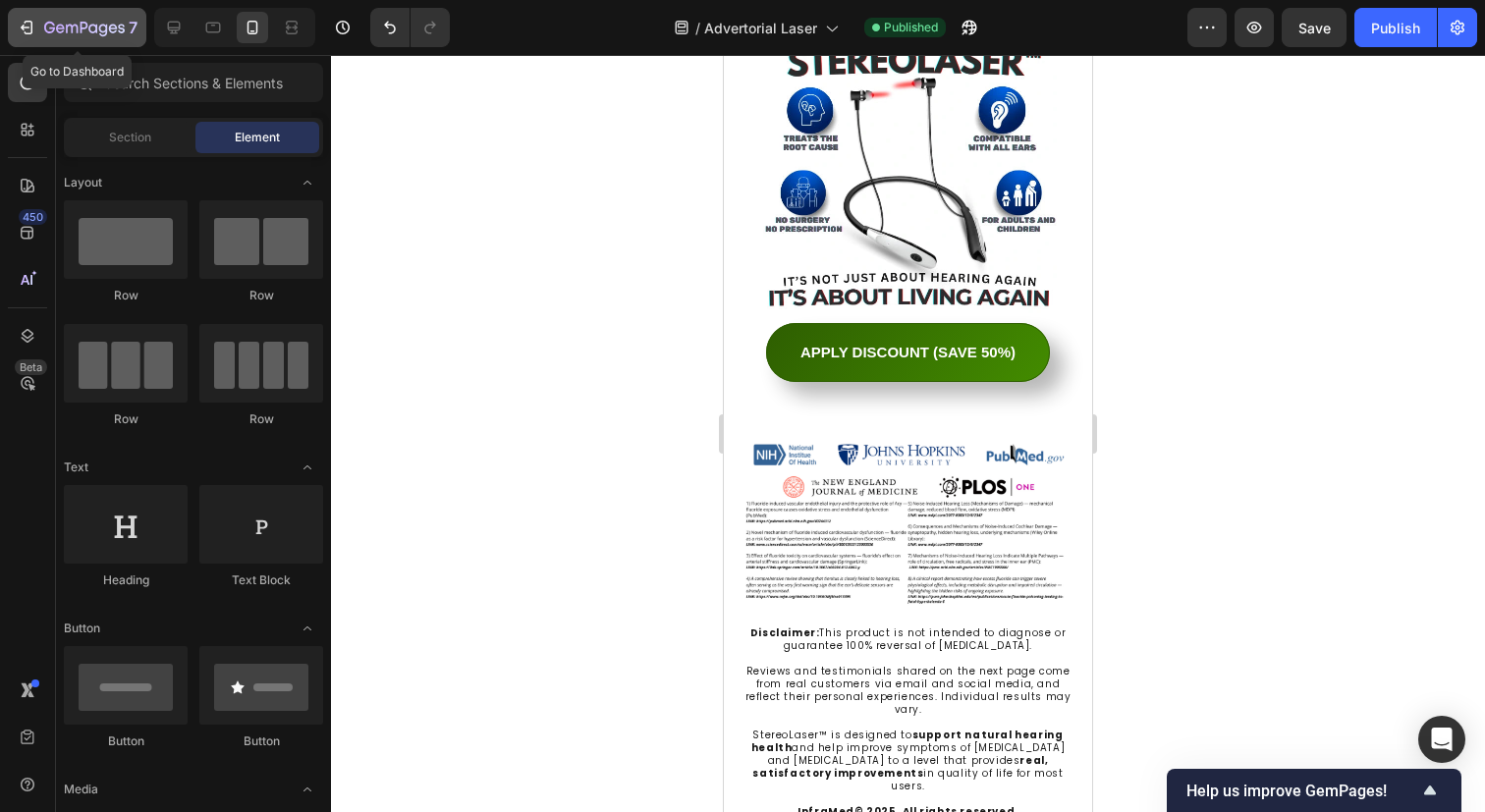
click at [74, 19] on div "7" at bounding box center [90, 28] width 93 height 24
